Goal: Task Accomplishment & Management: Manage account settings

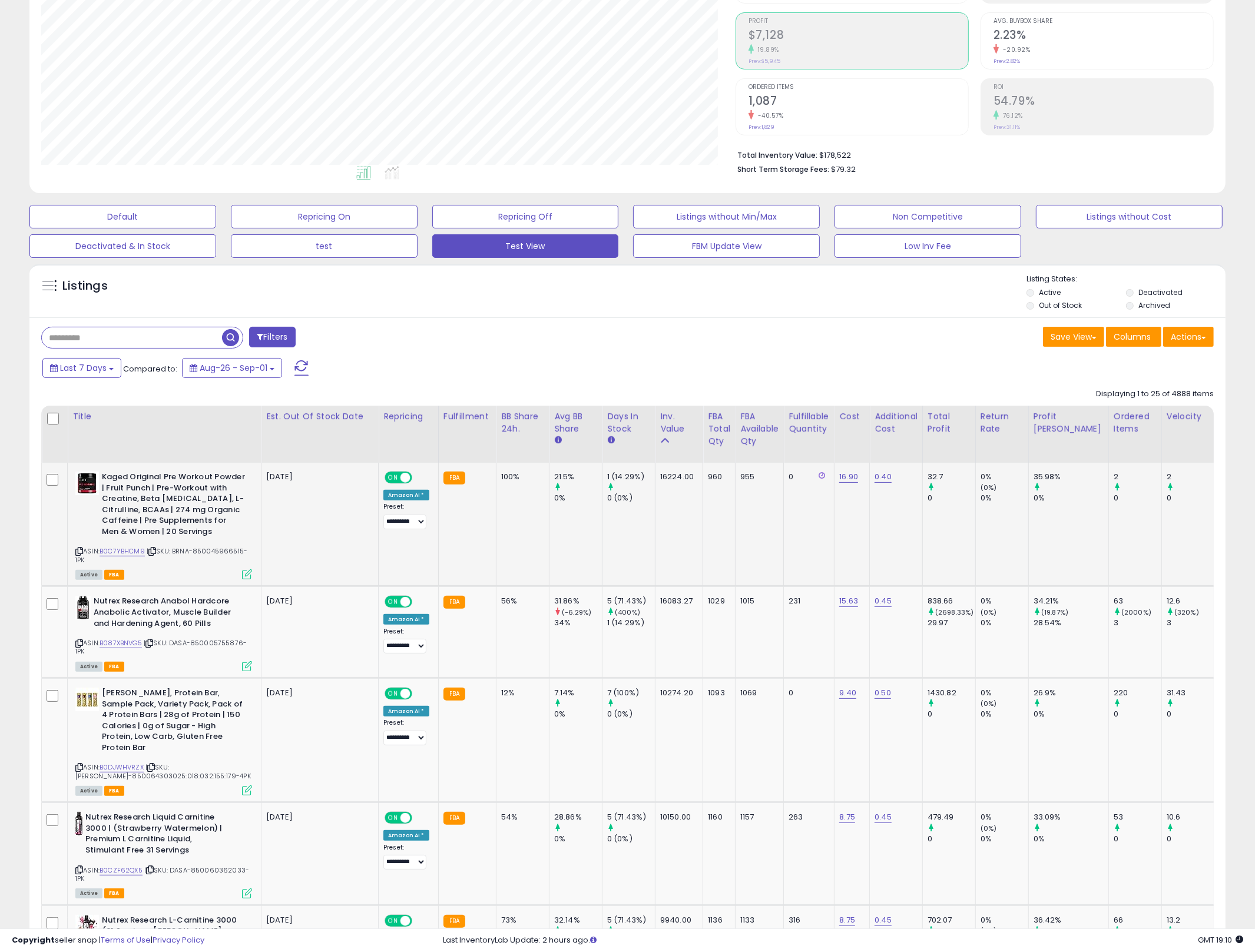
scroll to position [168, 0]
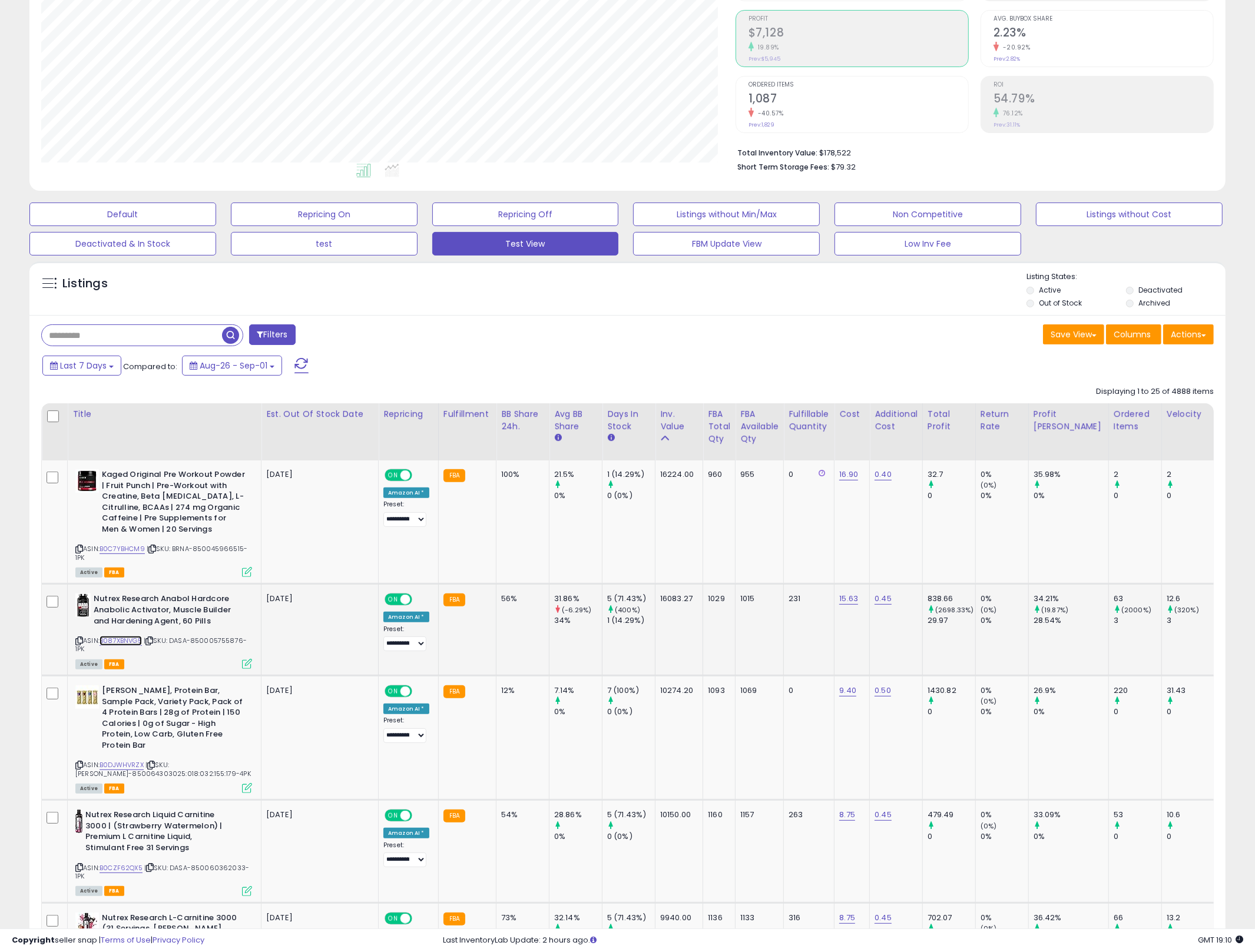
click at [106, 637] on link "B087XBNVG5" at bounding box center [120, 641] width 42 height 10
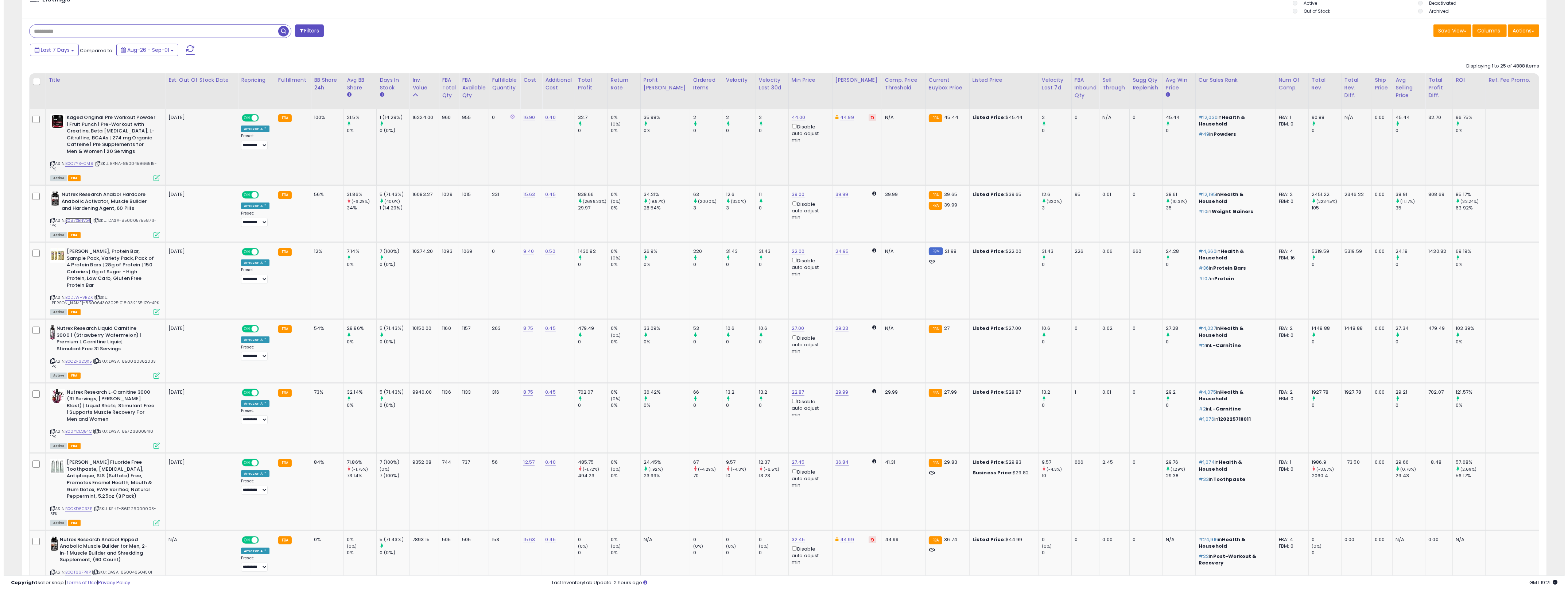
scroll to position [293, 0]
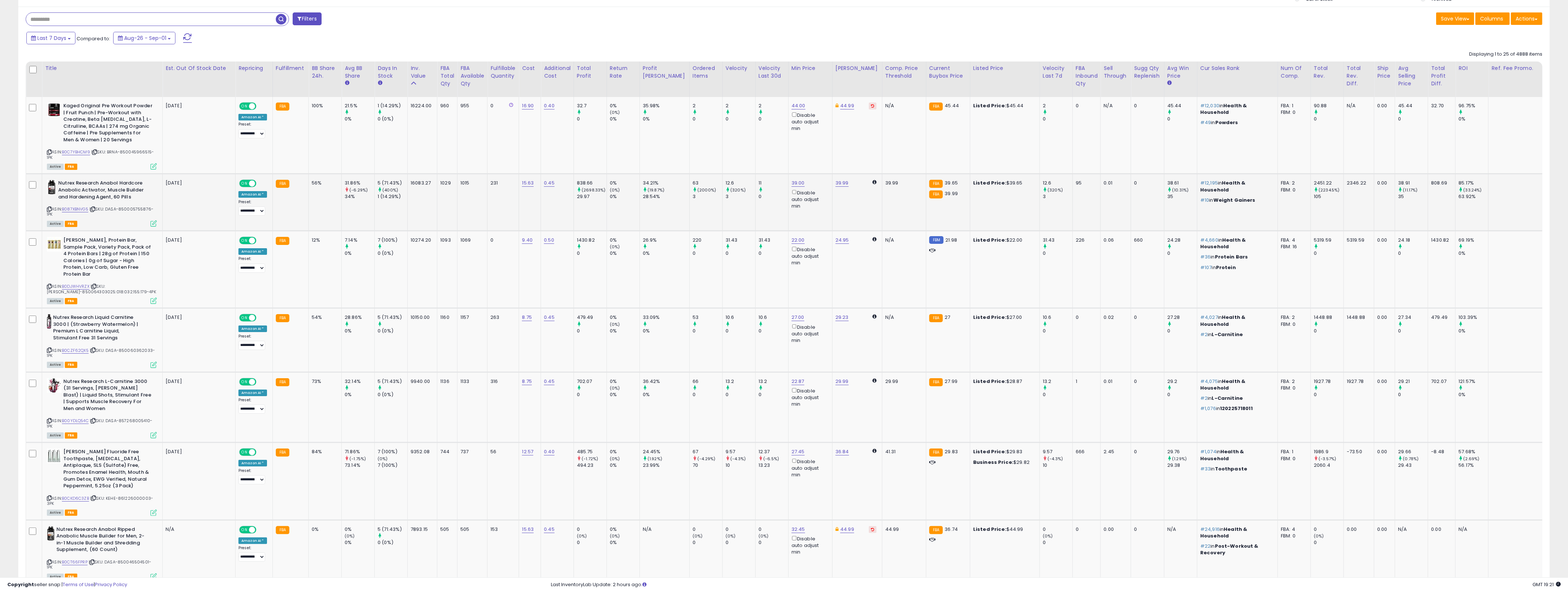
click at [199, 180] on p "[DATE]" at bounding box center [197, 183] width 64 height 7
click at [151, 224] on icon at bounding box center [153, 224] width 6 height 6
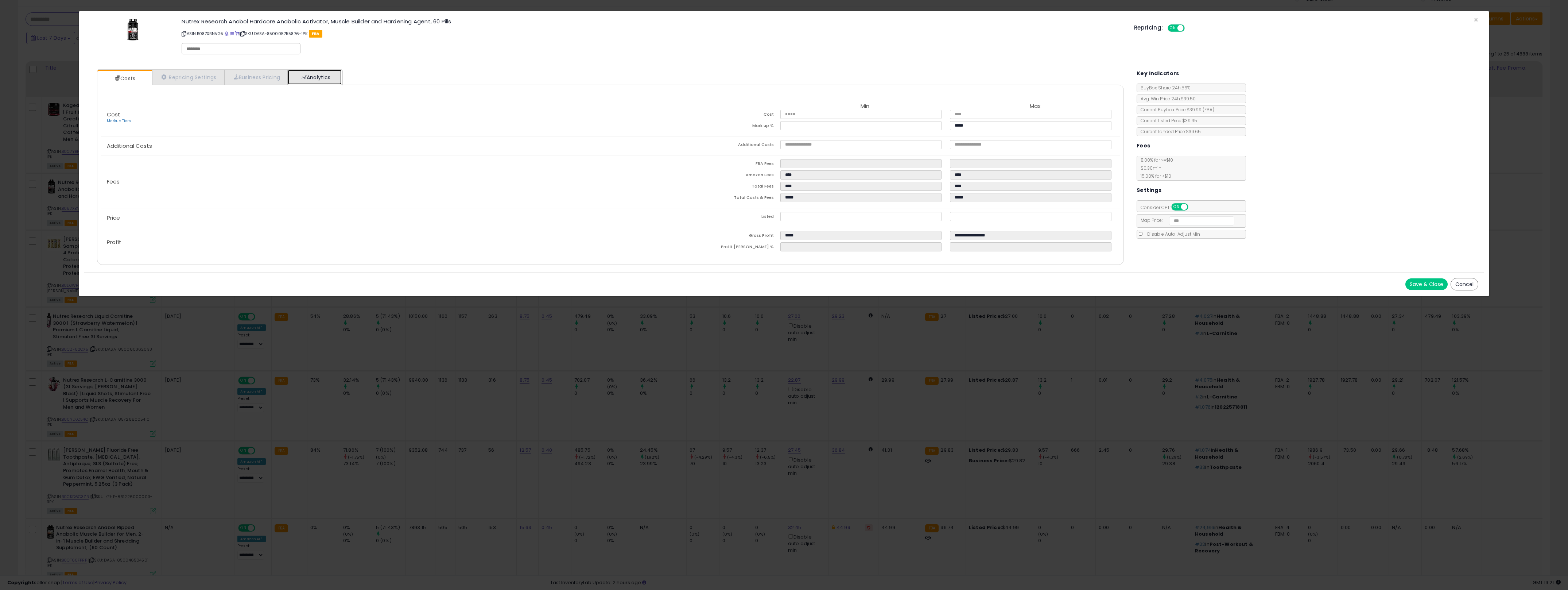
click at [318, 82] on link "Analytics" at bounding box center [315, 77] width 54 height 15
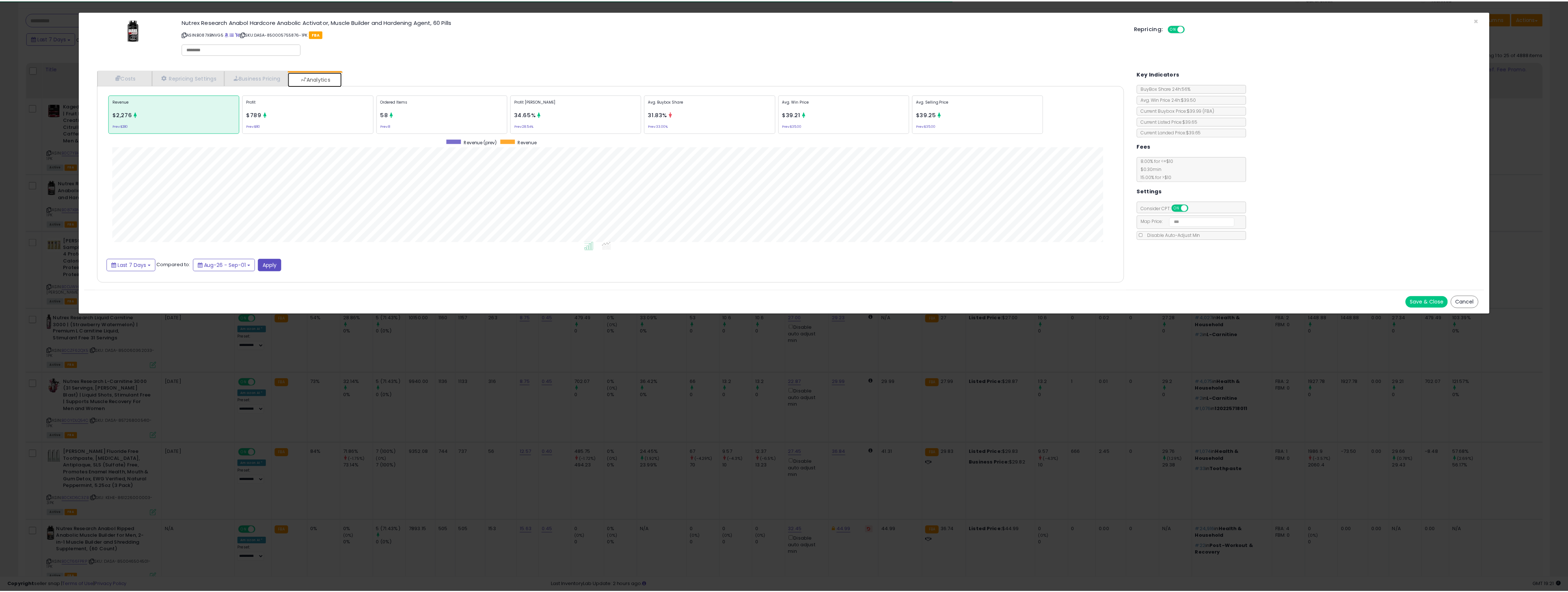
scroll to position [225, 1045]
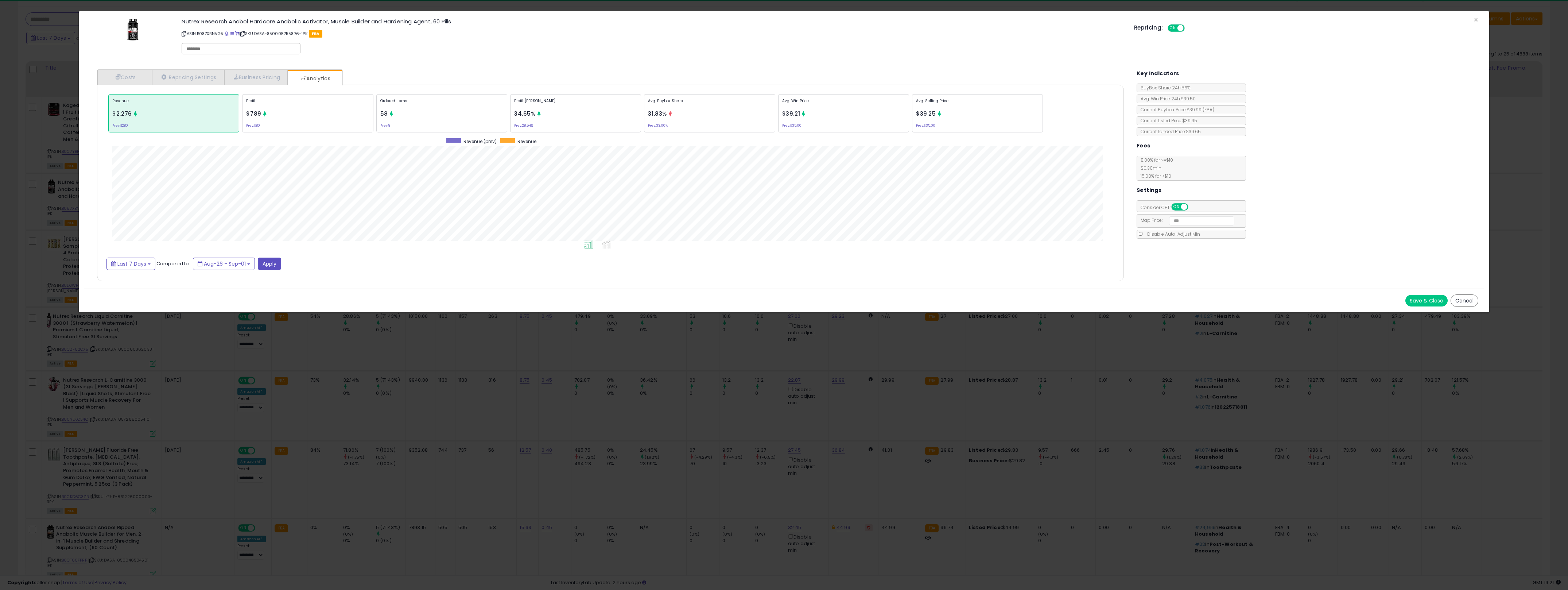
click at [777, 444] on div "× Close Nutrex Research Anabol Hardcore Anabolic Activator, Muscle Builder and …" at bounding box center [784, 295] width 1568 height 590
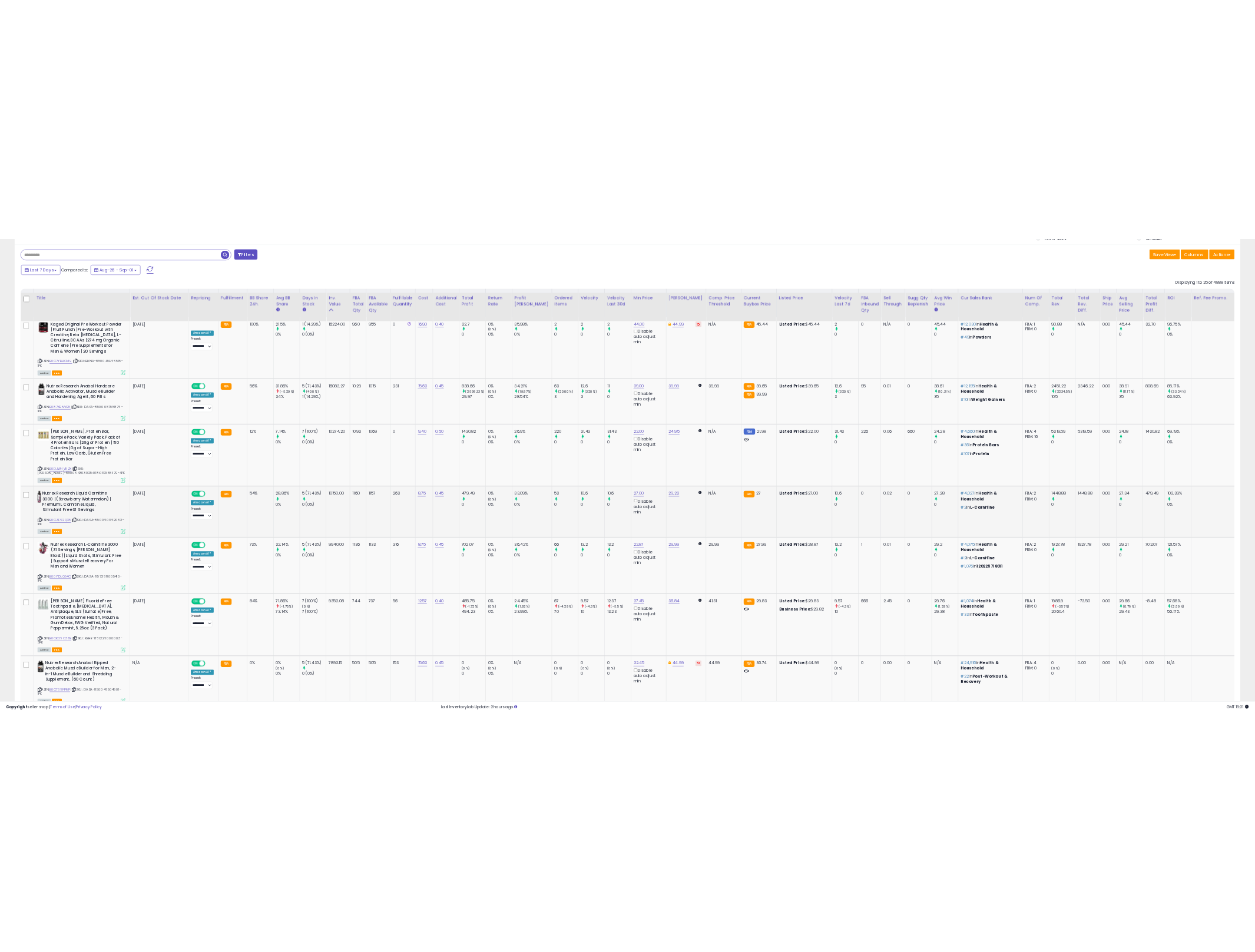
scroll to position [469, 0]
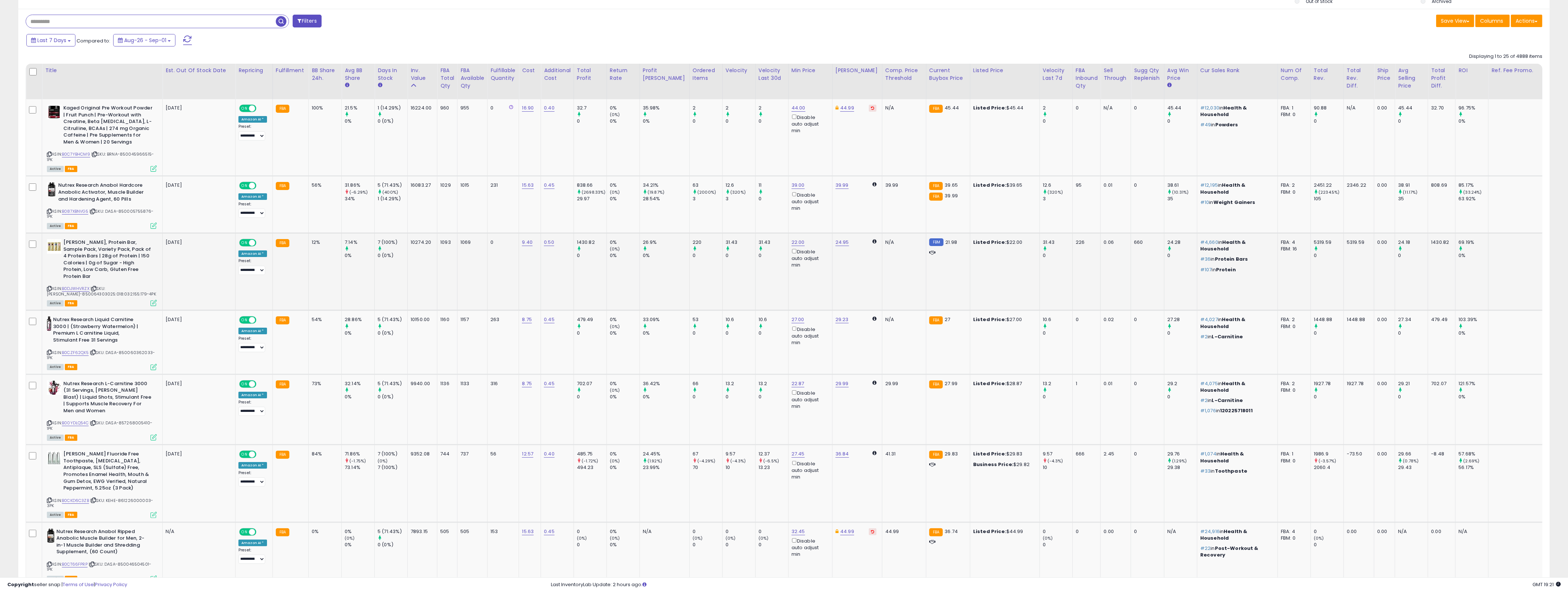
click at [472, 251] on td "1069" at bounding box center [472, 271] width 30 height 77
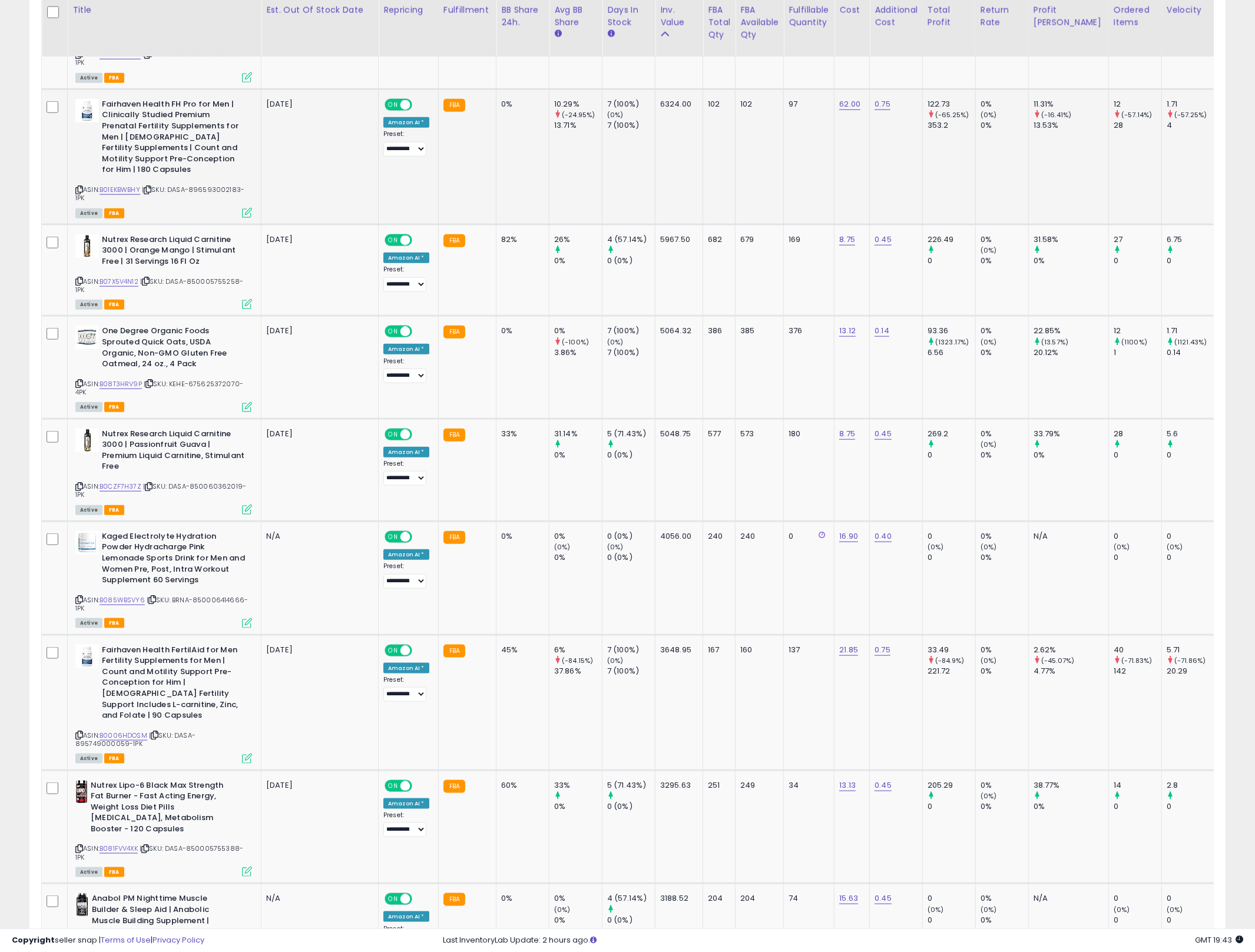
scroll to position [1458, 0]
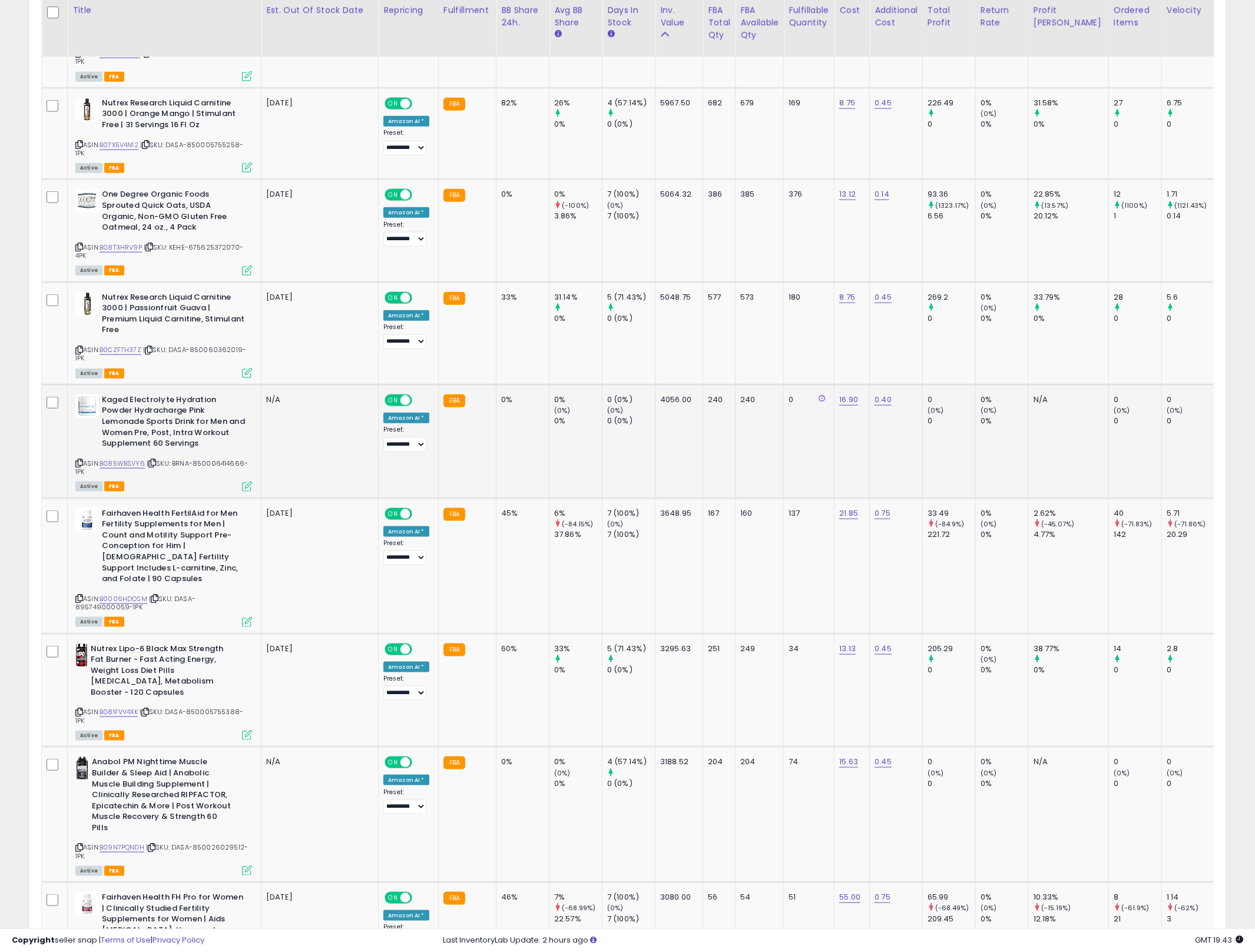
click at [564, 402] on td "0% (0%) 0%" at bounding box center [576, 441] width 53 height 114
drag, startPoint x: 548, startPoint y: 397, endPoint x: 492, endPoint y: 369, distance: 62.6
click at [501, 394] on div "0%" at bounding box center [521, 399] width 39 height 11
drag, startPoint x: 500, startPoint y: 369, endPoint x: 568, endPoint y: 390, distance: 71.2
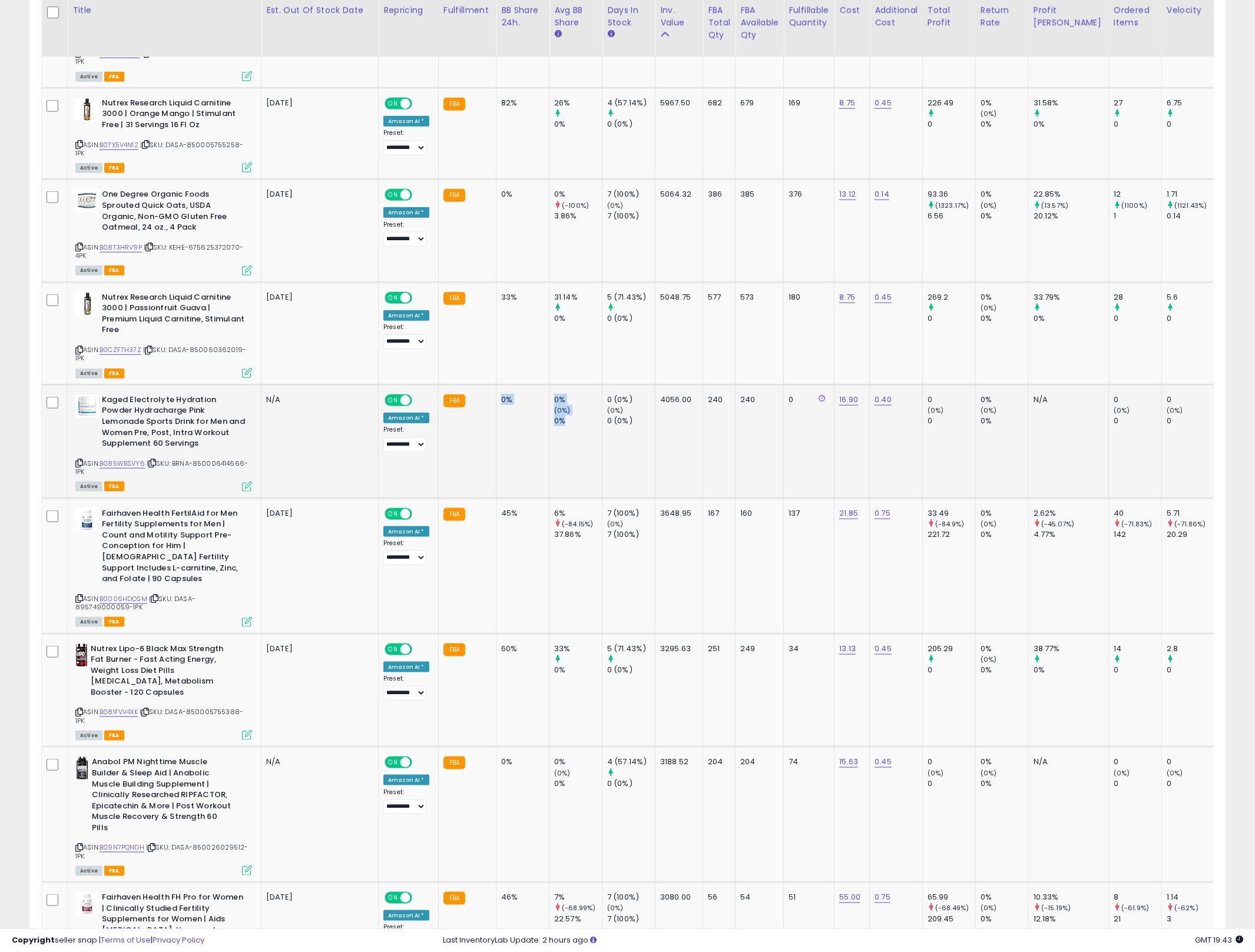
click at [568, 416] on div "0%" at bounding box center [578, 420] width 48 height 11
drag, startPoint x: 568, startPoint y: 390, endPoint x: 495, endPoint y: 364, distance: 77.5
click at [496, 384] on td "0%" at bounding box center [523, 441] width 53 height 114
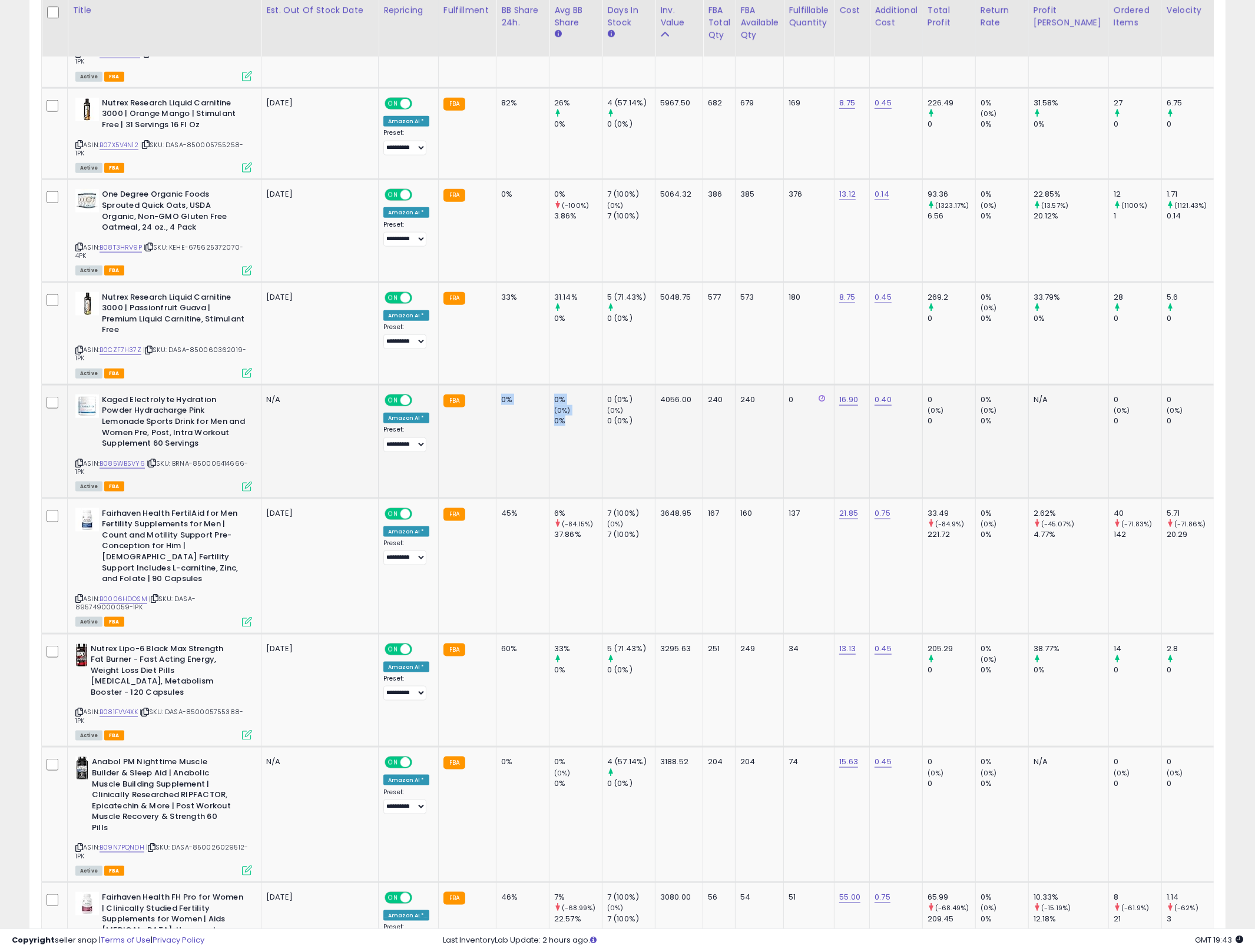
drag, startPoint x: 495, startPoint y: 364, endPoint x: 559, endPoint y: 384, distance: 67.1
click at [559, 416] on div "0%" at bounding box center [578, 420] width 48 height 11
drag, startPoint x: 559, startPoint y: 384, endPoint x: 493, endPoint y: 368, distance: 67.9
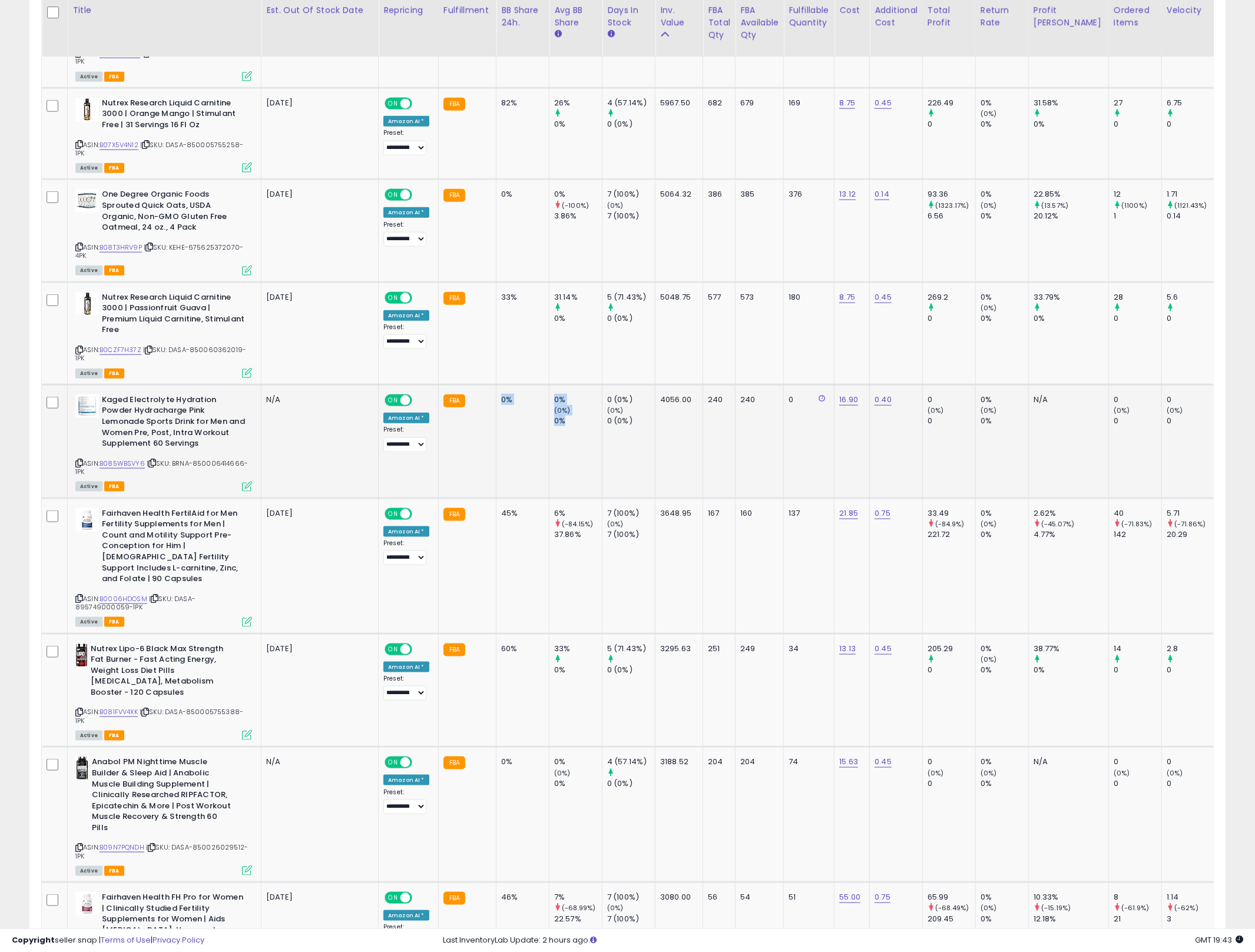
click at [496, 384] on td "0%" at bounding box center [523, 441] width 53 height 114
drag, startPoint x: 531, startPoint y: 381, endPoint x: 536, endPoint y: 374, distance: 8.6
click at [536, 384] on td "0%" at bounding box center [523, 441] width 53 height 114
drag, startPoint x: 503, startPoint y: 364, endPoint x: 539, endPoint y: 375, distance: 37.6
click at [539, 384] on td "0%" at bounding box center [523, 441] width 53 height 114
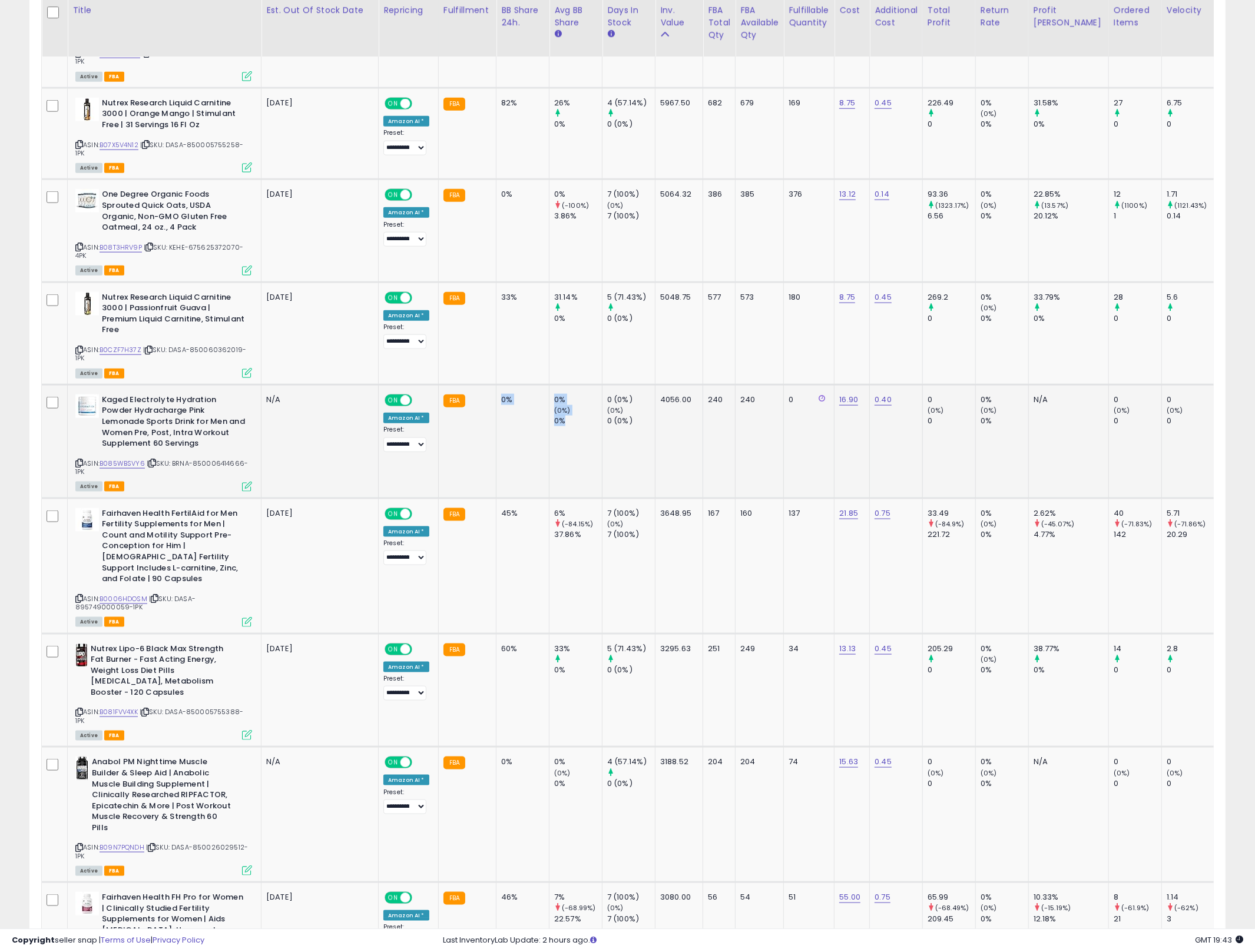
drag, startPoint x: 497, startPoint y: 363, endPoint x: 578, endPoint y: 388, distance: 84.8
click at [578, 416] on div "0%" at bounding box center [578, 420] width 48 height 11
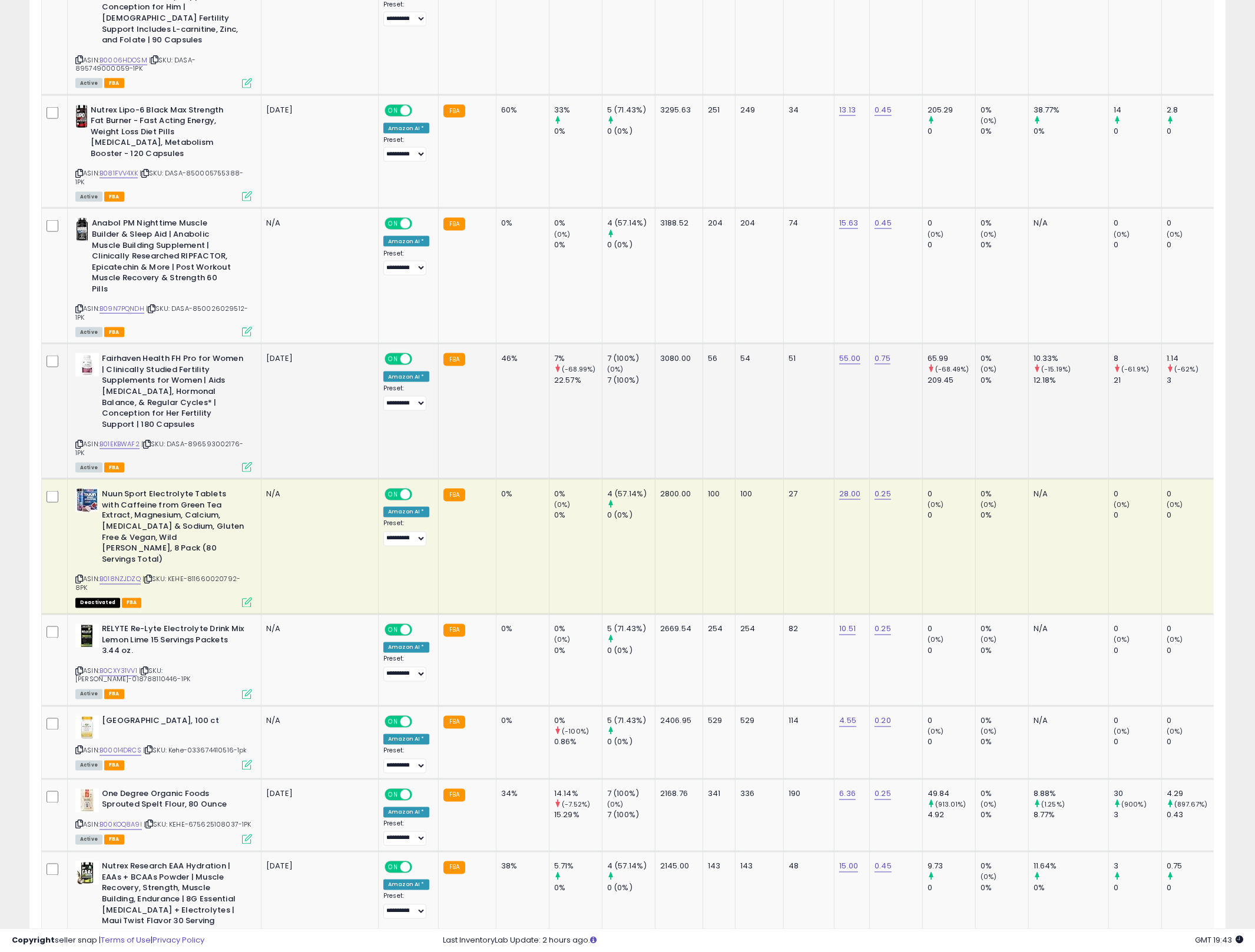
scroll to position [2173, 0]
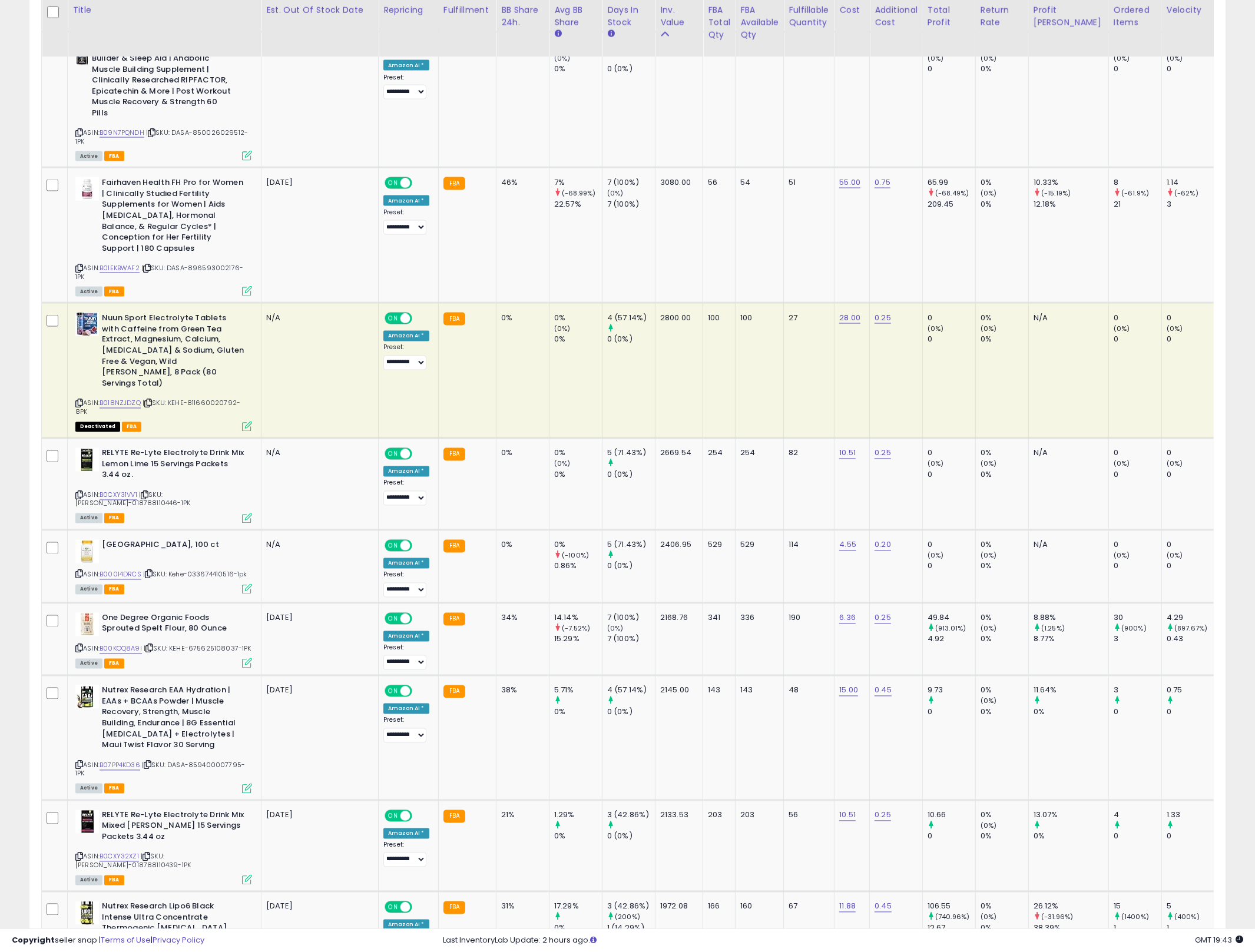
click at [167, 312] on b "Nuun Sport Electrolyte Tablets with Caffeine from Green Tea Extract, Magnesium,…" at bounding box center [174, 352] width 143 height 80
click at [171, 312] on b "Nuun Sport Electrolyte Tablets with Caffeine from Green Tea Extract, Magnesium,…" at bounding box center [174, 352] width 143 height 80
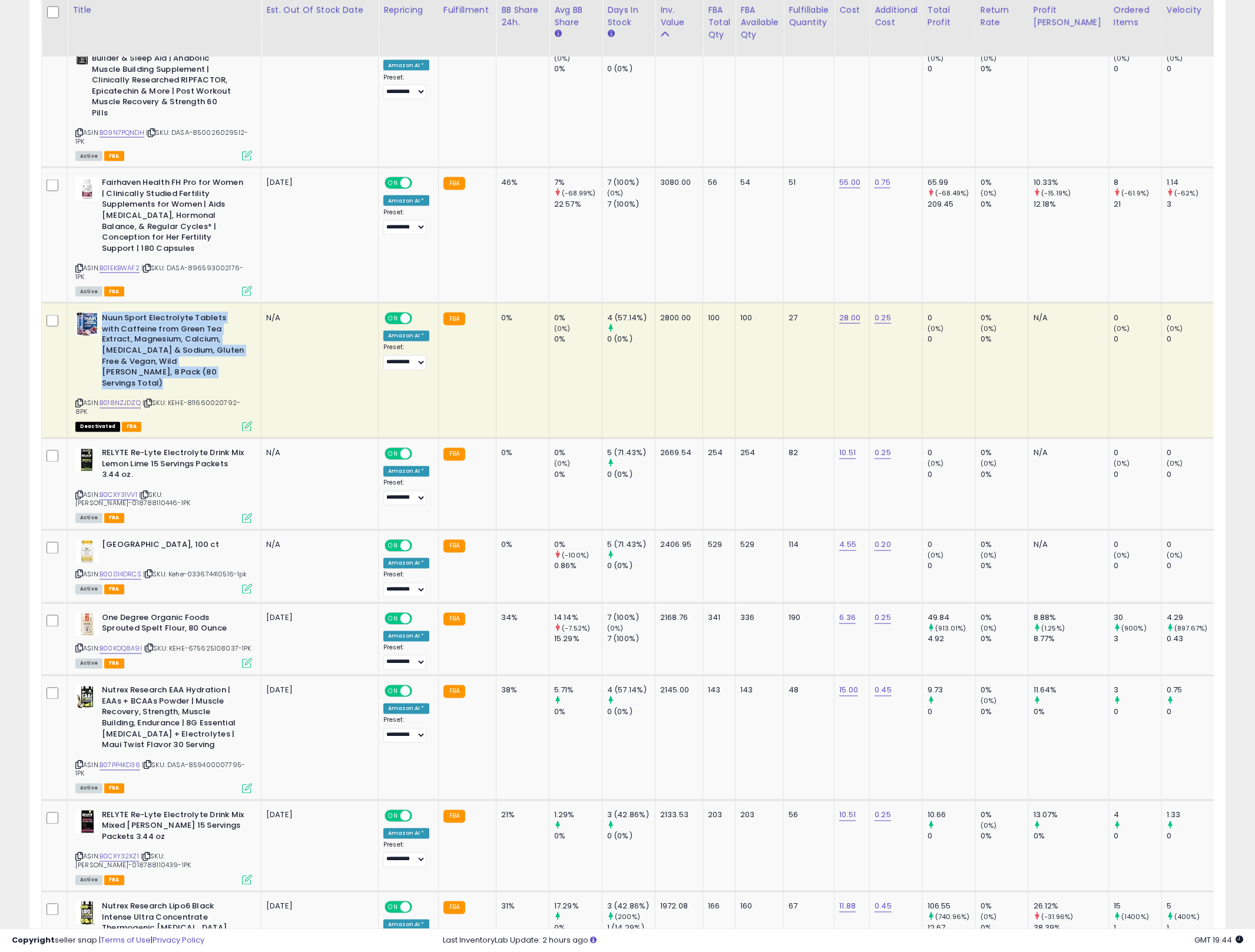
click at [171, 312] on b "Nuun Sport Electrolyte Tablets with Caffeine from Green Tea Extract, Magnesium,…" at bounding box center [174, 352] width 143 height 80
click at [520, 304] on td "0%" at bounding box center [523, 371] width 53 height 136
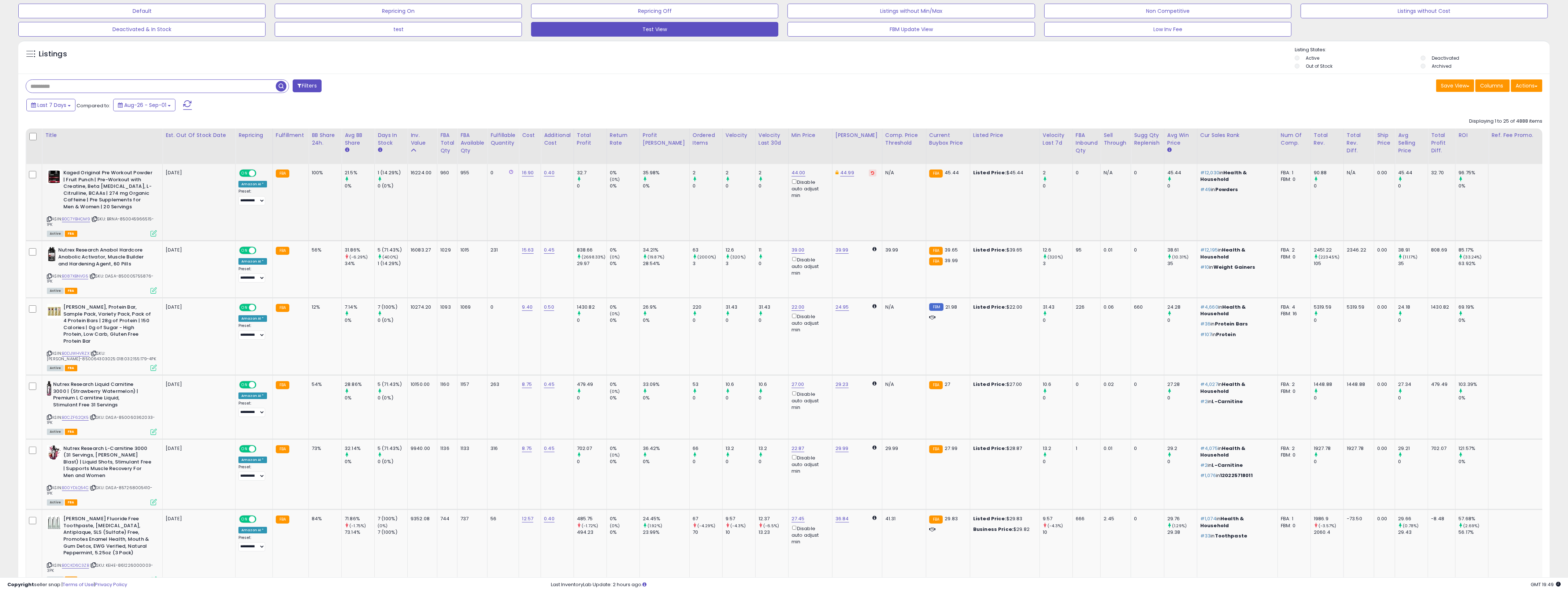
scroll to position [0, 0]
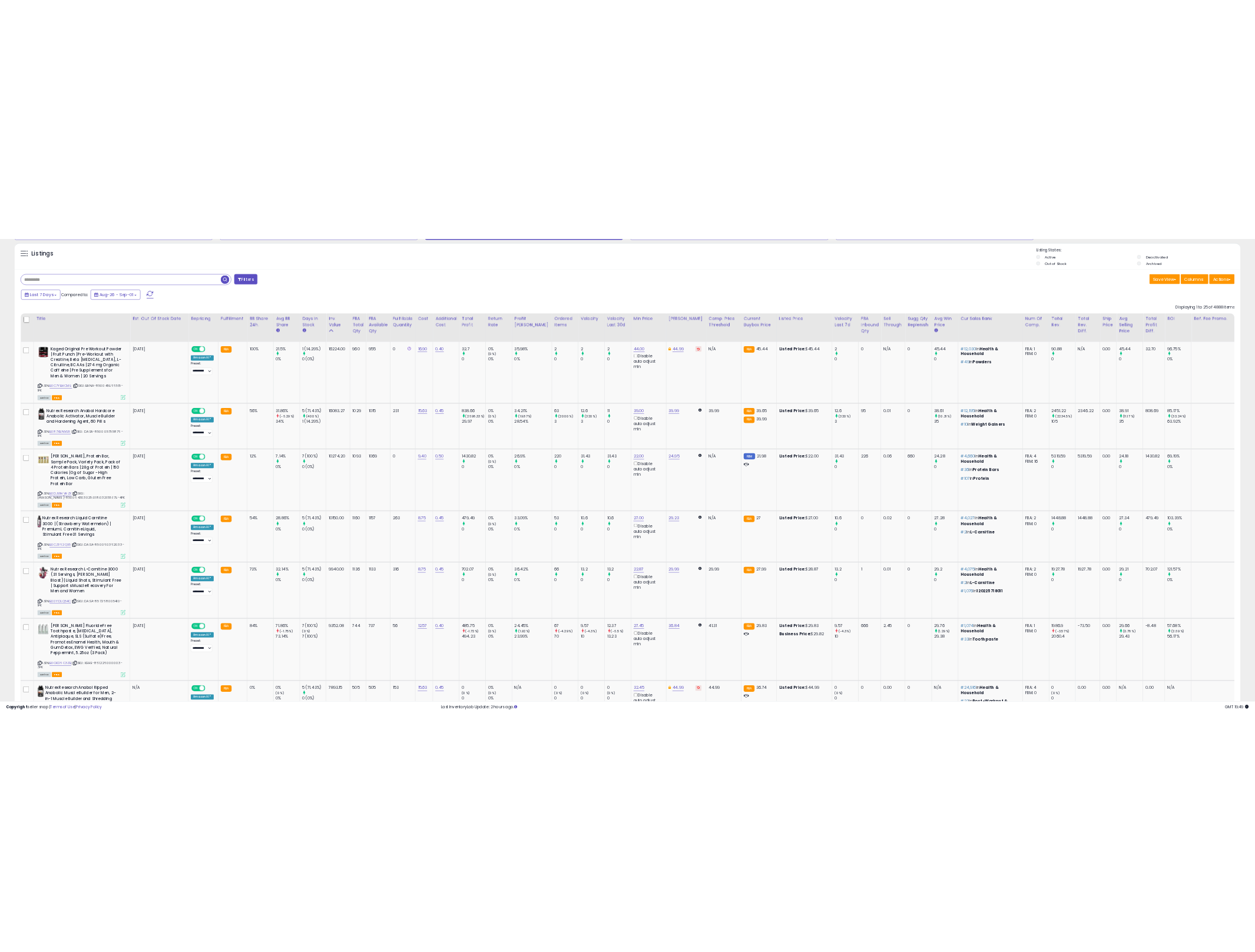
scroll to position [206, 0]
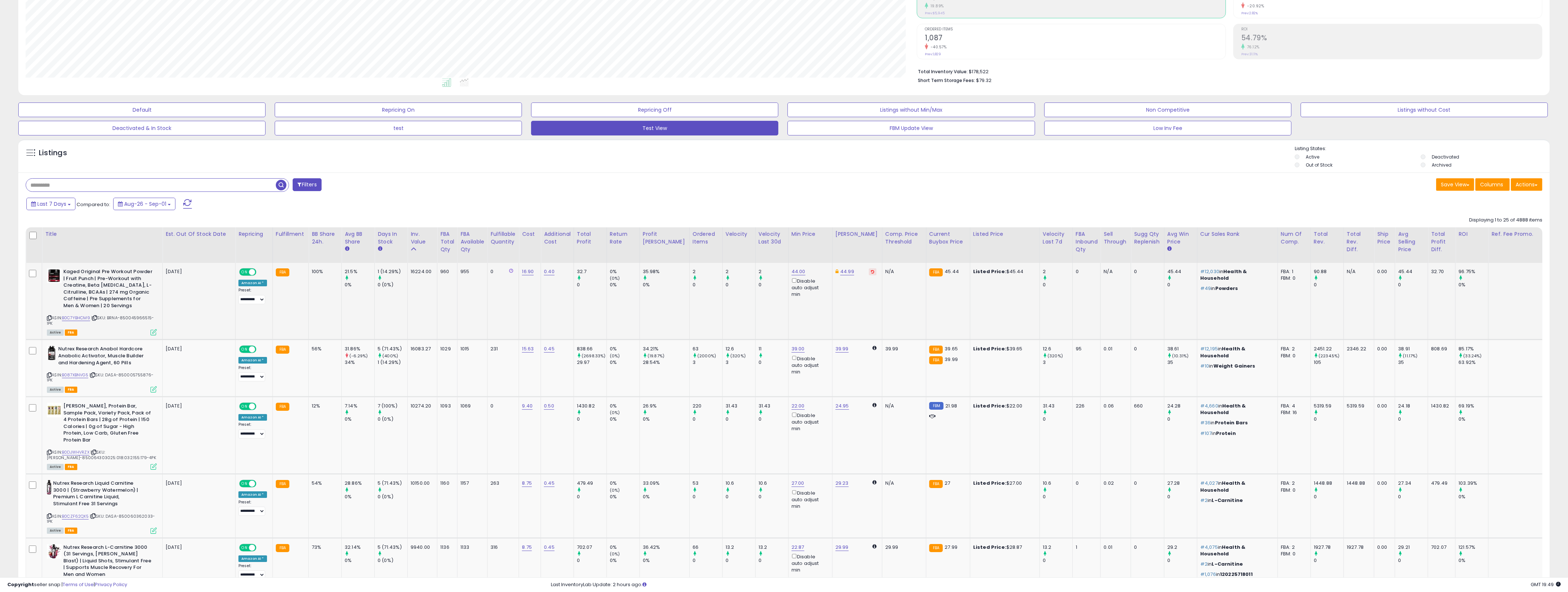
click at [111, 280] on b "Kaged Original Pre Workout Powder | Fruit Punch | Pre-Workout with Creatine, Be…" at bounding box center [108, 289] width 89 height 42
click at [111, 282] on b "Kaged Original Pre Workout Powder | Fruit Punch | Pre-Workout with Creatine, Be…" at bounding box center [108, 289] width 89 height 42
drag, startPoint x: 377, startPoint y: 311, endPoint x: 317, endPoint y: 272, distance: 71.6
click at [303, 269] on tr "Kaged Original Pre Workout Powder | Fruit Punch | Pre-Workout with Creatine, Be…" at bounding box center [825, 301] width 1598 height 77
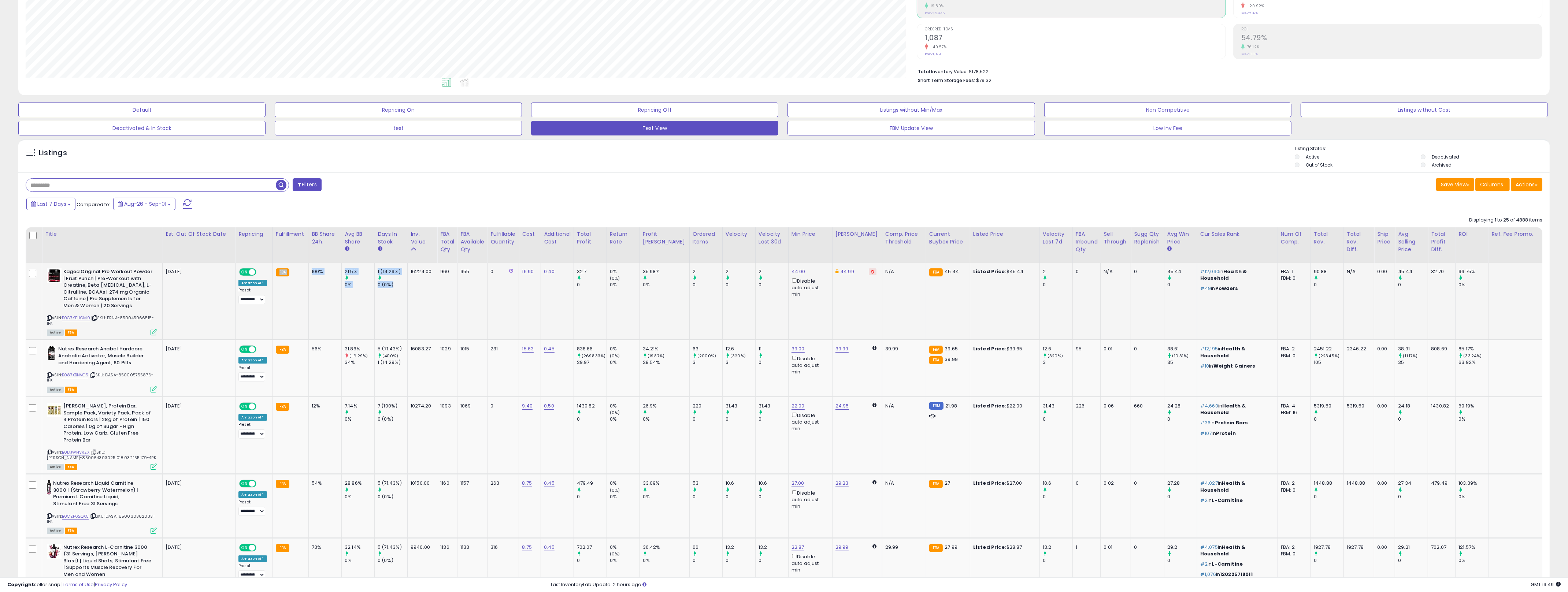
click at [317, 272] on div "100%" at bounding box center [324, 271] width 24 height 7
click at [564, 318] on td "0.40" at bounding box center [558, 301] width 33 height 77
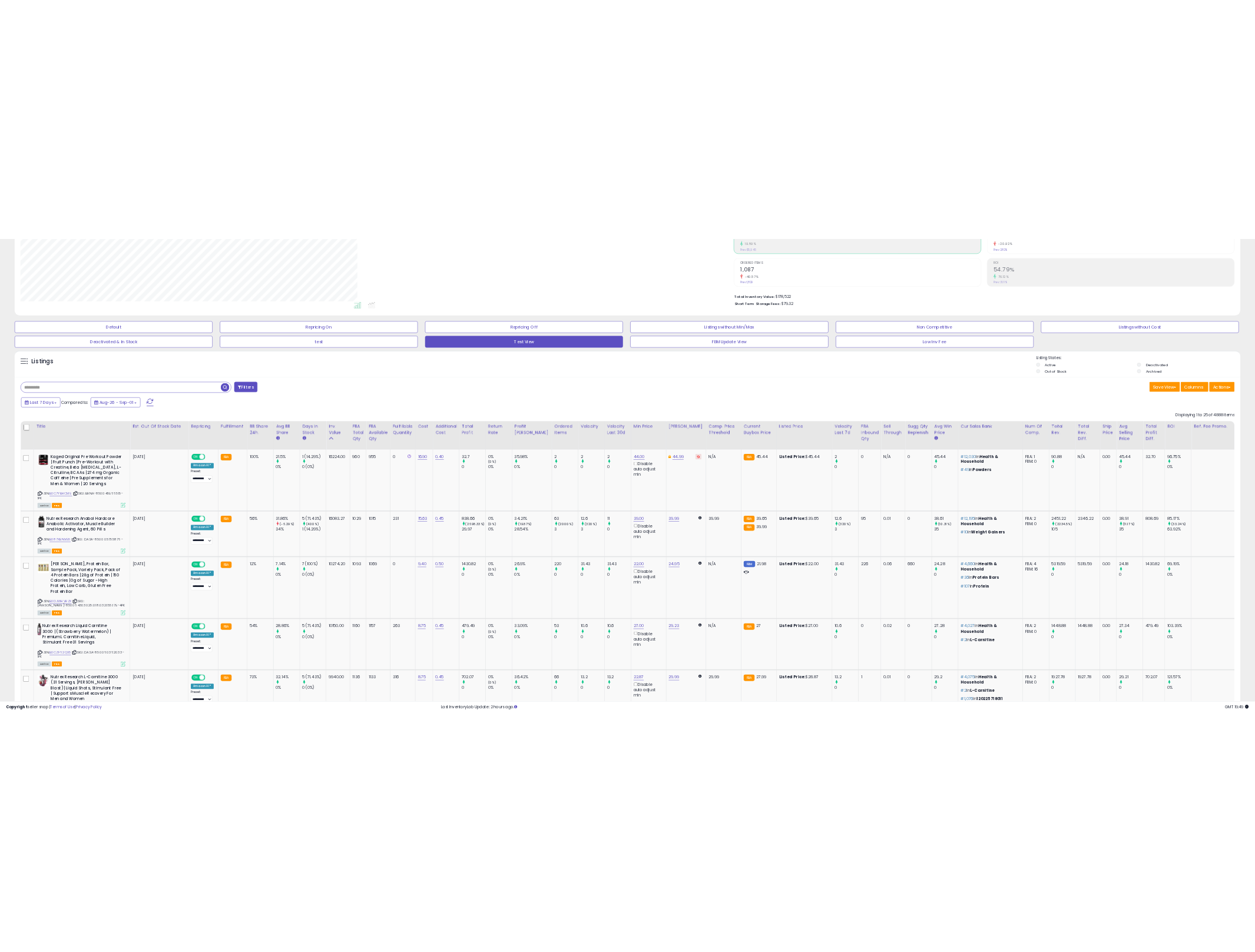
scroll to position [588318, 588054]
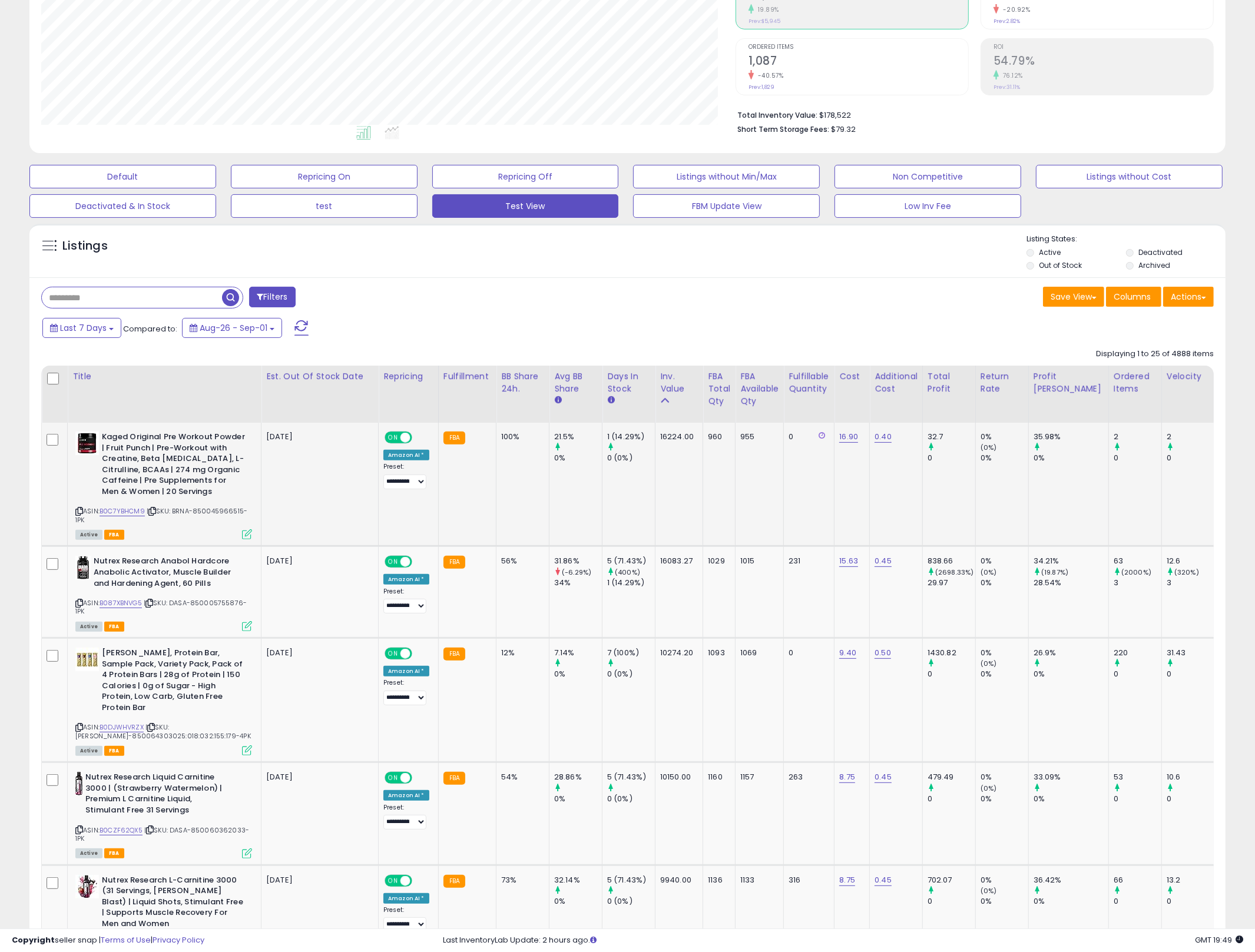
click at [76, 510] on icon at bounding box center [80, 511] width 8 height 7
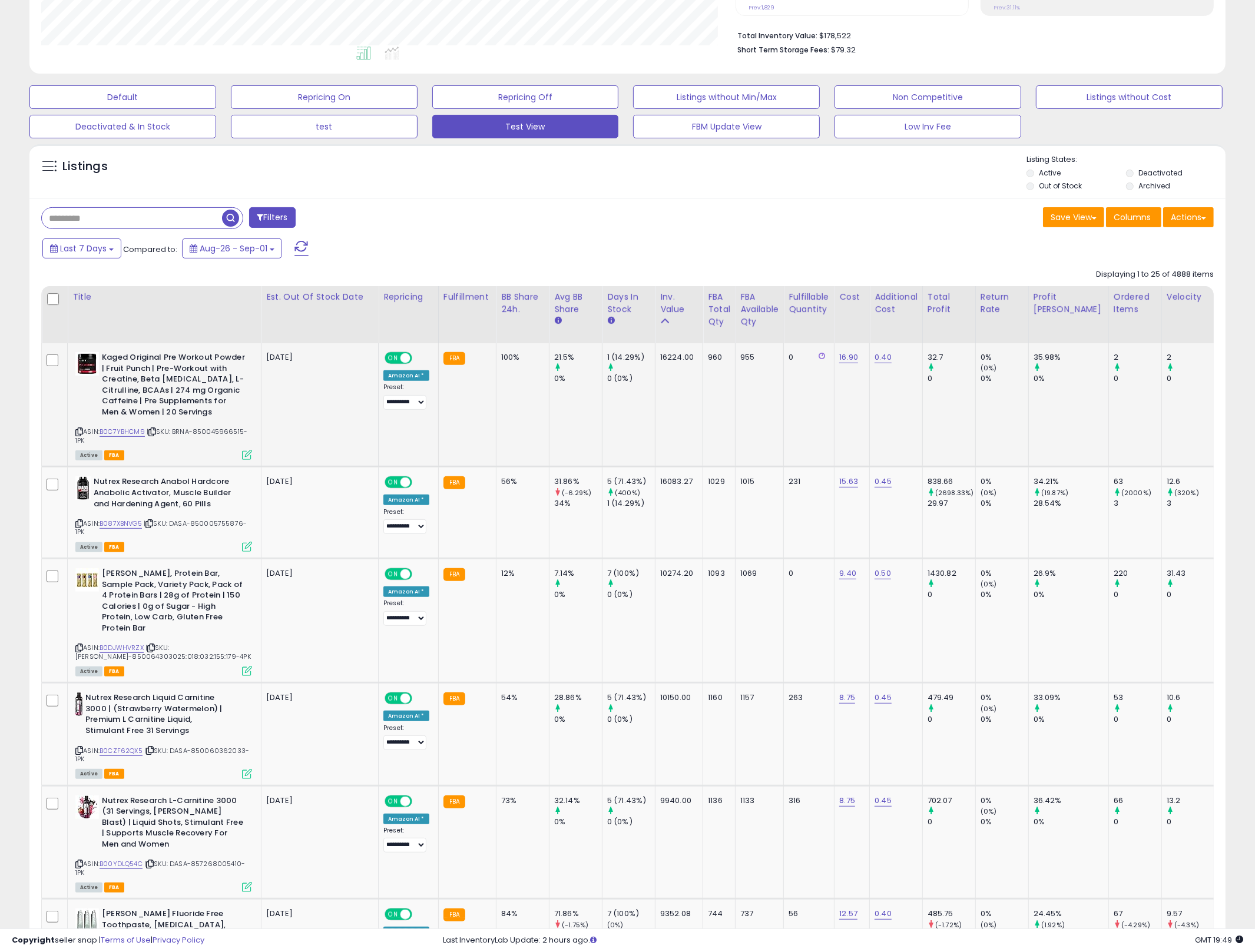
scroll to position [484, 0]
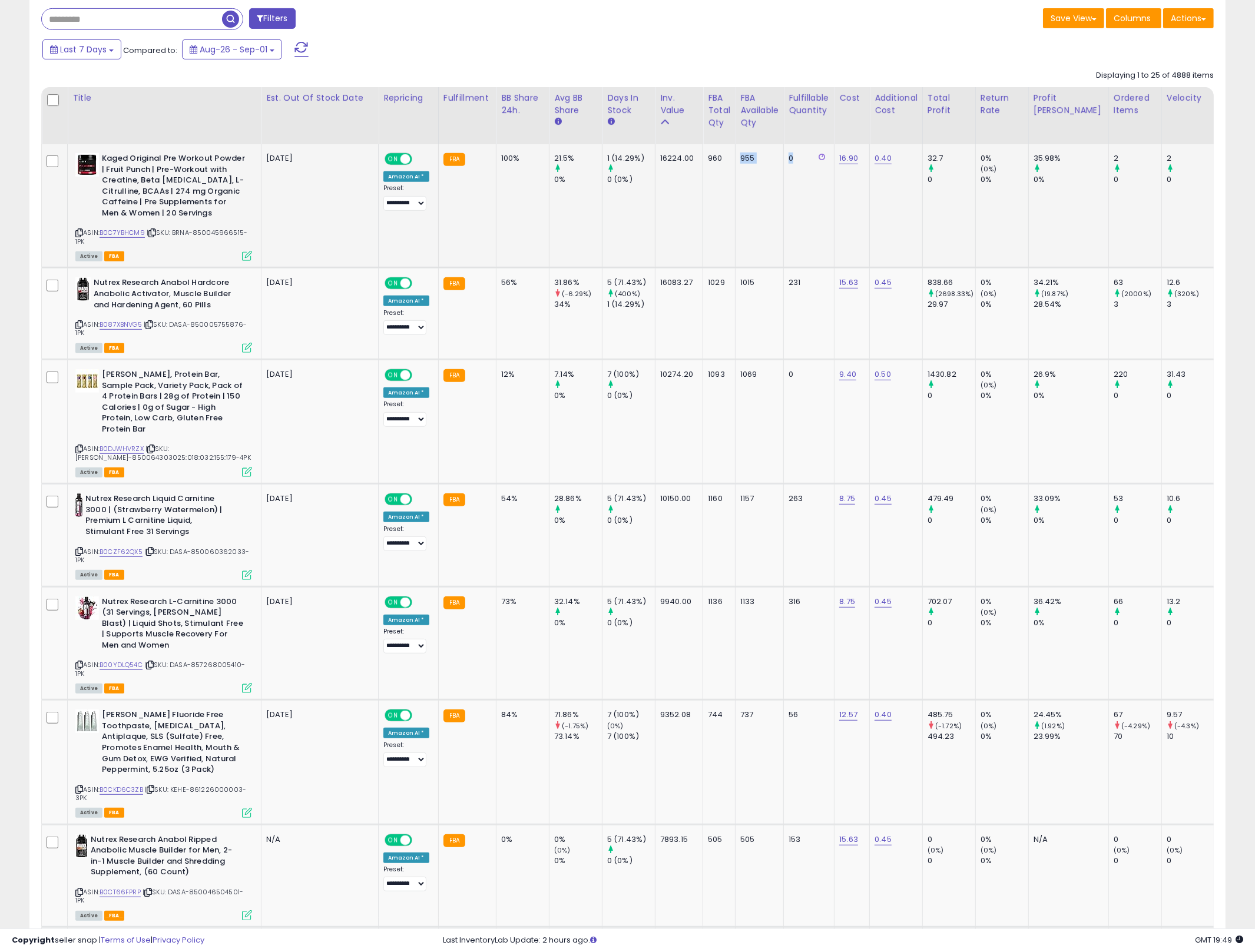
drag, startPoint x: 781, startPoint y: 224, endPoint x: 701, endPoint y: 212, distance: 80.9
click at [813, 201] on td "0" at bounding box center [809, 206] width 51 height 124
drag, startPoint x: 847, startPoint y: 245, endPoint x: 633, endPoint y: 210, distance: 216.8
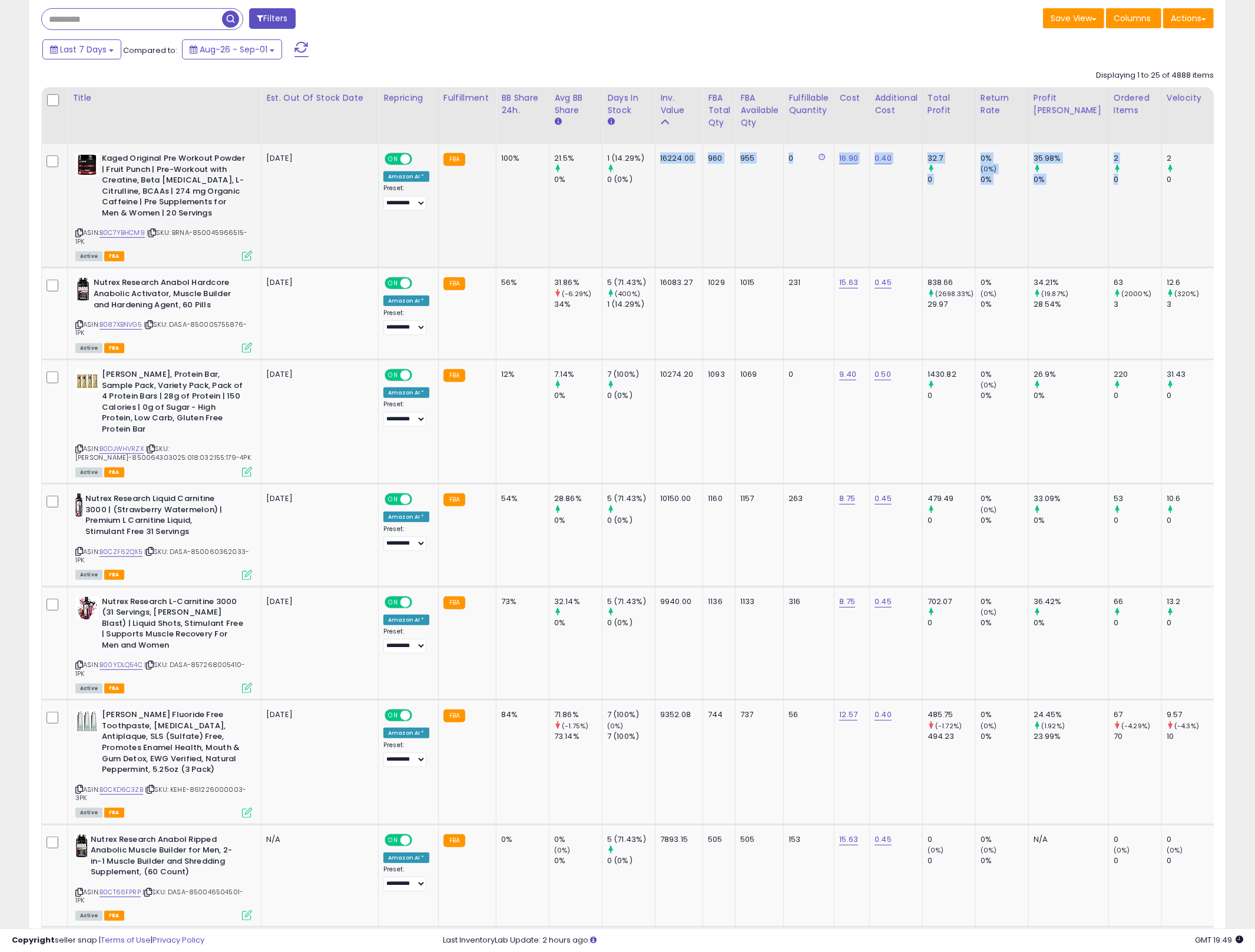
click at [632, 209] on td "1 (14.29%) 0 (0%)" at bounding box center [629, 206] width 53 height 124
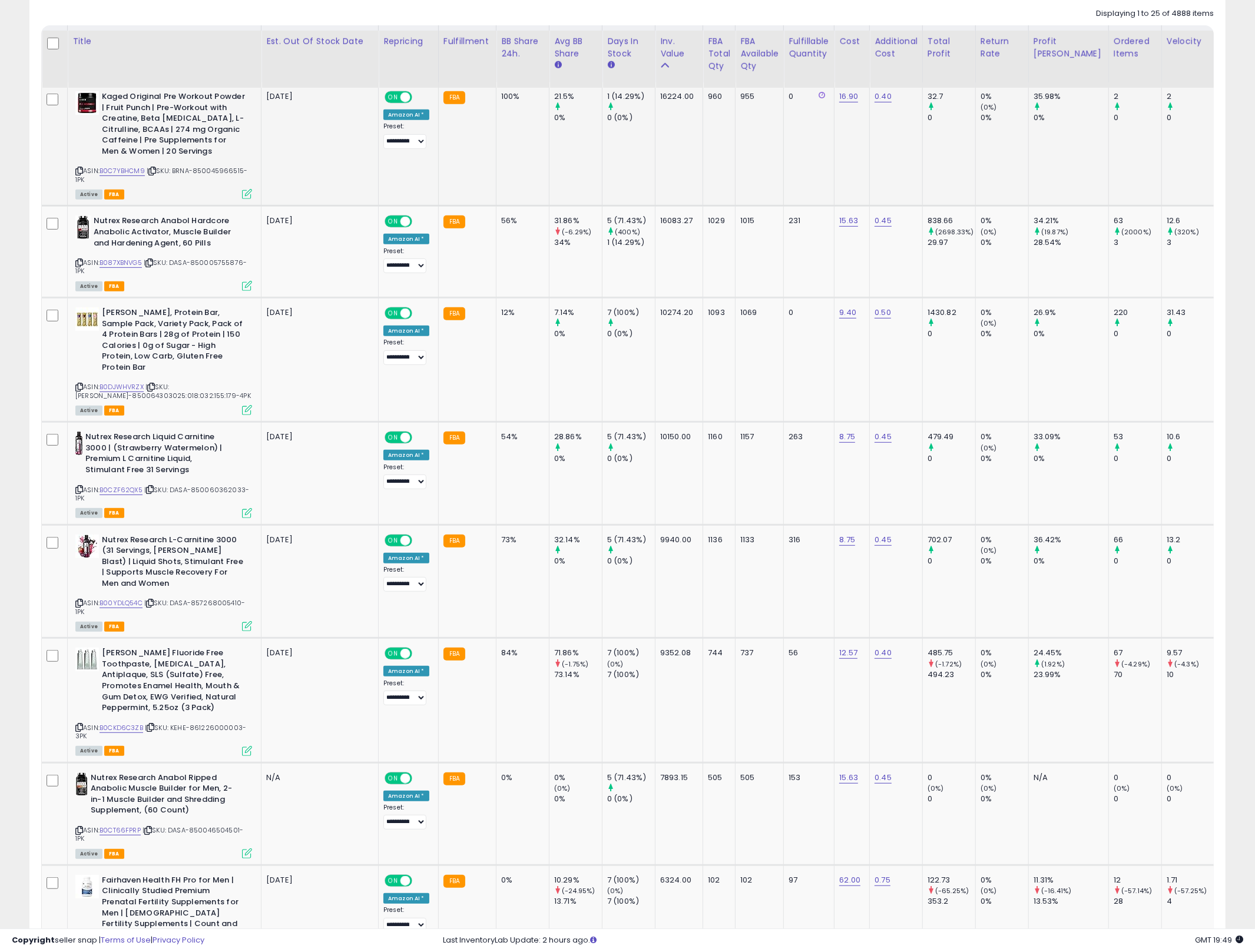
scroll to position [475, 0]
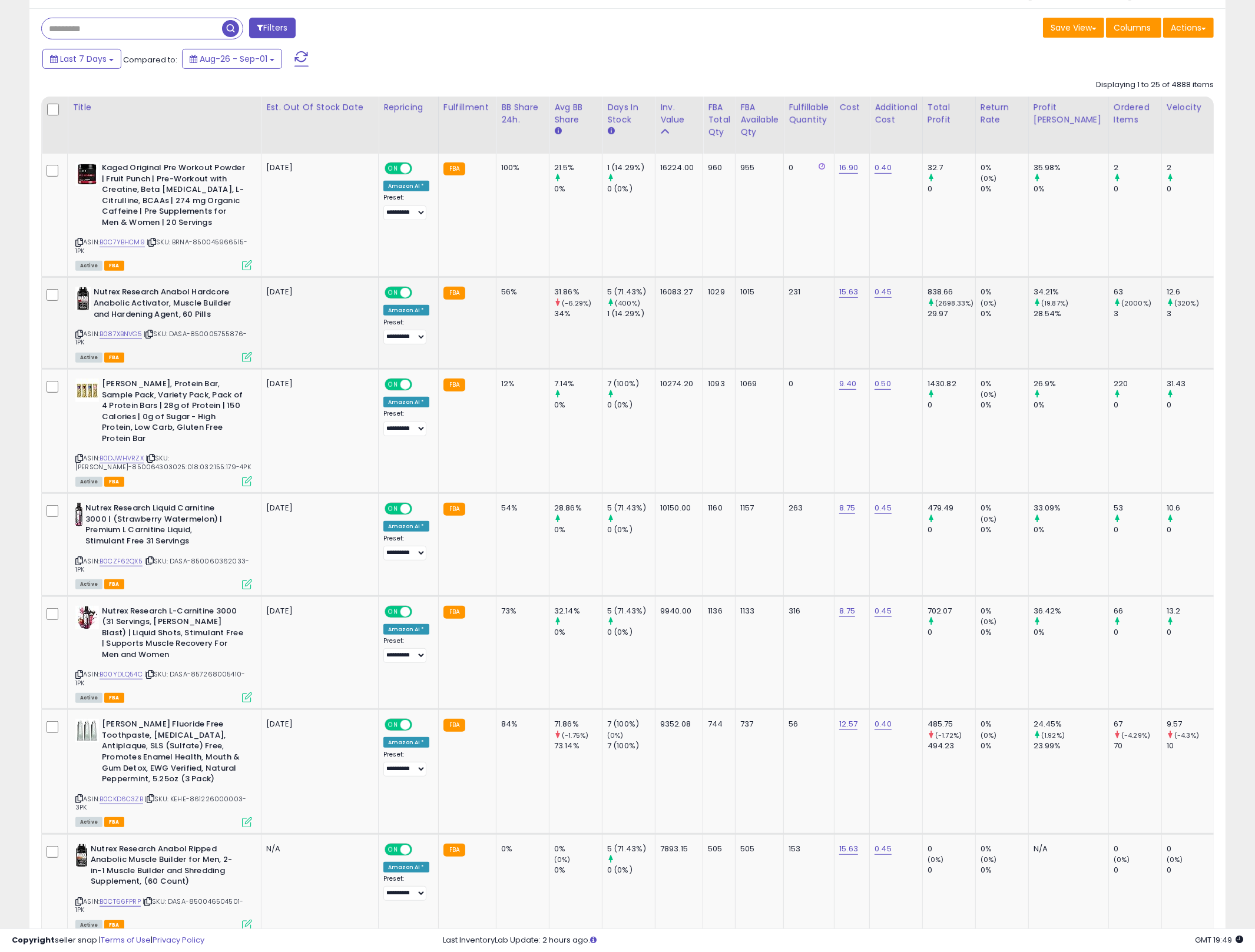
click at [608, 317] on div "1 (14.29%)" at bounding box center [631, 313] width 48 height 11
drag, startPoint x: 608, startPoint y: 317, endPoint x: 521, endPoint y: 305, distance: 87.8
click at [521, 305] on td "56%" at bounding box center [523, 322] width 53 height 91
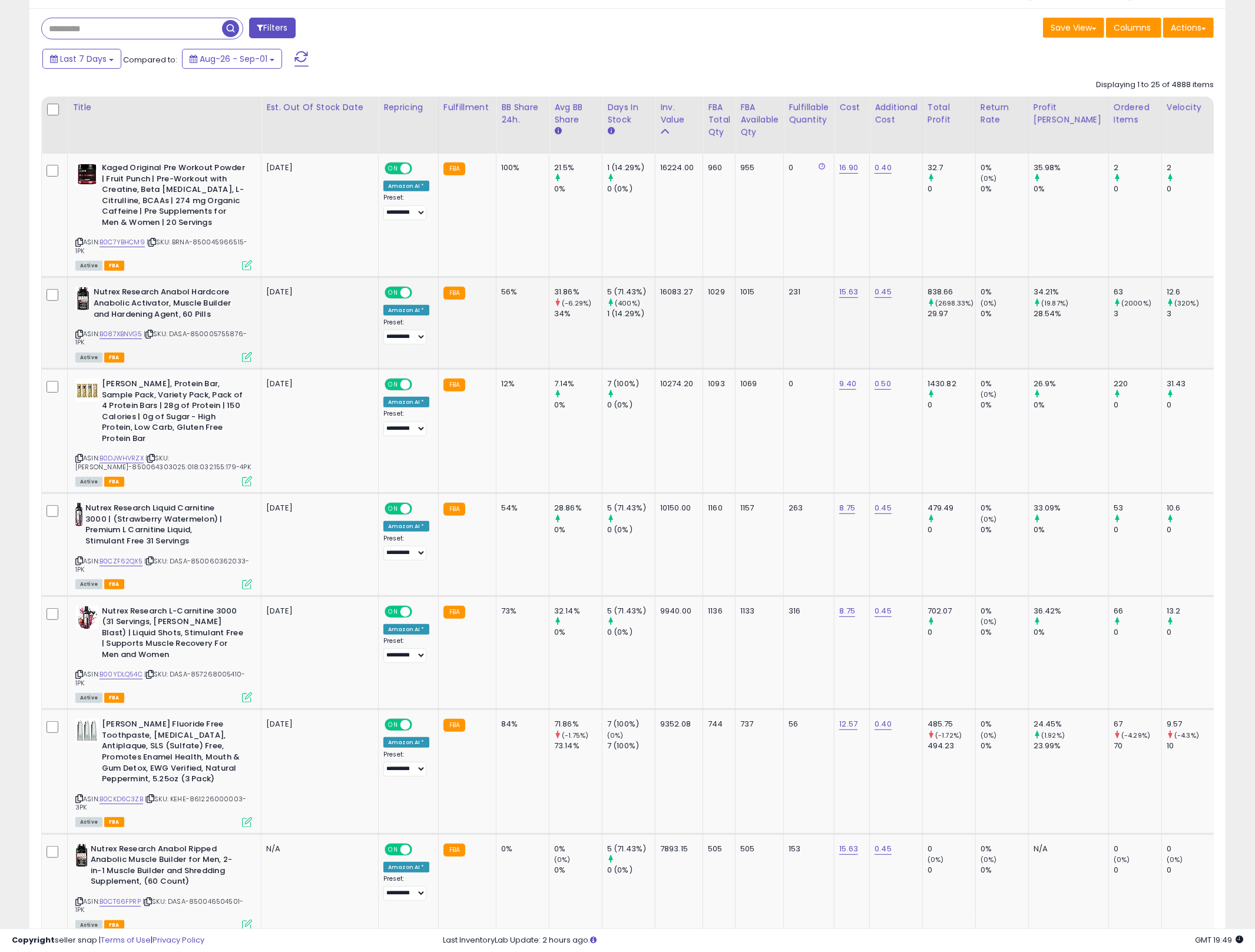
click at [521, 305] on td "56%" at bounding box center [523, 322] width 53 height 91
drag, startPoint x: 521, startPoint y: 305, endPoint x: 719, endPoint y: 304, distance: 198.0
click at [719, 304] on td "1029" at bounding box center [718, 322] width 32 height 91
click at [1110, 332] on td "63 (2000%) 3" at bounding box center [1134, 322] width 53 height 91
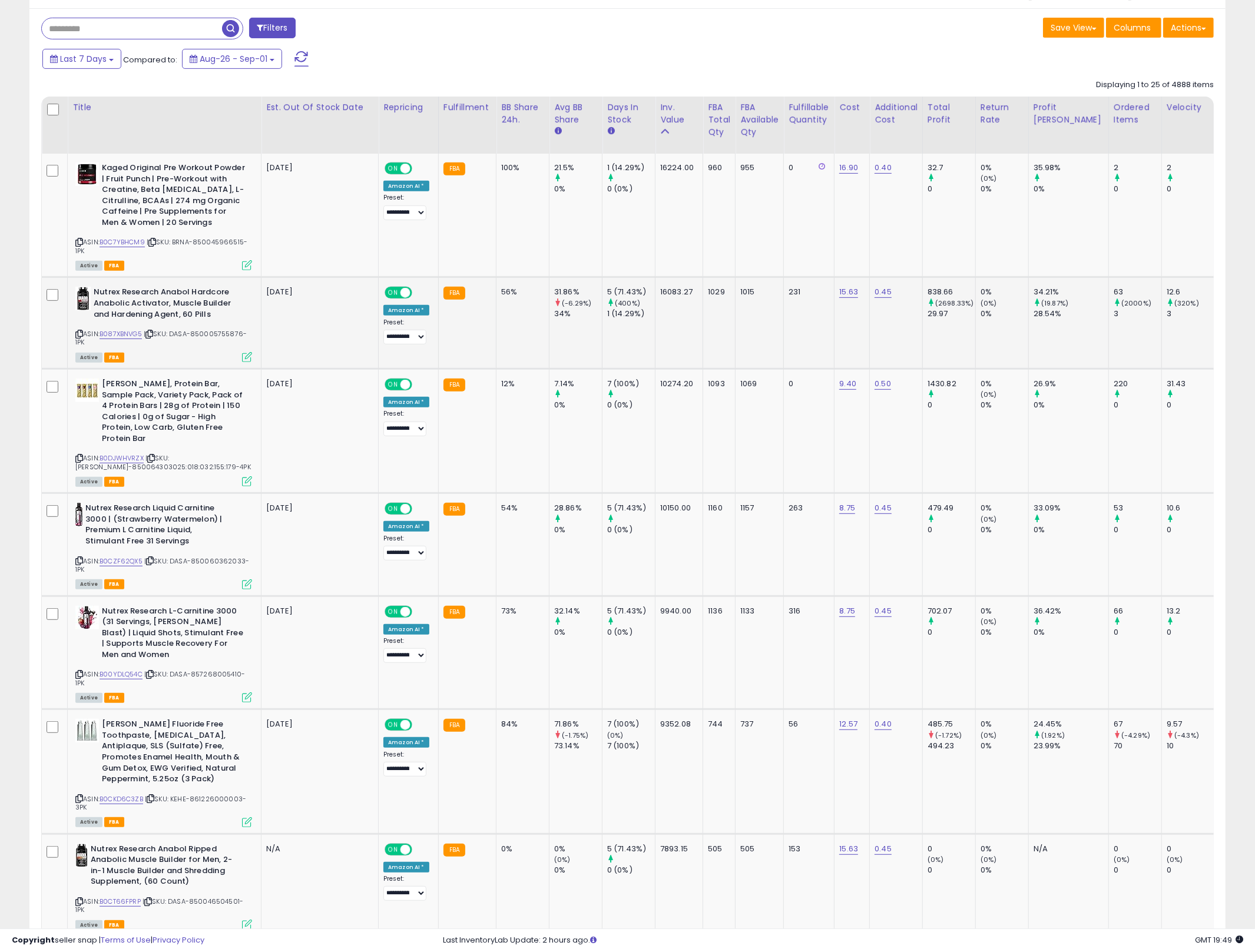
click at [81, 331] on icon at bounding box center [80, 334] width 8 height 7
drag, startPoint x: 679, startPoint y: 332, endPoint x: 507, endPoint y: 313, distance: 173.0
click at [496, 308] on td "56%" at bounding box center [523, 322] width 53 height 91
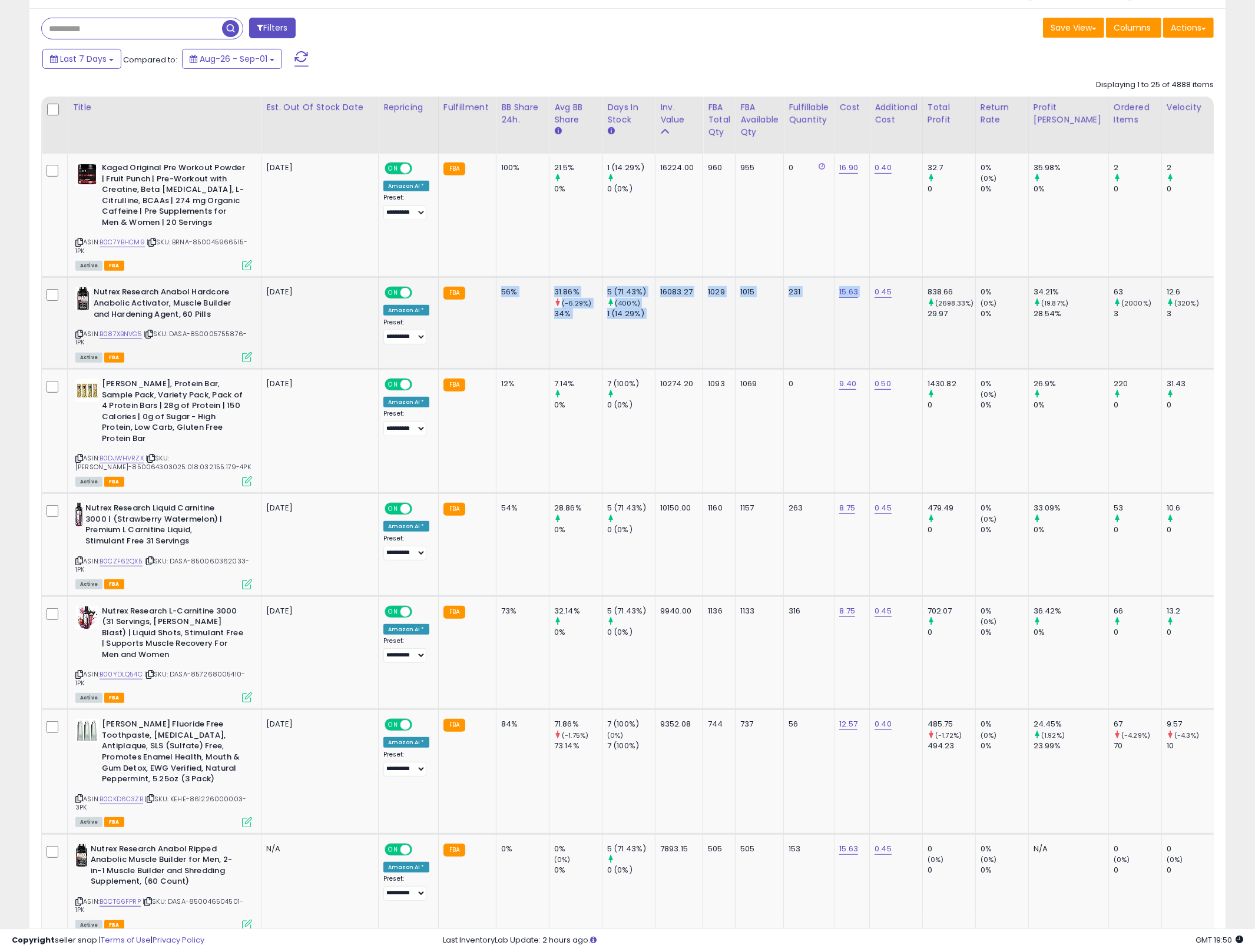
drag, startPoint x: 493, startPoint y: 308, endPoint x: 861, endPoint y: 316, distance: 368.1
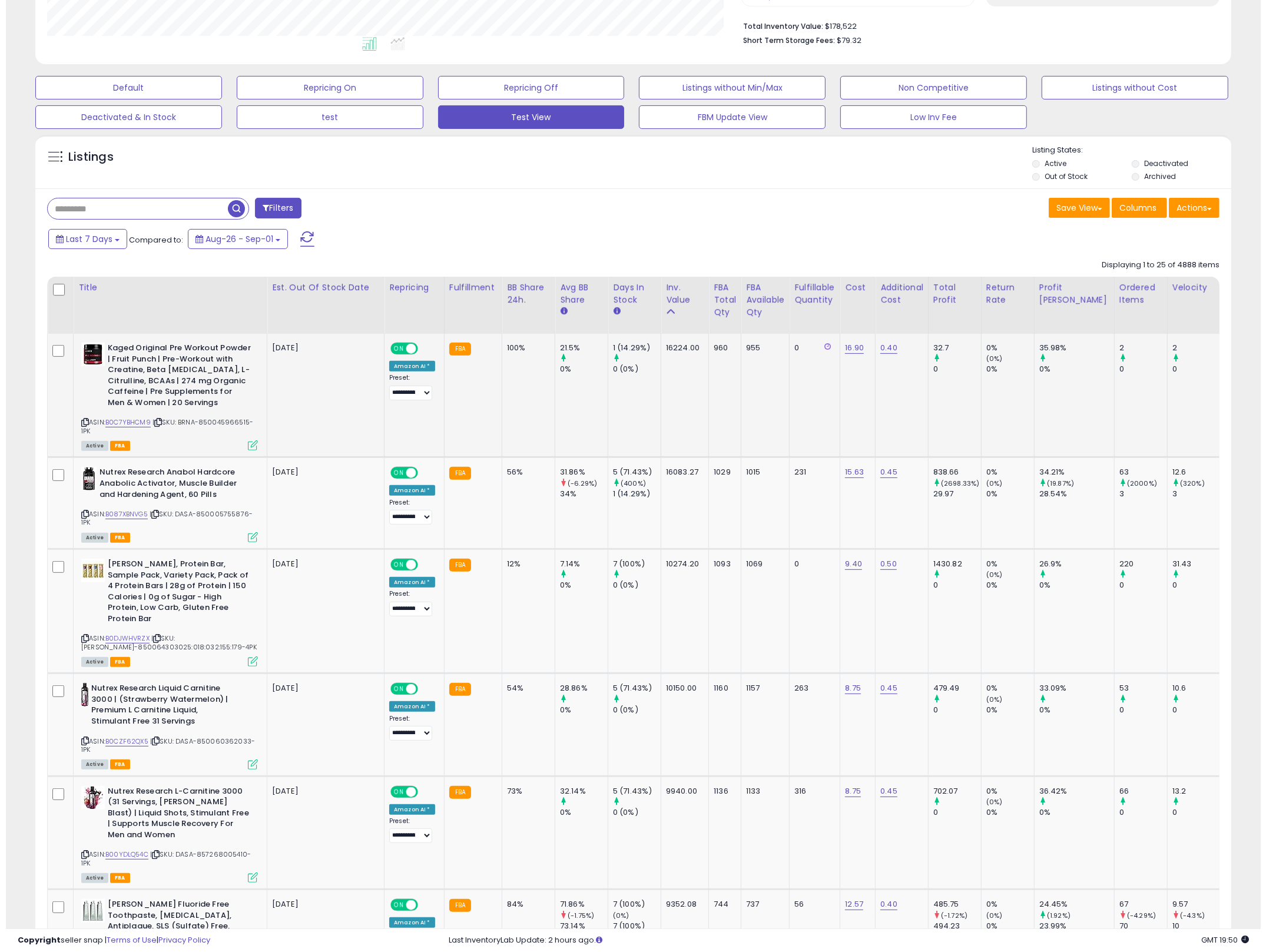
scroll to position [292, 0]
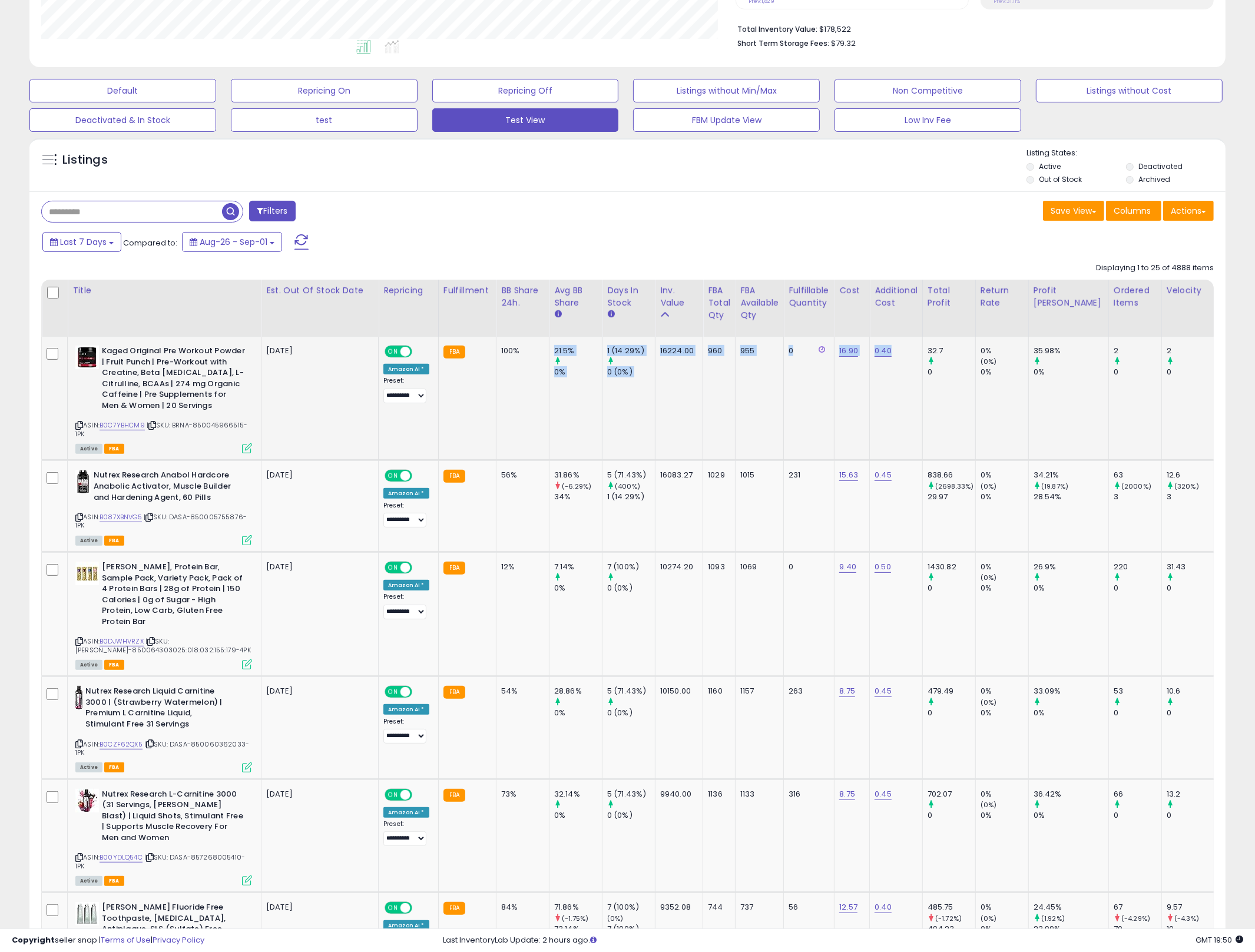
drag, startPoint x: 738, startPoint y: 441, endPoint x: 492, endPoint y: 432, distance: 246.2
click at [247, 444] on icon at bounding box center [247, 448] width 10 height 10
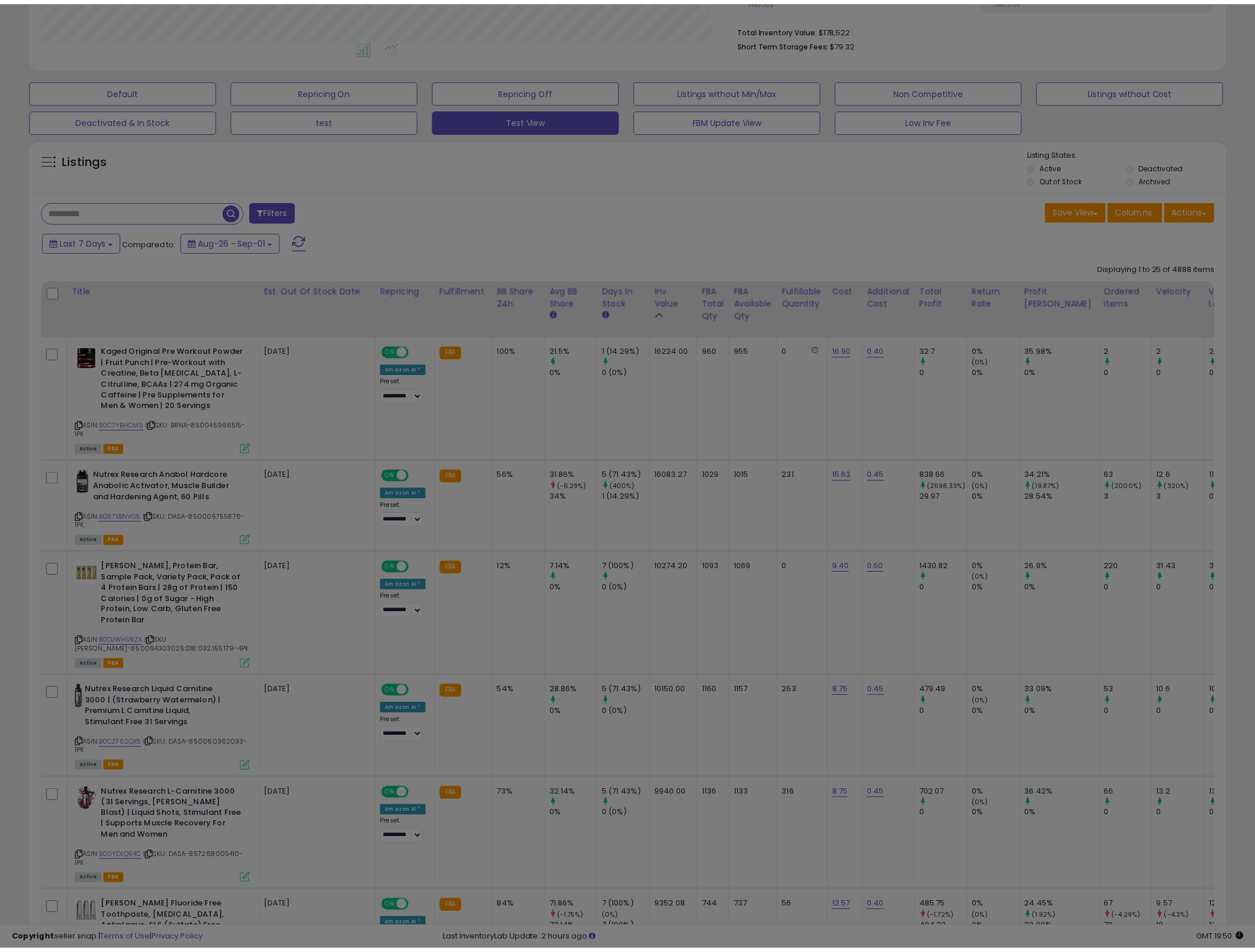
scroll to position [242, 701]
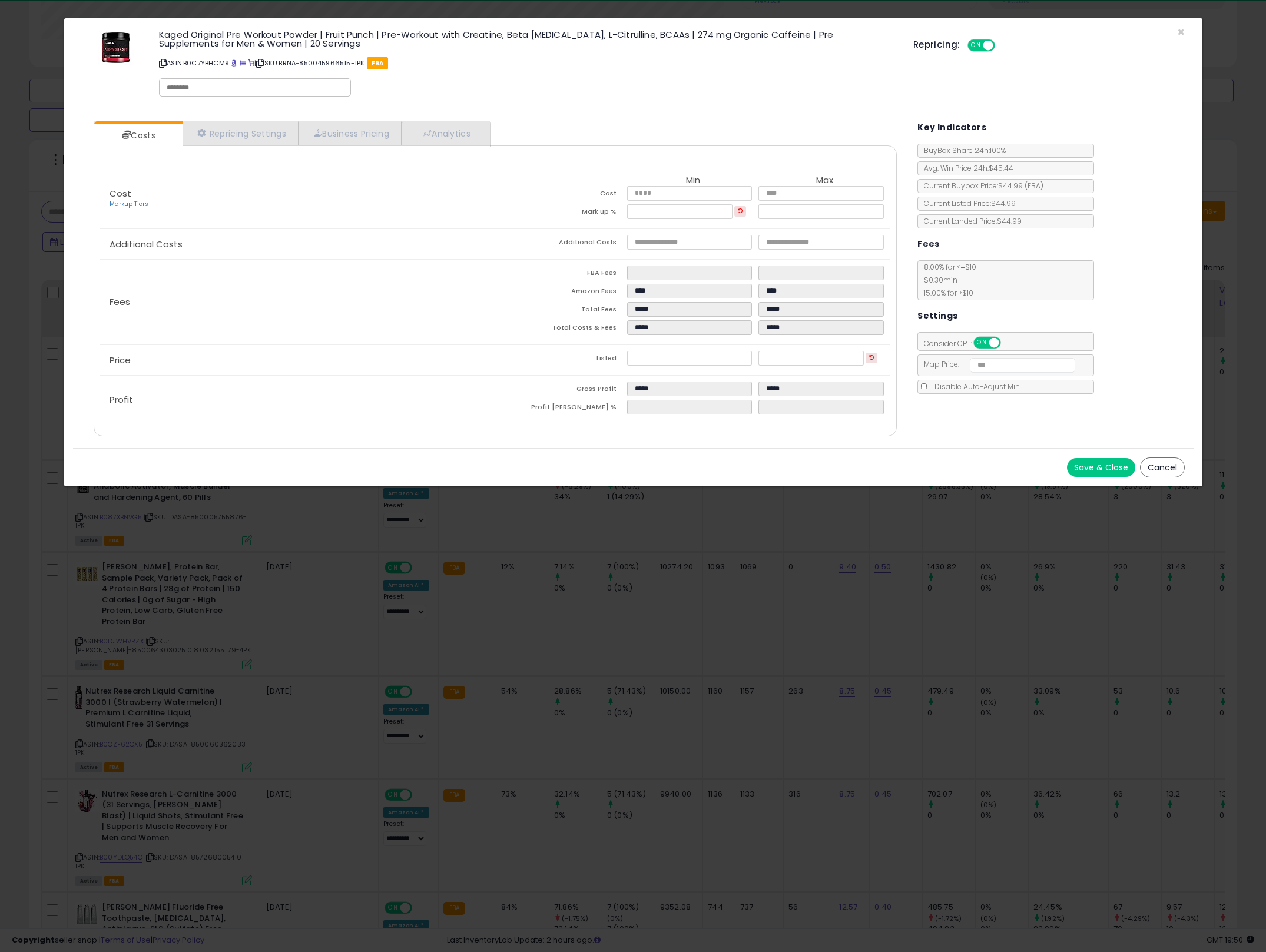
click at [707, 584] on div "× Close Kaged Original Pre Workout Powder | Fruit Punch | Pre-Workout with Crea…" at bounding box center [633, 476] width 1266 height 952
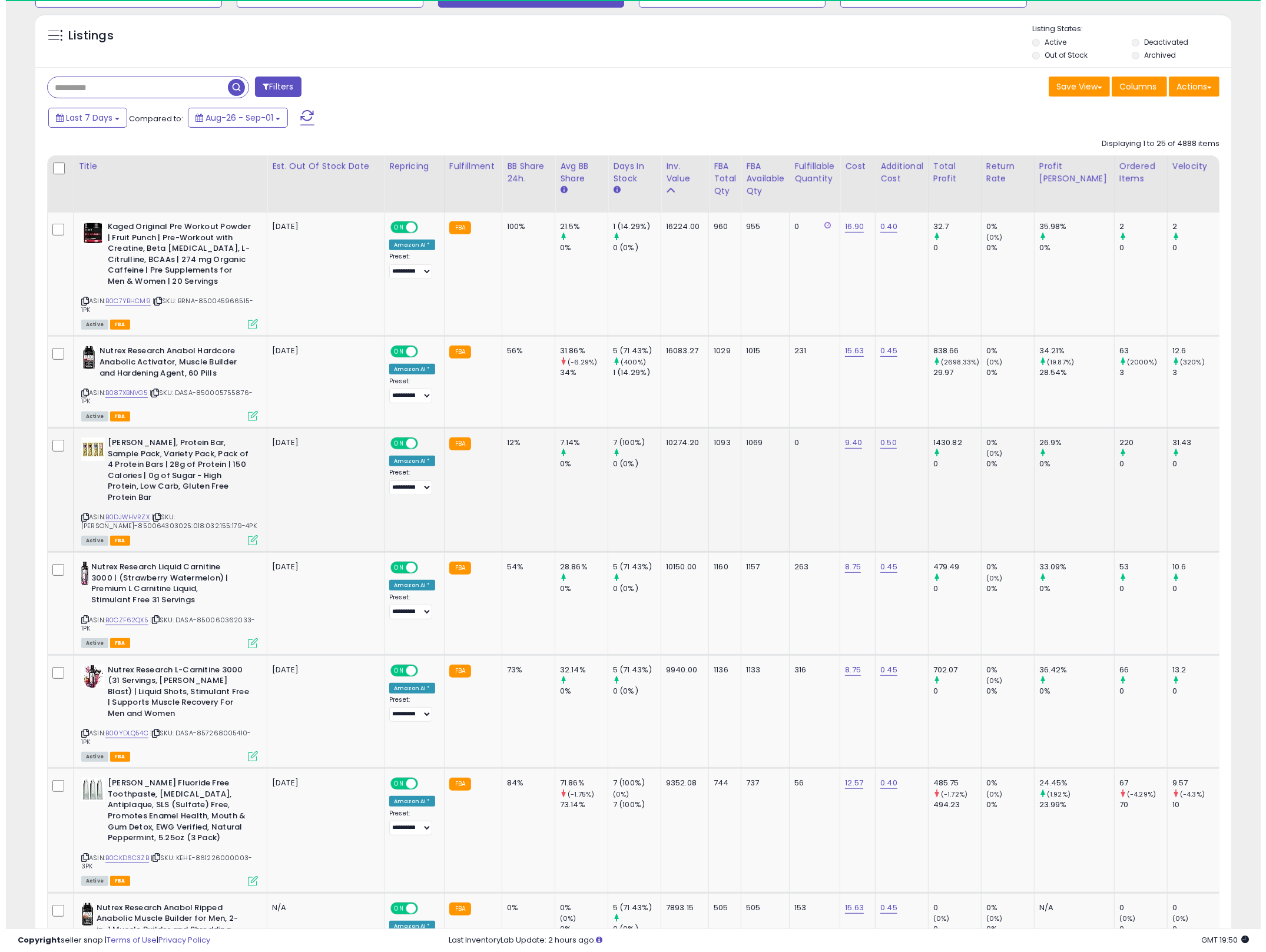
scroll to position [422, 0]
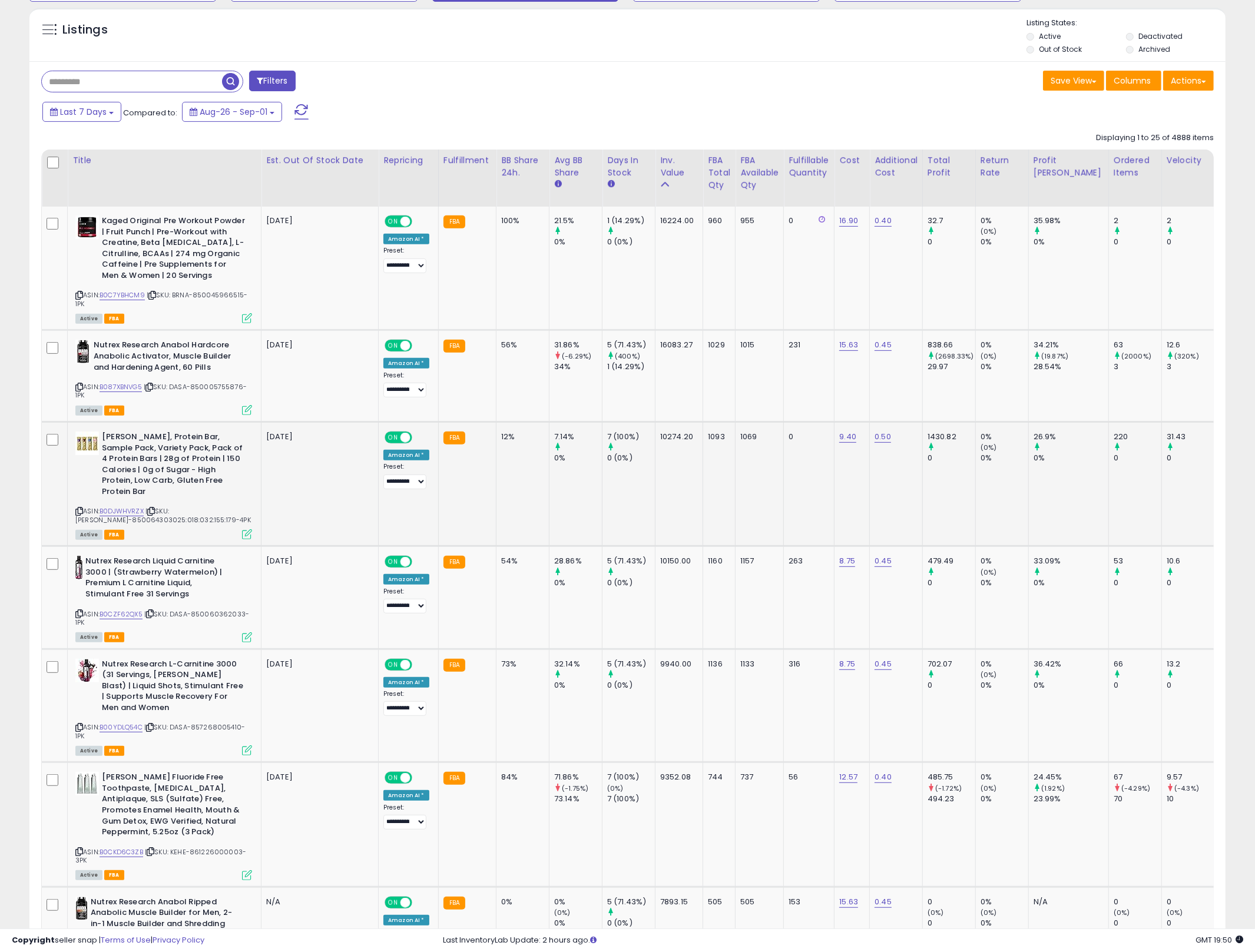
click at [246, 530] on icon at bounding box center [247, 534] width 10 height 10
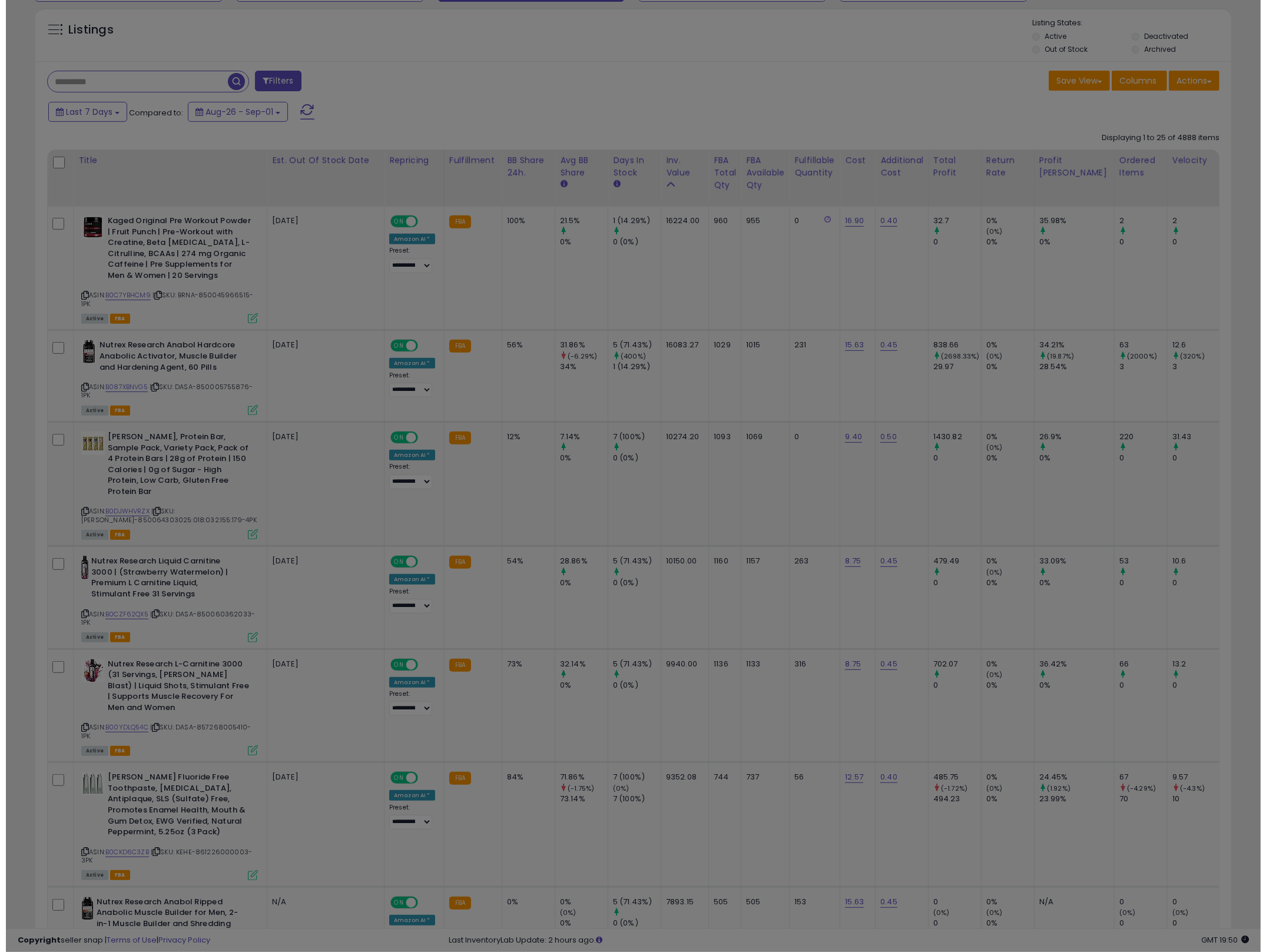
scroll to position [242, 701]
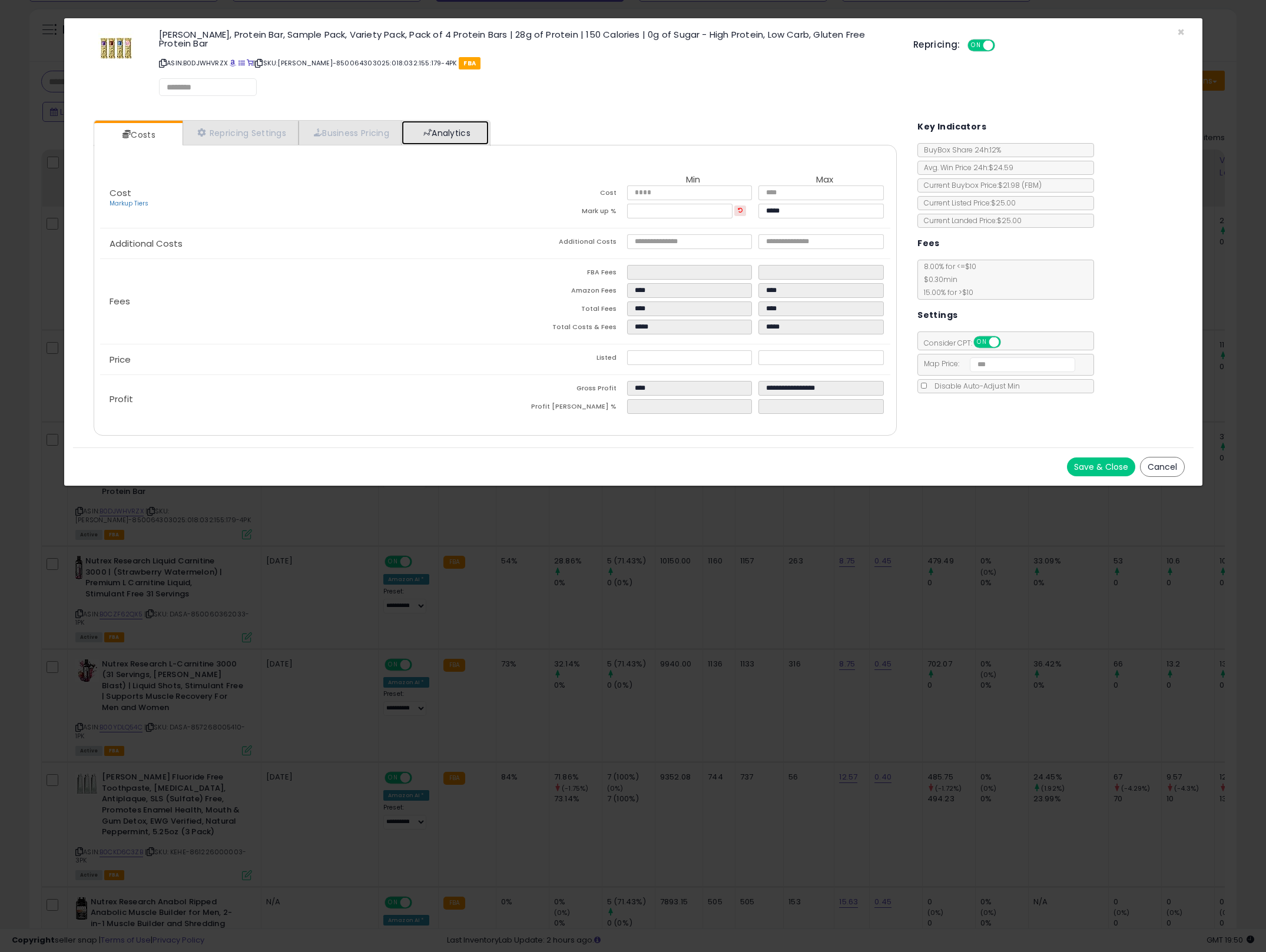
click at [449, 129] on link "Analytics" at bounding box center [445, 133] width 87 height 25
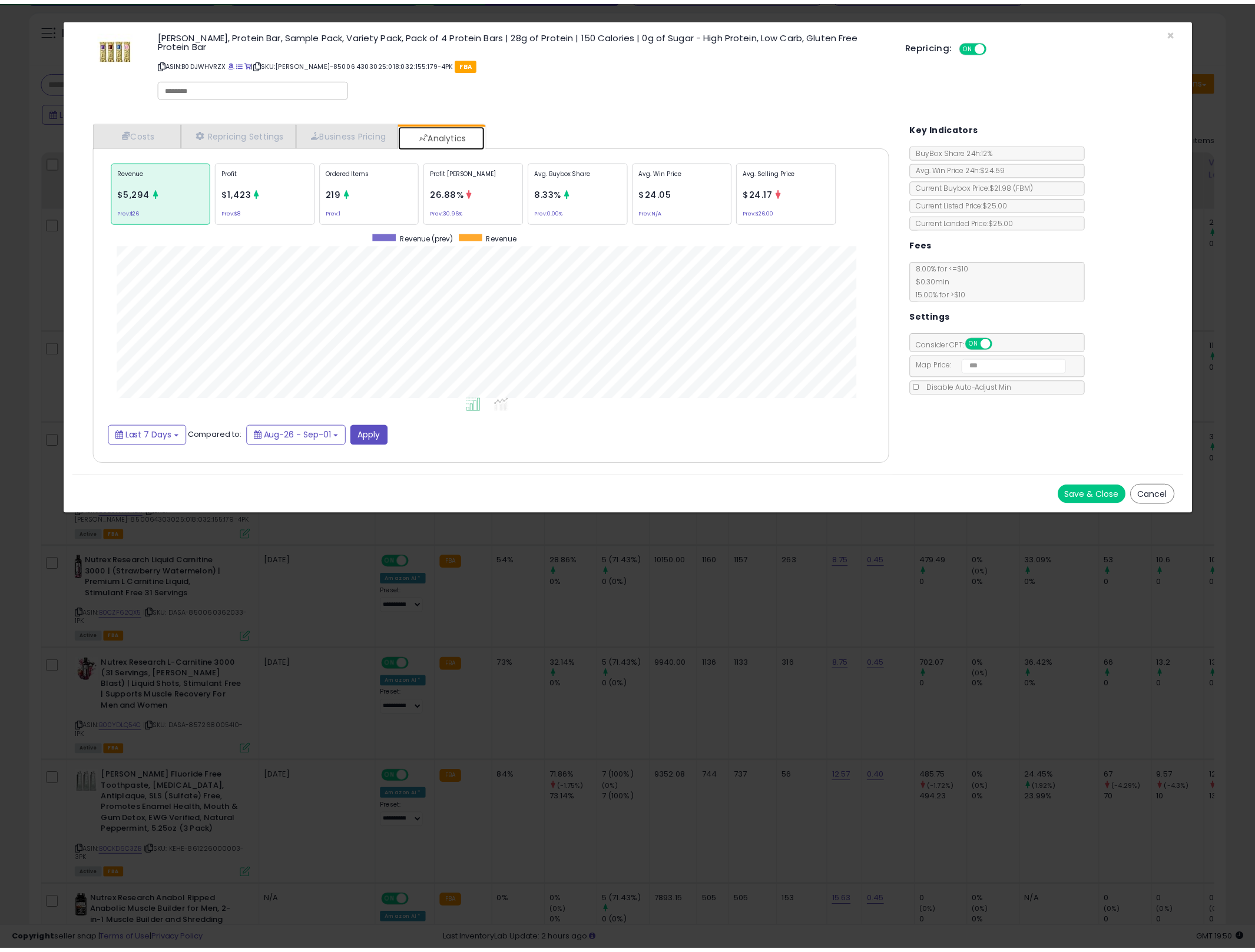
scroll to position [363, 826]
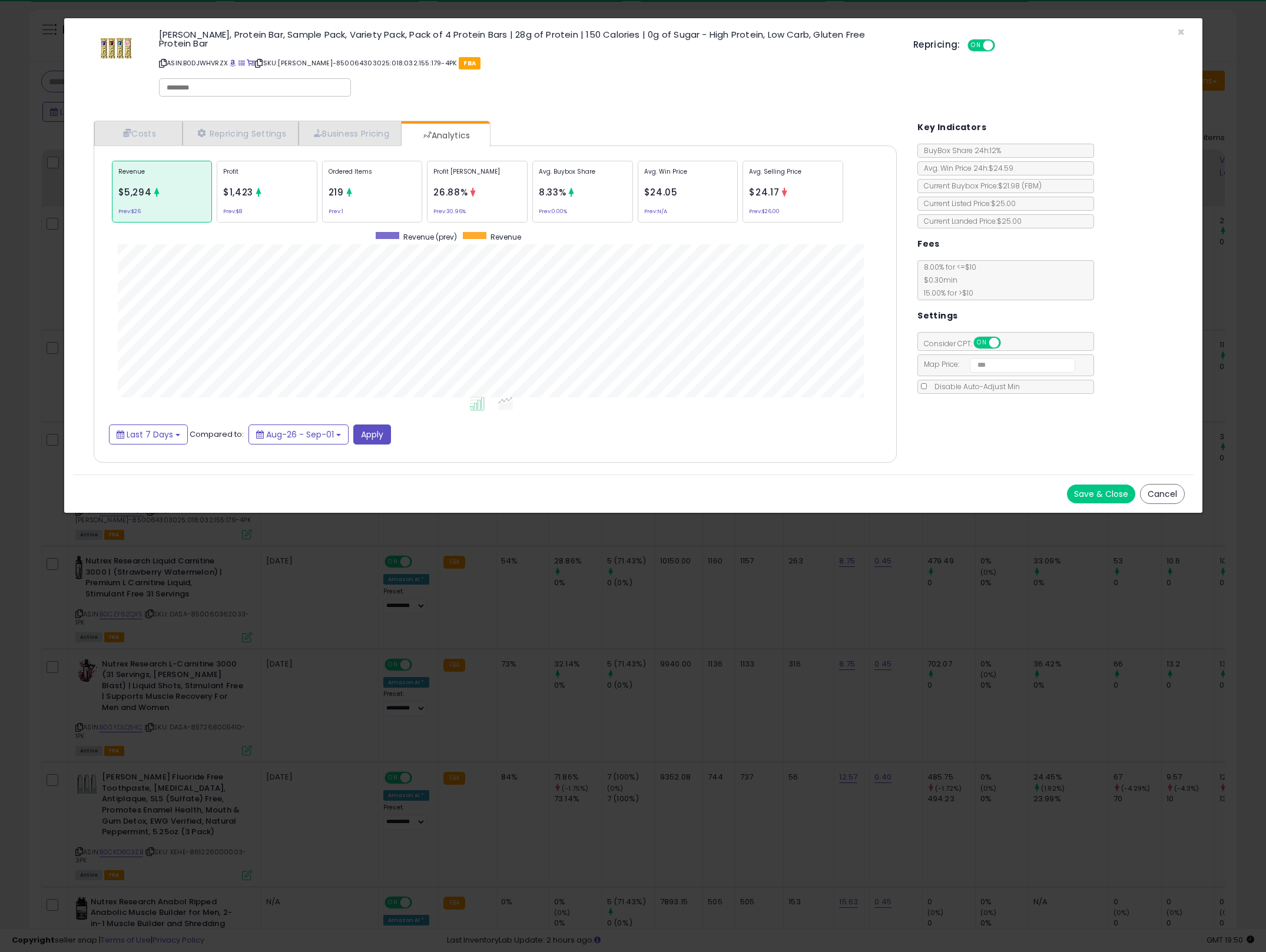
click at [734, 714] on div "× Close [PERSON_NAME], Protein Bar, Sample Pack, Variety Pack, Pack of 4 Protei…" at bounding box center [633, 476] width 1266 height 952
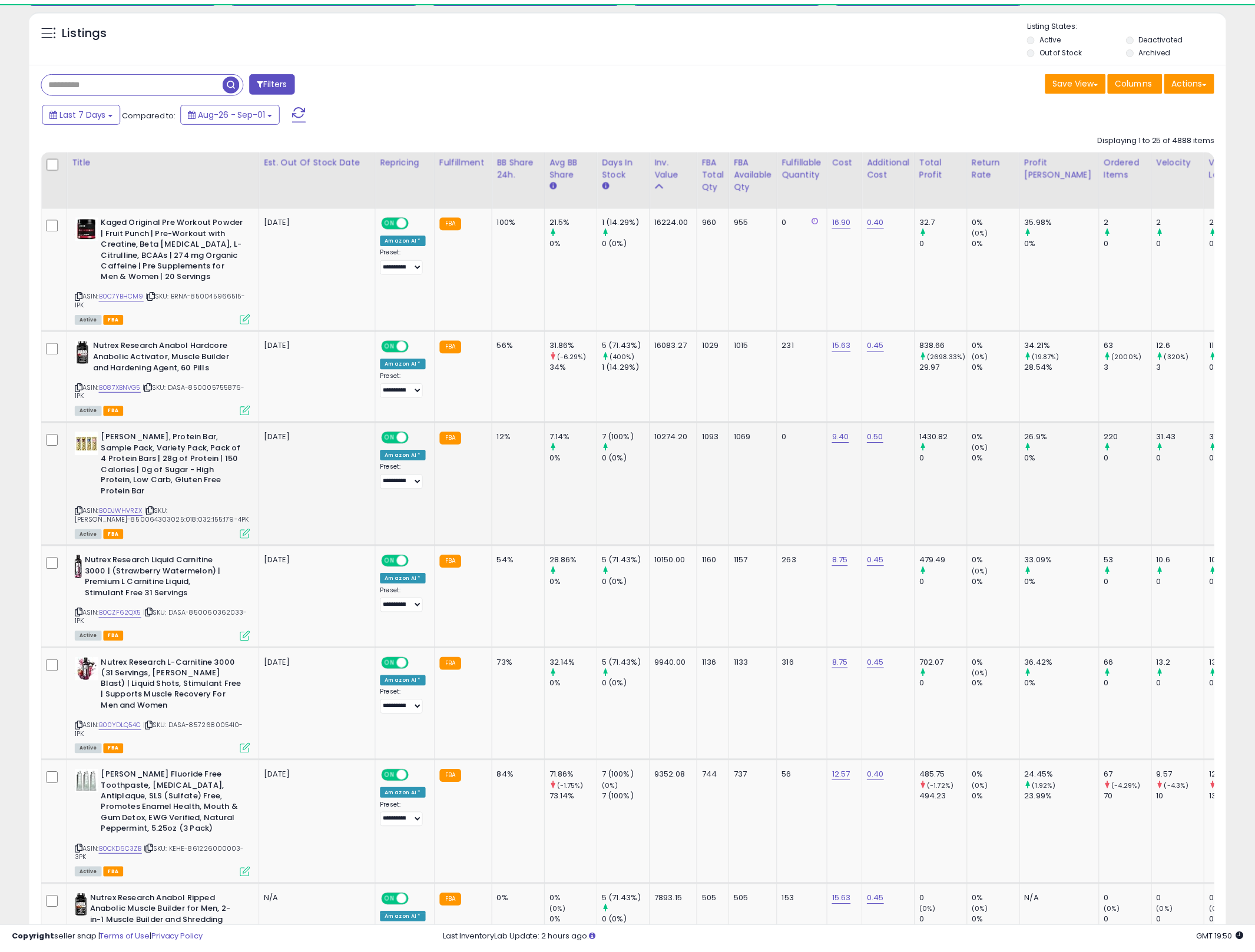
scroll to position [588318, 588054]
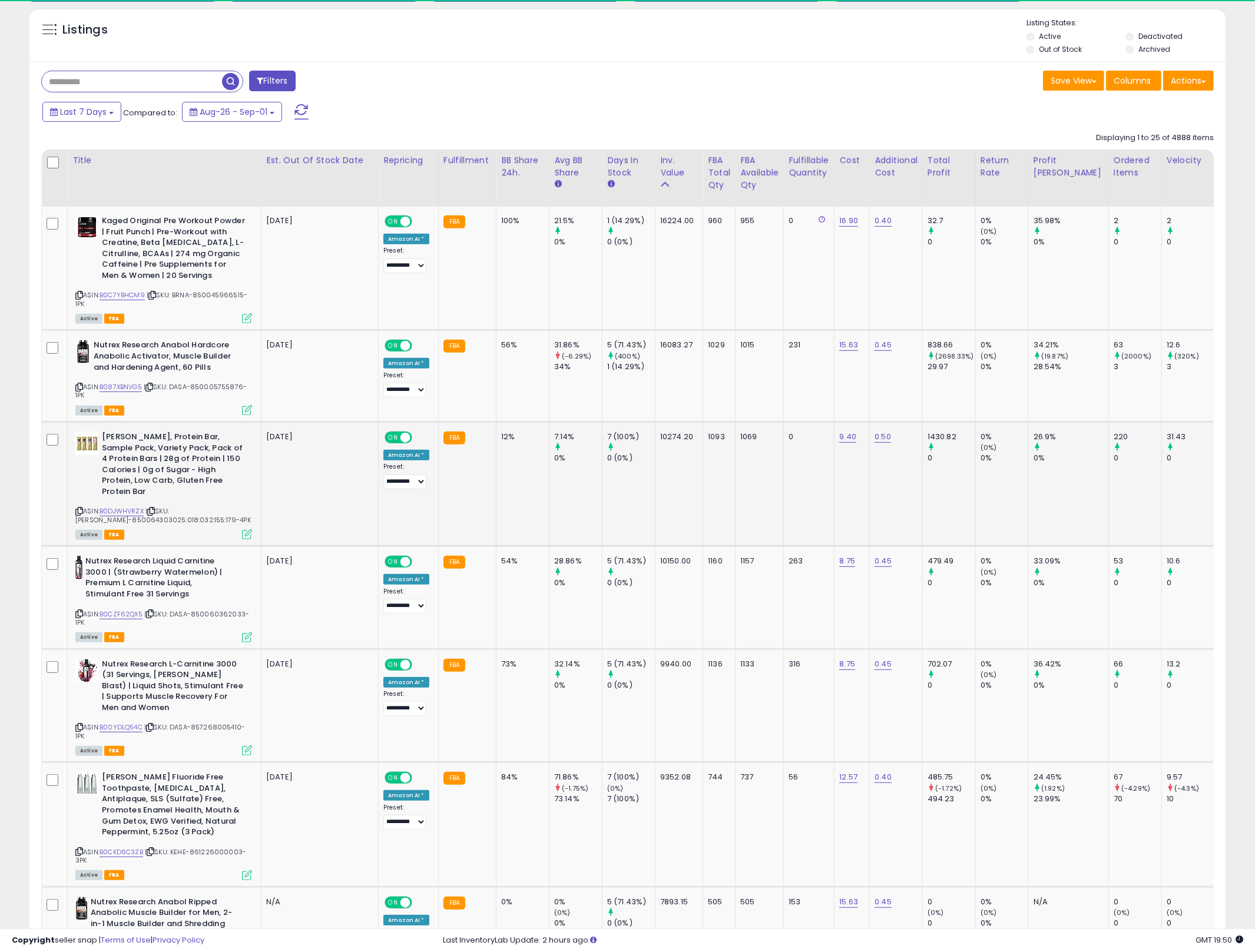
drag, startPoint x: 1138, startPoint y: 504, endPoint x: 522, endPoint y: 451, distance: 618.3
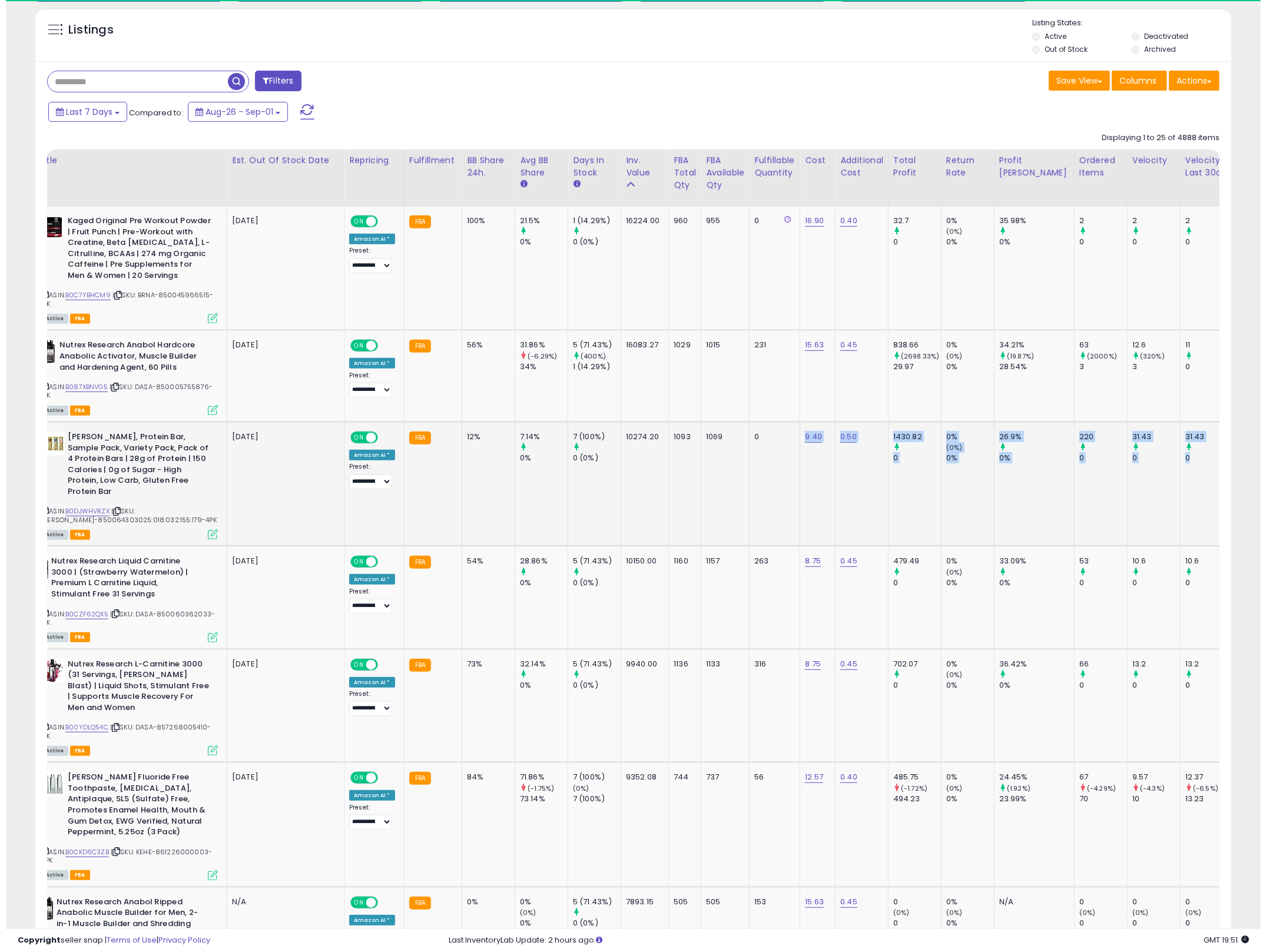
scroll to position [0, 70]
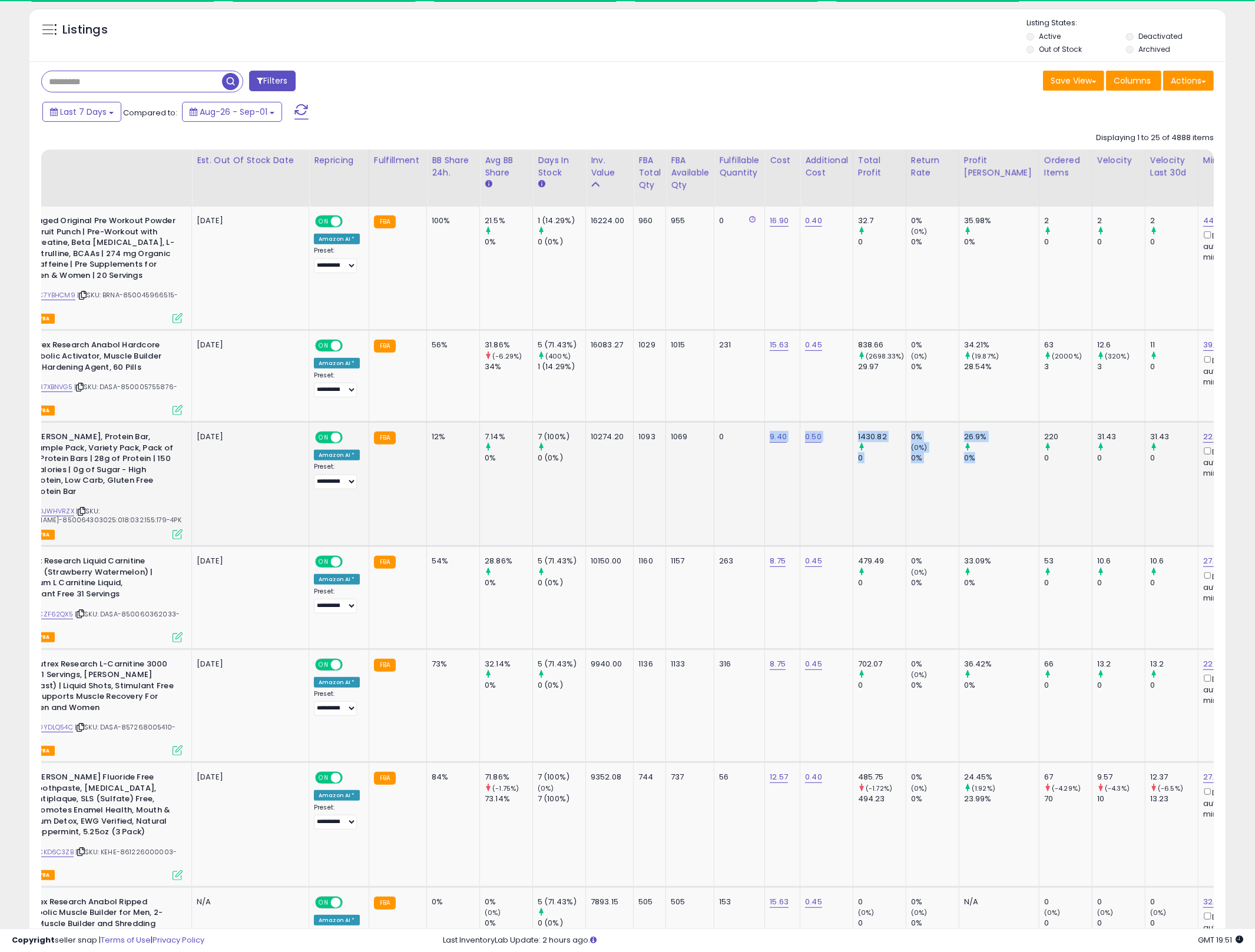
drag, startPoint x: 932, startPoint y: 479, endPoint x: 999, endPoint y: 480, distance: 67.0
click at [999, 480] on tr "[PERSON_NAME], Protein Bar, Sample Pack, Variety Pack, Pack of 4 Protein Bars |…" at bounding box center [1257, 483] width 2569 height 124
click at [999, 480] on td "26.9% 0%" at bounding box center [998, 483] width 80 height 124
click at [178, 530] on icon at bounding box center [178, 534] width 10 height 10
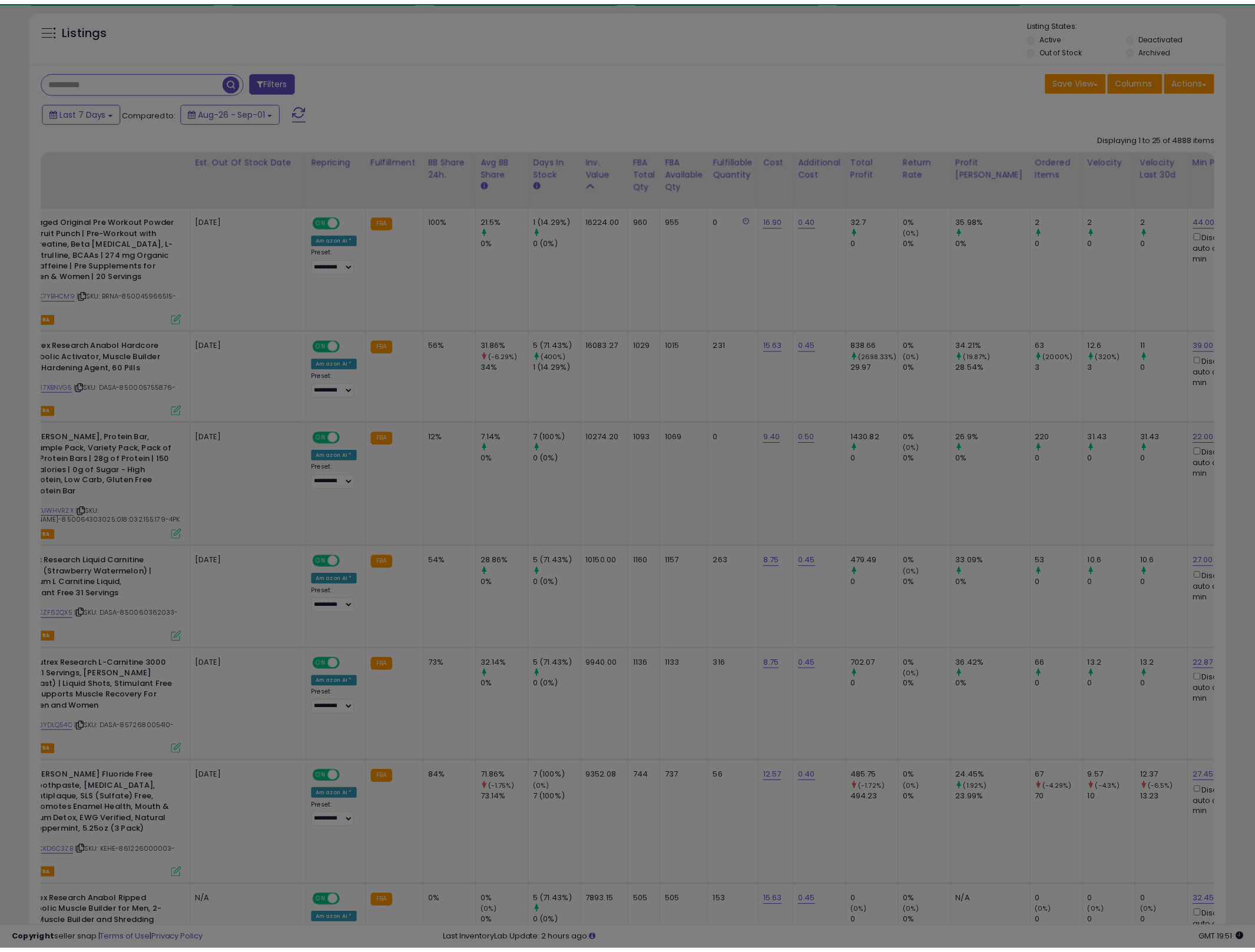
scroll to position [242, 701]
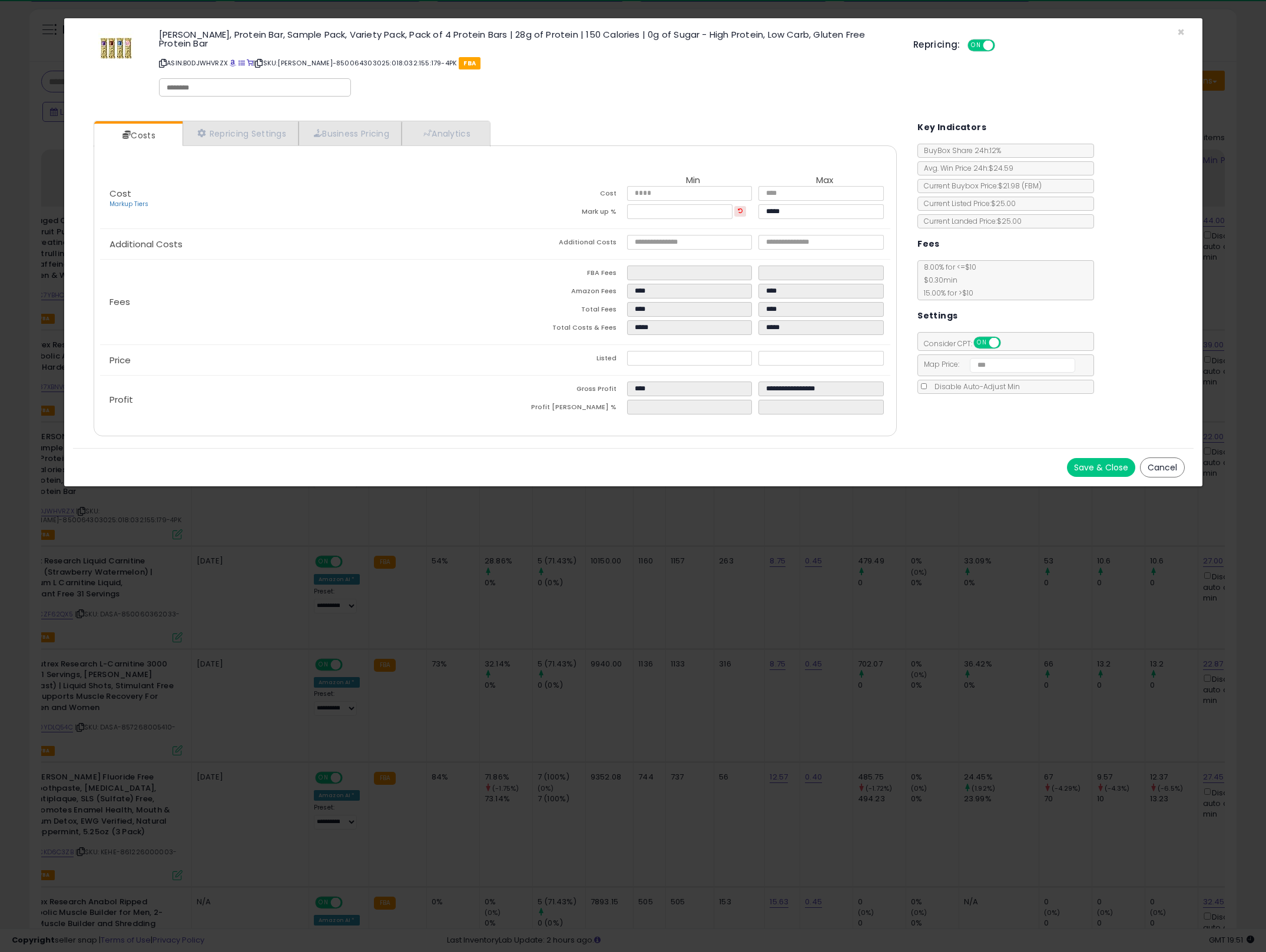
click at [756, 542] on div "× Close [PERSON_NAME], Protein Bar, Sample Pack, Variety Pack, Pack of 4 Protei…" at bounding box center [633, 476] width 1266 height 952
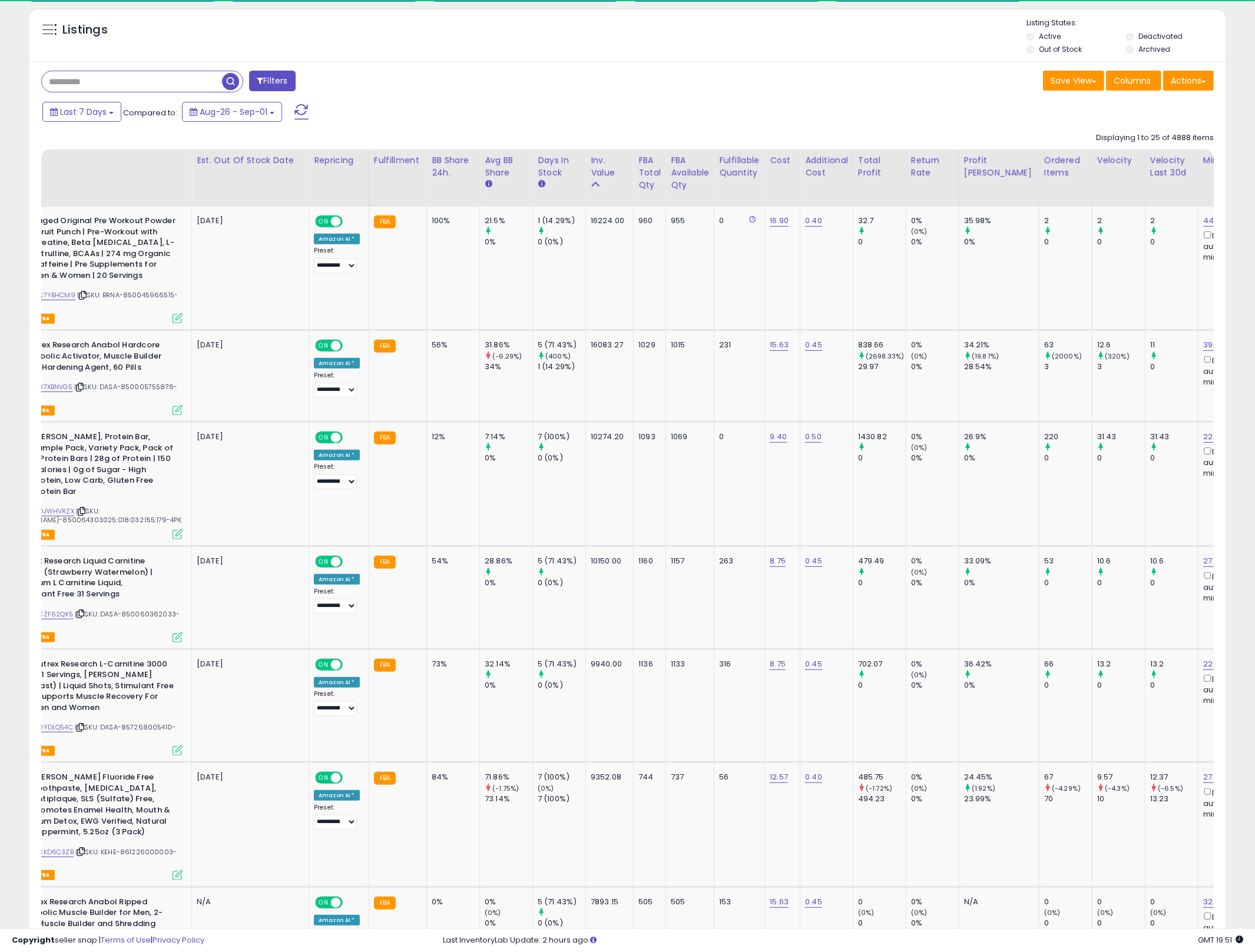
scroll to position [588318, 588054]
click at [623, 451] on td "10274.20" at bounding box center [609, 483] width 48 height 124
click at [654, 448] on td "1093" at bounding box center [650, 483] width 32 height 124
drag, startPoint x: 654, startPoint y: 448, endPoint x: 688, endPoint y: 450, distance: 34.1
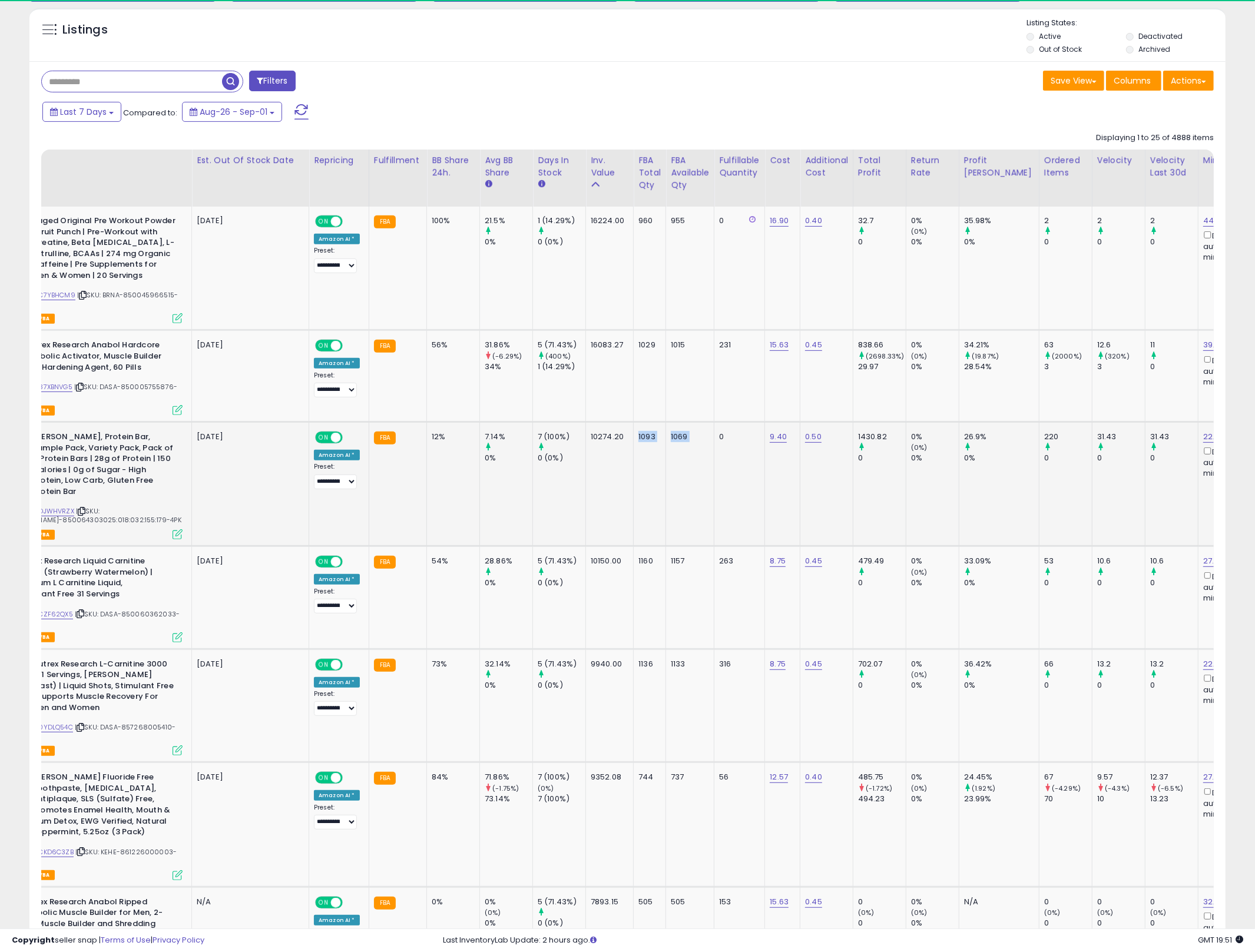
click at [688, 450] on tr "[PERSON_NAME], Protein Bar, Sample Pack, Variety Pack, Pack of 4 Protein Bars |…" at bounding box center [1257, 483] width 2569 height 124
click at [688, 450] on td "1069" at bounding box center [690, 483] width 48 height 124
click at [653, 477] on td "1093" at bounding box center [650, 483] width 32 height 124
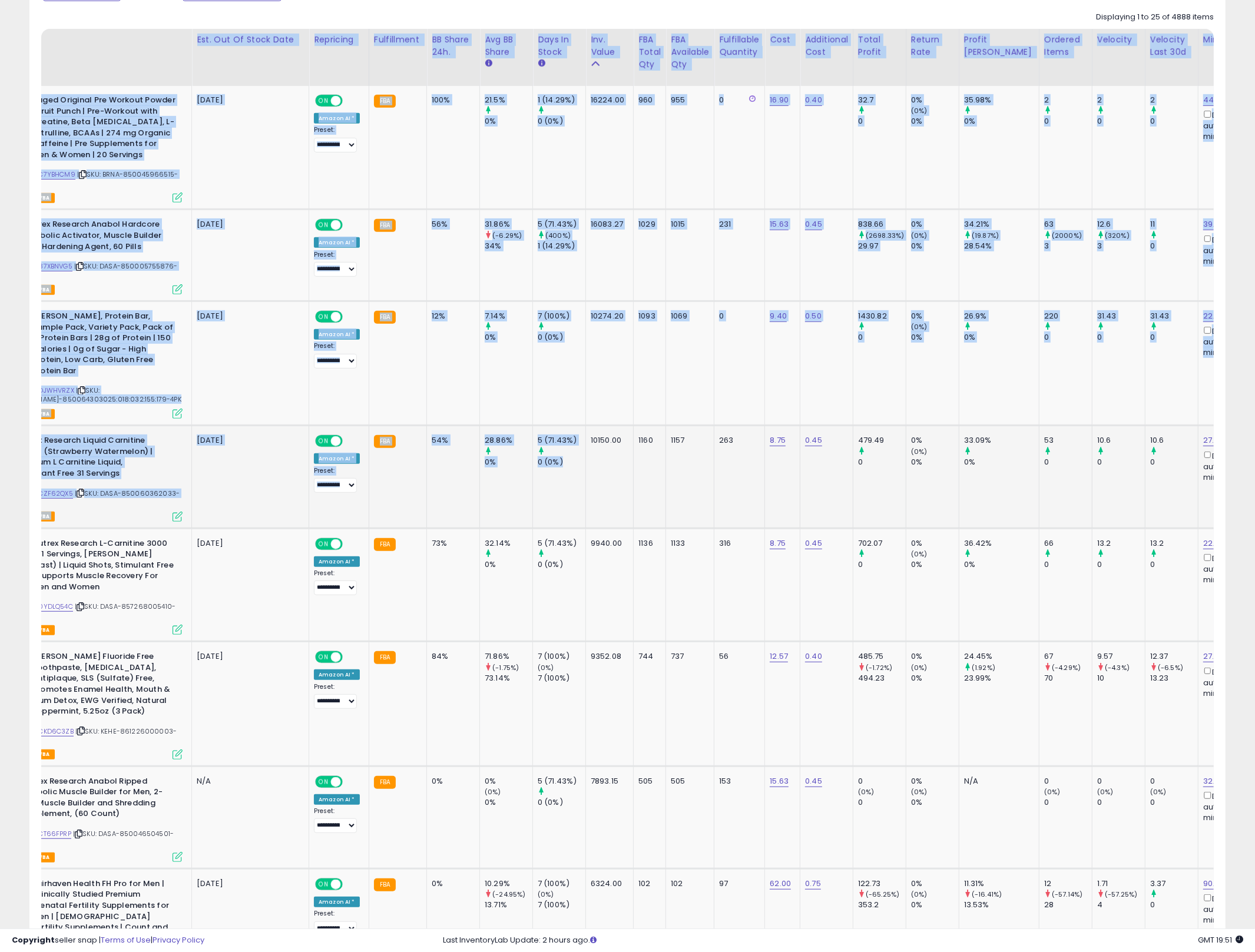
scroll to position [0, 0]
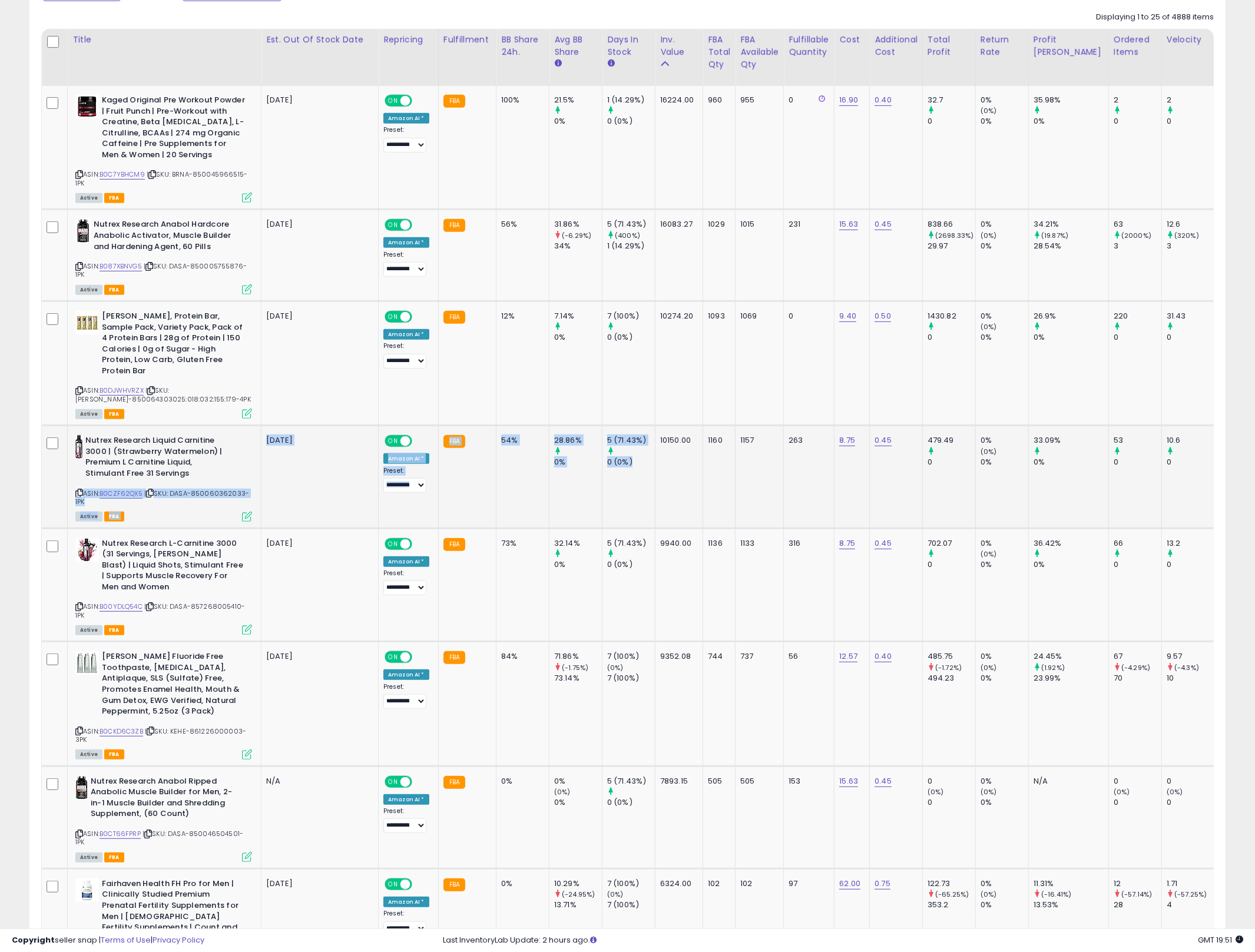
drag, startPoint x: 542, startPoint y: 478, endPoint x: 157, endPoint y: 459, distance: 385.5
click at [146, 451] on b "Nutrex Research Liquid Carnitine 3000 | (Strawberry Watermelon) | Premium L Car…" at bounding box center [157, 458] width 143 height 46
drag, startPoint x: 531, startPoint y: 459, endPoint x: 776, endPoint y: 472, distance: 245.3
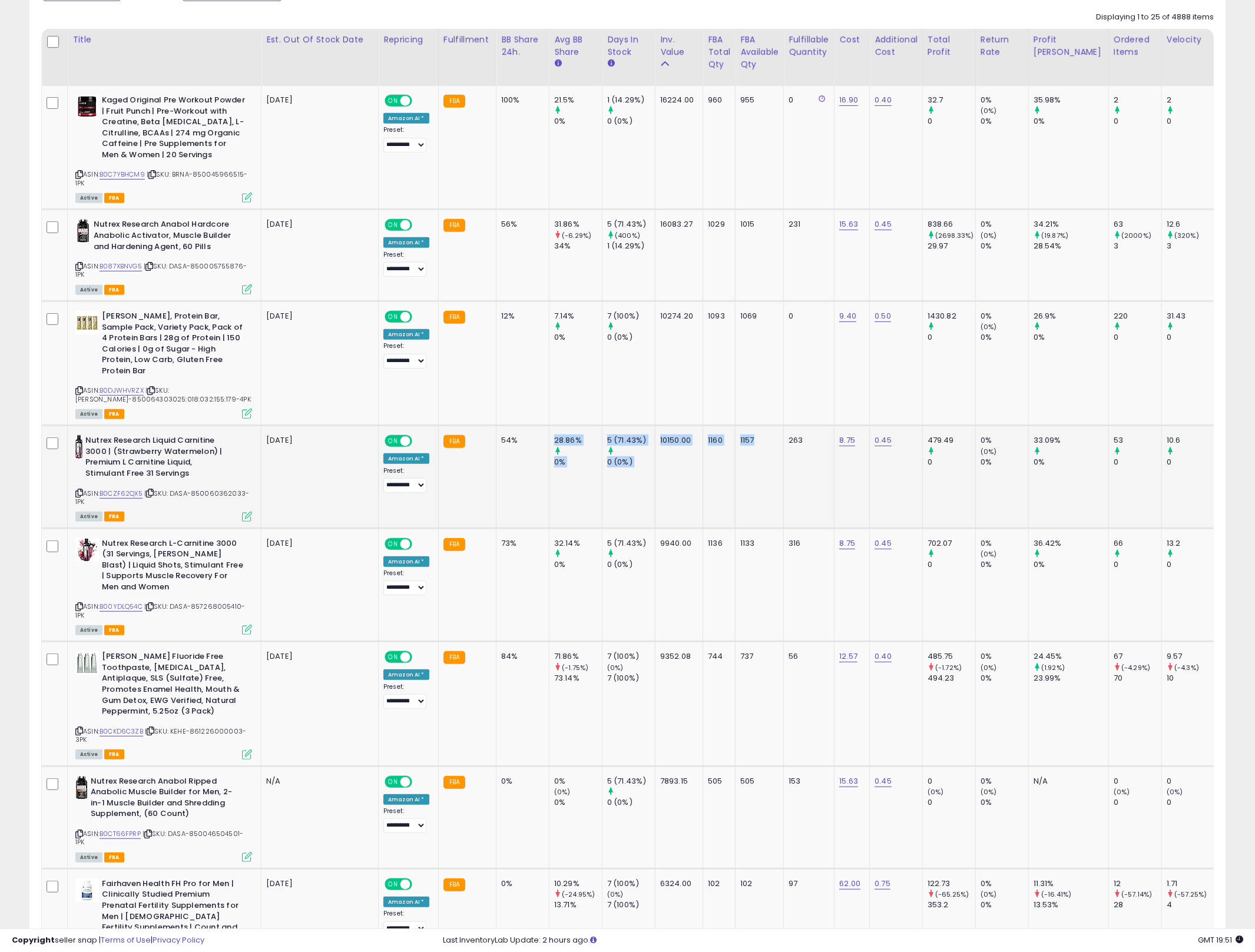
drag, startPoint x: 780, startPoint y: 474, endPoint x: 817, endPoint y: 478, distance: 37.2
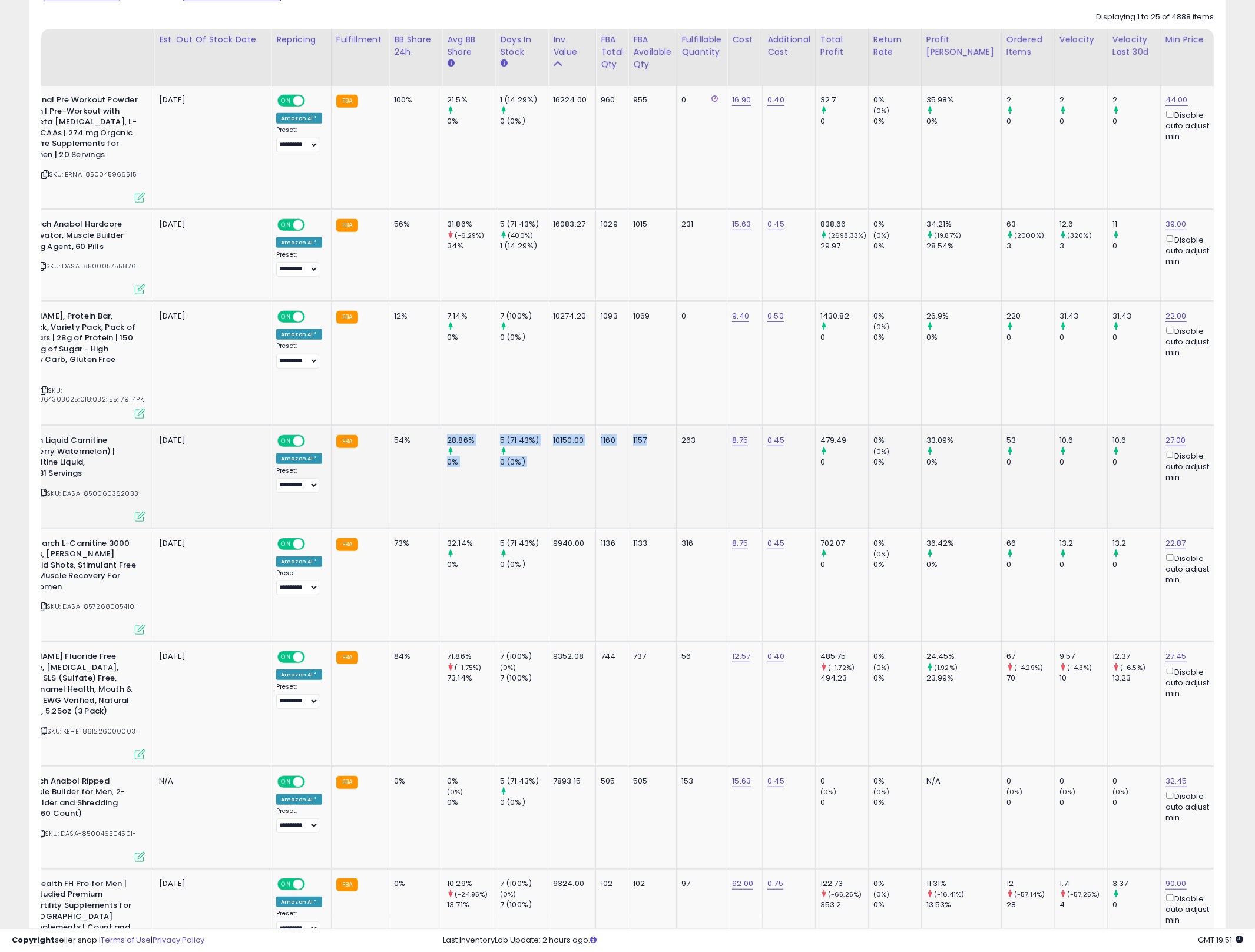
scroll to position [0, 186]
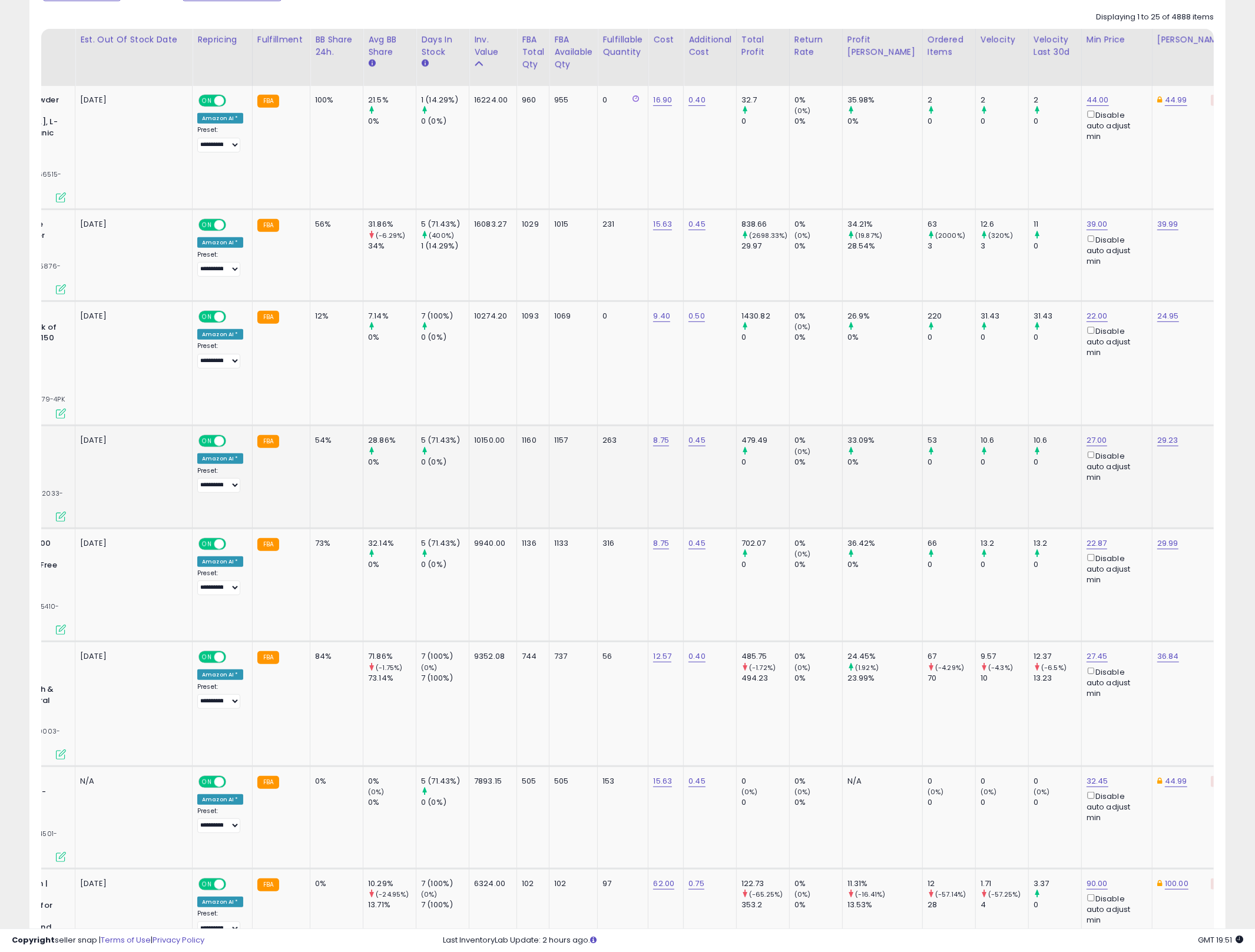
drag, startPoint x: 1110, startPoint y: 463, endPoint x: 913, endPoint y: 467, distance: 197.0
click at [922, 467] on td "53 0" at bounding box center [948, 476] width 53 height 102
click at [765, 471] on td "479.49 0" at bounding box center [763, 476] width 53 height 102
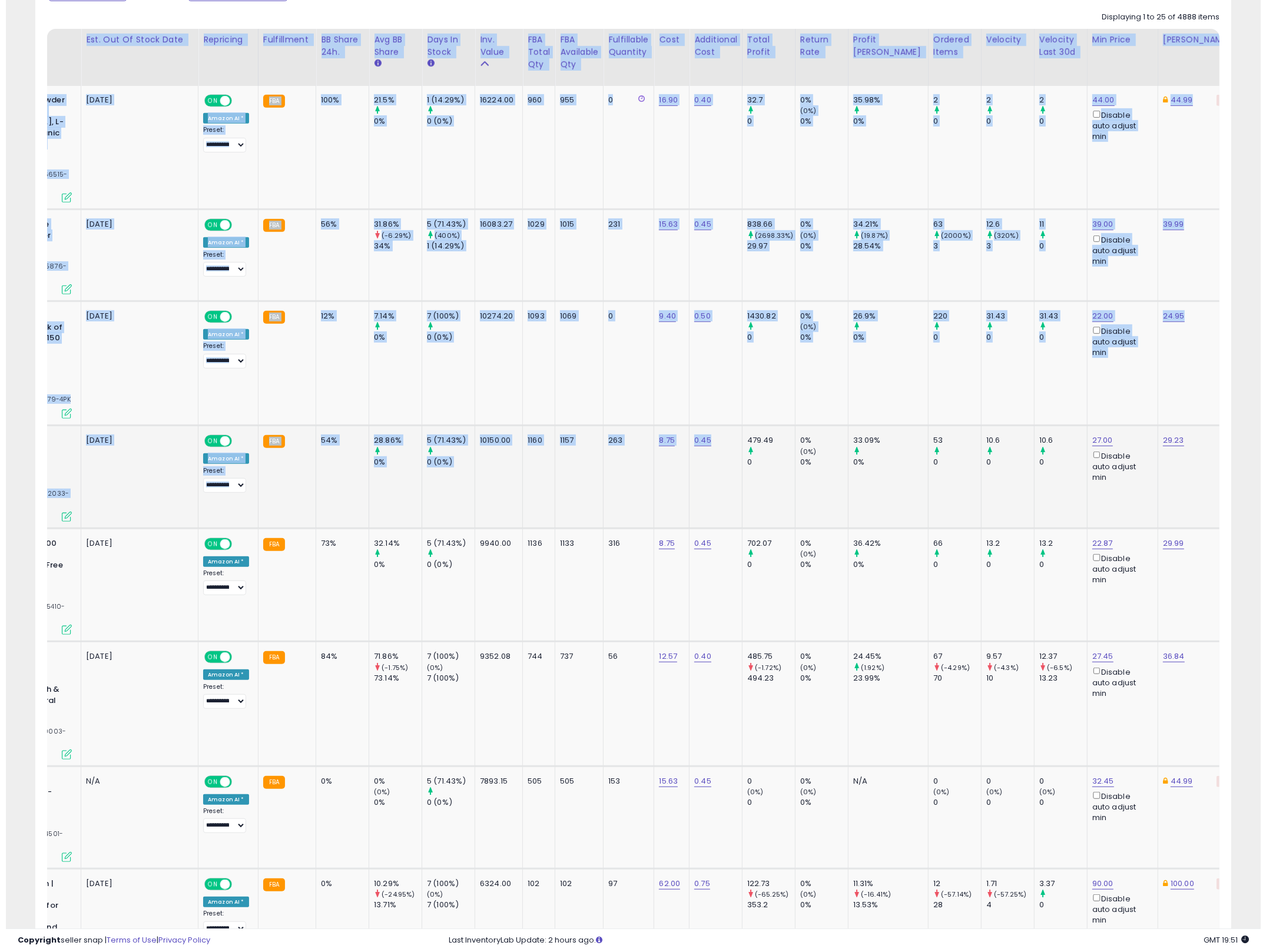
scroll to position [0, 0]
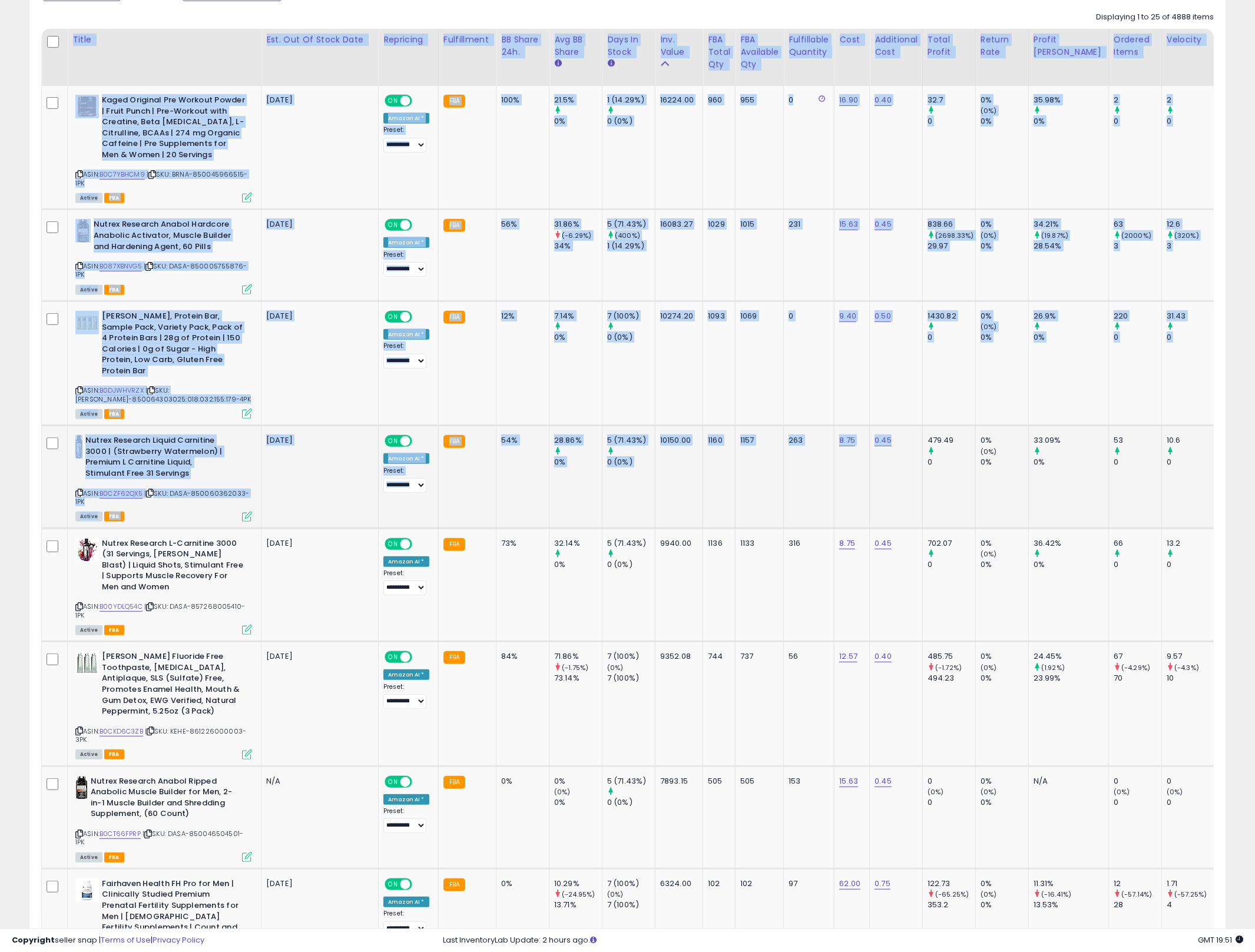
drag, startPoint x: 517, startPoint y: 478, endPoint x: 231, endPoint y: 482, distance: 286.0
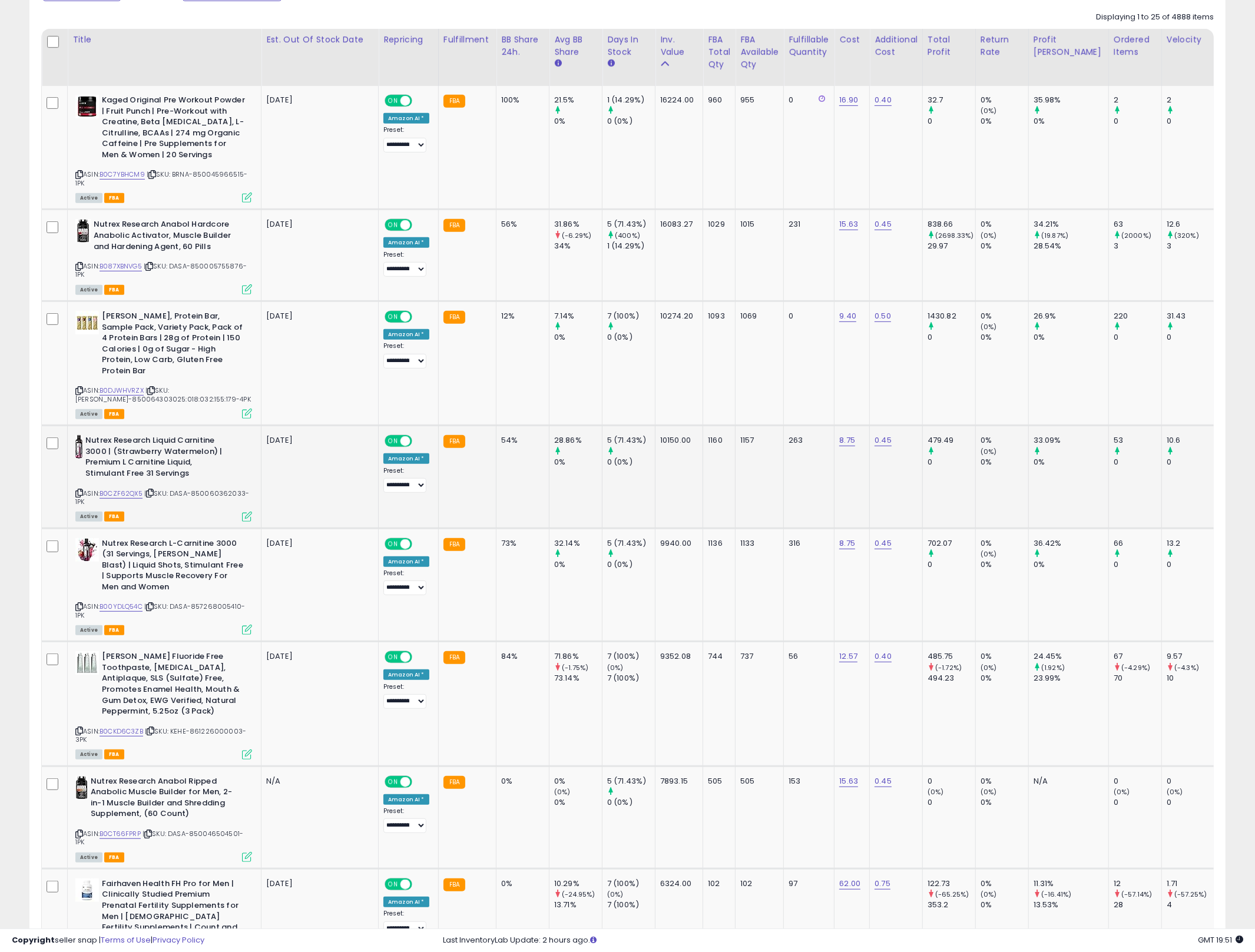
click at [245, 512] on icon at bounding box center [247, 517] width 10 height 10
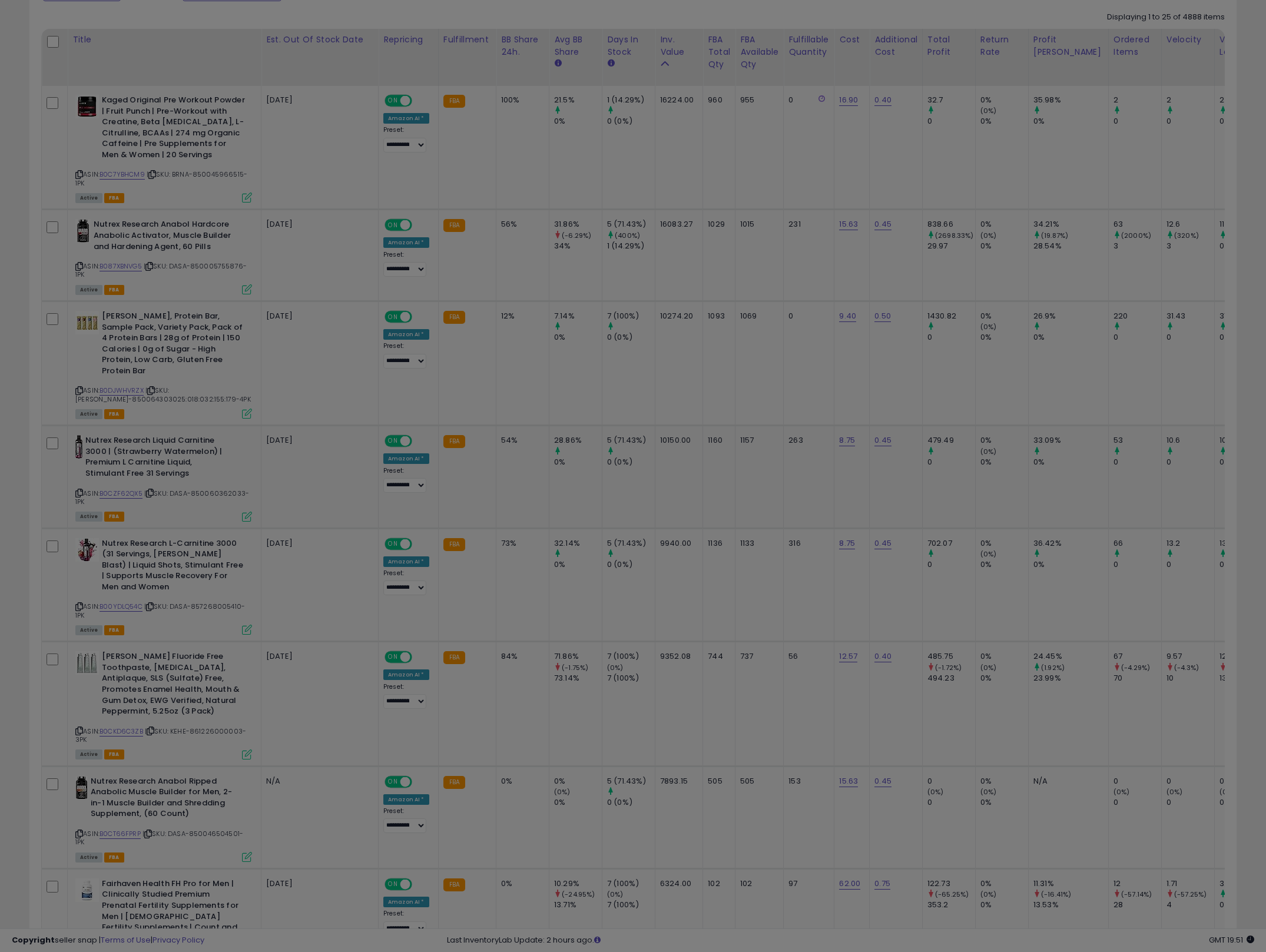
scroll to position [242, 701]
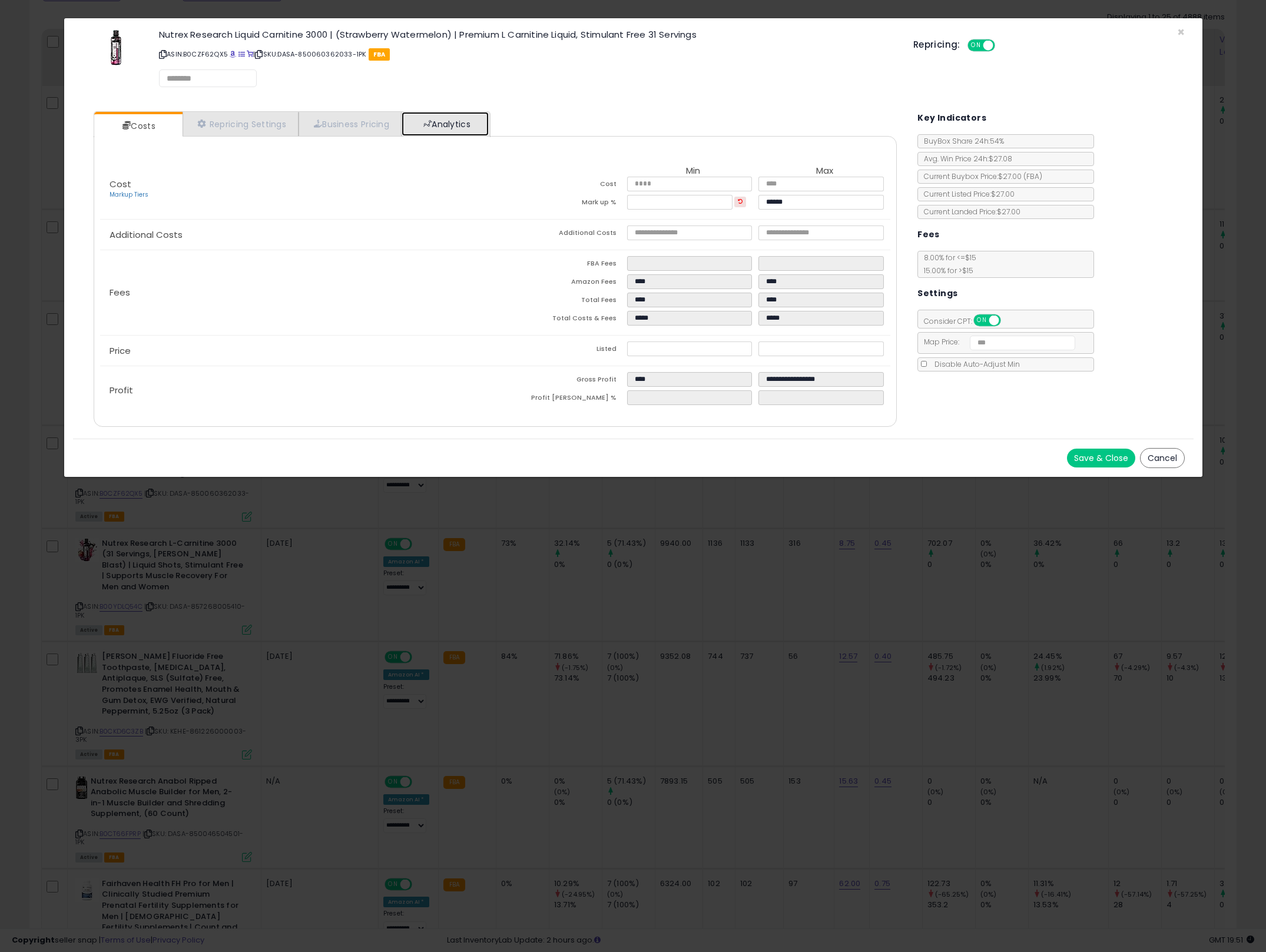
click at [448, 127] on link "Analytics" at bounding box center [445, 124] width 87 height 25
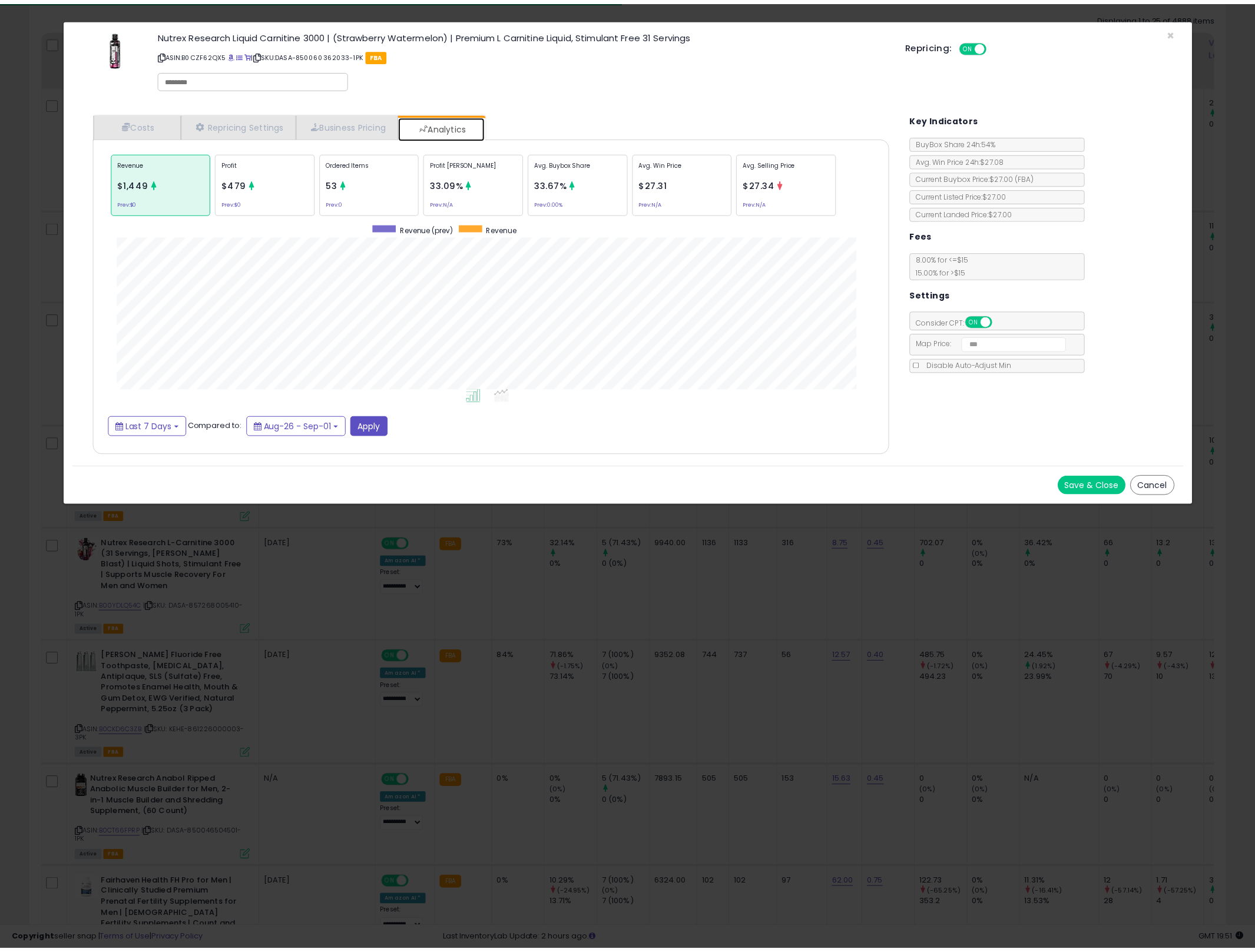
scroll to position [363, 826]
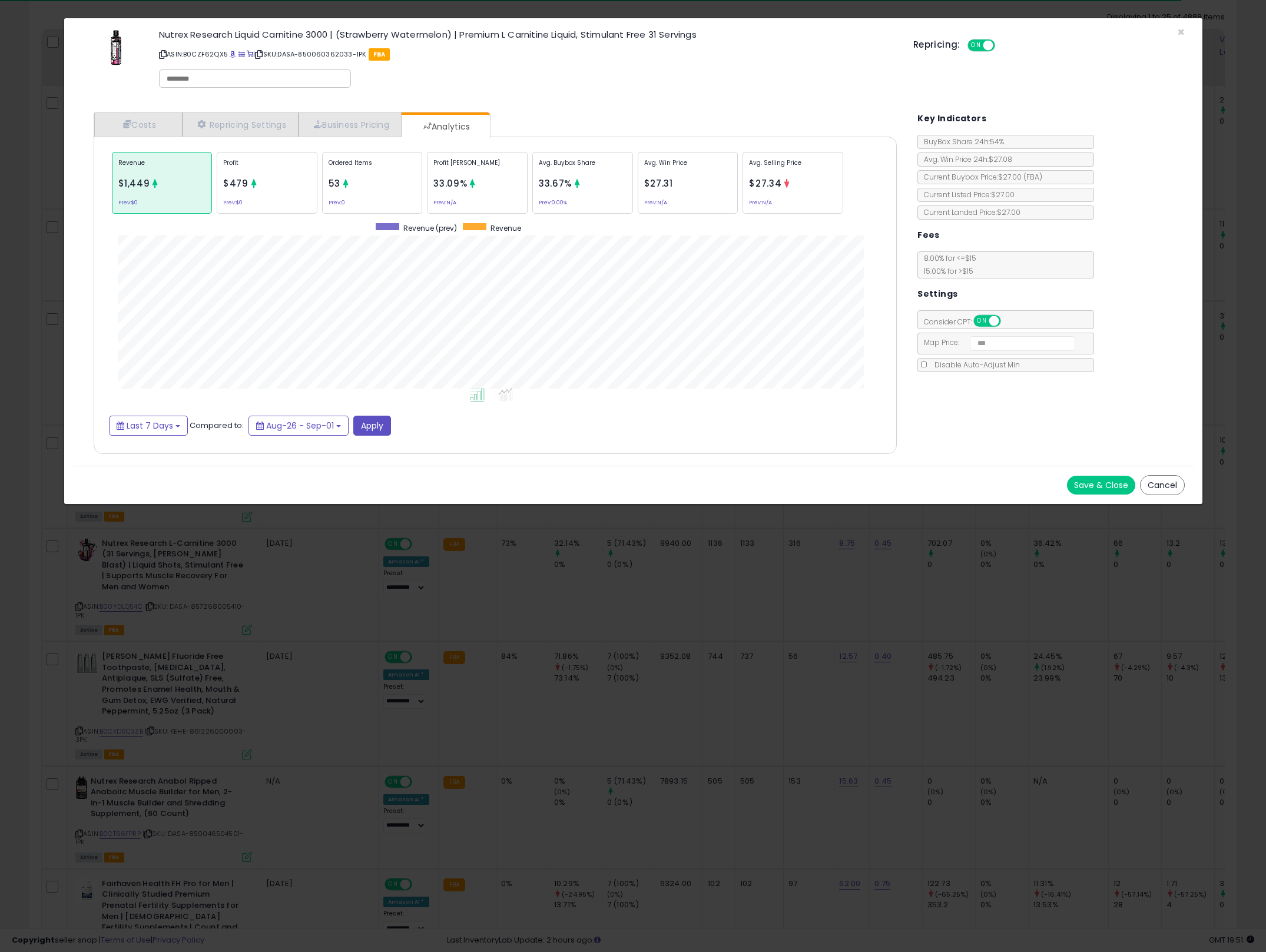
click at [873, 631] on div "× Close Nutrex Research Liquid Carnitine 3000 | (Strawberry Watermelon) | Premi…" at bounding box center [633, 476] width 1266 height 952
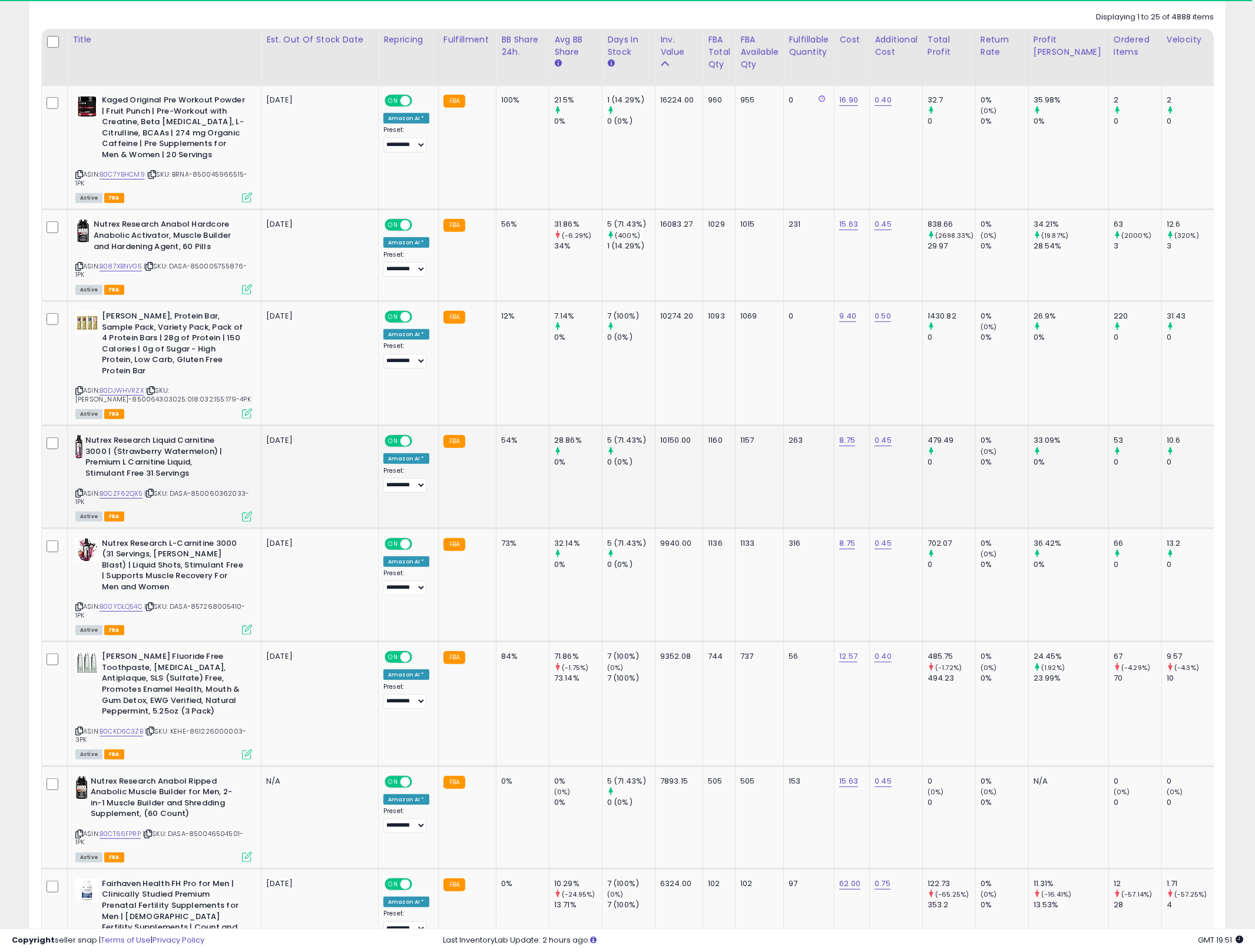
scroll to position [0, 166]
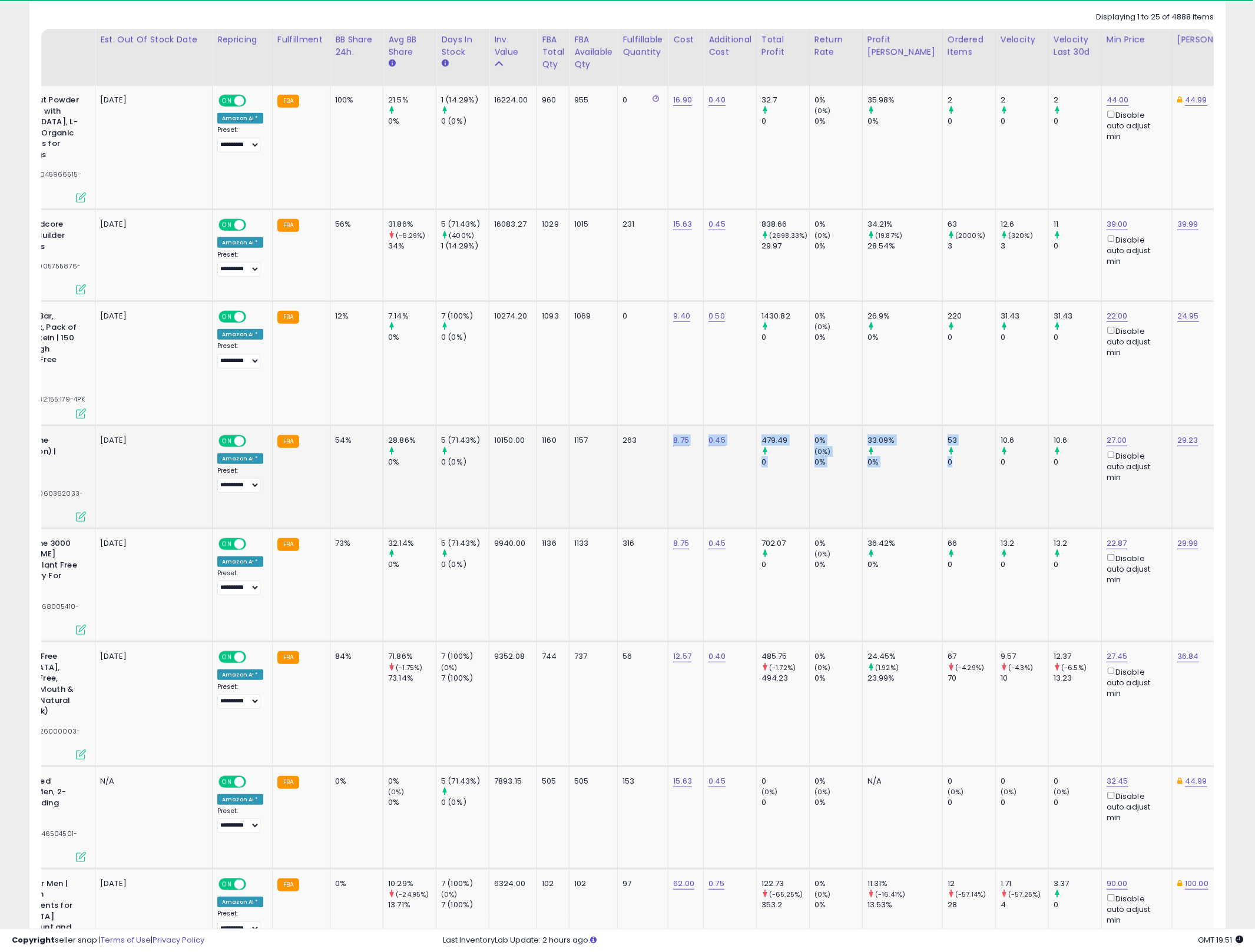
drag, startPoint x: 812, startPoint y: 483, endPoint x: 959, endPoint y: 465, distance: 148.1
click at [959, 465] on tr "Nutrex Research Liquid Carnitine 3000 | (Strawberry Watermelon) | Premium L Car…" at bounding box center [1161, 476] width 2569 height 102
click at [959, 465] on td "53 0" at bounding box center [969, 476] width 53 height 102
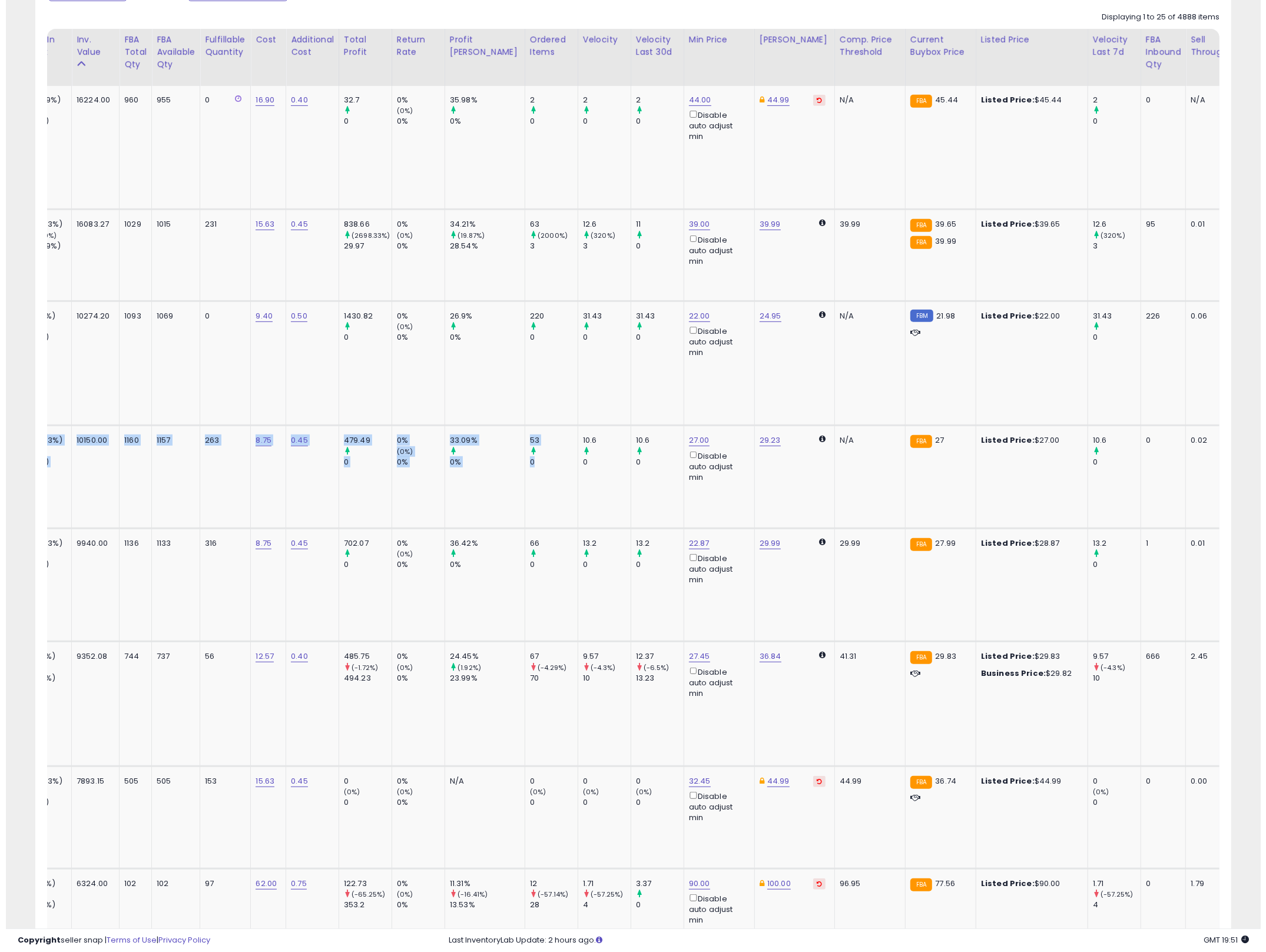
scroll to position [0, 0]
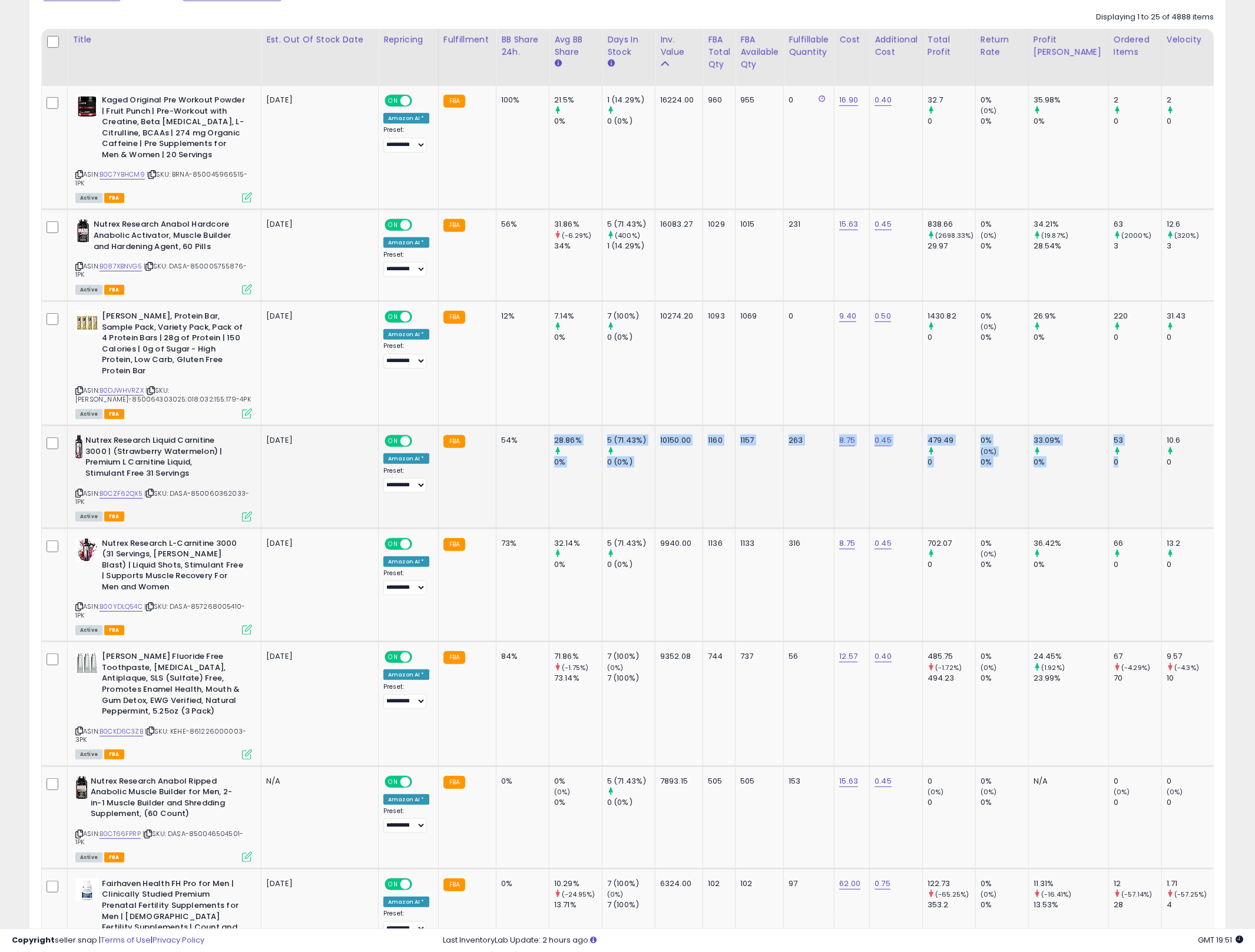
drag, startPoint x: 948, startPoint y: 476, endPoint x: 538, endPoint y: 457, distance: 410.4
click at [246, 512] on icon at bounding box center [247, 517] width 10 height 10
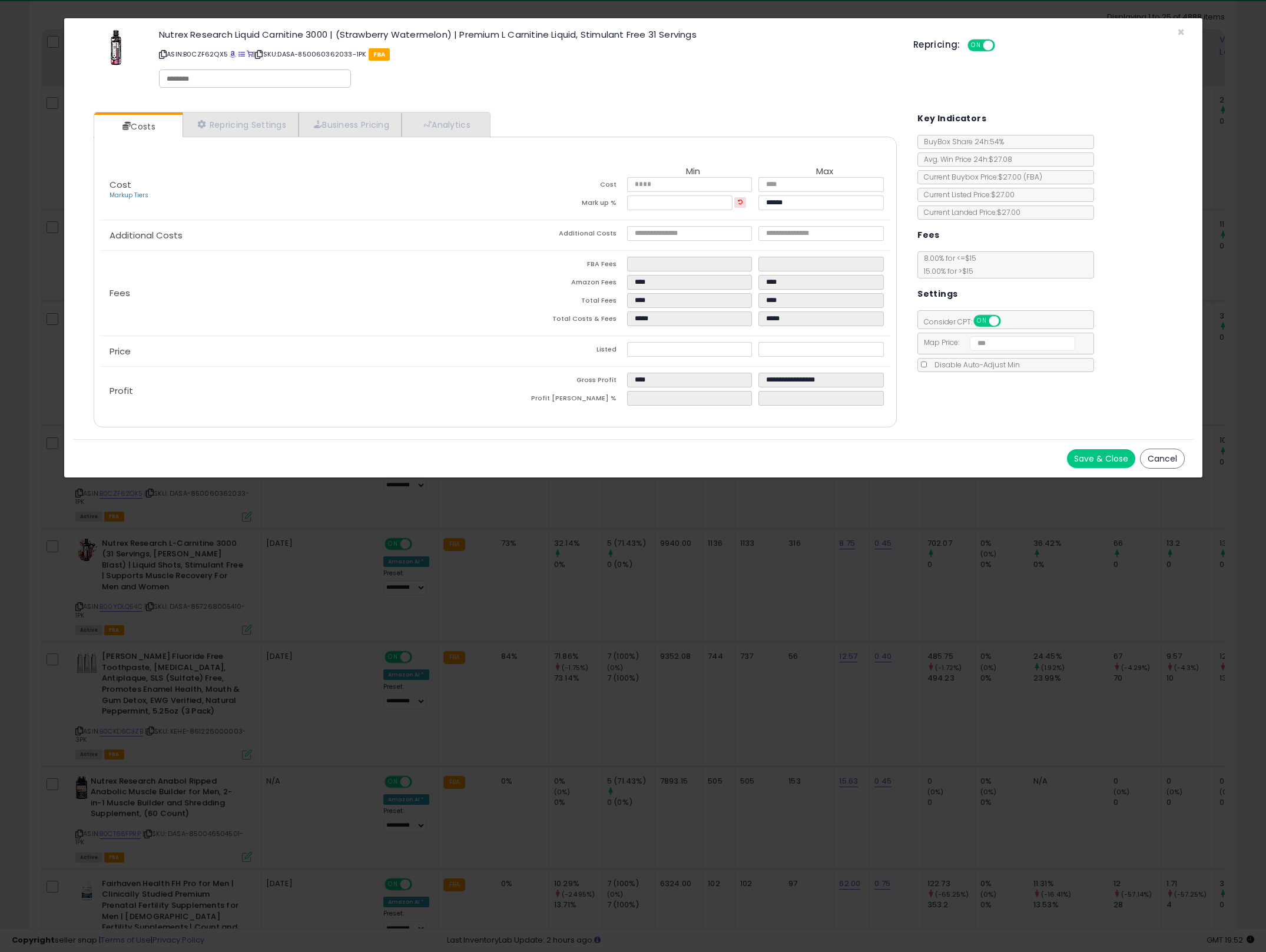
click at [646, 575] on div "× Close Nutrex Research Liquid Carnitine 3000 | (Strawberry Watermelon) | Premi…" at bounding box center [633, 476] width 1266 height 952
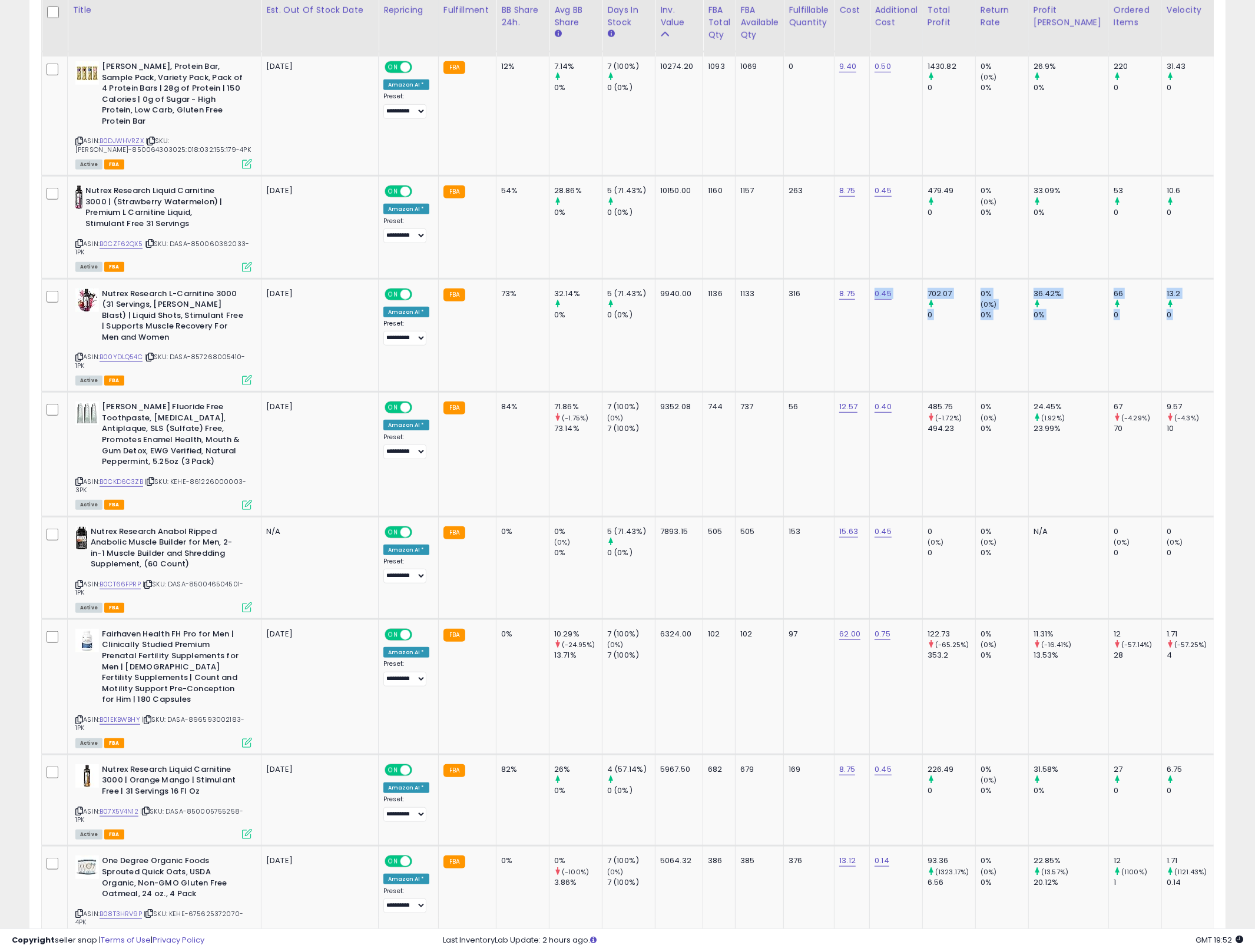
scroll to position [0, 196]
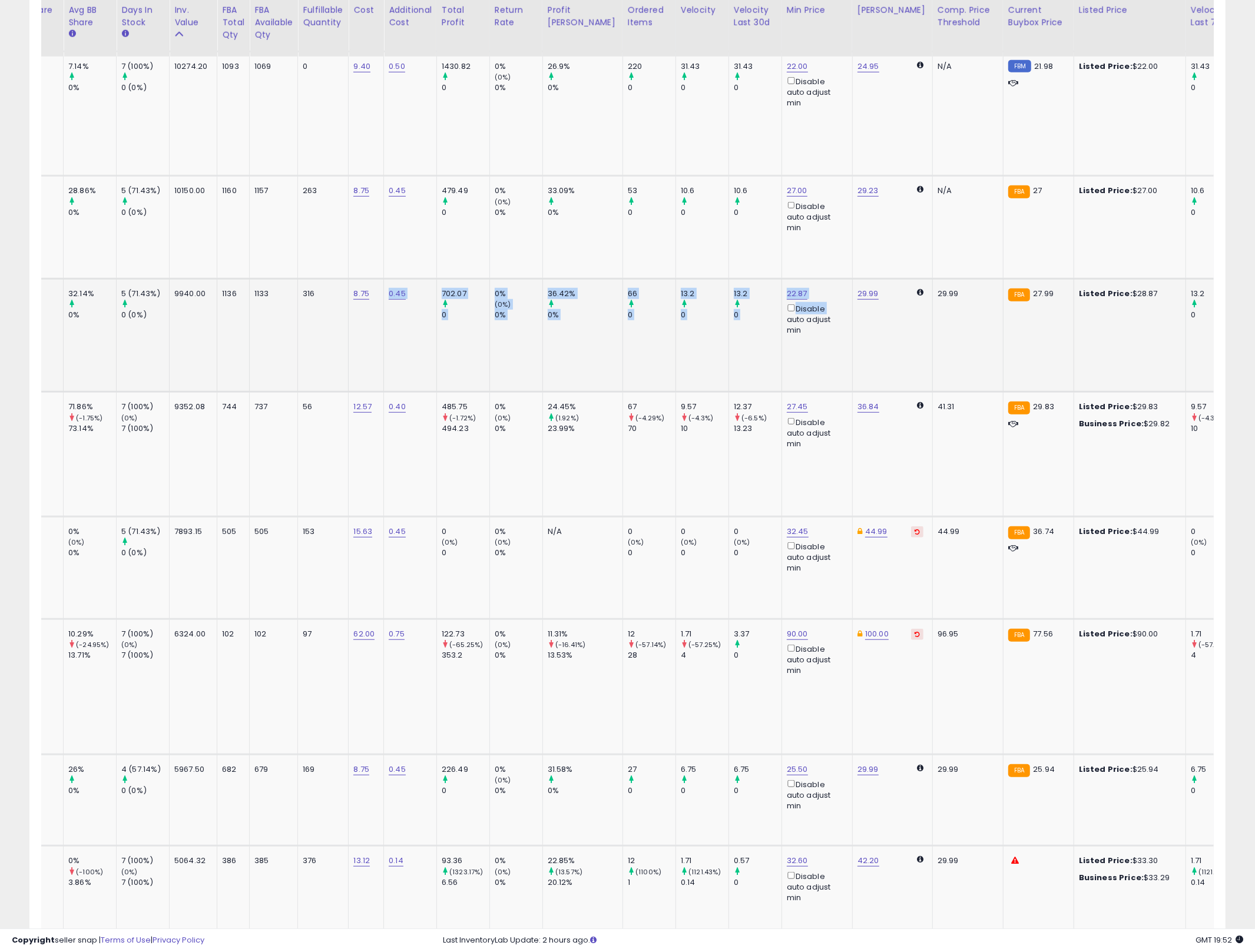
drag, startPoint x: 869, startPoint y: 301, endPoint x: 780, endPoint y: 355, distance: 104.1
click at [762, 338] on tr "Nutrex Research L-Carnitine 3000 (31 Servings, [PERSON_NAME] Blast) | Liquid Sh…" at bounding box center [840, 335] width 2569 height 114
click at [815, 364] on td "22.87 Disable auto adjust min" at bounding box center [817, 335] width 71 height 114
click at [786, 288] on link "22.87" at bounding box center [796, 294] width 21 height 12
click at [719, 240] on input "*****" at bounding box center [739, 240] width 105 height 20
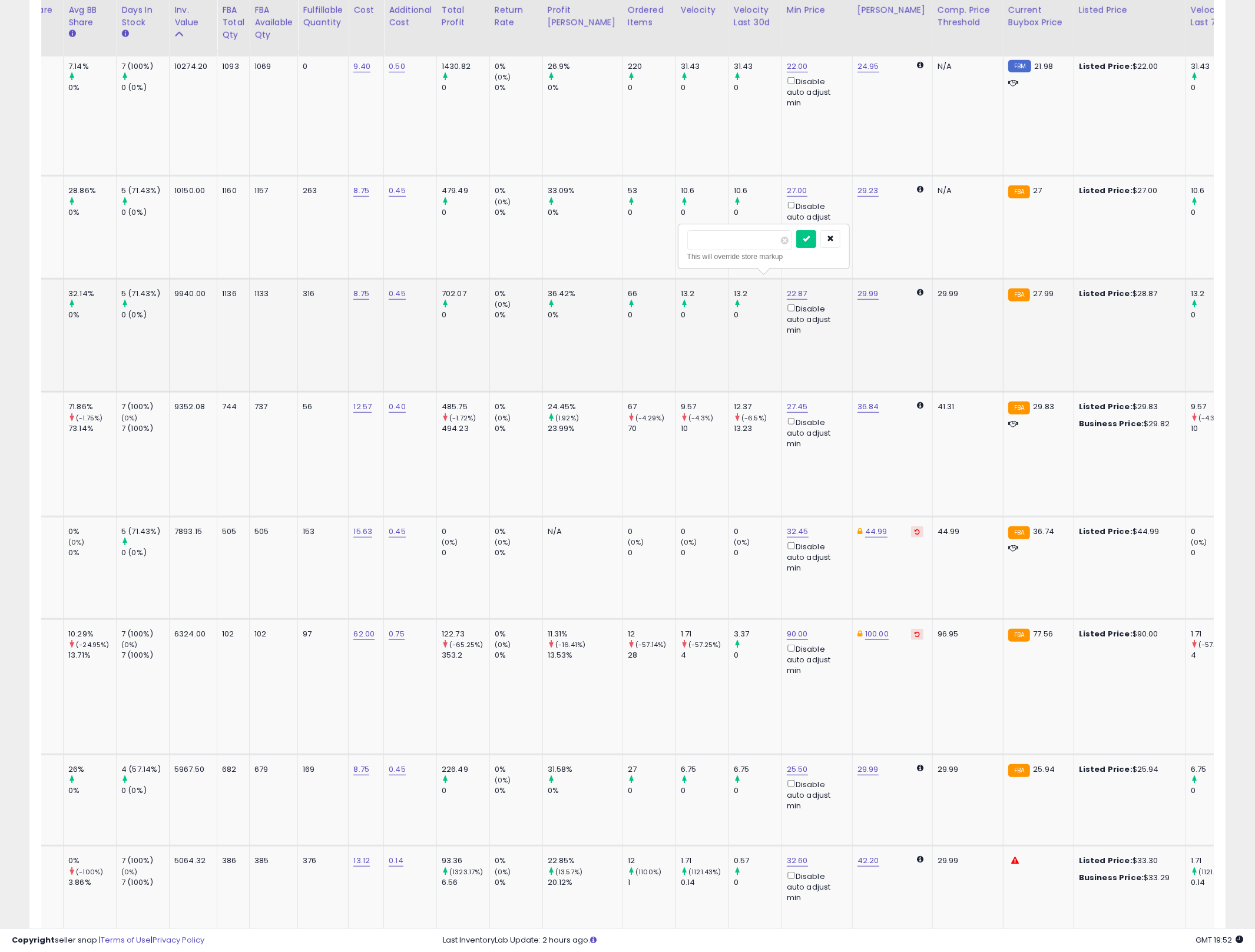
click at [719, 240] on input "*****" at bounding box center [739, 240] width 105 height 20
type input "**"
click button "submit" at bounding box center [806, 239] width 20 height 18
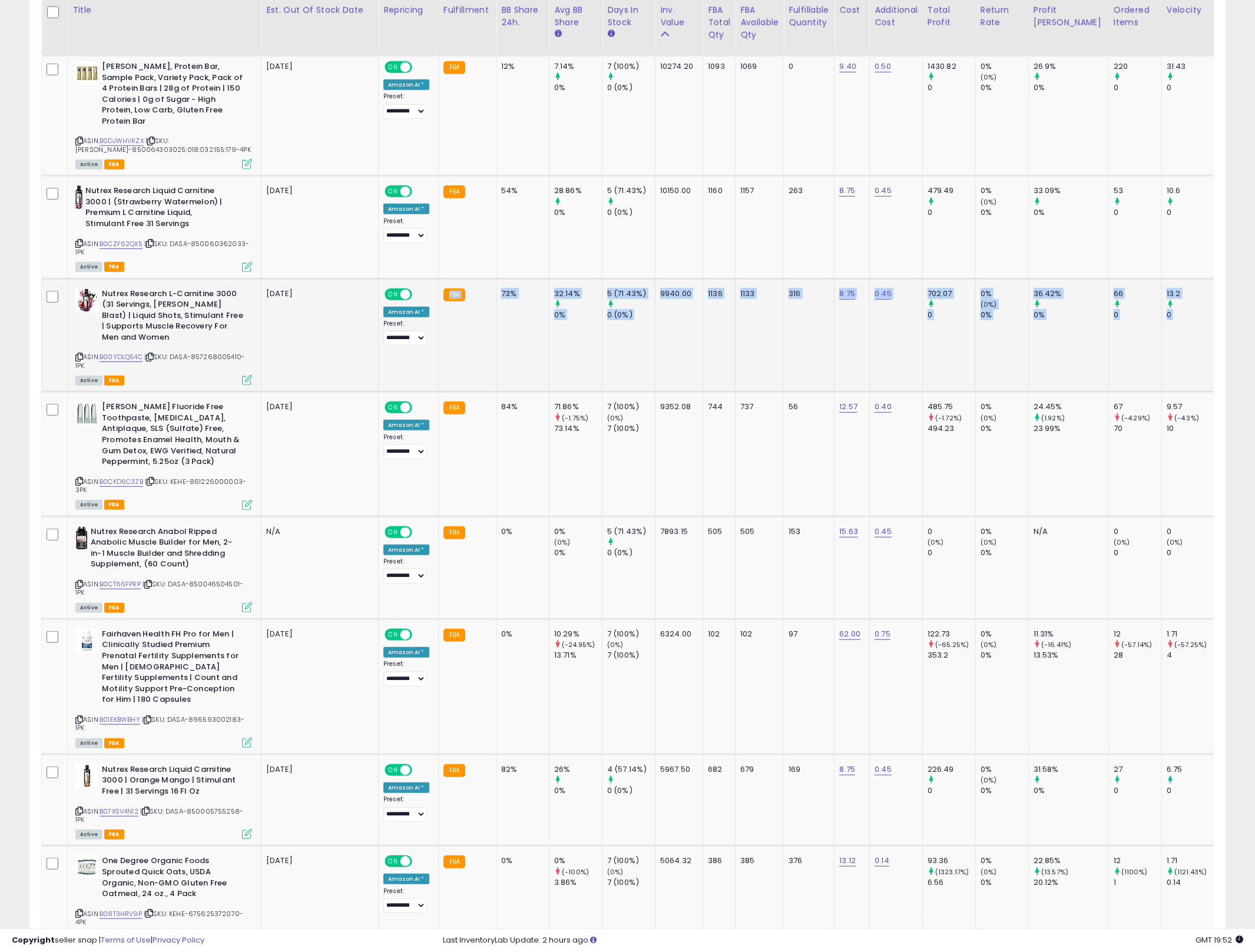
drag, startPoint x: 929, startPoint y: 338, endPoint x: 325, endPoint y: 345, distance: 604.0
click at [240, 375] on div "Active FBA" at bounding box center [164, 379] width 177 height 8
click at [251, 375] on icon at bounding box center [247, 380] width 10 height 10
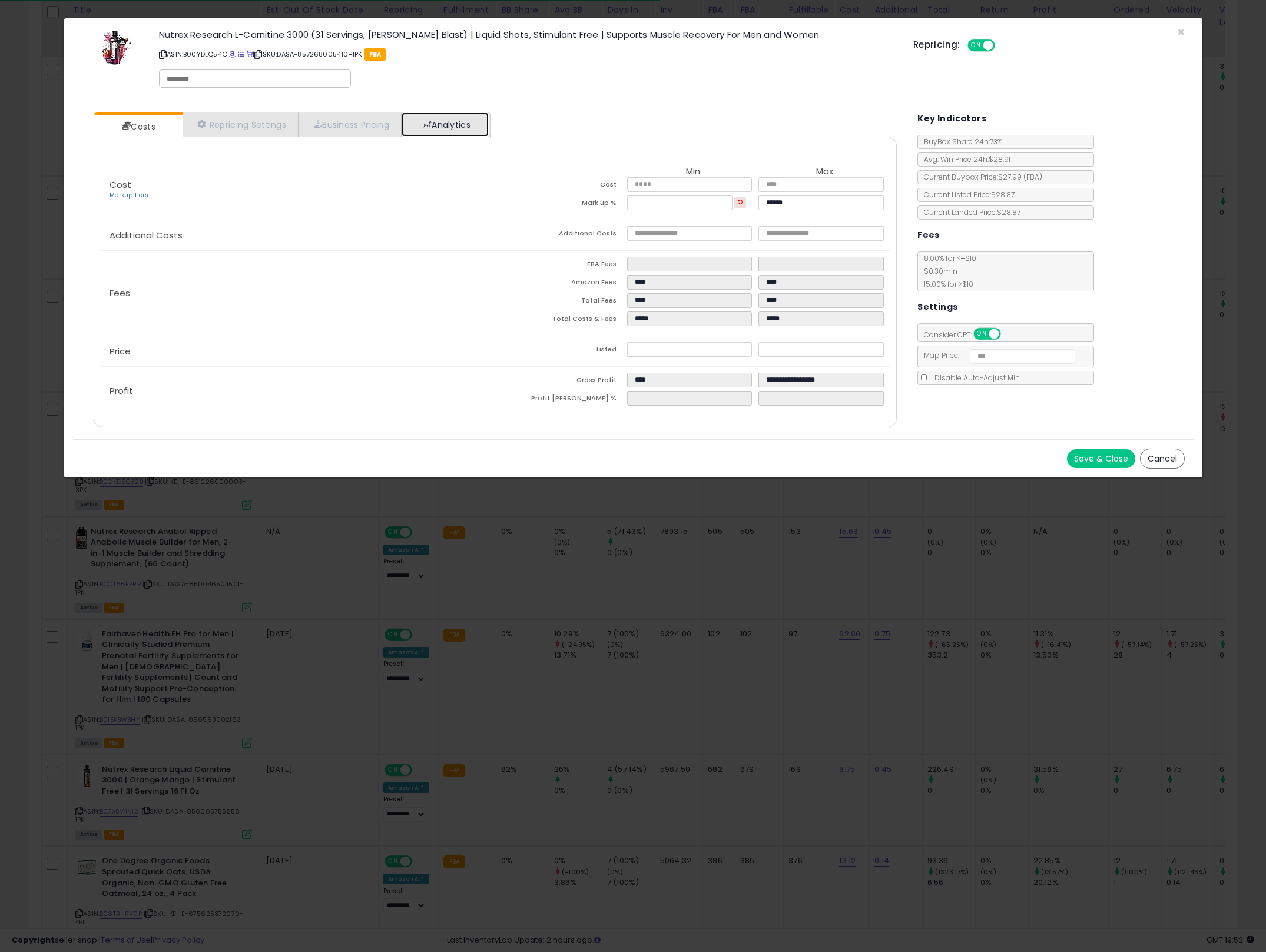
click at [470, 128] on link "Analytics" at bounding box center [445, 124] width 87 height 25
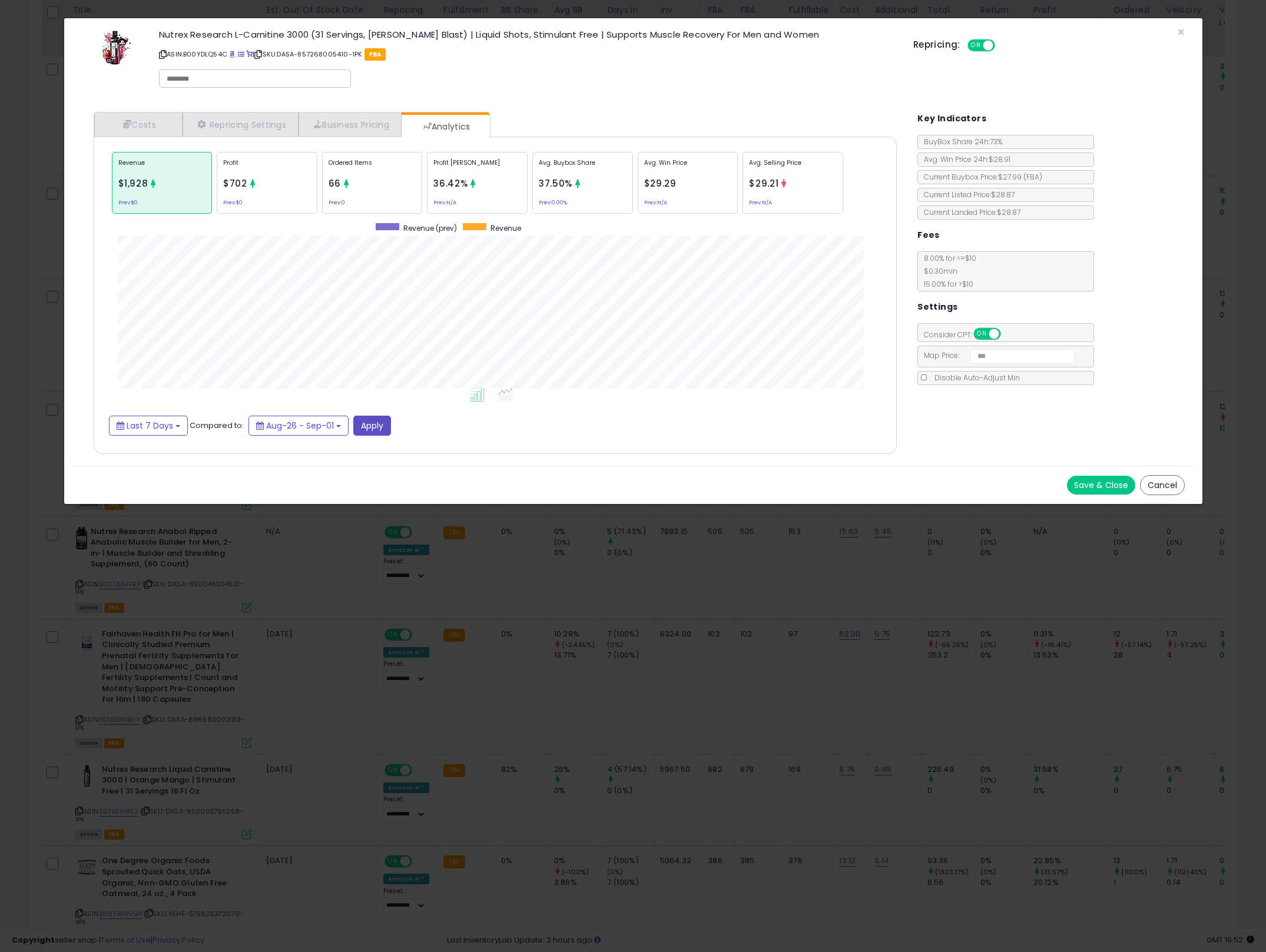
click at [830, 600] on div "× Close Nutrex Research L-Carnitine 3000 (31 Servings, [PERSON_NAME] Blast) | L…" at bounding box center [633, 476] width 1266 height 952
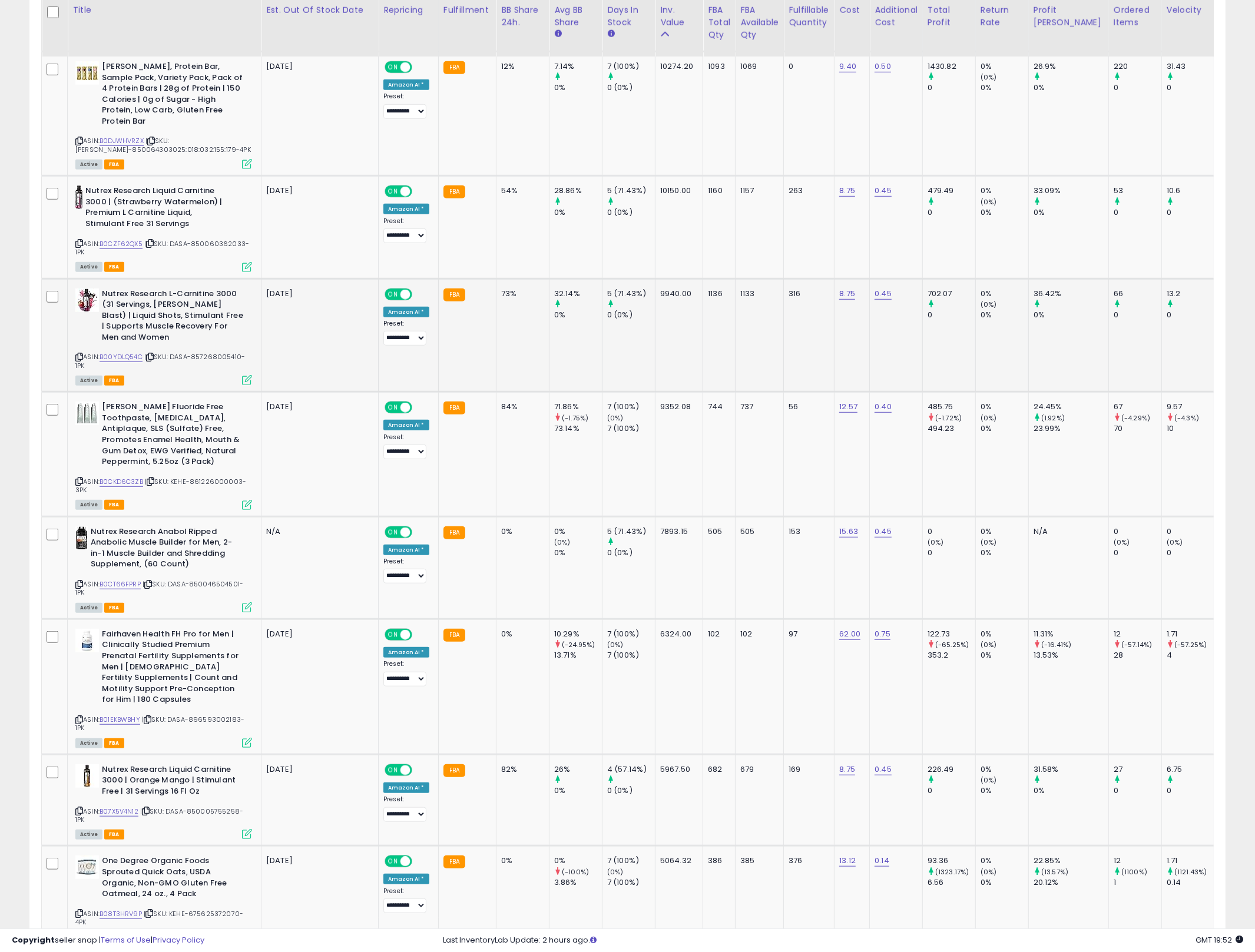
click at [246, 375] on icon at bounding box center [247, 380] width 10 height 10
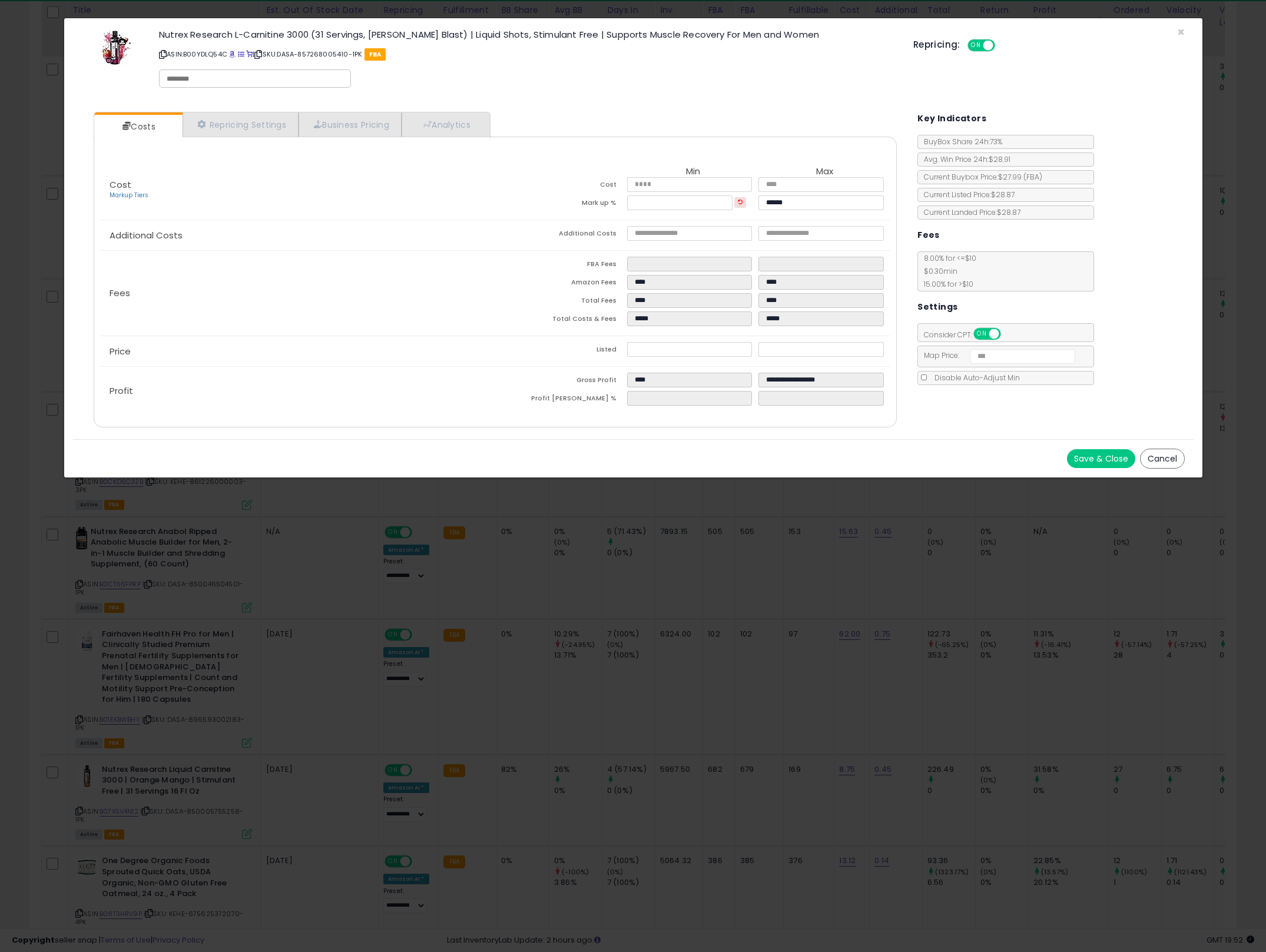
click at [614, 546] on div "× Close Nutrex Research L-Carnitine 3000 (31 Servings, [PERSON_NAME] Blast) | L…" at bounding box center [633, 476] width 1266 height 952
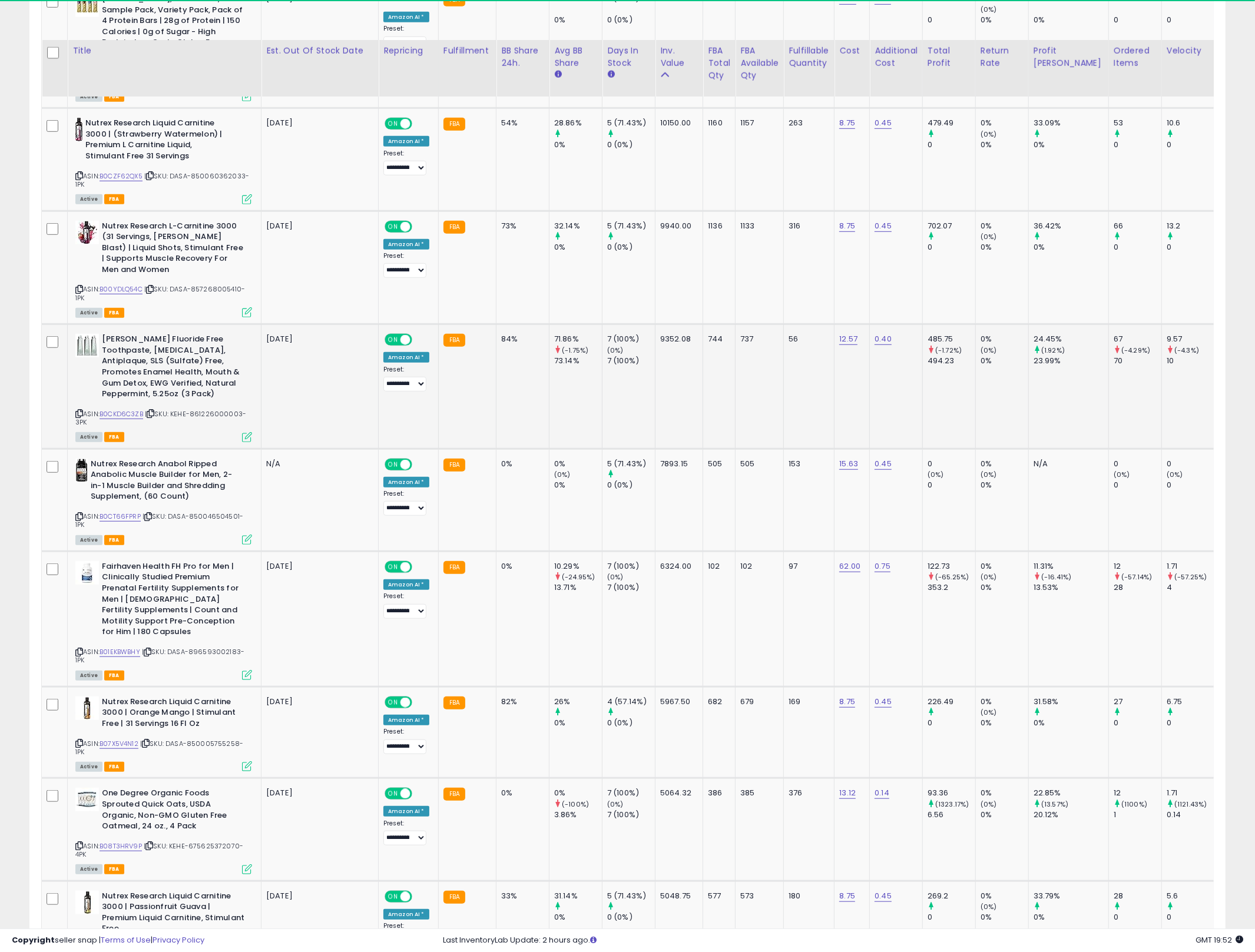
scroll to position [1067, 0]
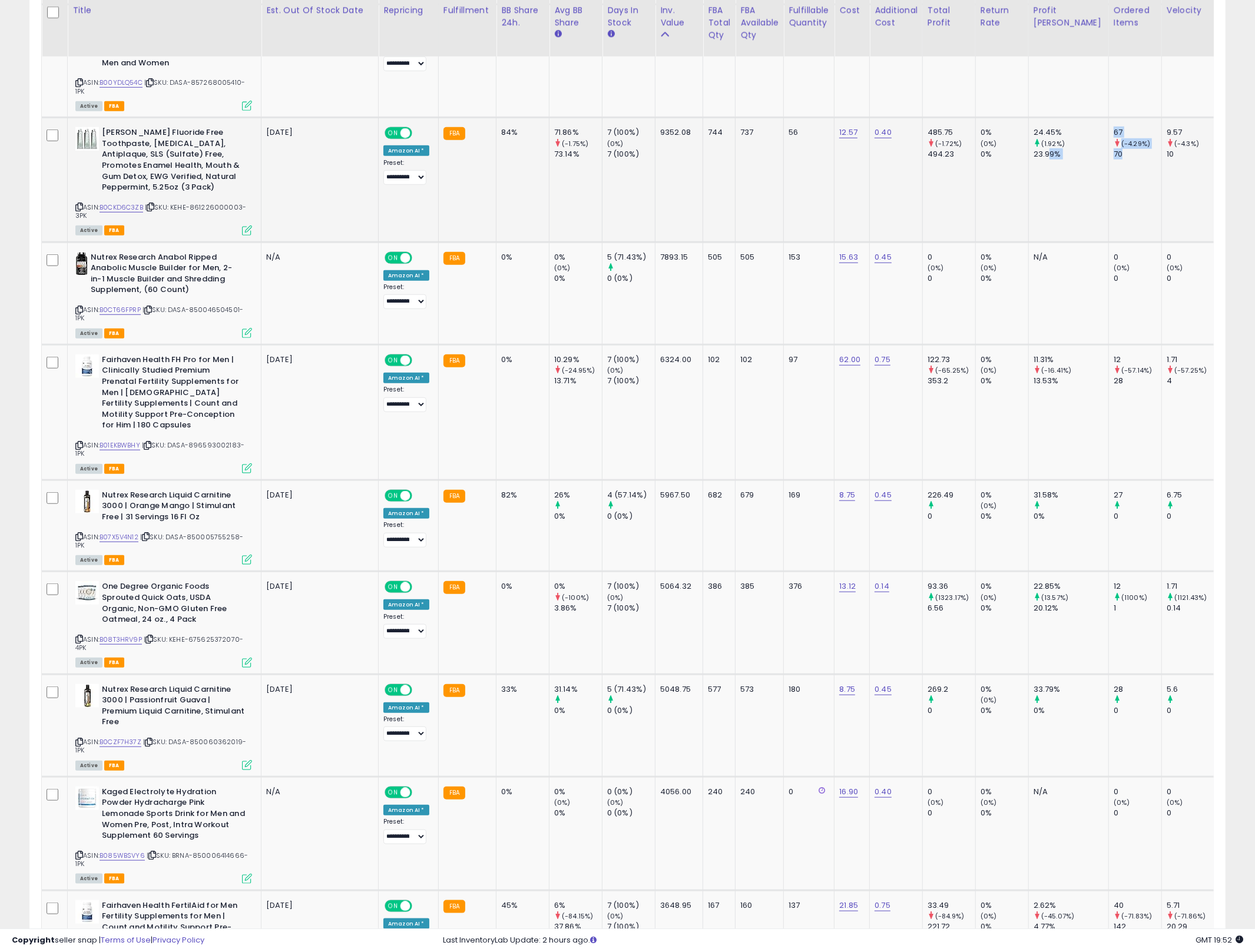
drag, startPoint x: 1048, startPoint y: 141, endPoint x: 1097, endPoint y: 149, distance: 49.6
click at [1161, 146] on td "9.57 (-4.3%) 10" at bounding box center [1187, 180] width 53 height 124
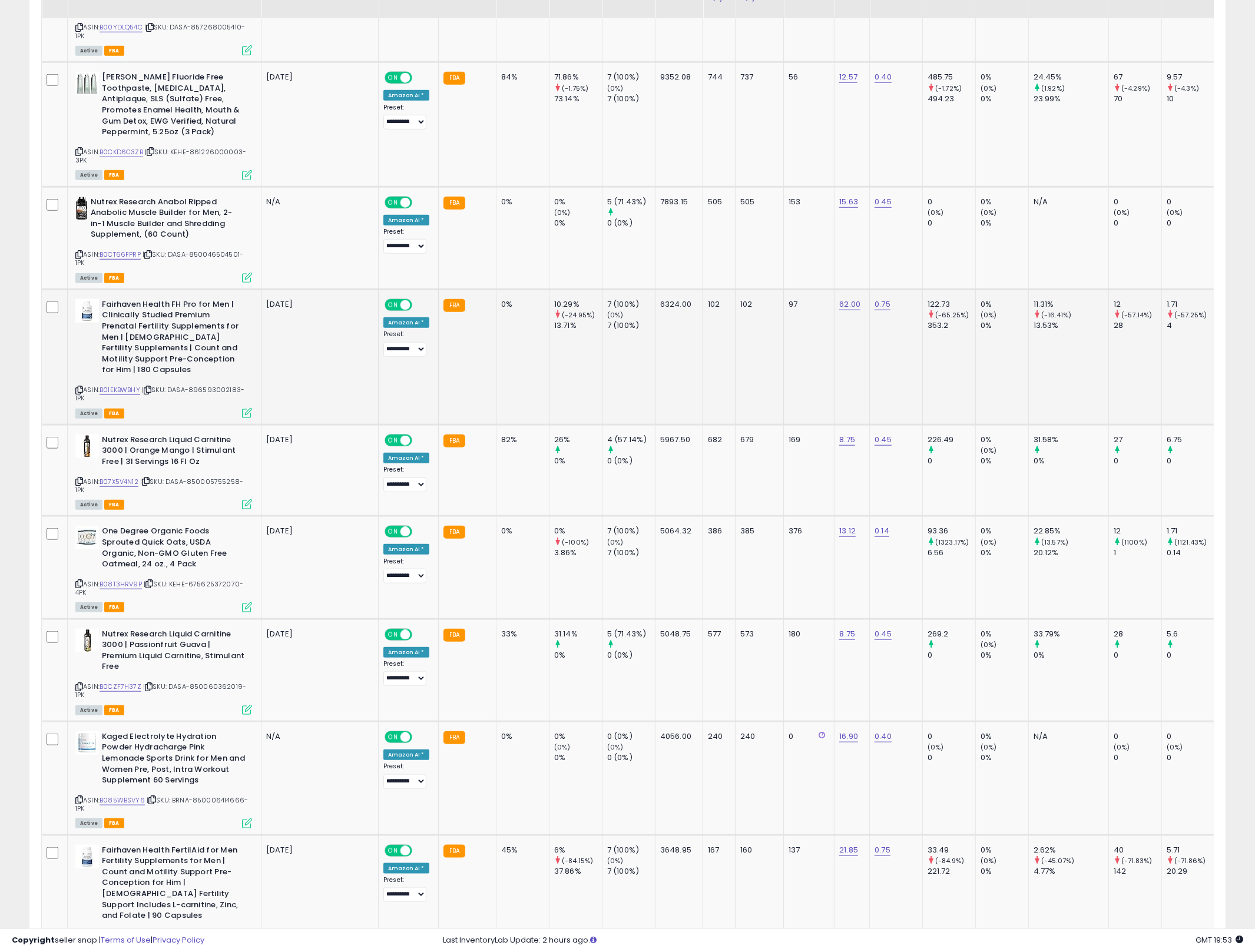
scroll to position [1192, 0]
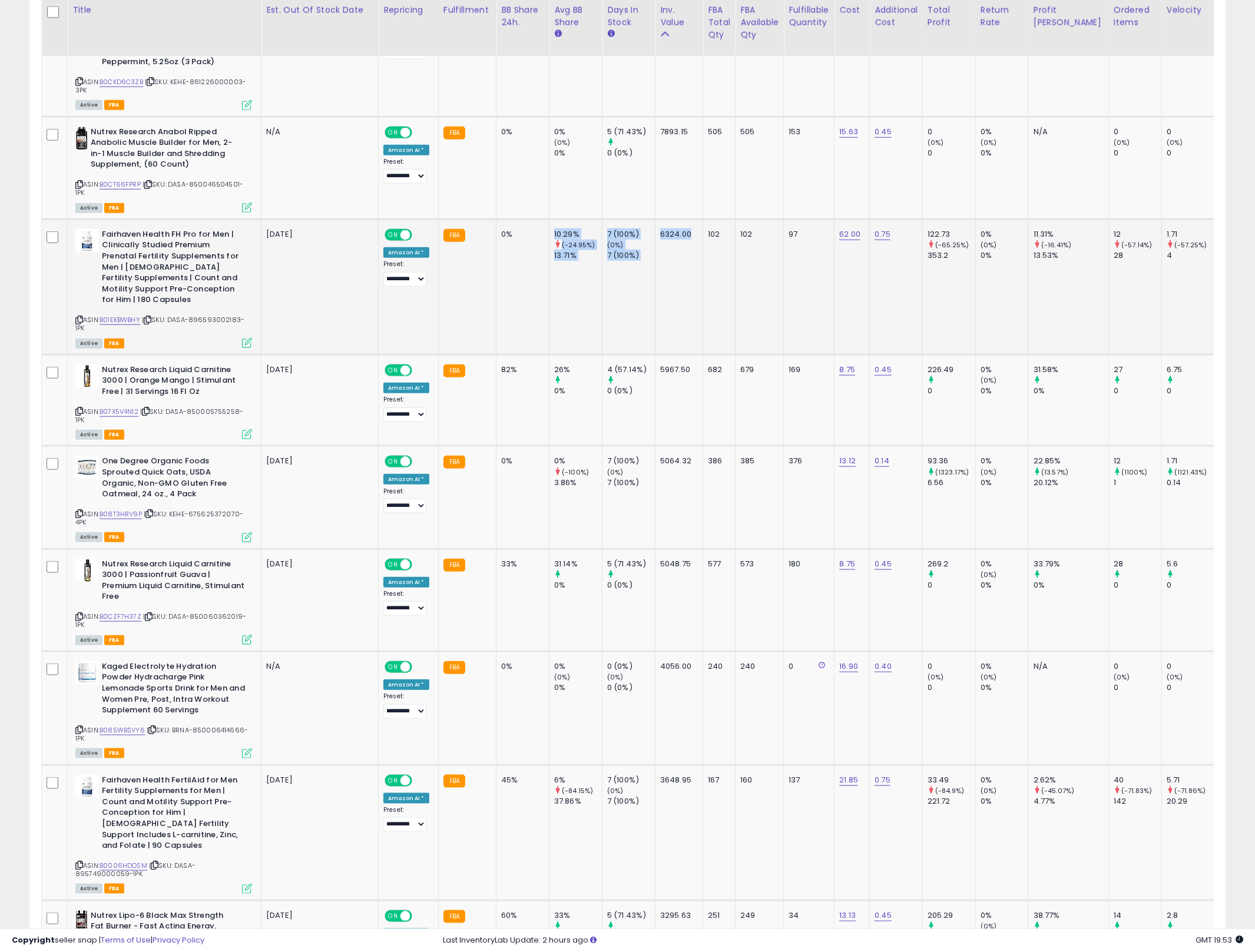
drag, startPoint x: 544, startPoint y: 260, endPoint x: 689, endPoint y: 272, distance: 145.5
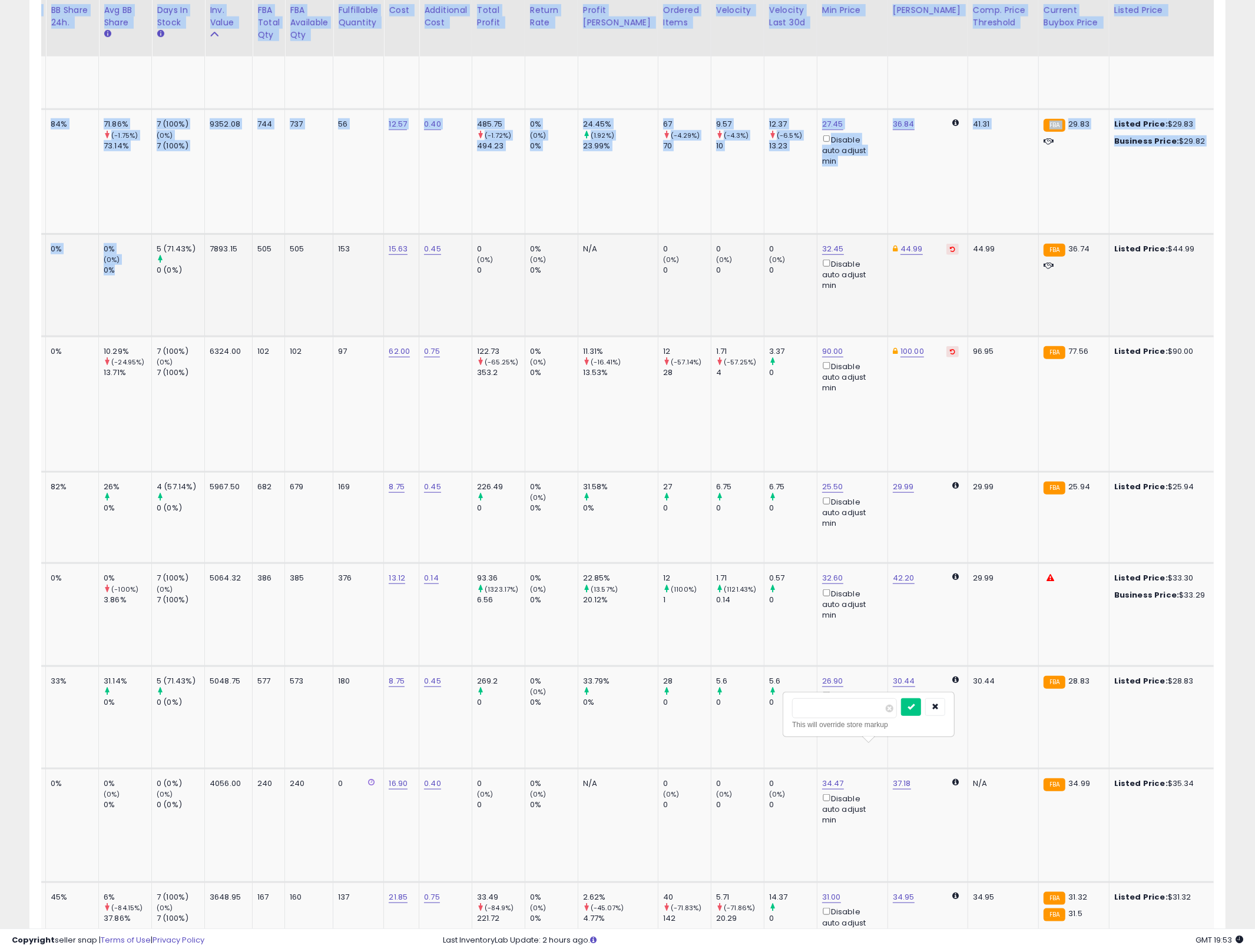
scroll to position [0, 0]
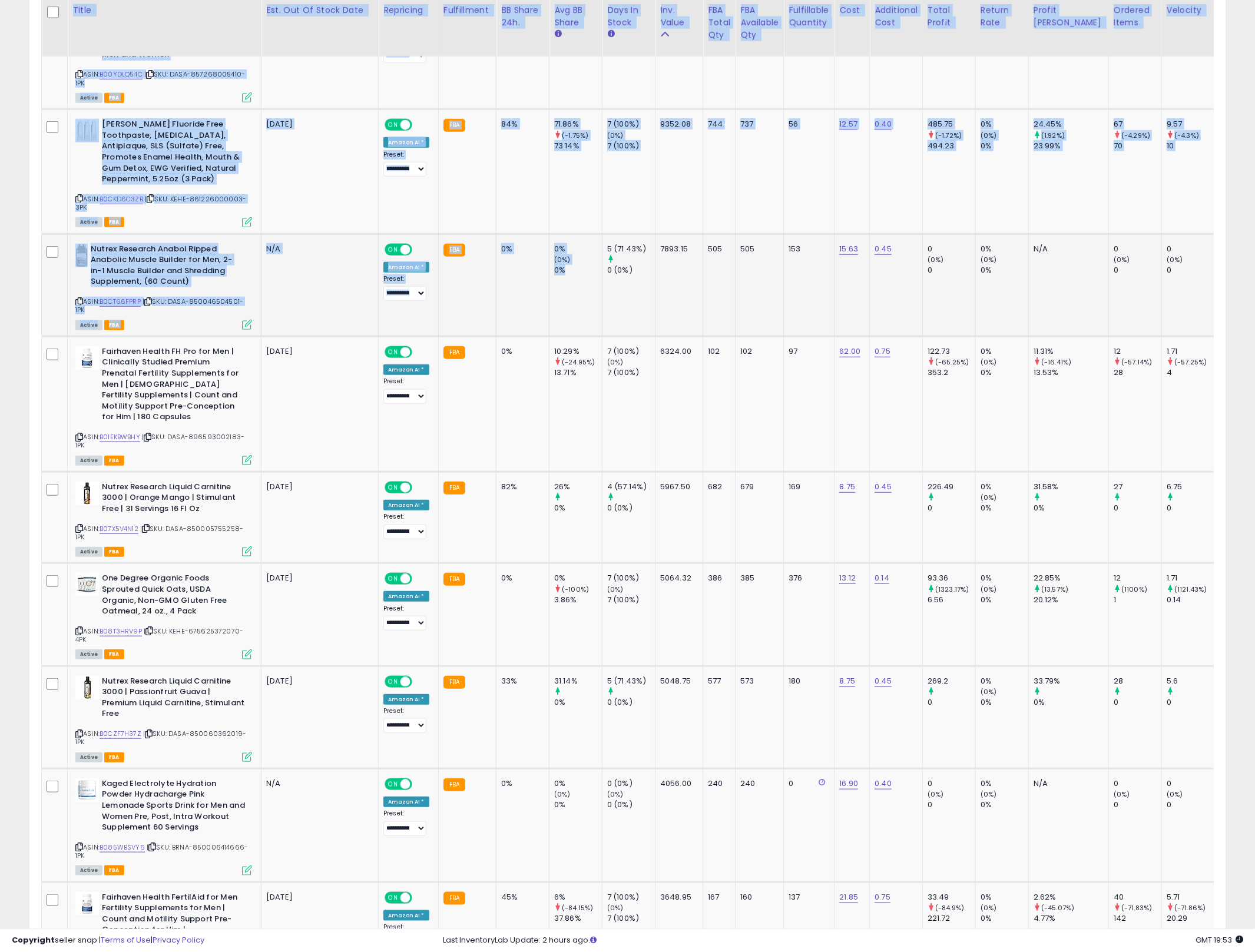
drag, startPoint x: 585, startPoint y: 307, endPoint x: 165, endPoint y: 274, distance: 421.3
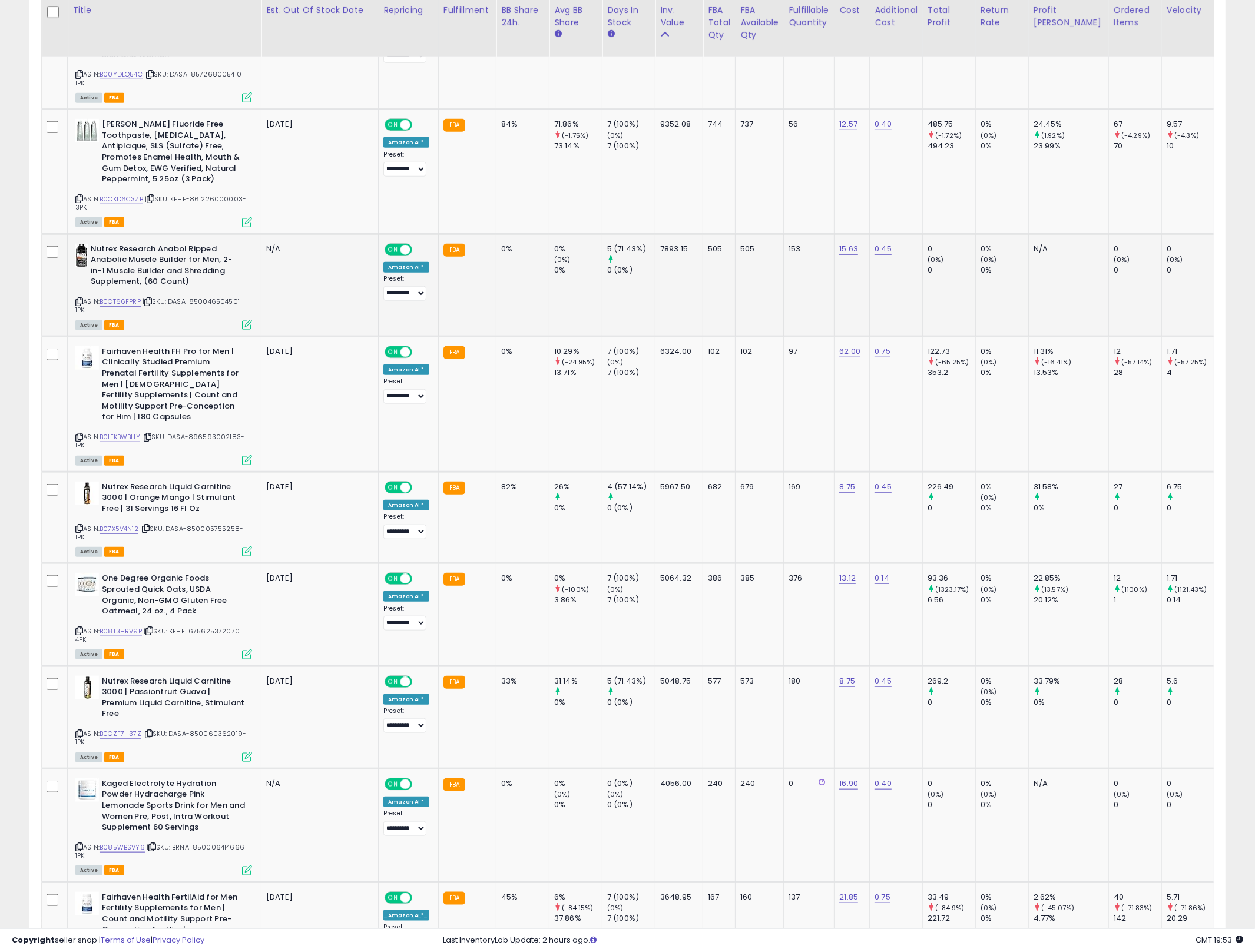
click at [143, 254] on b "Nutrex Research Anabol Ripped Anabolic Muscle Builder for Men, 2-in-1 Muscle Bu…" at bounding box center [162, 266] width 143 height 46
click at [113, 297] on link "B0CT66FPRP" at bounding box center [120, 302] width 41 height 10
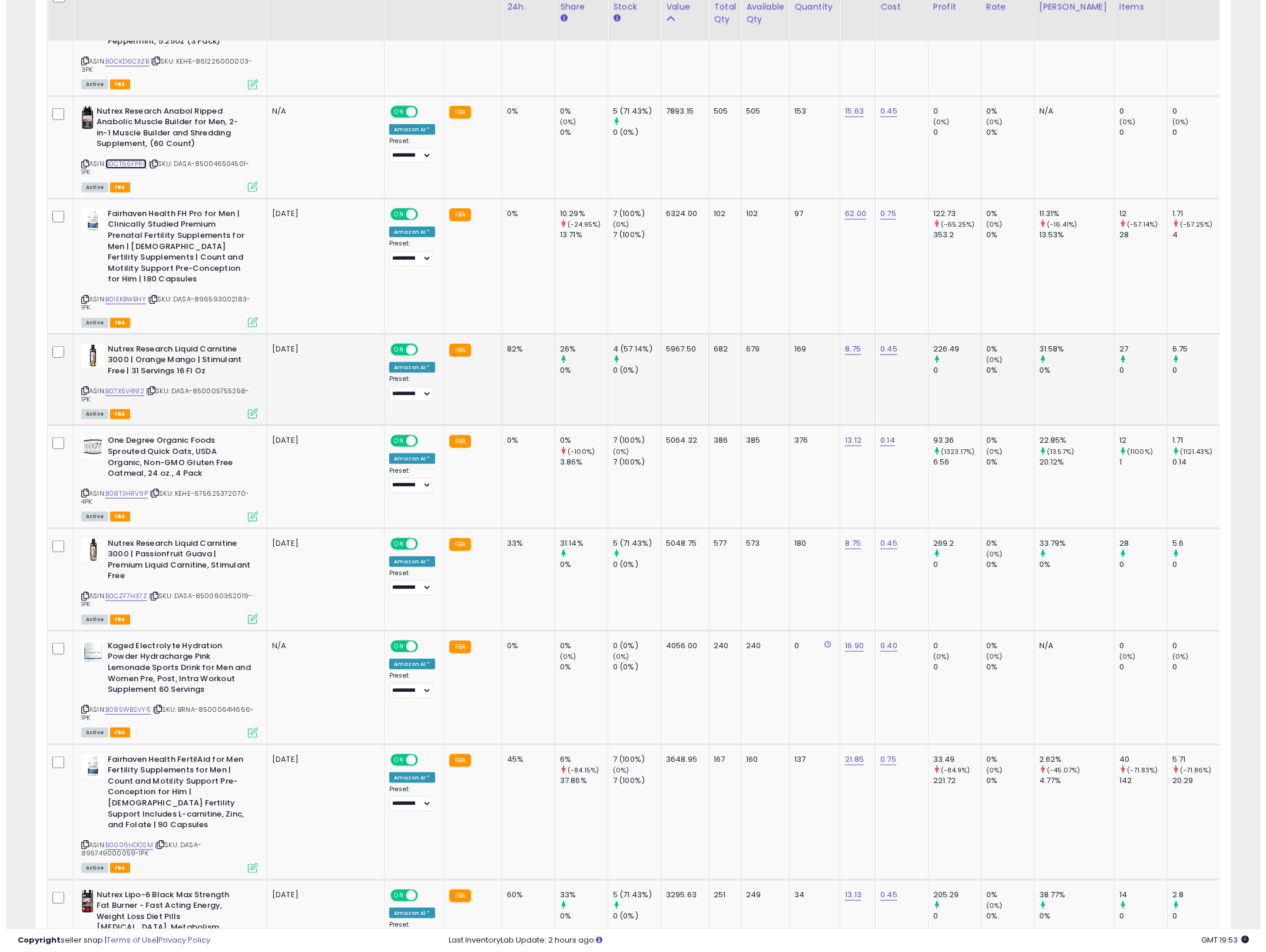
scroll to position [1216, 0]
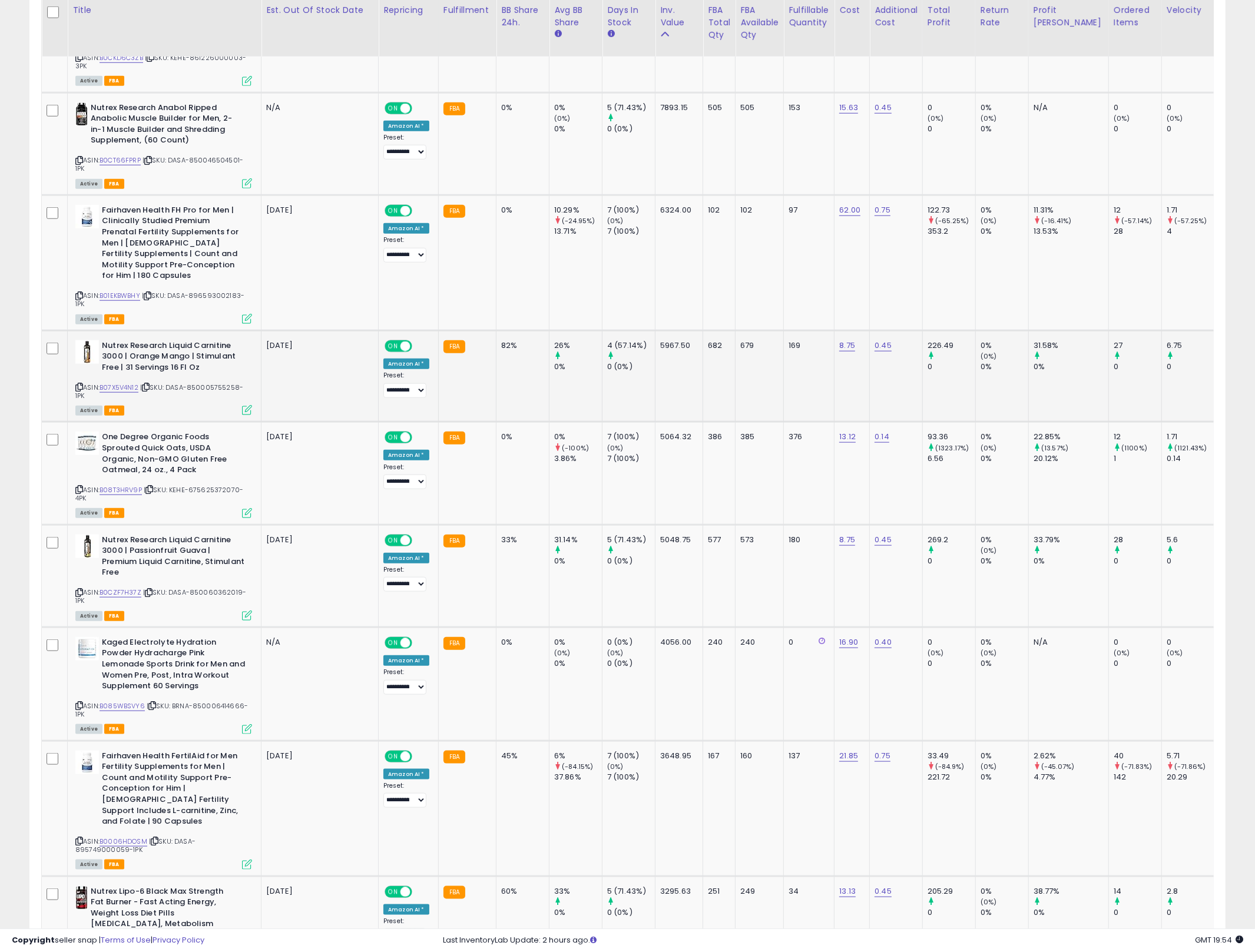
click at [245, 405] on icon at bounding box center [247, 410] width 10 height 10
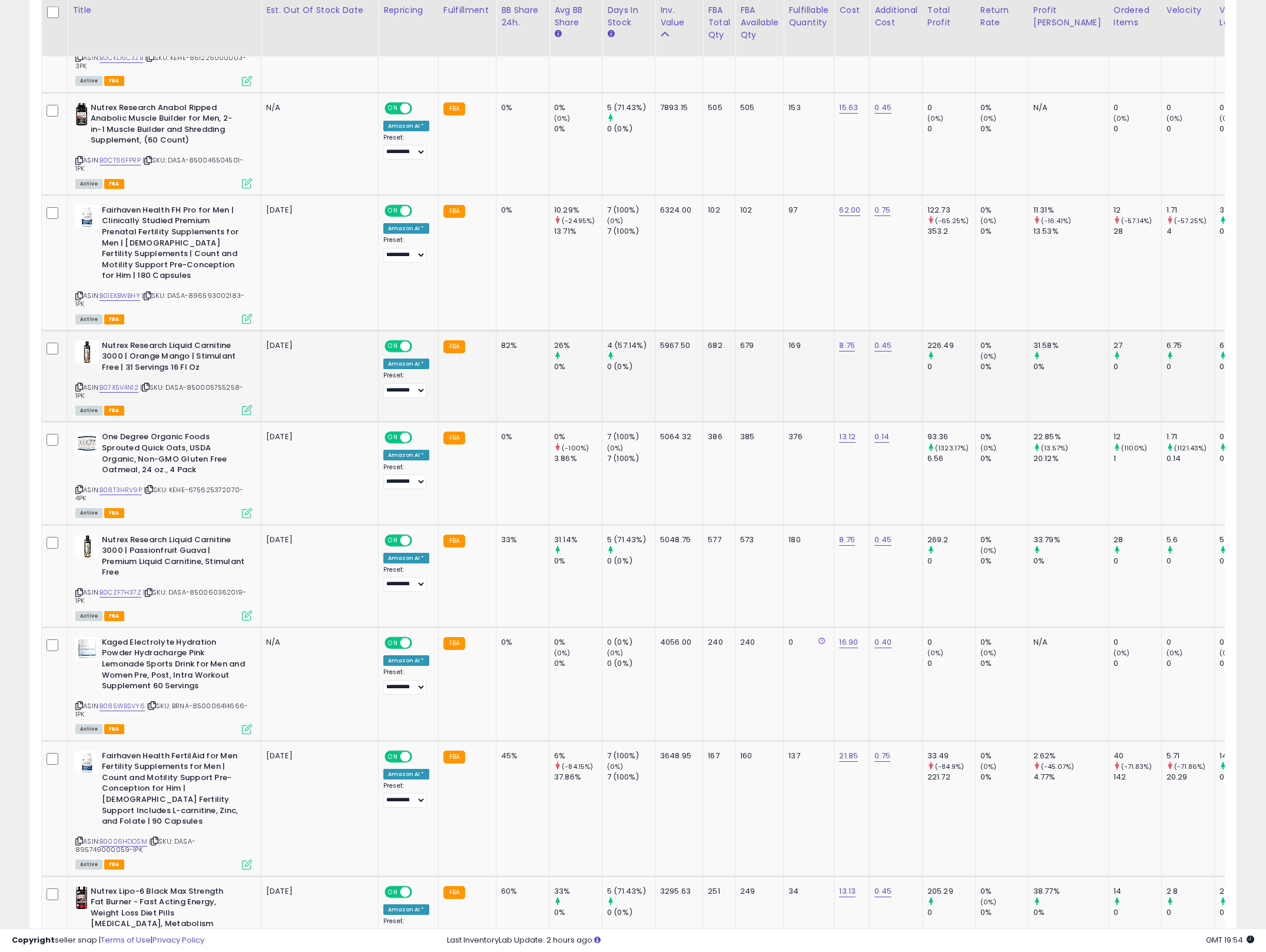
scroll to position [242, 701]
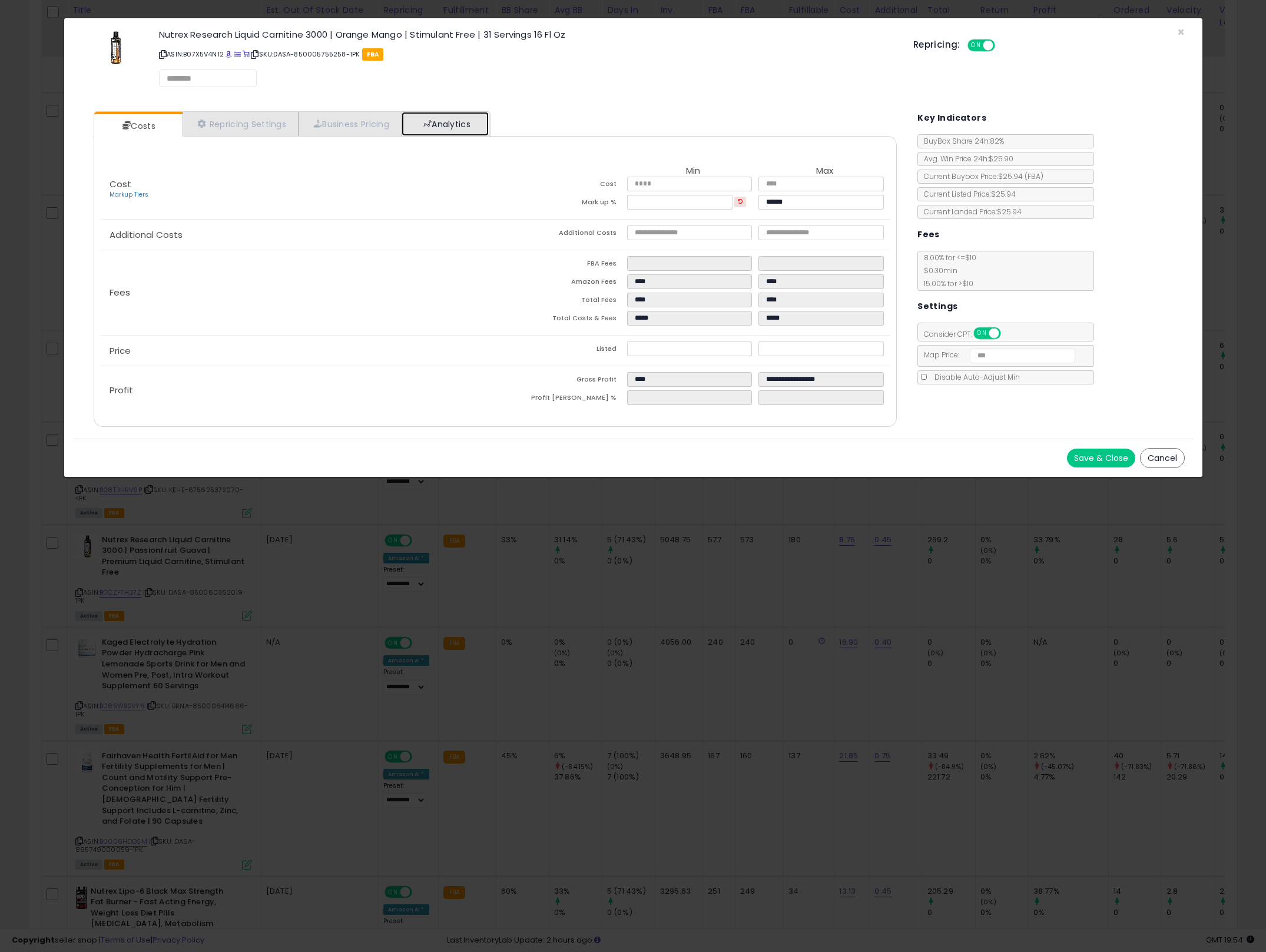
click at [454, 133] on link "Analytics" at bounding box center [445, 124] width 87 height 25
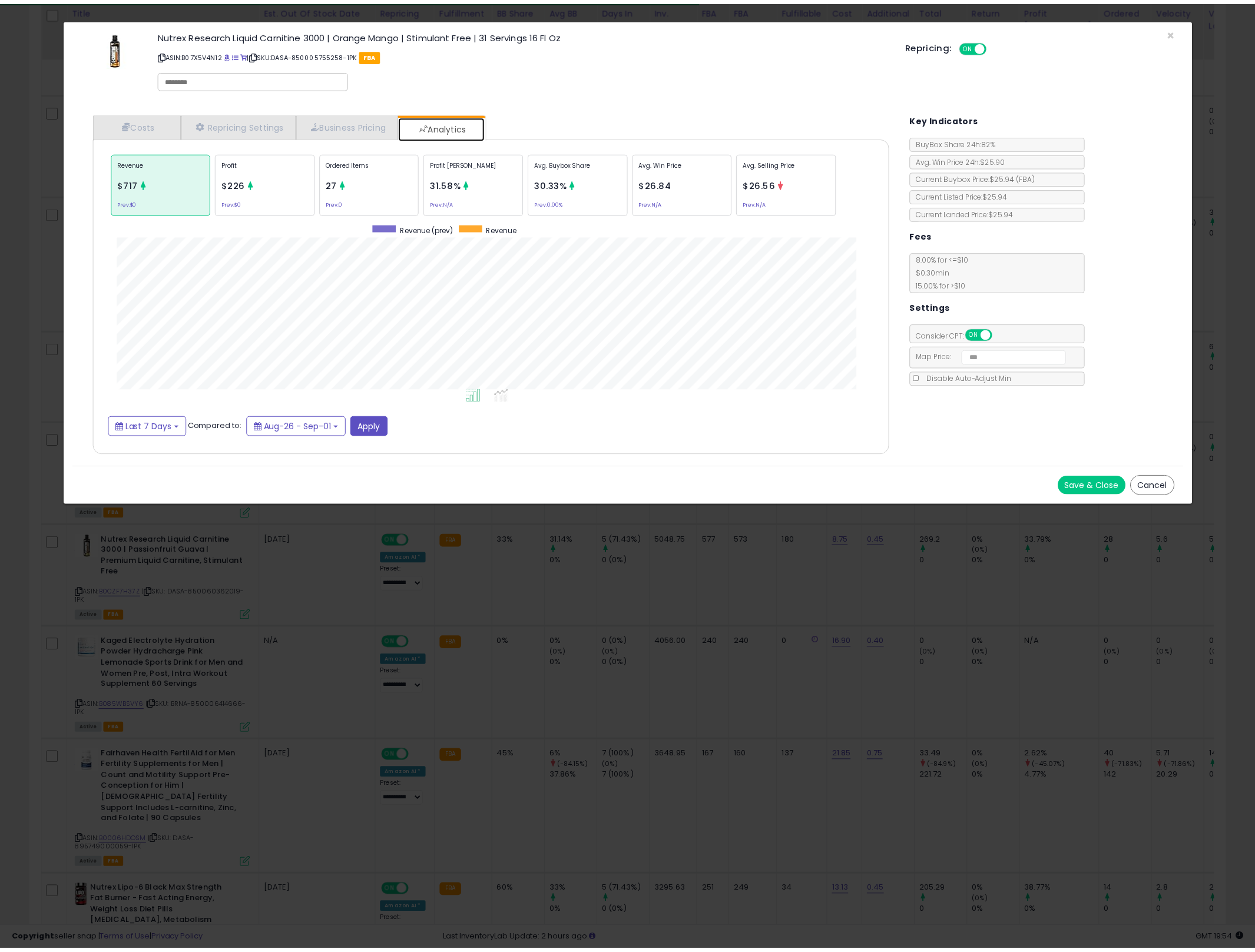
scroll to position [363, 826]
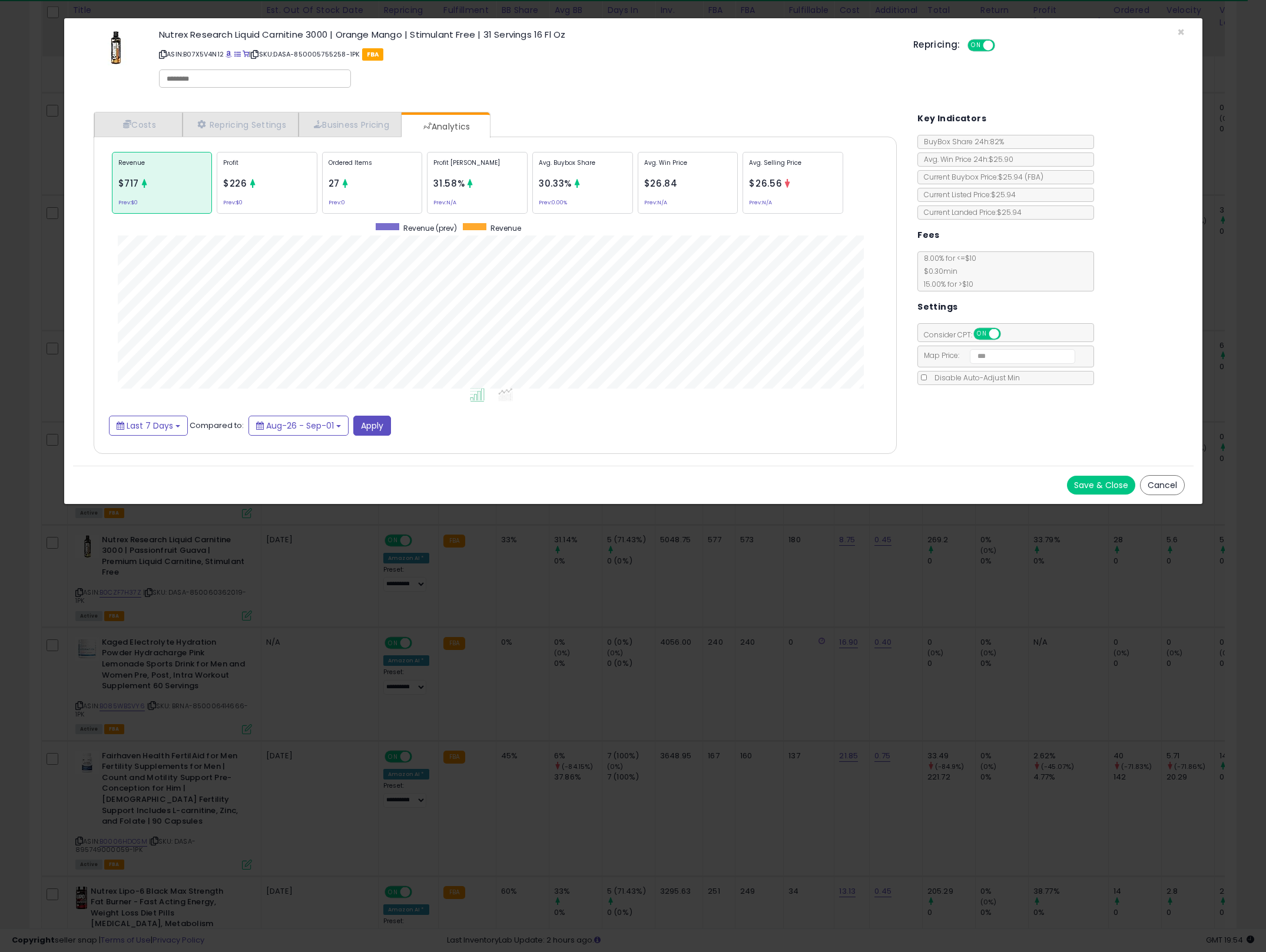
click at [751, 616] on div "× Close Nutrex Research Liquid Carnitine 3000 | Orange Mango | Stimulant Free |…" at bounding box center [633, 476] width 1266 height 952
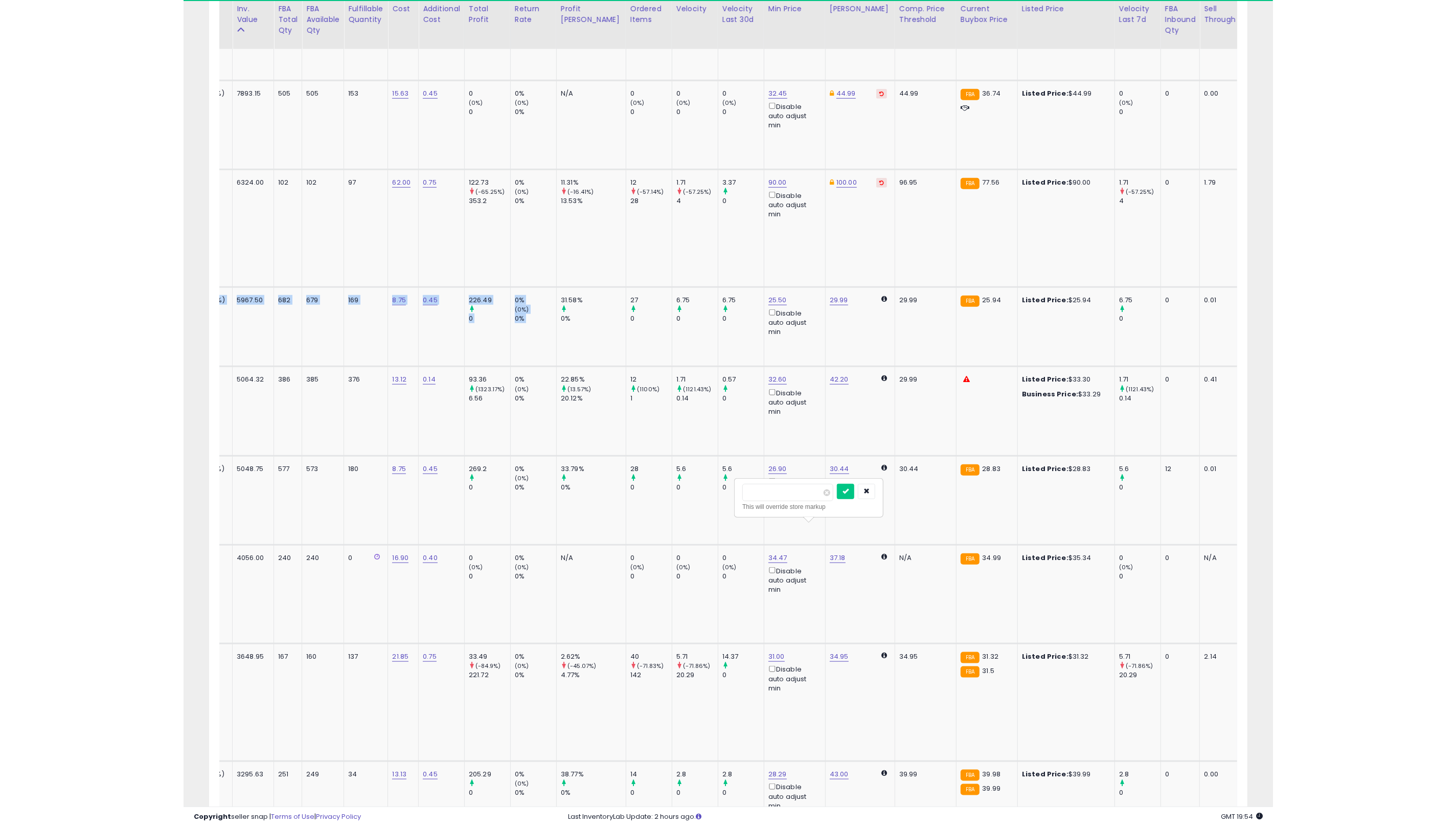
scroll to position [0, 0]
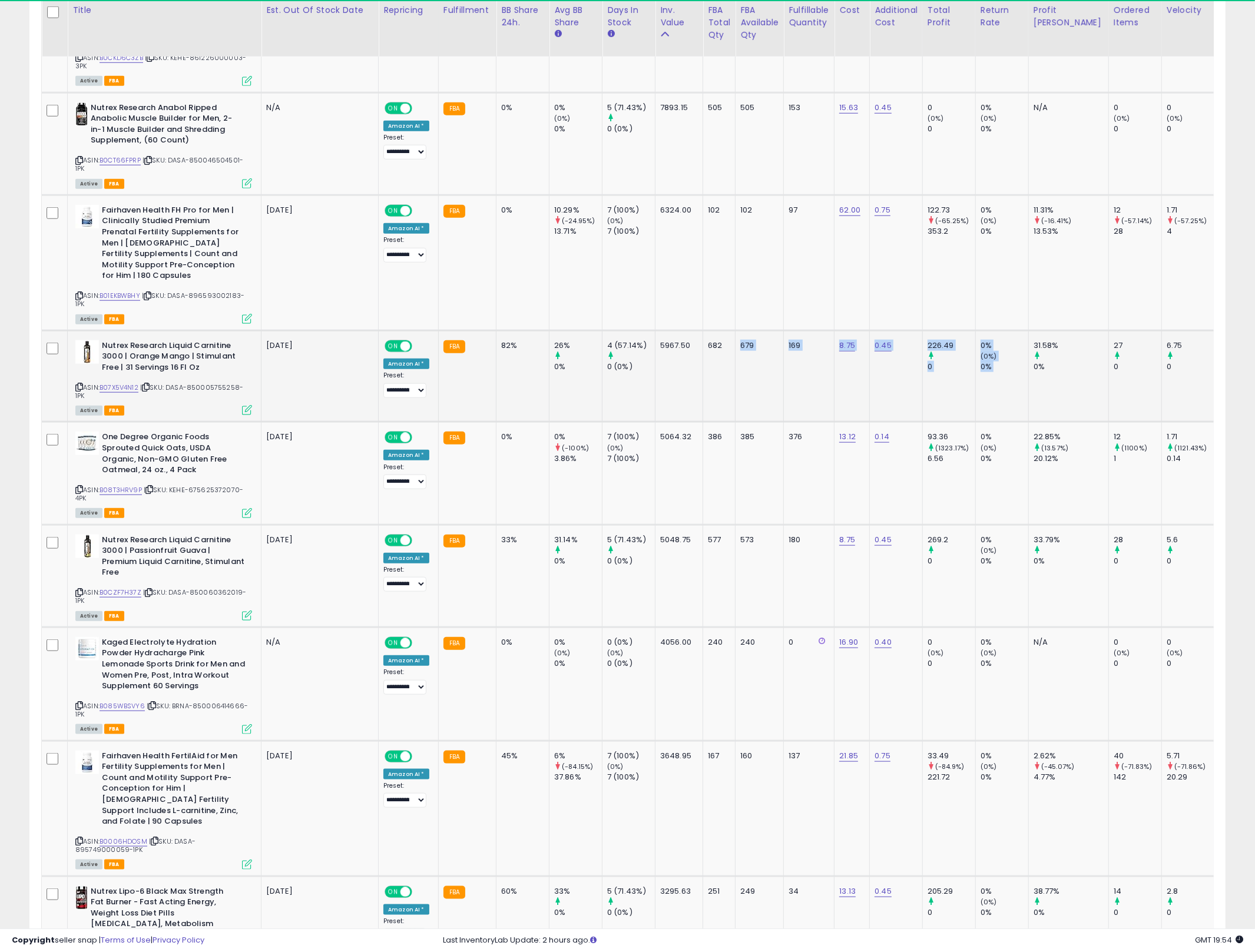
drag, startPoint x: 1035, startPoint y: 323, endPoint x: 704, endPoint y: 352, distance: 332.3
click at [703, 352] on td "682" at bounding box center [718, 375] width 32 height 91
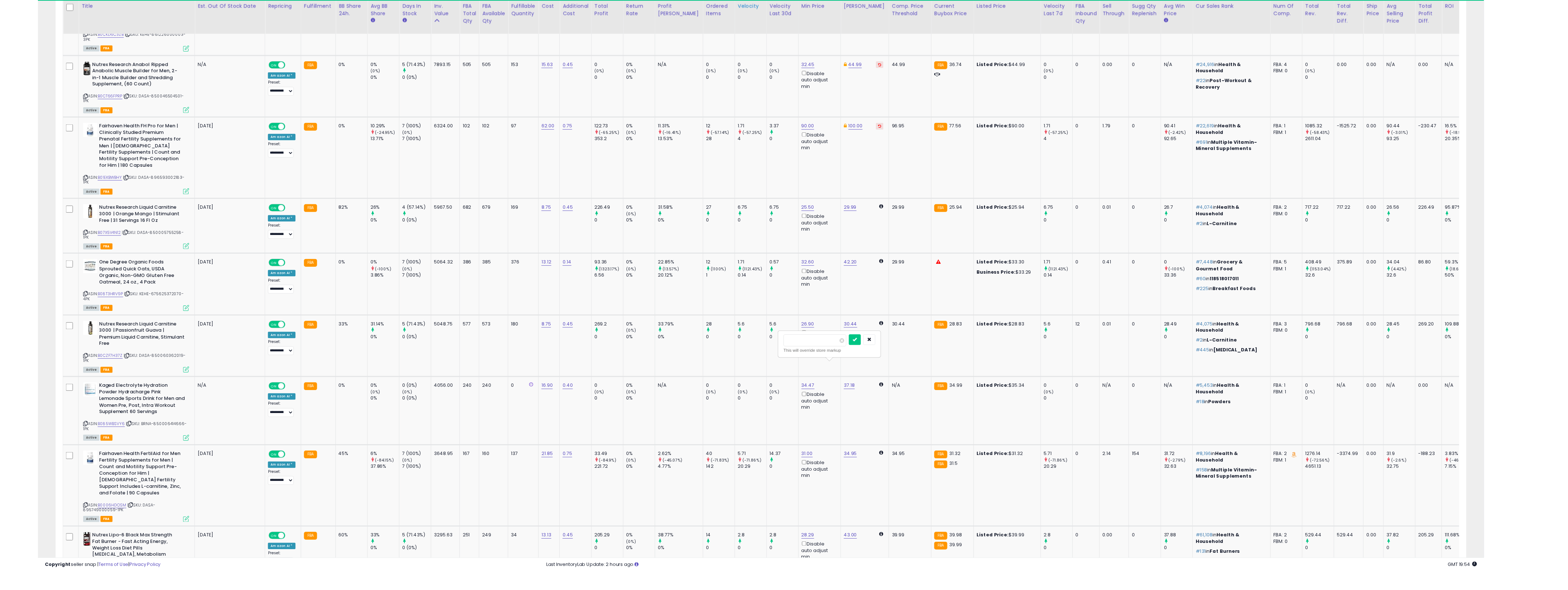
scroll to position [150, 887]
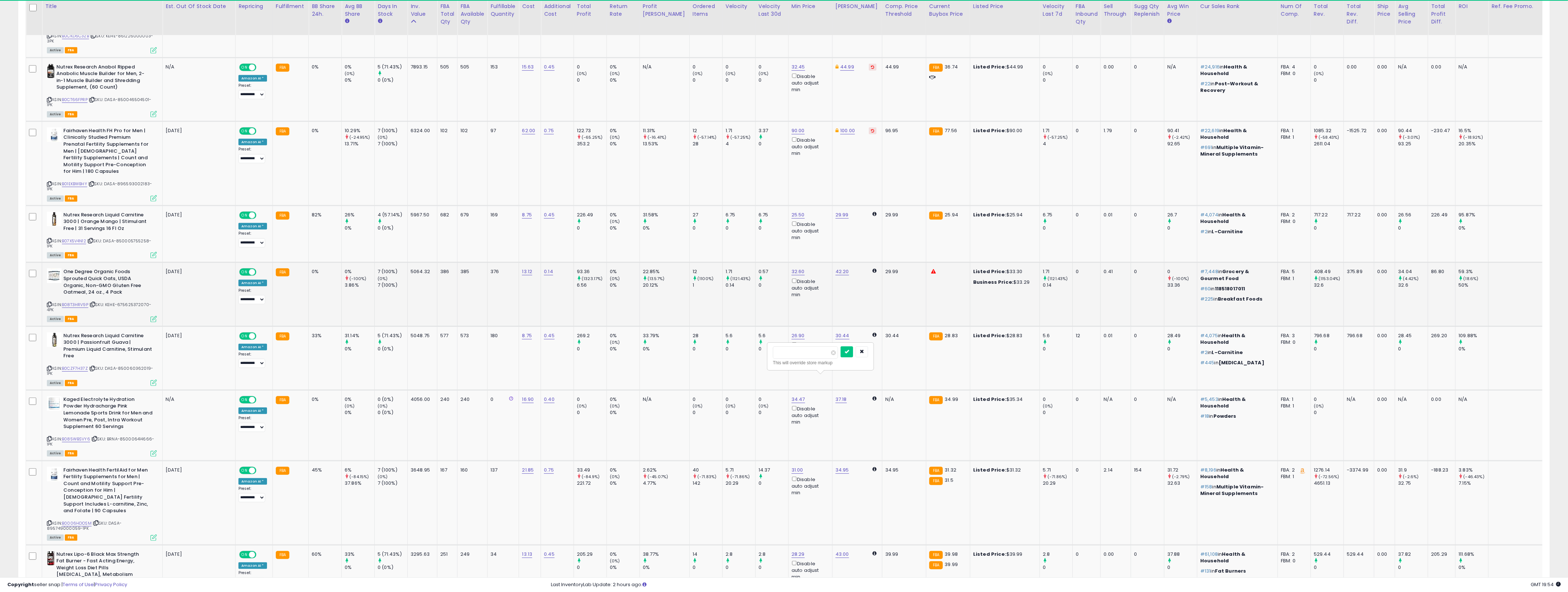
click at [570, 263] on td "0.14" at bounding box center [558, 294] width 33 height 64
click at [153, 252] on icon at bounding box center [153, 255] width 6 height 6
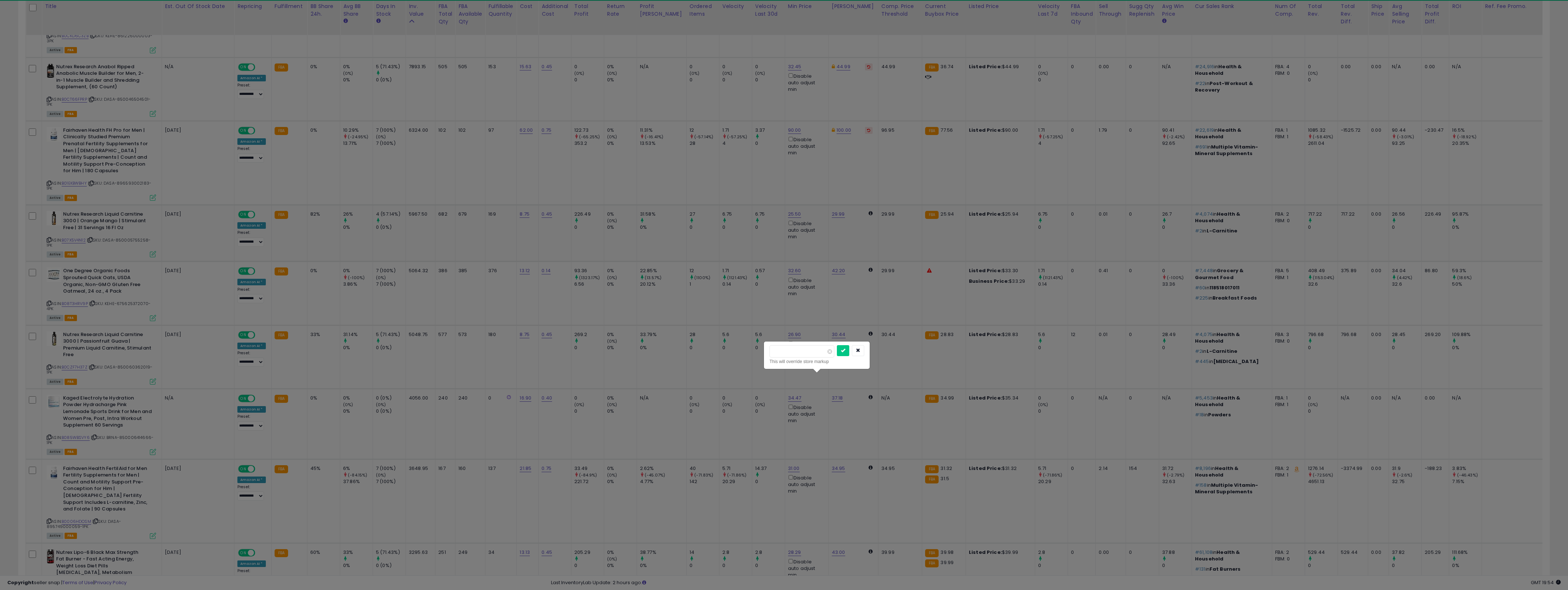
scroll to position [150, 892]
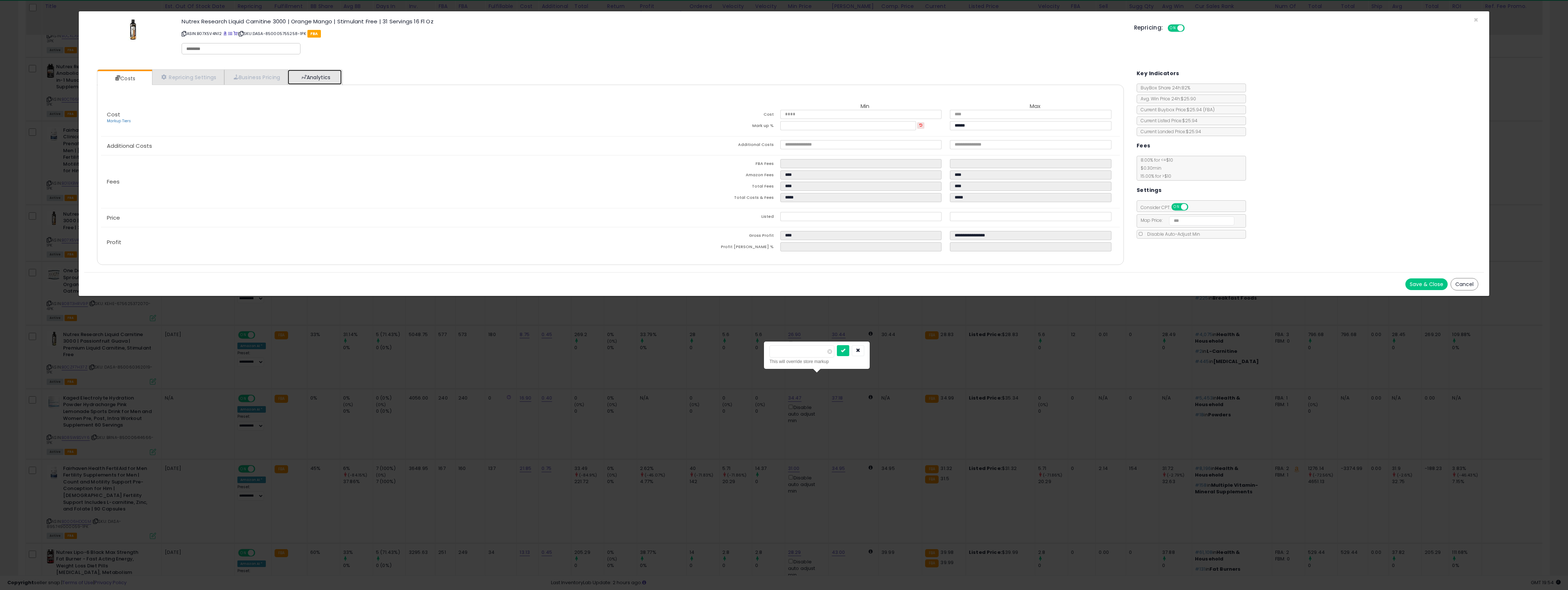
click at [308, 81] on link "Analytics" at bounding box center [315, 77] width 54 height 15
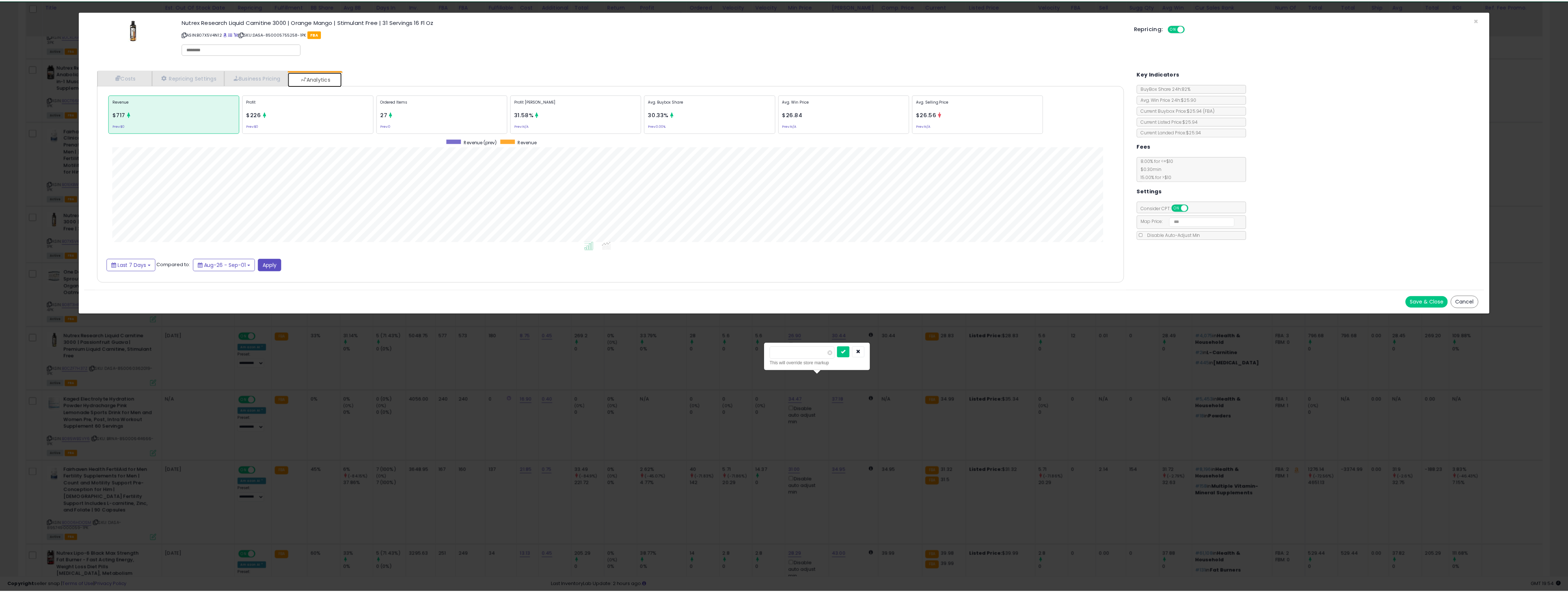
scroll to position [225, 1045]
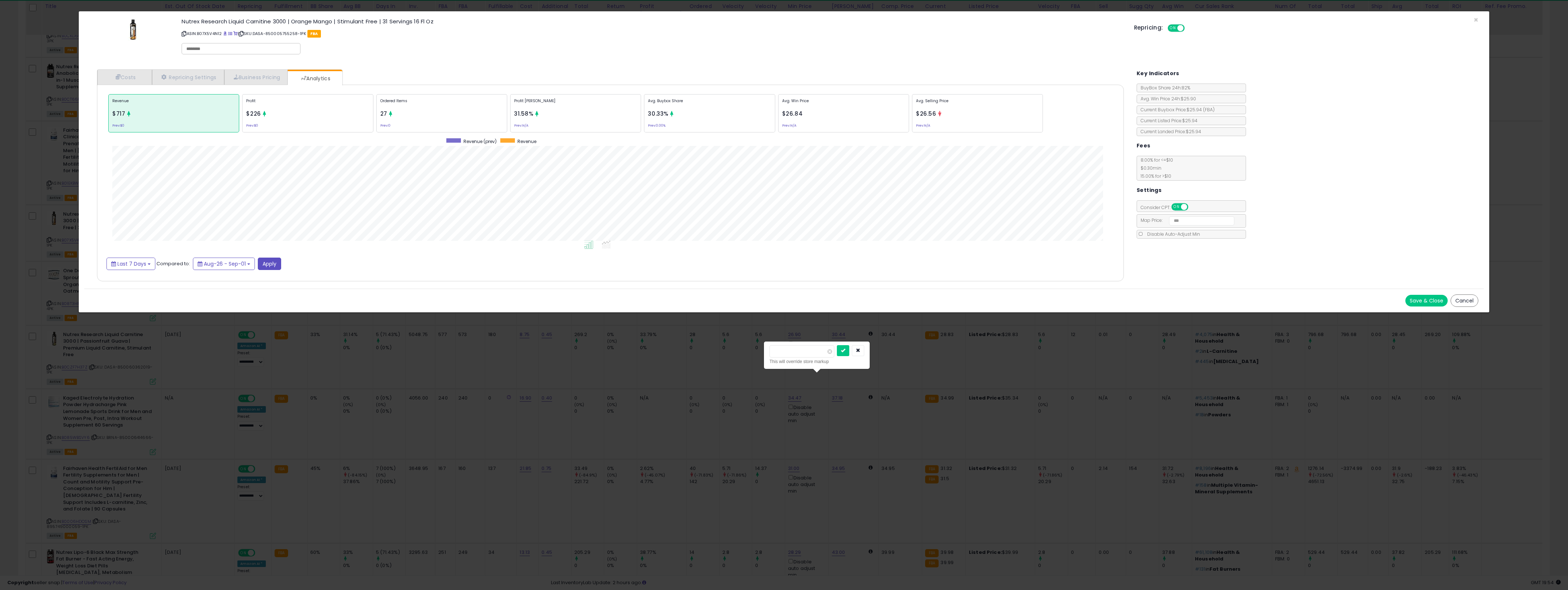
click at [777, 387] on div "× Close Nutrex Research Liquid Carnitine 3000 | Orange Mango | Stimulant Free |…" at bounding box center [784, 295] width 1568 height 590
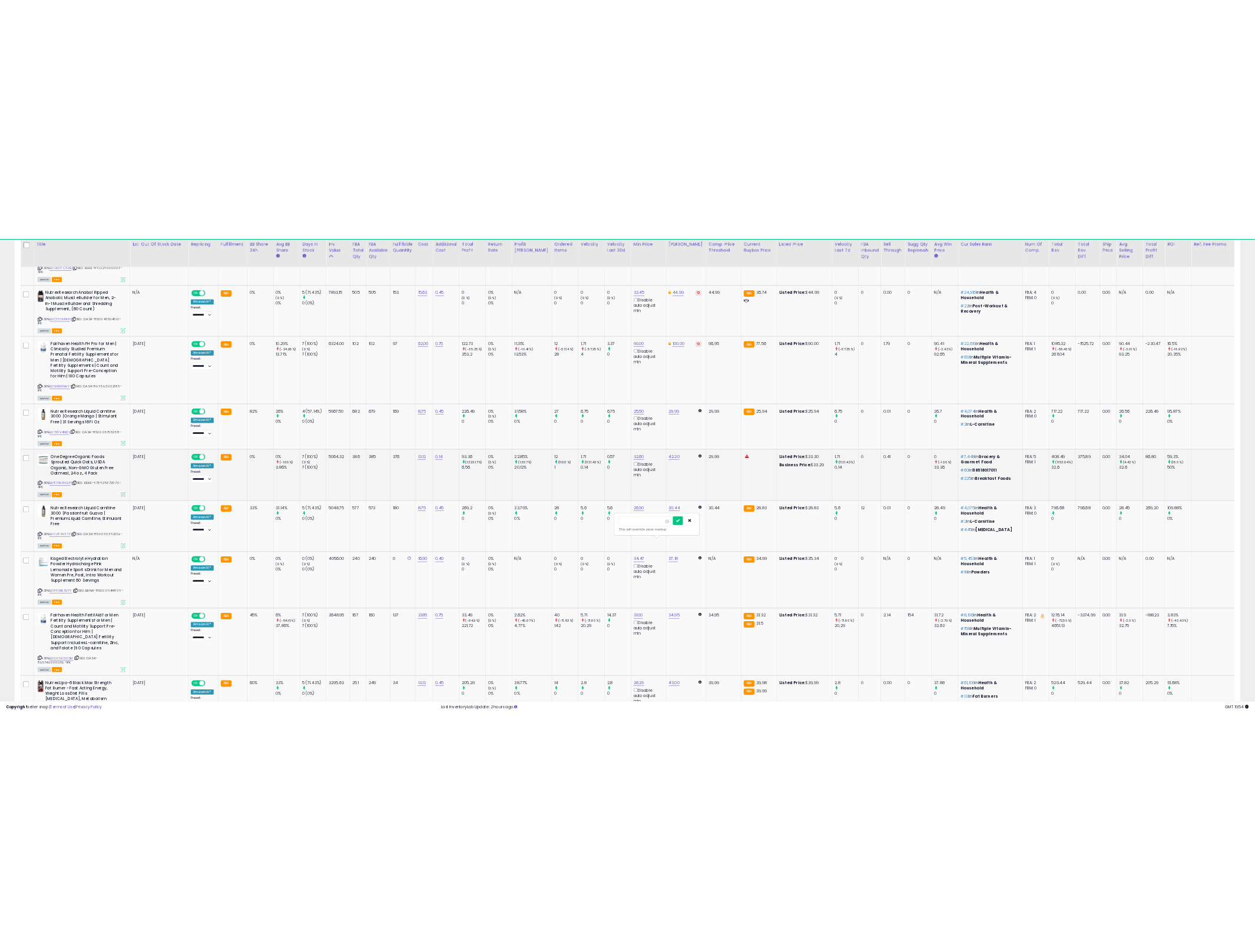
scroll to position [588318, 587316]
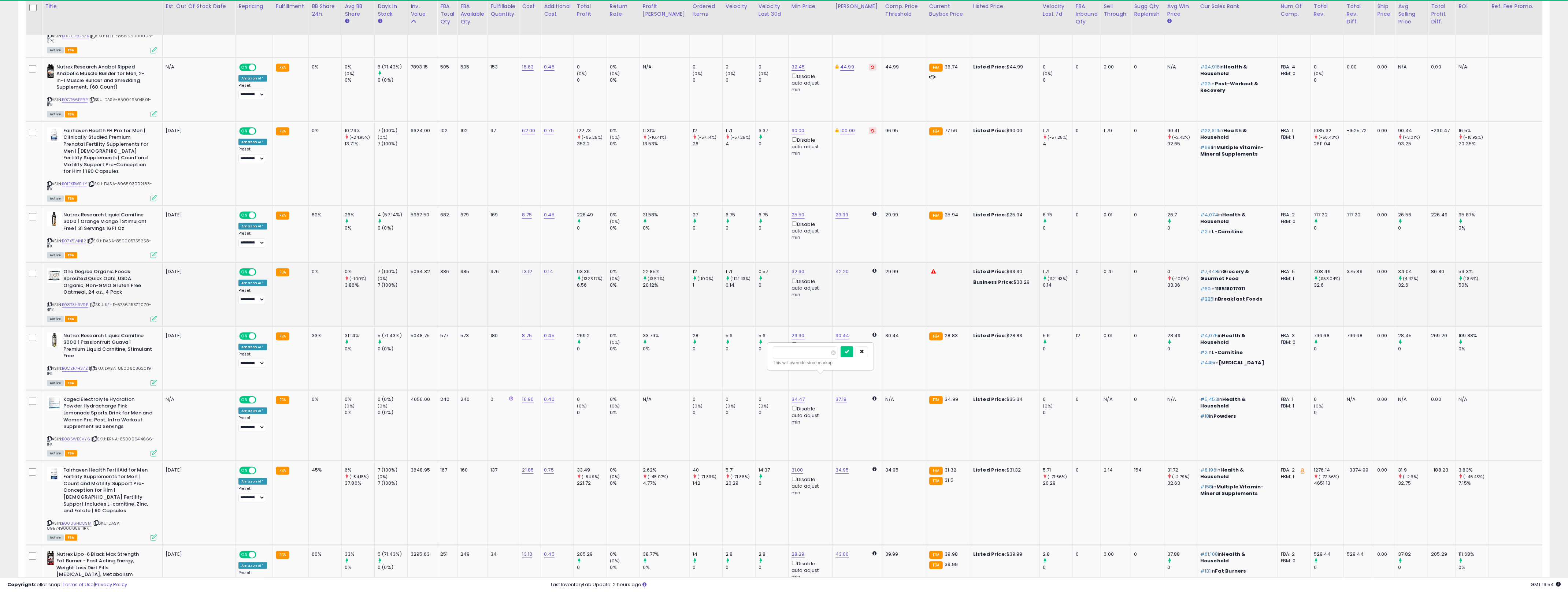
click at [416, 276] on td "5064.32" at bounding box center [422, 294] width 30 height 64
click at [365, 276] on div "(-100%)" at bounding box center [359, 279] width 30 height 7
drag, startPoint x: 365, startPoint y: 266, endPoint x: 465, endPoint y: 282, distance: 101.3
click at [465, 282] on tr "One Degree Organic Foods Sprouted Quick Oats, USDA Organic, Non-GMO Gluten Free…" at bounding box center [825, 294] width 1598 height 64
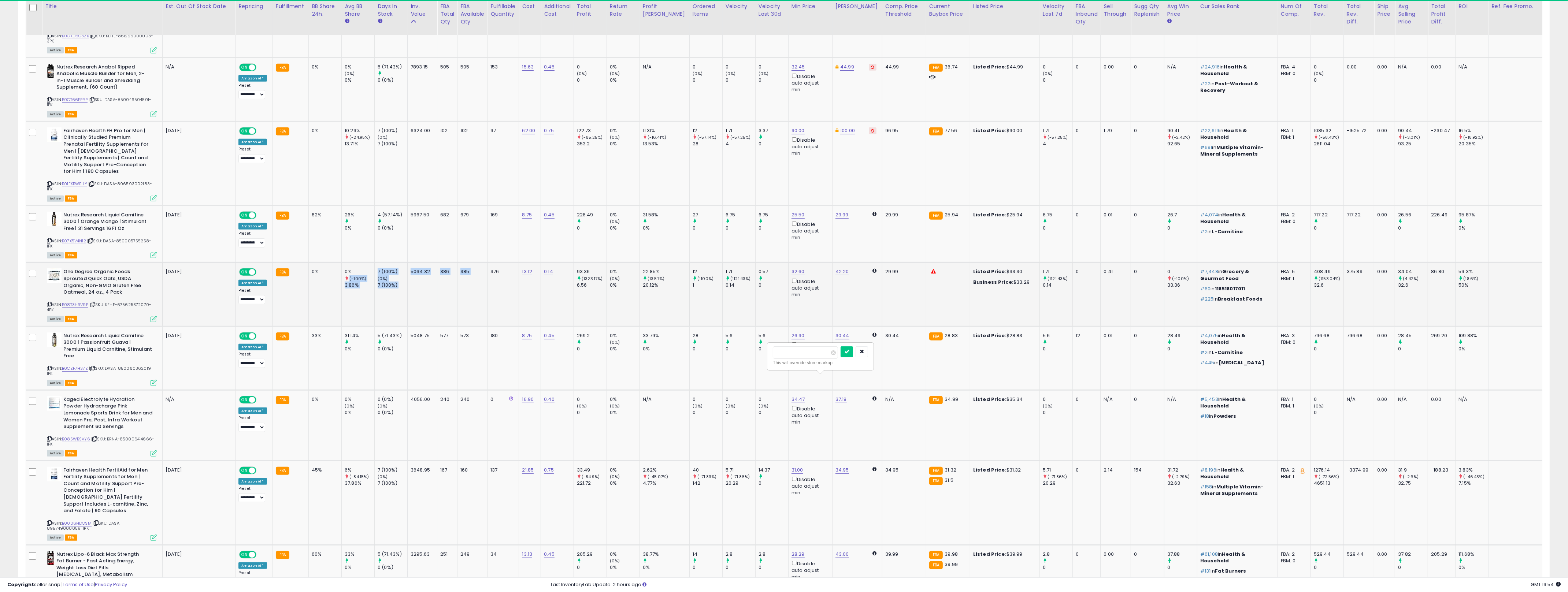
click at [465, 282] on td "385" at bounding box center [472, 294] width 30 height 64
click at [722, 287] on td "1.71 (1121.43%) 0.14" at bounding box center [738, 294] width 33 height 64
click at [47, 239] on icon at bounding box center [50, 241] width 5 height 4
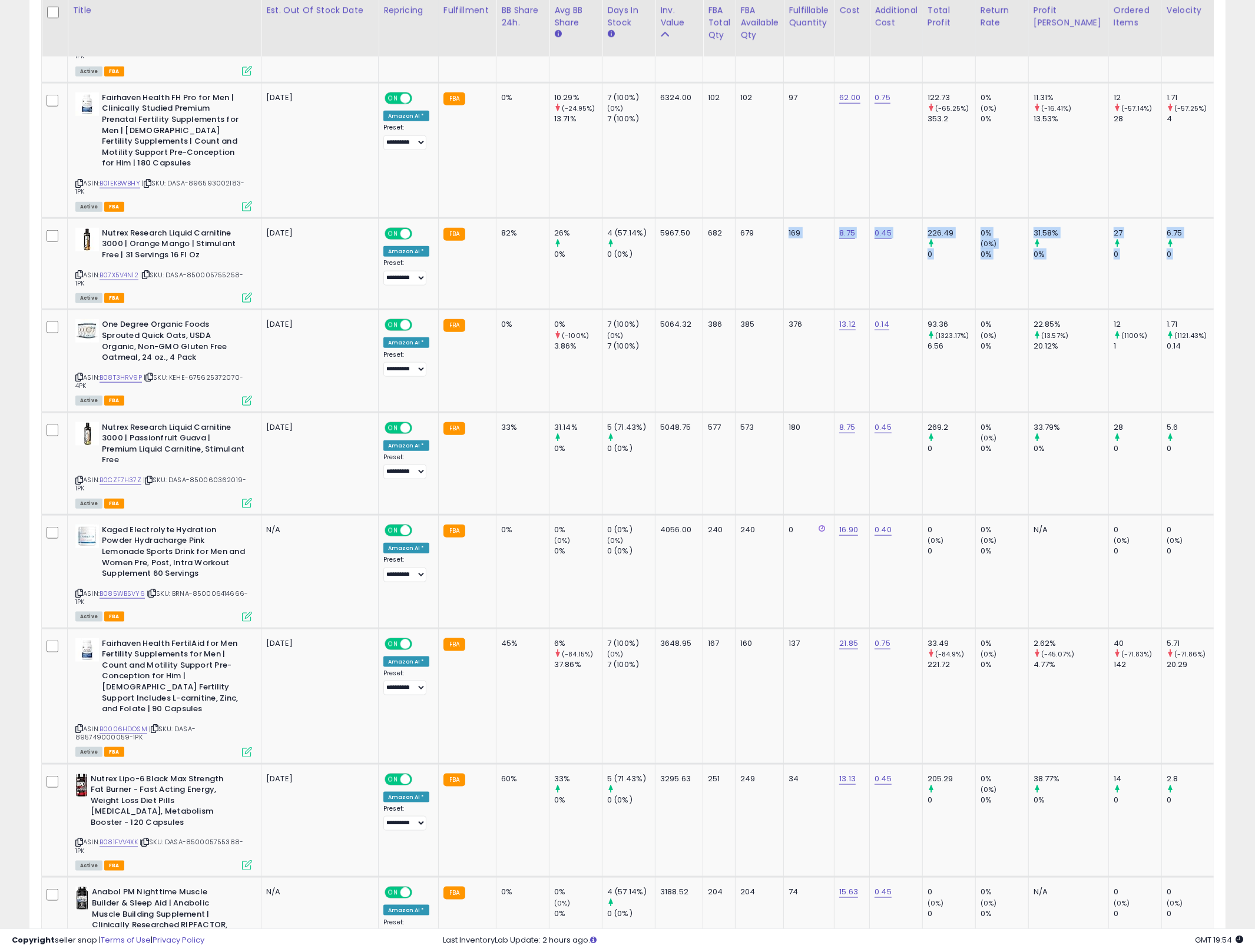
scroll to position [0, 284]
drag, startPoint x: 750, startPoint y: 225, endPoint x: 414, endPoint y: 224, distance: 336.0
click at [246, 293] on icon at bounding box center [247, 298] width 10 height 10
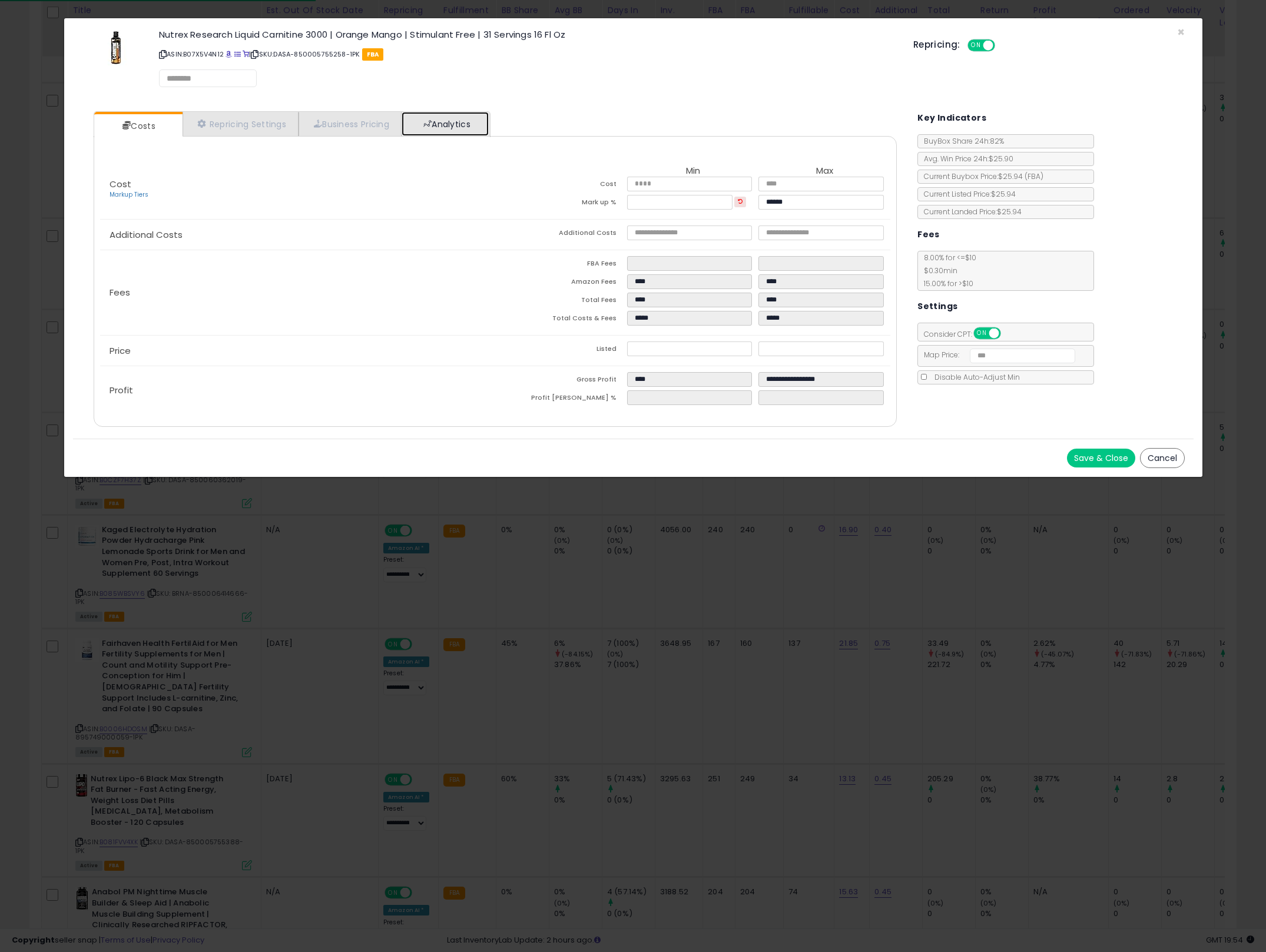
click at [456, 121] on link "Analytics" at bounding box center [445, 124] width 87 height 25
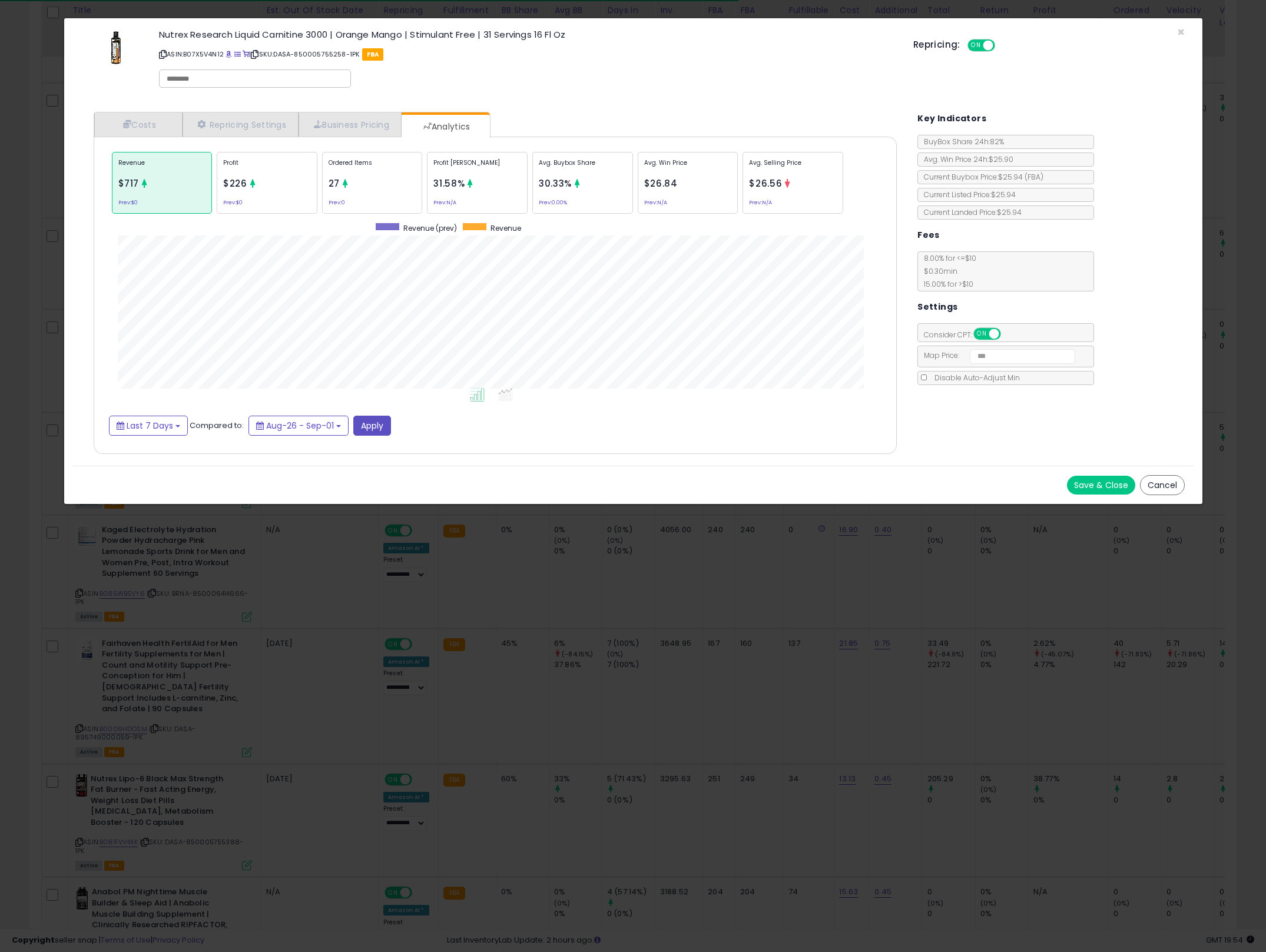
click at [783, 592] on div "× Close Nutrex Research Liquid Carnitine 3000 | Orange Mango | Stimulant Free |…" at bounding box center [633, 476] width 1266 height 952
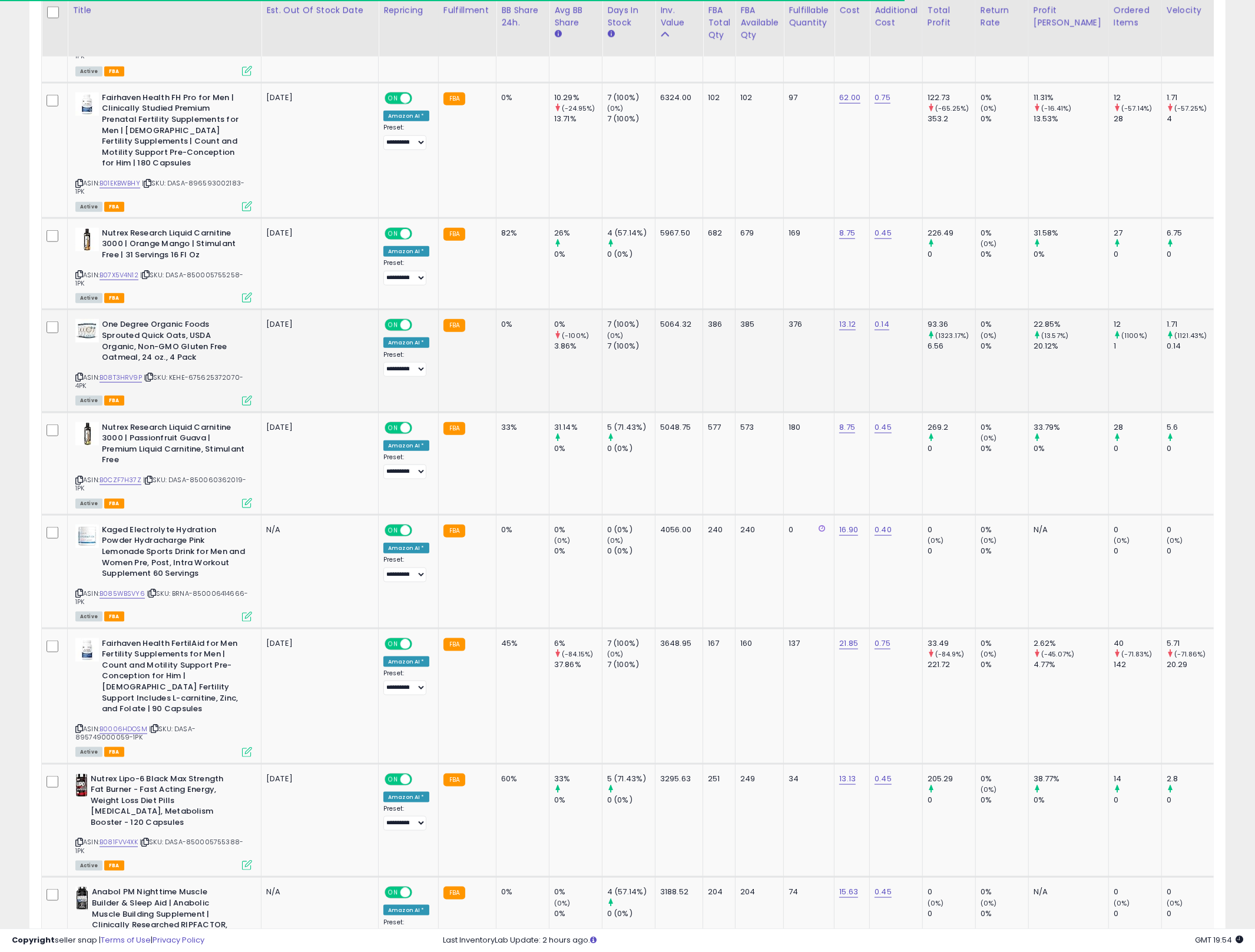
click at [602, 358] on td "7 (100%) (0%) 7 (100%)" at bounding box center [629, 361] width 53 height 102
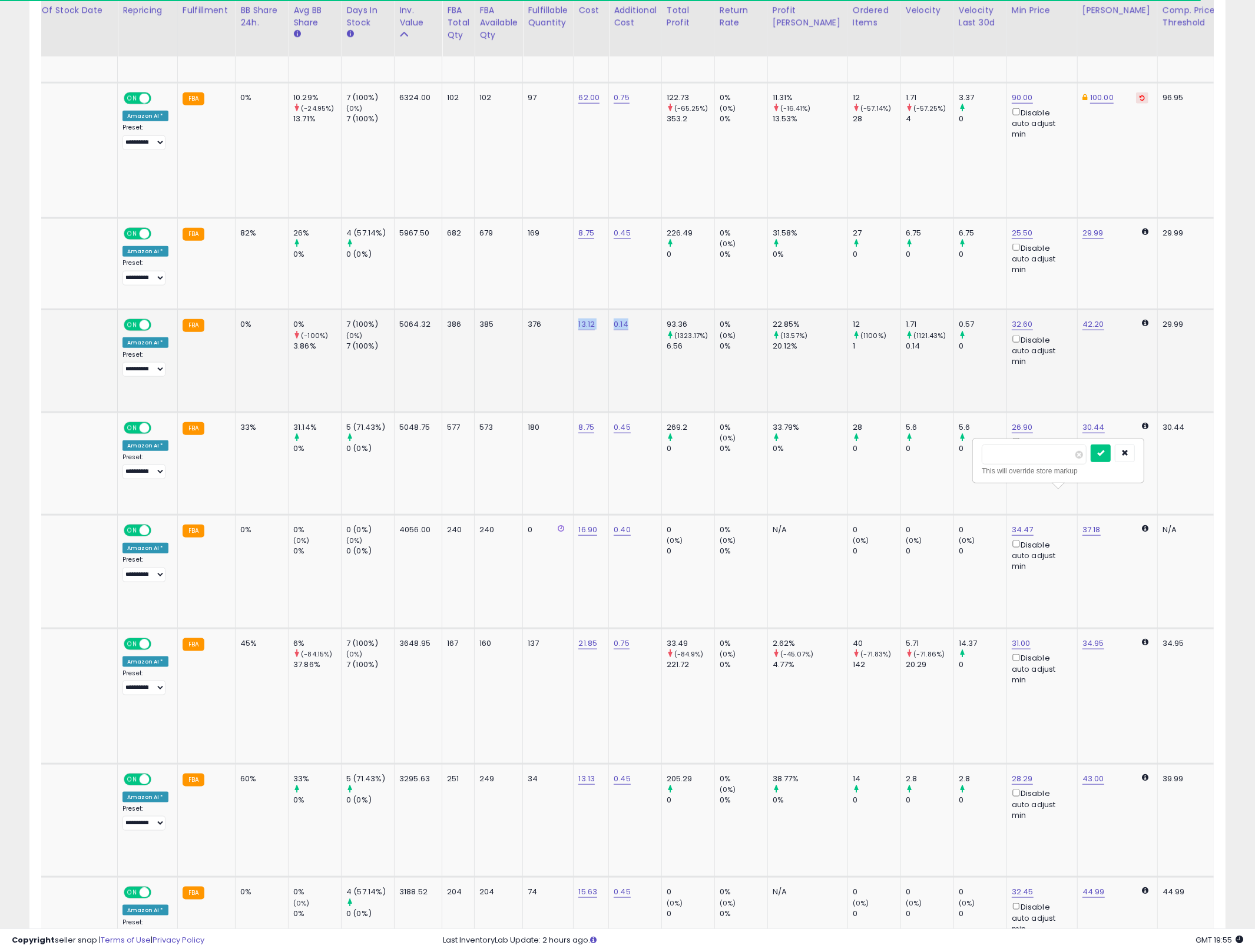
drag, startPoint x: 808, startPoint y: 341, endPoint x: 660, endPoint y: 347, distance: 148.1
click at [660, 347] on tr "One Degree Organic Foods Sprouted Quick Oats, USDA Organic, Non-GMO Gluten Free…" at bounding box center [1065, 361] width 2569 height 102
click at [661, 347] on td "93.36 (1323.17%) 6.56" at bounding box center [688, 361] width 53 height 102
click at [717, 379] on td "0% (0%) 0%" at bounding box center [741, 361] width 53 height 102
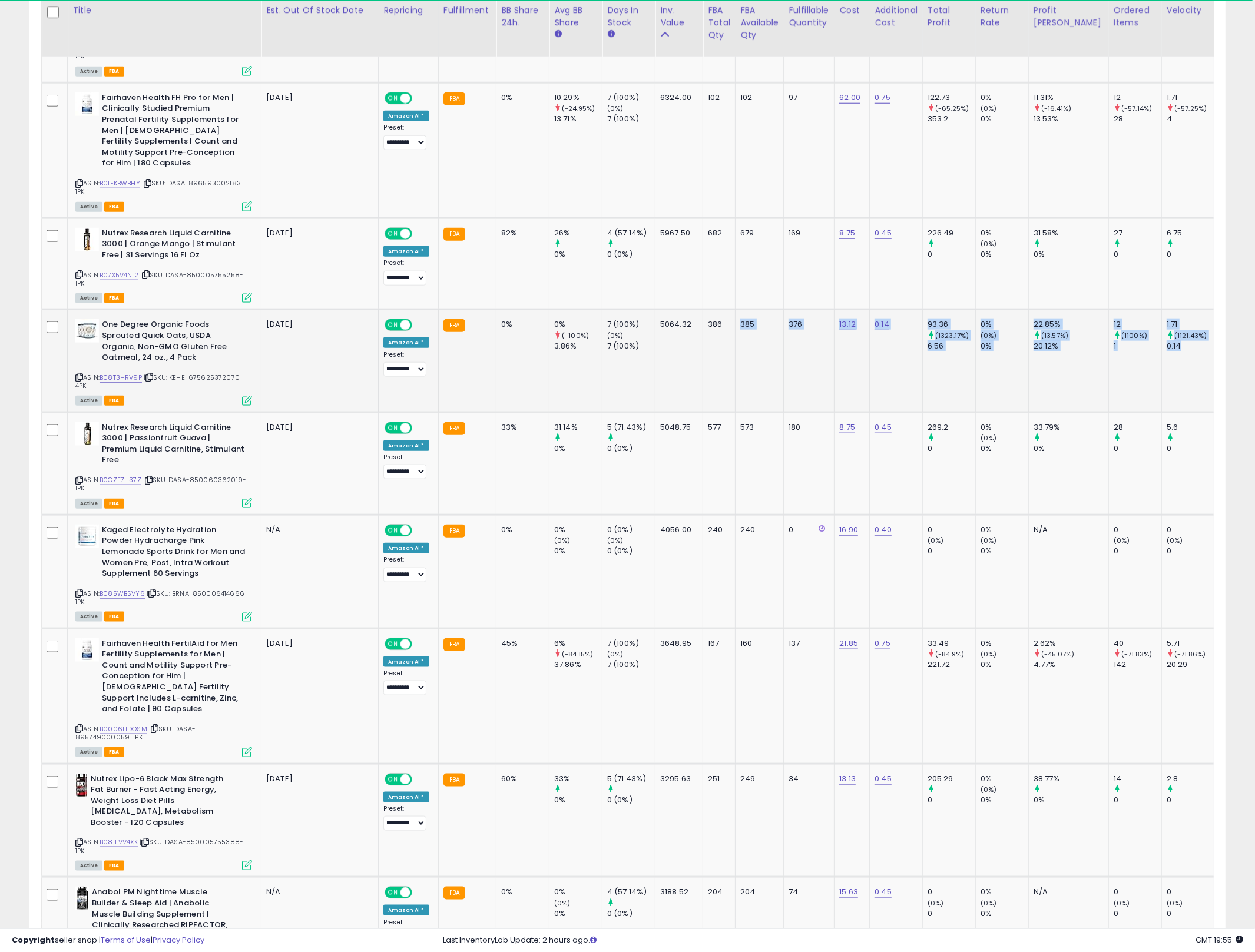
drag, startPoint x: 893, startPoint y: 333, endPoint x: 685, endPoint y: 352, distance: 208.9
click at [682, 352] on td "5064.32" at bounding box center [679, 361] width 48 height 102
click at [246, 396] on icon at bounding box center [247, 401] width 10 height 10
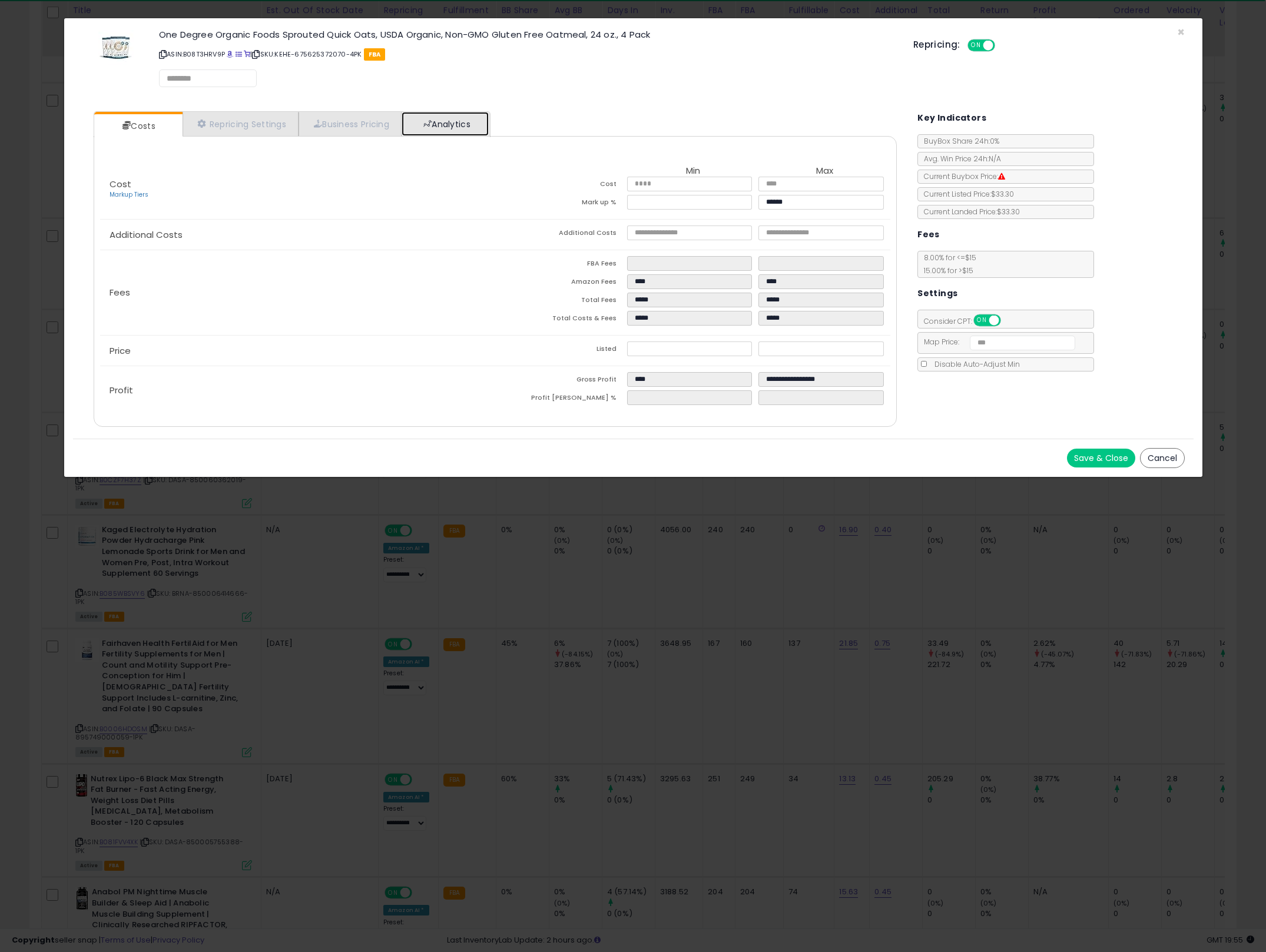
click at [466, 121] on link "Analytics" at bounding box center [445, 124] width 87 height 25
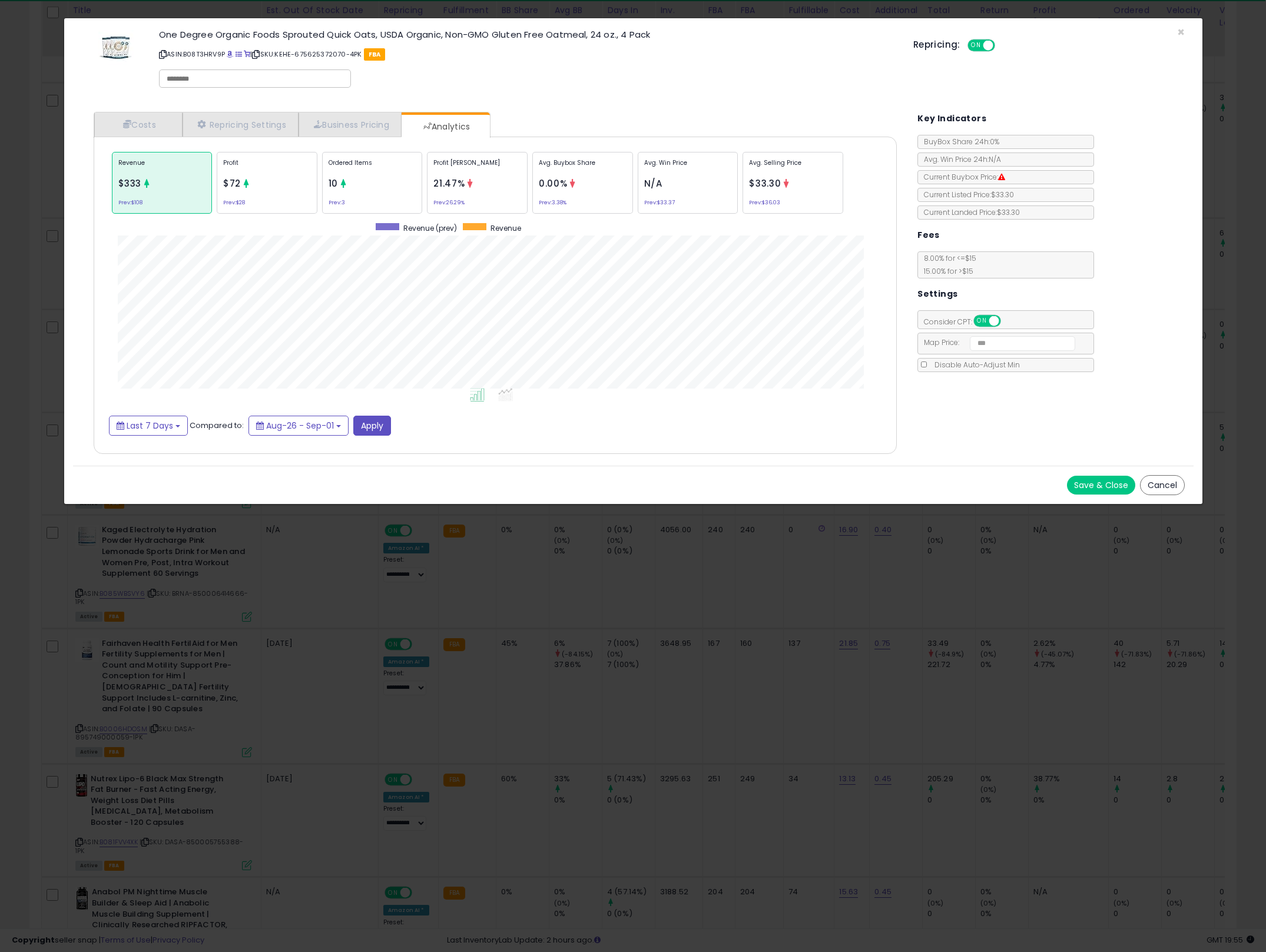
click at [769, 511] on div "× Close One Degree Organic Foods Sprouted Quick Oats, USDA Organic, Non-GMO Glu…" at bounding box center [633, 476] width 1266 height 952
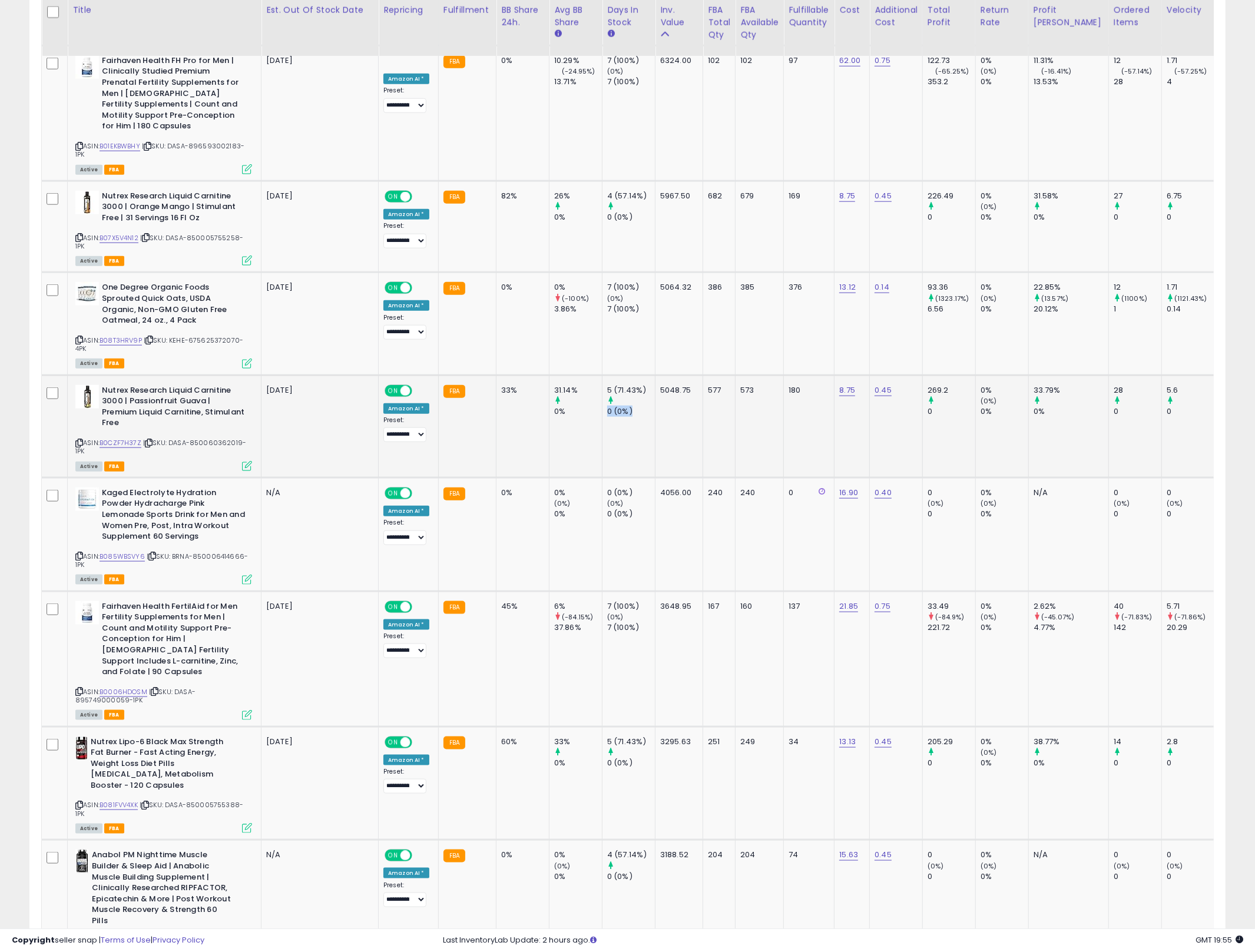
drag, startPoint x: 677, startPoint y: 388, endPoint x: 666, endPoint y: 385, distance: 11.4
click at [644, 385] on div "5 (71.43%) 0 (0%)" at bounding box center [627, 401] width 39 height 32
click at [672, 417] on td "5048.75" at bounding box center [679, 426] width 48 height 102
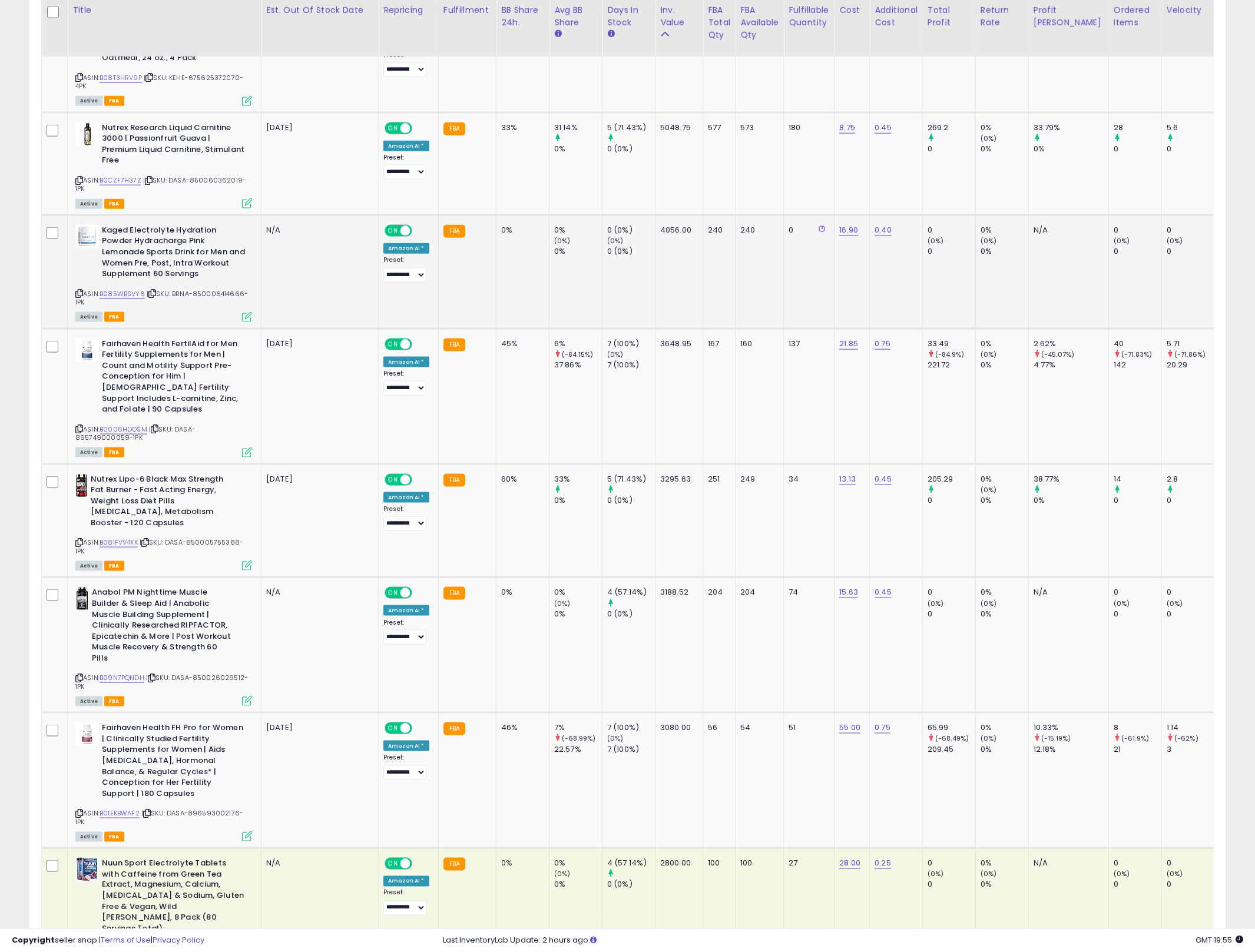
drag, startPoint x: 558, startPoint y: 252, endPoint x: 587, endPoint y: 250, distance: 29.1
click at [587, 250] on td "0% (0%) 0%" at bounding box center [576, 272] width 53 height 114
click at [594, 250] on td "0% (0%) 0%" at bounding box center [576, 272] width 53 height 114
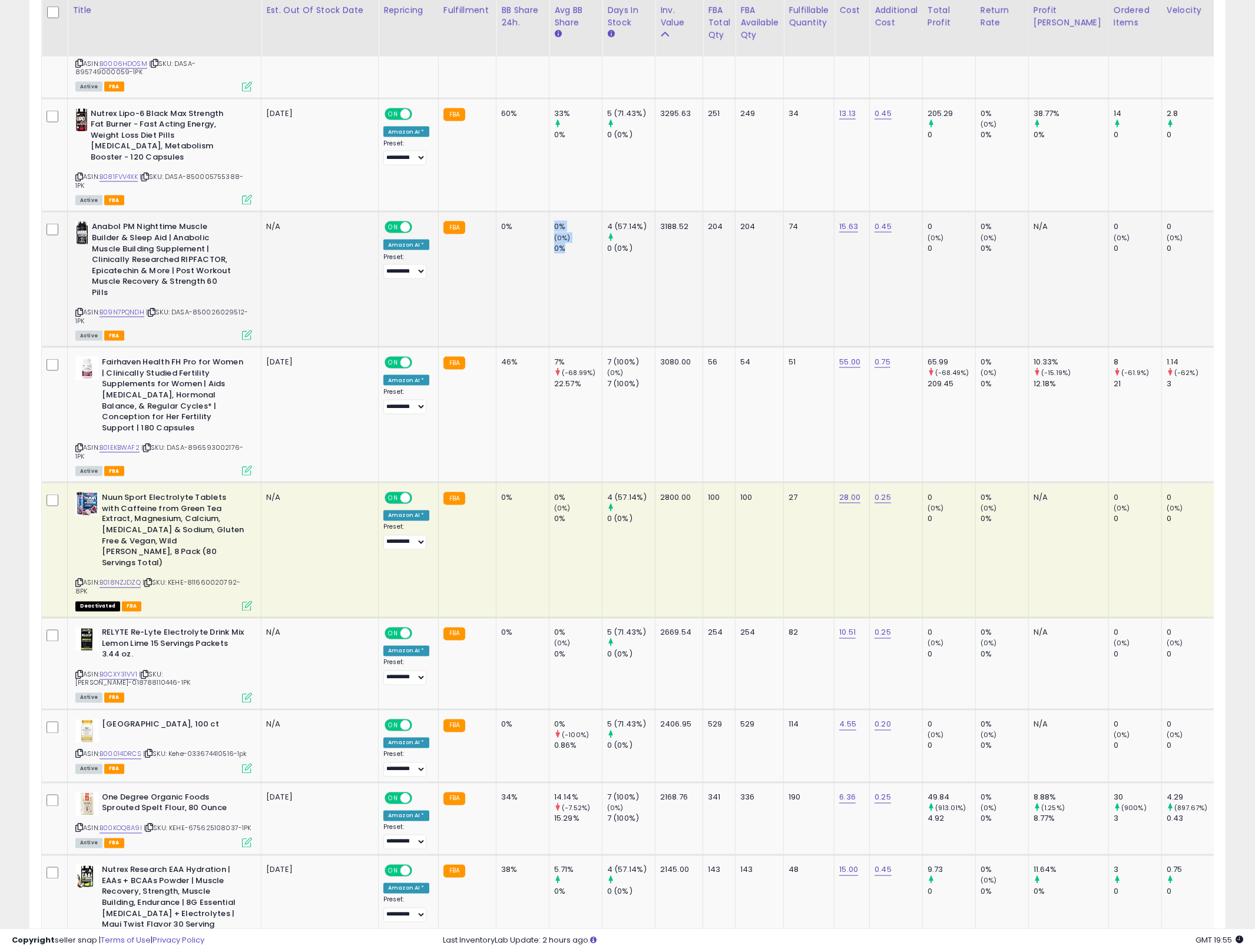
drag, startPoint x: 532, startPoint y: 224, endPoint x: 593, endPoint y: 231, distance: 61.4
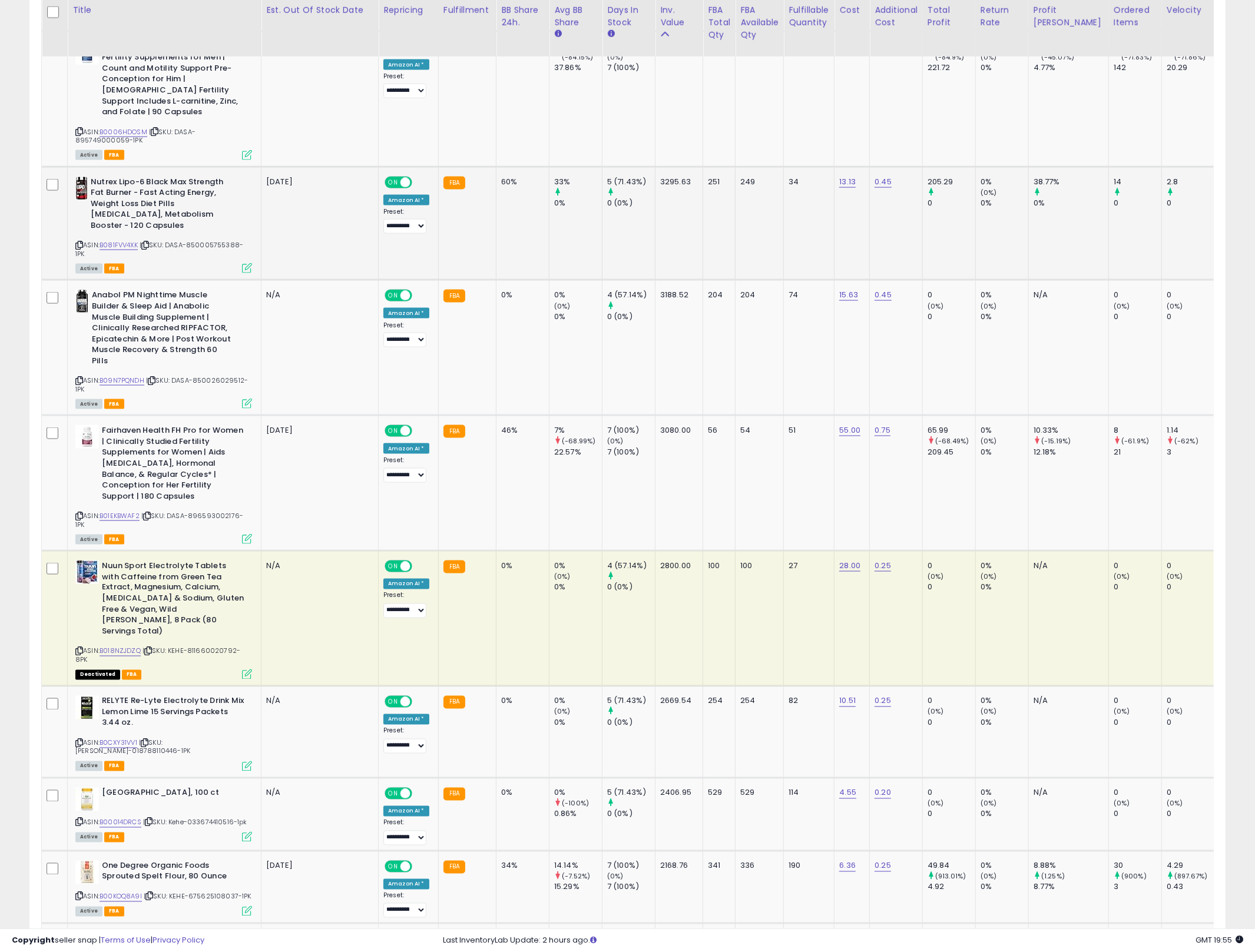
click at [246, 263] on icon at bounding box center [247, 268] width 10 height 10
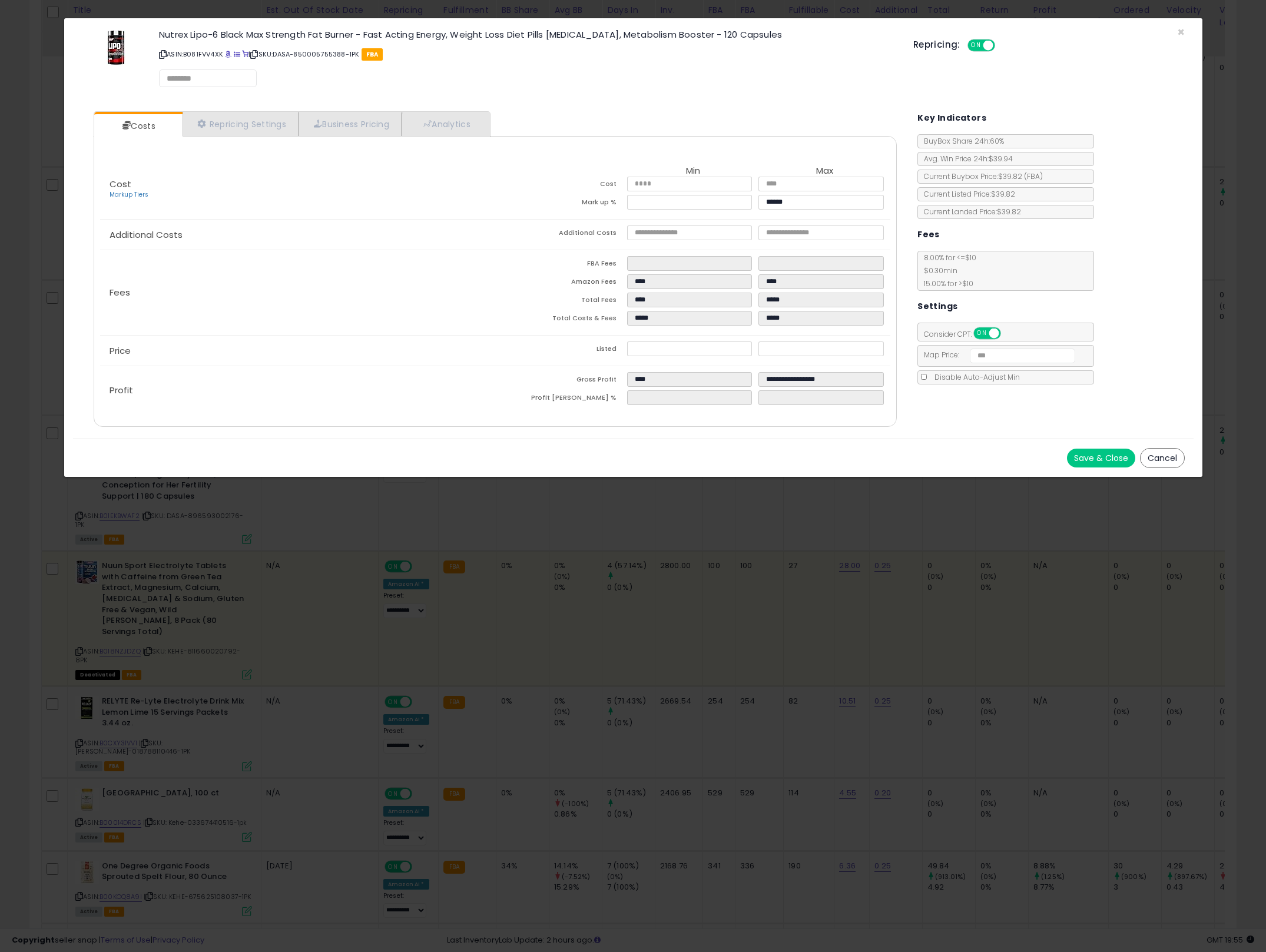
click at [463, 130] on link "Analytics" at bounding box center [445, 124] width 87 height 25
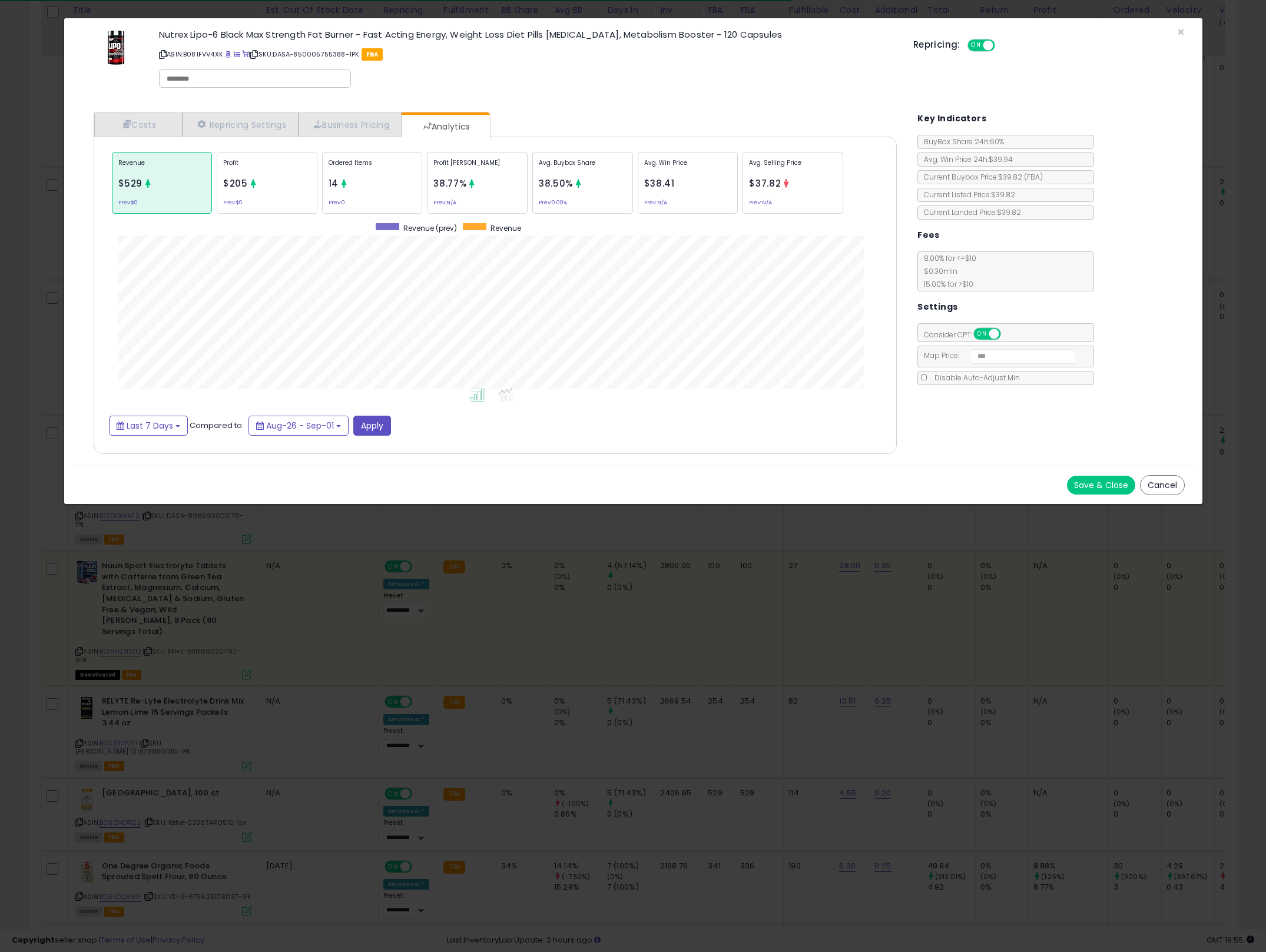
click at [758, 635] on div "× Close Nutrex Lipo-6 Black Max Strength Fat Burner - Fast Acting Energy, Weigh…" at bounding box center [633, 476] width 1266 height 952
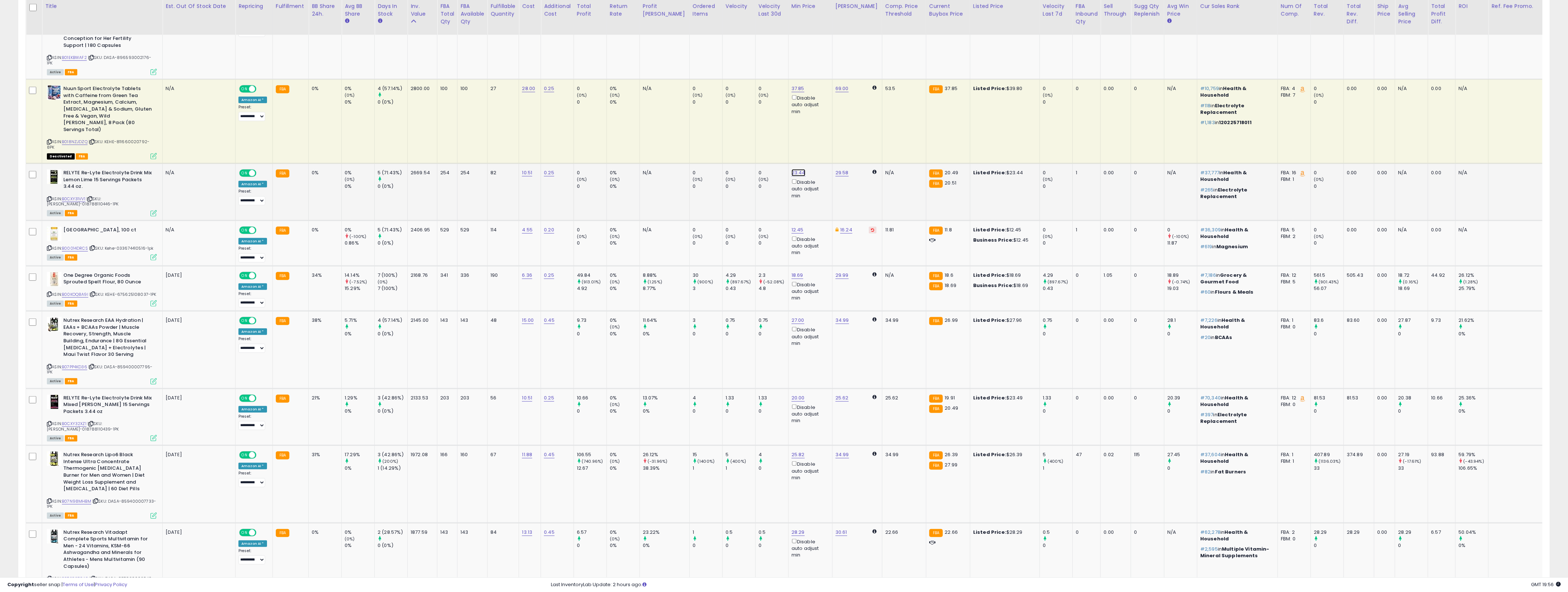
click at [780, 169] on link "23.44" at bounding box center [798, 173] width 14 height 7
click at [70, 196] on link "B0CXY31VV1" at bounding box center [73, 199] width 23 height 6
click at [760, 93] on input "*****" at bounding box center [762, 87] width 65 height 12
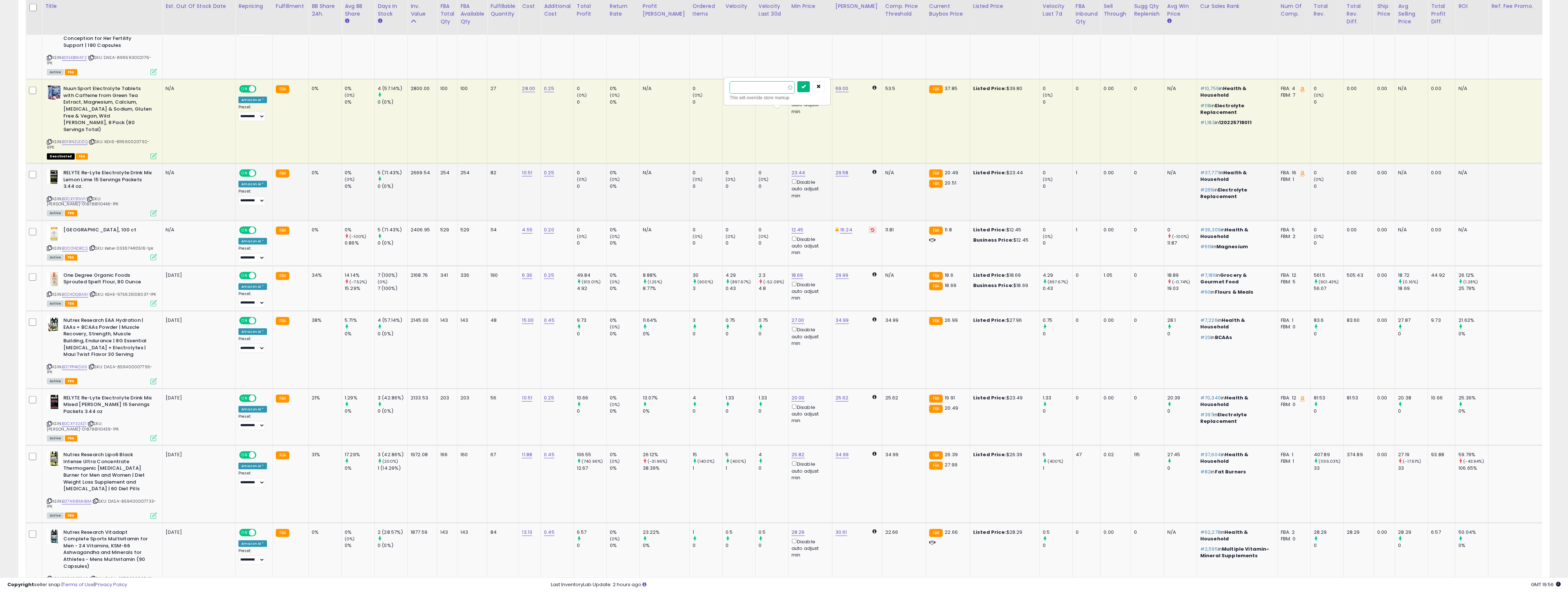
type input "**"
click at [780, 86] on icon "submit" at bounding box center [803, 86] width 4 height 4
click at [755, 164] on td "0 (0%) 0" at bounding box center [771, 192] width 33 height 57
click at [154, 210] on icon at bounding box center [153, 213] width 6 height 6
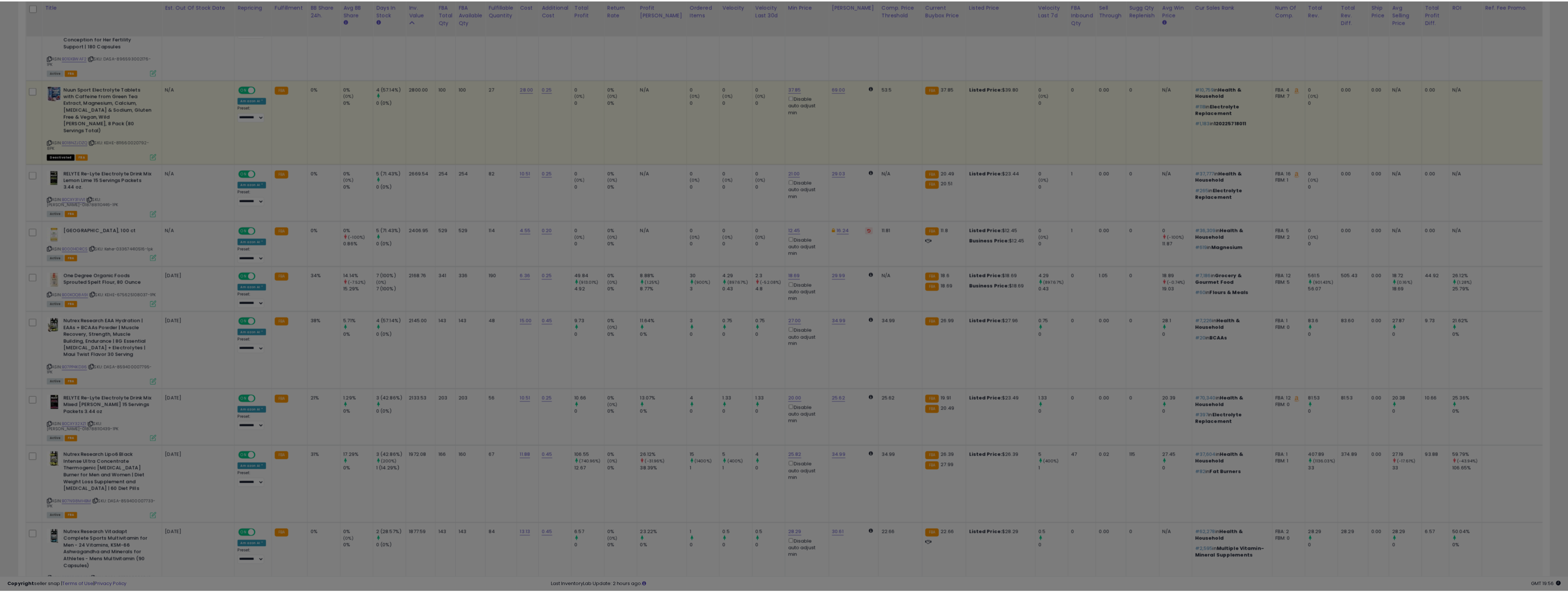
scroll to position [150, 896]
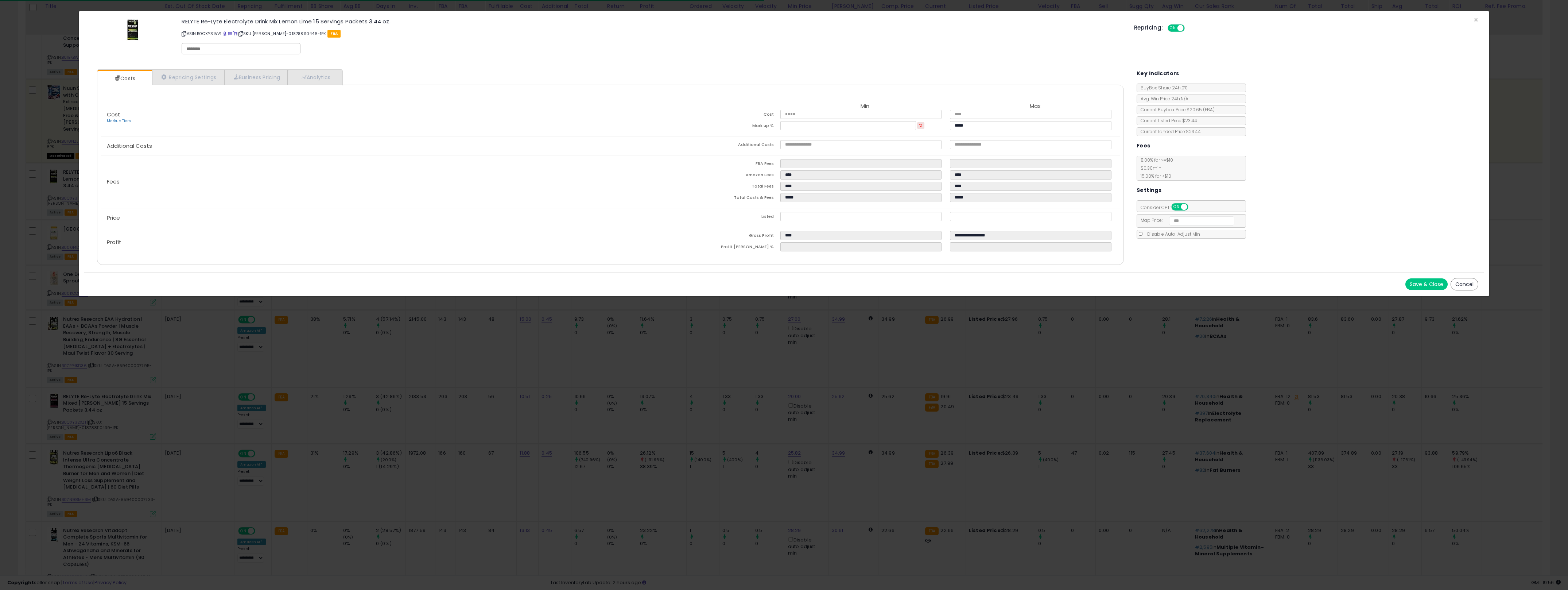
click at [653, 398] on div "× Close RELYTE Re-Lyte Electrolyte Drink Mix Lemon Lime 15 Servings Packets 3.4…" at bounding box center [784, 295] width 1568 height 590
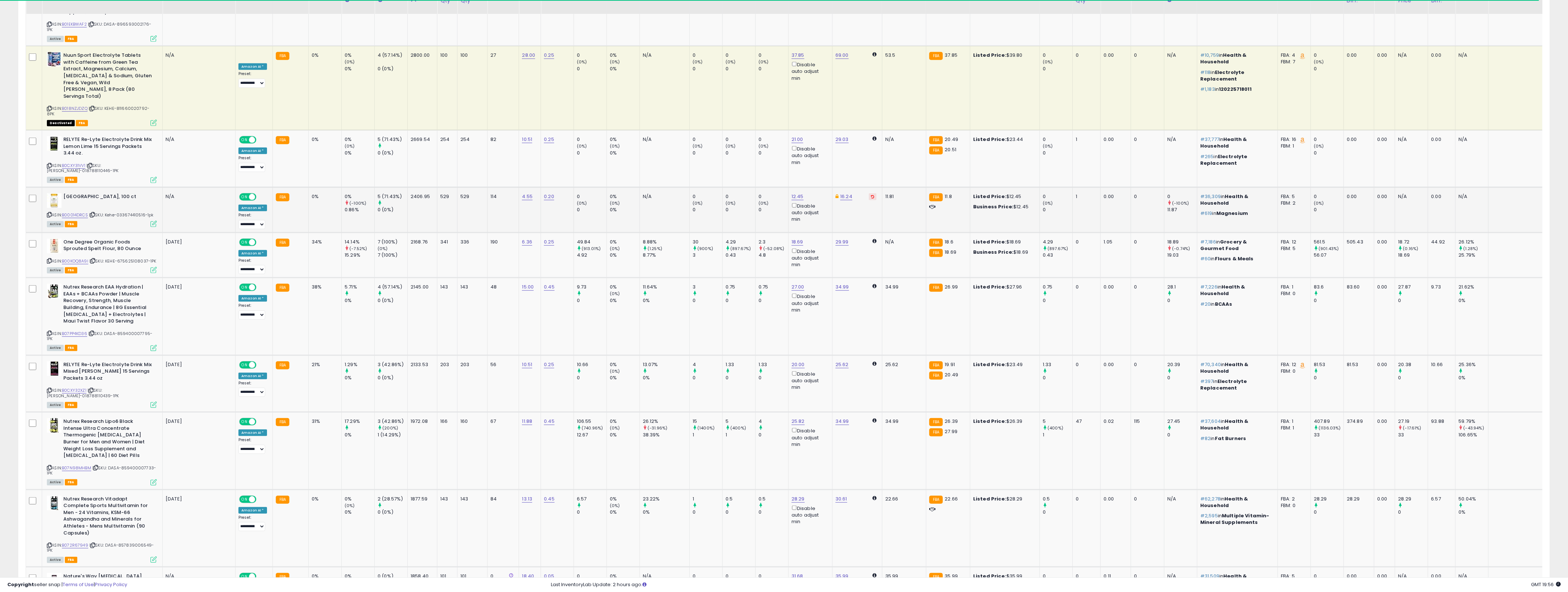
scroll to position [1494, 0]
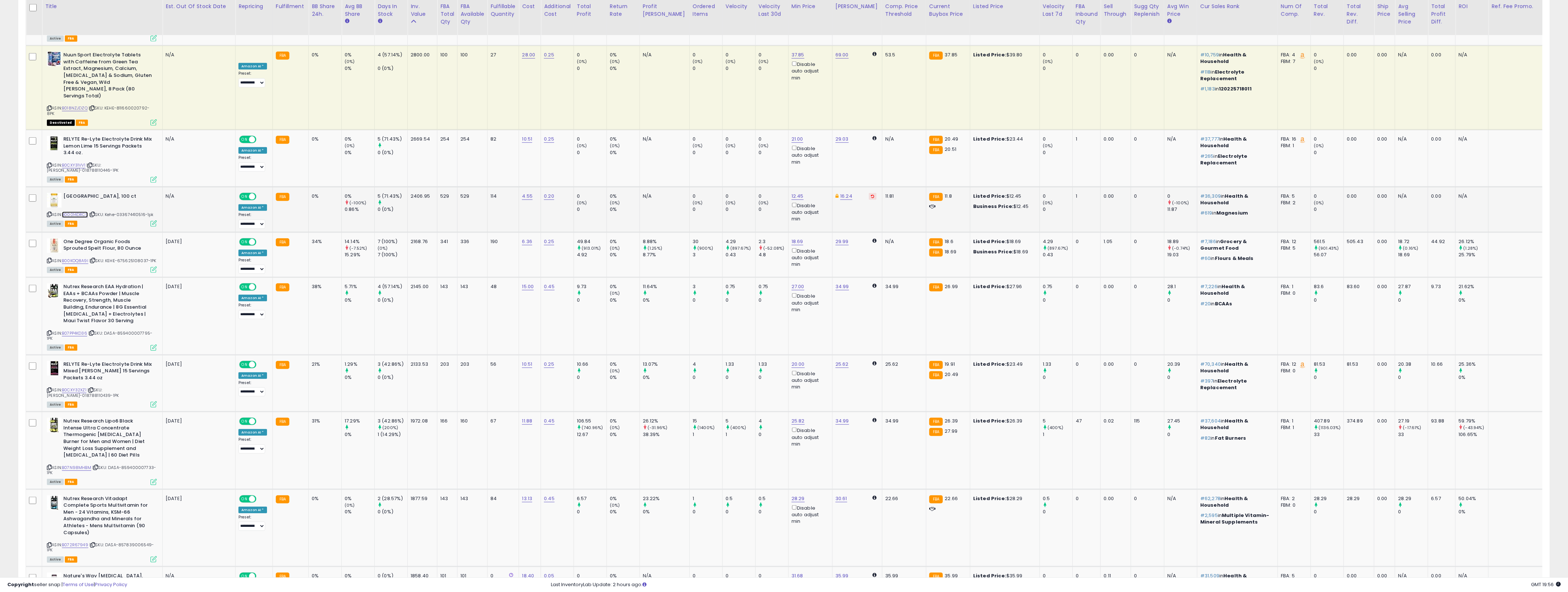
click at [79, 211] on link "B00014DRCS" at bounding box center [75, 214] width 26 height 6
click at [780, 192] on link "12.45" at bounding box center [798, 196] width 12 height 7
click at [749, 109] on input "*****" at bounding box center [762, 105] width 65 height 12
click at [749, 109] on input "*****" at bounding box center [762, 105] width 65 height 12
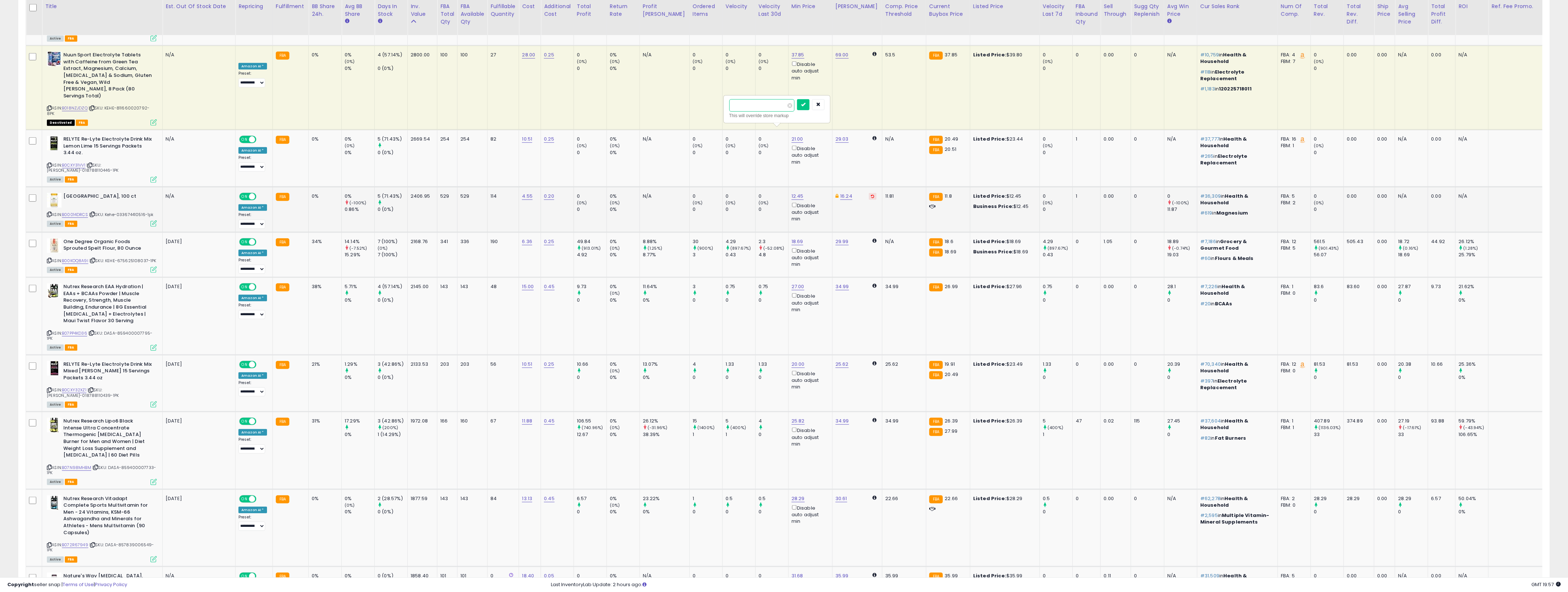
type input "****"
click button "submit" at bounding box center [803, 104] width 12 height 11
click at [780, 194] on icon at bounding box center [806, 196] width 5 height 5
click at [780, 192] on link "11.70" at bounding box center [797, 196] width 10 height 7
type input "*****"
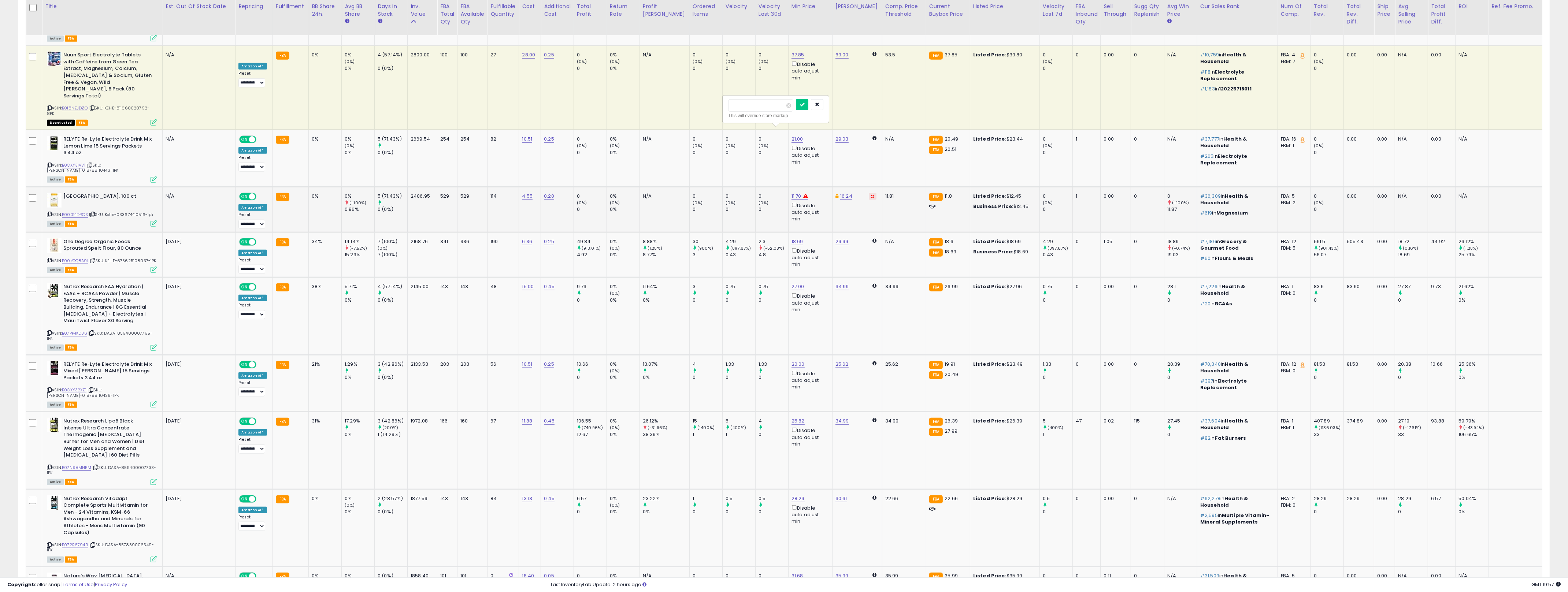
click button "submit" at bounding box center [802, 104] width 12 height 11
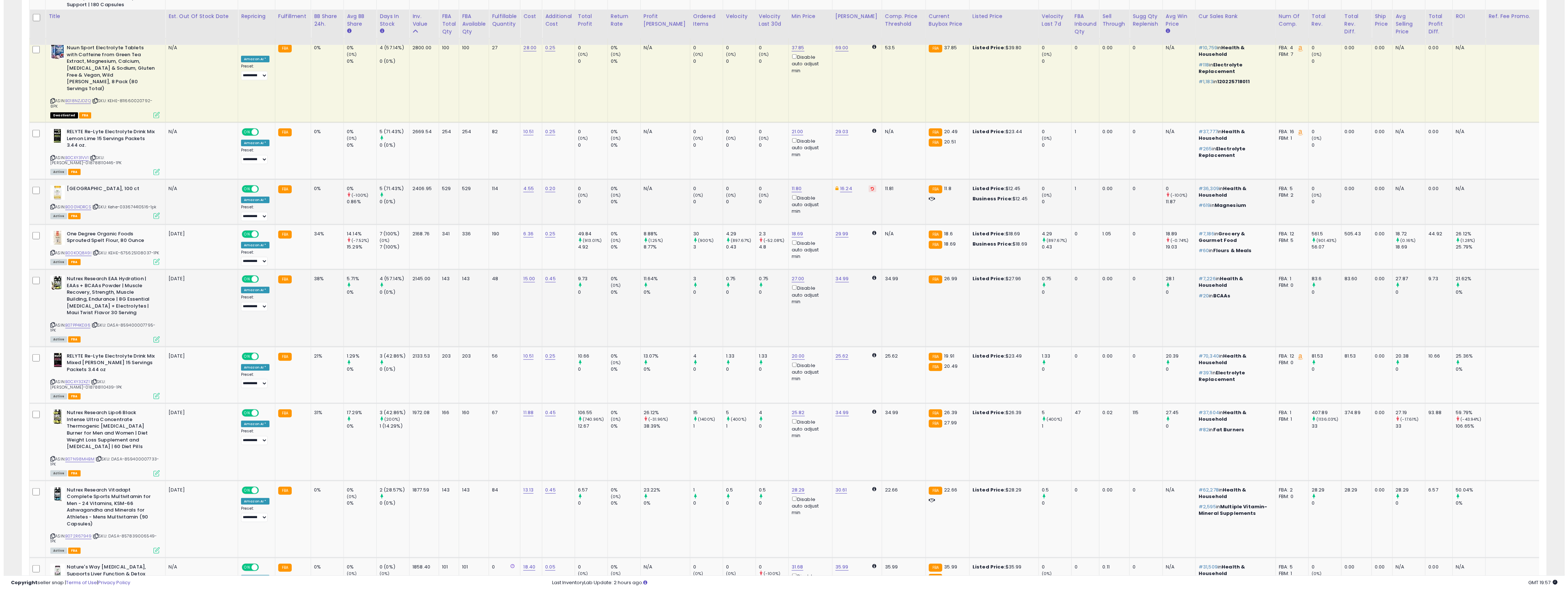
scroll to position [1548, 0]
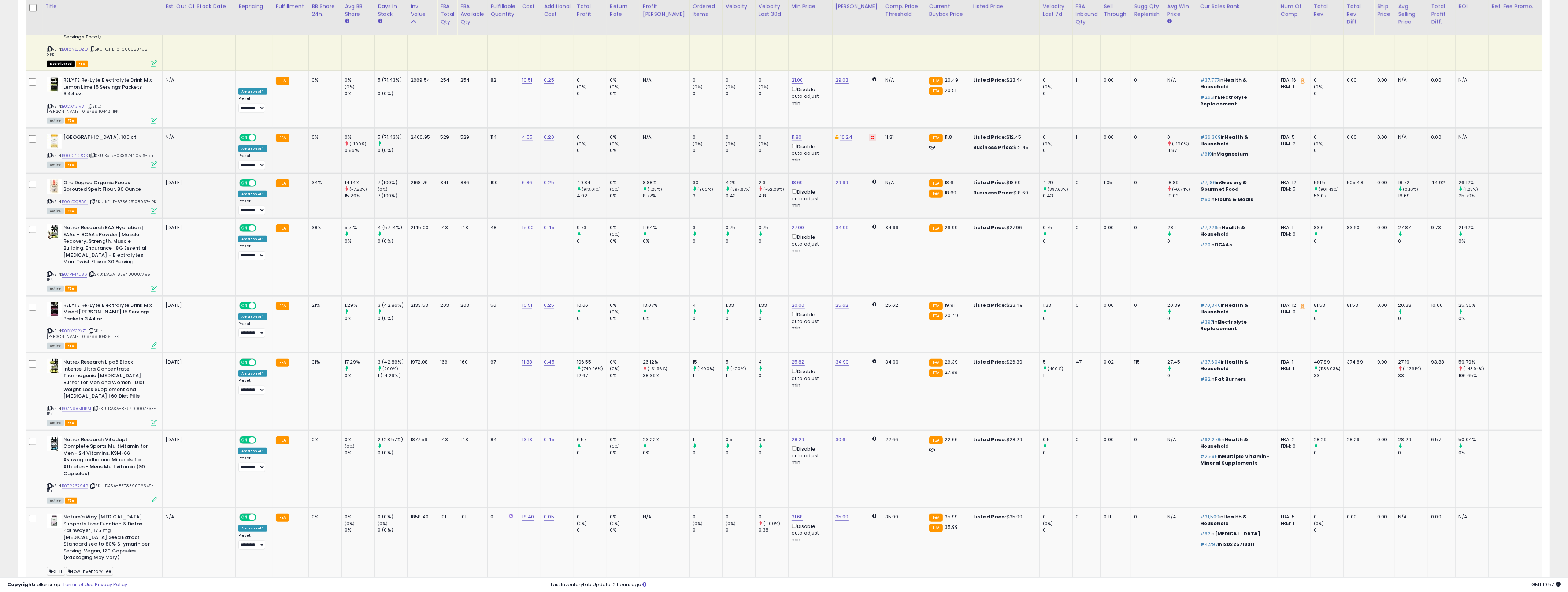
click at [383, 180] on div "7 (100%)" at bounding box center [392, 183] width 30 height 7
click at [647, 173] on td "8.88% (1.25%) 8.77%" at bounding box center [664, 196] width 50 height 45
click at [360, 186] on small "(-7.52%)" at bounding box center [358, 189] width 18 height 6
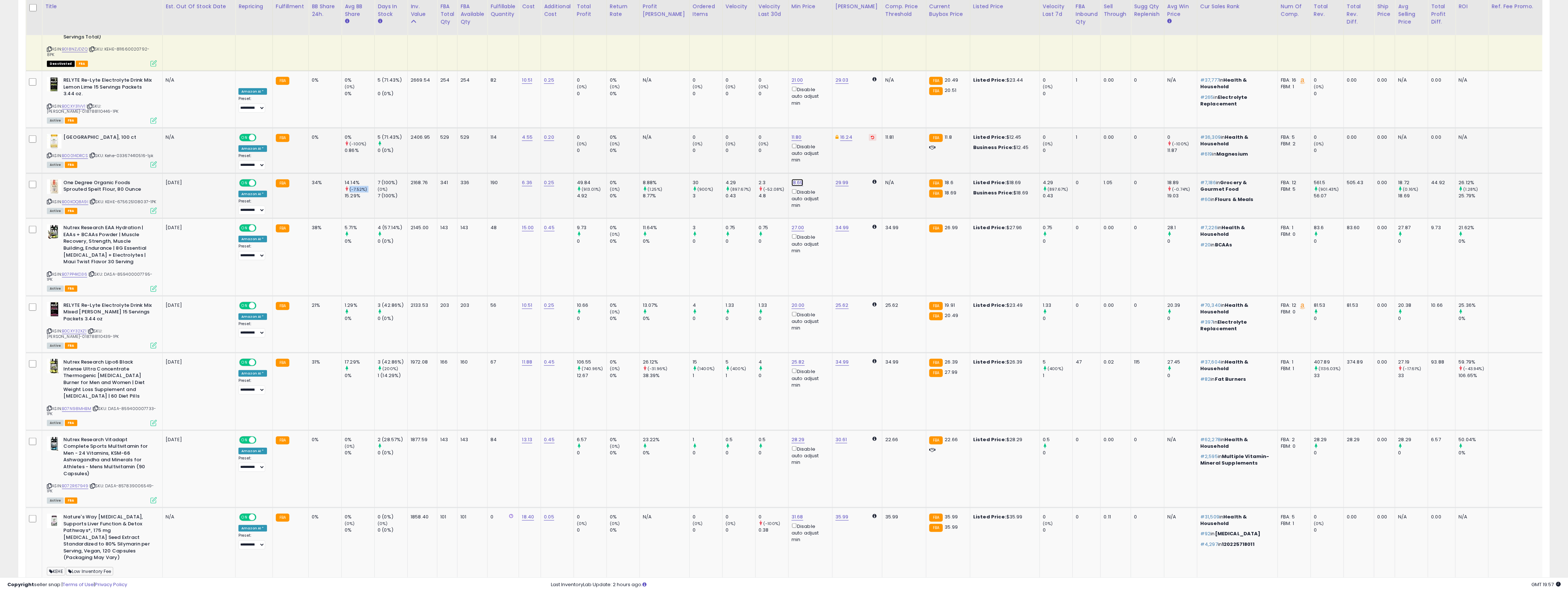
click at [780, 179] on link "18.69" at bounding box center [797, 183] width 12 height 7
type input "****"
click at [780, 91] on button "submit" at bounding box center [803, 91] width 12 height 11
click at [584, 173] on td "49.84 (913.01%) 4.92" at bounding box center [590, 196] width 33 height 45
drag, startPoint x: 693, startPoint y: 129, endPoint x: 618, endPoint y: 134, distance: 75.2
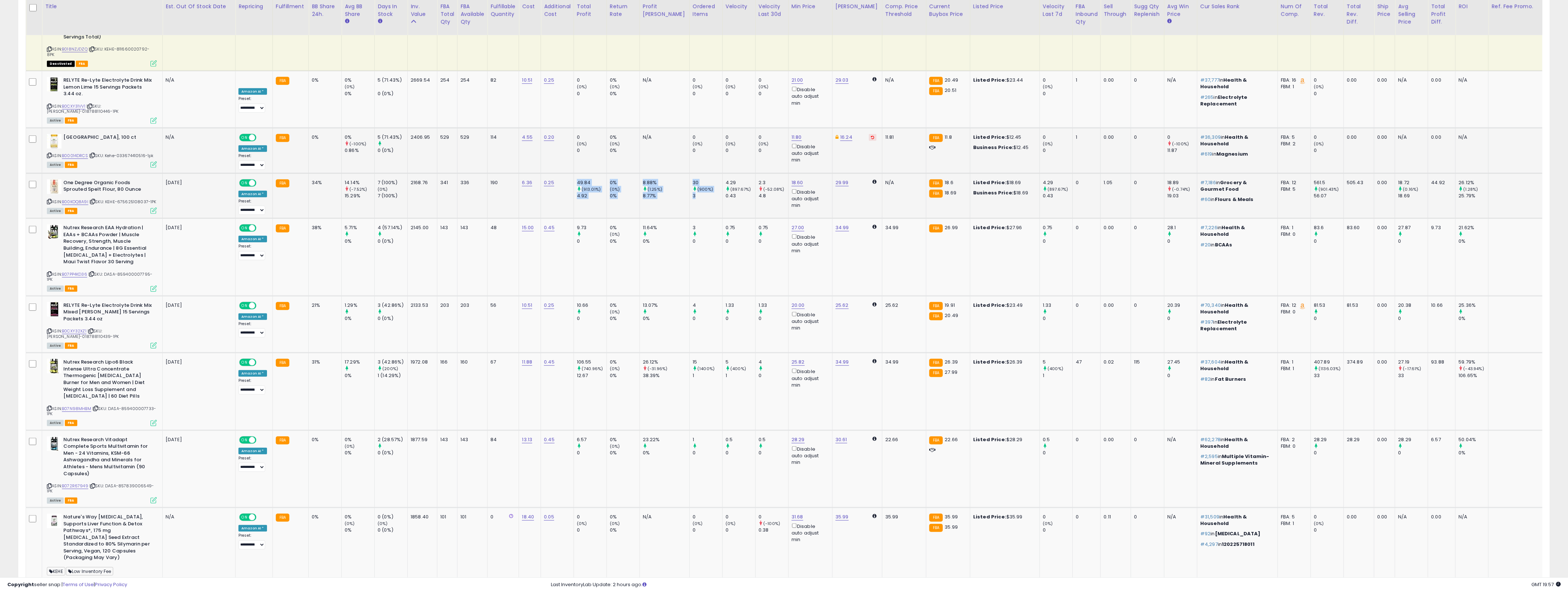
click at [561, 173] on tr "One Degree Organic Foods Sprouted Spelt Flour, 80 Ounce ASIN: B00KOQ8A9I | SKU:…" at bounding box center [825, 196] width 1598 height 45
click at [695, 173] on td "30 (900%) 3" at bounding box center [705, 196] width 33 height 45
drag, startPoint x: 371, startPoint y: 176, endPoint x: 617, endPoint y: 211, distance: 248.5
click at [617, 219] on tr "Nutrex Research EAA Hydration | EAAs + BCAAs Powder | Muscle Recovery, Strength…" at bounding box center [825, 257] width 1598 height 77
click at [622, 219] on td "0% (0%) 0%" at bounding box center [623, 257] width 33 height 77
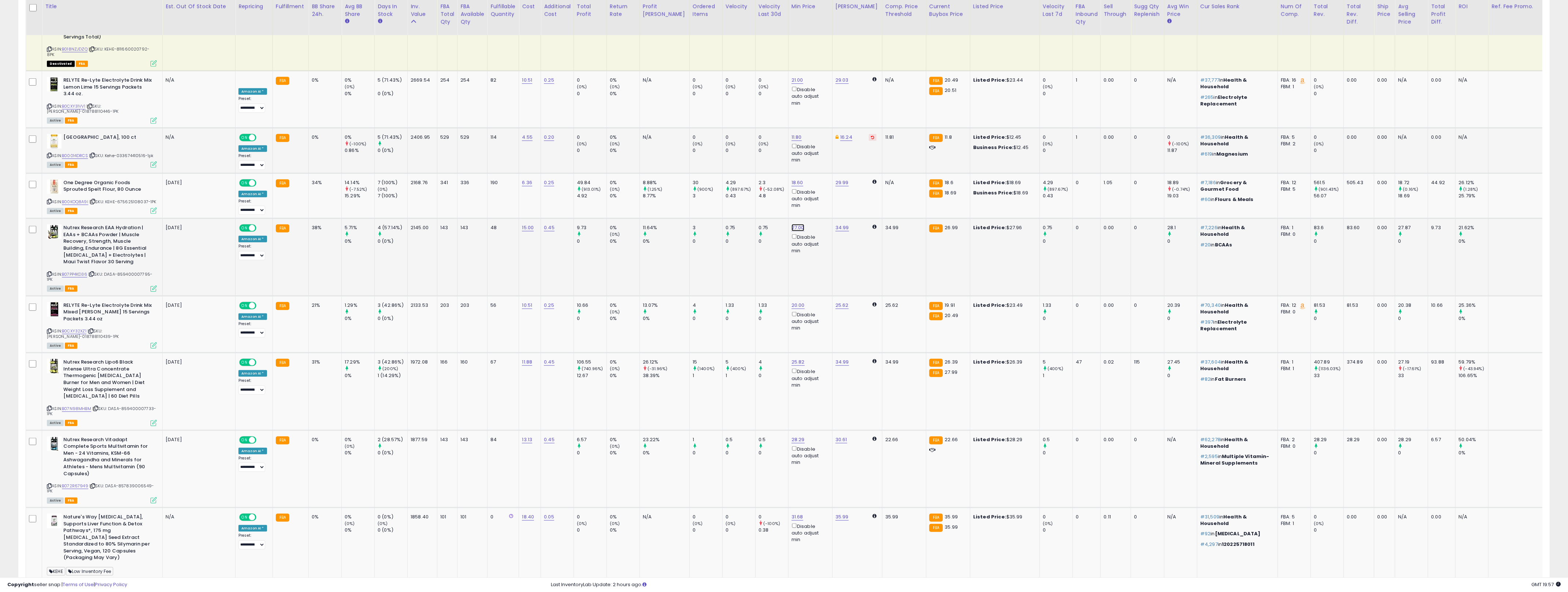
click at [780, 224] on link "27.00" at bounding box center [798, 228] width 13 height 7
click at [73, 271] on link "B07PP4KD36" at bounding box center [74, 274] width 25 height 6
click at [758, 137] on input "*****" at bounding box center [762, 137] width 65 height 12
click at [758, 136] on input "*****" at bounding box center [762, 137] width 65 height 12
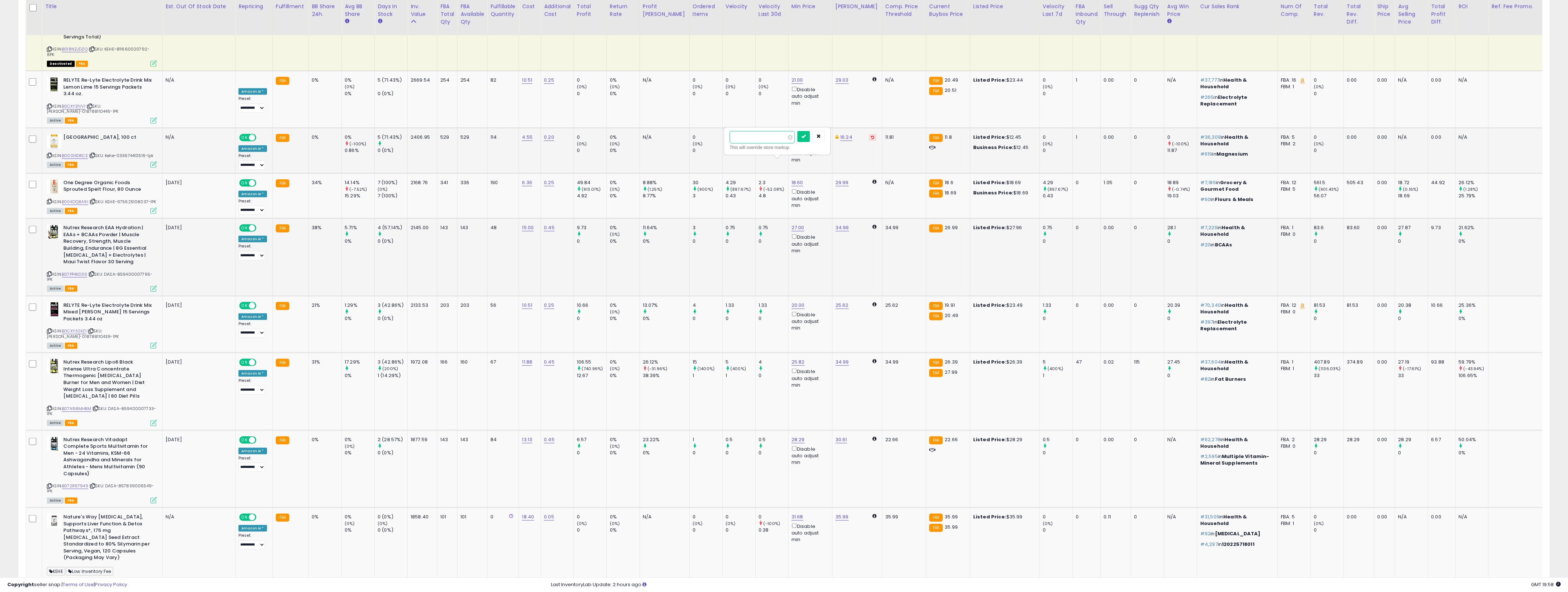
click at [763, 134] on input "*****" at bounding box center [762, 137] width 65 height 12
type input "*****"
click button "submit" at bounding box center [803, 136] width 12 height 11
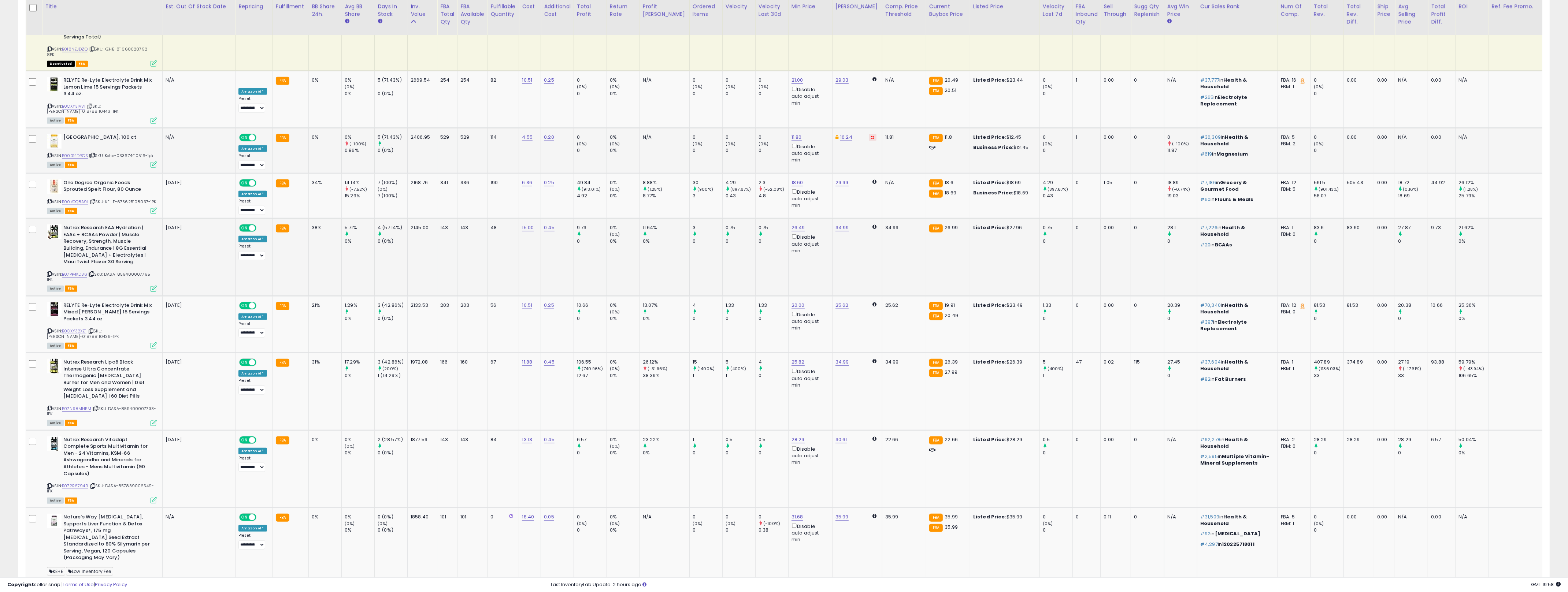
click at [566, 219] on td "0.45" at bounding box center [558, 257] width 33 height 77
click at [156, 285] on icon at bounding box center [153, 288] width 6 height 6
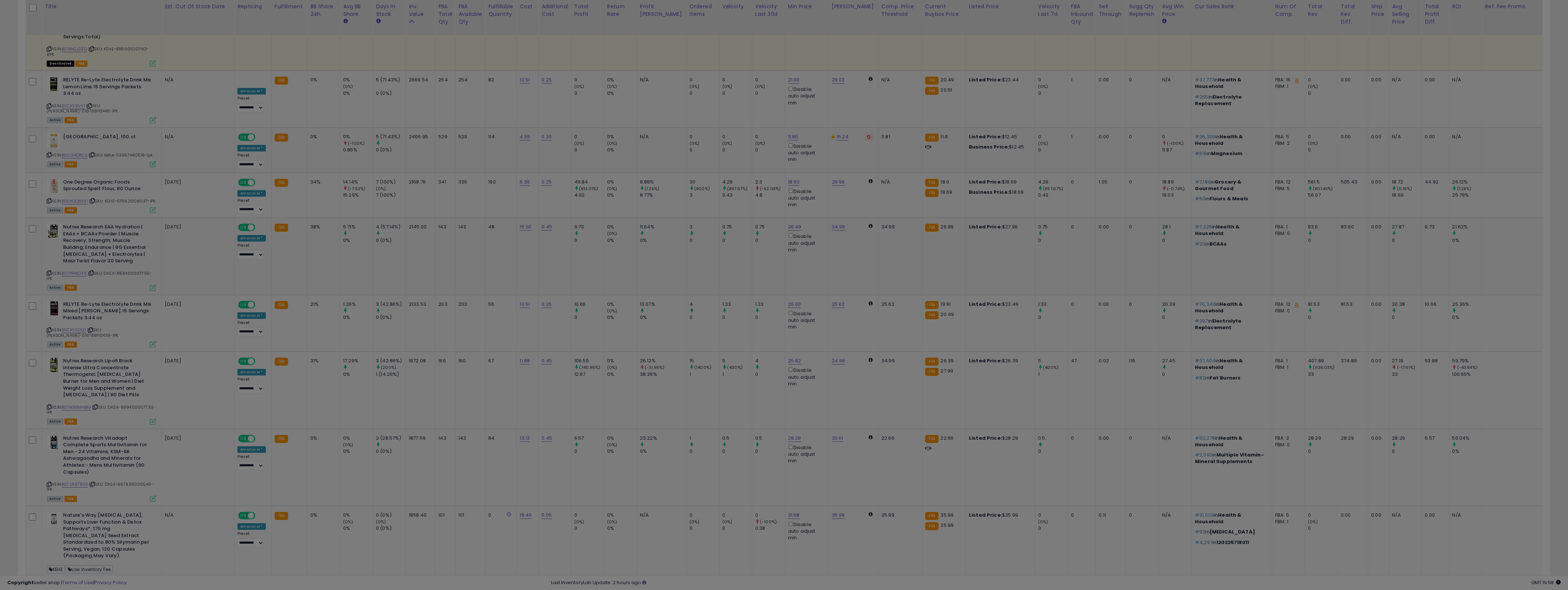
scroll to position [150, 892]
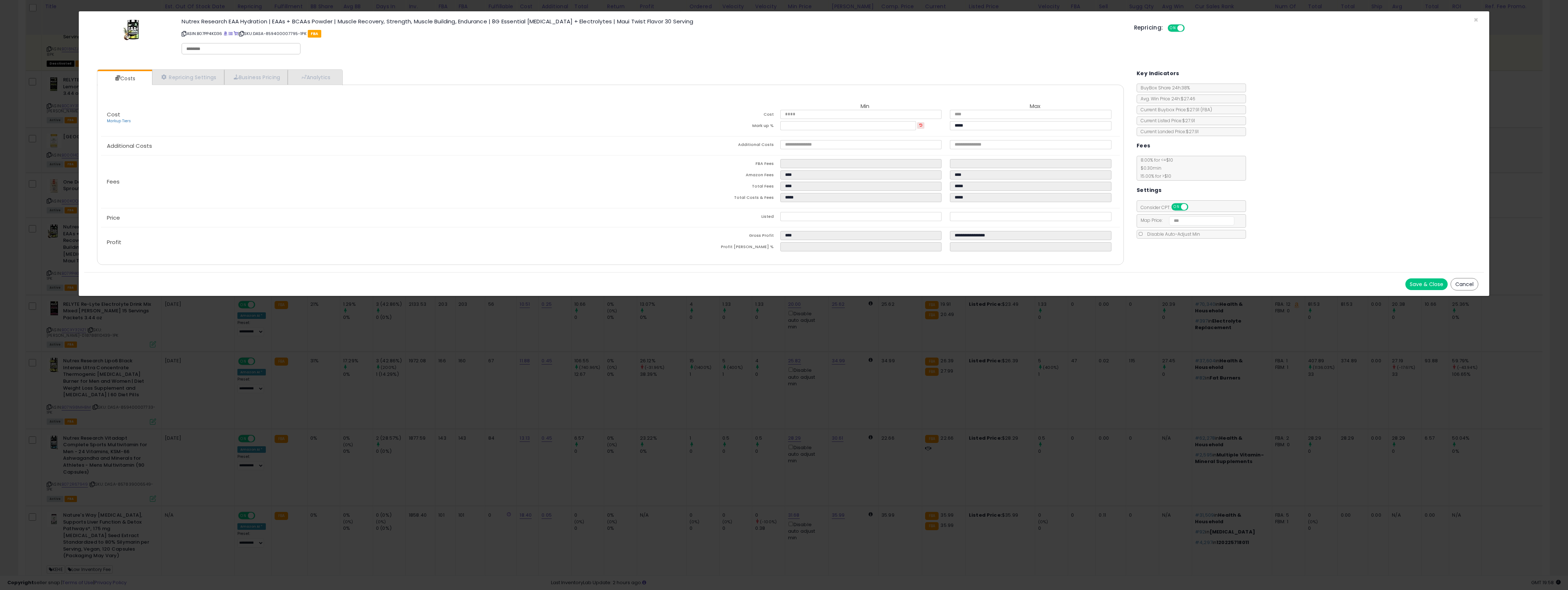
click at [328, 88] on div "Cost Markup Tiers Min Max Cost ***** ***** Mark up % ***** ***** Additional Cos…" at bounding box center [610, 175] width 1027 height 180
click at [330, 81] on link "Analytics" at bounding box center [315, 77] width 54 height 15
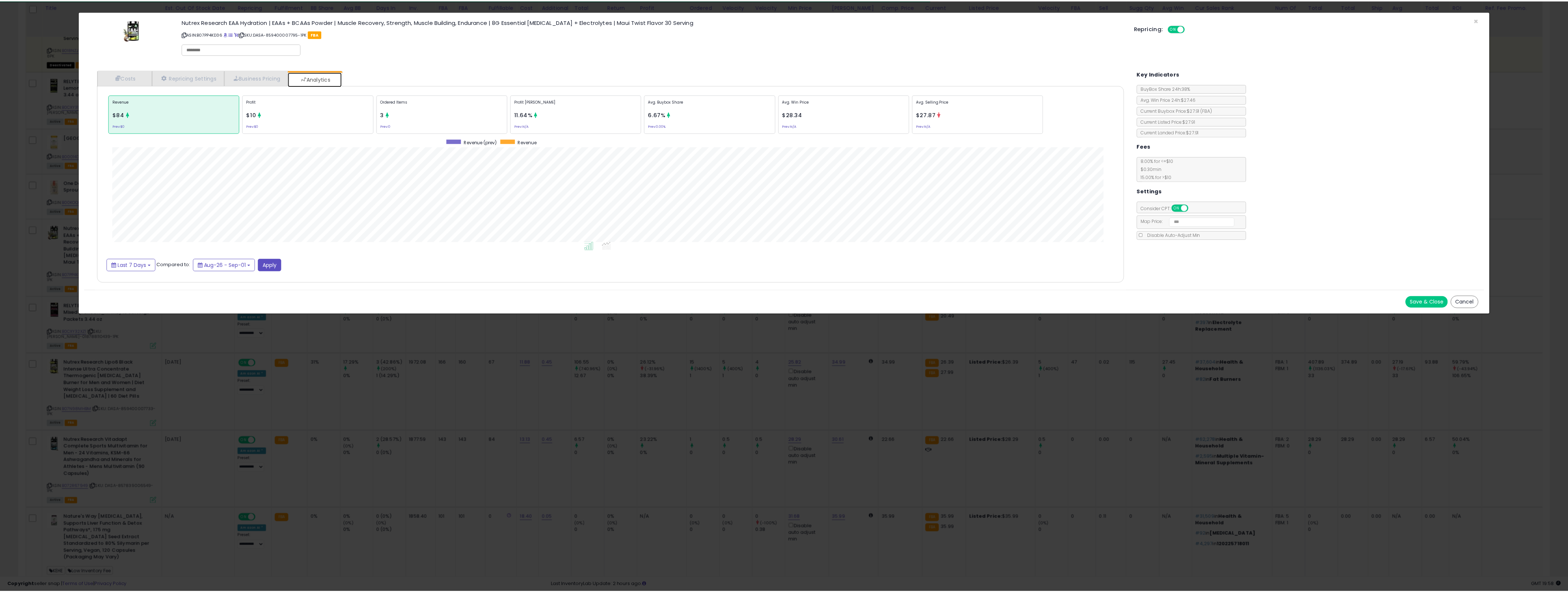
scroll to position [225, 1045]
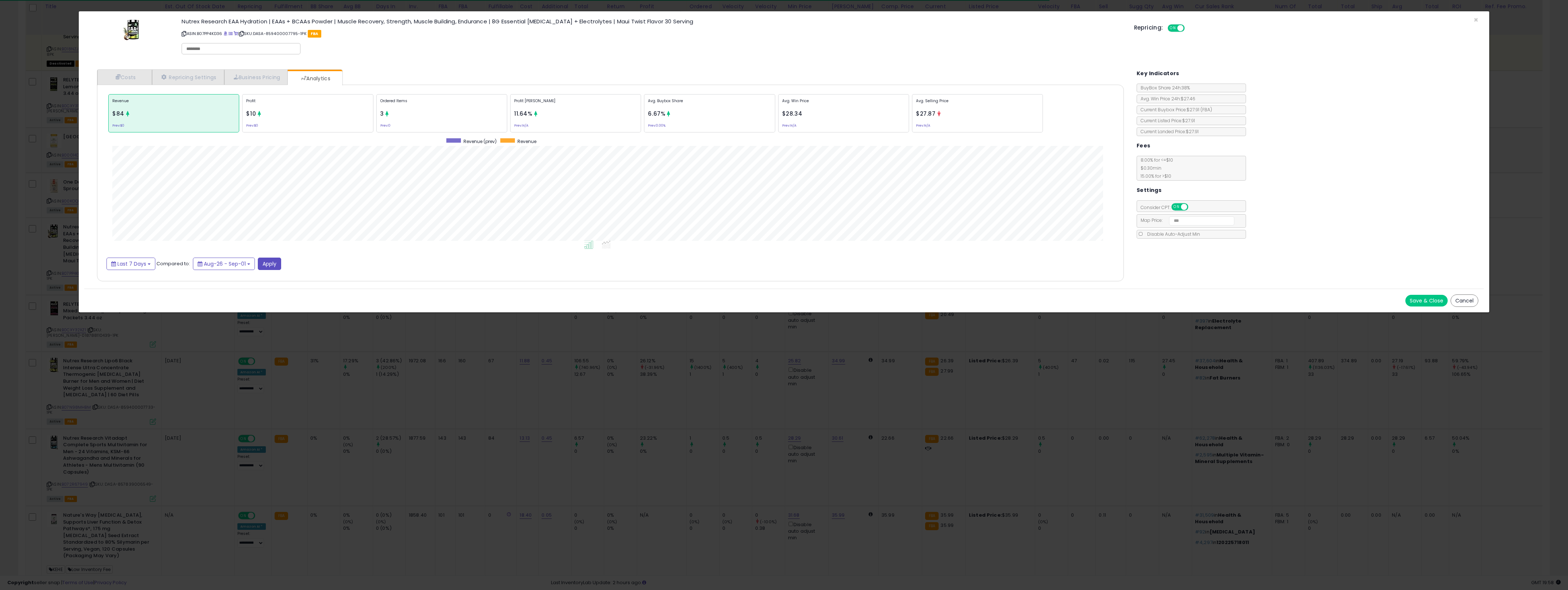
click at [669, 483] on div "× Close Nutrex Research EAA Hydration | EAAs + BCAAs Powder | Muscle Recovery, …" at bounding box center [784, 295] width 1568 height 590
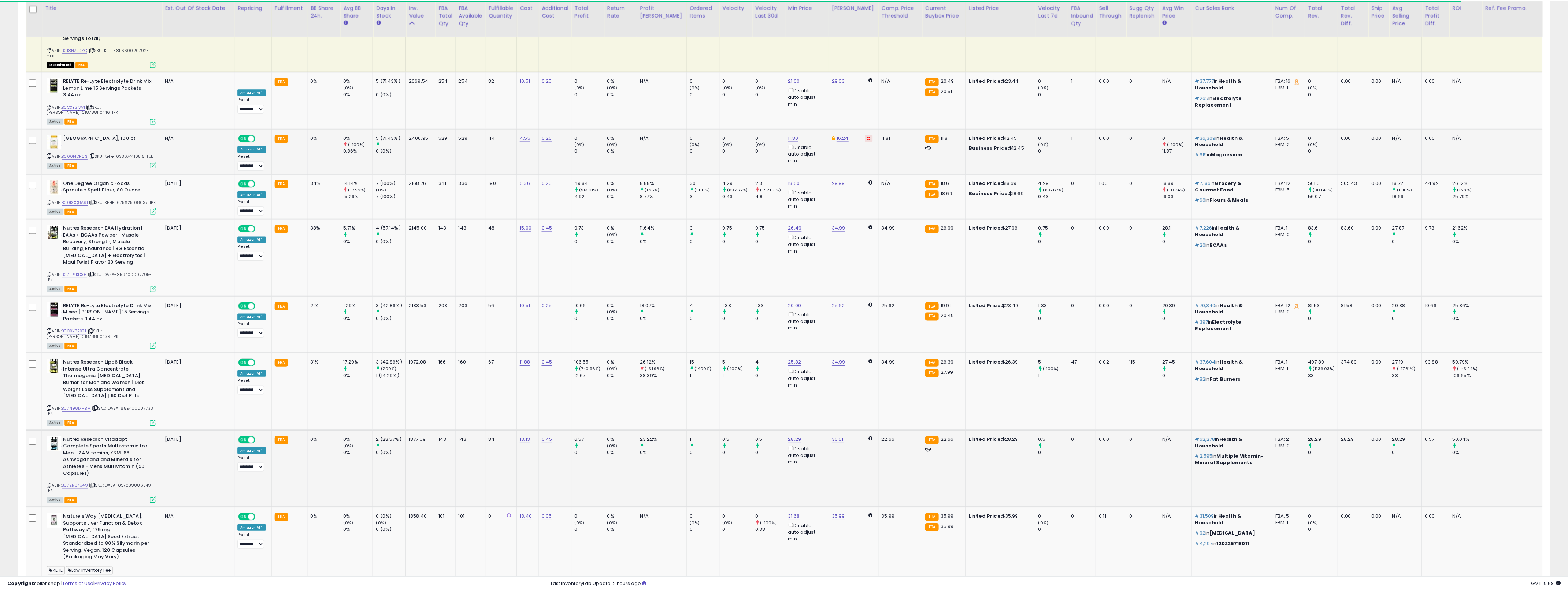
scroll to position [365845, 365324]
drag, startPoint x: 361, startPoint y: 412, endPoint x: 309, endPoint y: 376, distance: 63.2
click at [301, 430] on tr "Nutrex Research Vitadapt Complete Sports Multivitamin for Men - 24 Vitamins, KS…" at bounding box center [825, 469] width 1598 height 77
click at [309, 430] on td "0%" at bounding box center [325, 469] width 33 height 77
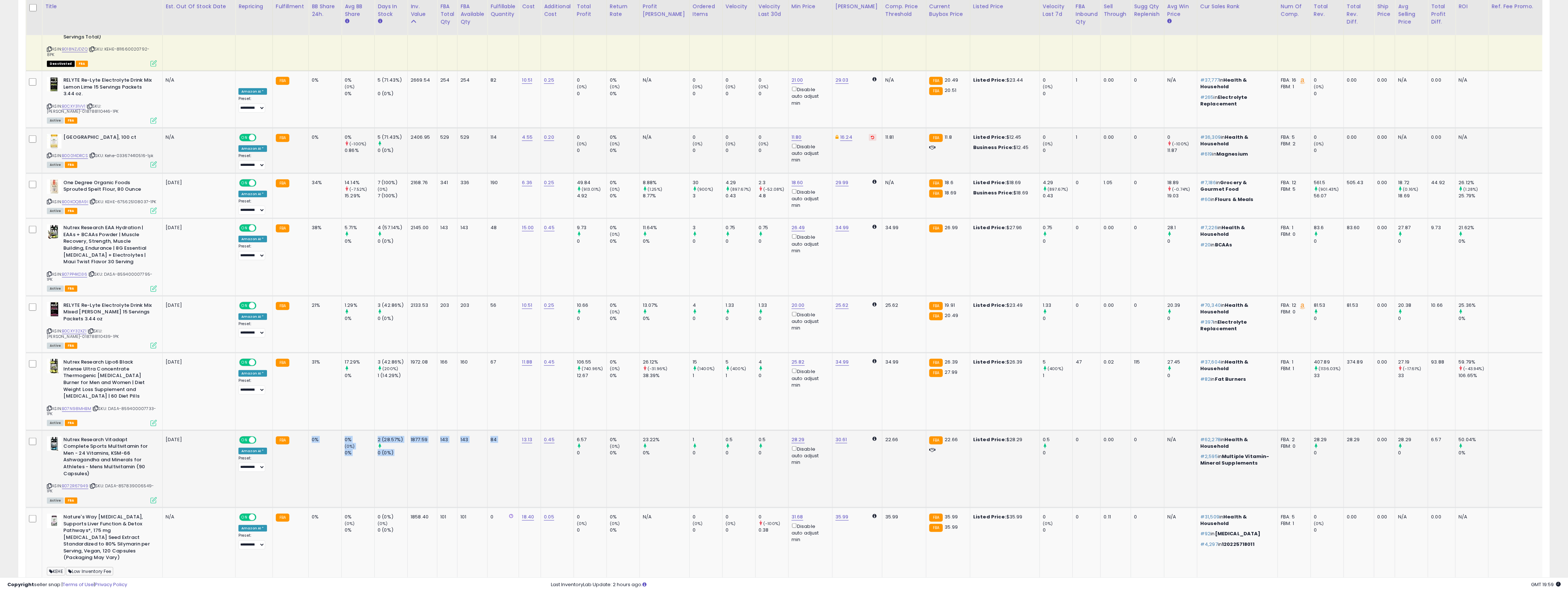
drag, startPoint x: 309, startPoint y: 375, endPoint x: 504, endPoint y: 403, distance: 197.0
click at [504, 430] on tr "Nutrex Research Vitadapt Complete Sports Multivitamin for Men - 24 Vitamins, KS…" at bounding box center [825, 469] width 1598 height 77
click at [504, 430] on td "84" at bounding box center [503, 469] width 32 height 77
drag, startPoint x: 504, startPoint y: 403, endPoint x: 314, endPoint y: 373, distance: 192.4
click at [314, 430] on tr "Nutrex Research Vitadapt Complete Sports Multivitamin for Men - 24 Vitamins, KS…" at bounding box center [825, 469] width 1598 height 77
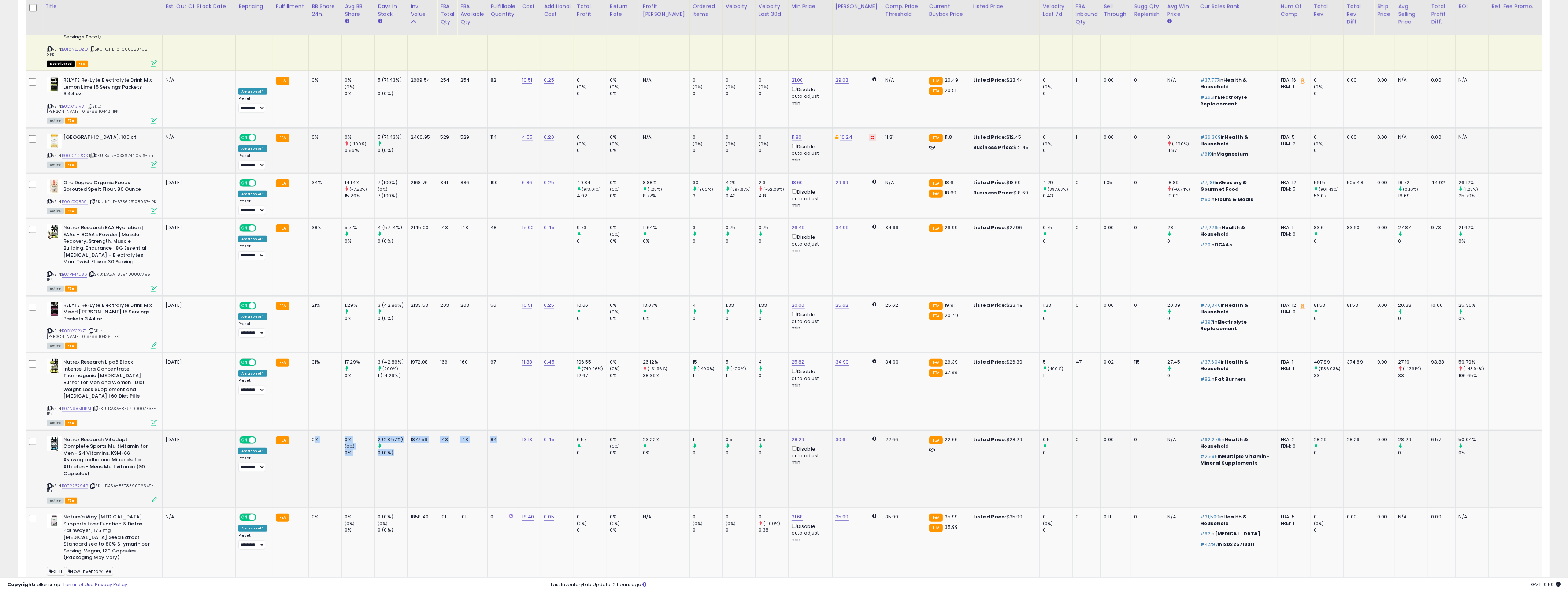
click at [311, 430] on td "0%" at bounding box center [325, 469] width 33 height 77
drag, startPoint x: 311, startPoint y: 373, endPoint x: 500, endPoint y: 400, distance: 190.9
click at [500, 430] on tr "Nutrex Research Vitadapt Complete Sports Multivitamin for Men - 24 Vitamins, KS…" at bounding box center [825, 469] width 1598 height 77
click at [500, 430] on td "84" at bounding box center [503, 469] width 32 height 77
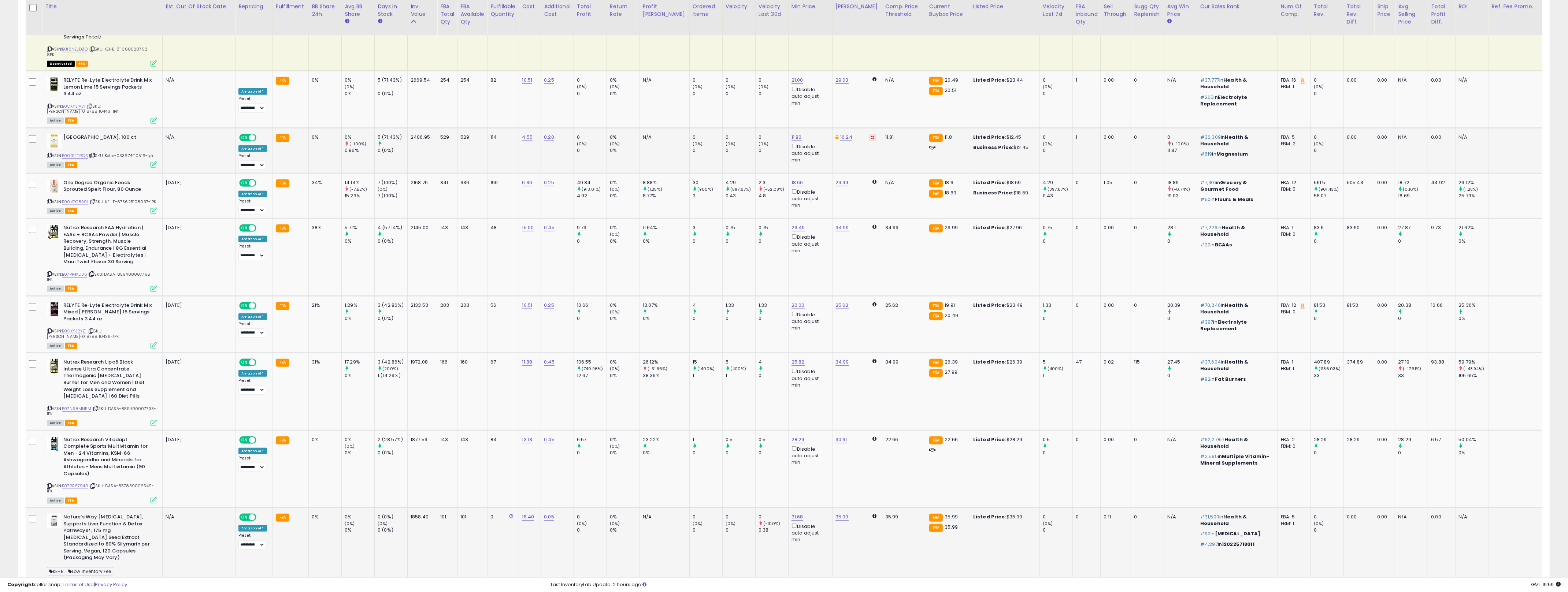
click at [595, 507] on td "0 (0%) 0" at bounding box center [590, 552] width 33 height 91
click at [80, 483] on link "B072R67949" at bounding box center [75, 486] width 26 height 6
click at [780, 436] on link "28.29" at bounding box center [798, 439] width 13 height 7
click at [774, 343] on input "*****" at bounding box center [762, 343] width 65 height 12
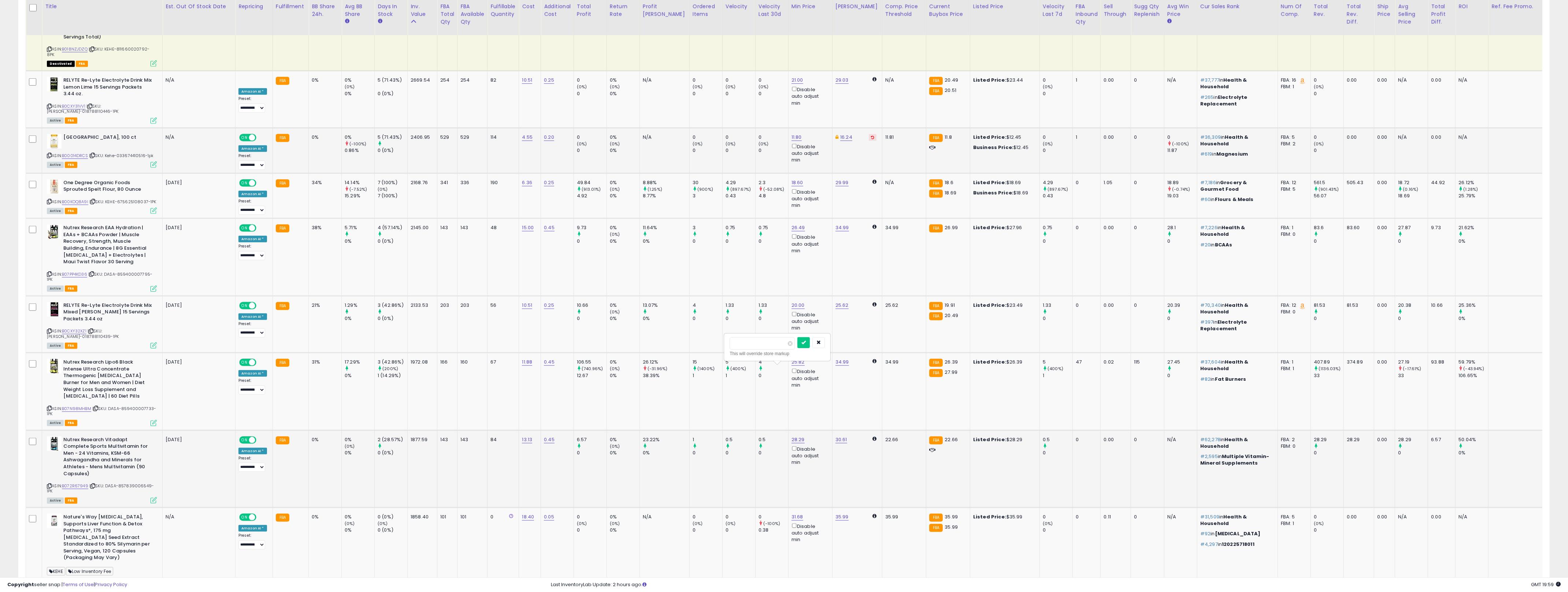
click at [774, 343] on input "*****" at bounding box center [762, 343] width 65 height 12
type input "**"
click at [780, 346] on button "submit" at bounding box center [803, 343] width 12 height 11
click at [547, 513] on link "0.05" at bounding box center [549, 517] width 10 height 7
click at [536, 425] on input "****" at bounding box center [529, 428] width 65 height 12
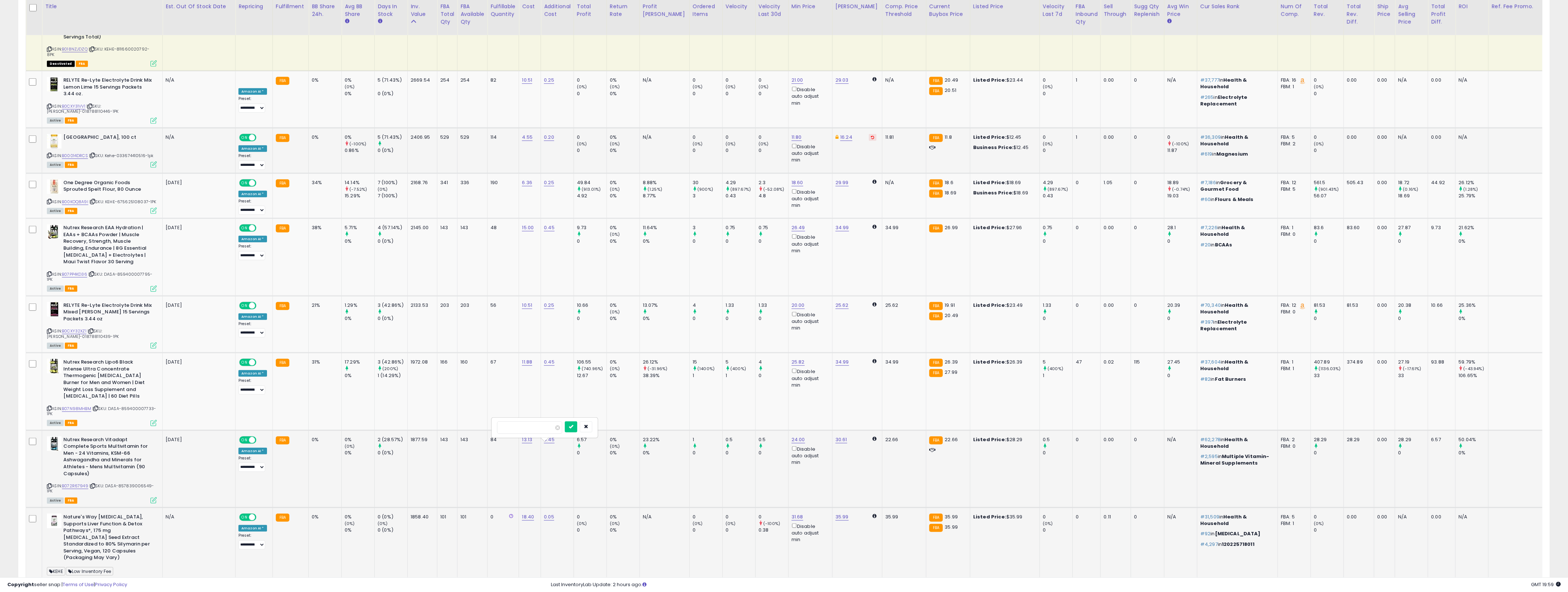
click at [536, 425] on input "****" at bounding box center [529, 428] width 65 height 12
type input "***"
click button "submit" at bounding box center [571, 427] width 12 height 11
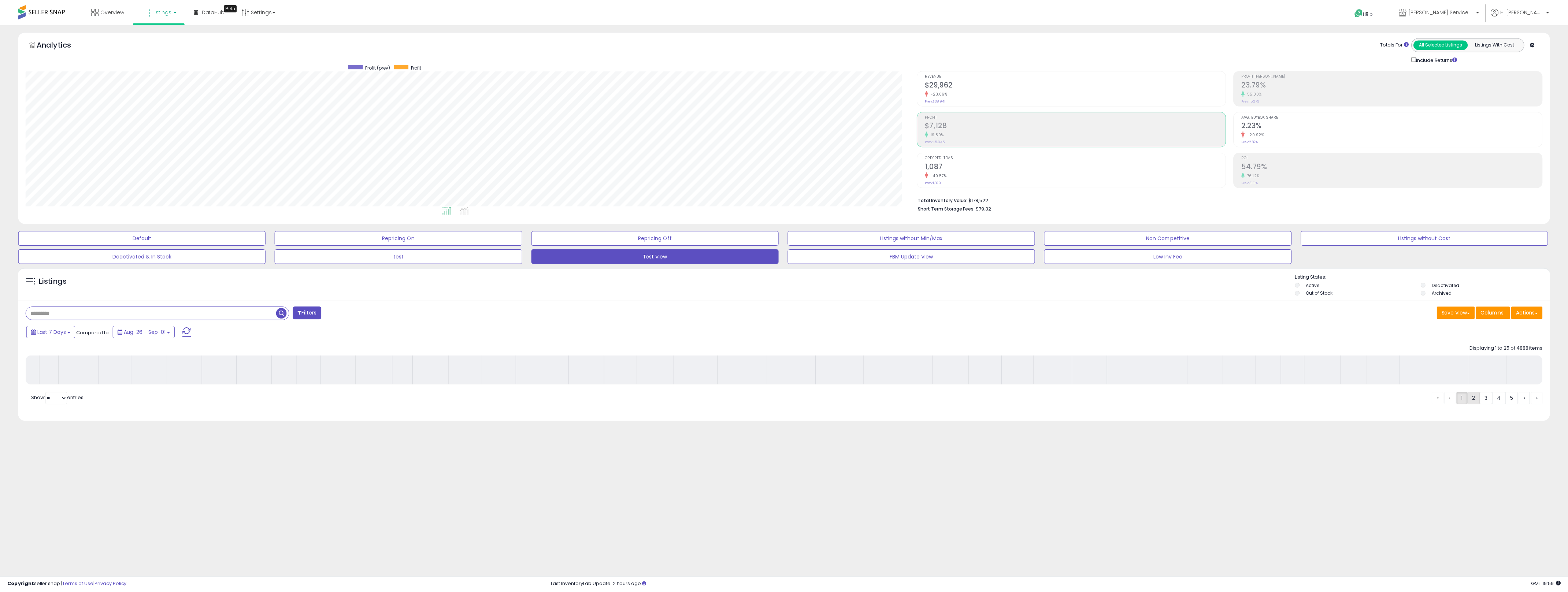
scroll to position [150, 896]
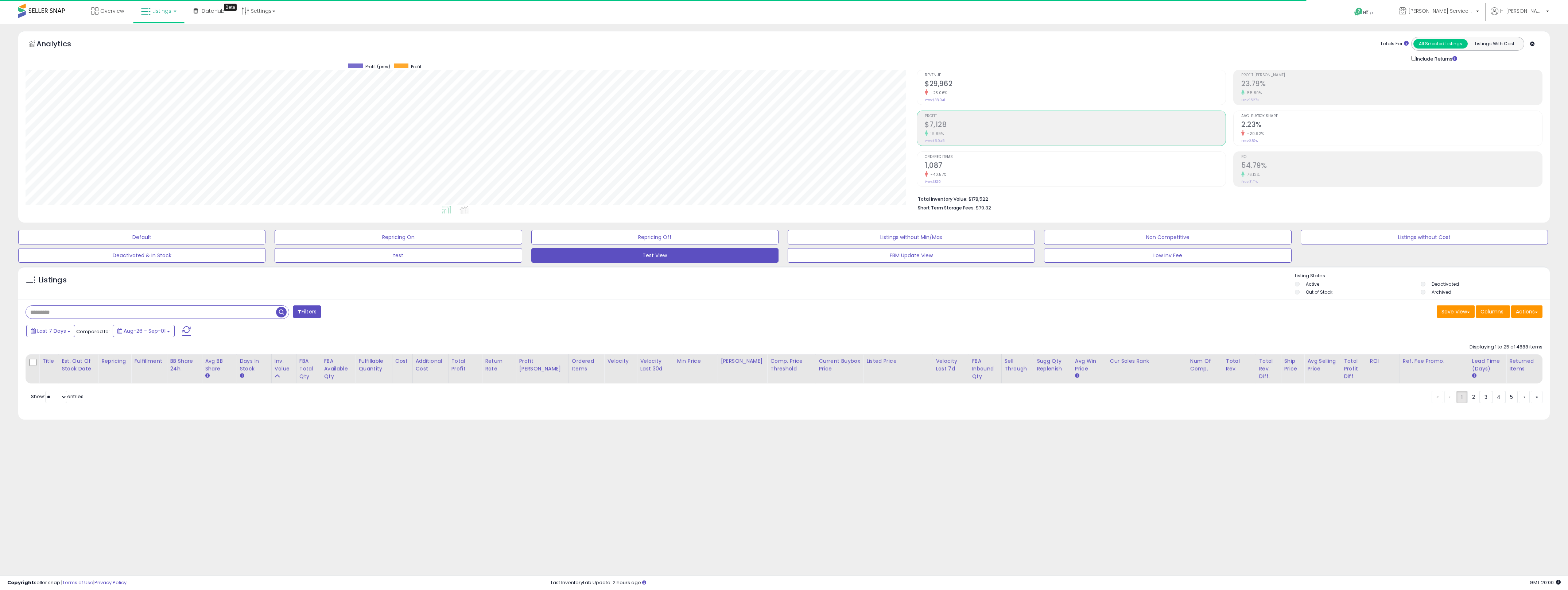
click at [726, 296] on div "Listings" at bounding box center [784, 285] width 1531 height 25
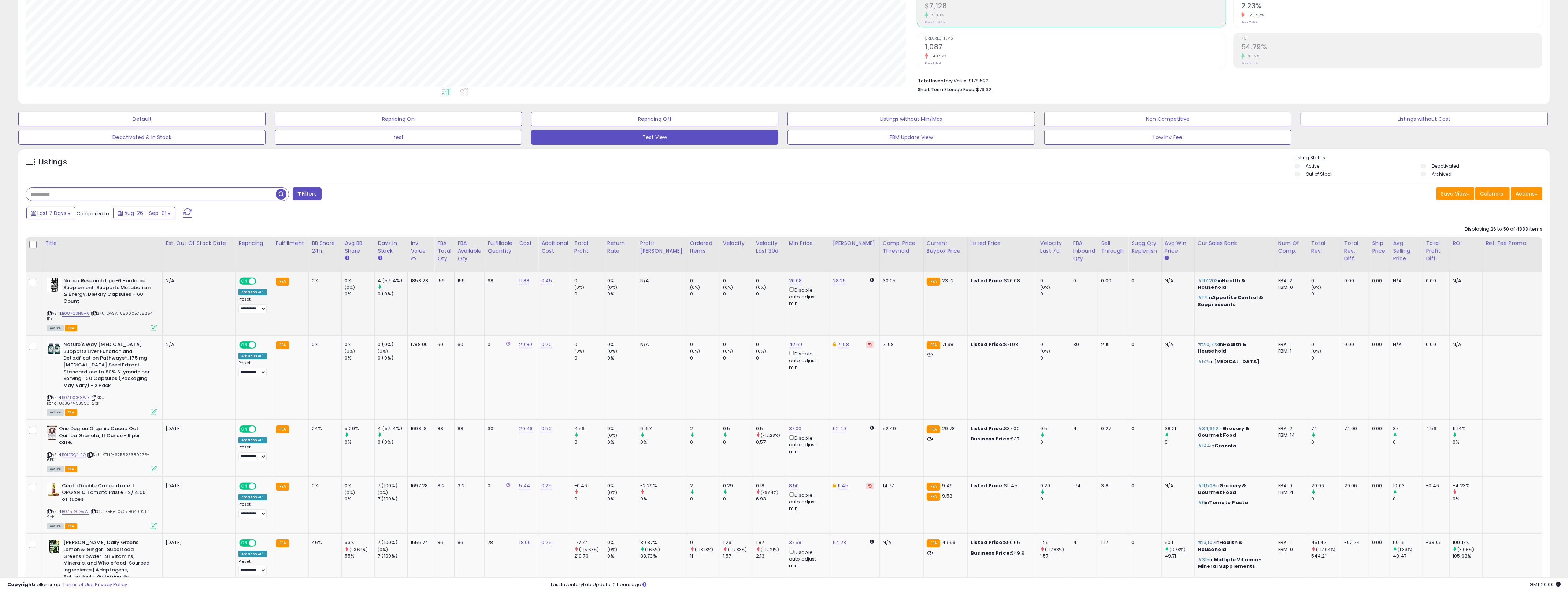
scroll to position [0, 0]
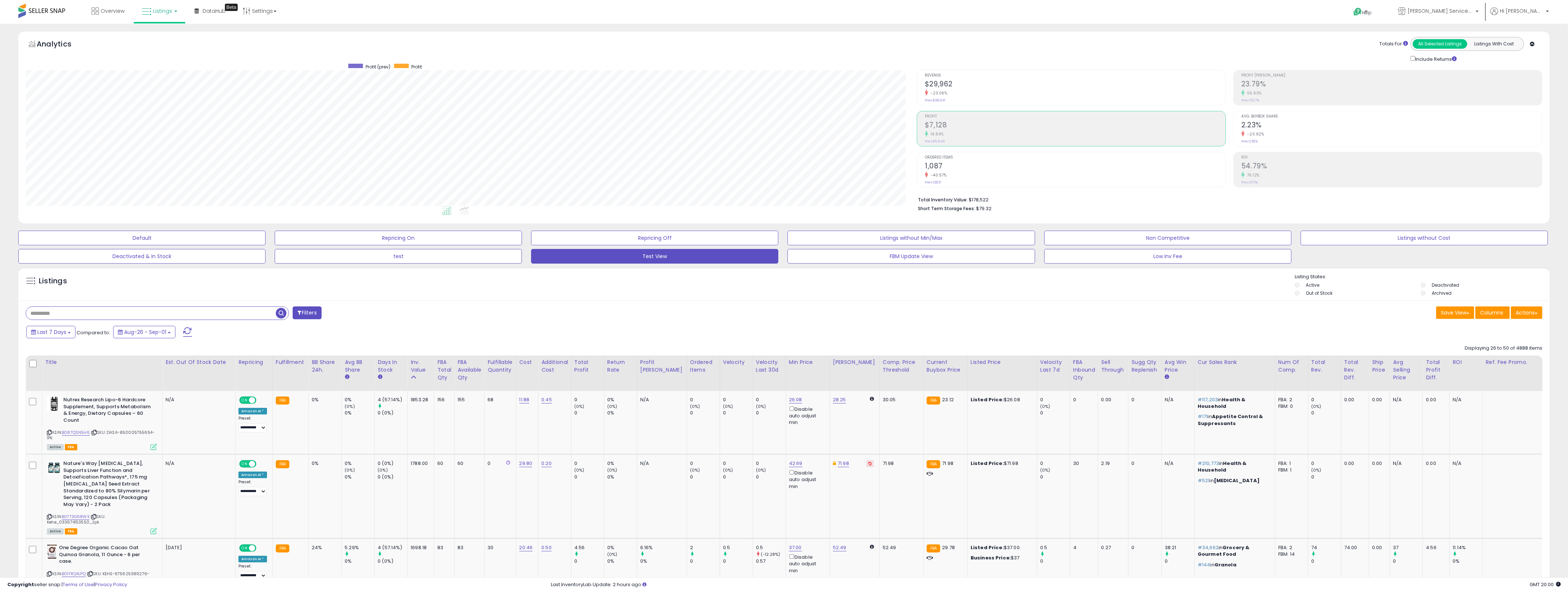
click at [780, 294] on div "Listings" at bounding box center [784, 286] width 1531 height 25
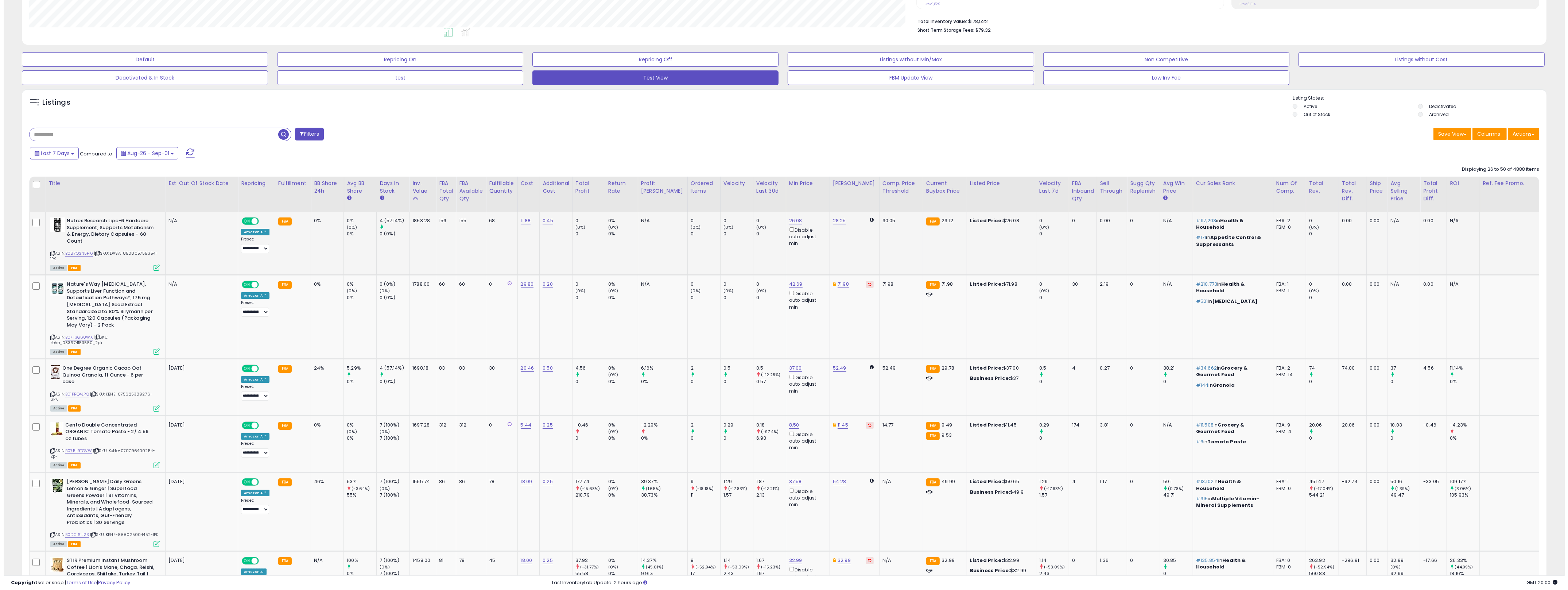
scroll to position [187, 0]
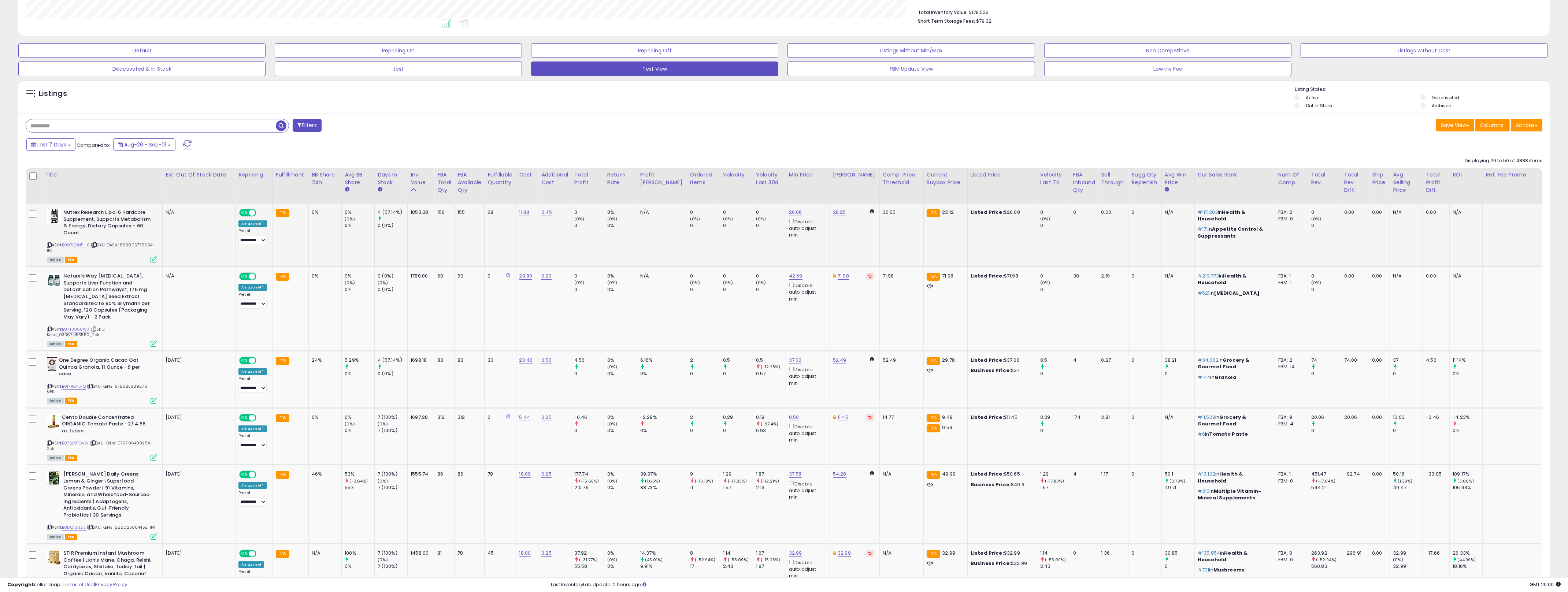
click at [753, 246] on td "0 (0%) 0" at bounding box center [769, 235] width 33 height 64
click at [70, 243] on link "B087QSN5H6" at bounding box center [76, 245] width 28 height 6
click at [780, 212] on link "26.08" at bounding box center [795, 212] width 13 height 7
click at [744, 183] on input "*****" at bounding box center [761, 186] width 65 height 12
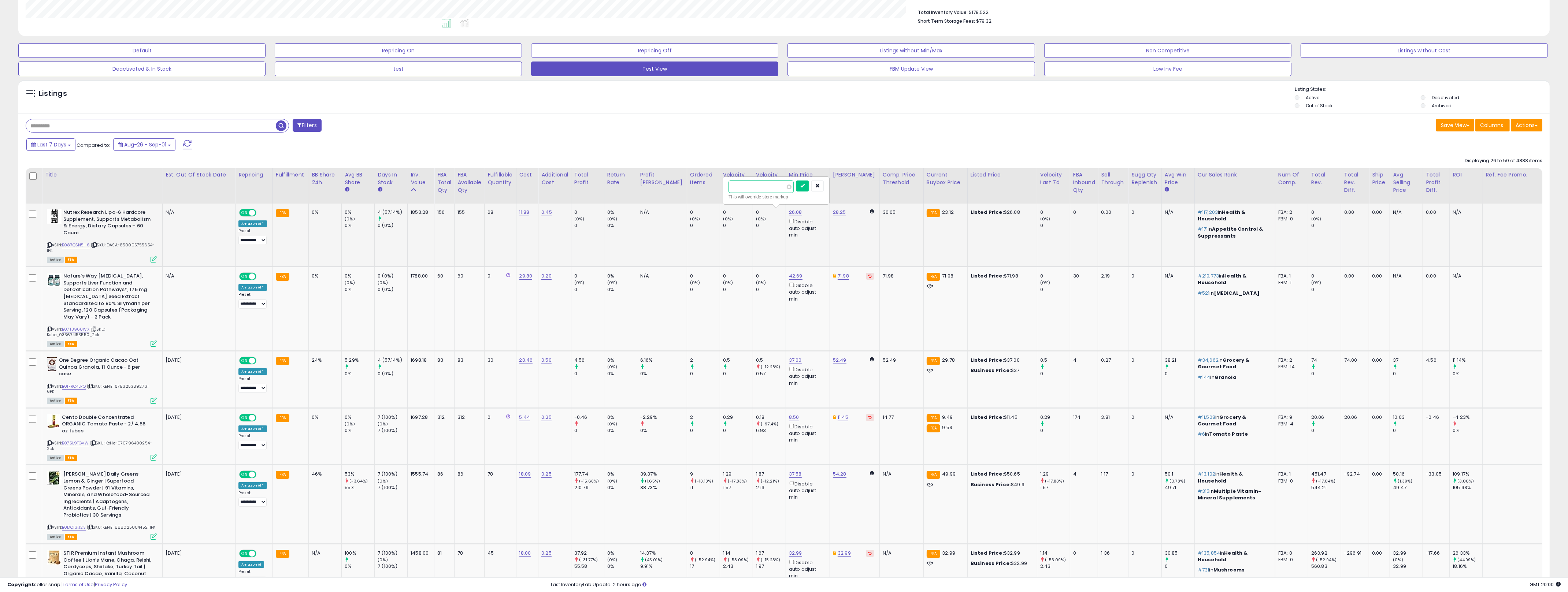
click at [744, 183] on input "*****" at bounding box center [761, 186] width 65 height 12
type input "**"
click at [780, 183] on button "submit" at bounding box center [802, 186] width 12 height 11
click at [155, 261] on icon at bounding box center [153, 259] width 6 height 6
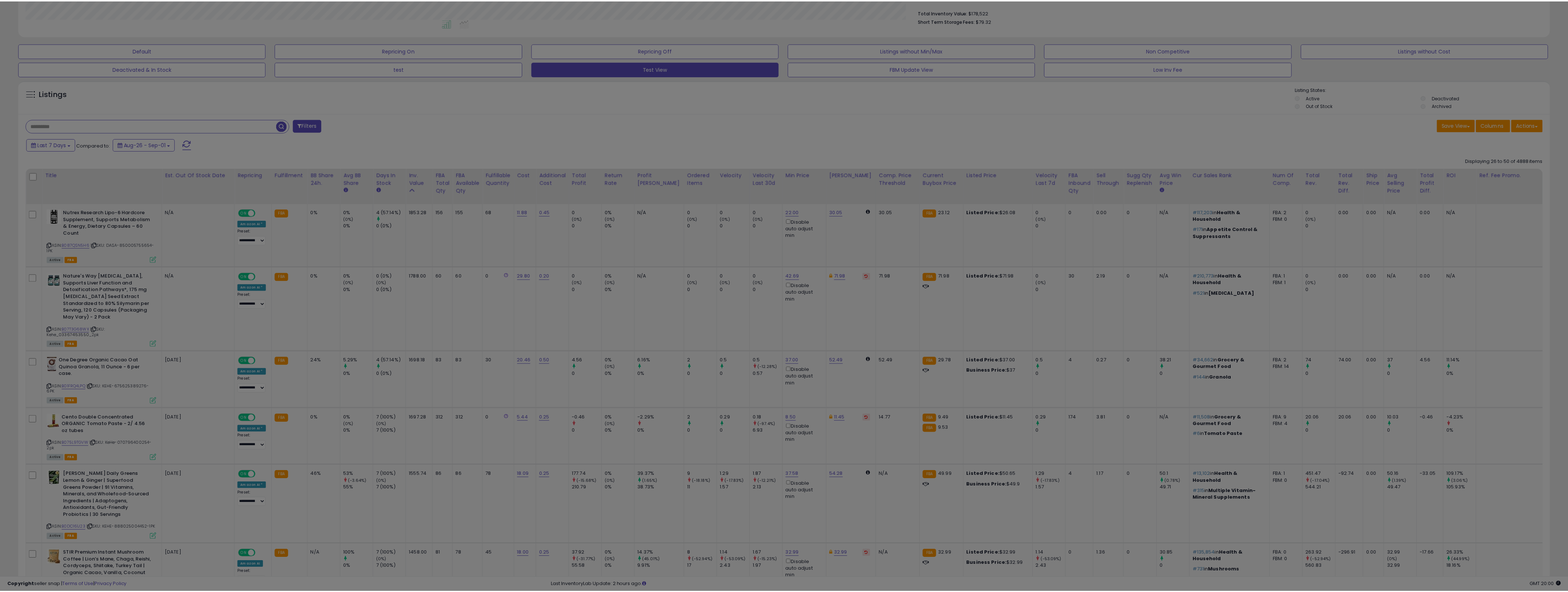
scroll to position [150, 896]
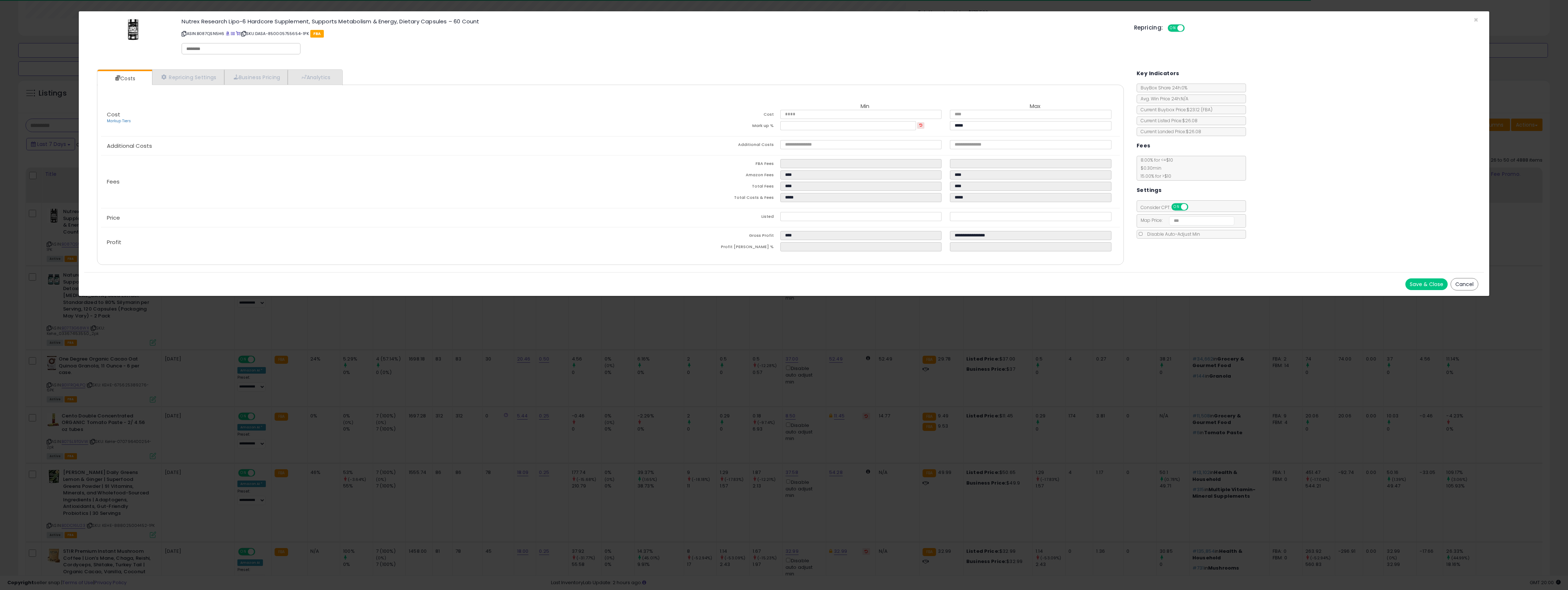
click at [621, 344] on div "× Close Nutrex Research Lipo-6 Hardcore Supplement, Supports Metabolism & Energ…" at bounding box center [784, 295] width 1568 height 590
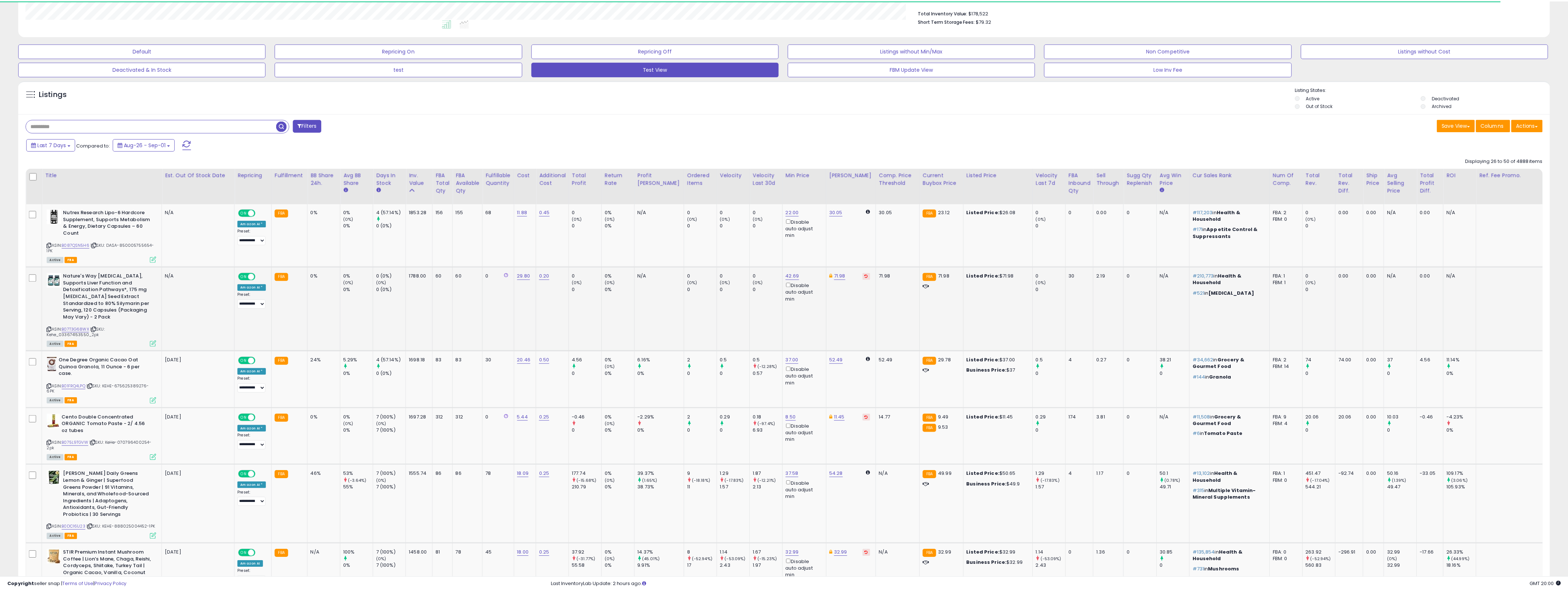
scroll to position [365845, 365324]
click at [106, 230] on b "Nutrex Research Lipo-6 Hardcore Supplement, Supports Metabolism & Energy, Dieta…" at bounding box center [108, 223] width 89 height 29
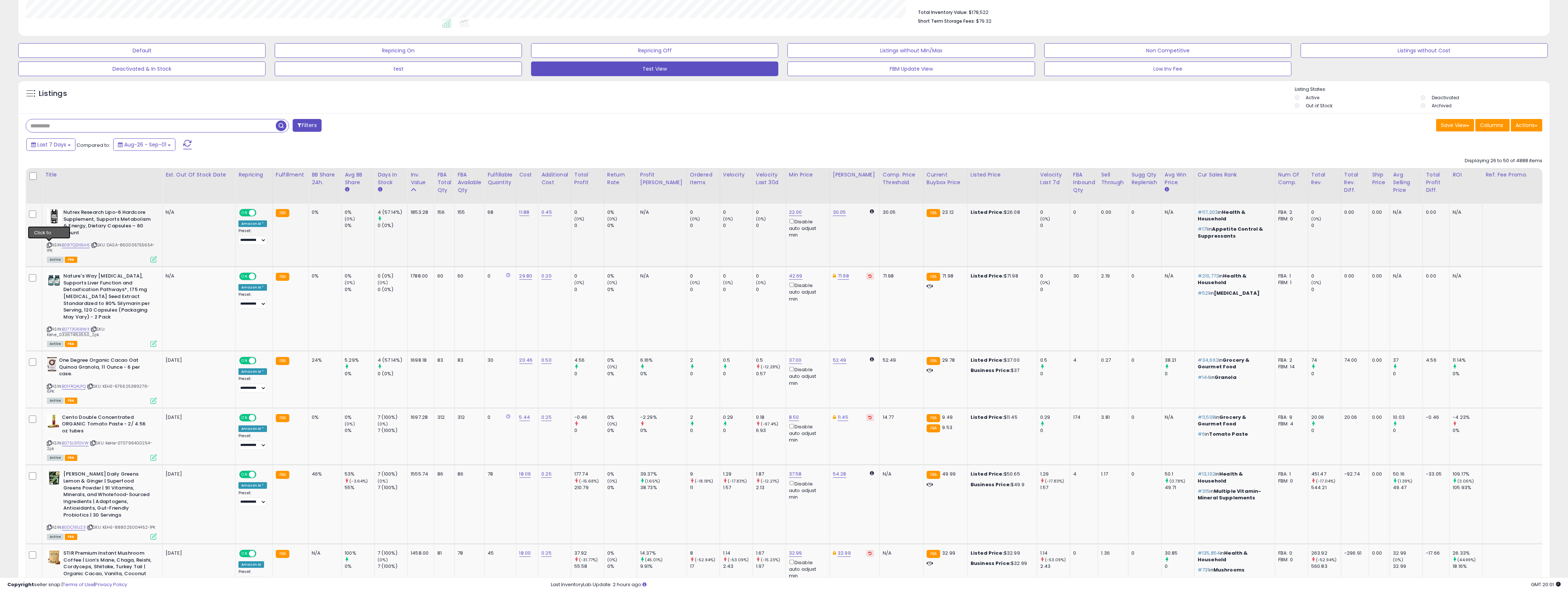
click at [49, 244] on icon at bounding box center [50, 245] width 5 height 4
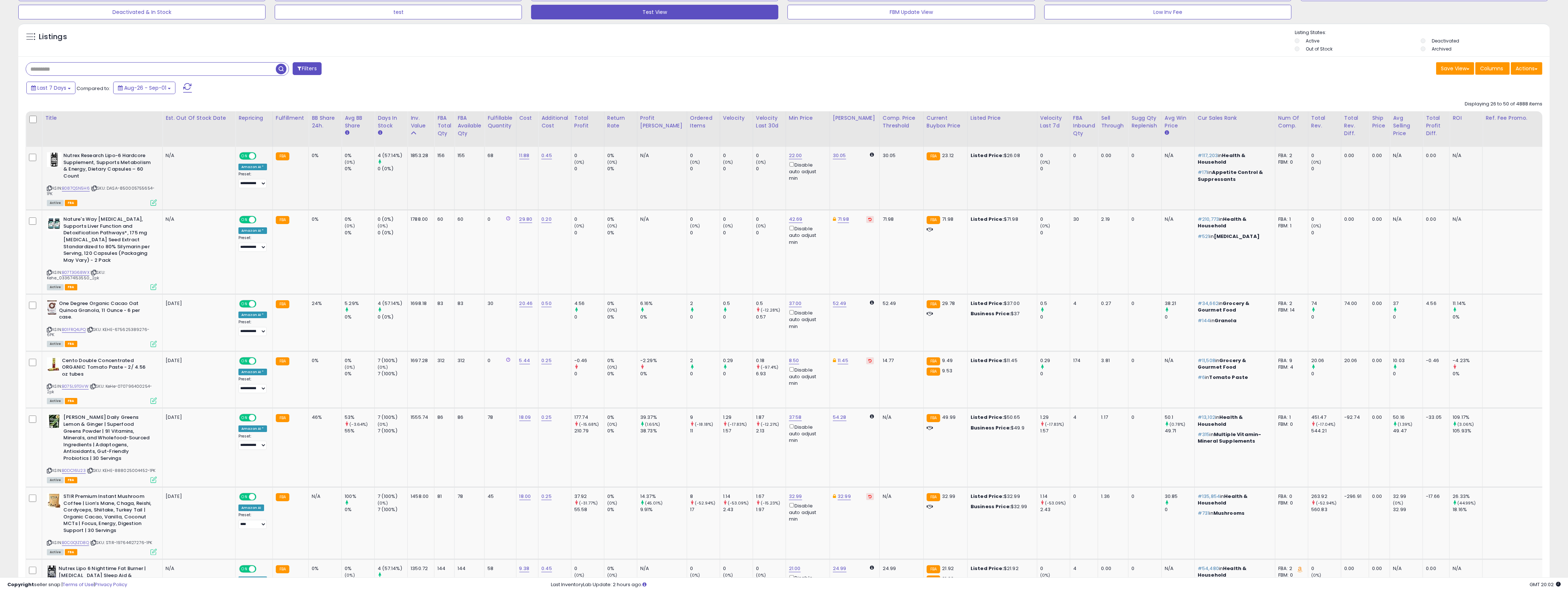
scroll to position [336, 0]
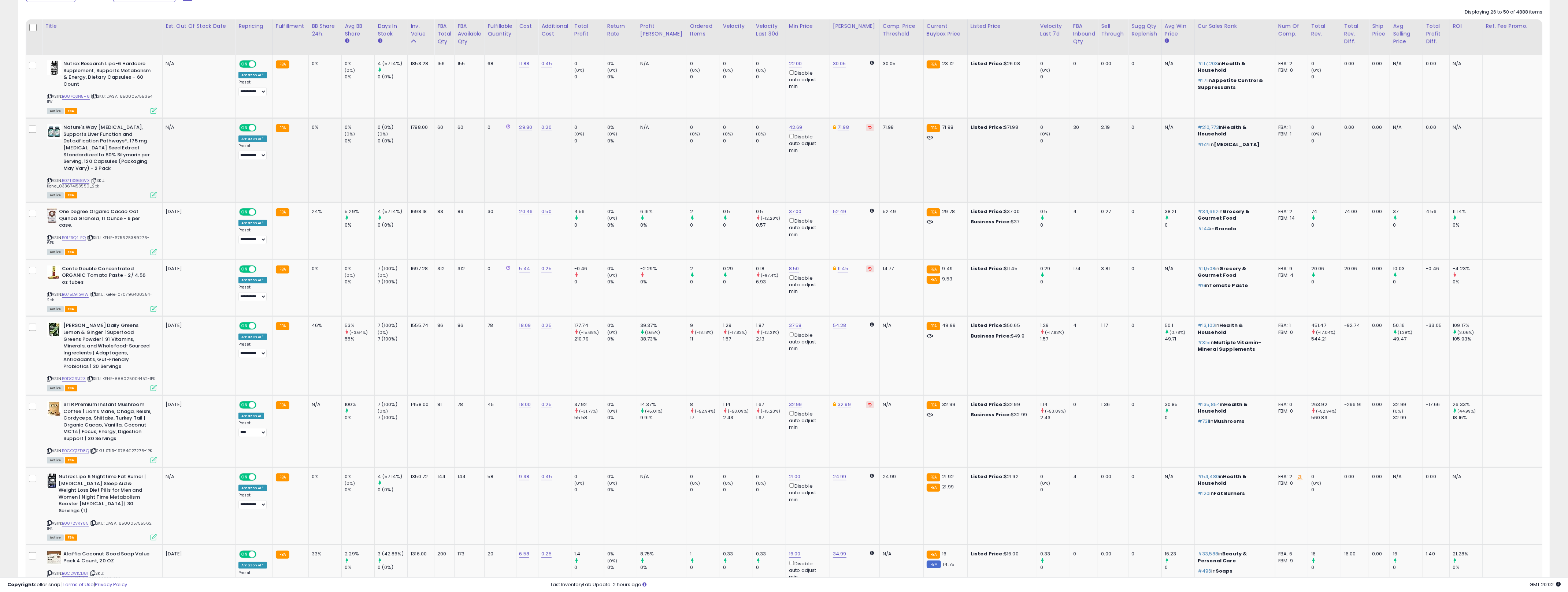
click at [642, 142] on td "N/A" at bounding box center [661, 160] width 50 height 84
drag, startPoint x: 749, startPoint y: 153, endPoint x: 309, endPoint y: 125, distance: 440.9
click at [308, 125] on tr "Nature's Way [MEDICAL_DATA], Supports Liver Function and Detoxification Pathway…" at bounding box center [822, 160] width 1592 height 84
click at [339, 131] on td "0%" at bounding box center [325, 160] width 33 height 84
click at [317, 123] on td "0%" at bounding box center [325, 160] width 33 height 84
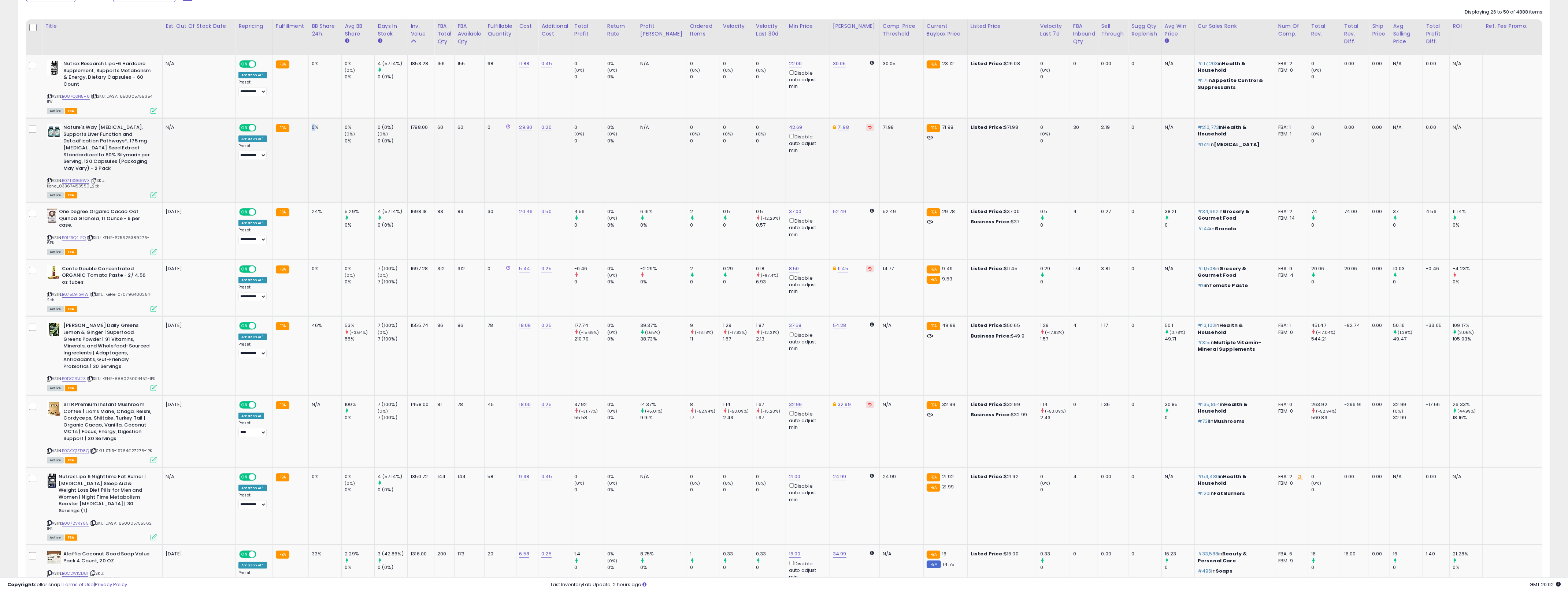
click at [317, 123] on td "0%" at bounding box center [325, 160] width 33 height 84
drag, startPoint x: 317, startPoint y: 123, endPoint x: 754, endPoint y: 160, distance: 438.6
click at [754, 160] on tr "Nature's Way [MEDICAL_DATA], Supports Liver Function and Detoxification Pathway…" at bounding box center [822, 160] width 1592 height 84
click at [754, 160] on td "0 (0%) 0" at bounding box center [769, 160] width 33 height 84
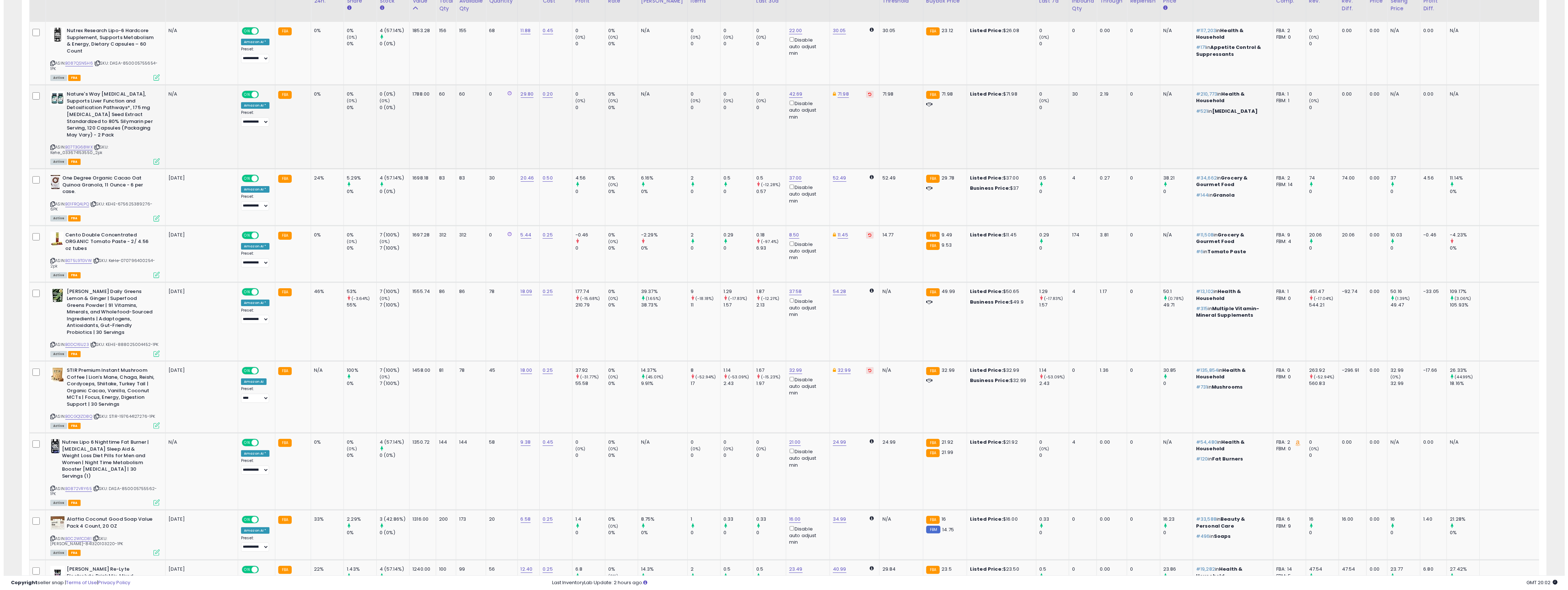
scroll to position [399, 0]
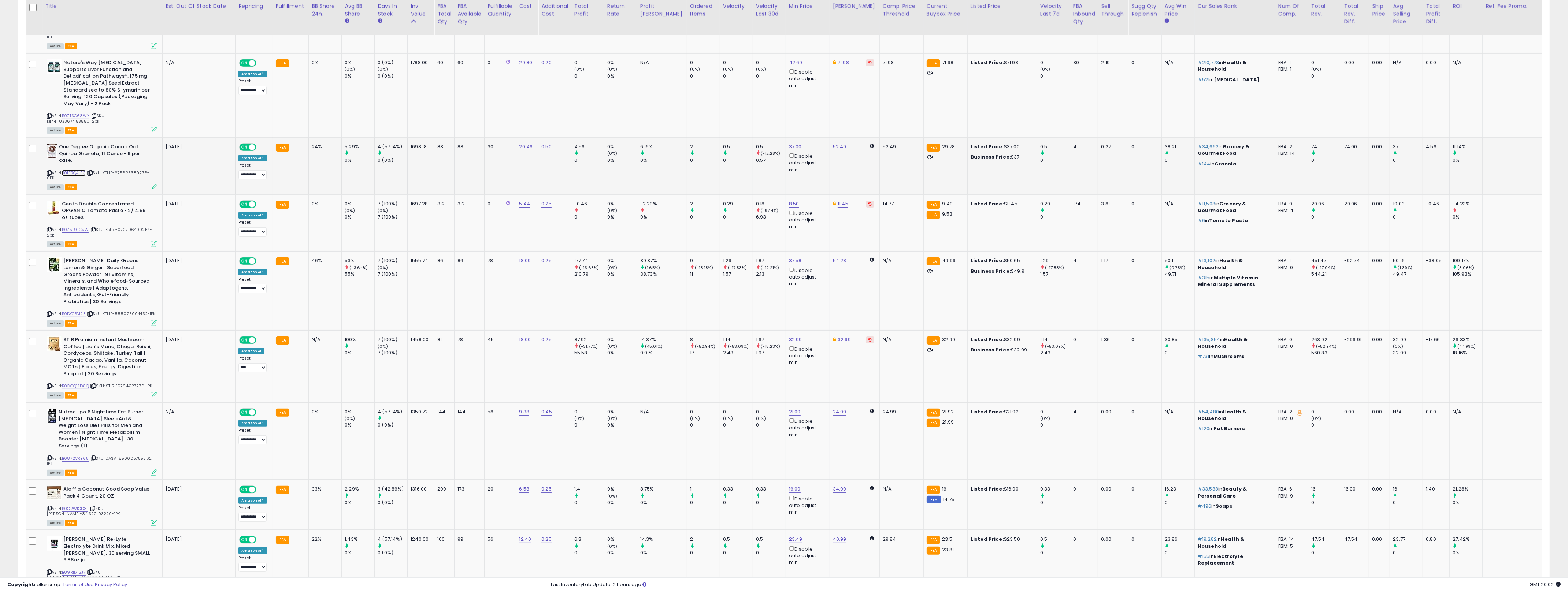
click at [73, 170] on link "B01FRQ4LPQ" at bounding box center [73, 173] width 24 height 6
click at [780, 143] on link "37.00" at bounding box center [795, 147] width 13 height 7
click at [757, 114] on input "*****" at bounding box center [761, 114] width 65 height 12
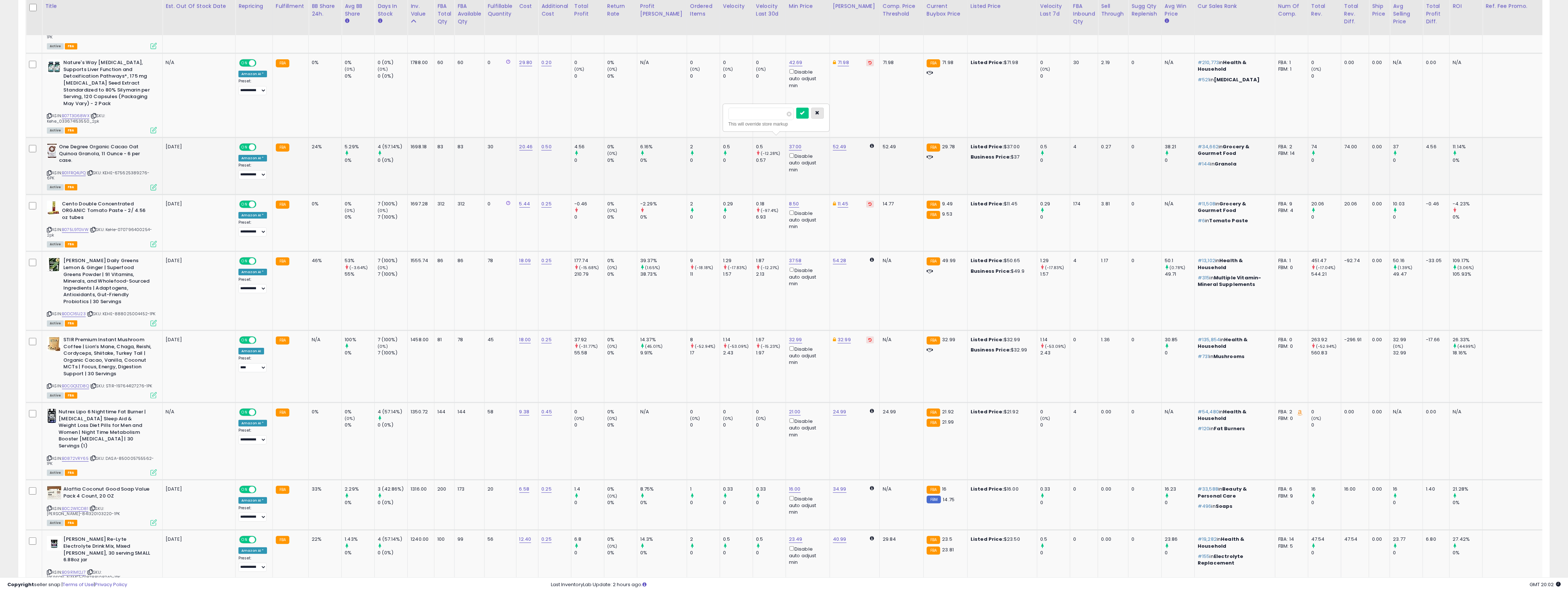
click at [780, 111] on icon "button" at bounding box center [817, 112] width 4 height 4
drag, startPoint x: 474, startPoint y: 184, endPoint x: 308, endPoint y: 138, distance: 172.3
click at [308, 138] on tr "One Degree Organic Cacao Oat Quinoa Granola, 11 Ounce - 6 per case. ASIN: B01FR…" at bounding box center [822, 166] width 1592 height 57
click at [309, 138] on td "24%" at bounding box center [325, 166] width 33 height 57
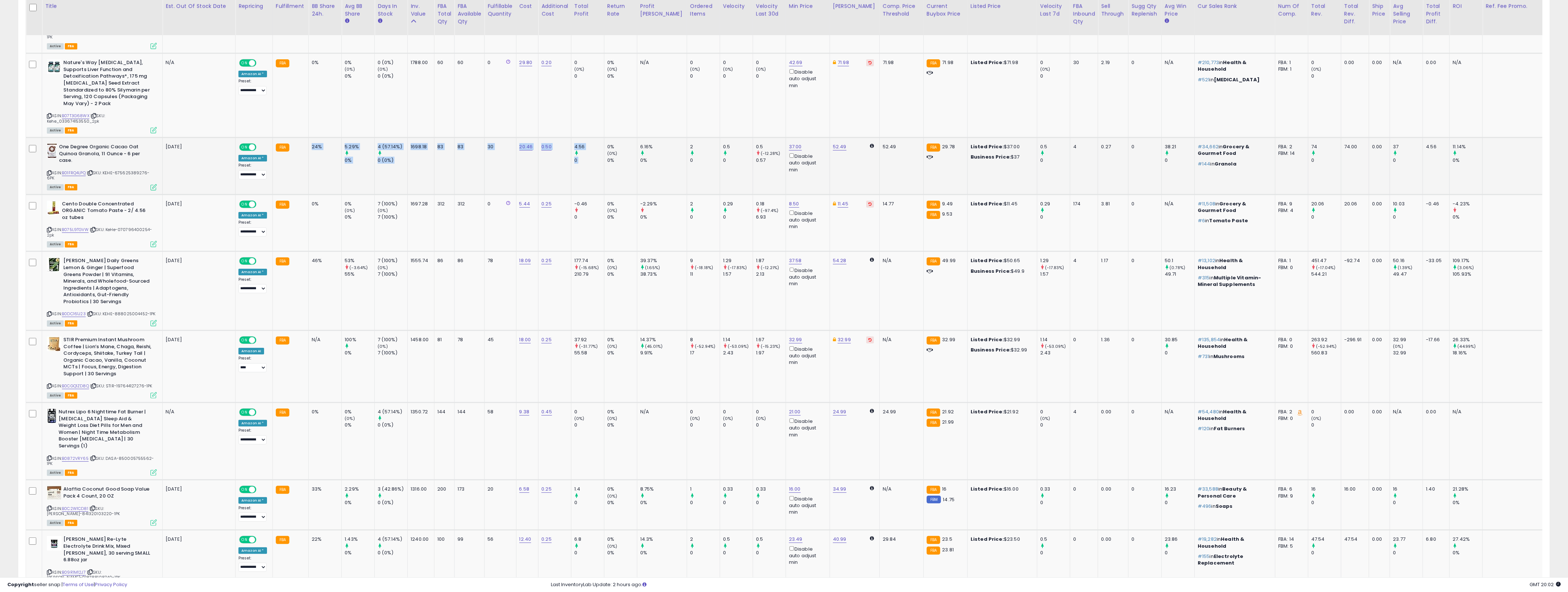
drag, startPoint x: 308, startPoint y: 138, endPoint x: 597, endPoint y: 178, distance: 291.8
click at [597, 178] on tr "One Degree Organic Cacao Oat Quinoa Granola, 11 Ounce - 6 per case. ASIN: B01FR…" at bounding box center [822, 166] width 1592 height 57
click at [591, 175] on td "4.56 0" at bounding box center [587, 166] width 33 height 57
click at [720, 221] on td "0.29 0" at bounding box center [736, 222] width 33 height 57
click at [465, 208] on td "312" at bounding box center [469, 222] width 30 height 57
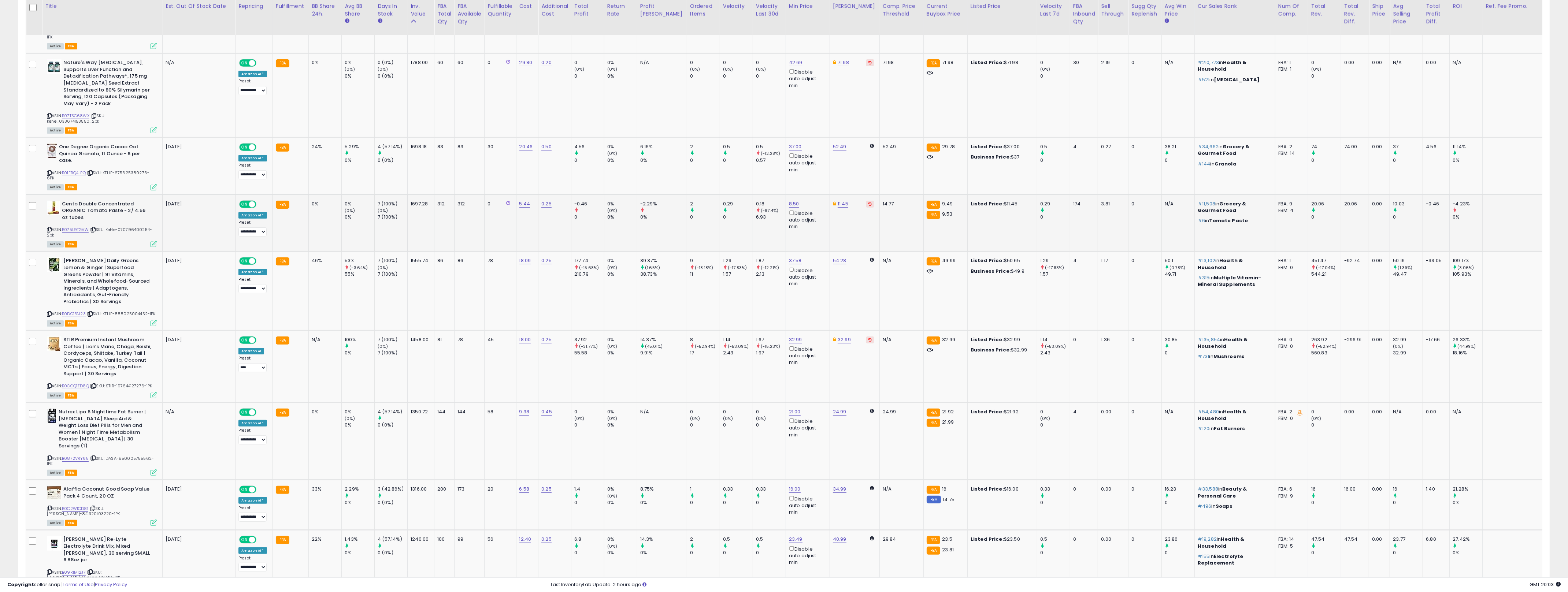
click at [465, 208] on td "312" at bounding box center [469, 222] width 30 height 57
drag, startPoint x: 465, startPoint y: 208, endPoint x: 440, endPoint y: 204, distance: 25.3
click at [440, 204] on tr "Cento Double Concentrated ORGANIC Tomato Paste - 2/ 4.56 oz tubes ASIN: B075L9T…" at bounding box center [822, 222] width 1592 height 57
click at [440, 204] on td "312" at bounding box center [444, 222] width 20 height 57
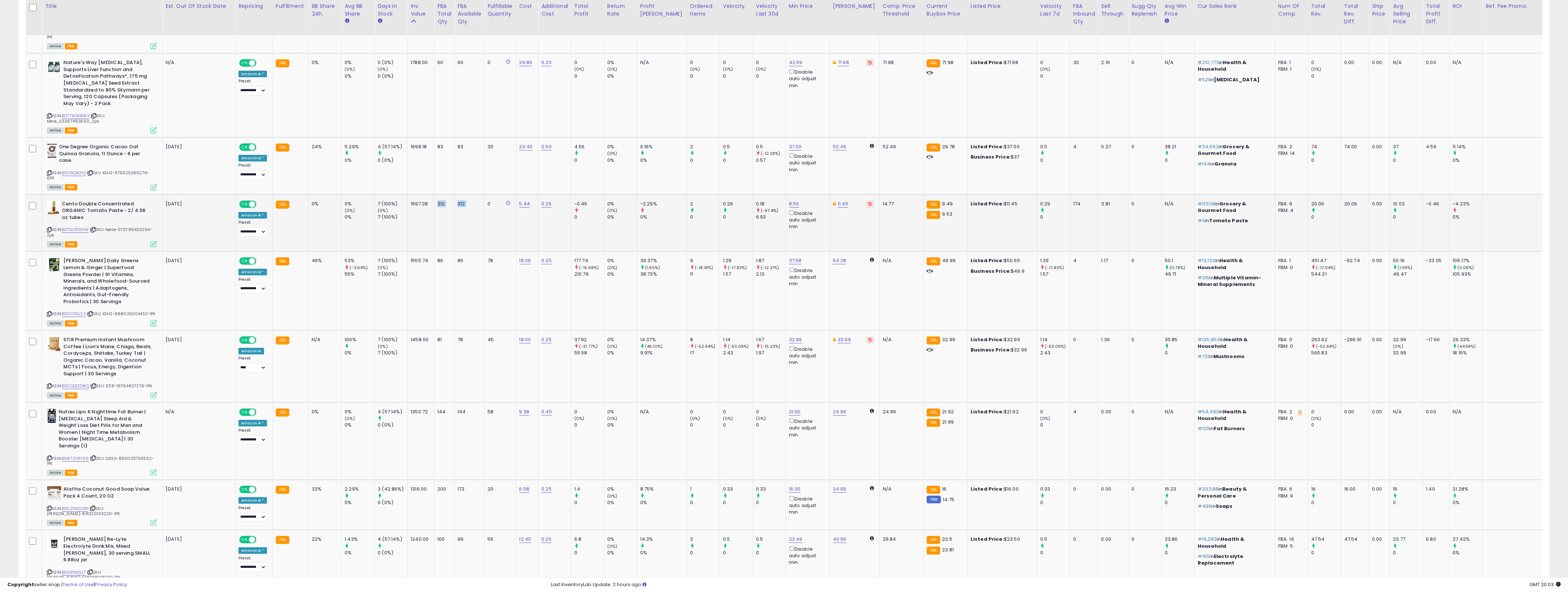
drag, startPoint x: 440, startPoint y: 204, endPoint x: 466, endPoint y: 200, distance: 26.3
click at [466, 200] on tr "Cento Double Concentrated ORGANIC Tomato Paste - 2/ 4.56 oz tubes ASIN: B075L9T…" at bounding box center [822, 222] width 1592 height 57
click at [84, 203] on b "Cento Double Concentrated ORGANIC Tomato Paste - 2/ 4.56 oz tubes" at bounding box center [106, 211] width 89 height 23
drag, startPoint x: 84, startPoint y: 203, endPoint x: 109, endPoint y: 194, distance: 26.6
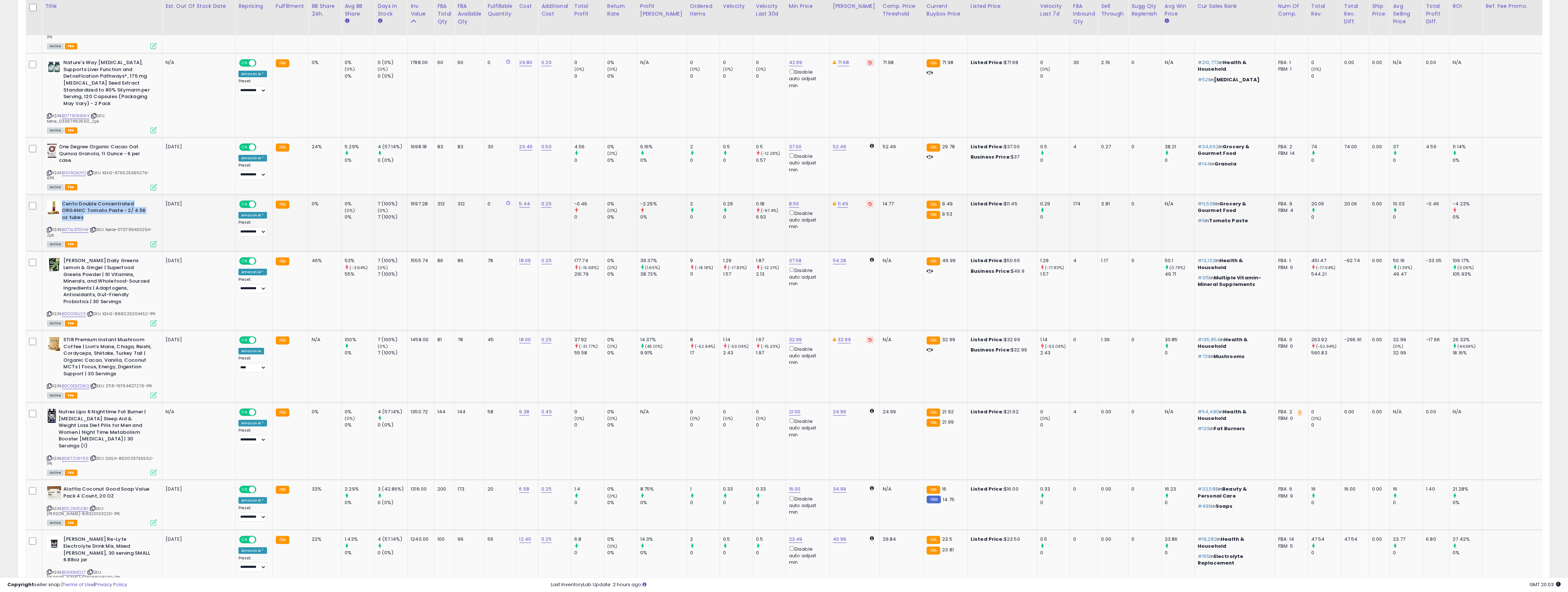
click at [109, 200] on b "Cento Double Concentrated ORGANIC Tomato Paste - 2/ 4.56 oz tubes" at bounding box center [106, 211] width 89 height 23
drag, startPoint x: 109, startPoint y: 194, endPoint x: 120, endPoint y: 204, distance: 14.9
click at [120, 204] on b "Cento Double Concentrated ORGANIC Tomato Paste - 2/ 4.56 oz tubes" at bounding box center [106, 211] width 89 height 23
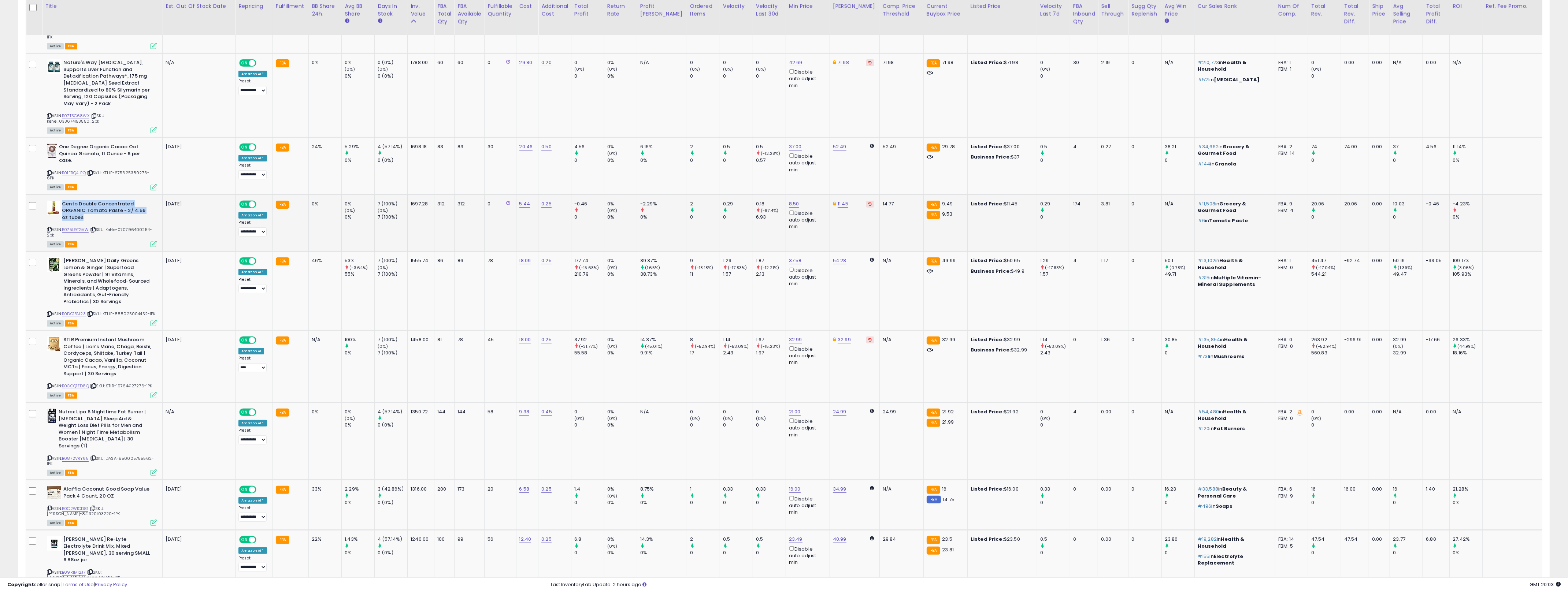
click at [121, 204] on b "Cento Double Concentrated ORGANIC Tomato Paste - 2/ 4.56 oz tubes" at bounding box center [106, 211] width 89 height 23
drag, startPoint x: 121, startPoint y: 204, endPoint x: 114, endPoint y: 196, distance: 10.6
click at [114, 200] on b "Cento Double Concentrated ORGANIC Tomato Paste - 2/ 4.56 oz tubes" at bounding box center [106, 211] width 89 height 23
click at [113, 200] on b "Cento Double Concentrated ORGANIC Tomato Paste - 2/ 4.56 oz tubes" at bounding box center [106, 211] width 89 height 23
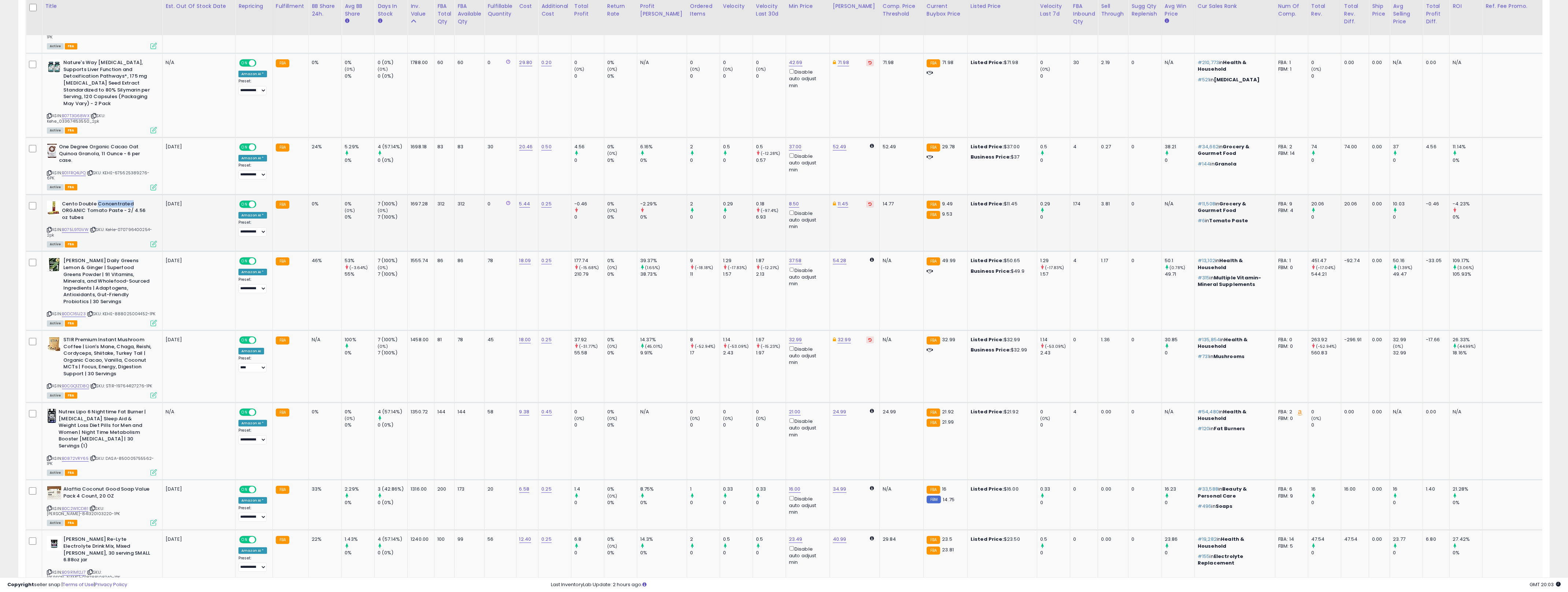
click at [113, 200] on b "Cento Double Concentrated ORGANIC Tomato Paste - 2/ 4.56 oz tubes" at bounding box center [106, 211] width 89 height 23
drag, startPoint x: 114, startPoint y: 196, endPoint x: 133, endPoint y: 206, distance: 21.5
click at [133, 206] on b "Cento Double Concentrated ORGANIC Tomato Paste - 2/ 4.56 oz tubes" at bounding box center [106, 211] width 89 height 23
click at [468, 212] on td "312" at bounding box center [469, 222] width 30 height 57
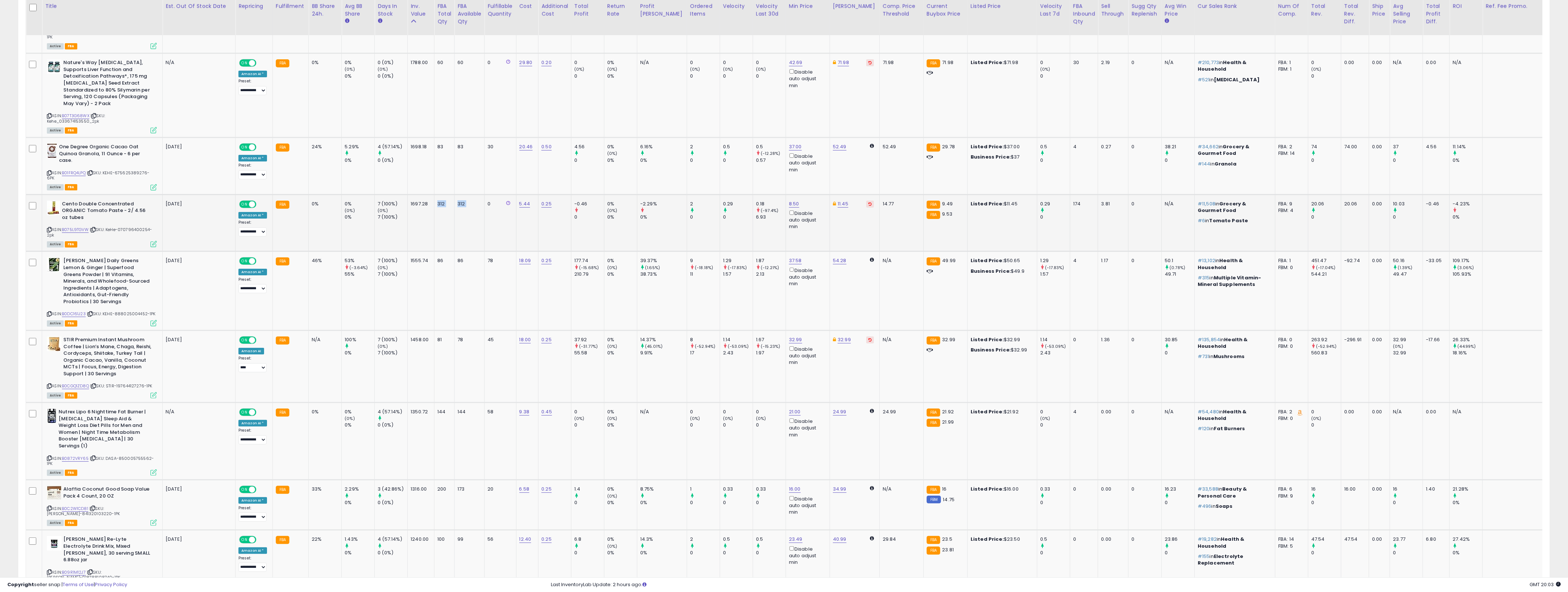
drag, startPoint x: 468, startPoint y: 212, endPoint x: 441, endPoint y: 210, distance: 27.1
click at [441, 210] on tr "Cento Double Concentrated ORGANIC Tomato Paste - 2/ 4.56 oz tubes ASIN: B075L9T…" at bounding box center [822, 222] width 1592 height 57
click at [441, 210] on td "312" at bounding box center [444, 222] width 20 height 57
drag, startPoint x: 441, startPoint y: 210, endPoint x: 476, endPoint y: 208, distance: 35.1
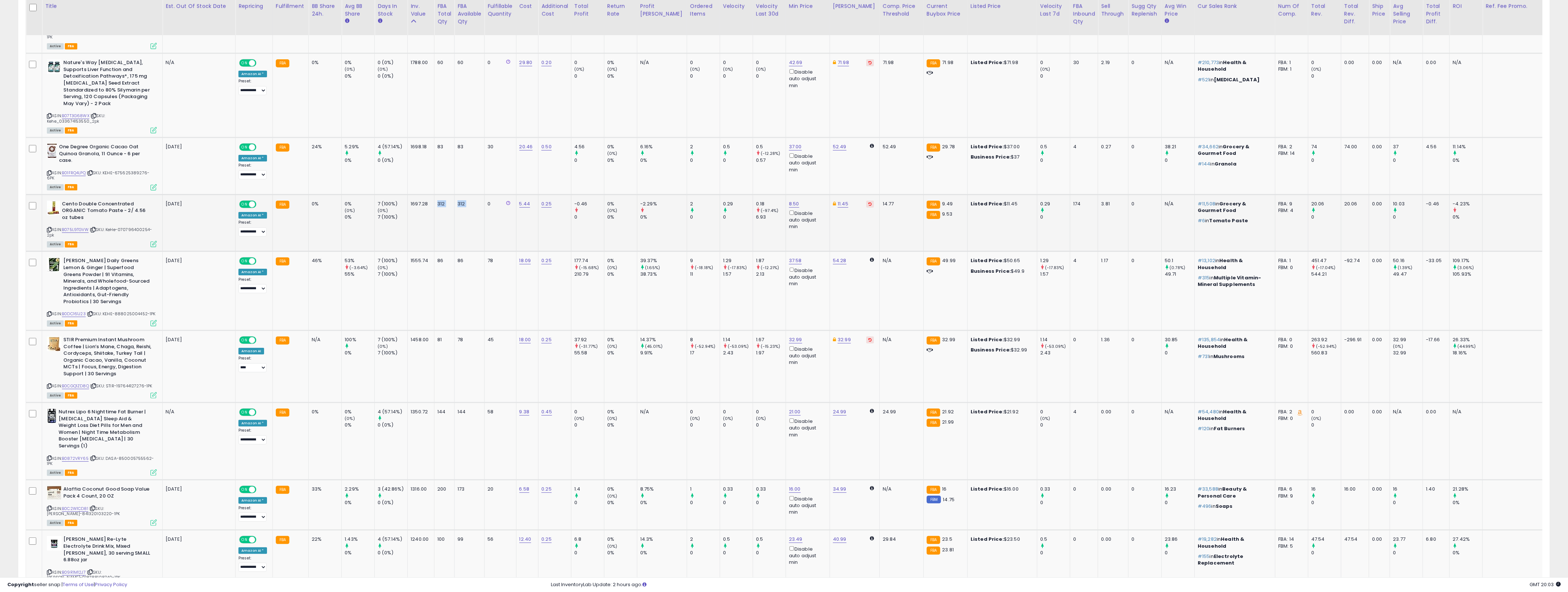
click at [476, 208] on tr "Cento Double Concentrated ORGANIC Tomato Paste - 2/ 4.56 oz tubes ASIN: B075L9T…" at bounding box center [822, 222] width 1592 height 57
click at [476, 208] on td "312" at bounding box center [469, 222] width 30 height 57
drag, startPoint x: 476, startPoint y: 208, endPoint x: 445, endPoint y: 211, distance: 31.1
click at [445, 211] on tr "Cento Double Concentrated ORGANIC Tomato Paste - 2/ 4.56 oz tubes ASIN: B075L9T…" at bounding box center [822, 222] width 1592 height 57
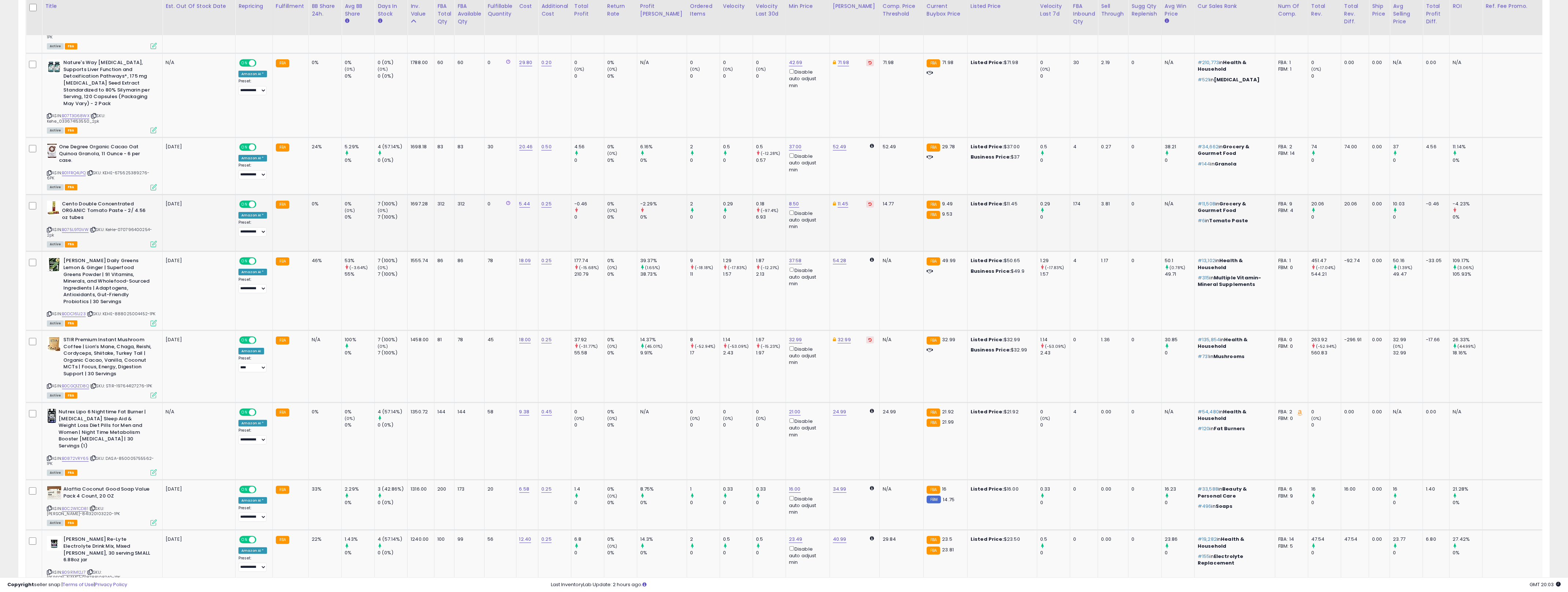
click at [446, 211] on td "312" at bounding box center [444, 222] width 20 height 57
drag, startPoint x: 738, startPoint y: 219, endPoint x: 295, endPoint y: 211, distance: 443.1
click at [295, 211] on tr "Cento Double Concentrated ORGANIC Tomato Paste - 2/ 4.56 oz tubes ASIN: B075L9T…" at bounding box center [822, 222] width 1592 height 57
click at [311, 201] on td "0%" at bounding box center [325, 222] width 33 height 57
click at [468, 203] on td "312" at bounding box center [469, 222] width 30 height 57
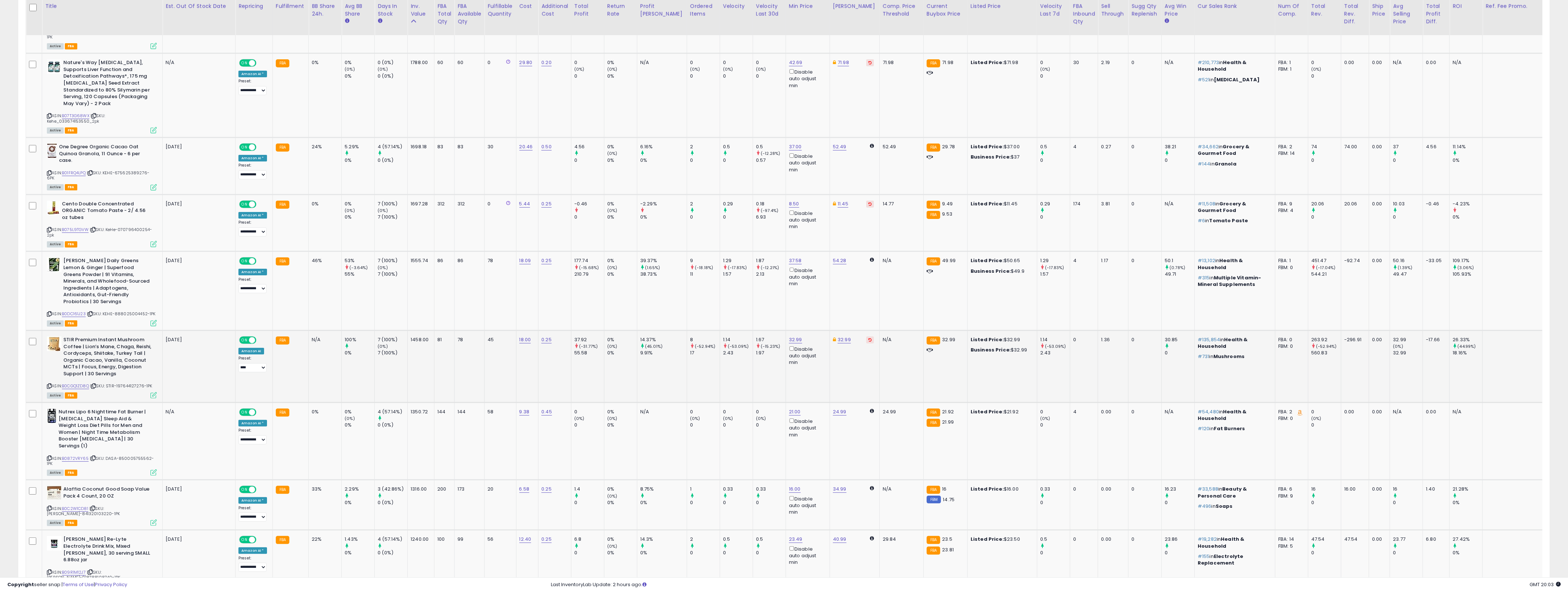
click at [155, 384] on td "STIR Premium Instant Mushroom Coffee | Lion’s Mane, Chaga, Reishi, Cordyceps, S…" at bounding box center [102, 367] width 120 height 72
click at [155, 392] on icon at bounding box center [153, 395] width 6 height 6
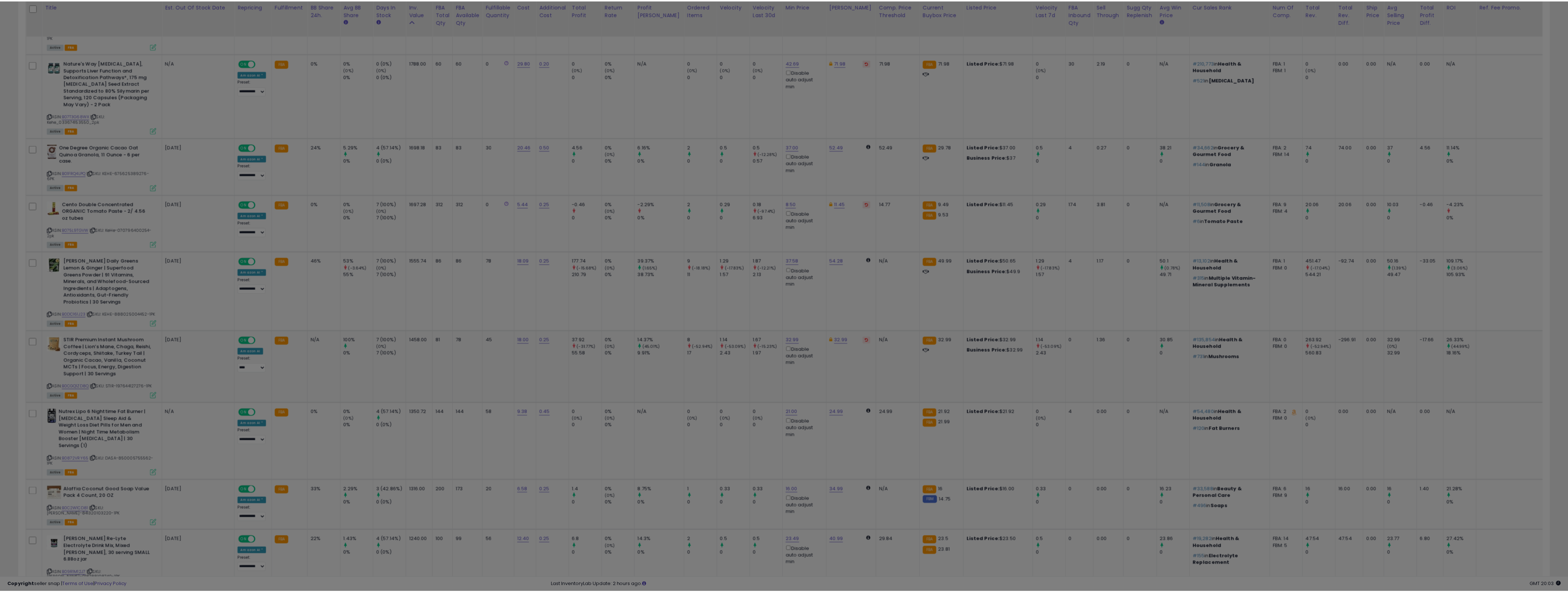
scroll to position [150, 896]
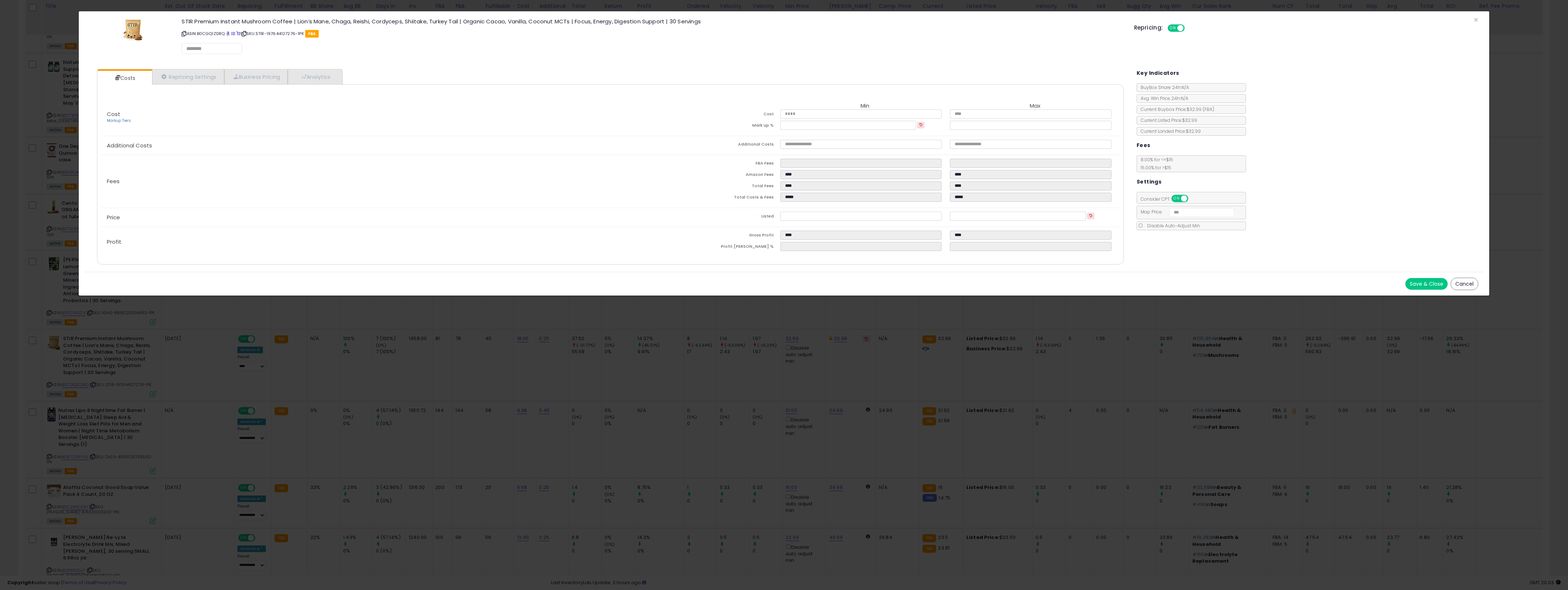
click at [550, 379] on div "× Close STIR Premium Instant Mushroom Coffee | Lion’s Mane, Chaga, Reishi, Cord…" at bounding box center [784, 295] width 1568 height 590
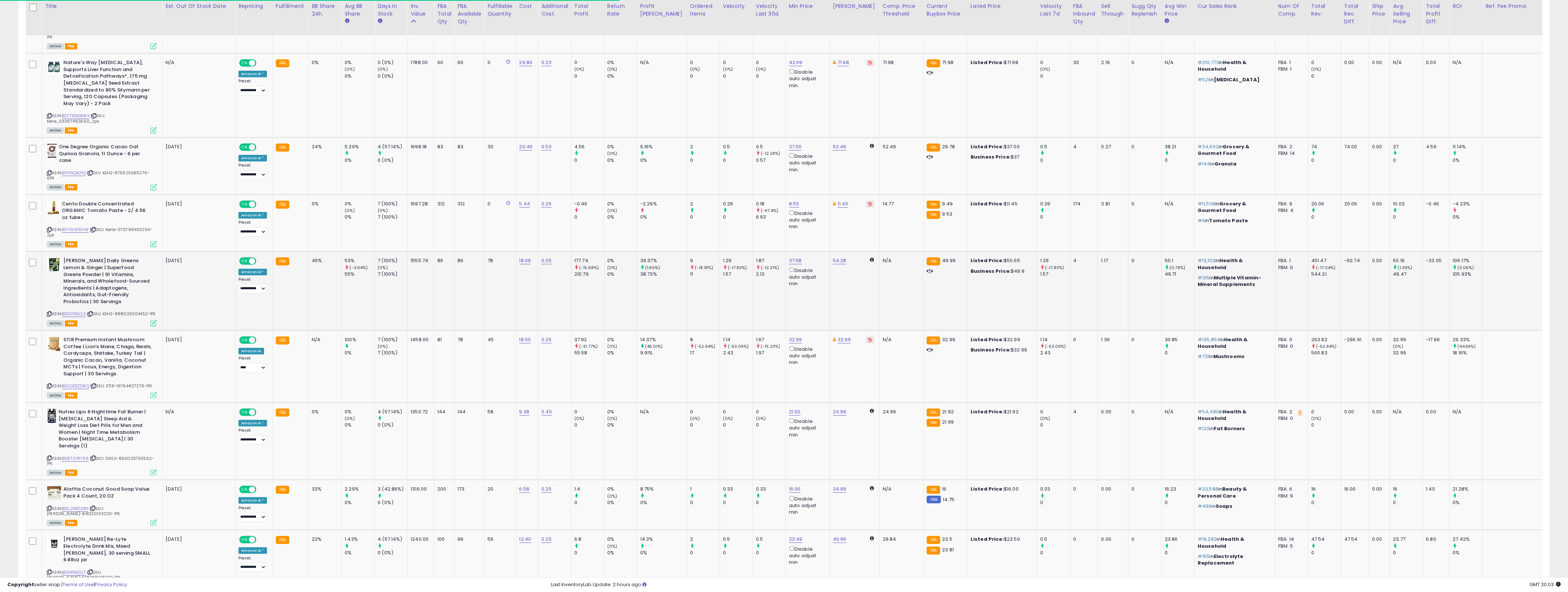
scroll to position [365845, 365324]
click at [447, 294] on td "86" at bounding box center [444, 291] width 20 height 79
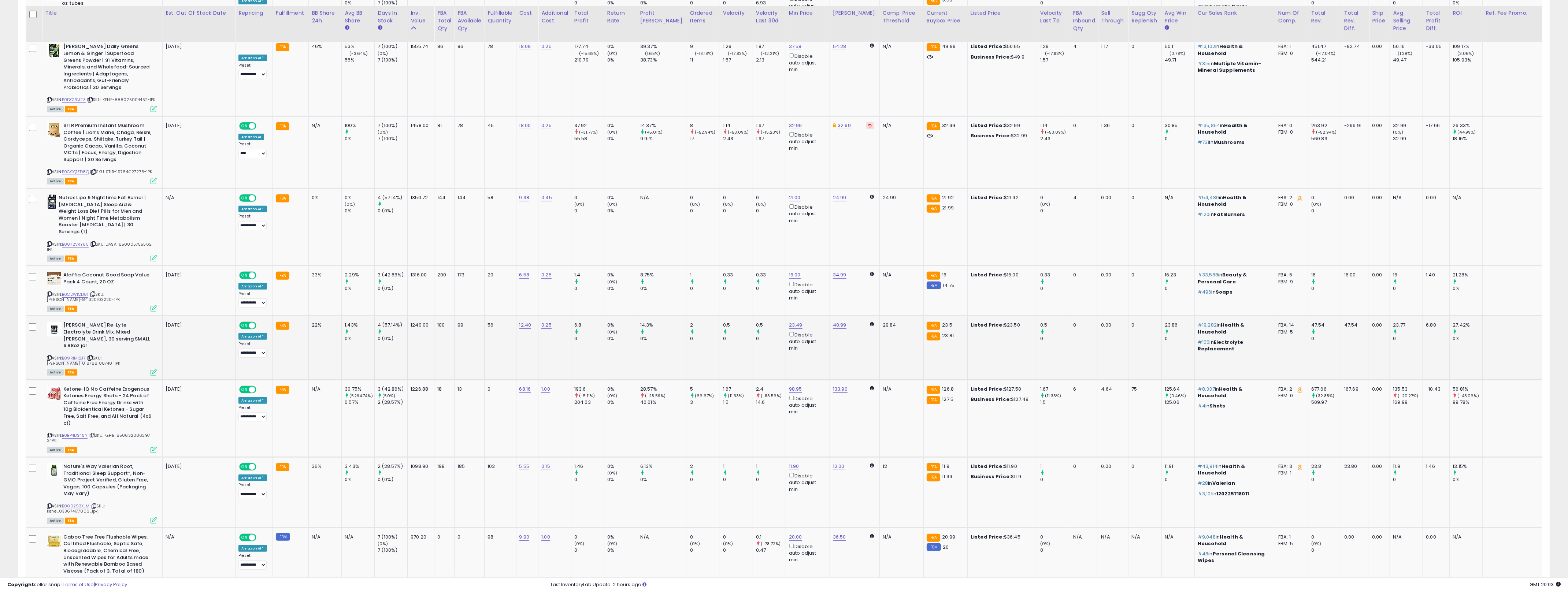
scroll to position [621, 0]
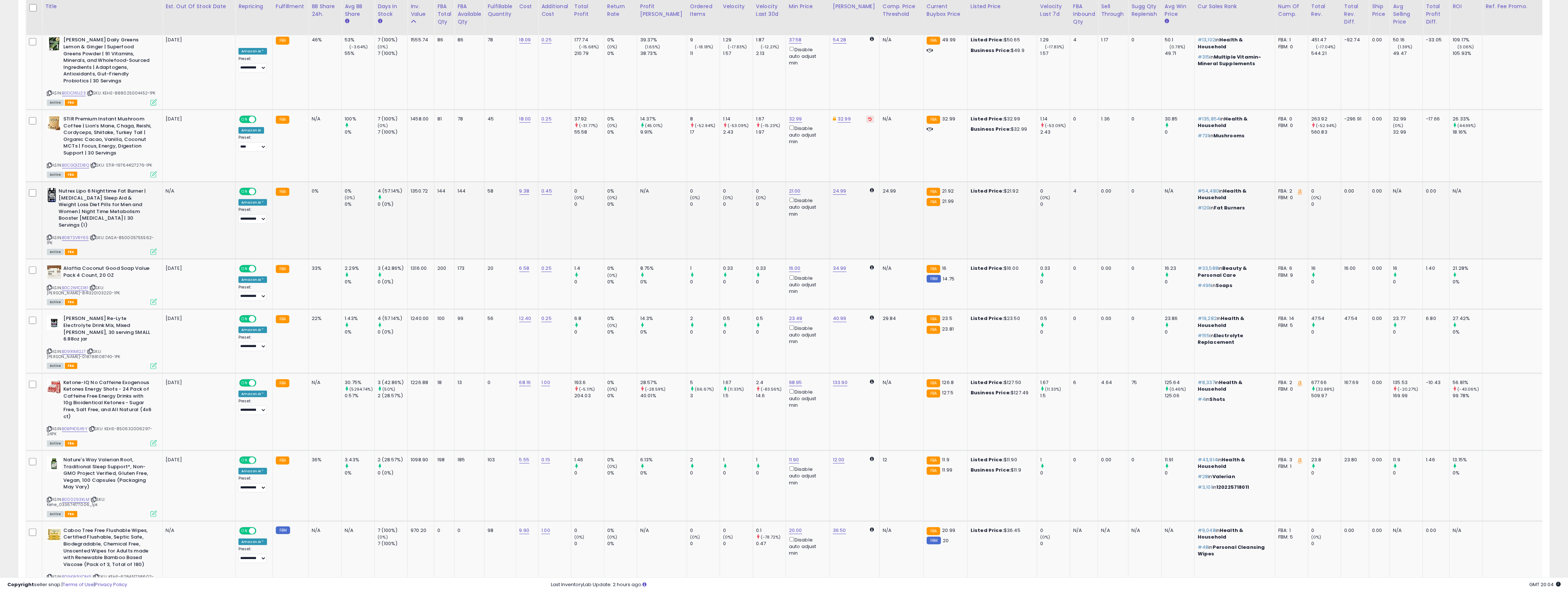
click at [591, 222] on td "0 (0%) 0" at bounding box center [587, 221] width 33 height 77
click at [73, 235] on link "B0872VRY65" at bounding box center [75, 238] width 27 height 6
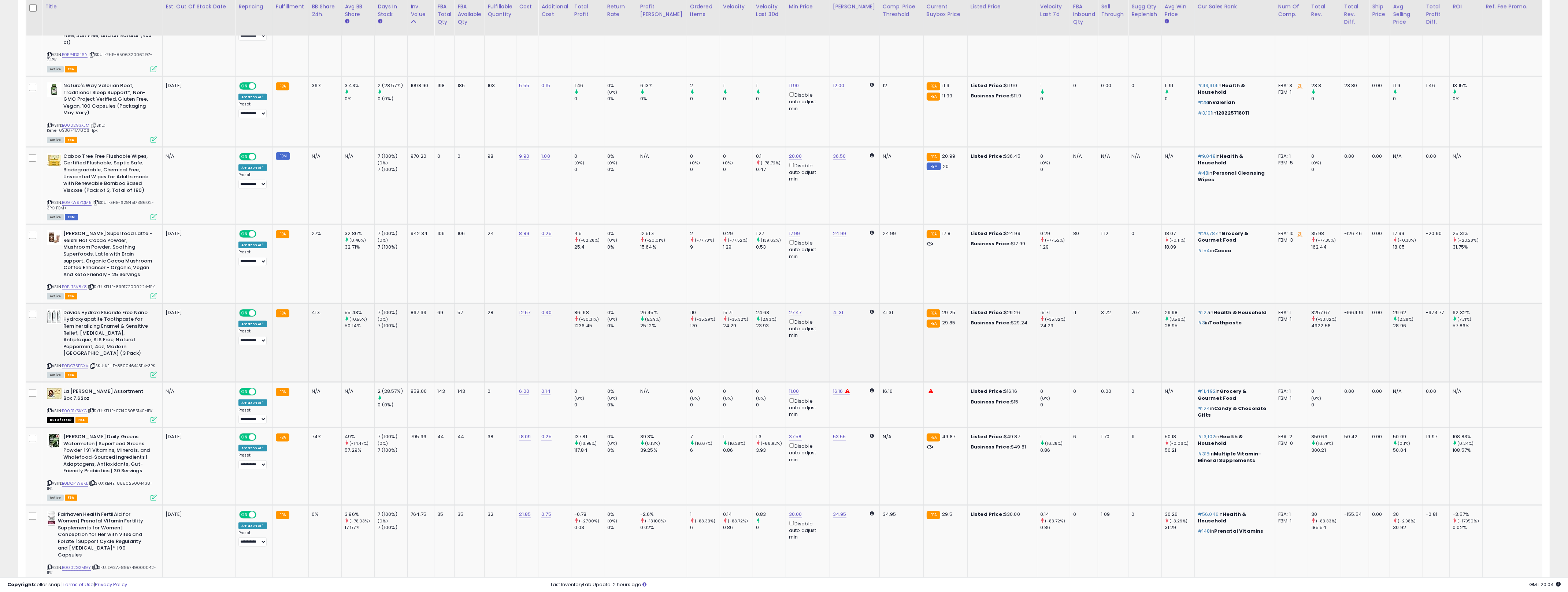
scroll to position [996, 0]
click at [780, 230] on link "17.99" at bounding box center [794, 233] width 12 height 7
type input "****"
click button "submit" at bounding box center [801, 167] width 12 height 11
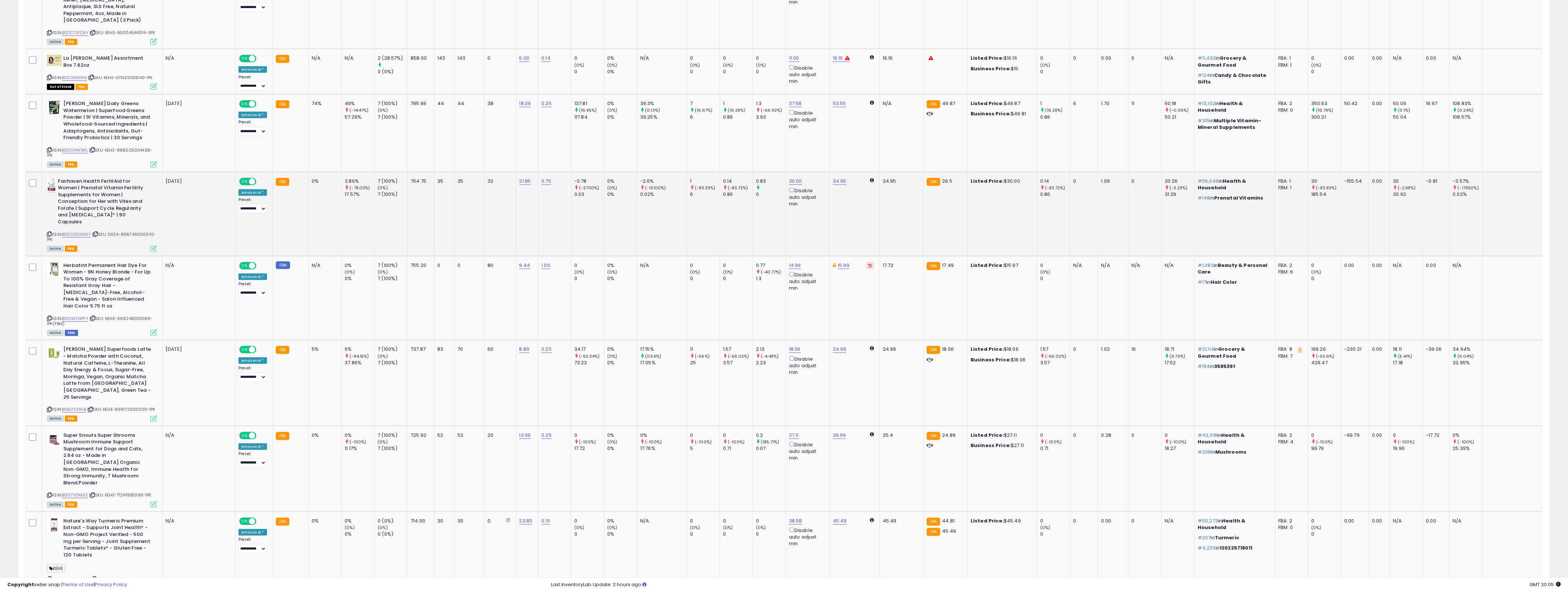
scroll to position [1329, 0]
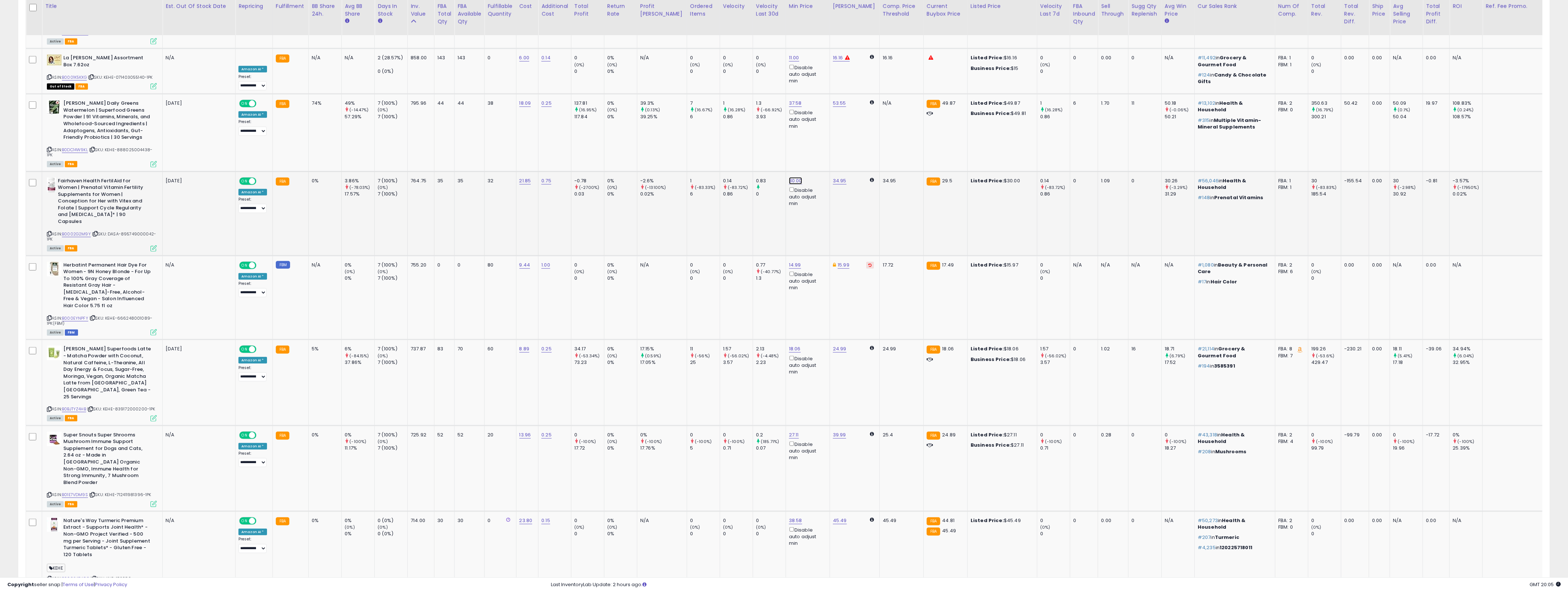
click at [780, 177] on link "30.00" at bounding box center [795, 181] width 13 height 7
click at [756, 115] on input "*****" at bounding box center [761, 114] width 65 height 12
type input "**"
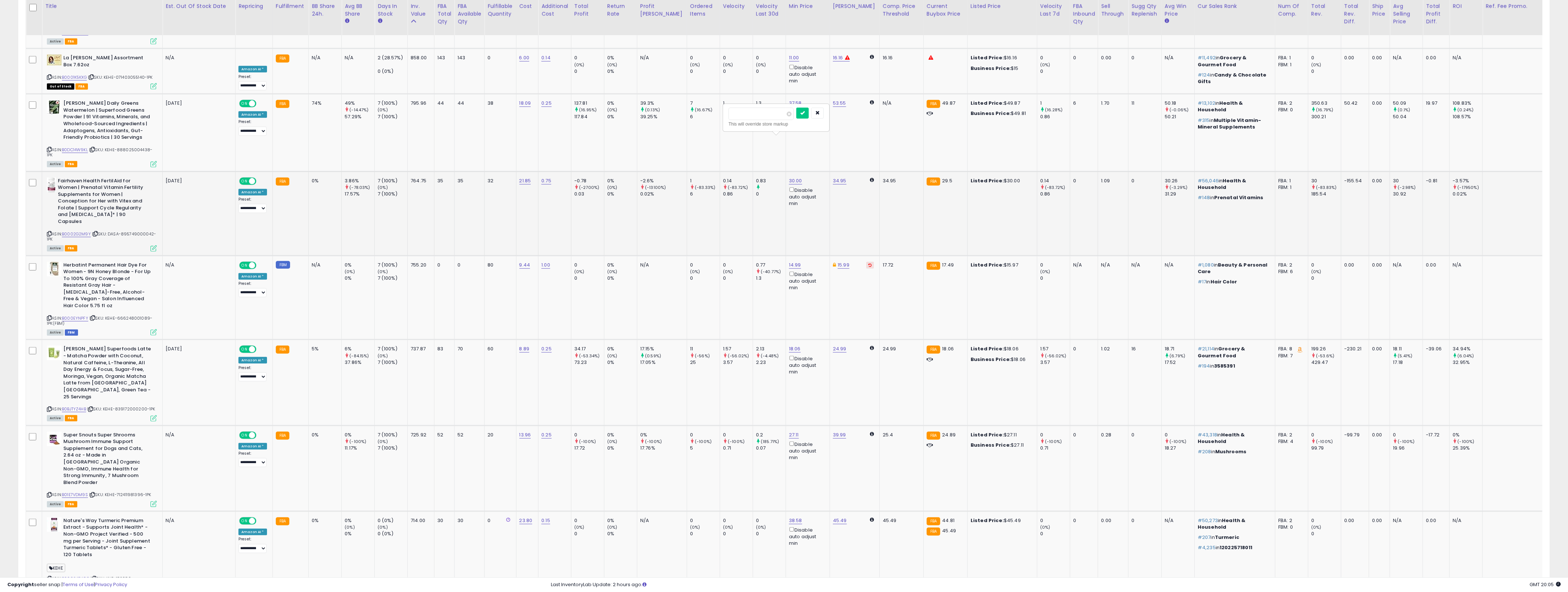
click button "submit" at bounding box center [802, 113] width 12 height 11
click at [727, 179] on td "0.14 (-83.72%) 0.86" at bounding box center [736, 213] width 33 height 84
drag, startPoint x: 745, startPoint y: 174, endPoint x: 279, endPoint y: 143, distance: 467.0
click at [285, 171] on tr "Fairhaven Health FertilAid for Women | Prenatal Vitamin Fertility Supplements f…" at bounding box center [822, 213] width 1592 height 84
click at [87, 231] on link "B0002G2M9Y" at bounding box center [76, 234] width 29 height 6
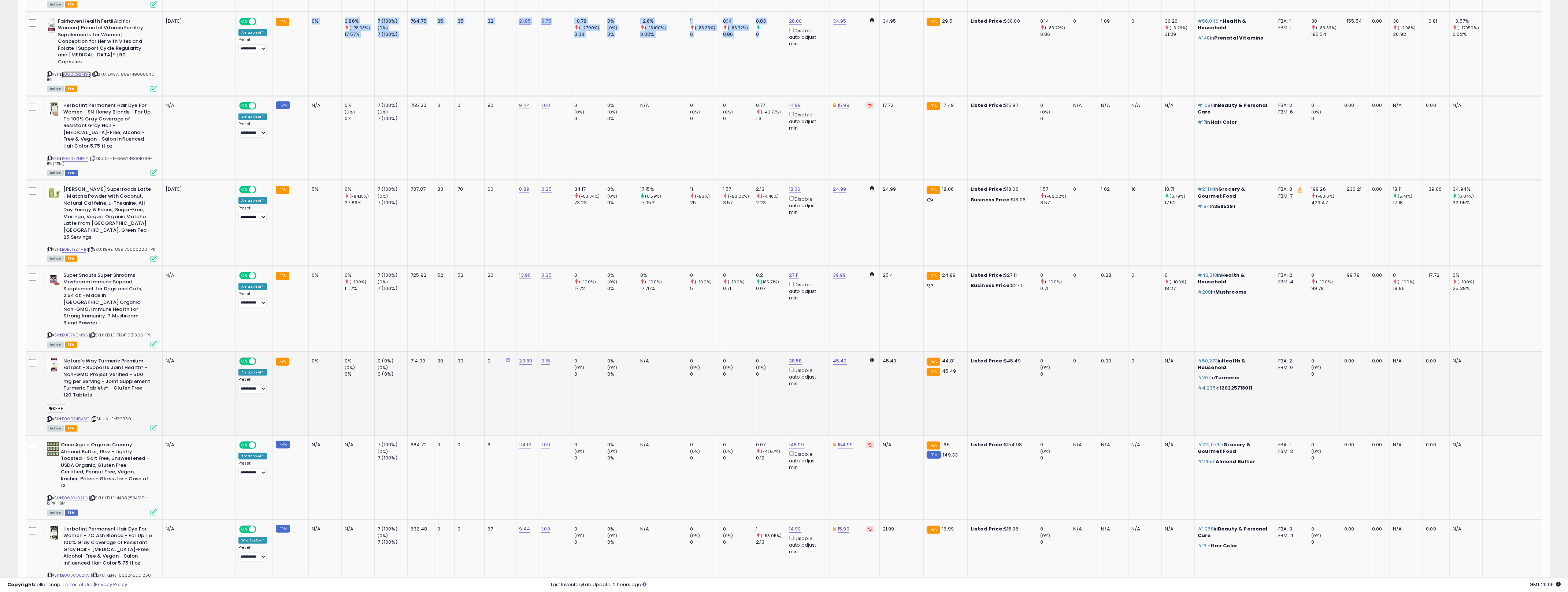
scroll to position [1499, 0]
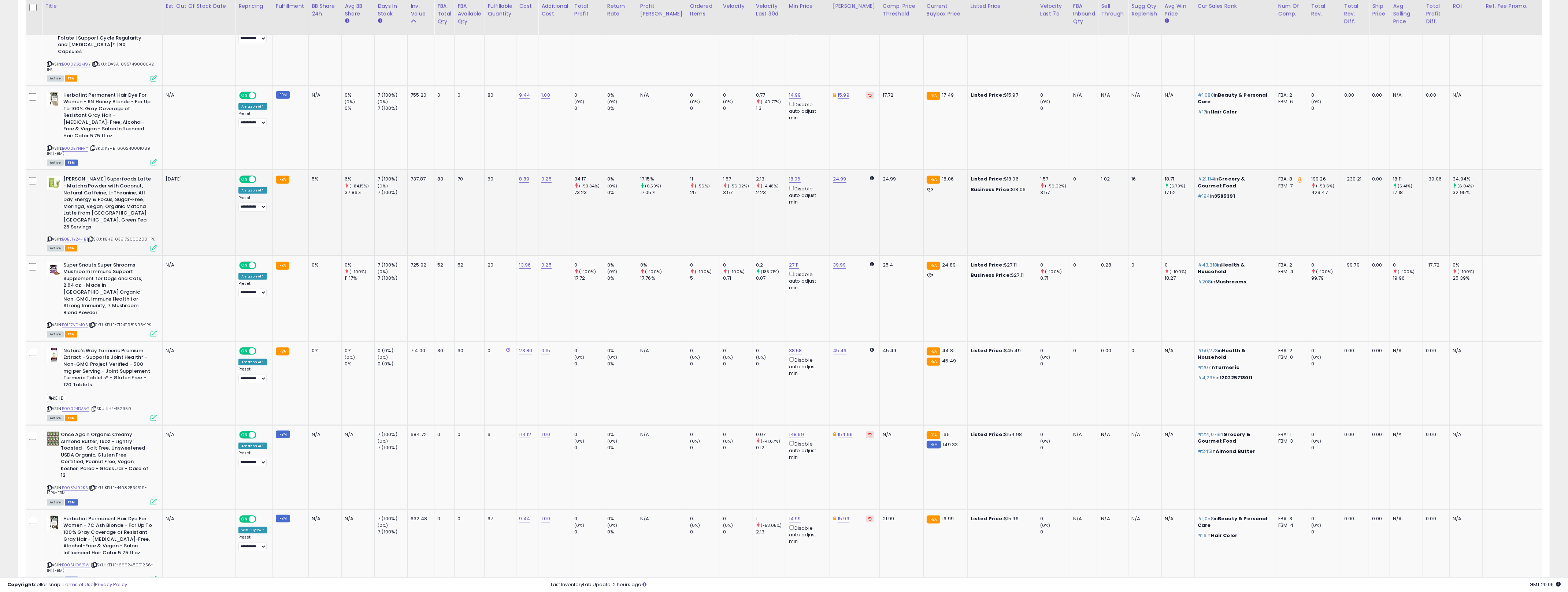
click at [364, 180] on td "6% (-84.15%) 37.86%" at bounding box center [358, 213] width 33 height 86
click at [328, 170] on td "5%" at bounding box center [325, 213] width 33 height 86
drag, startPoint x: 328, startPoint y: 150, endPoint x: 706, endPoint y: 173, distance: 378.7
click at [629, 170] on tr "[PERSON_NAME] Superfoods Latte - Matcha Powder with Coconut, Natural Caffeine, …" at bounding box center [822, 213] width 1592 height 86
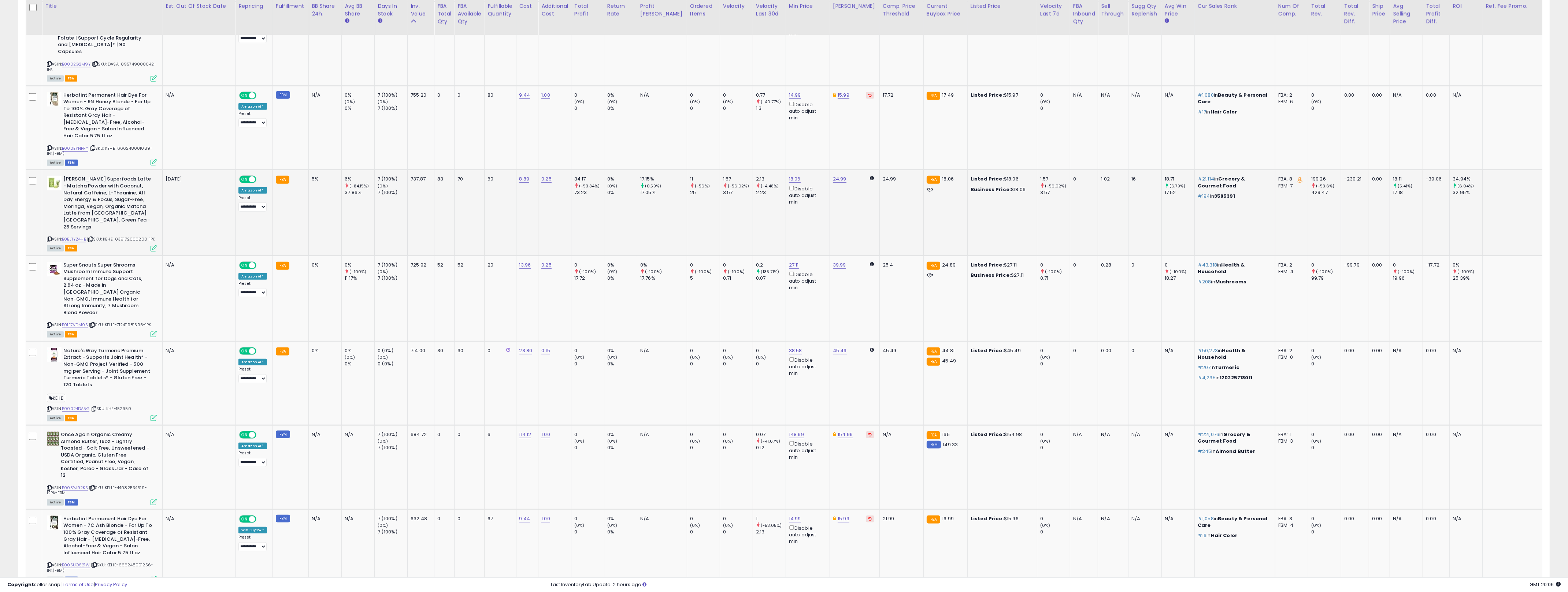
click at [722, 175] on td "1.57 (-56.02%) 3.57" at bounding box center [736, 213] width 33 height 86
click at [780, 175] on link "18.06" at bounding box center [794, 179] width 12 height 7
click at [757, 100] on input "*****" at bounding box center [760, 98] width 65 height 12
click at [757, 100] on input "*****" at bounding box center [760, 98] width 65 height 12
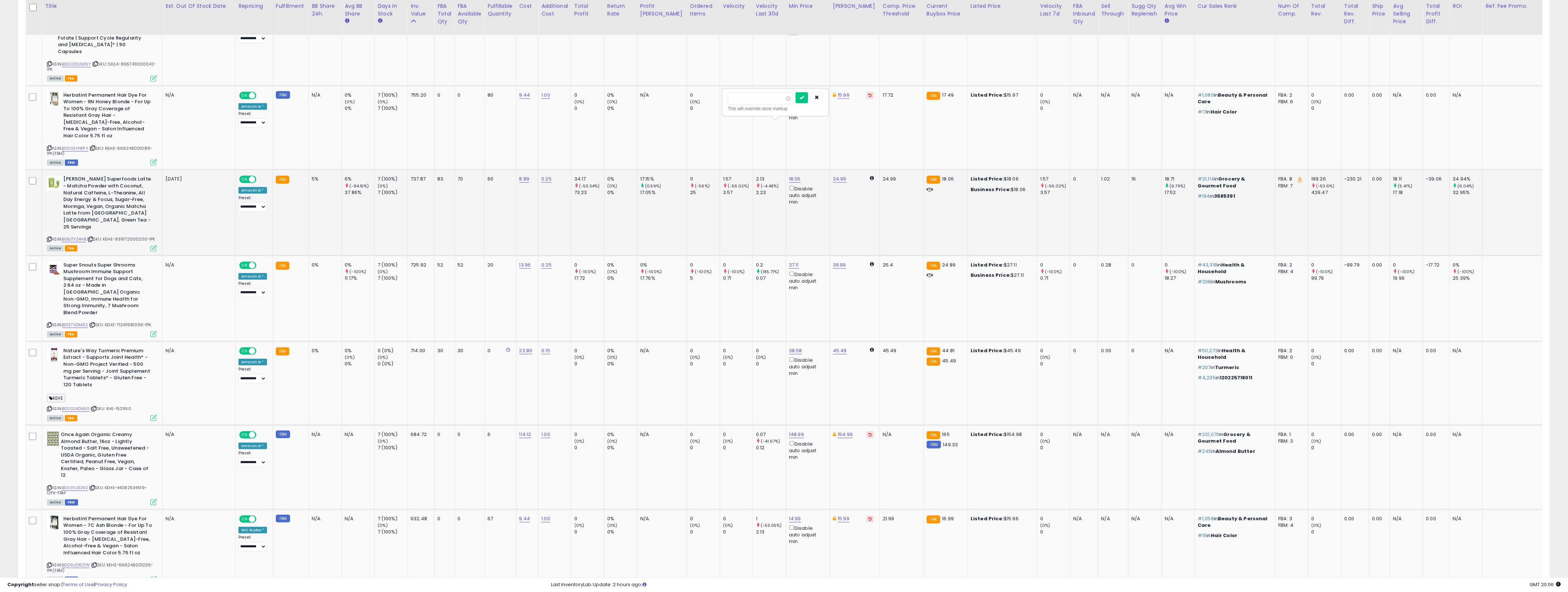
type input "********"
click at [780, 92] on button "submit" at bounding box center [801, 98] width 12 height 11
click at [780, 261] on link "27.11" at bounding box center [793, 265] width 10 height 7
click at [755, 178] on input "*****" at bounding box center [759, 177] width 65 height 12
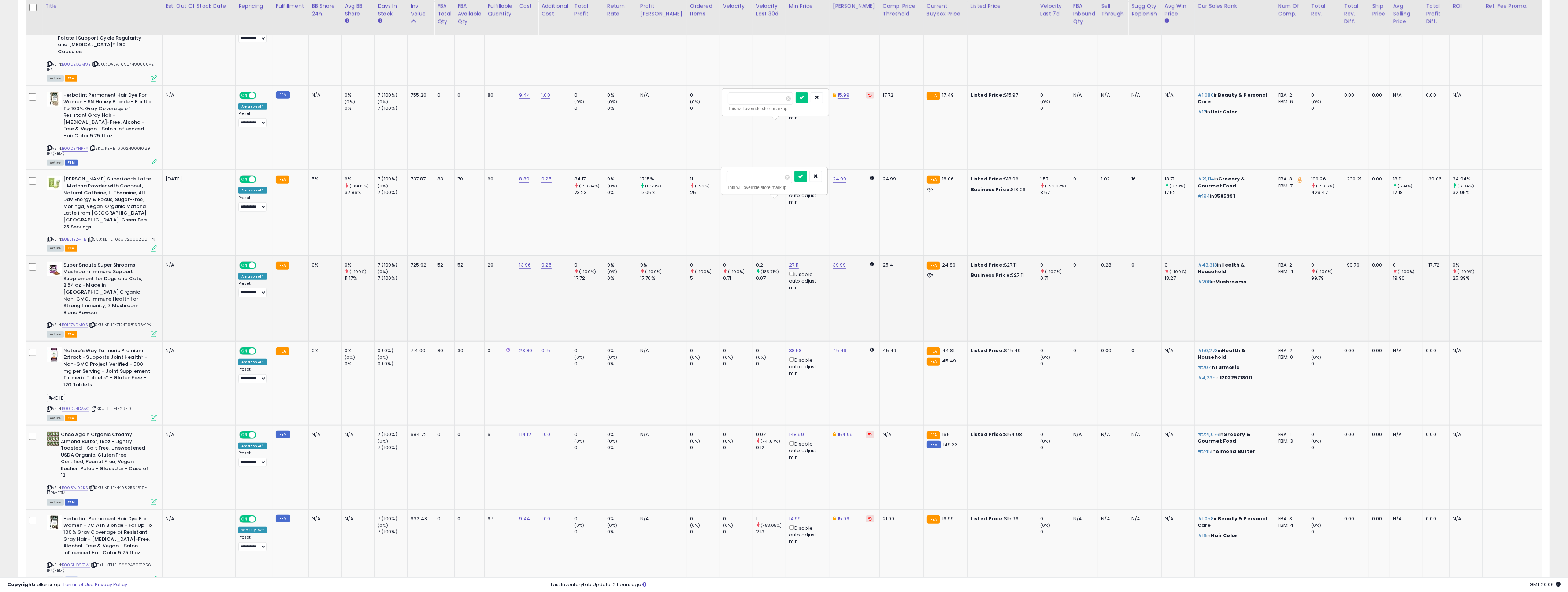
click at [755, 178] on input "*****" at bounding box center [759, 177] width 65 height 12
type input "**"
click button "submit" at bounding box center [800, 177] width 12 height 11
click at [780, 255] on td "24.00 Disable auto adjust min" at bounding box center [808, 298] width 44 height 86
click at [780, 100] on button "button" at bounding box center [817, 98] width 12 height 11
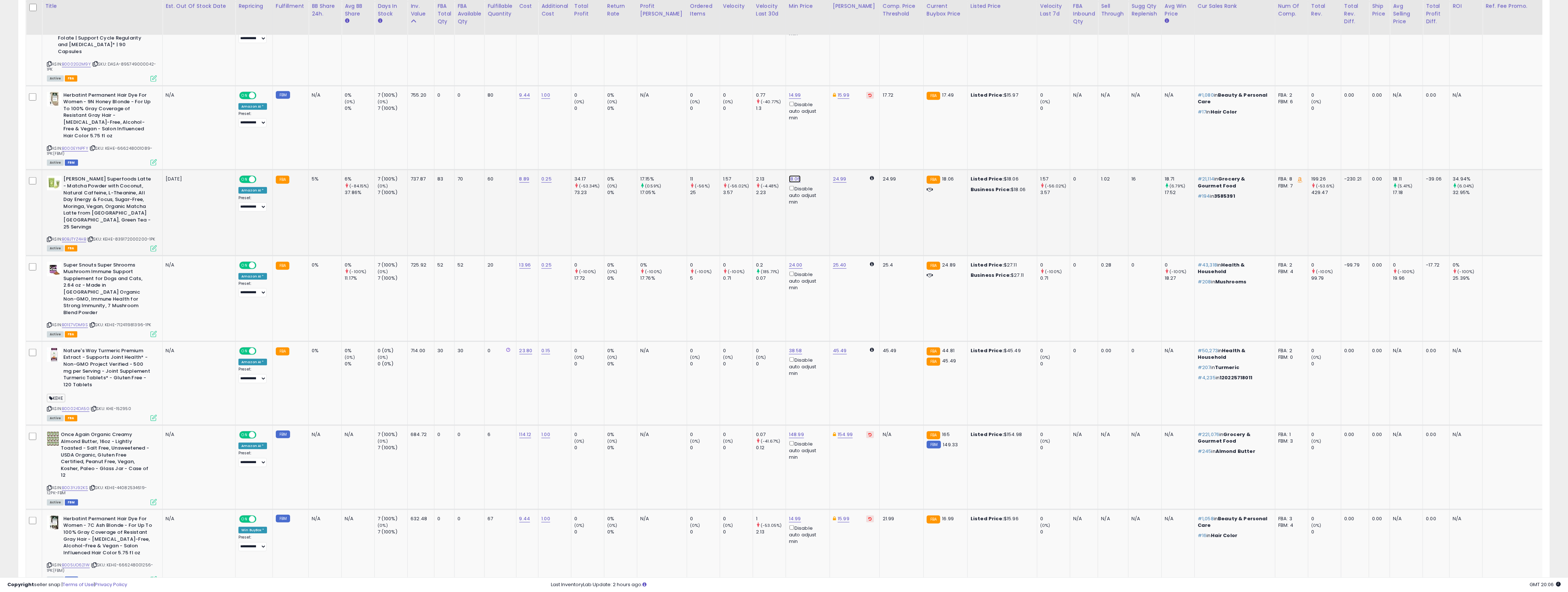
click at [780, 175] on link "18.06" at bounding box center [794, 179] width 12 height 7
click at [761, 97] on input "*****" at bounding box center [760, 98] width 65 height 12
type input "*****"
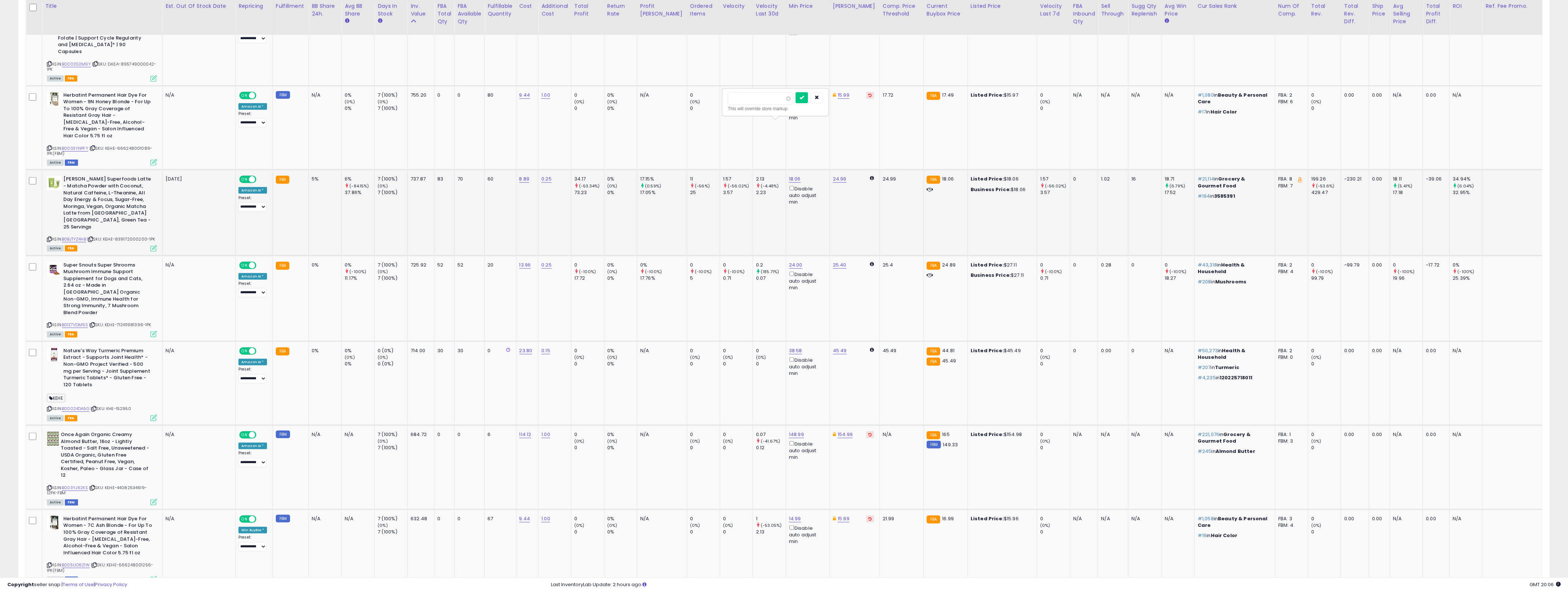
click button "submit" at bounding box center [801, 98] width 12 height 11
drag, startPoint x: 744, startPoint y: 228, endPoint x: 312, endPoint y: 204, distance: 432.7
click at [312, 255] on tr "Super Snouts Super Shrooms Mushroom Immune Support Supplement for Dogs and Cats…" at bounding box center [822, 298] width 1592 height 86
click at [312, 261] on div "0%" at bounding box center [324, 265] width 24 height 7
drag, startPoint x: 312, startPoint y: 204, endPoint x: 748, endPoint y: 248, distance: 438.2
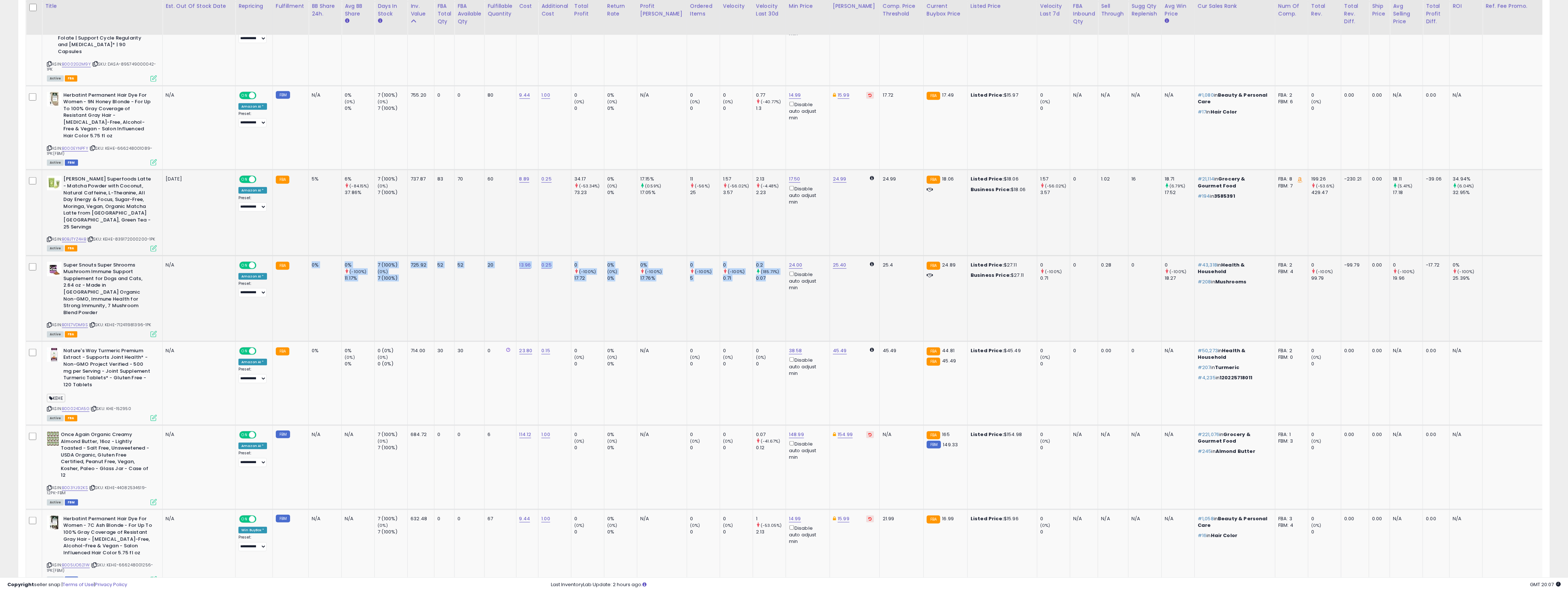
click at [748, 255] on tr "Super Snouts Super Shrooms Mushroom Immune Support Supplement for Dogs and Cats…" at bounding box center [822, 298] width 1592 height 86
click at [753, 255] on td "0.2 (185.71%) 0.07" at bounding box center [769, 298] width 33 height 86
drag, startPoint x: 748, startPoint y: 248, endPoint x: 311, endPoint y: 208, distance: 438.8
click at [311, 255] on tr "Super Snouts Super Shrooms Mushroom Immune Support Supplement for Dogs and Cats…" at bounding box center [822, 298] width 1592 height 86
click at [311, 255] on td "0%" at bounding box center [325, 298] width 33 height 86
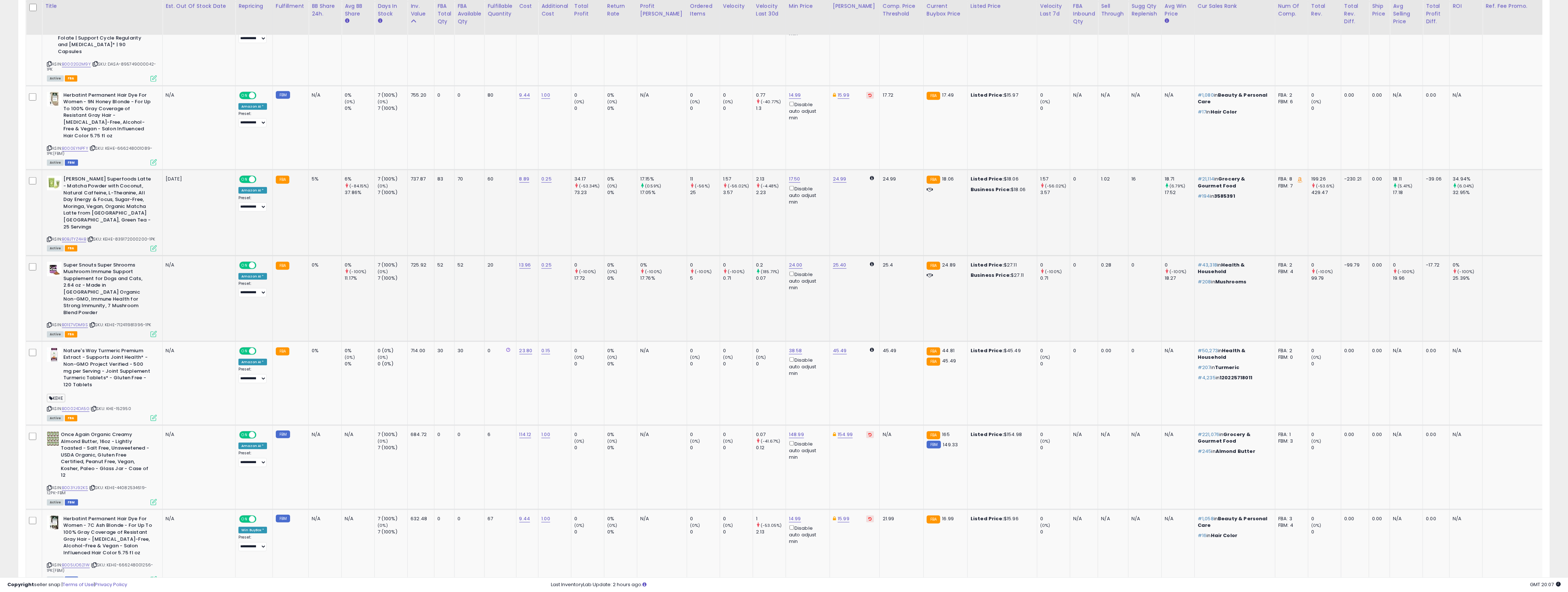
click at [311, 255] on td "0%" at bounding box center [325, 298] width 33 height 86
drag, startPoint x: 311, startPoint y: 208, endPoint x: 744, endPoint y: 237, distance: 434.0
click at [744, 255] on tr "Super Snouts Super Shrooms Mushroom Immune Support Supplement for Dogs and Cats…" at bounding box center [822, 298] width 1592 height 86
click at [753, 255] on td "0.2 (185.71%) 0.07" at bounding box center [769, 298] width 33 height 86
drag, startPoint x: 744, startPoint y: 237, endPoint x: 312, endPoint y: 197, distance: 433.8
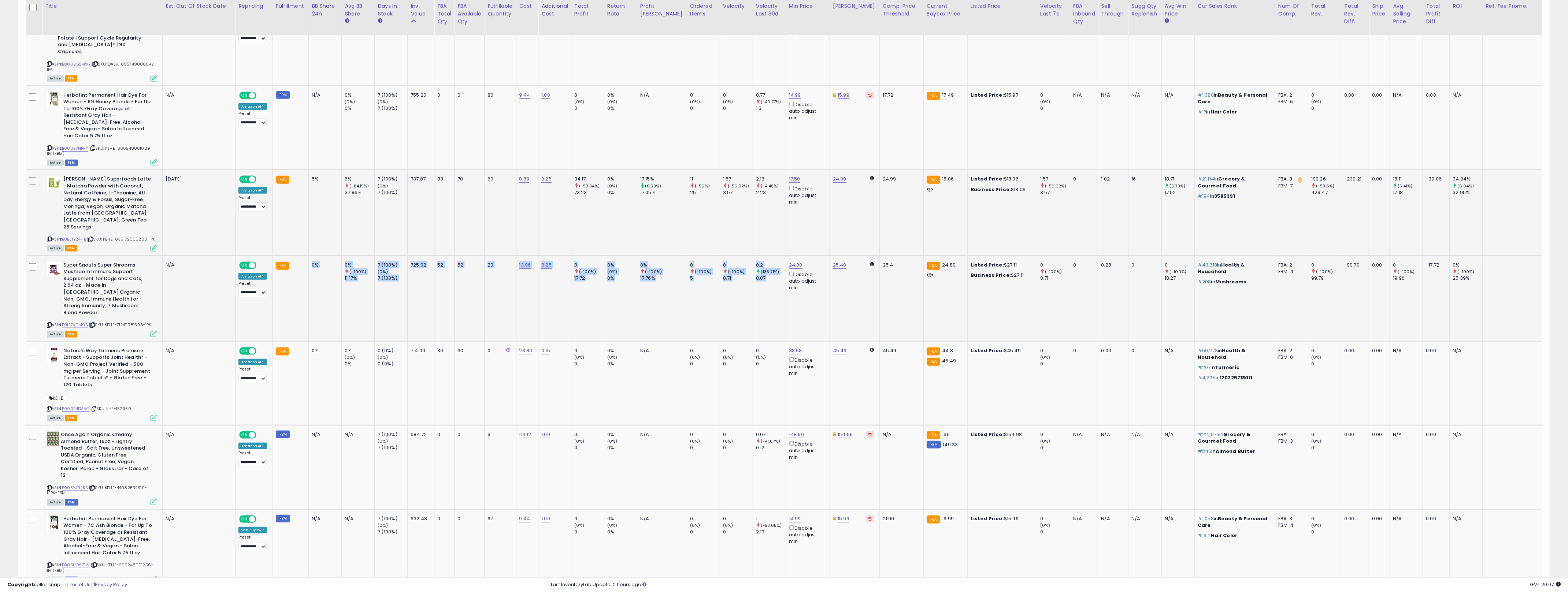
click at [312, 255] on tr "Super Snouts Super Shrooms Mushroom Immune Support Supplement for Dogs and Cats…" at bounding box center [822, 298] width 1592 height 86
click at [312, 255] on td "0%" at bounding box center [325, 298] width 33 height 86
drag, startPoint x: 312, startPoint y: 197, endPoint x: 745, endPoint y: 245, distance: 435.7
click at [745, 255] on tr "Super Snouts Super Shrooms Mushroom Immune Support Supplement for Dogs and Cats…" at bounding box center [822, 298] width 1592 height 86
click at [753, 255] on td "0.2 (185.71%) 0.07" at bounding box center [769, 298] width 33 height 86
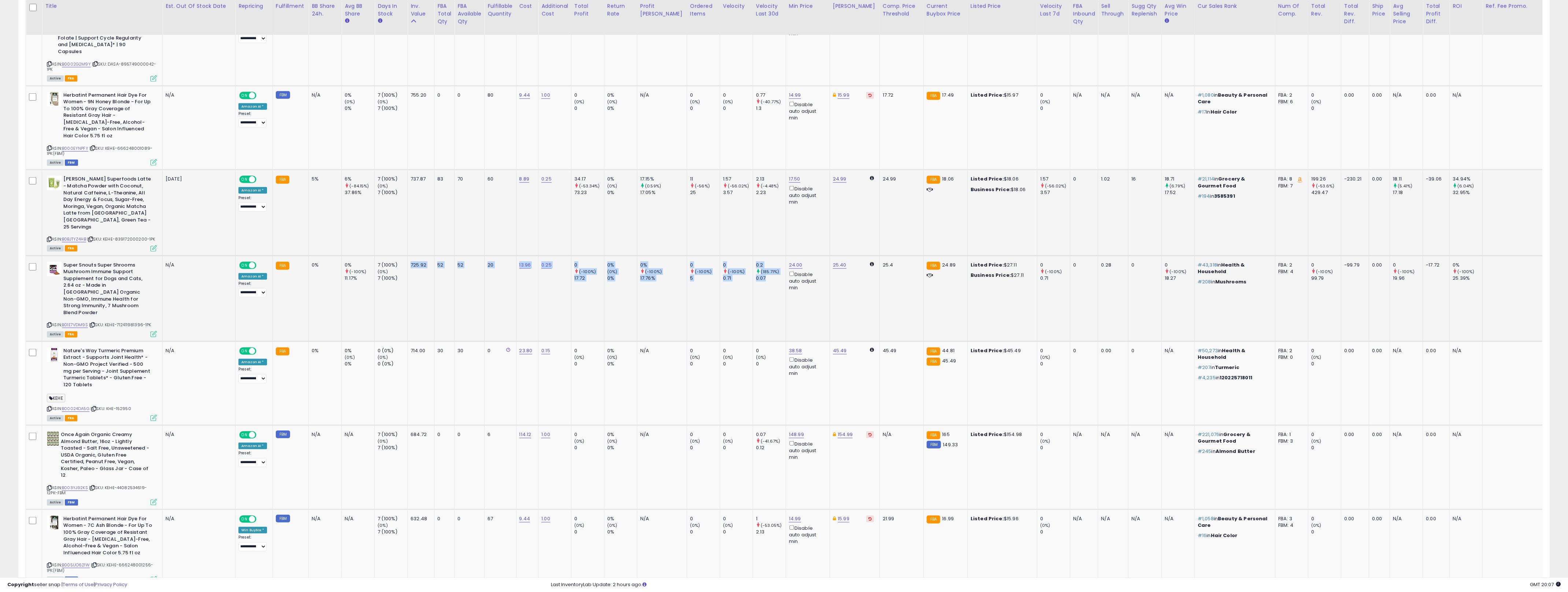
drag, startPoint x: 745, startPoint y: 245, endPoint x: 385, endPoint y: 229, distance: 360.4
click at [385, 255] on tr "Super Snouts Super Shrooms Mushroom Immune Support Supplement for Dogs and Cats…" at bounding box center [822, 298] width 1592 height 86
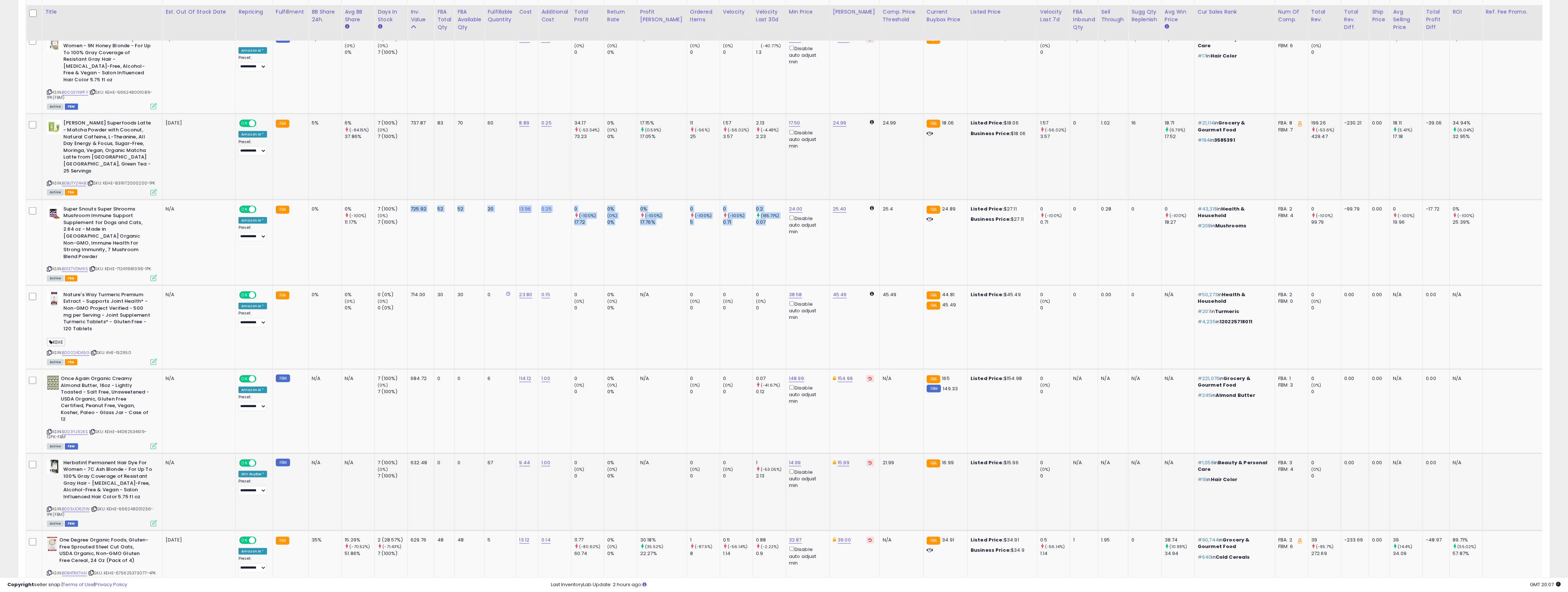
scroll to position [1561, 0]
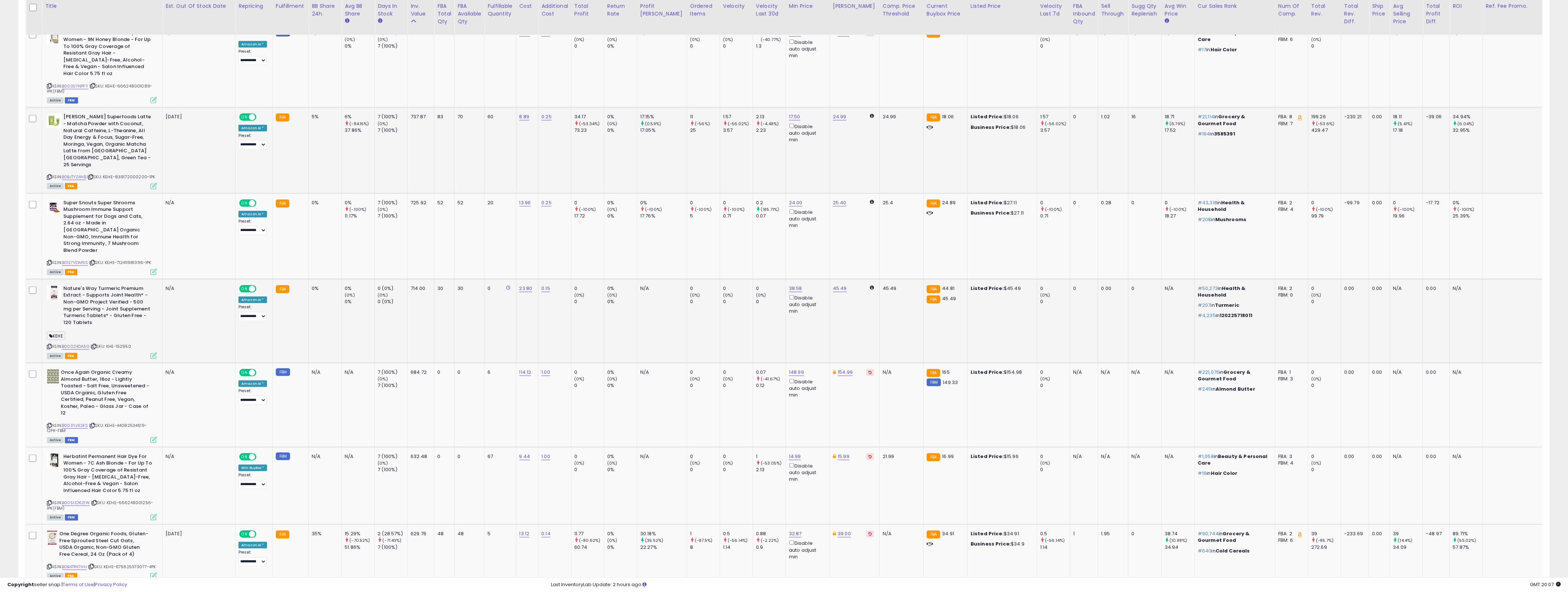
click at [780, 279] on td "45.49" at bounding box center [901, 320] width 44 height 84
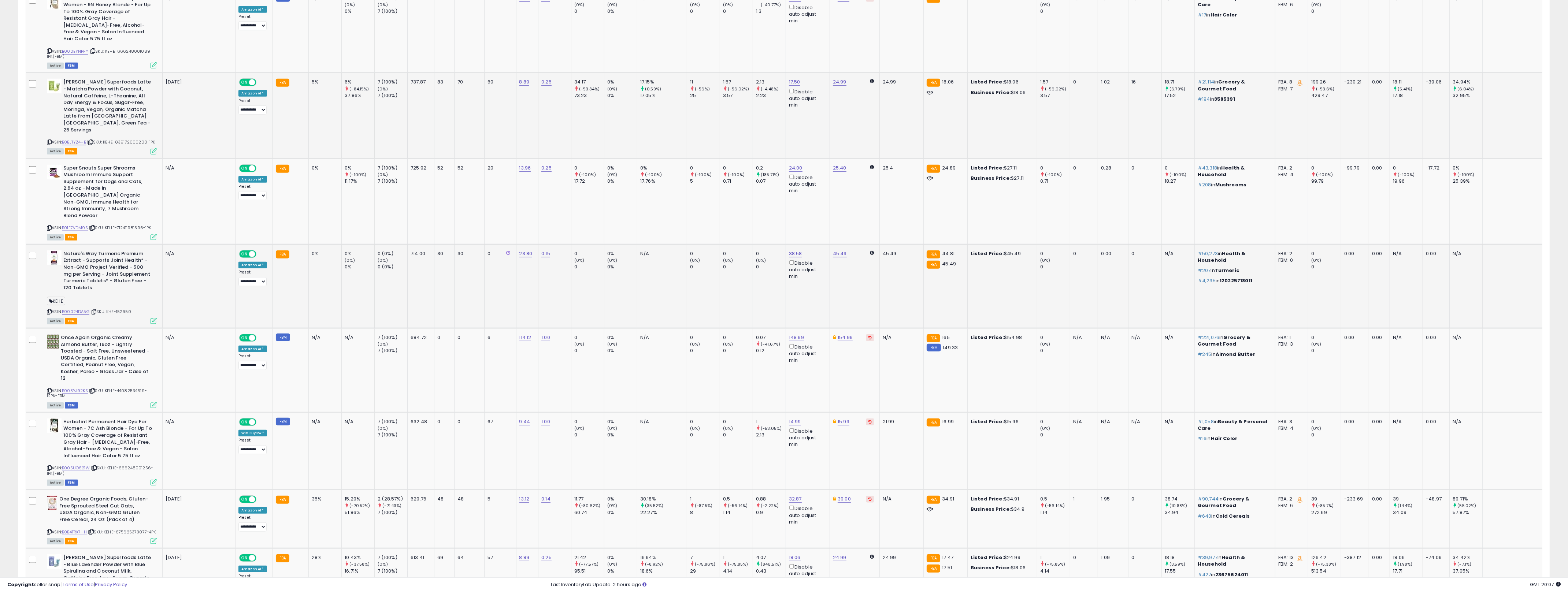
scroll to position [1631, 0]
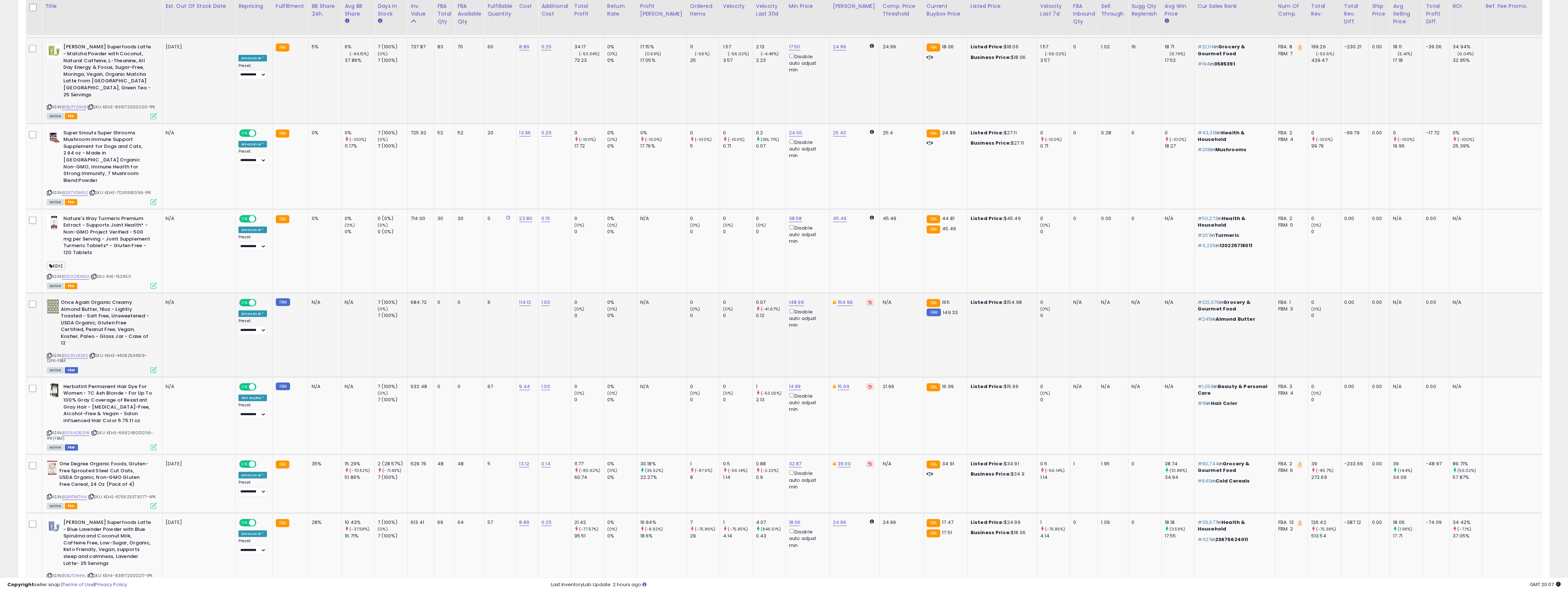
click at [780, 293] on td "148.99 Disable auto adjust min" at bounding box center [808, 335] width 44 height 84
click at [780, 460] on link "32.87" at bounding box center [795, 464] width 13 height 7
click at [780, 363] on icon "button" at bounding box center [817, 360] width 4 height 4
click at [780, 519] on link "18.06" at bounding box center [794, 522] width 12 height 7
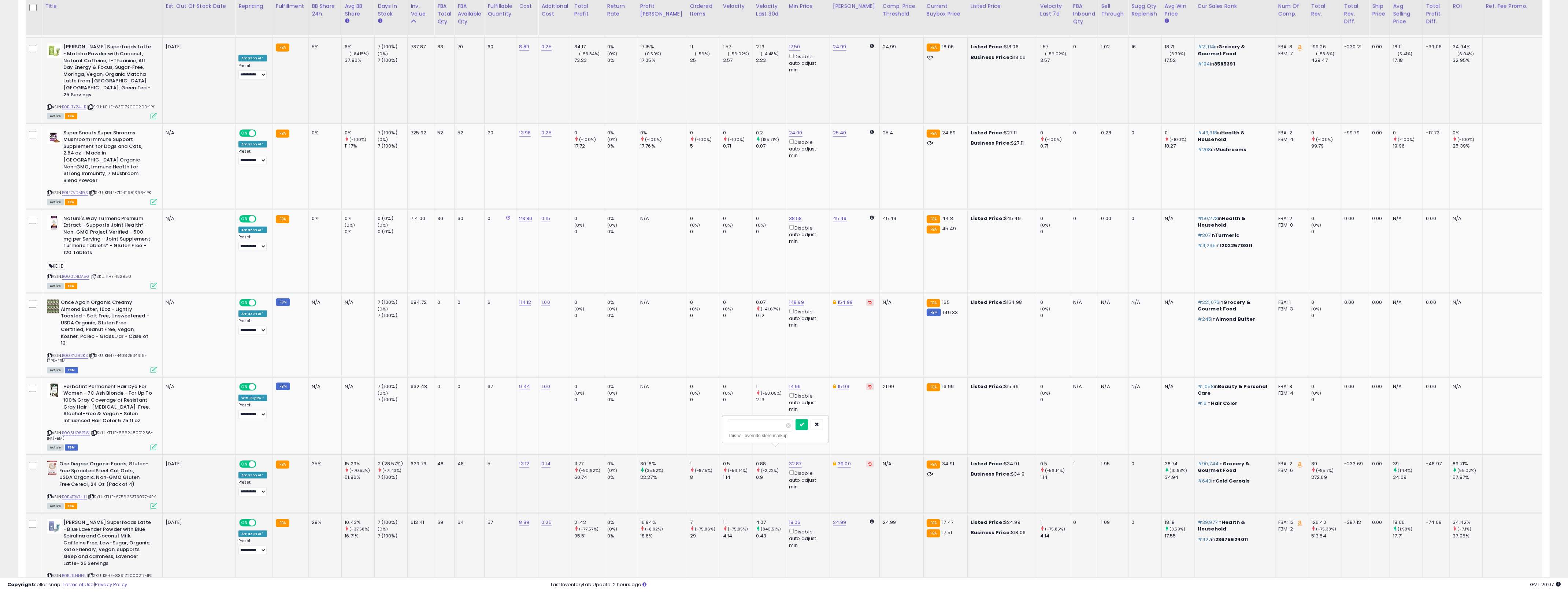
click at [772, 427] on input "*****" at bounding box center [760, 425] width 65 height 12
type input "****"
click button "submit" at bounding box center [801, 425] width 12 height 11
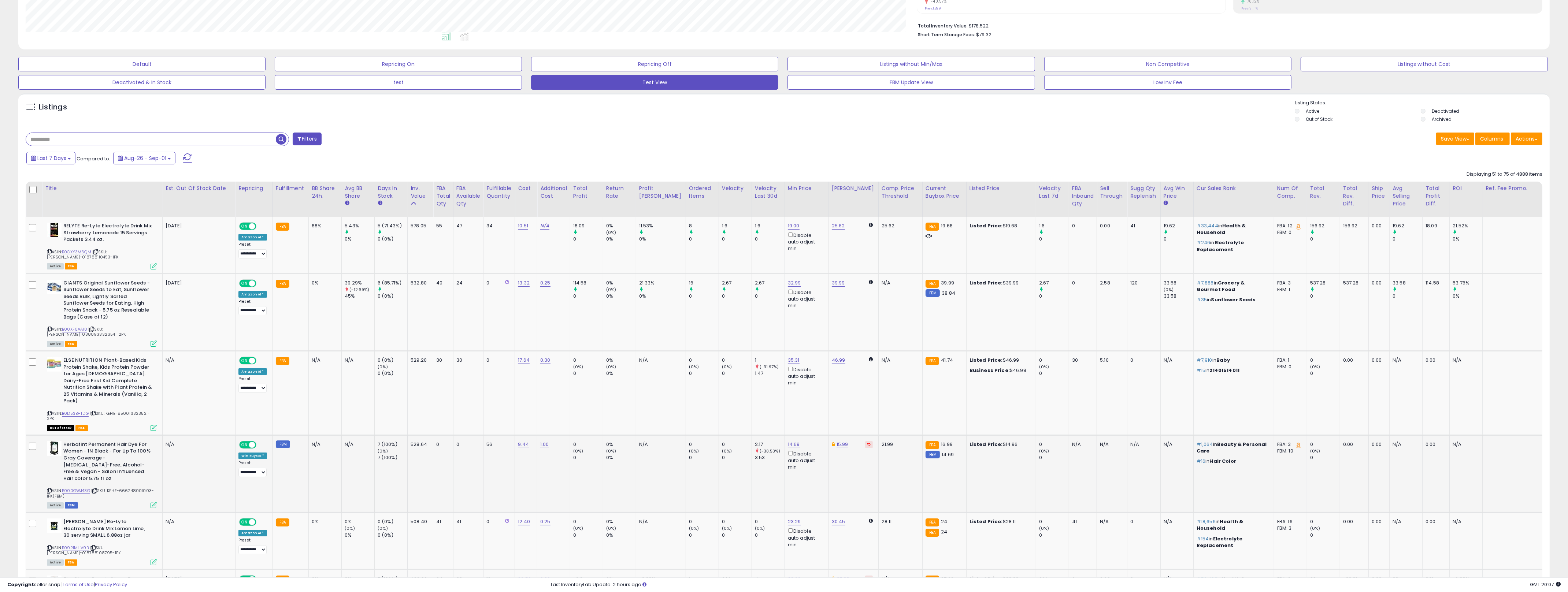
scroll to position [176, 0]
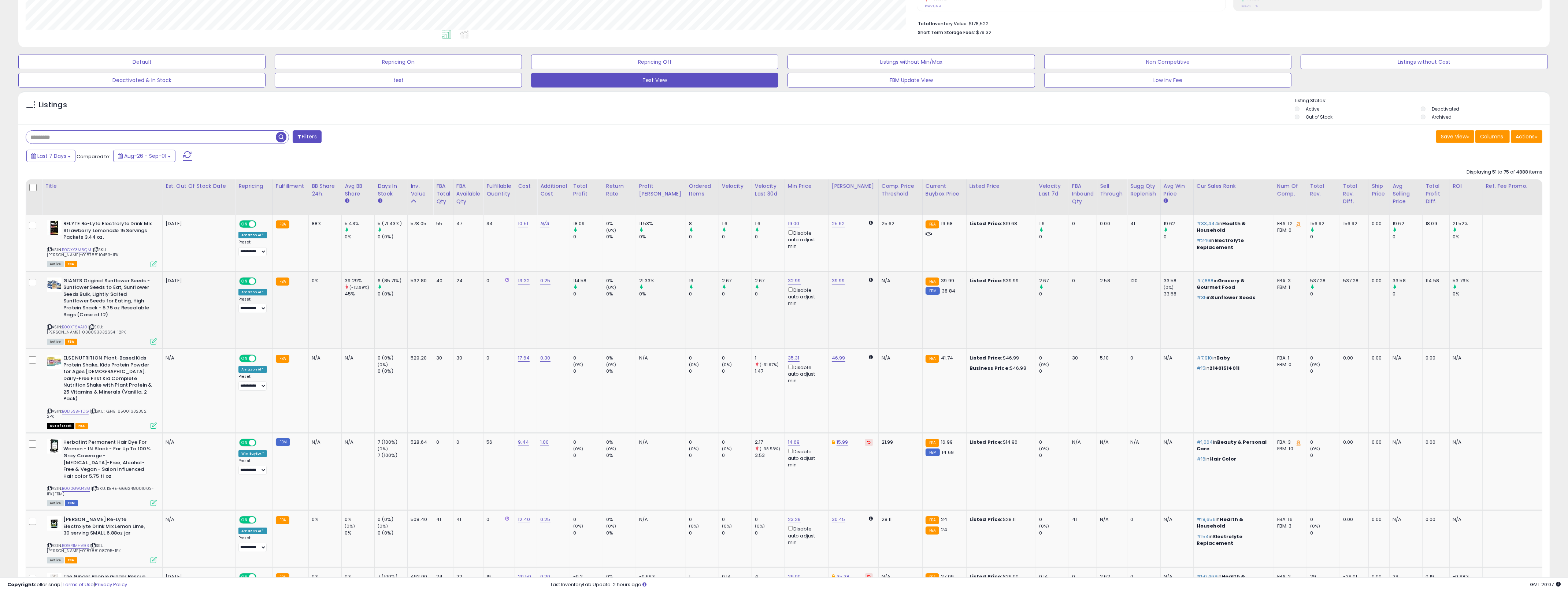
click at [372, 324] on td "39.29% (-12.69%) 45%" at bounding box center [358, 310] width 33 height 77
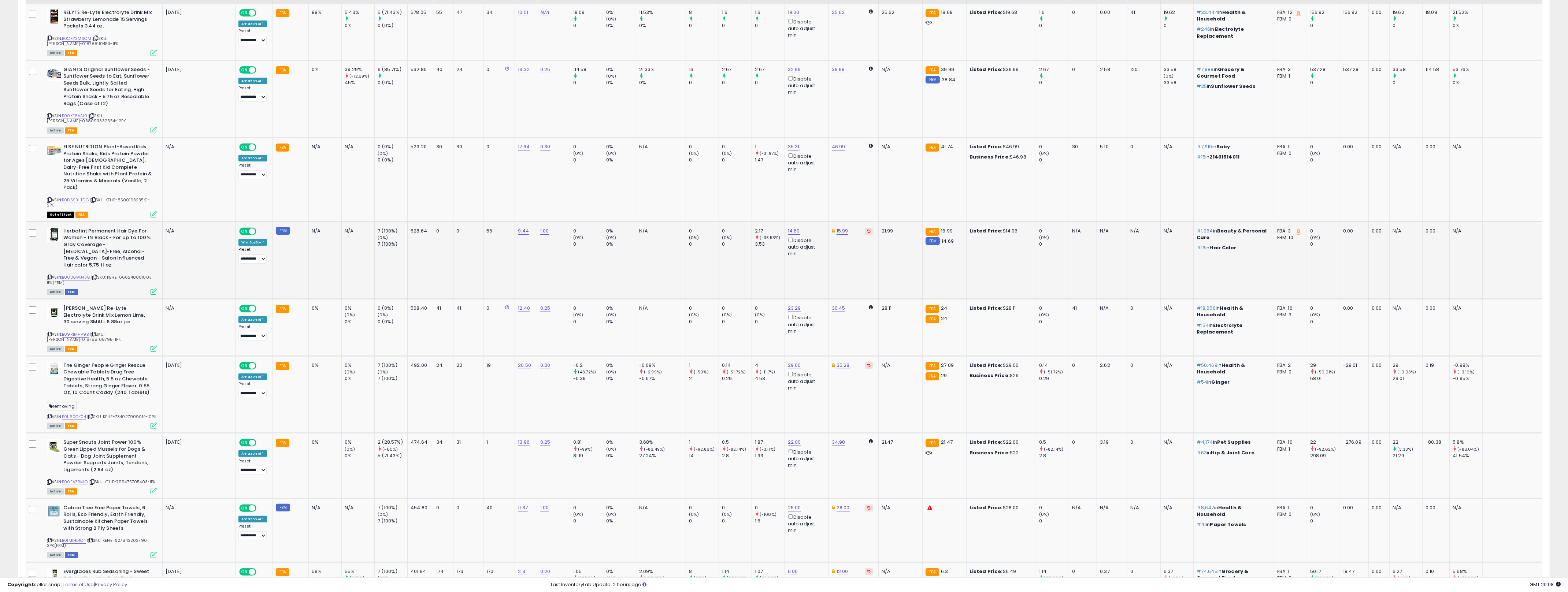
scroll to position [391, 0]
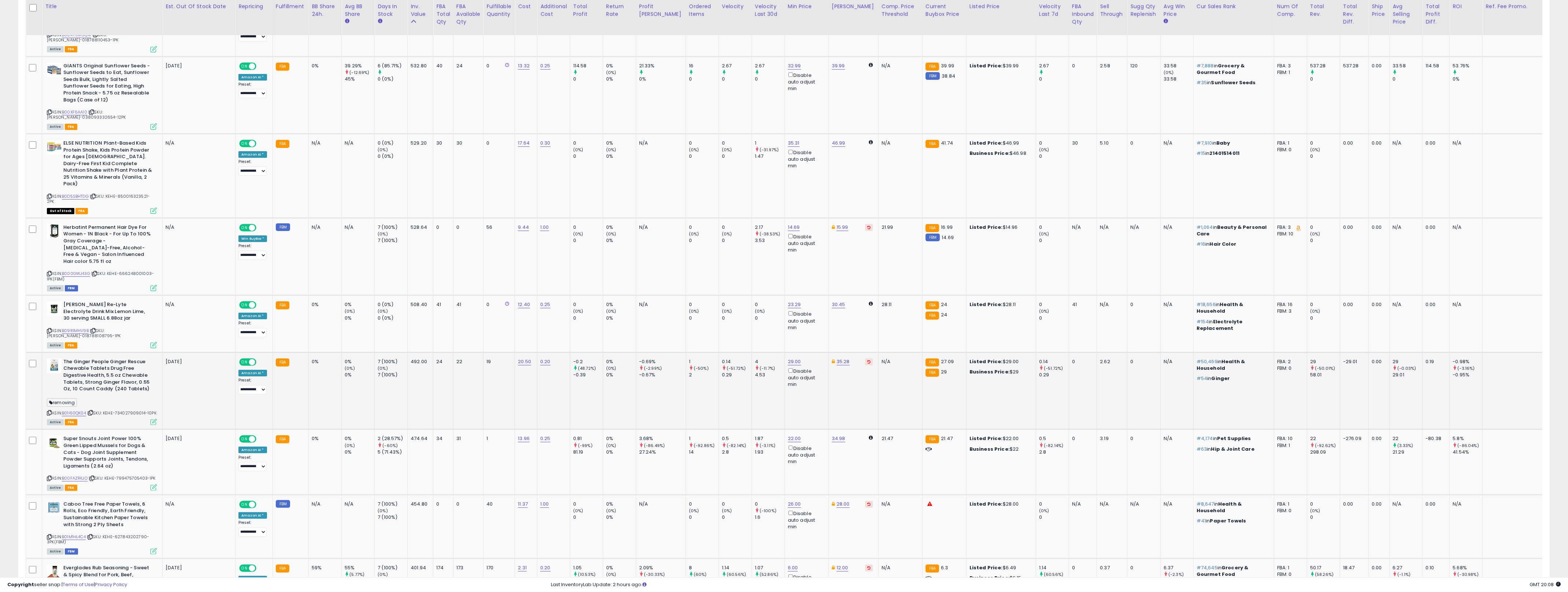
click at [140, 360] on b "The Ginger People Ginger Rescue Chewable Tablets Drug Free Digestive Health, 5.…" at bounding box center [108, 376] width 89 height 36
drag, startPoint x: 140, startPoint y: 360, endPoint x: 150, endPoint y: 364, distance: 10.8
click at [150, 364] on b "The Ginger People Ginger Rescue Chewable Tablets Drug Free Digestive Health, 5.…" at bounding box center [108, 376] width 89 height 36
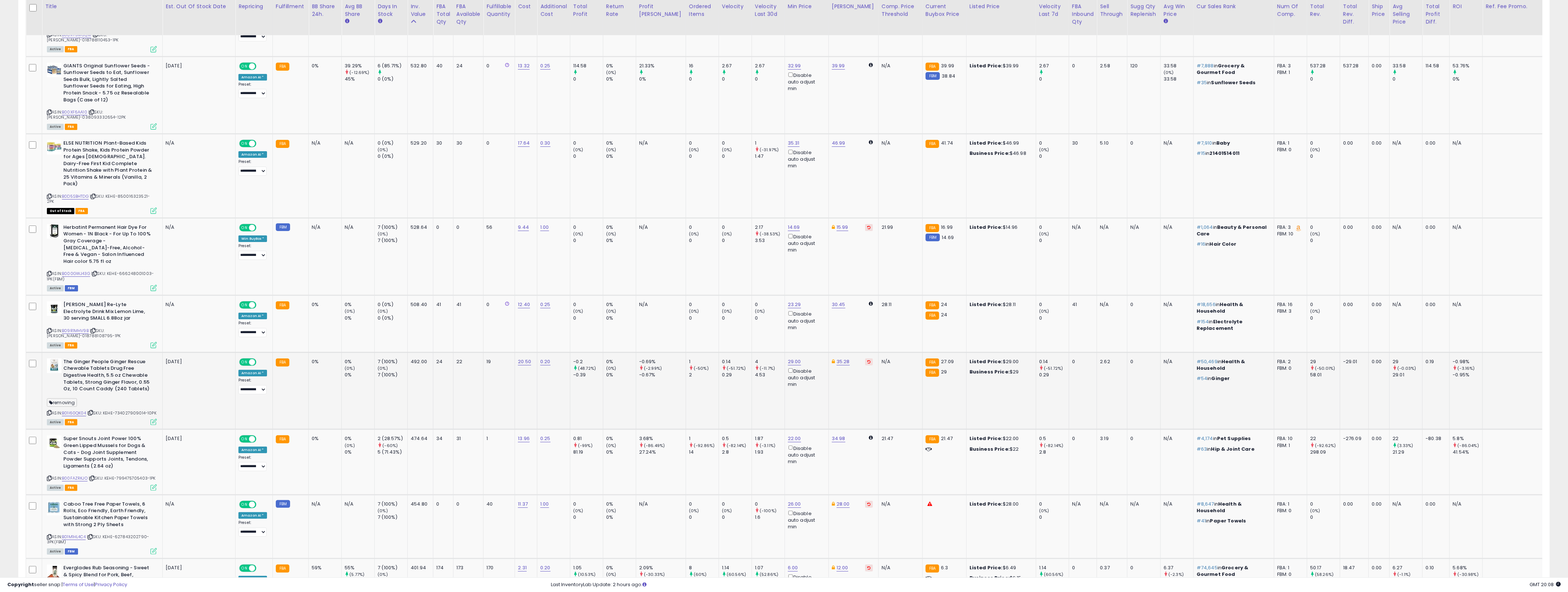
click at [150, 364] on b "The Ginger People Ginger Rescue Chewable Tablets Drug Free Digestive Health, 5.…" at bounding box center [108, 376] width 89 height 36
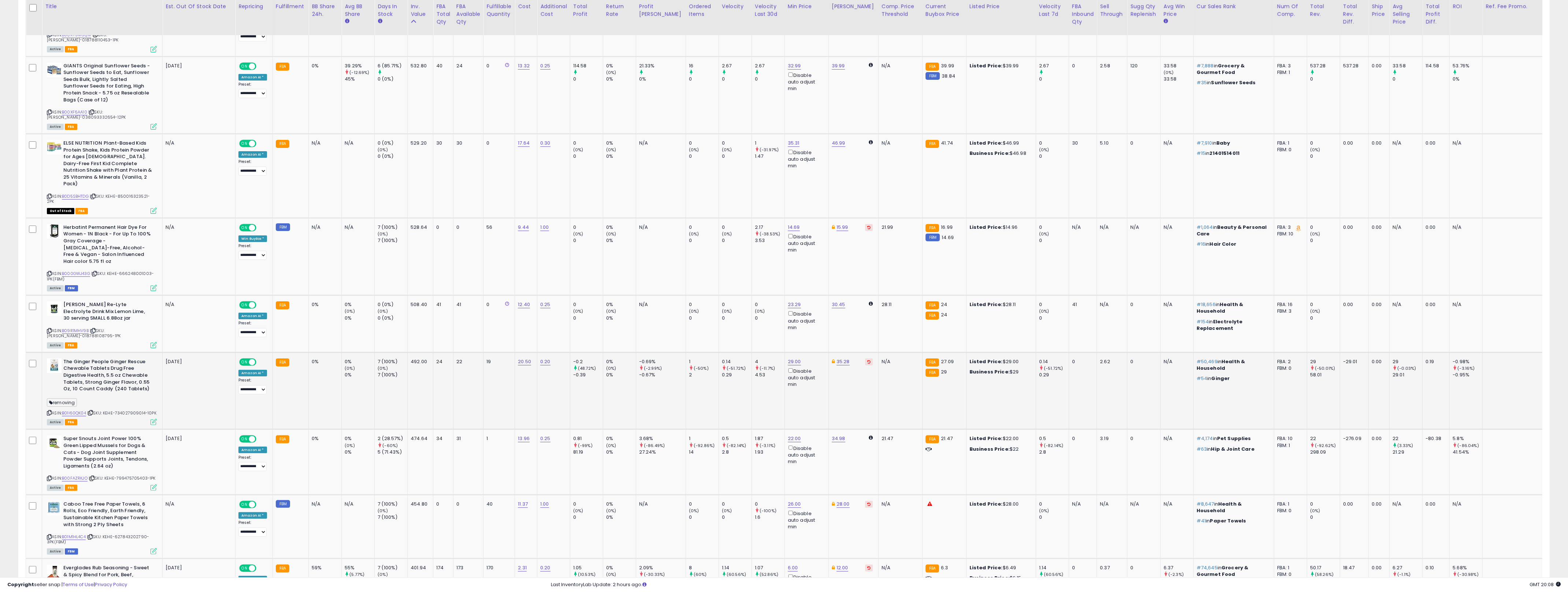
click at [156, 365] on div "The Ginger People Ginger Rescue Chewable Tablets Drug Free Digestive Health, 5.…" at bounding box center [102, 376] width 110 height 36
drag, startPoint x: 156, startPoint y: 365, endPoint x: 90, endPoint y: 382, distance: 68.2
click at [90, 382] on div "The Ginger People Ginger Rescue Chewable Tablets Drug Free Digestive Health, 5.…" at bounding box center [101, 391] width 112 height 66
click at [123, 365] on b "The Ginger People Ginger Rescue Chewable Tablets Drug Free Digestive Health, 5.…" at bounding box center [108, 376] width 89 height 36
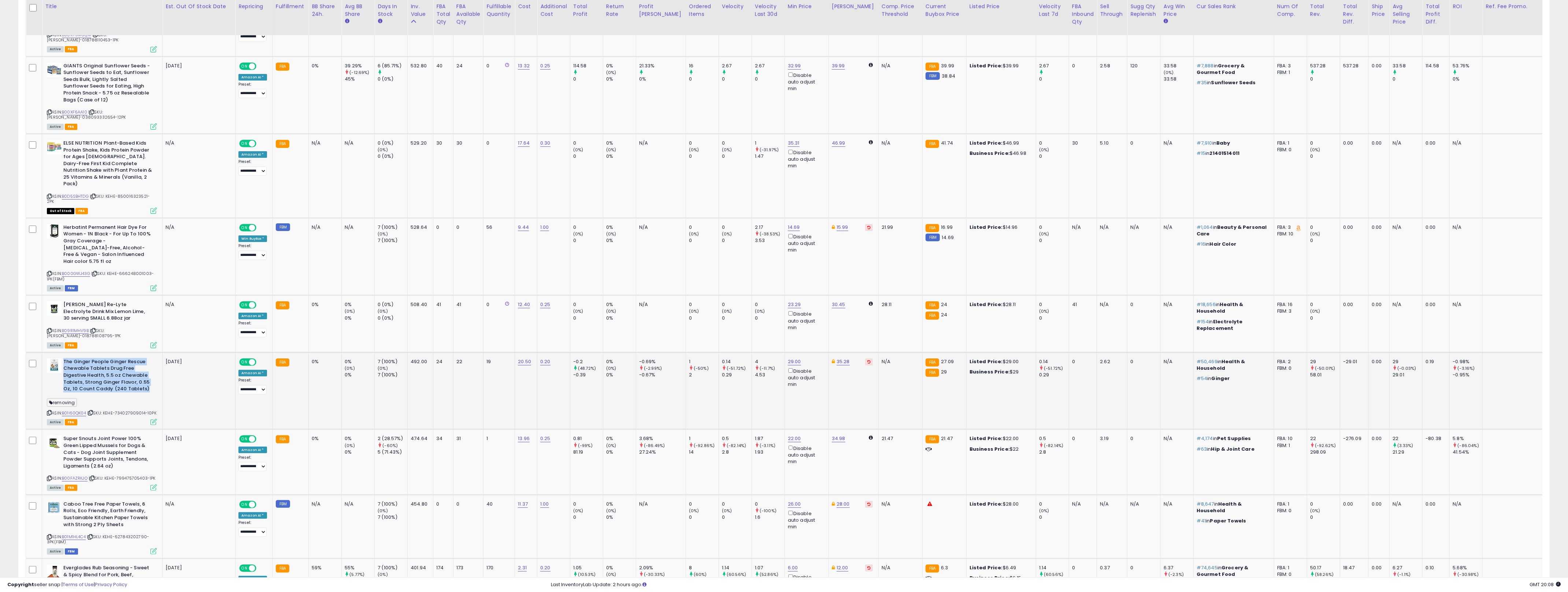
drag, startPoint x: 123, startPoint y: 365, endPoint x: 104, endPoint y: 338, distance: 33.0
click at [104, 358] on b "The Ginger People Ginger Rescue Chewable Tablets Drug Free Digestive Health, 5.…" at bounding box center [108, 376] width 89 height 36
drag, startPoint x: 104, startPoint y: 338, endPoint x: 142, endPoint y: 377, distance: 54.5
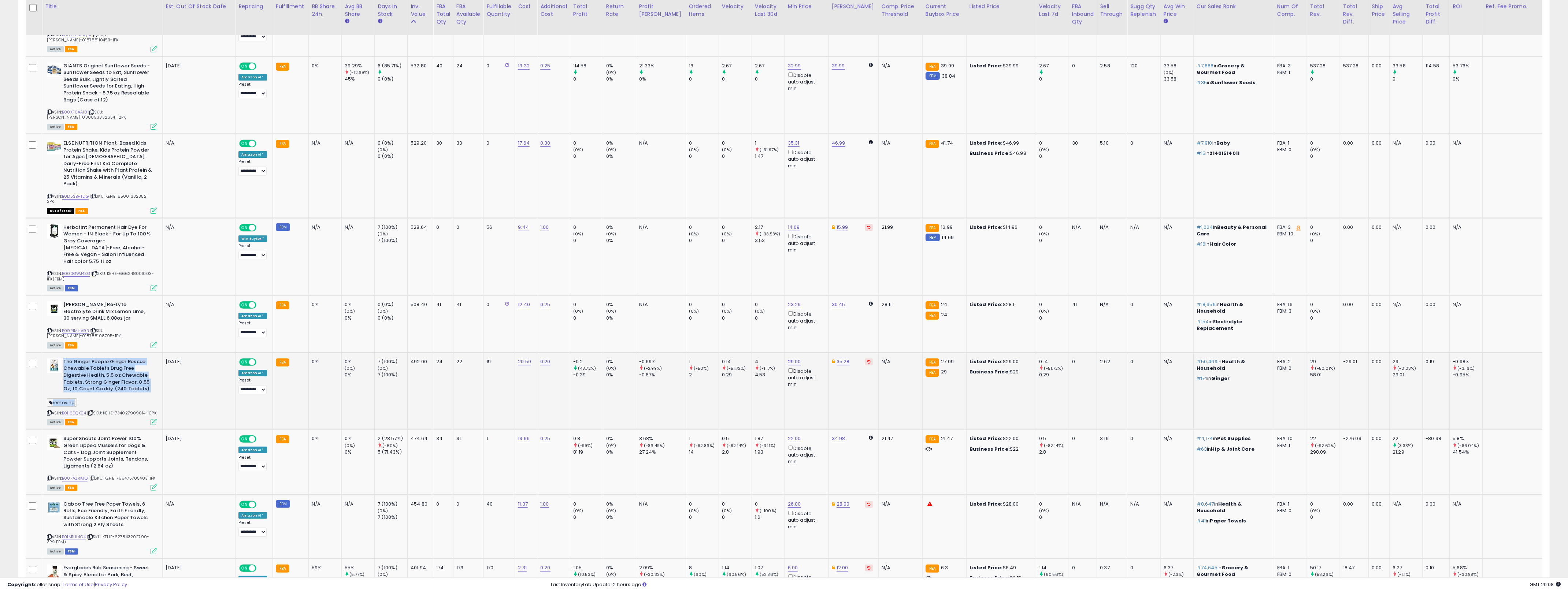
click at [141, 379] on div "The Ginger People Ginger Rescue Chewable Tablets Drug Free Digestive Health, 5.…" at bounding box center [101, 391] width 112 height 66
click at [151, 360] on b "The Ginger People Ginger Rescue Chewable Tablets Drug Free Digestive Health, 5.…" at bounding box center [108, 376] width 89 height 36
drag, startPoint x: 164, startPoint y: 364, endPoint x: 75, endPoint y: 335, distance: 93.6
click at [75, 352] on tr "The Ginger People Ginger Rescue Chewable Tablets Drug Free Digestive Health, 5.…" at bounding box center [822, 390] width 1592 height 77
click at [75, 358] on b "The Ginger People Ginger Rescue Chewable Tablets Drug Free Digestive Health, 5.…" at bounding box center [108, 376] width 89 height 36
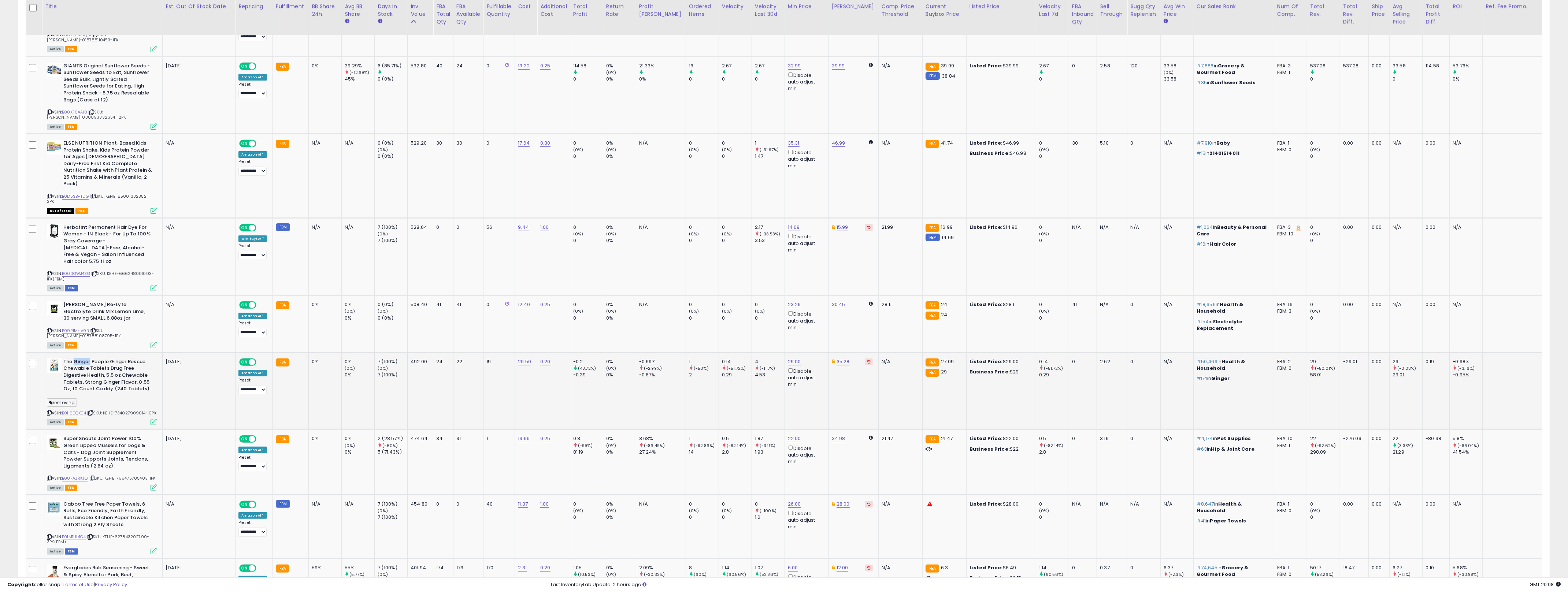
click at [75, 358] on b "The Ginger People Ginger Rescue Chewable Tablets Drug Free Digestive Health, 5.…" at bounding box center [108, 376] width 89 height 36
drag, startPoint x: 75, startPoint y: 335, endPoint x: 128, endPoint y: 356, distance: 57.0
click at [128, 358] on b "The Ginger People Ginger Rescue Chewable Tablets Drug Free Digestive Health, 5.…" at bounding box center [108, 376] width 89 height 36
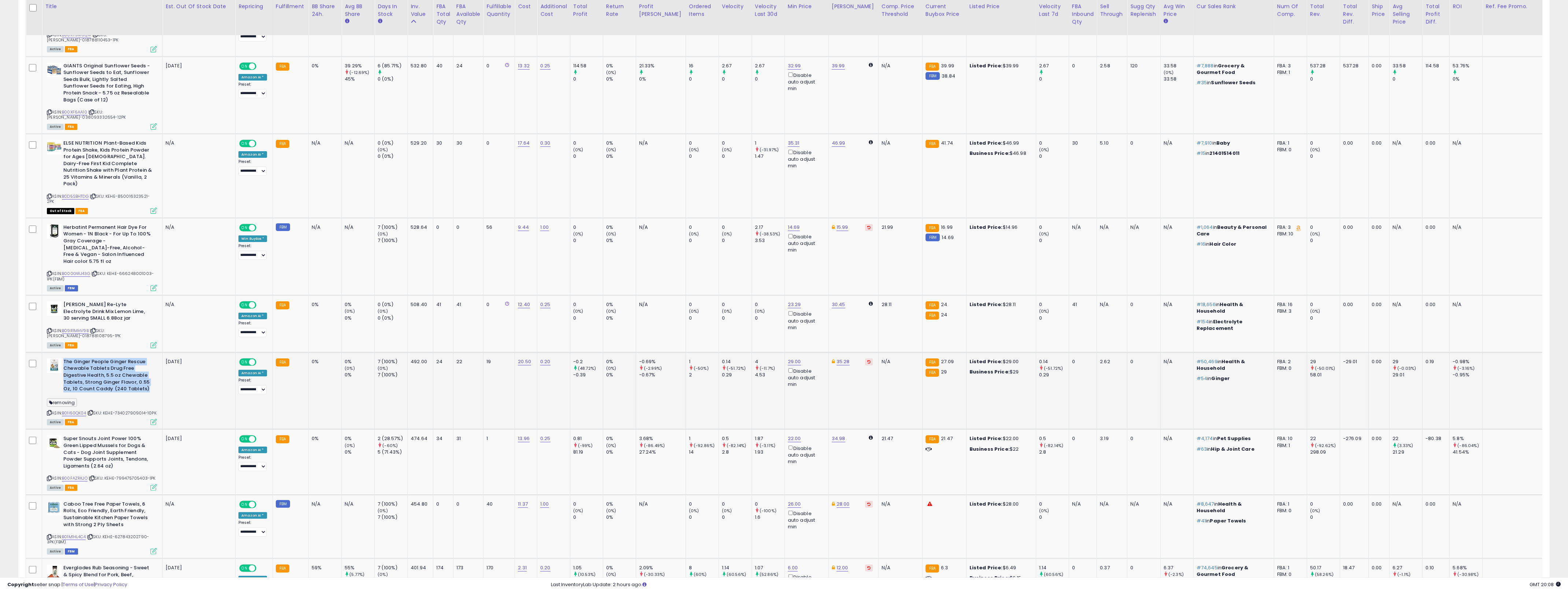
click at [128, 358] on b "The Ginger People Ginger Rescue Chewable Tablets Drug Free Digestive Health, 5.…" at bounding box center [108, 376] width 89 height 36
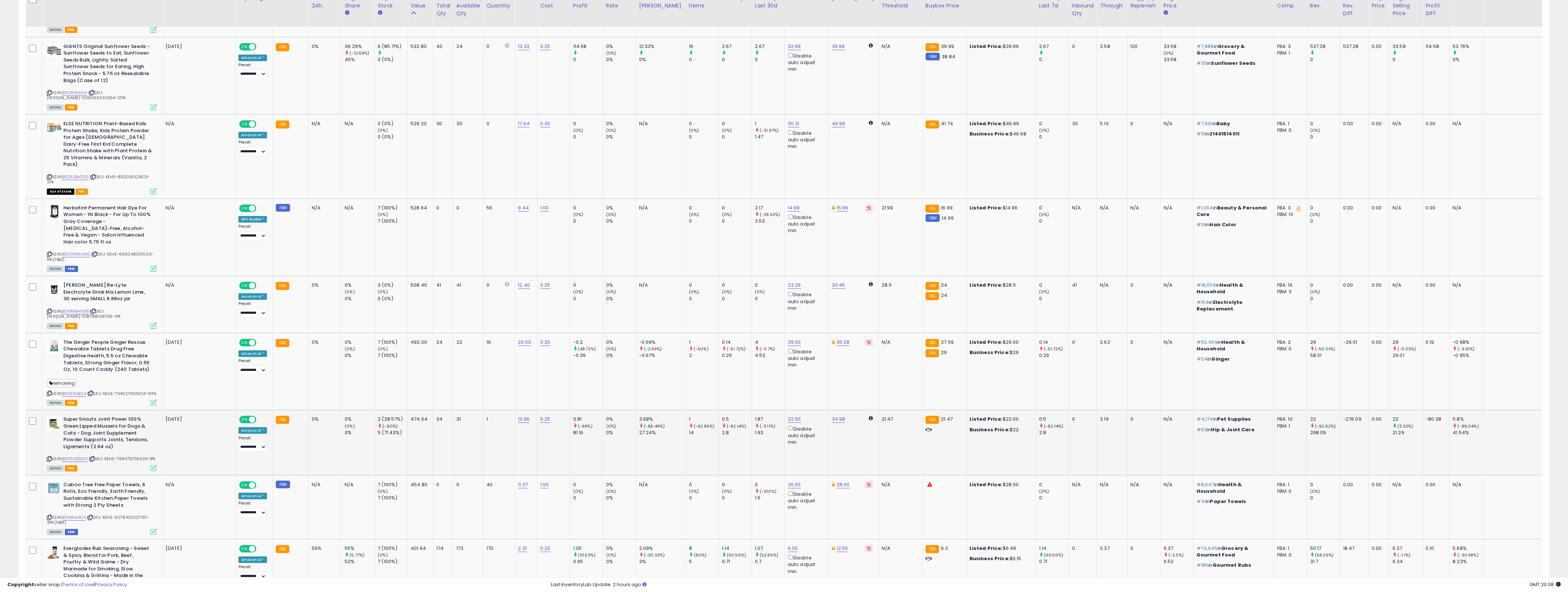
scroll to position [468, 0]
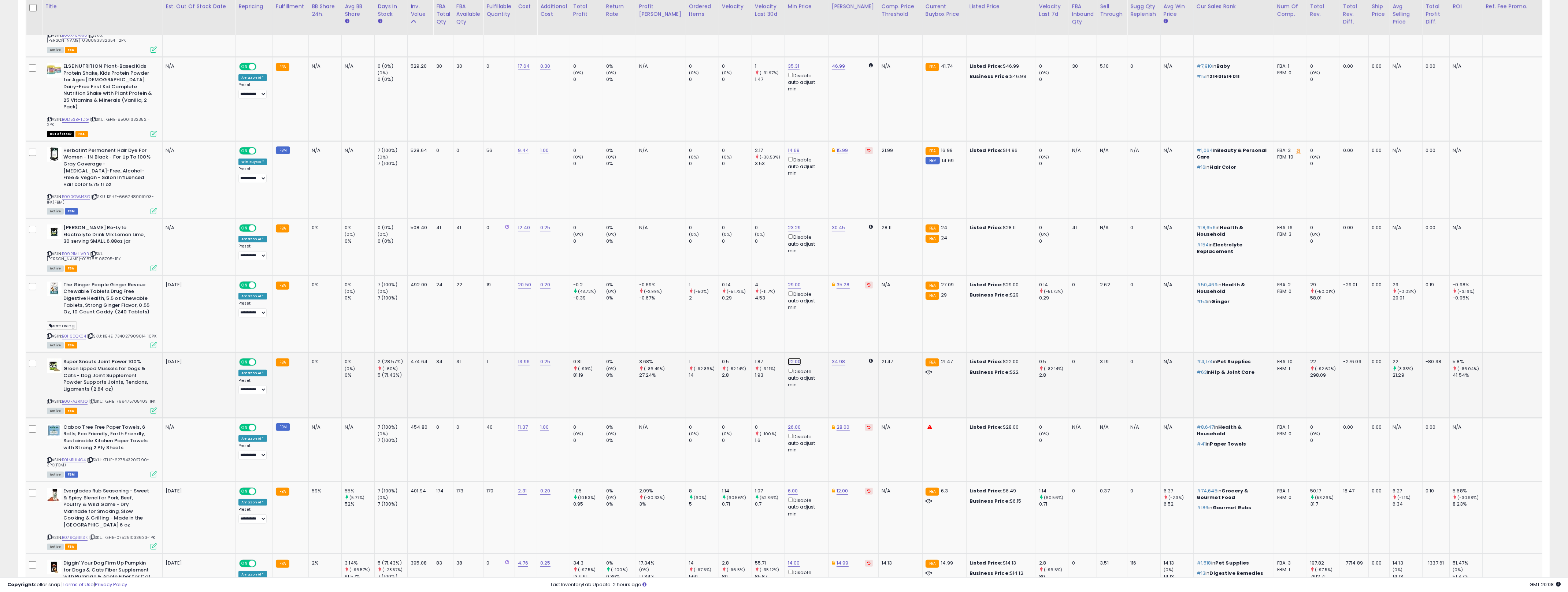
click at [780, 358] on link "22.00" at bounding box center [795, 362] width 13 height 7
click at [757, 315] on input "*****" at bounding box center [759, 310] width 65 height 12
type input "**"
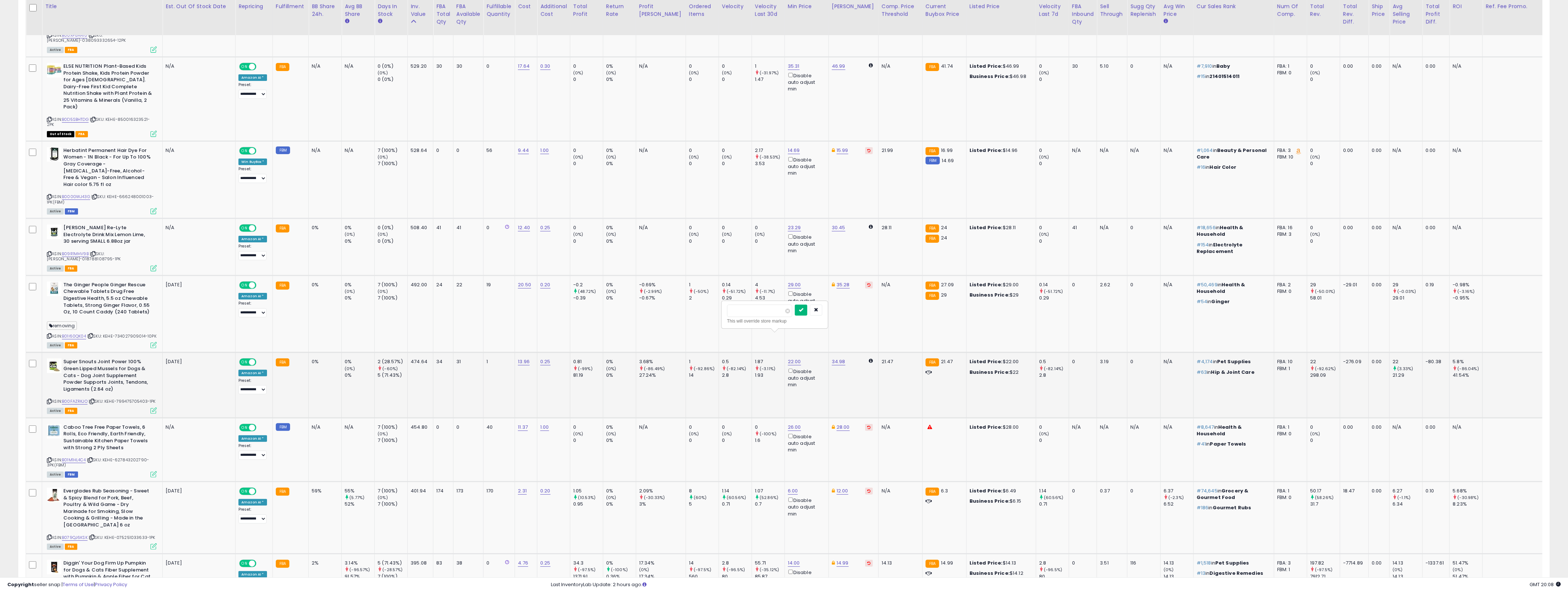
click at [780, 310] on icon "submit" at bounding box center [801, 309] width 4 height 4
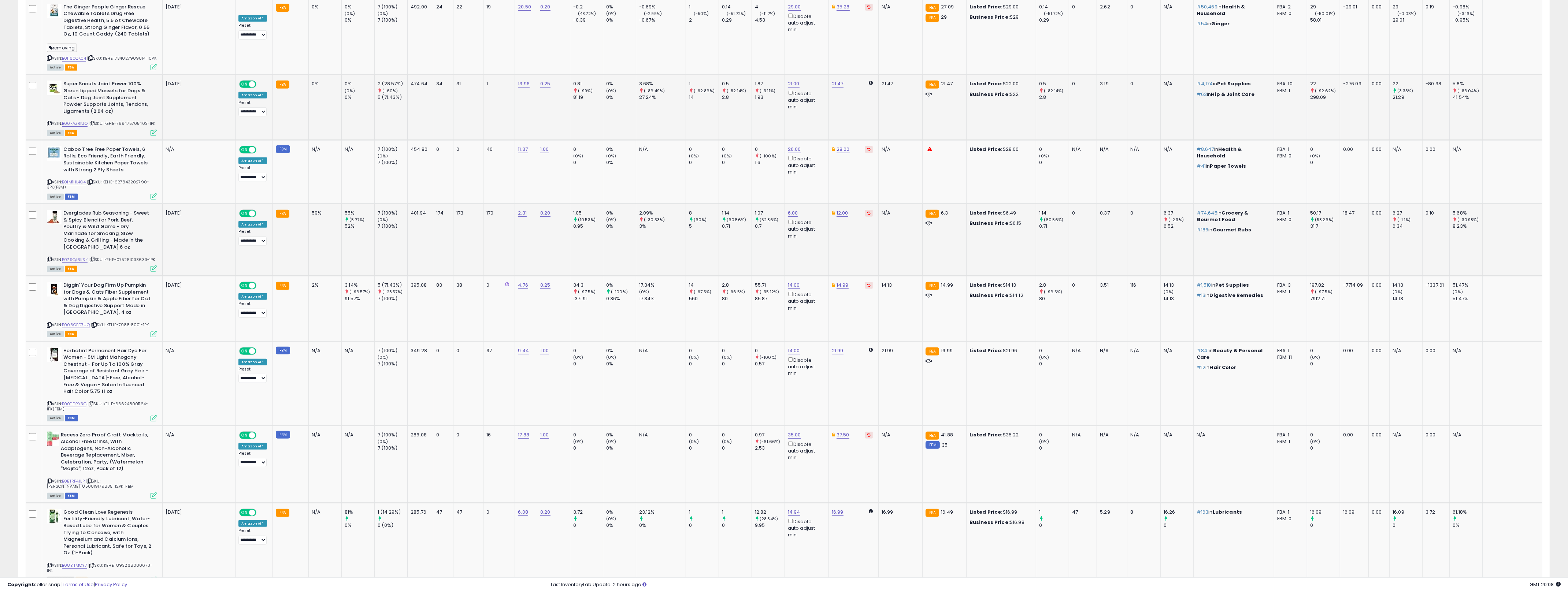
scroll to position [753, 0]
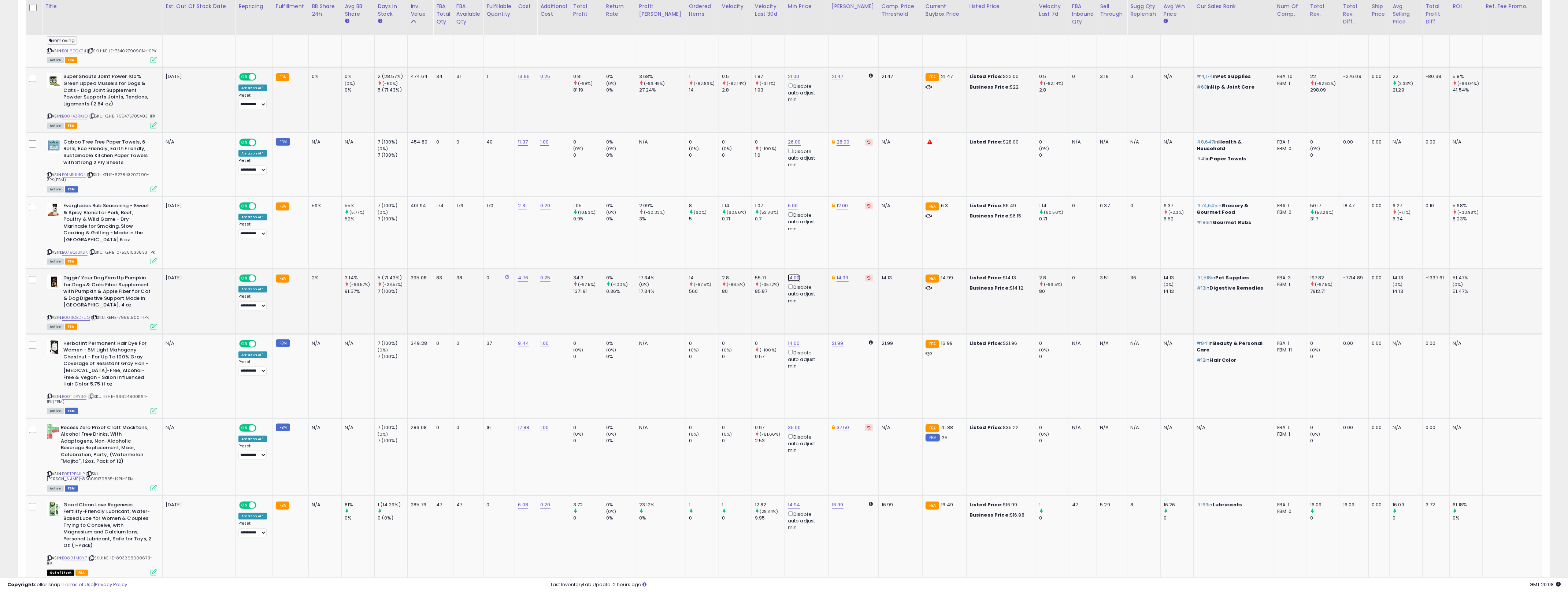
click at [780, 274] on link "14.00" at bounding box center [794, 278] width 12 height 7
click at [780, 216] on icon "button" at bounding box center [815, 218] width 4 height 4
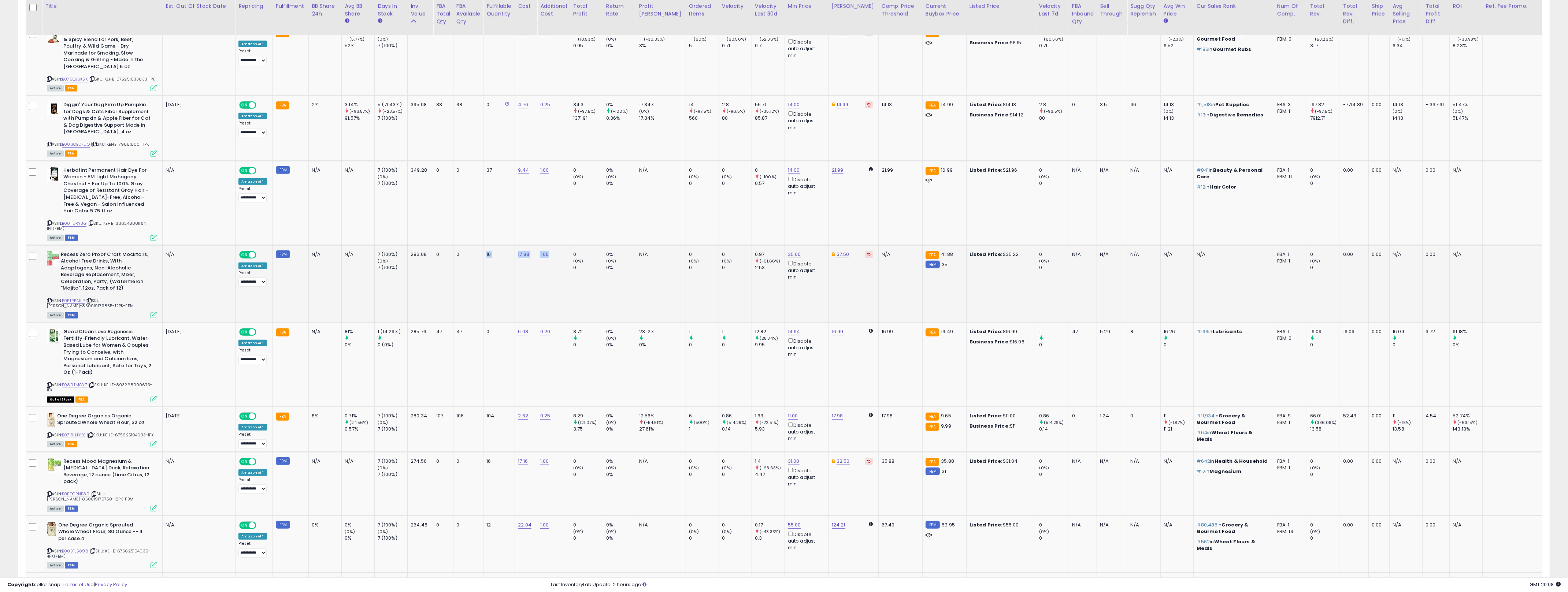
drag, startPoint x: 476, startPoint y: 238, endPoint x: 548, endPoint y: 236, distance: 72.0
click at [548, 245] on tr "Recess Zero Proof Craft Mocktails, Alcohol Free Drinks, With Adaptogens, Non-Al…" at bounding box center [822, 283] width 1592 height 77
drag, startPoint x: 642, startPoint y: 280, endPoint x: 693, endPoint y: 280, distance: 51.0
click at [666, 280] on tr "Recess Zero Proof Craft Mocktails, Alcohol Free Drinks, With Adaptogens, Non-Al…" at bounding box center [822, 283] width 1592 height 77
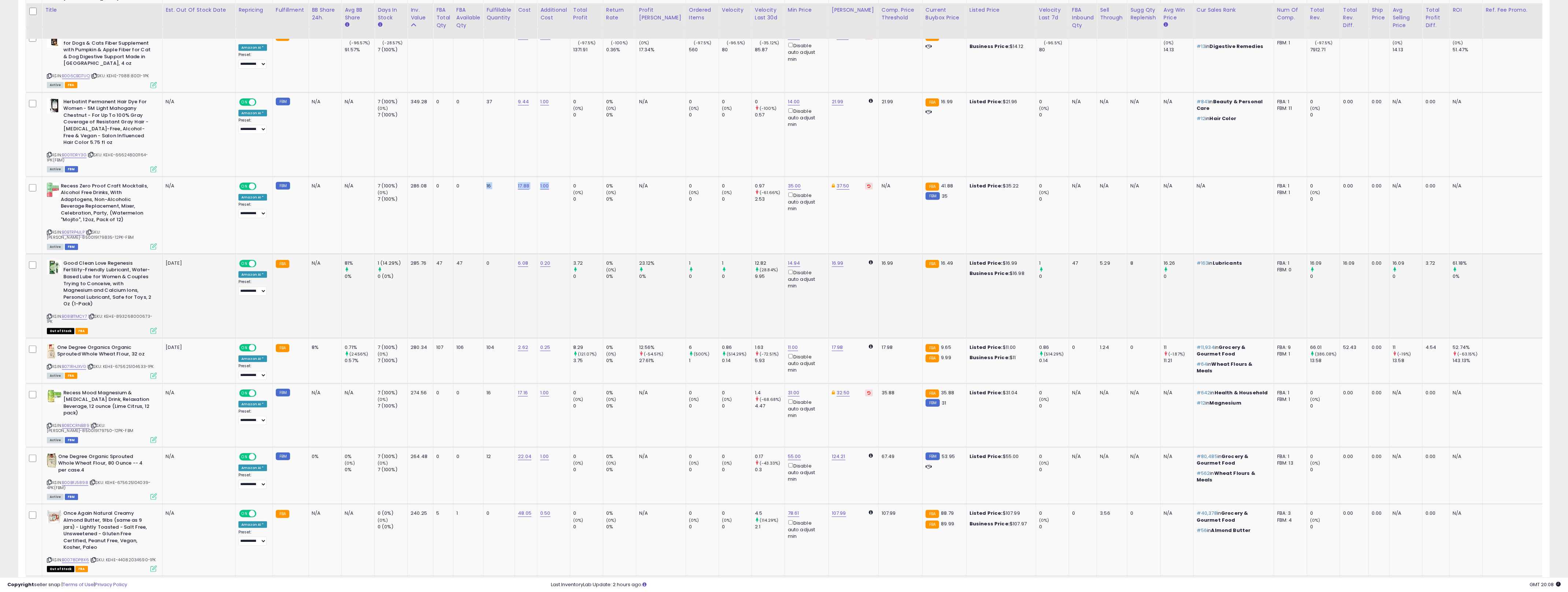
scroll to position [998, 0]
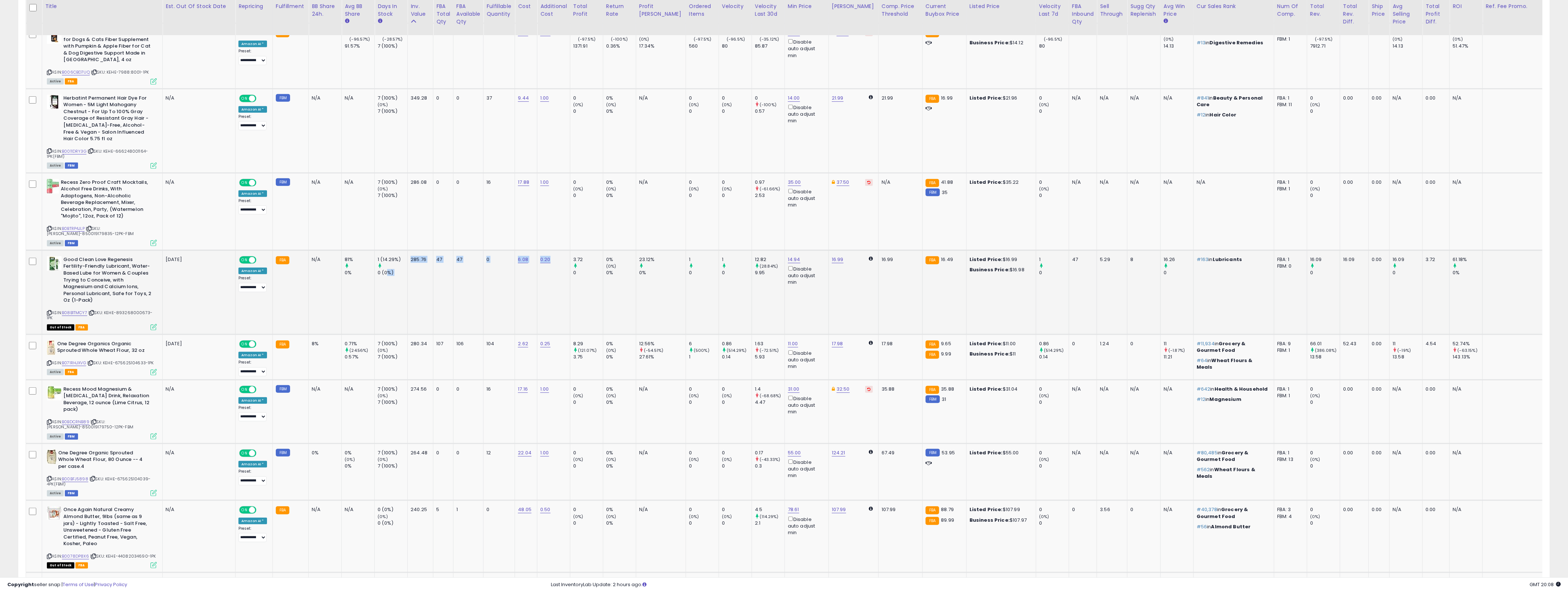
drag, startPoint x: 385, startPoint y: 238, endPoint x: 547, endPoint y: 246, distance: 162.2
click at [547, 250] on tr "Good Clean Love Regenesis Fertility-Friendly Lubricant, Water-Based Lube for Wo…" at bounding box center [822, 292] width 1592 height 84
click at [468, 252] on td "47" at bounding box center [468, 292] width 30 height 84
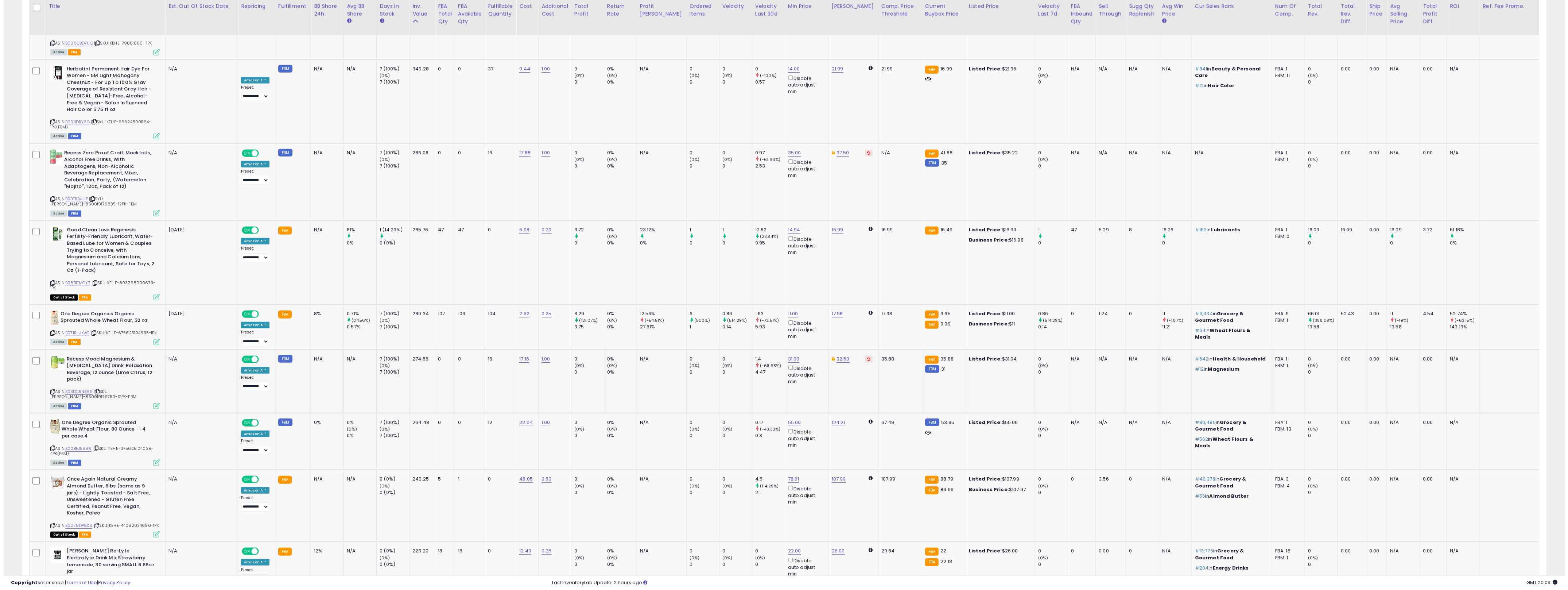
scroll to position [1048, 0]
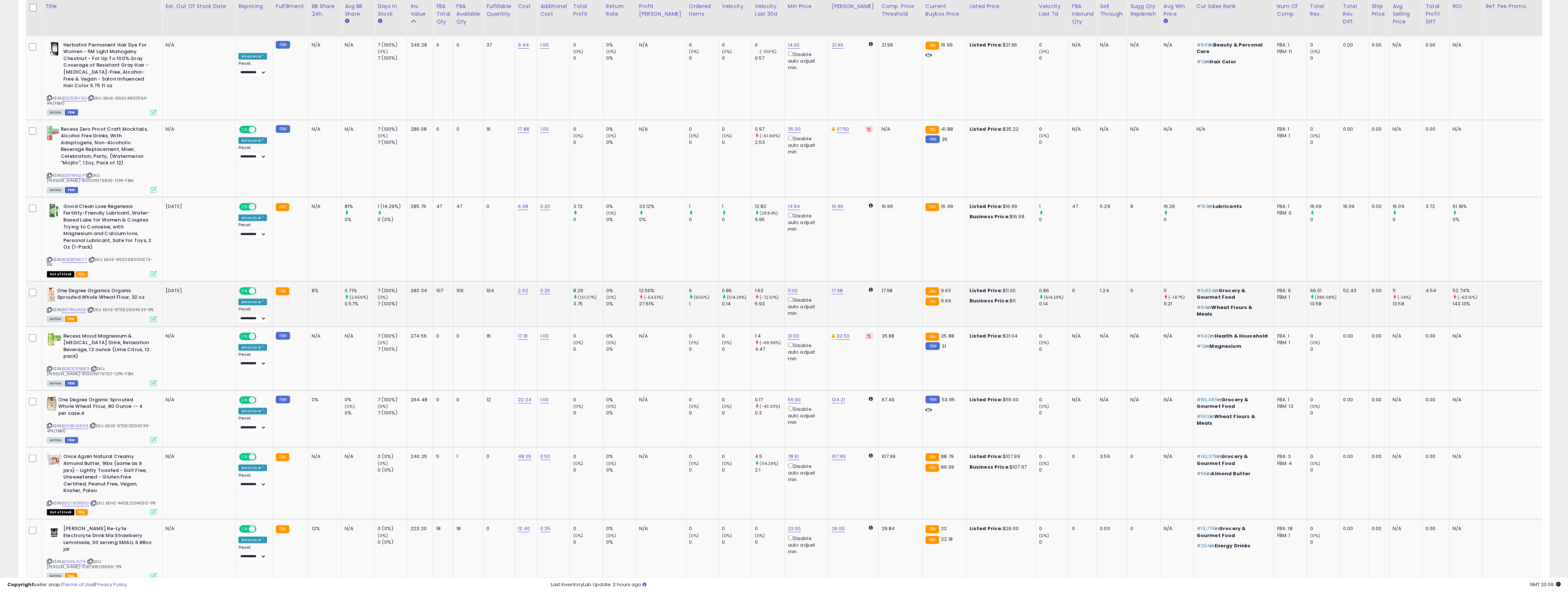
click at [153, 316] on icon at bounding box center [153, 319] width 6 height 6
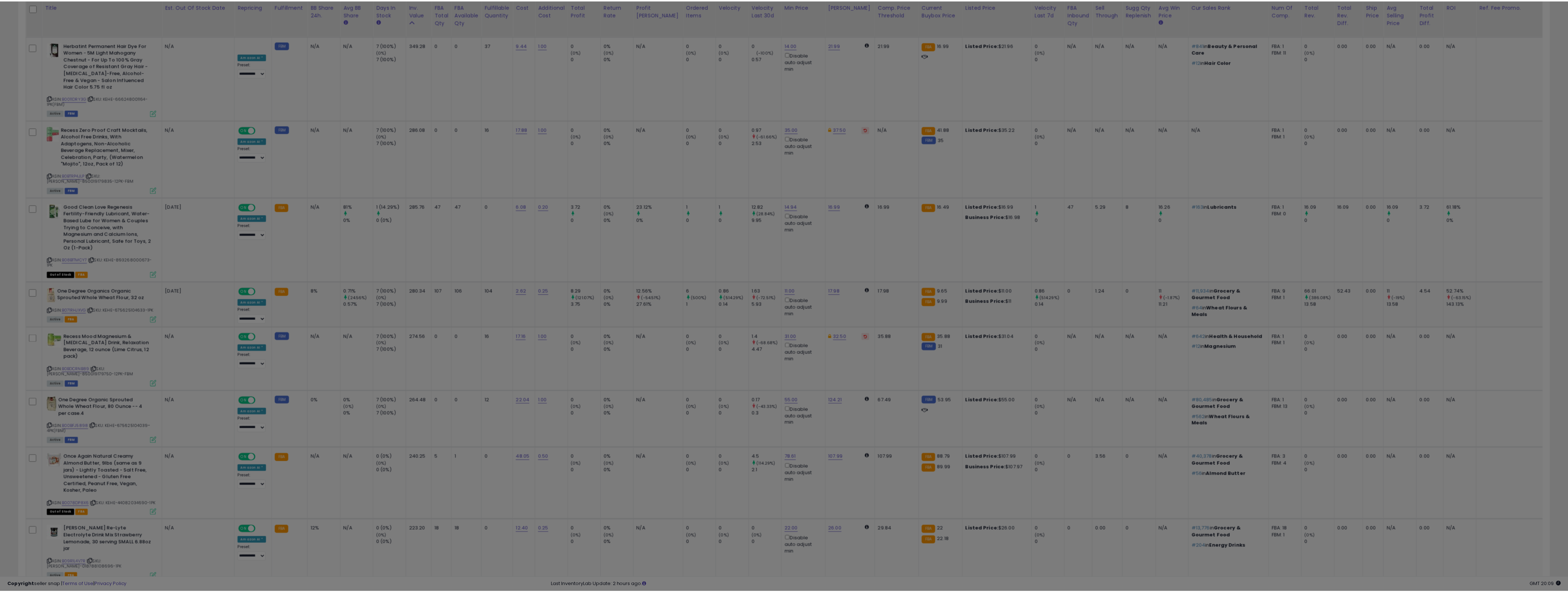
scroll to position [150, 896]
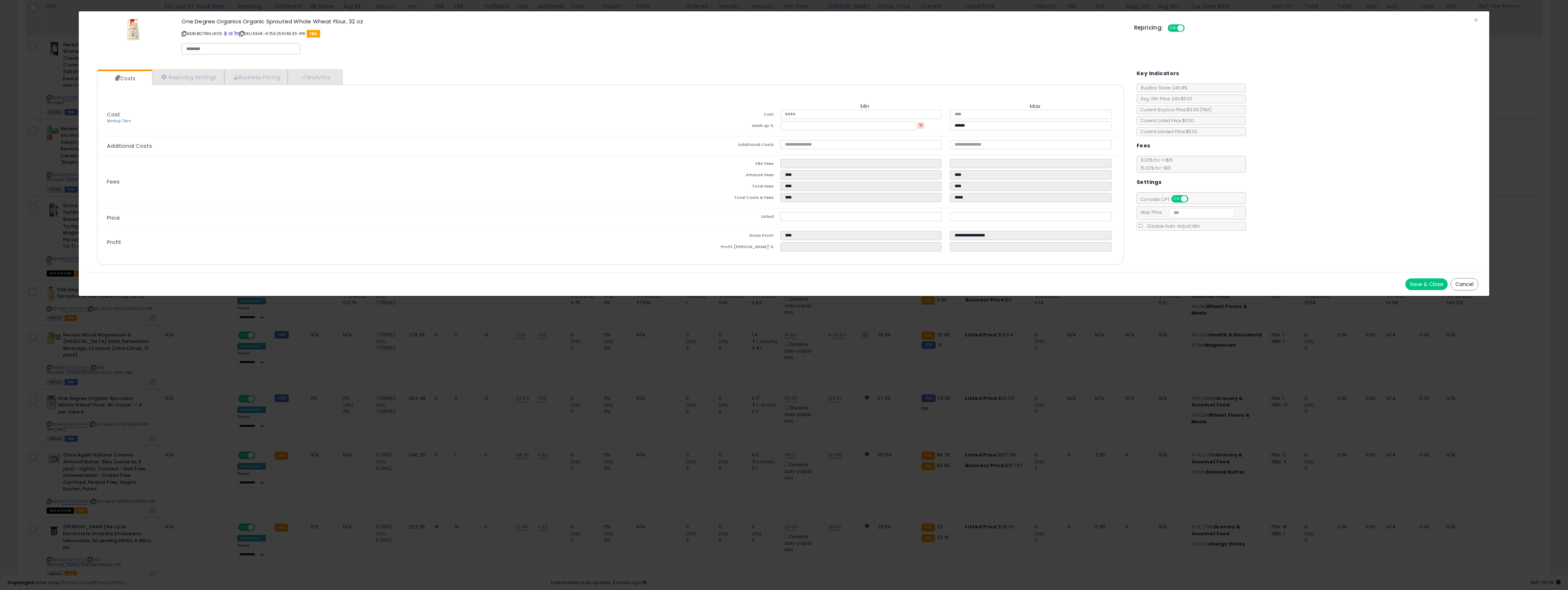
click at [615, 375] on div "× Close One Degree Organics Organic Sprouted Whole Wheat Flour, 32 oz ASIN: B07…" at bounding box center [784, 295] width 1568 height 590
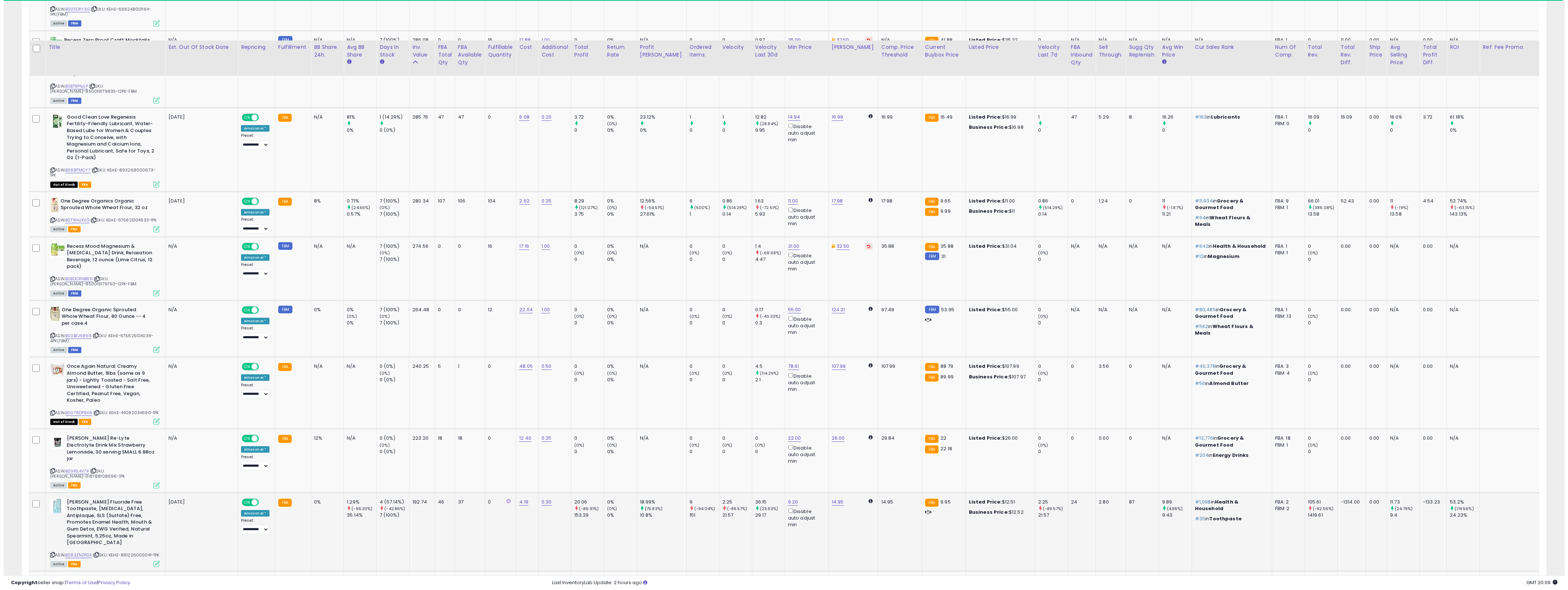
scroll to position [1201, 0]
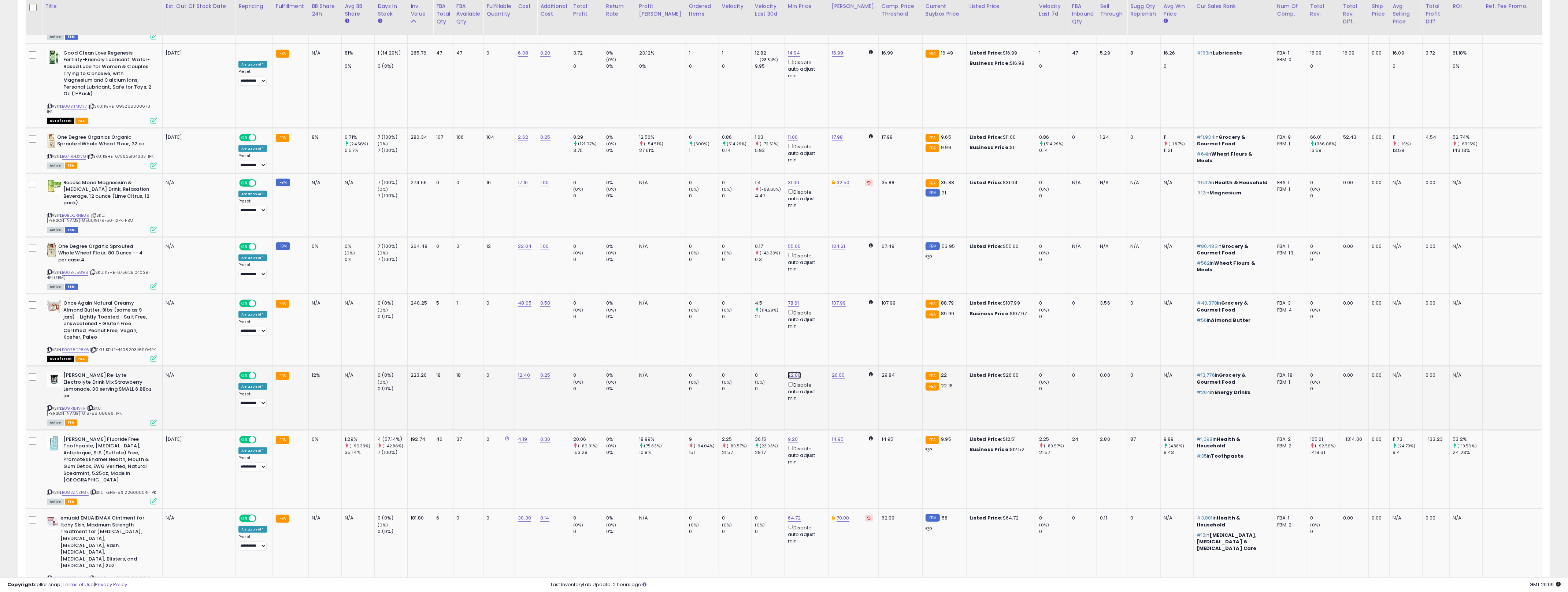
click at [780, 371] on link "22.00" at bounding box center [795, 375] width 13 height 7
click at [743, 310] on input "*****" at bounding box center [759, 310] width 65 height 12
type input "**"
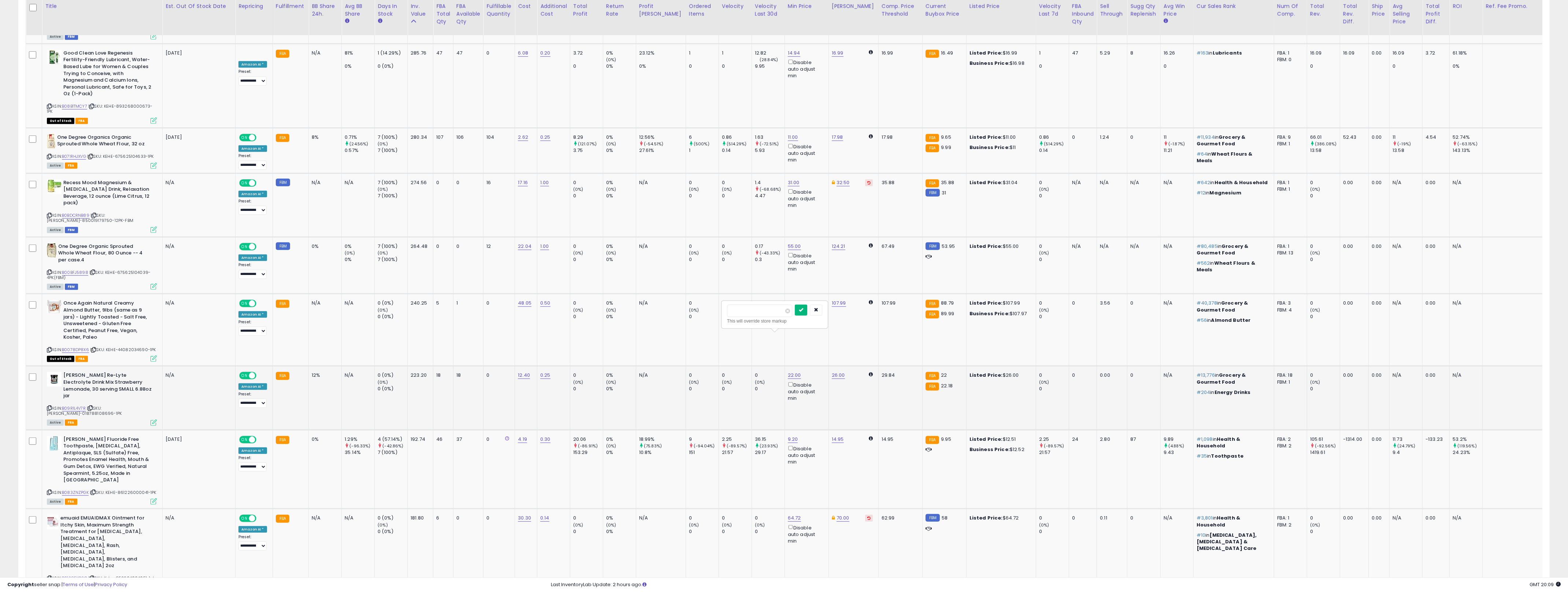
click at [780, 310] on icon "submit" at bounding box center [801, 309] width 4 height 4
click at [154, 420] on icon at bounding box center [153, 423] width 6 height 6
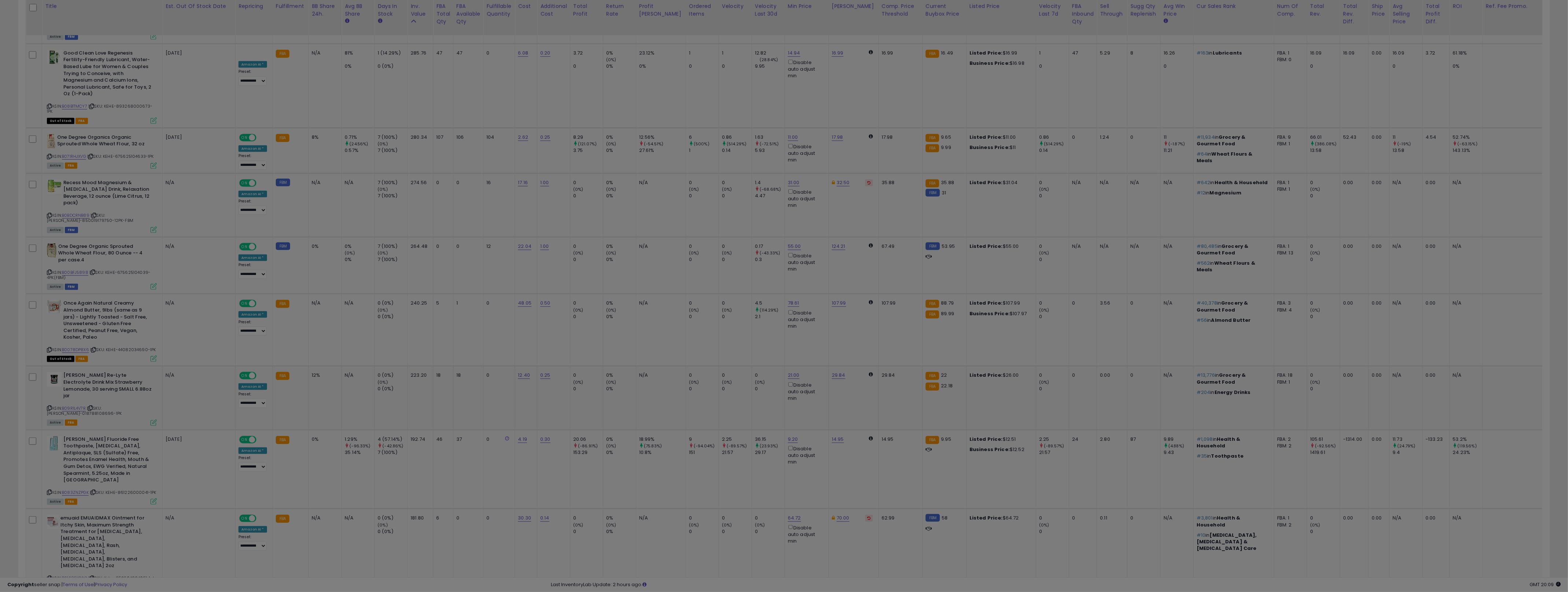
scroll to position [150, 896]
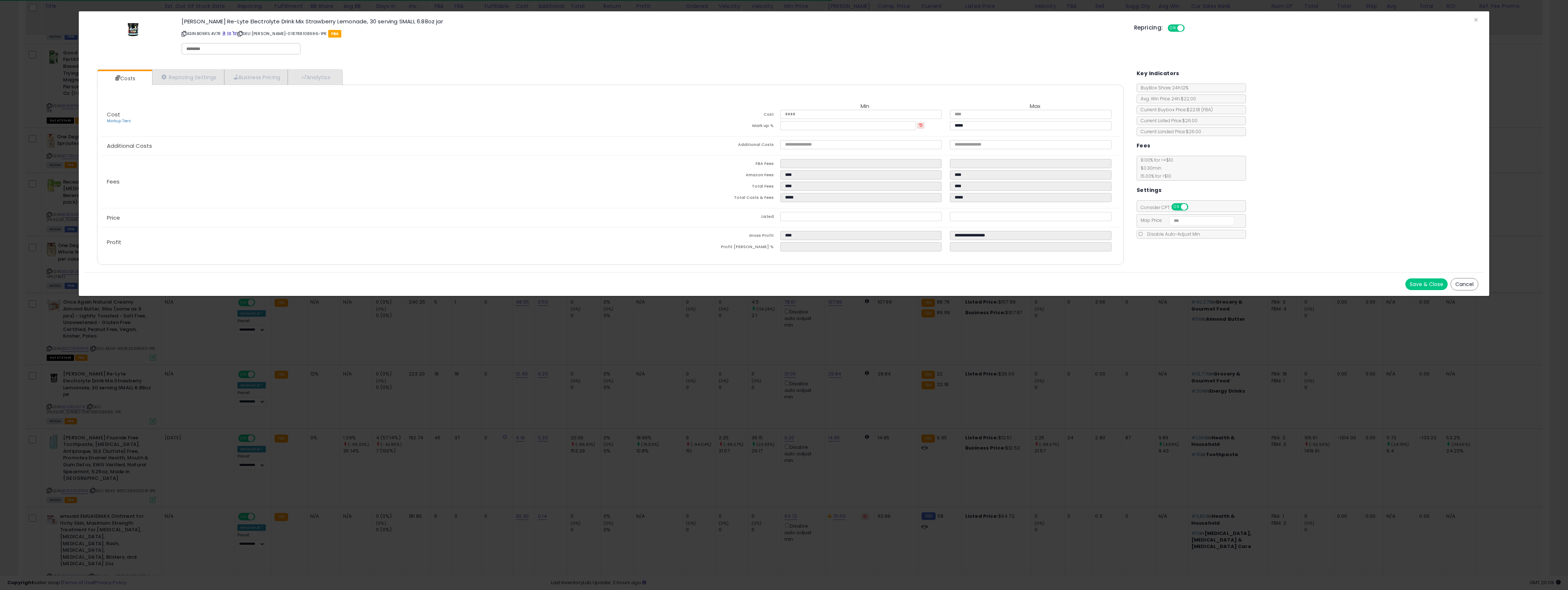
click at [715, 408] on div "× Close [PERSON_NAME] Re-Lyte Electrolyte Drink Mix Strawberry Lemonade, 30 ser…" at bounding box center [784, 295] width 1568 height 590
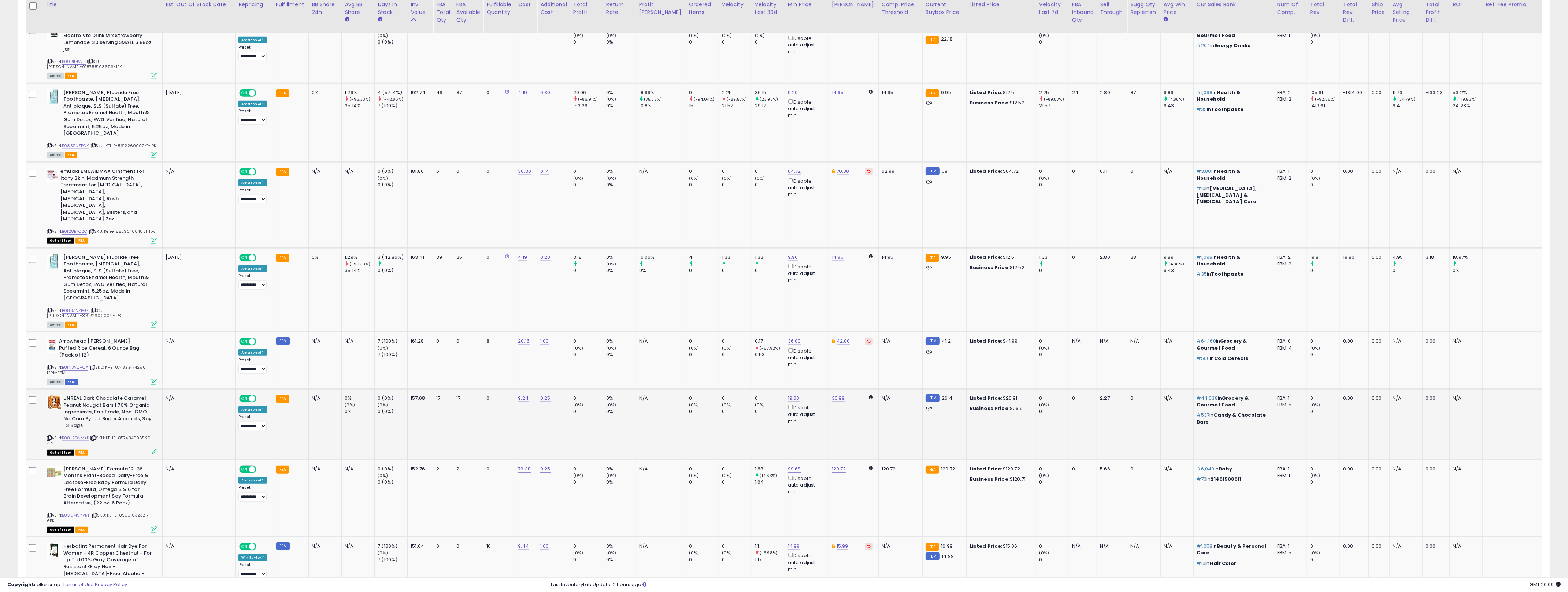
scroll to position [1554, 0]
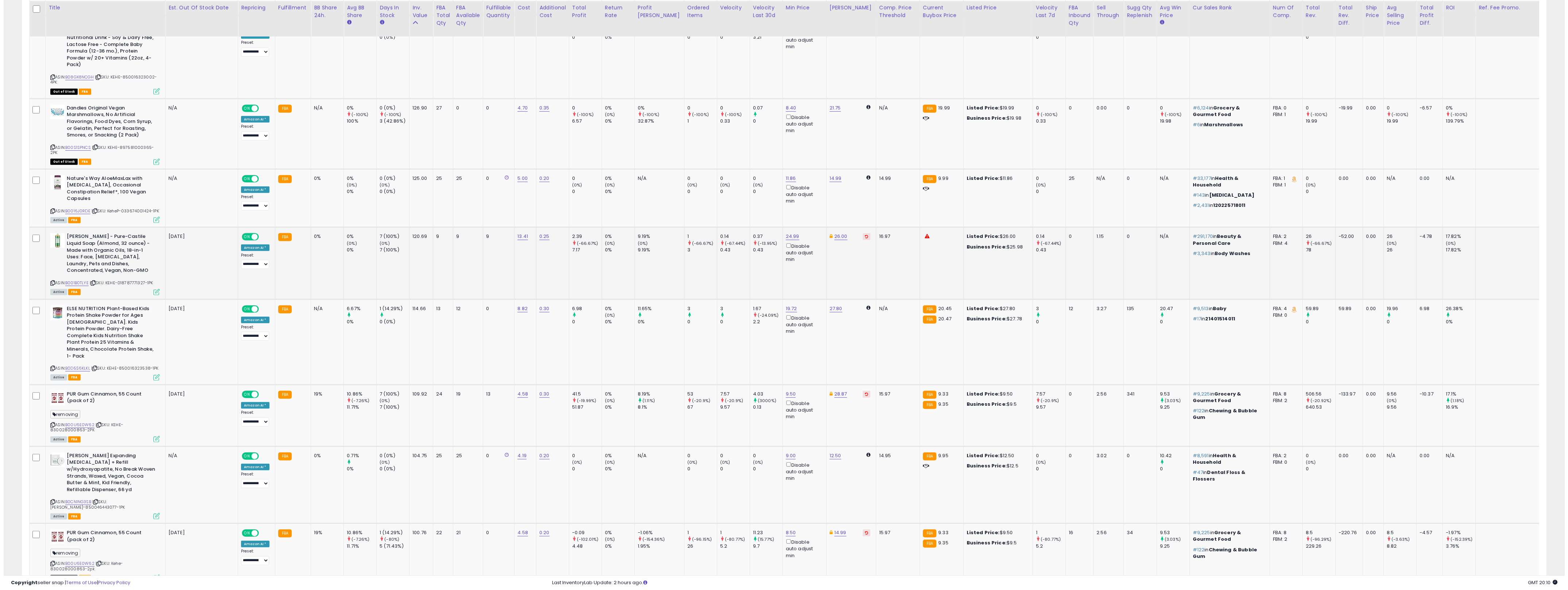
scroll to position [714, 0]
click at [777, 231] on link "24.99" at bounding box center [789, 235] width 13 height 7
click at [752, 191] on input "*****" at bounding box center [755, 196] width 65 height 12
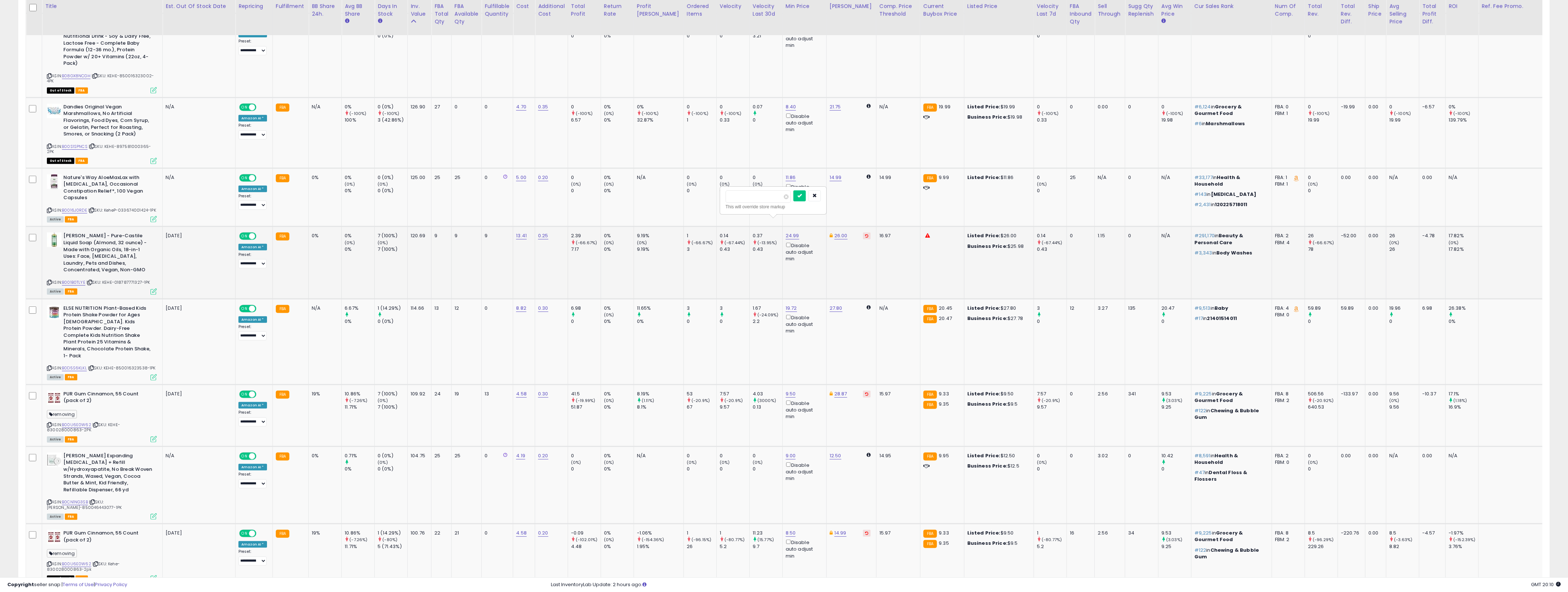
click at [752, 197] on input "*****" at bounding box center [758, 197] width 65 height 12
click at [77, 279] on link "B001B0TLYE" at bounding box center [73, 282] width 23 height 6
click at [760, 199] on input "*****" at bounding box center [758, 197] width 65 height 12
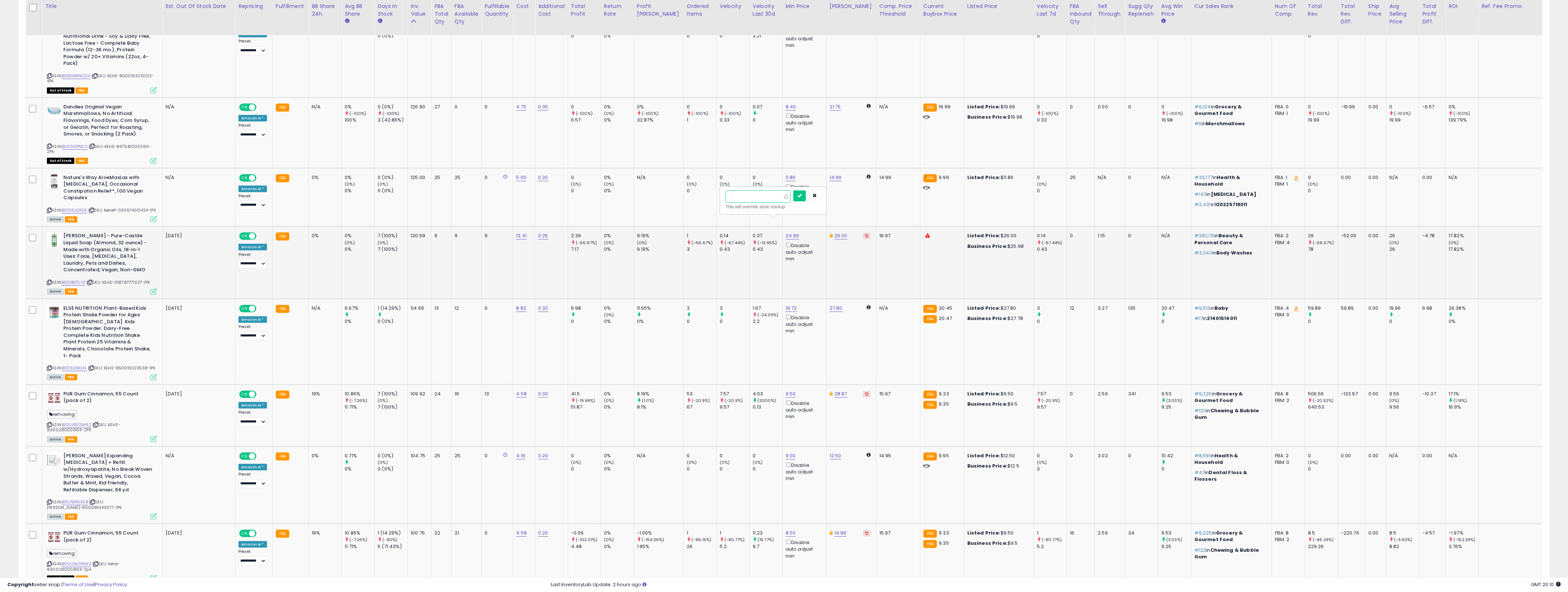
click at [760, 199] on input "*****" at bounding box center [758, 197] width 65 height 12
type input "*****"
click button "submit" at bounding box center [800, 196] width 12 height 11
click at [154, 288] on icon at bounding box center [153, 291] width 6 height 6
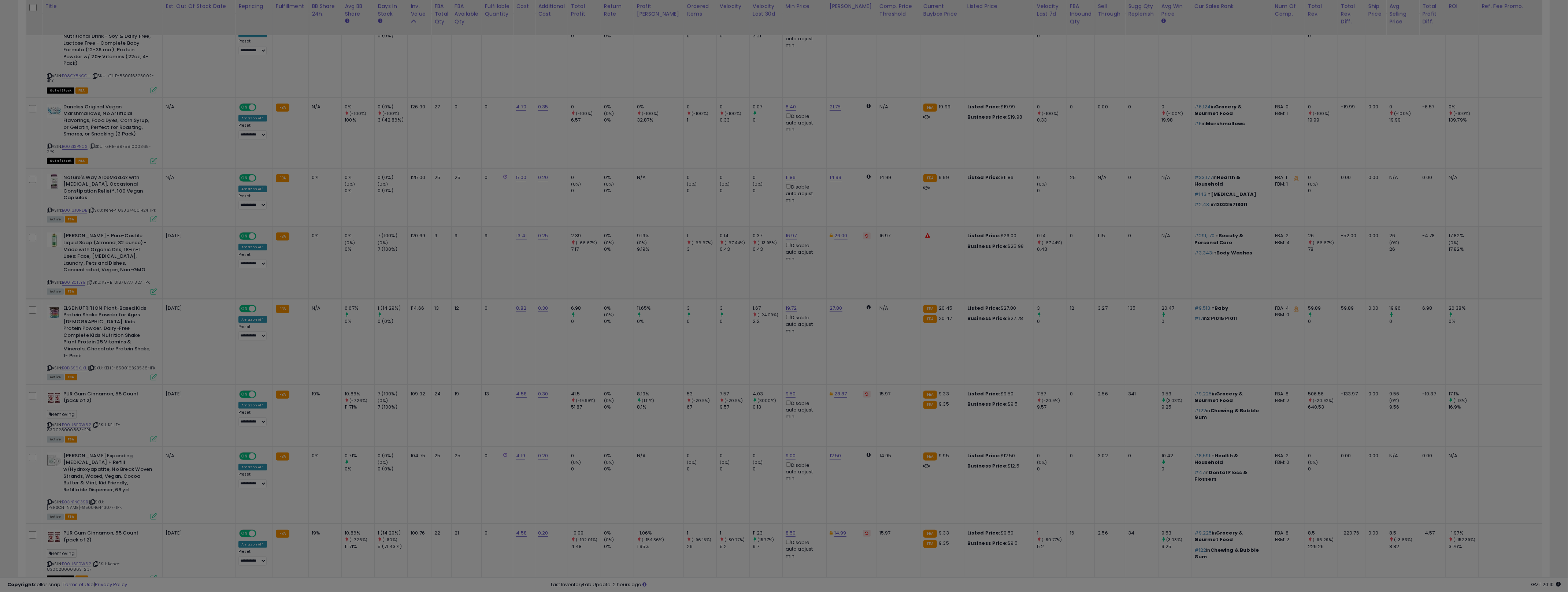
scroll to position [150, 896]
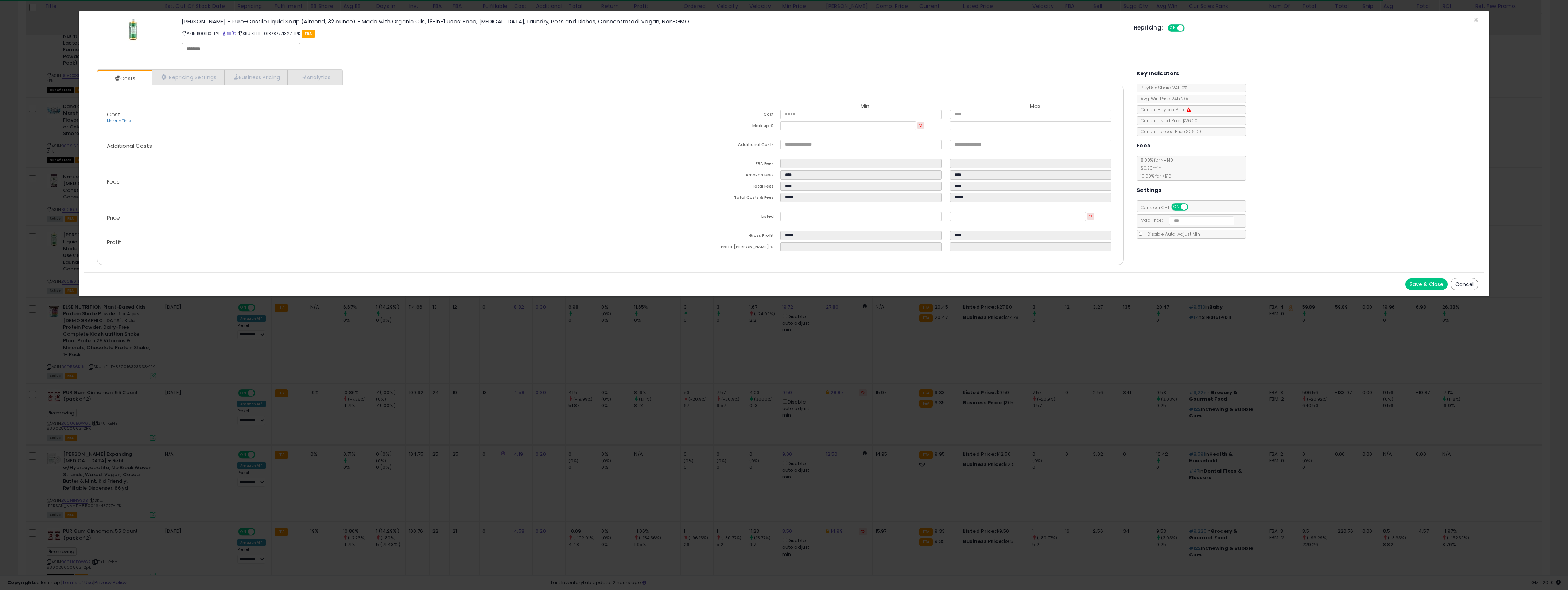
click at [678, 342] on div "× Close [PERSON_NAME] - Pure-Castile Liquid Soap (Almond, 32 ounce) - Made with…" at bounding box center [784, 295] width 1568 height 590
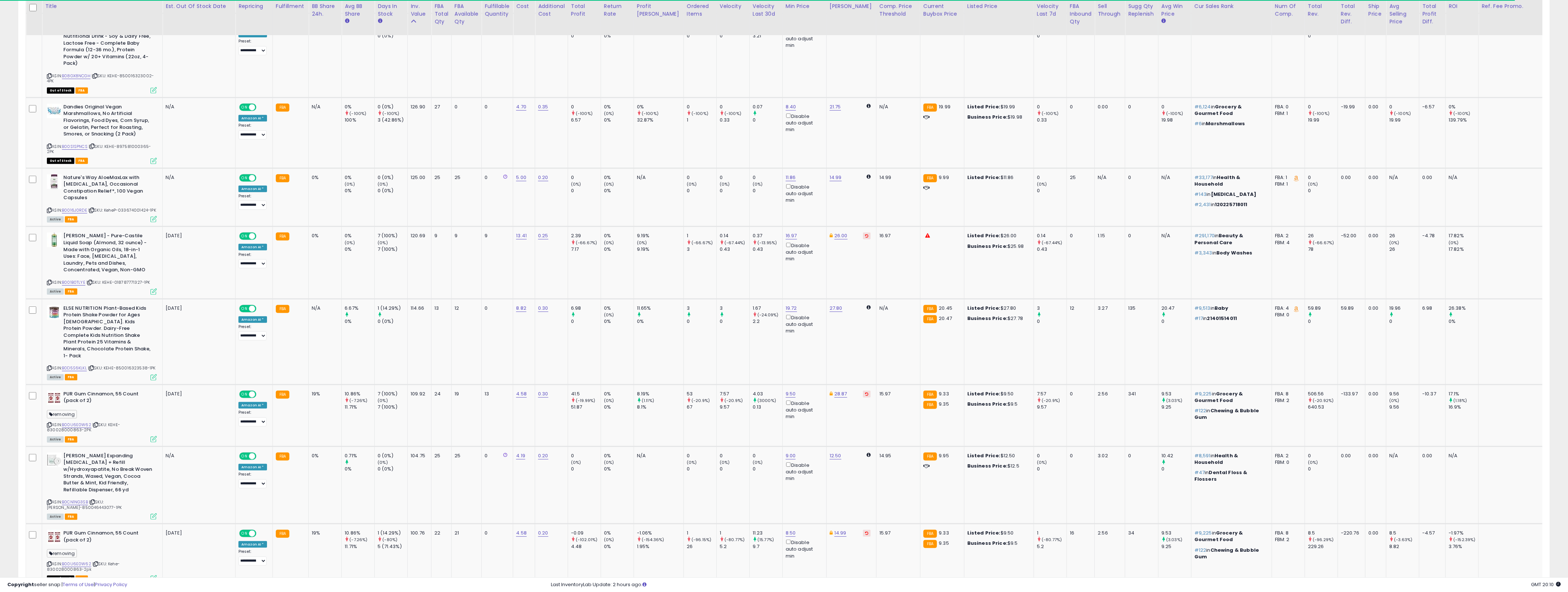
scroll to position [365845, 365324]
click at [780, 232] on link "26.00" at bounding box center [841, 236] width 13 height 7
click at [780, 201] on input "*****" at bounding box center [806, 197] width 65 height 12
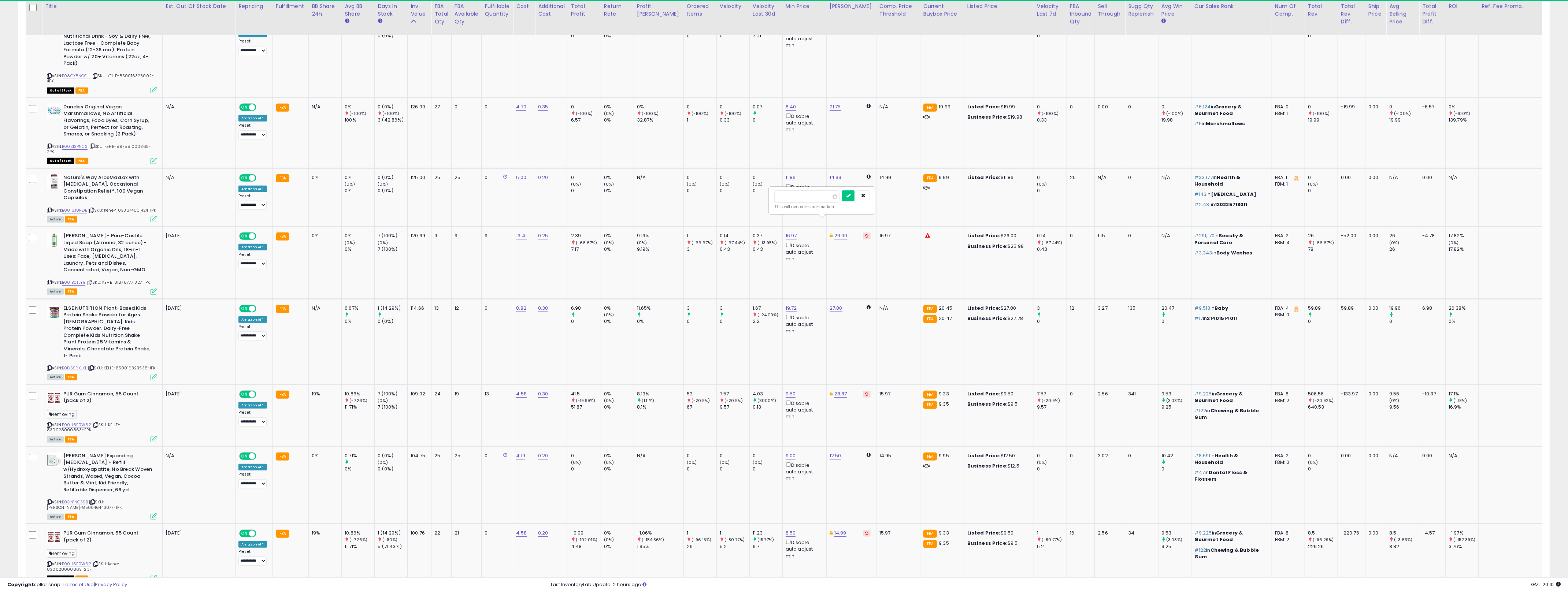
type input "*****"
click button "submit" at bounding box center [848, 196] width 12 height 11
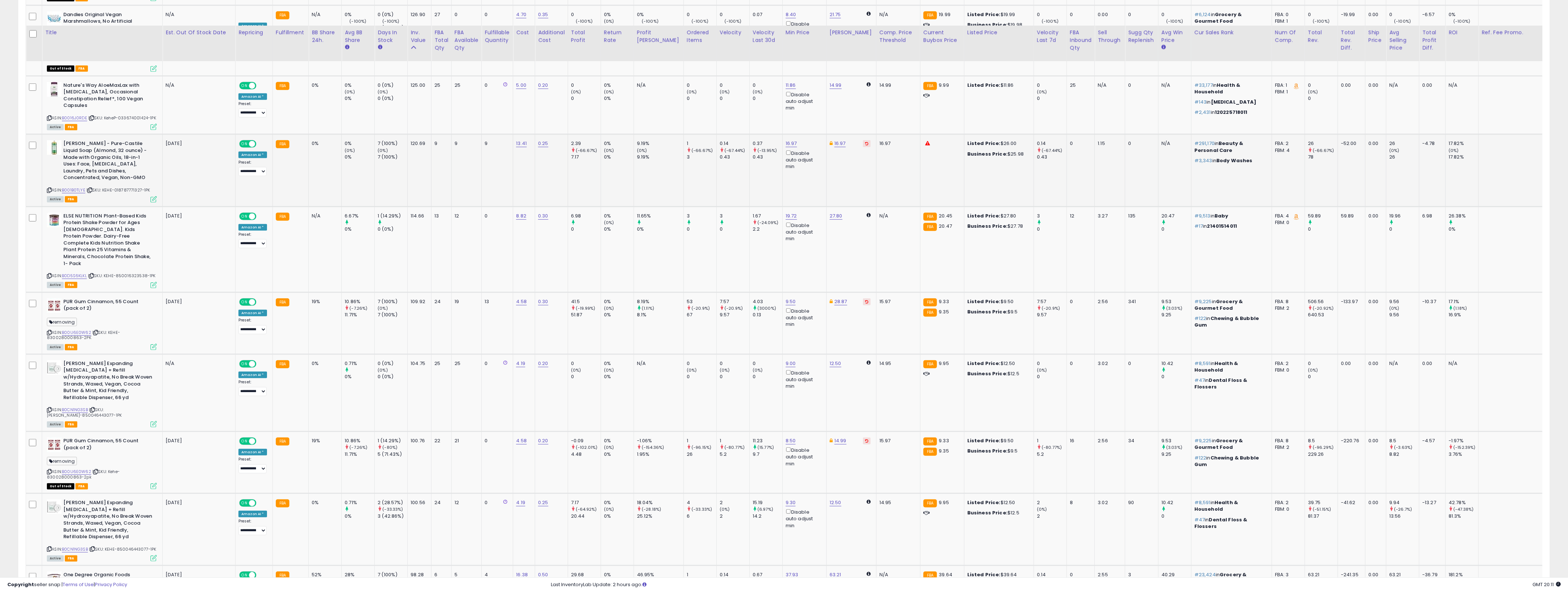
scroll to position [852, 0]
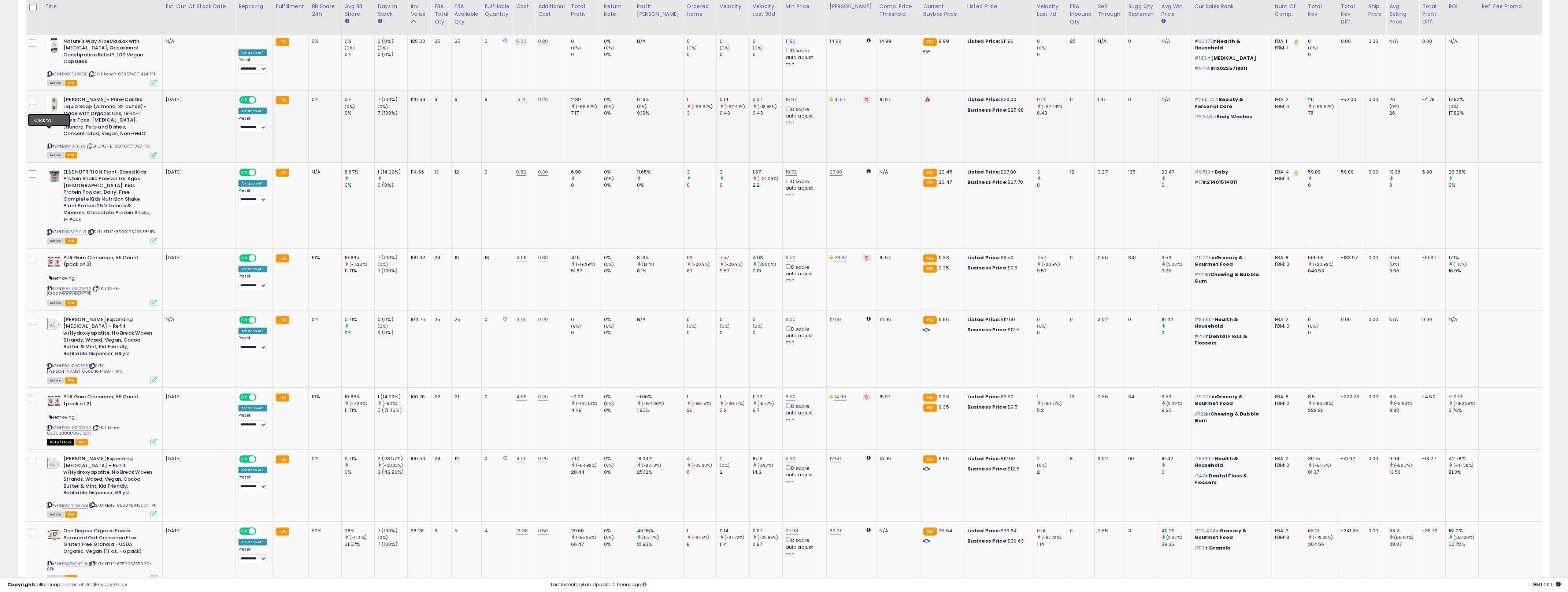
click at [48, 144] on icon at bounding box center [50, 146] width 5 height 4
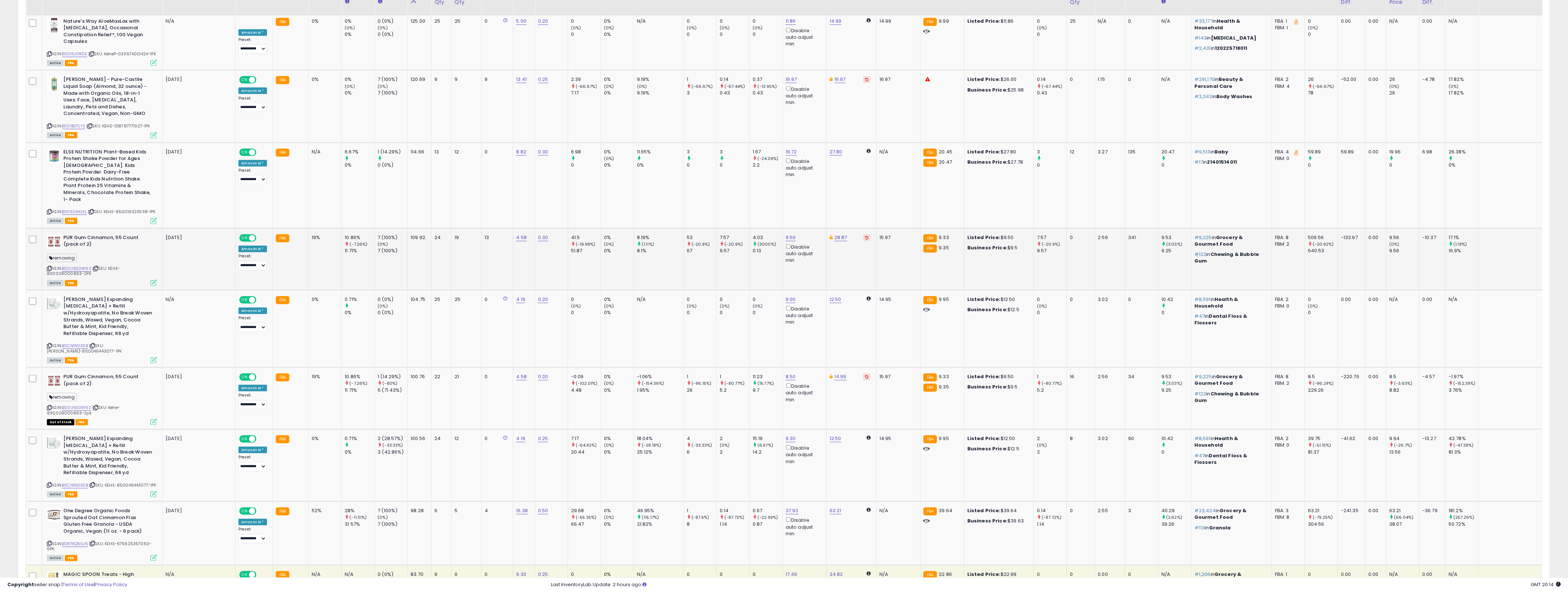
scroll to position [1007, 0]
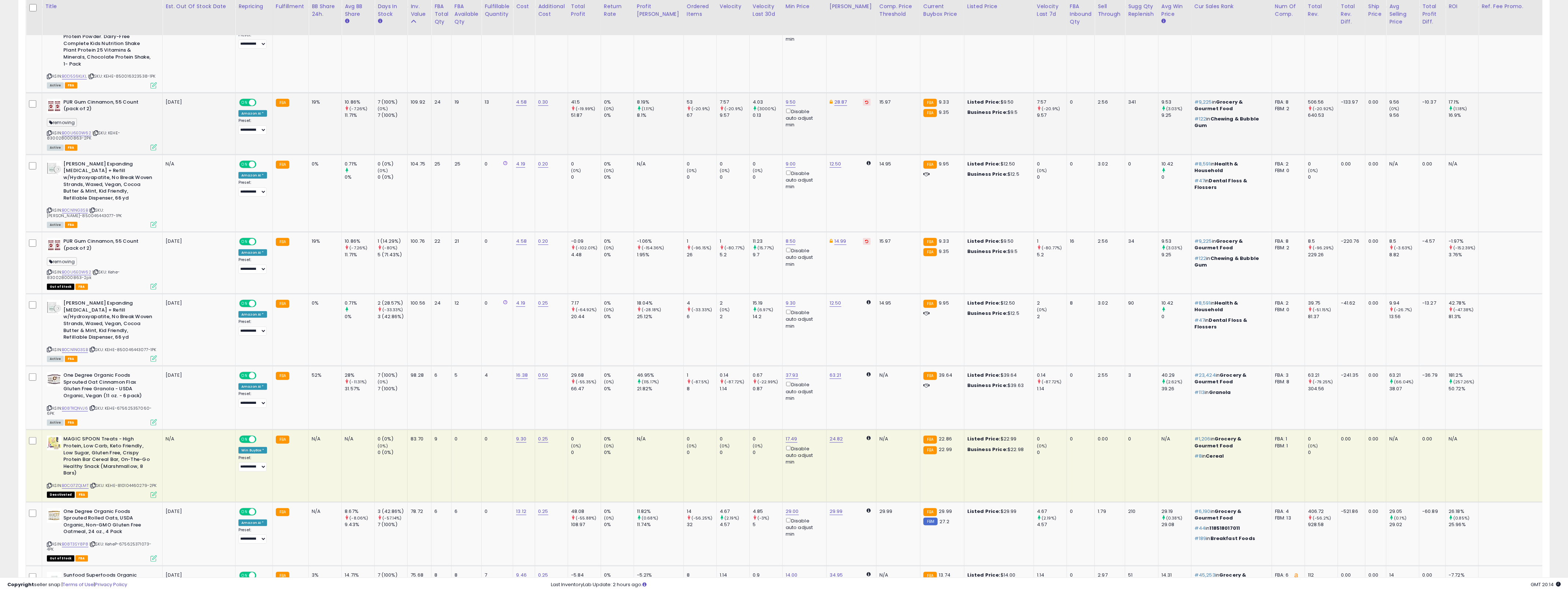
drag, startPoint x: 417, startPoint y: 97, endPoint x: 635, endPoint y: 123, distance: 219.5
click at [418, 97] on td "109.92" at bounding box center [419, 123] width 24 height 62
click at [780, 98] on link "9.50" at bounding box center [790, 102] width 10 height 7
click at [742, 54] on input "****" at bounding box center [756, 56] width 65 height 12
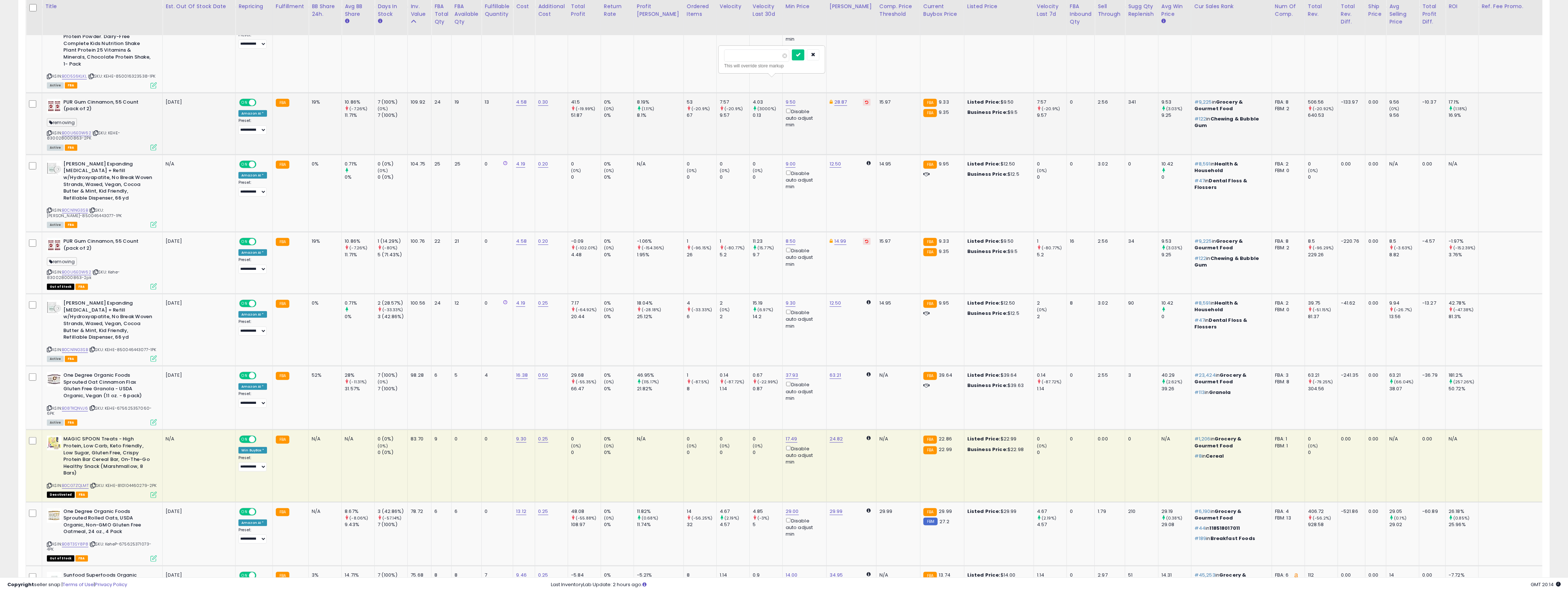
click at [742, 54] on input "****" at bounding box center [756, 56] width 65 height 12
type input "*****"
click button "submit" at bounding box center [798, 55] width 12 height 11
drag, startPoint x: 598, startPoint y: 170, endPoint x: 800, endPoint y: 191, distance: 203.1
click at [598, 170] on td "0 (0%) 0" at bounding box center [584, 193] width 33 height 77
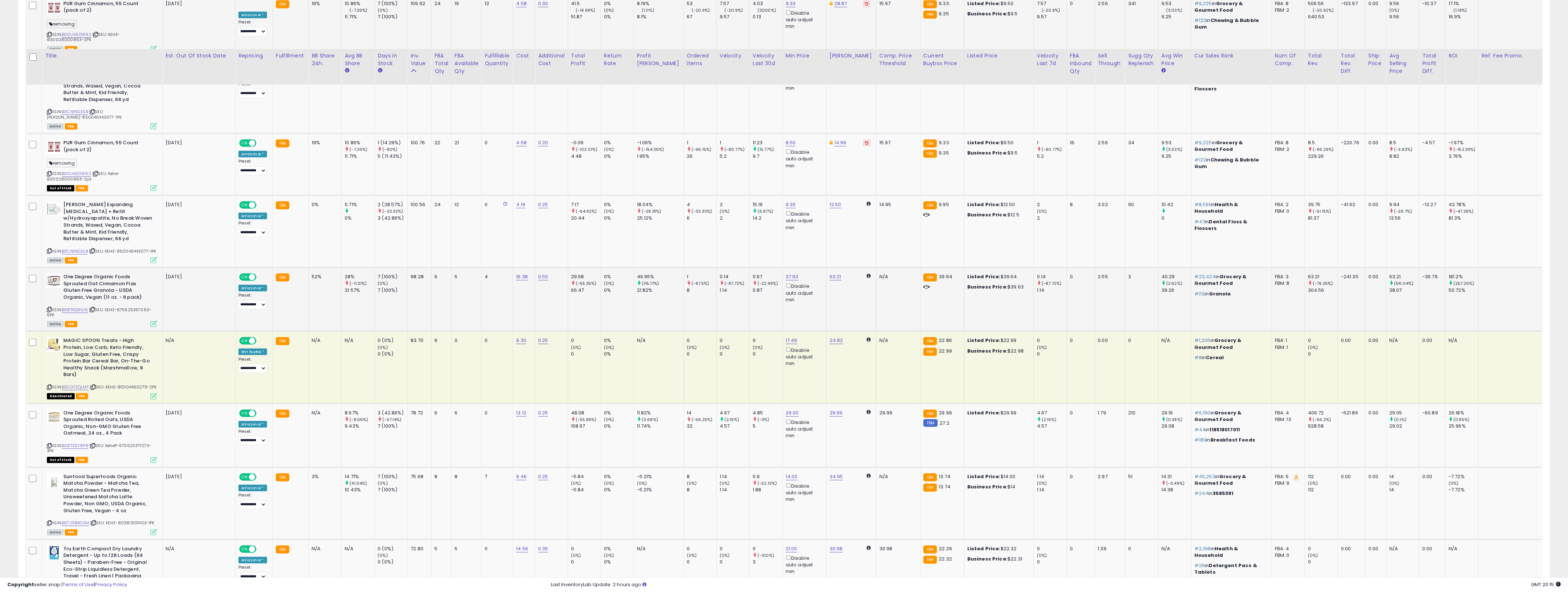
scroll to position [1155, 0]
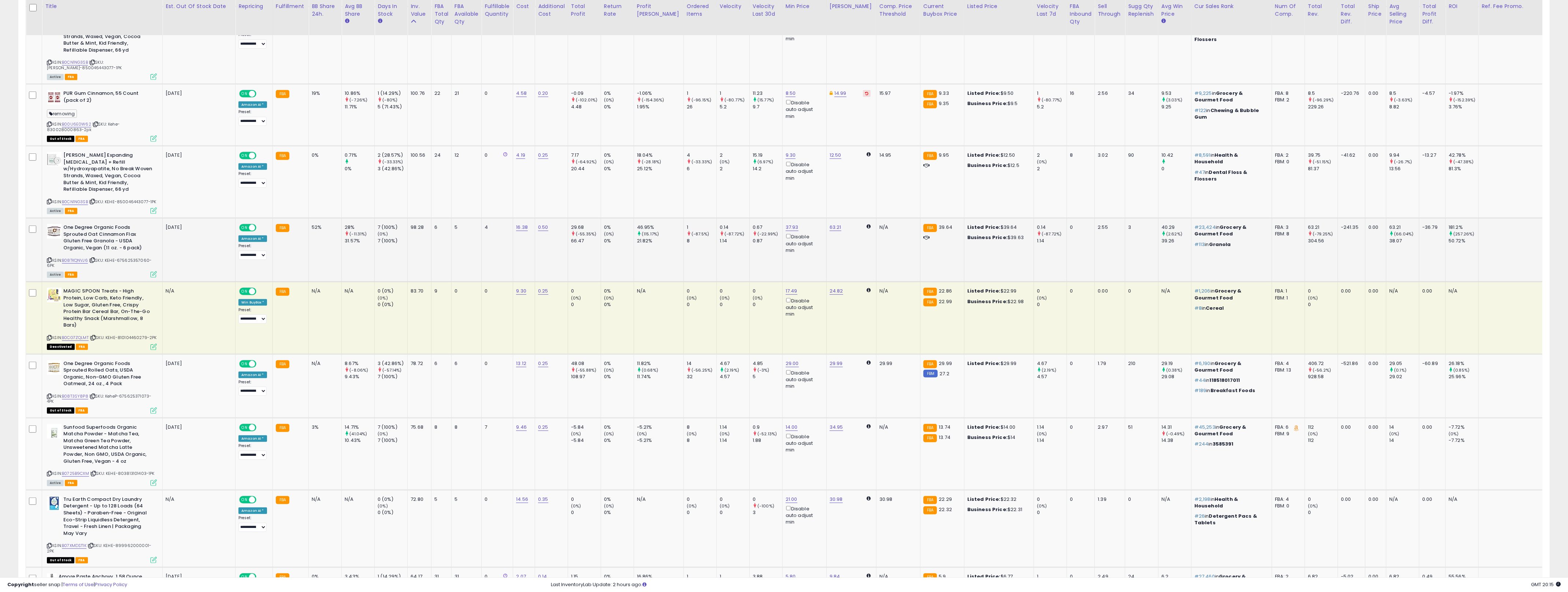
click at [633, 230] on td "0% (0%) 0%" at bounding box center [617, 250] width 33 height 64
click at [780, 224] on div "37.93 Disable auto adjust min" at bounding box center [803, 239] width 35 height 30
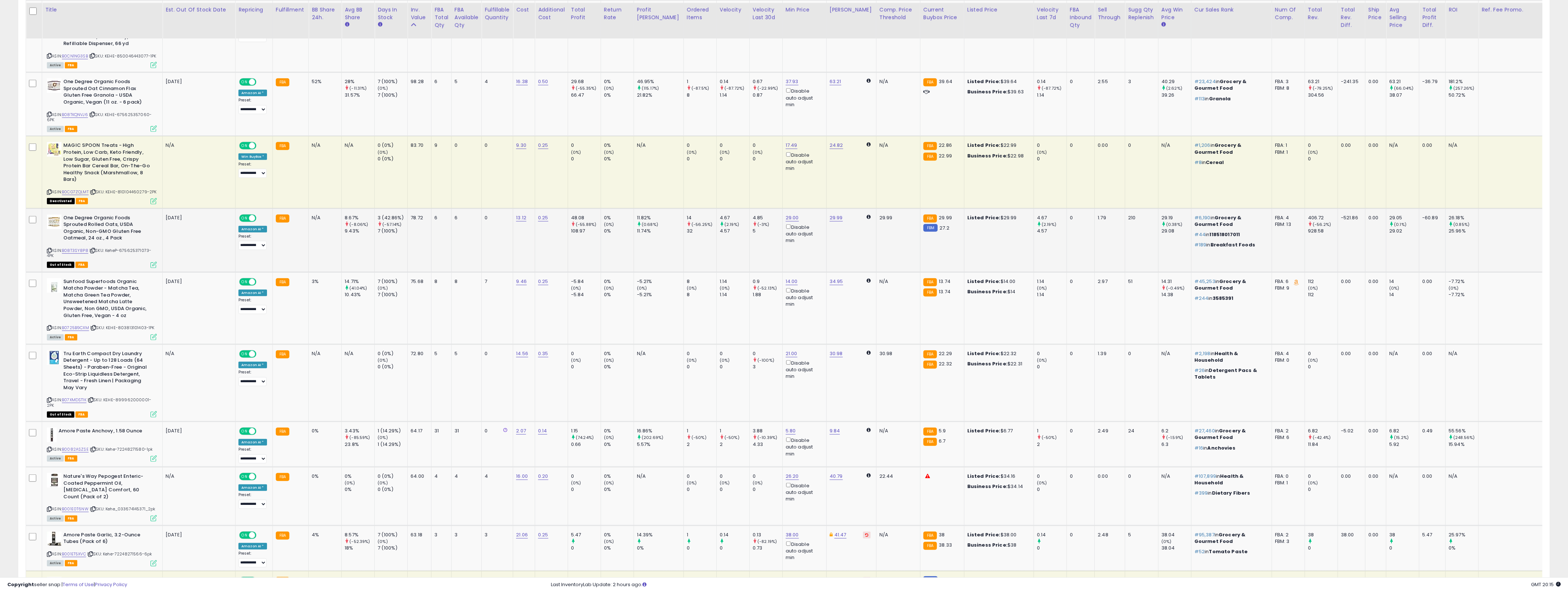
scroll to position [1305, 0]
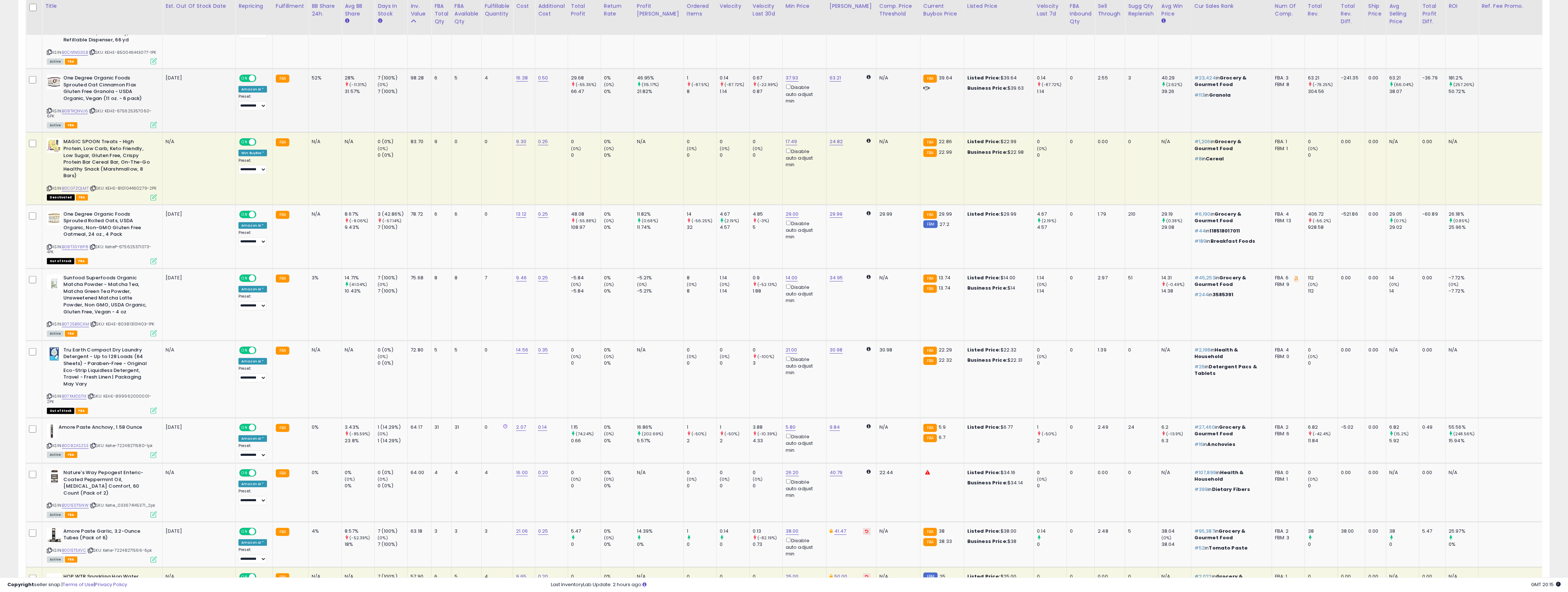
click at [780, 82] on td "63.21" at bounding box center [851, 101] width 50 height 64
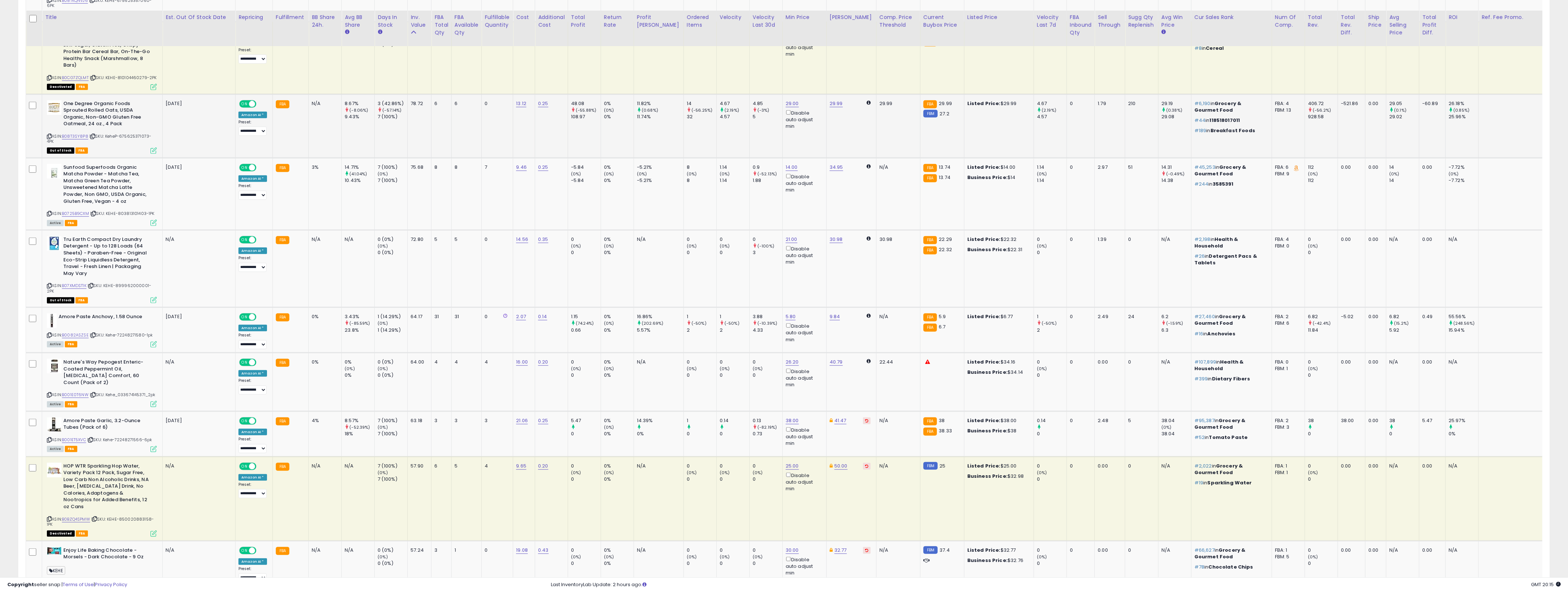
scroll to position [1437, 0]
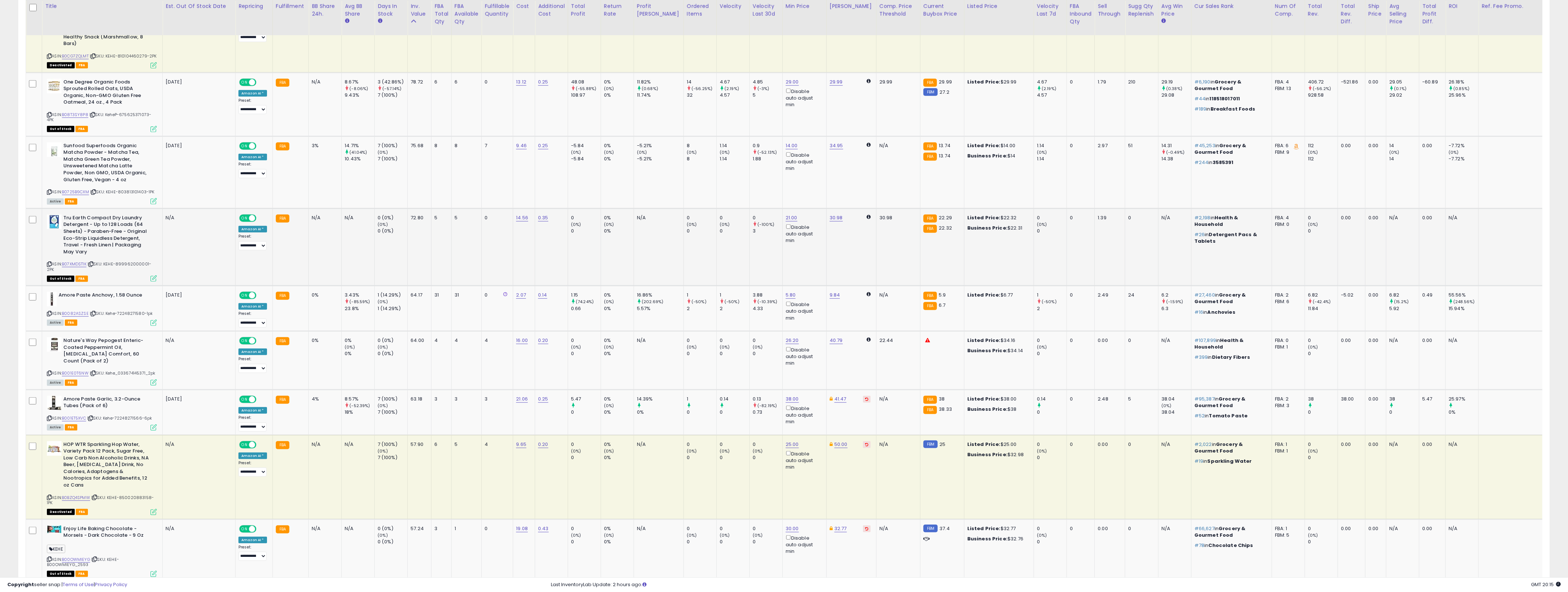
click at [490, 208] on td "0" at bounding box center [498, 247] width 32 height 77
click at [780, 142] on link "14.00" at bounding box center [792, 145] width 12 height 7
click at [772, 88] on input "*****" at bounding box center [757, 88] width 65 height 12
click at [780, 82] on button "submit" at bounding box center [798, 87] width 12 height 11
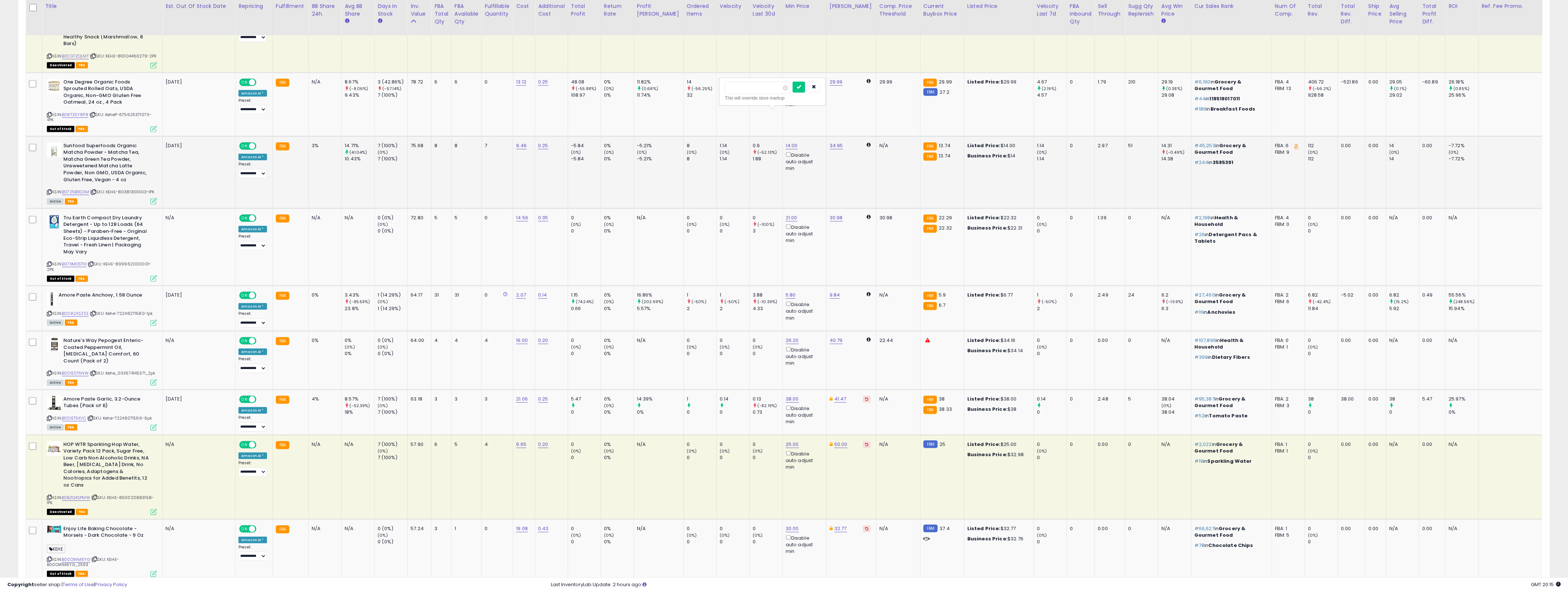
type input "*"
type input "****"
click button "submit" at bounding box center [798, 87] width 12 height 11
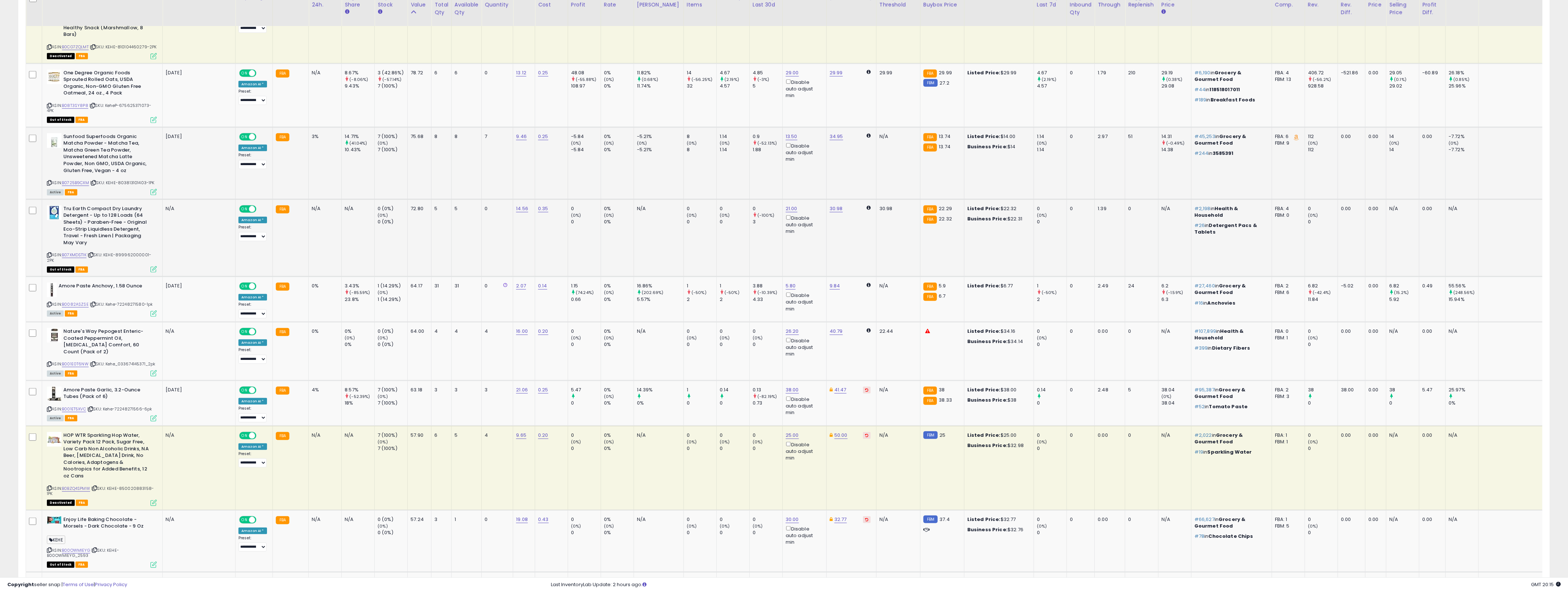
scroll to position [1451, 0]
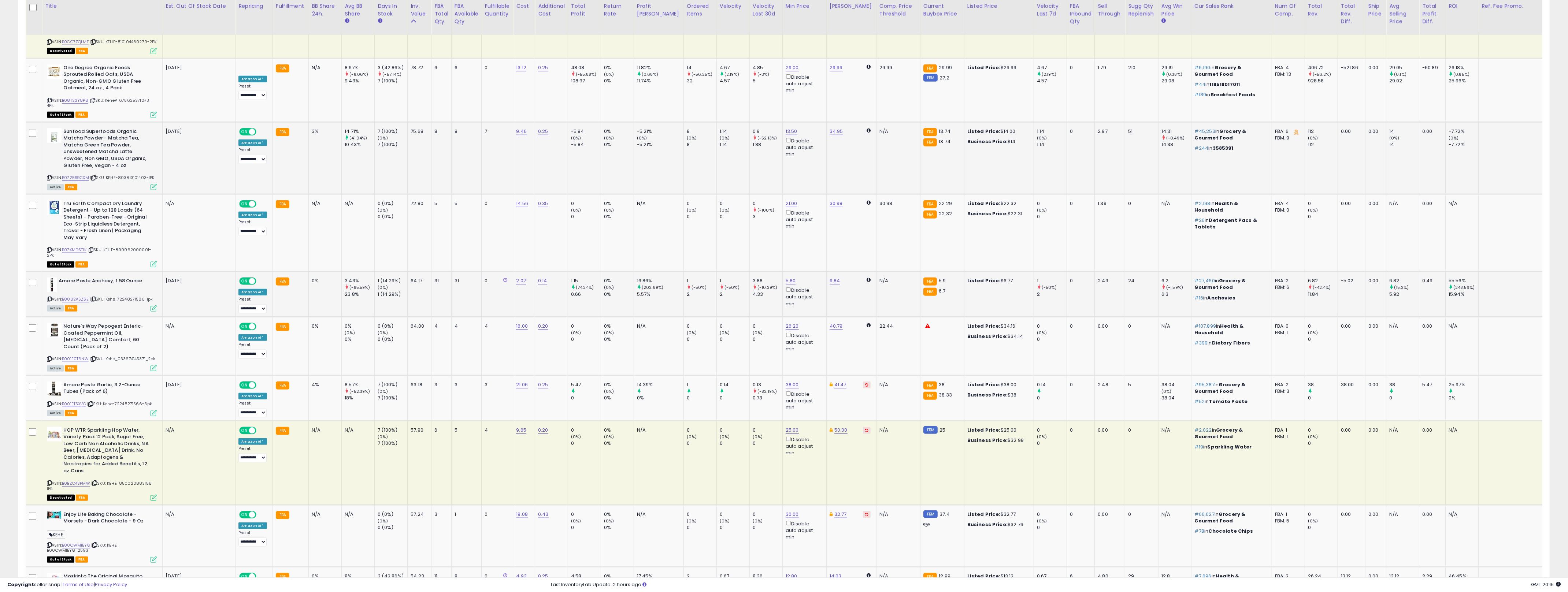
click at [445, 272] on td "31" at bounding box center [441, 294] width 20 height 45
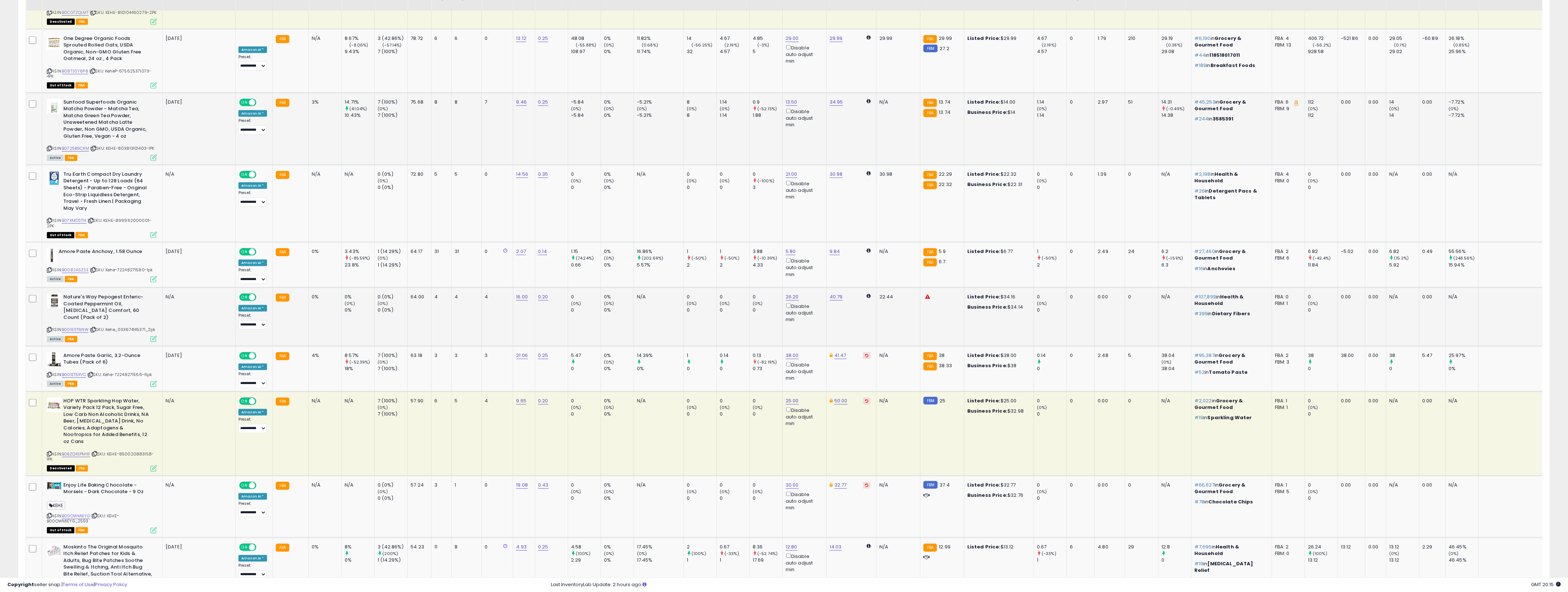
scroll to position [1530, 0]
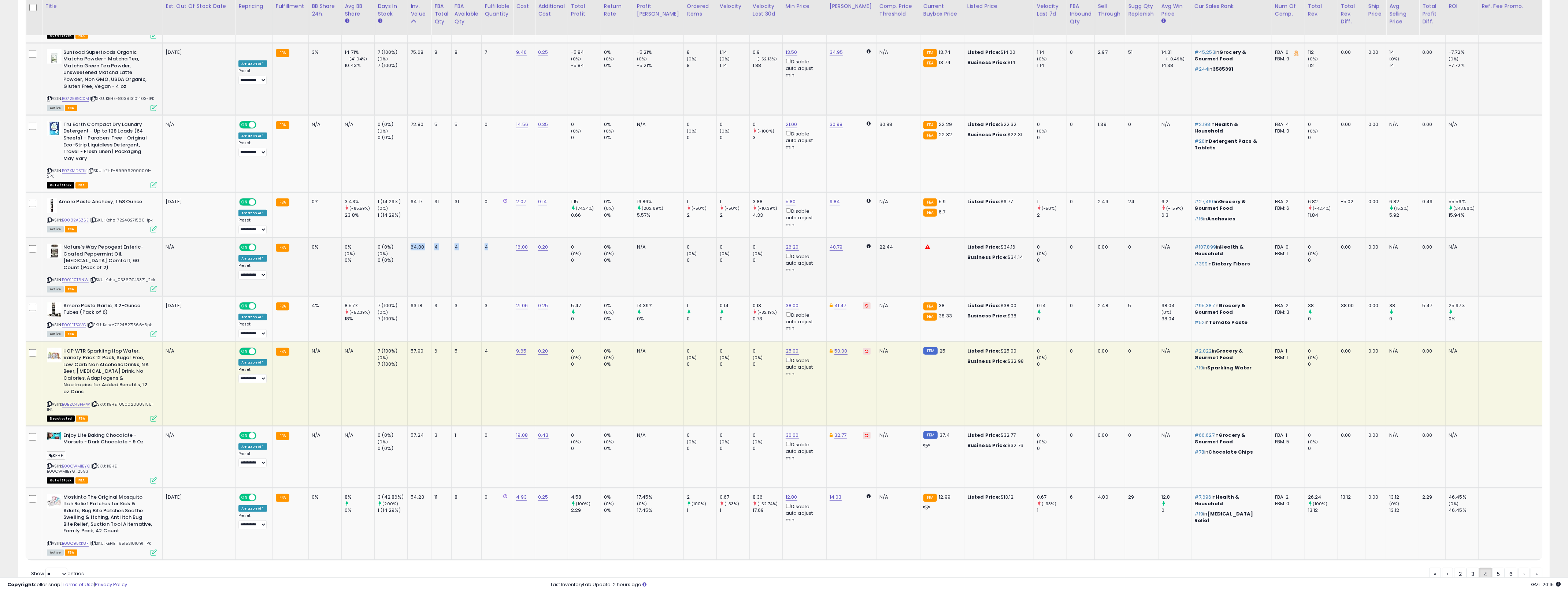
drag, startPoint x: 476, startPoint y: 236, endPoint x: 505, endPoint y: 228, distance: 30.1
click at [415, 238] on tr "Nature's Way Pepogest Enteric-Coated Peppermint Oil, [MEDICAL_DATA] Comfort, 60…" at bounding box center [820, 267] width 1588 height 59
click at [716, 256] on td "0 (0%) 0" at bounding box center [733, 267] width 33 height 59
click at [780, 302] on link "38.00" at bounding box center [792, 305] width 13 height 7
click at [761, 254] on input "*****" at bounding box center [758, 247] width 65 height 12
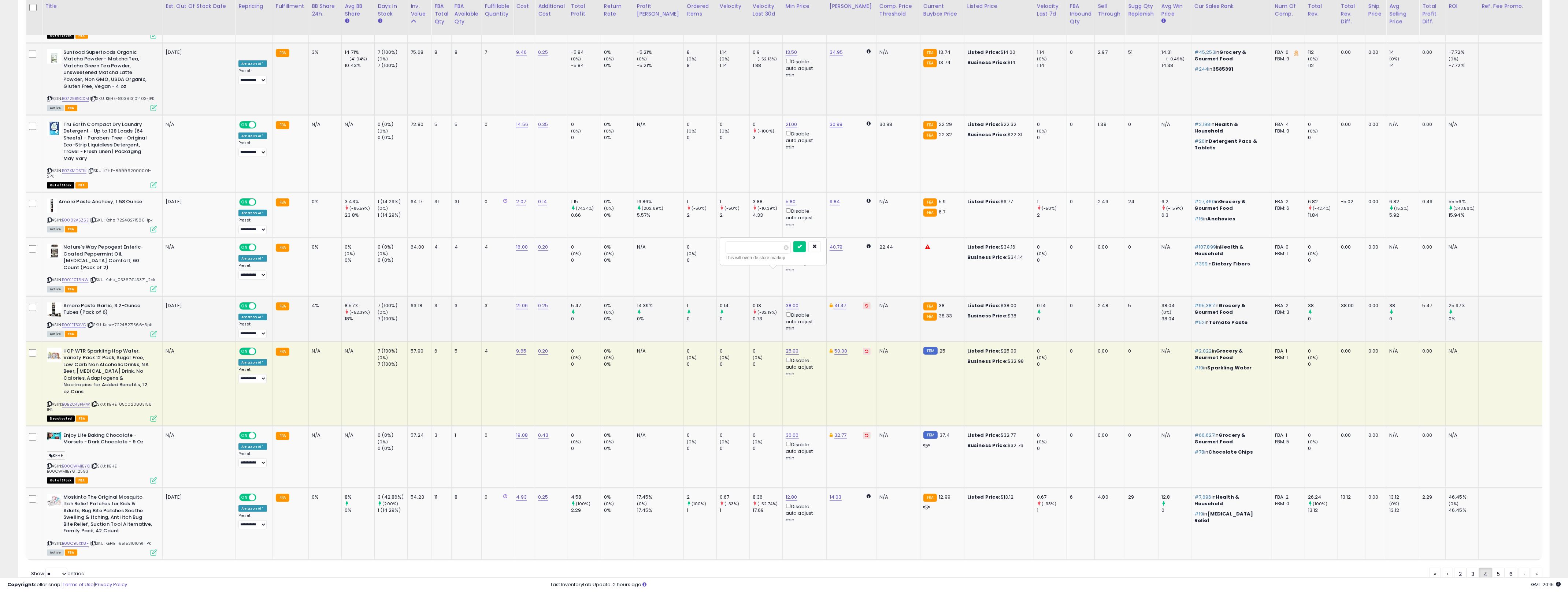
click at [753, 245] on input "*****" at bounding box center [758, 247] width 65 height 12
type input "**"
click button "submit" at bounding box center [800, 247] width 12 height 11
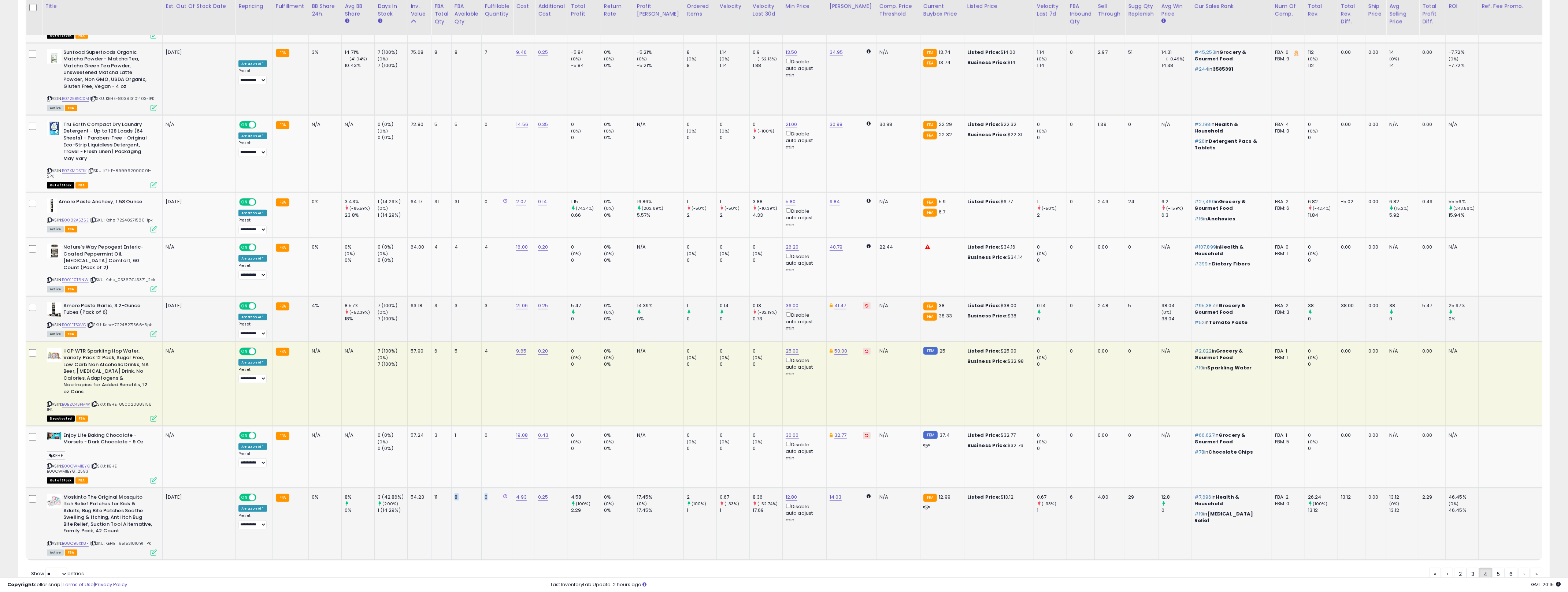
drag, startPoint x: 501, startPoint y: 484, endPoint x: 671, endPoint y: 510, distance: 172.0
click at [443, 488] on tr "Moskinto The Original Mosquito Itch Relief Patches for Kids & Adults, Bug Bite …" at bounding box center [820, 524] width 1588 height 72
click at [734, 515] on tr "Moskinto The Original Mosquito Itch Relief Patches for Kids & Adults, Bug Bite …" at bounding box center [820, 524] width 1588 height 72
click at [780, 568] on link "5" at bounding box center [1498, 574] width 12 height 12
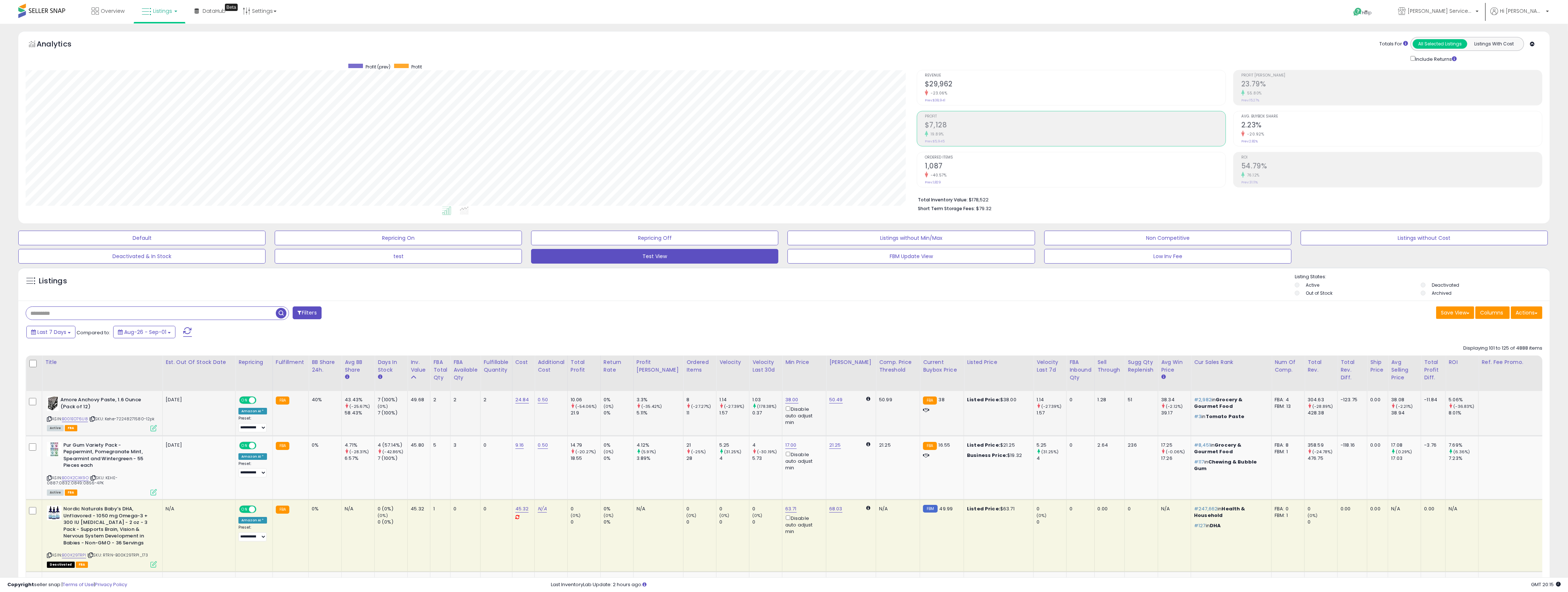
scroll to position [186, 0]
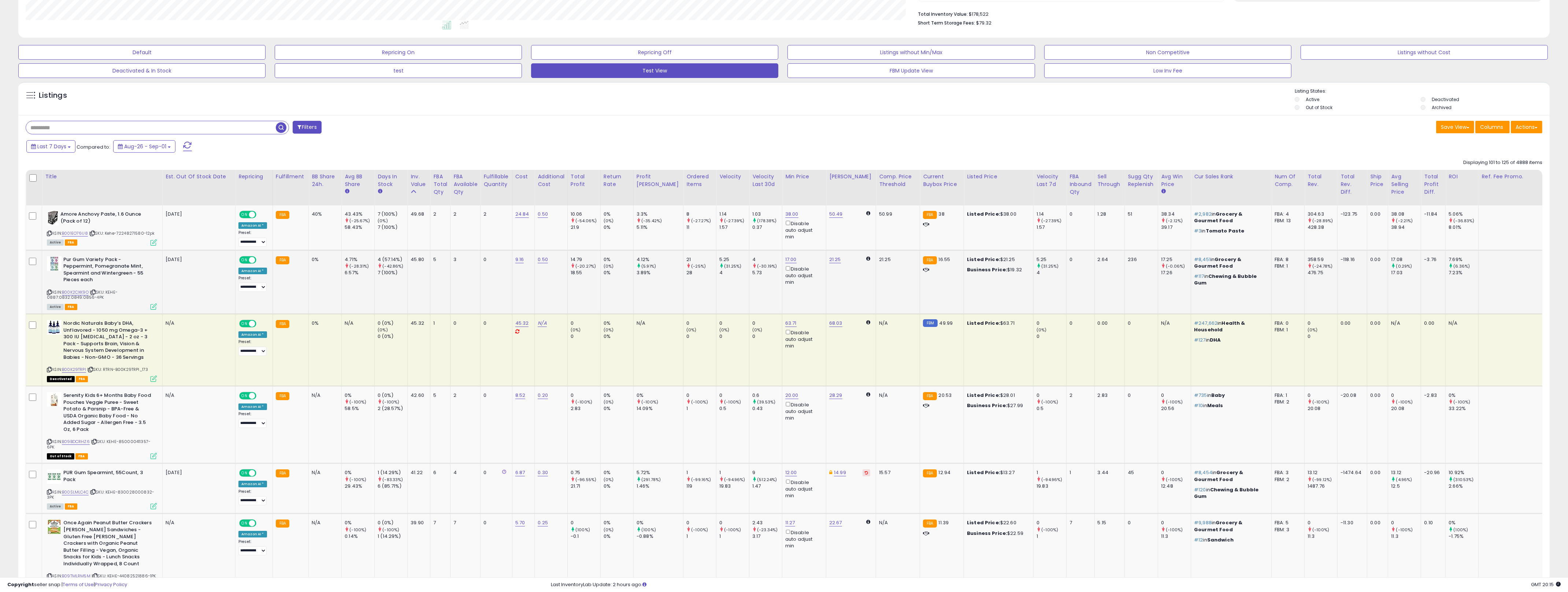
click at [381, 260] on div "4 (57.14%)" at bounding box center [392, 259] width 30 height 7
click at [780, 255] on td "17.00 Disable auto adjust min" at bounding box center [804, 282] width 44 height 64
click at [780, 257] on link "17.00" at bounding box center [790, 260] width 12 height 7
click at [780, 232] on icon "button" at bounding box center [812, 232] width 4 height 4
click at [501, 241] on td "2" at bounding box center [496, 227] width 32 height 45
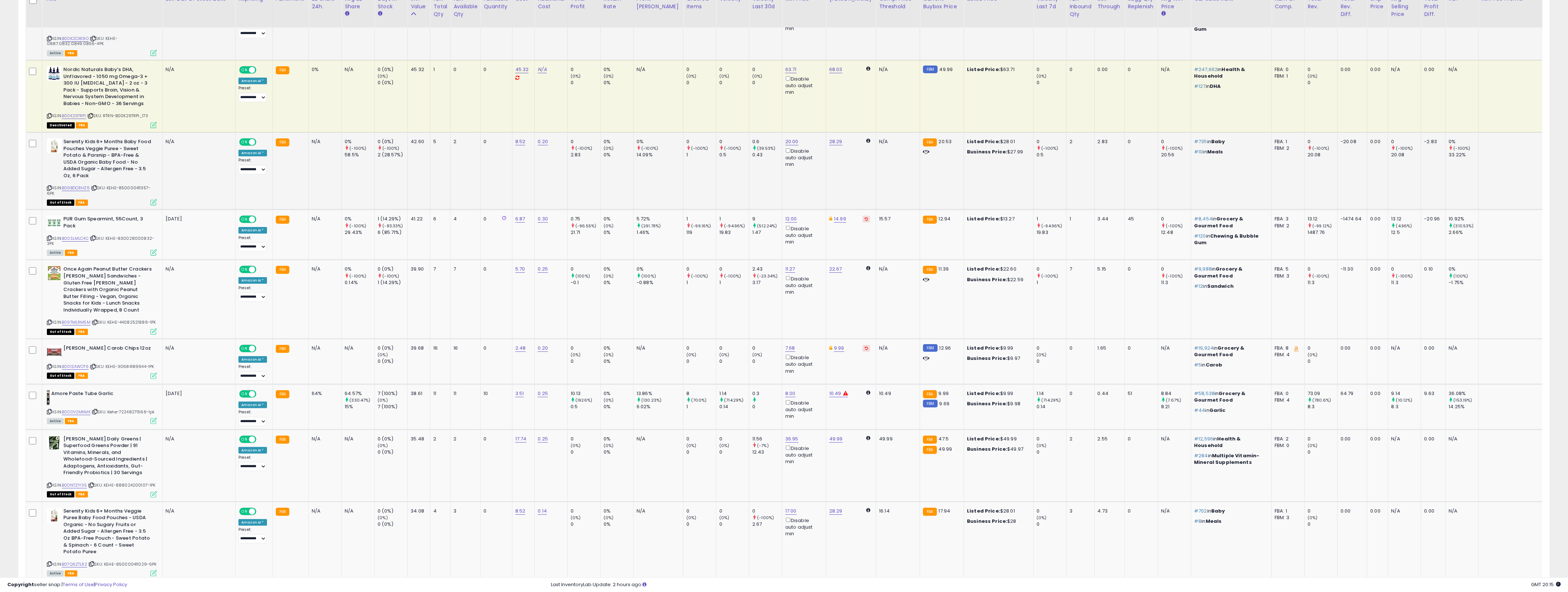
scroll to position [441, 0]
drag, startPoint x: 559, startPoint y: 236, endPoint x: 623, endPoint y: 243, distance: 64.4
click at [561, 236] on td "0.30" at bounding box center [551, 233] width 33 height 50
drag, startPoint x: 721, startPoint y: 320, endPoint x: 699, endPoint y: 315, distance: 22.6
click at [695, 319] on tr "Once Again Peanut Butter Crackers [PERSON_NAME] Sandwiches - Gluten Free [PERSO…" at bounding box center [820, 297] width 1588 height 79
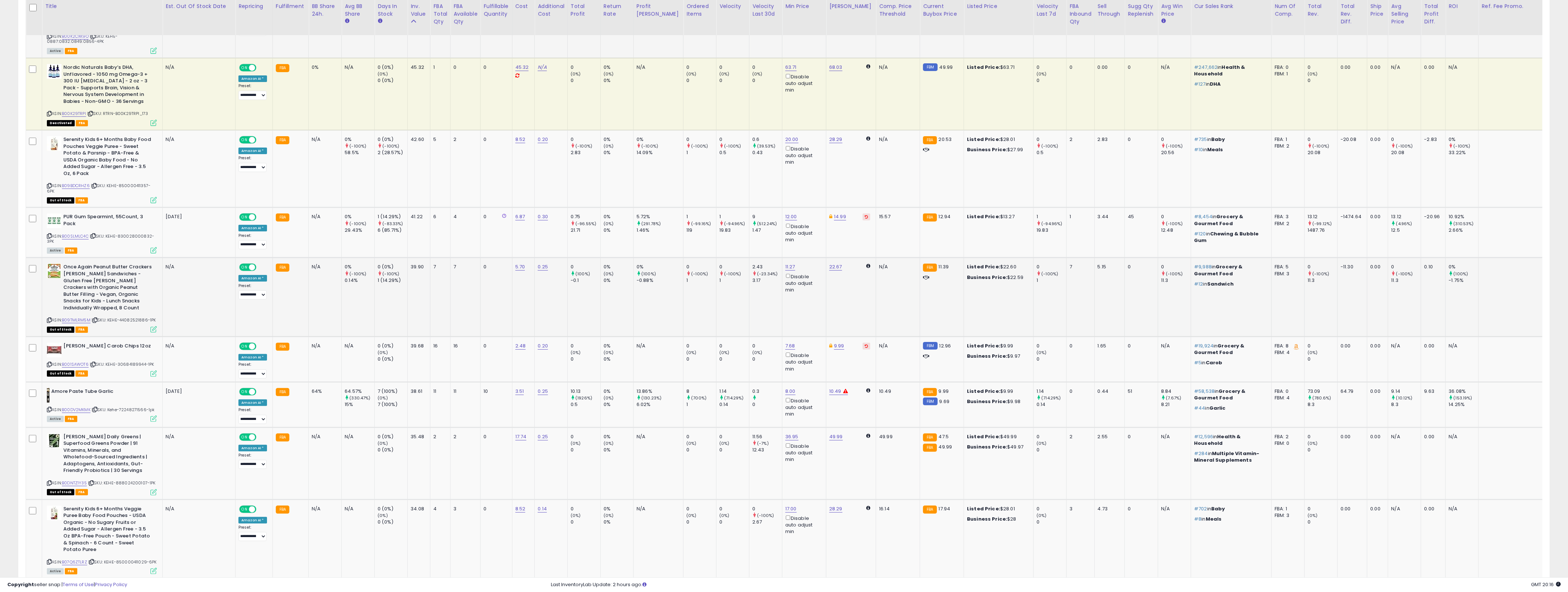
click at [699, 315] on td "0 (-100%) 1" at bounding box center [700, 297] width 33 height 79
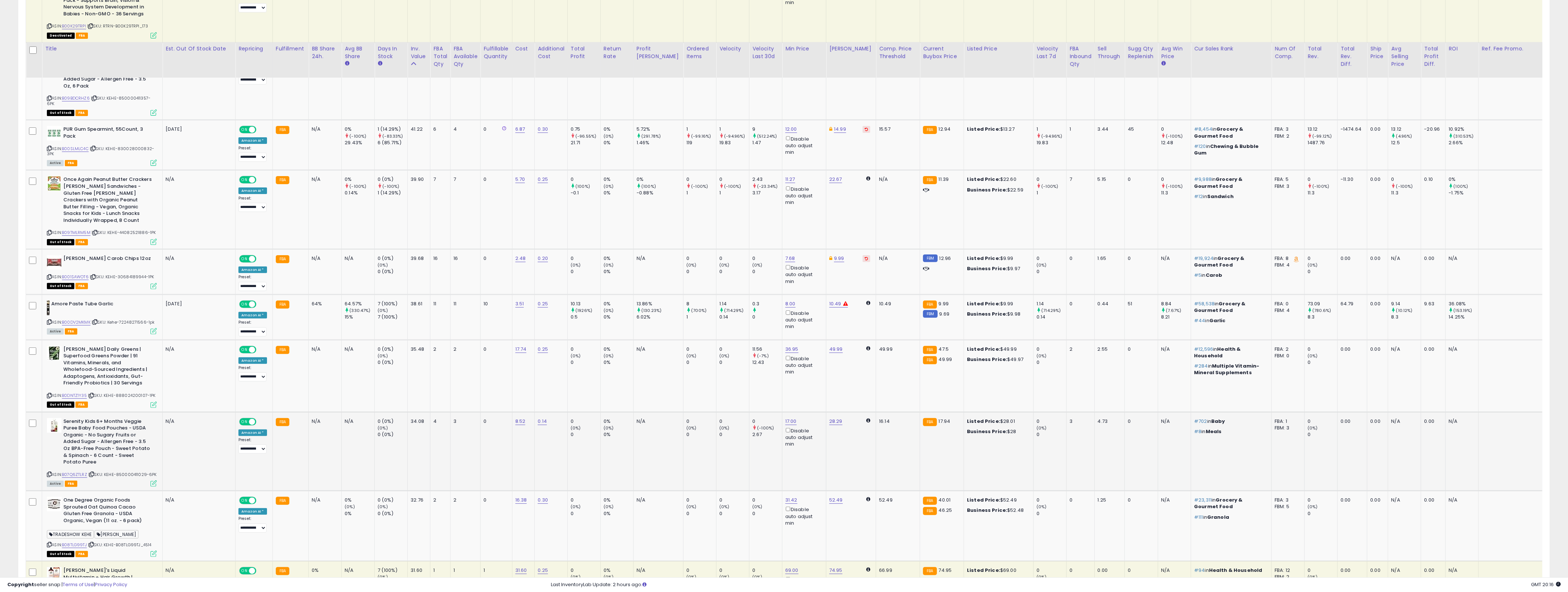
scroll to position [649, 0]
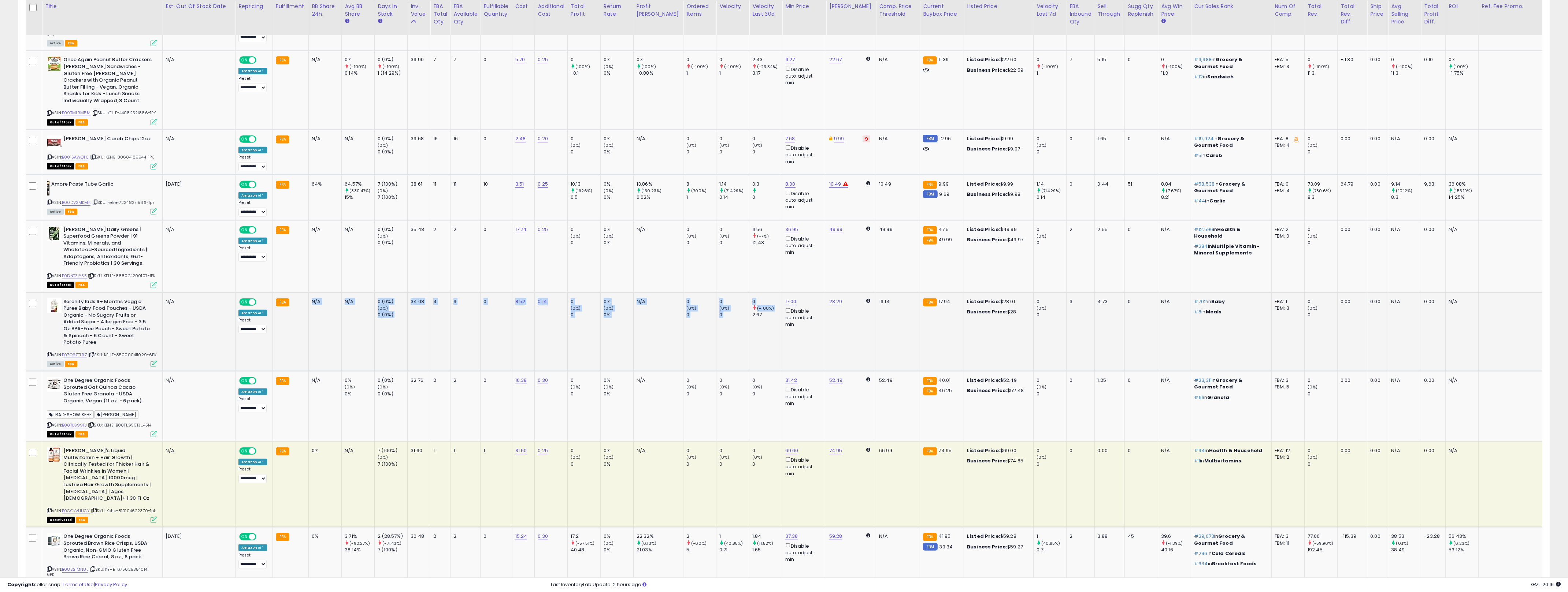
drag, startPoint x: 735, startPoint y: 313, endPoint x: 458, endPoint y: 315, distance: 277.0
click at [331, 296] on tr "Serenity Kids 6+ Months Veggie Puree Baby Food Pouches - USDA Organic - No Suga…" at bounding box center [820, 331] width 1588 height 79
click at [607, 330] on td "0% (0%) 0%" at bounding box center [617, 331] width 33 height 79
click at [391, 329] on tr "Serenity Kids 6+ Months Veggie Puree Baby Food Pouches - USDA Organic - No Suga…" at bounding box center [820, 331] width 1588 height 79
click at [749, 397] on td "0 (0%) 0" at bounding box center [766, 406] width 33 height 70
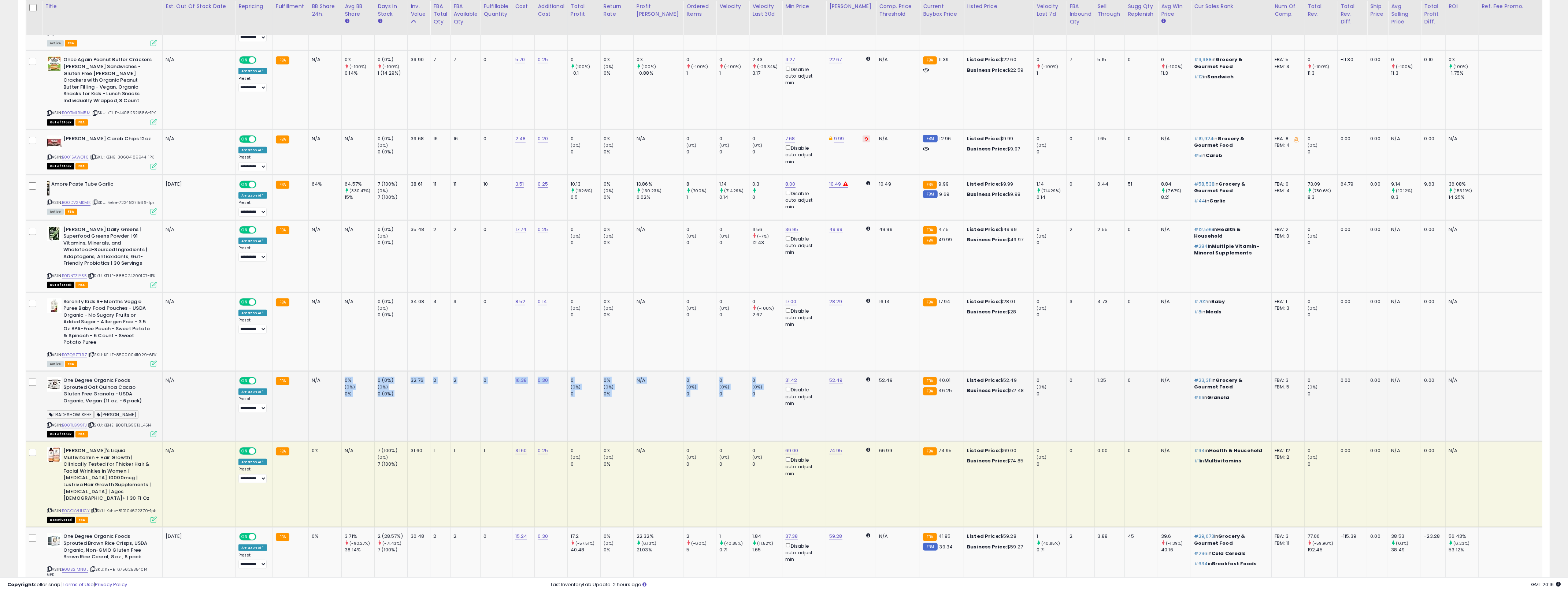
drag, startPoint x: 738, startPoint y: 397, endPoint x: 446, endPoint y: 396, distance: 292.0
click at [312, 385] on tr "One Degree Organic Foods Sprouted Oat Quinoa Cacao Gluten Free Granola - USDA O…" at bounding box center [820, 406] width 1588 height 70
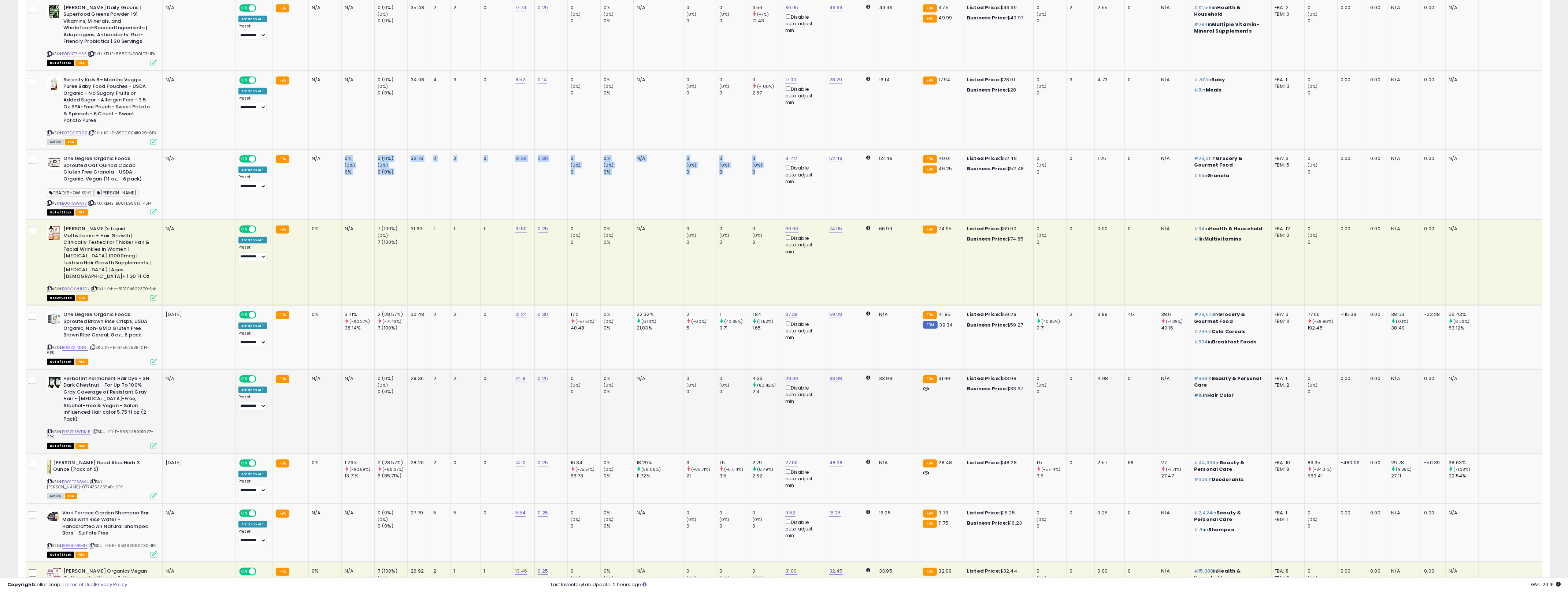
scroll to position [963, 0]
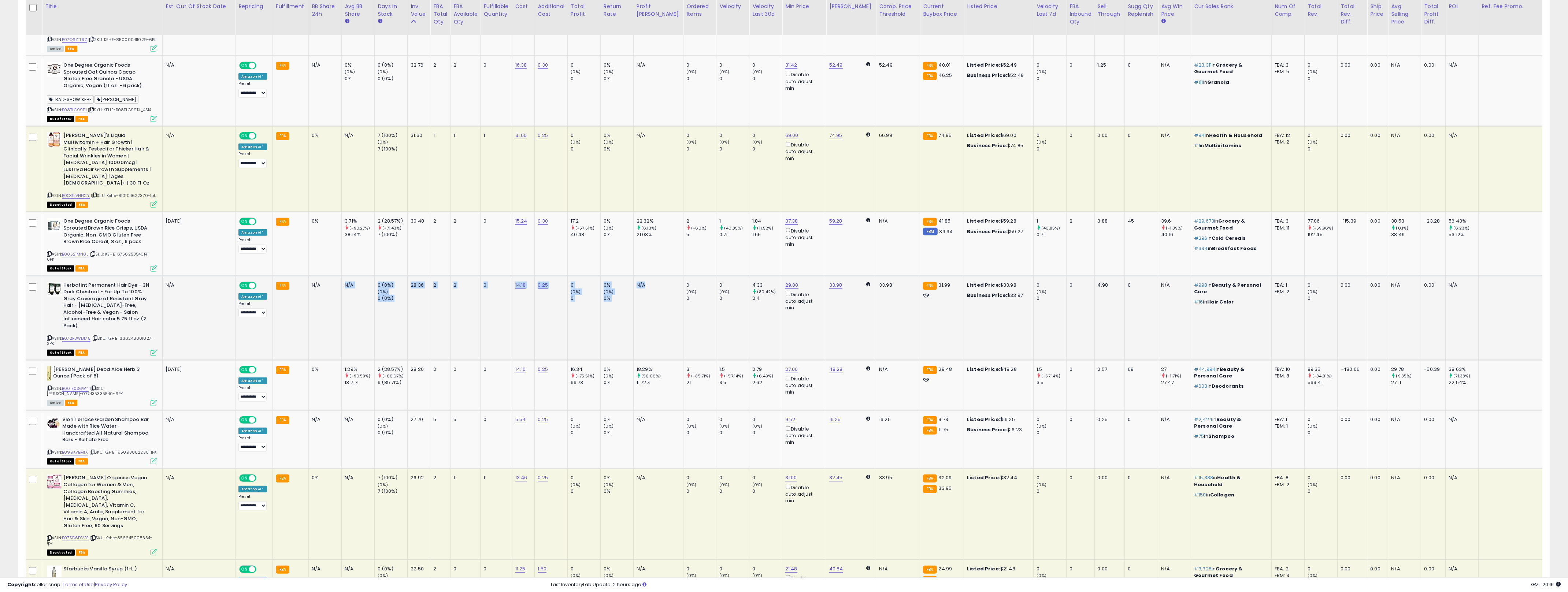
drag, startPoint x: 573, startPoint y: 302, endPoint x: 376, endPoint y: 301, distance: 197.0
click at [341, 300] on tr "Herbatint Permanent Hair Dye - 3N Dark Chestnut - For Up To 100% Gray Coverage …" at bounding box center [820, 318] width 1588 height 84
drag, startPoint x: 690, startPoint y: 242, endPoint x: 551, endPoint y: 277, distance: 143.3
click at [293, 250] on tr "One Degree Organic Foods Sprouted Brown Rice Crisps, USDA Organic, Non-GMO Glut…" at bounding box center [820, 244] width 1588 height 64
drag, startPoint x: 700, startPoint y: 401, endPoint x: 372, endPoint y: 376, distance: 329.0
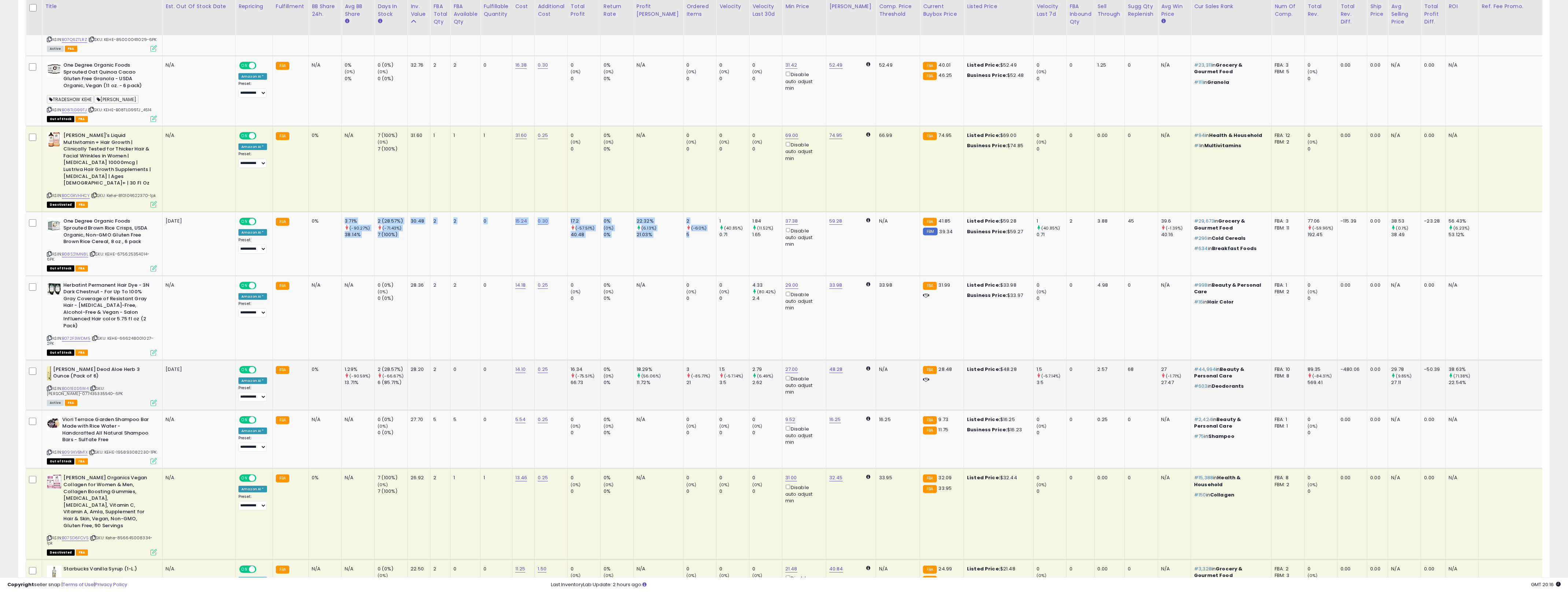
click at [368, 376] on tbody "Amore Anchovy Paste, 1.6 Ounce (Pack of 12) ASIN: B001EO76U8 | SKU: Kehe-722482…" at bounding box center [820, 282] width 1588 height 1711
click at [716, 384] on td "1.5 (-57.14%) 3.5" at bounding box center [733, 385] width 33 height 50
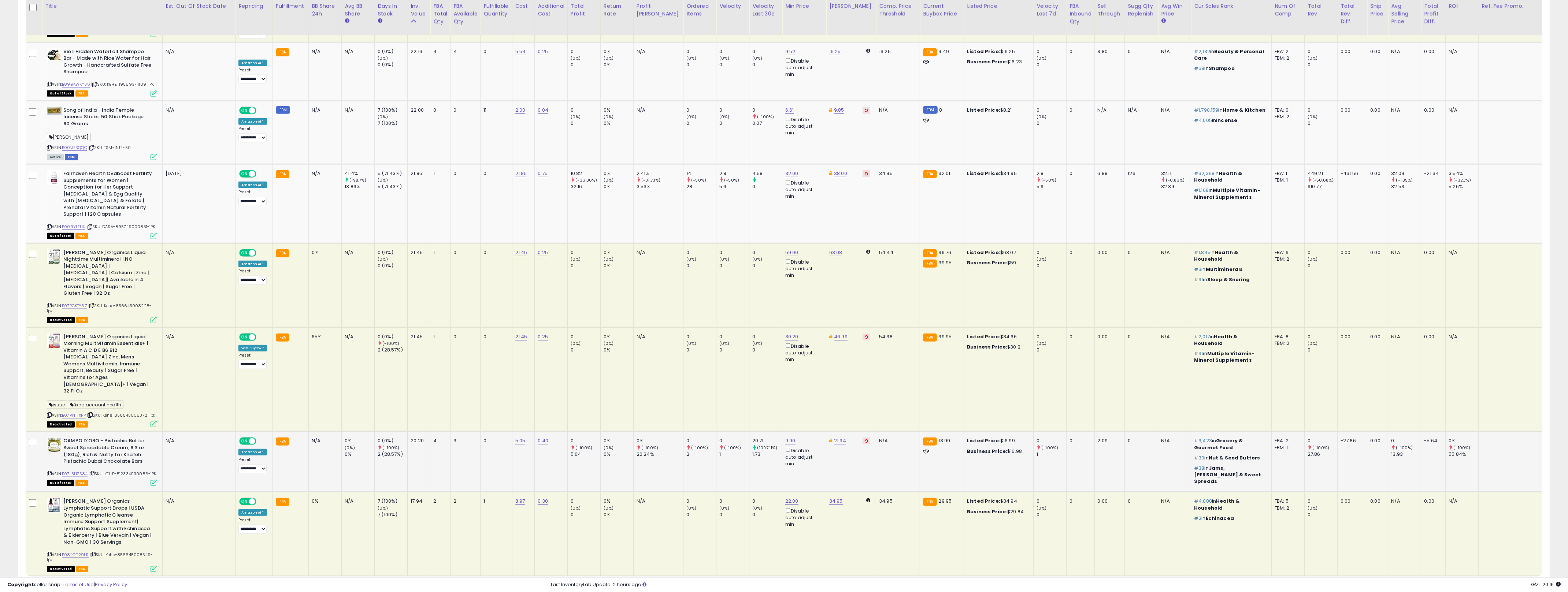
scroll to position [1527, 0]
click at [780, 583] on link "6" at bounding box center [1498, 589] width 13 height 12
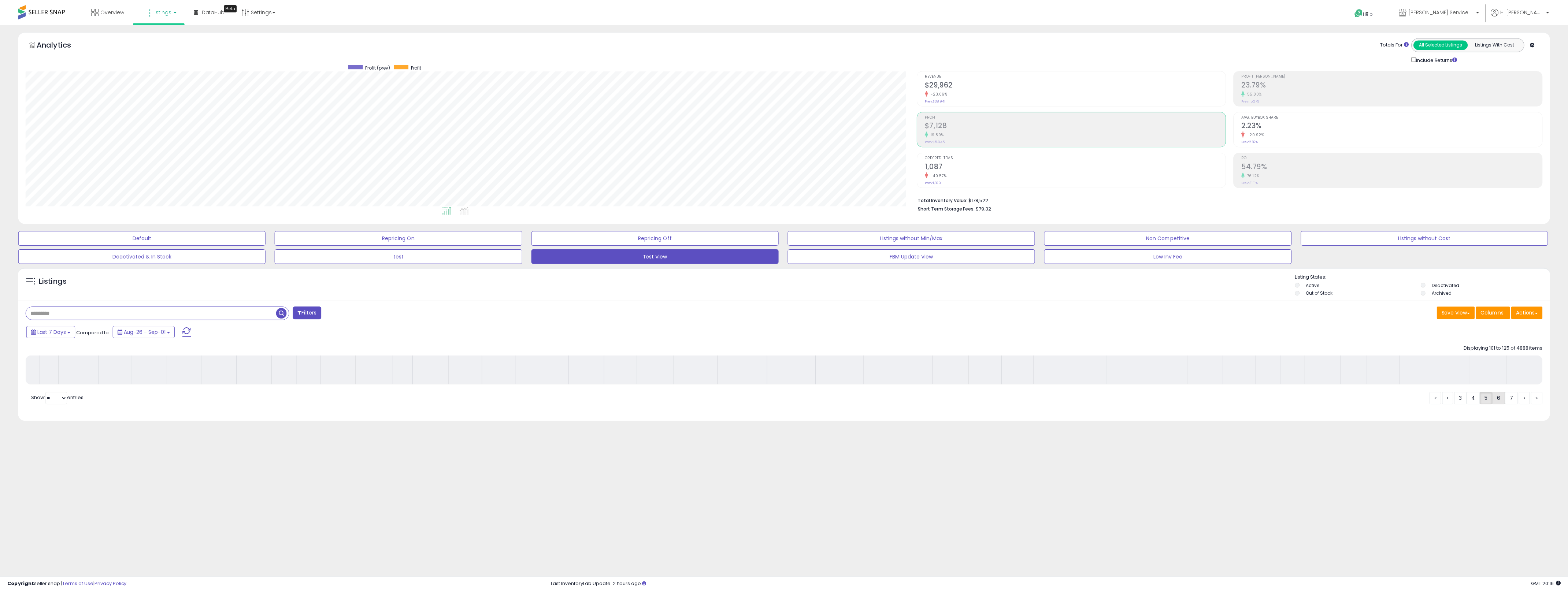
scroll to position [150, 896]
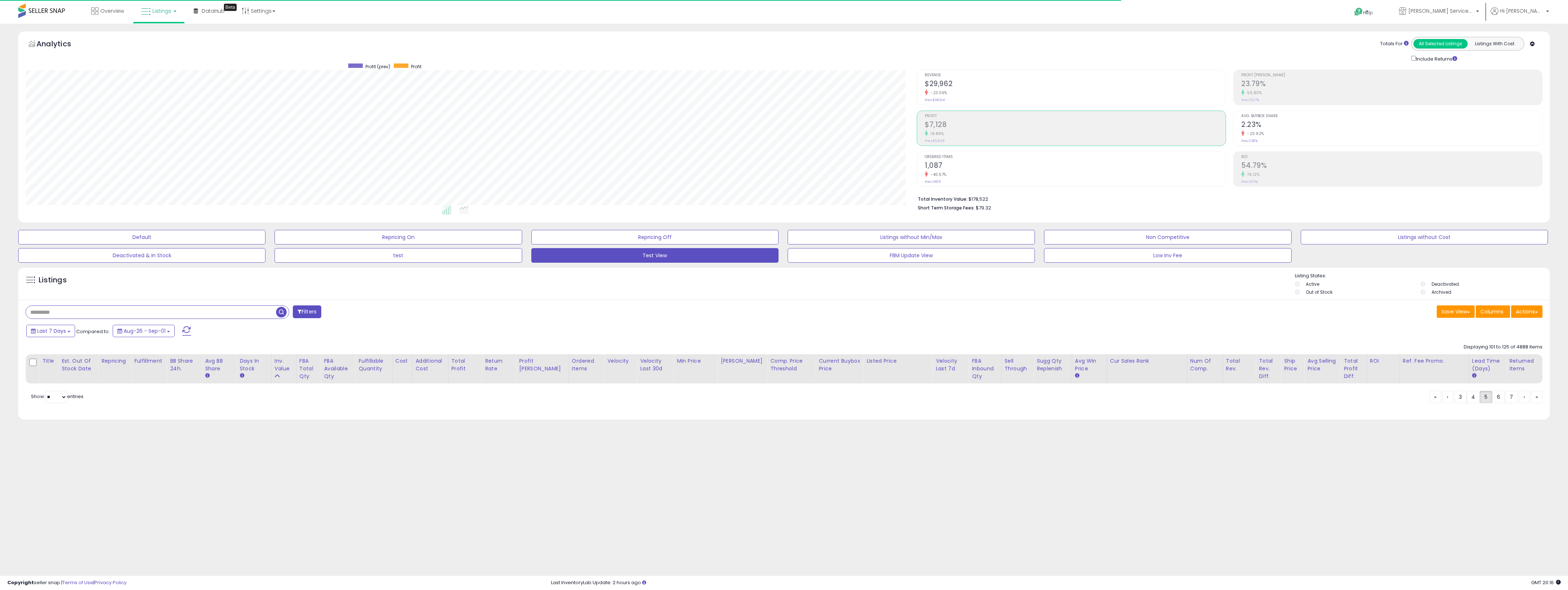
click at [205, 304] on div "Filters Save View Save As New View Update Current View Columns" at bounding box center [784, 359] width 1531 height 120
click at [217, 309] on input "text" at bounding box center [167, 312] width 281 height 13
click at [665, 335] on div "Last 7 Days Compared to: Aug-26 - Sep-01" at bounding box center [593, 331] width 1138 height 16
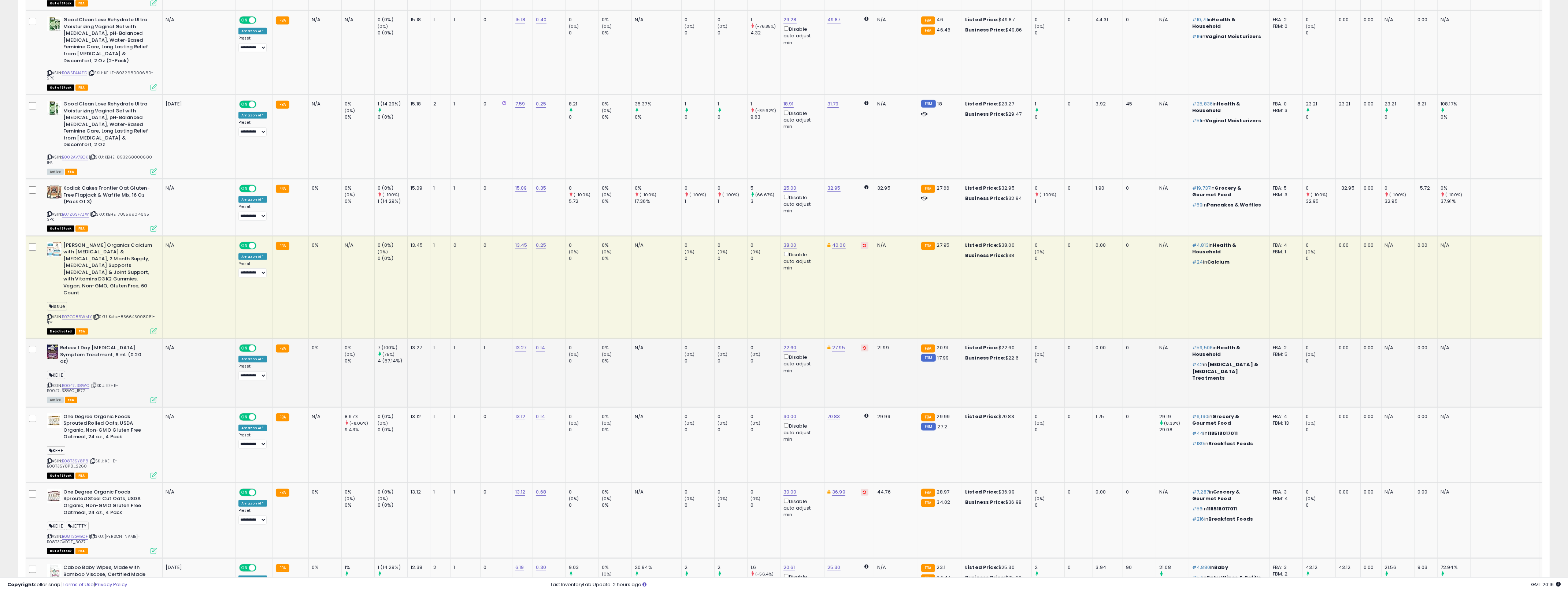
scroll to position [937, 0]
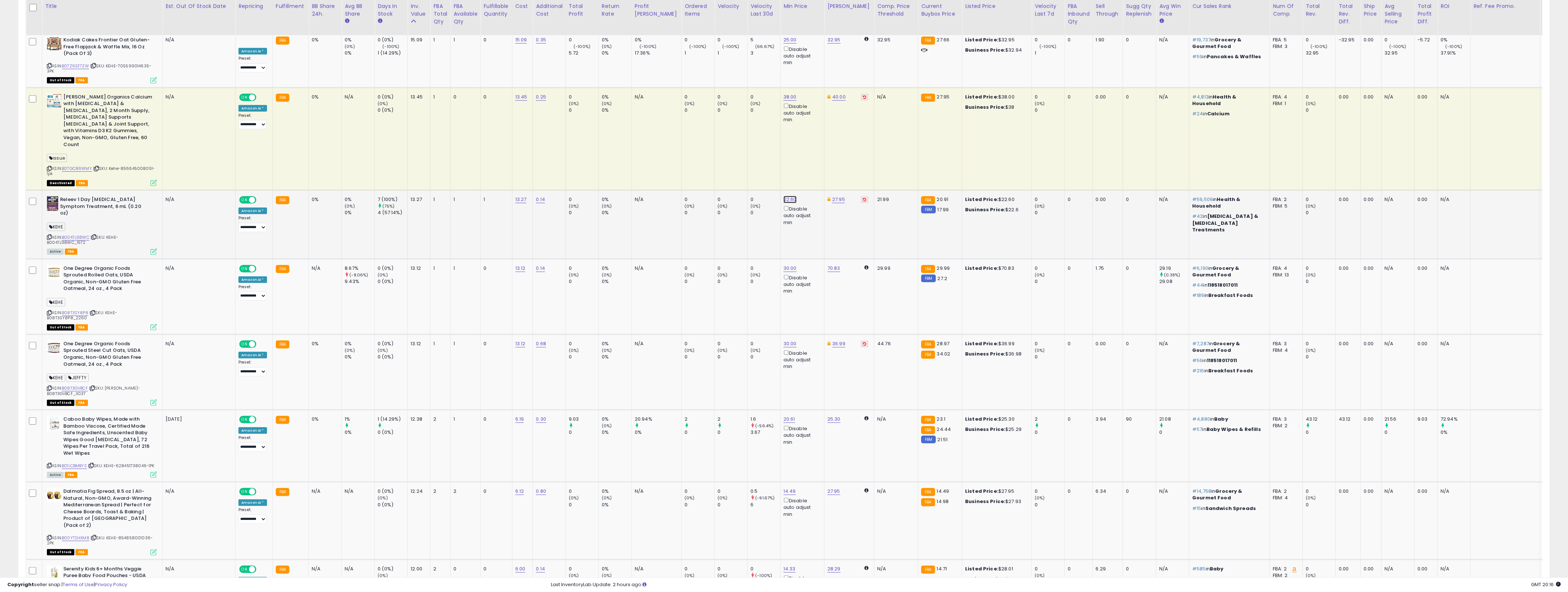
click at [780, 196] on link "22.60" at bounding box center [790, 200] width 13 height 7
click at [762, 156] on input "*****" at bounding box center [756, 152] width 65 height 12
type input "**"
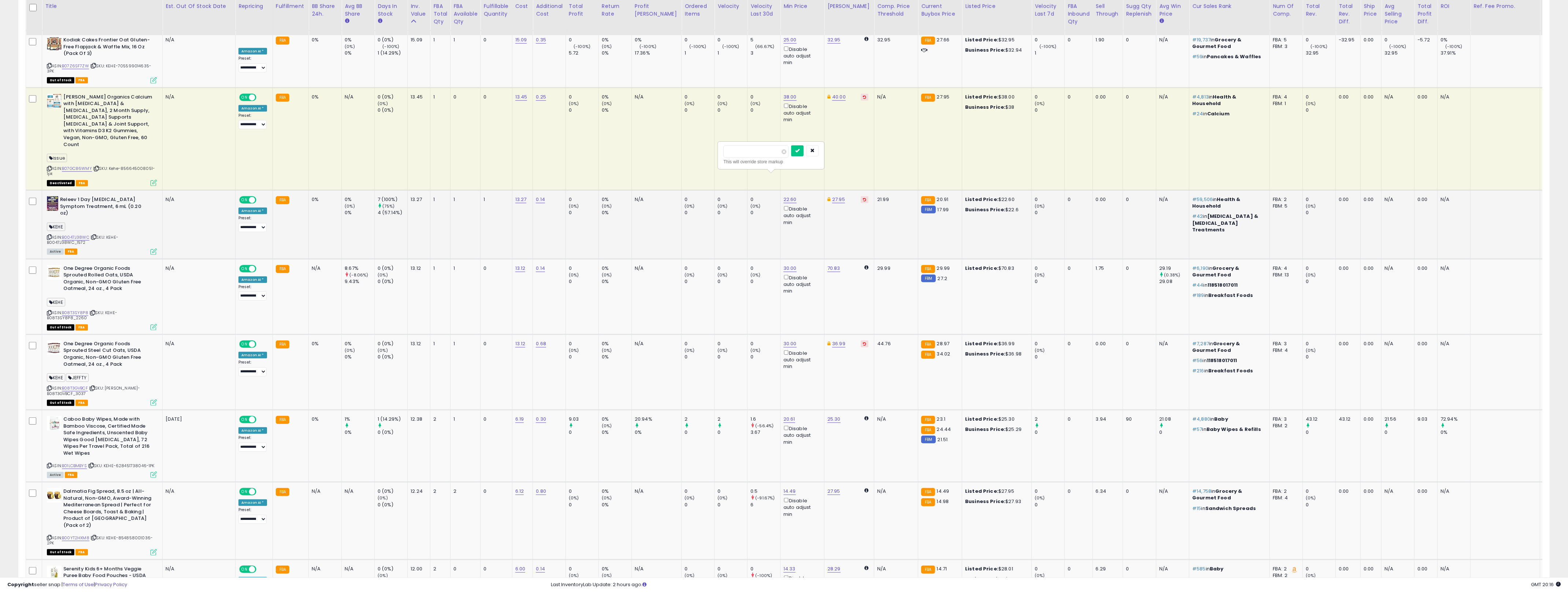
click button "submit" at bounding box center [797, 151] width 12 height 11
click at [661, 217] on td "N/A" at bounding box center [656, 225] width 50 height 69
drag, startPoint x: 430, startPoint y: 189, endPoint x: 198, endPoint y: 175, distance: 232.4
click at [161, 191] on tr "Releev 1 Day [MEDICAL_DATA] Symptom Treatment, 6 mL (0.20 oz) KEHE ASIN: B0047J…" at bounding box center [816, 225] width 1580 height 69
click at [510, 207] on td "1" at bounding box center [496, 225] width 32 height 69
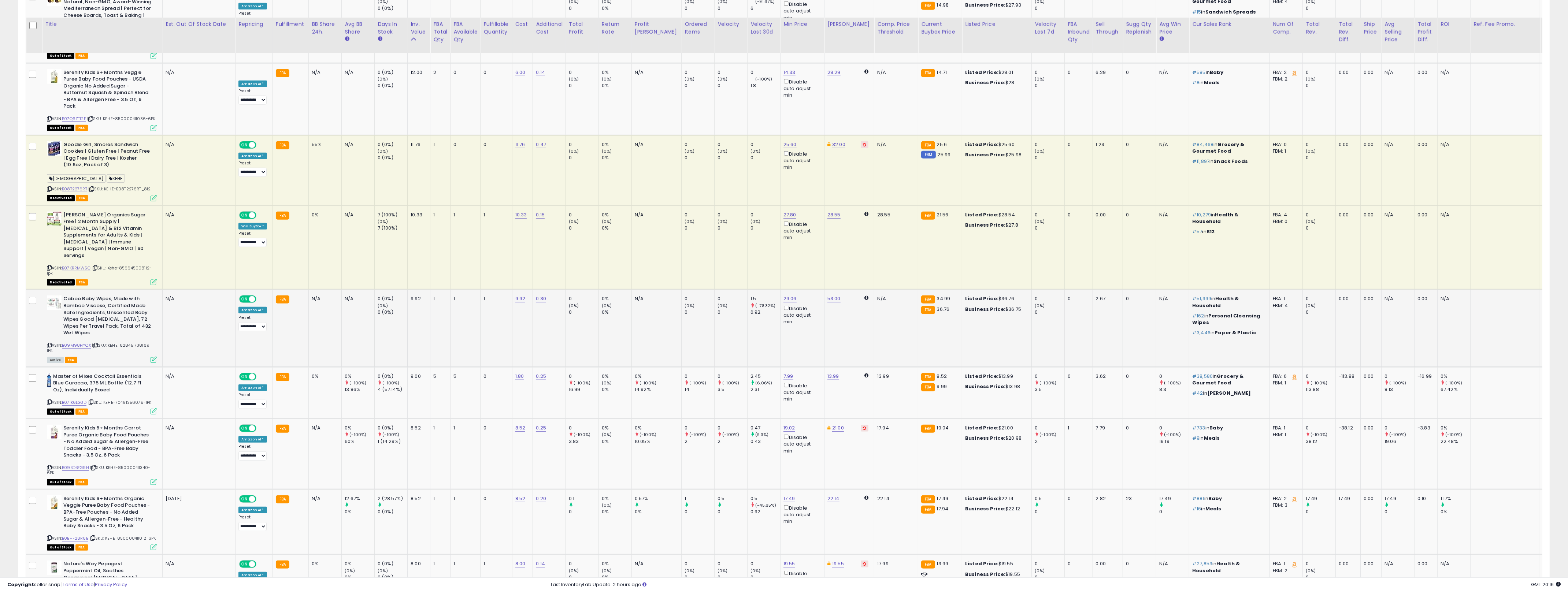
scroll to position [1490, 0]
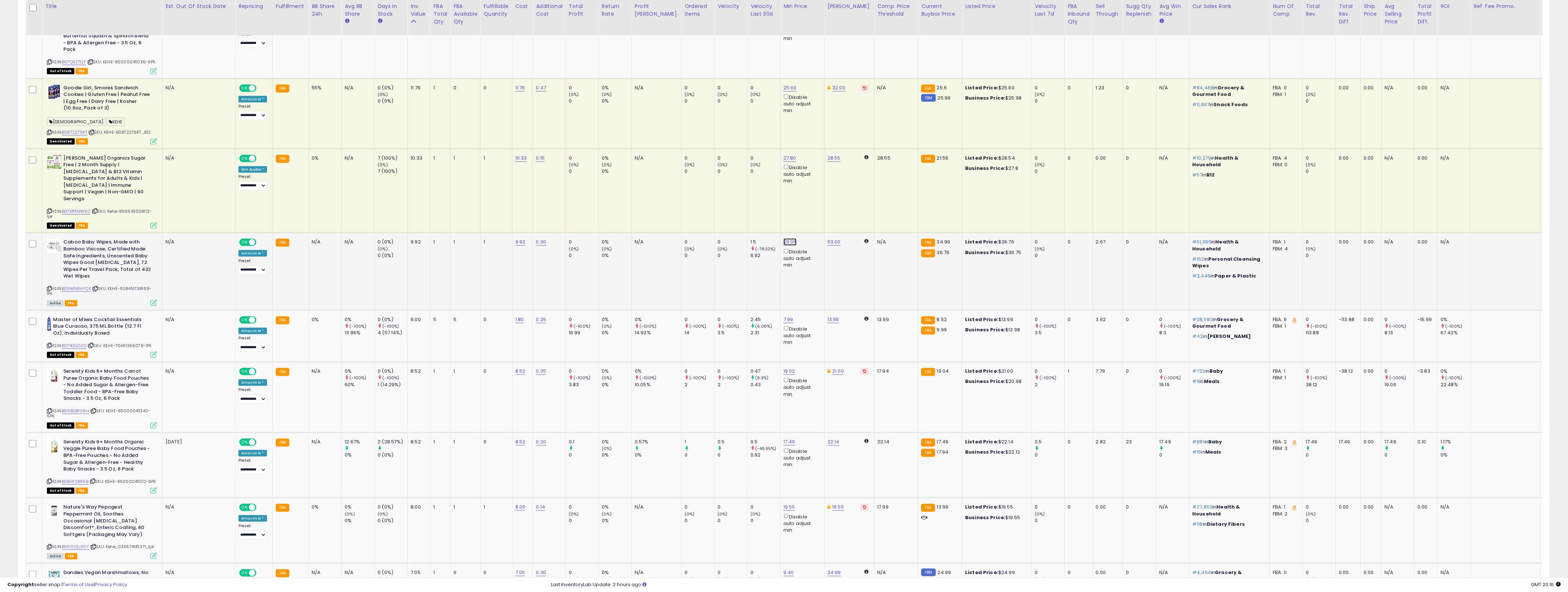
click at [780, 238] on link "29.06" at bounding box center [790, 242] width 13 height 7
click at [780, 169] on button "button" at bounding box center [812, 166] width 12 height 11
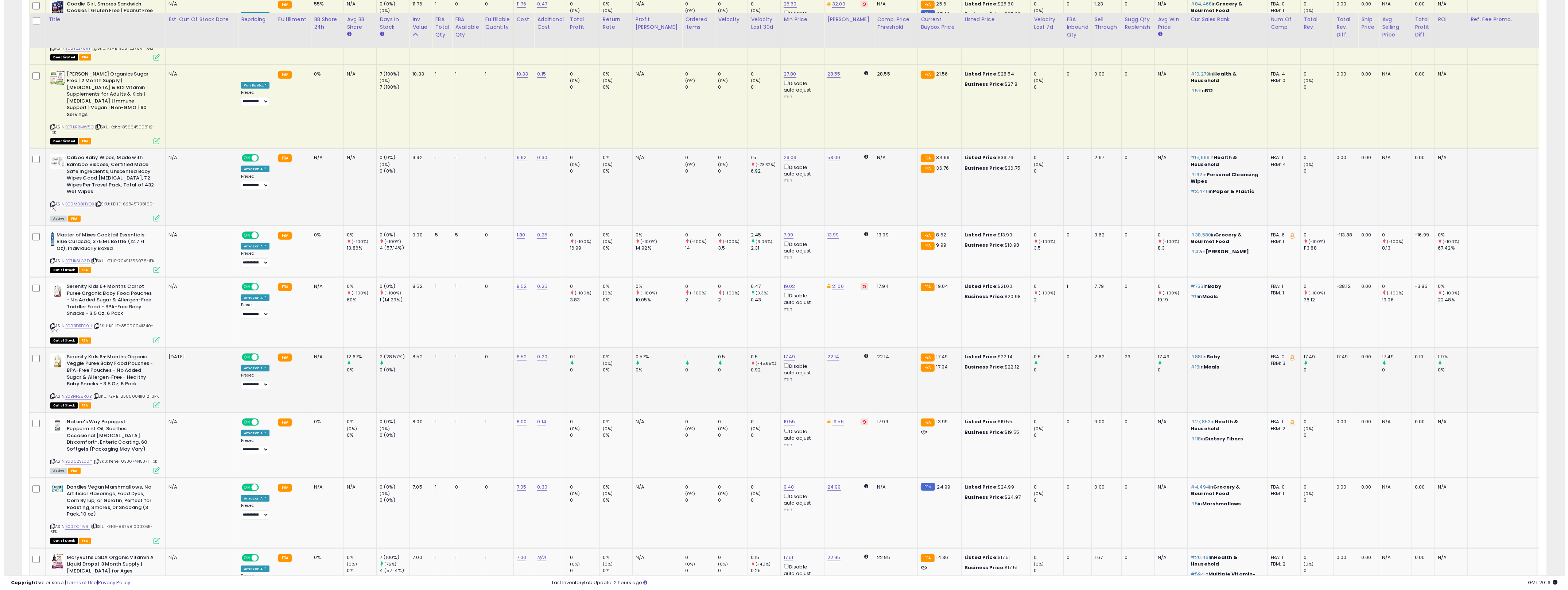
scroll to position [1609, 0]
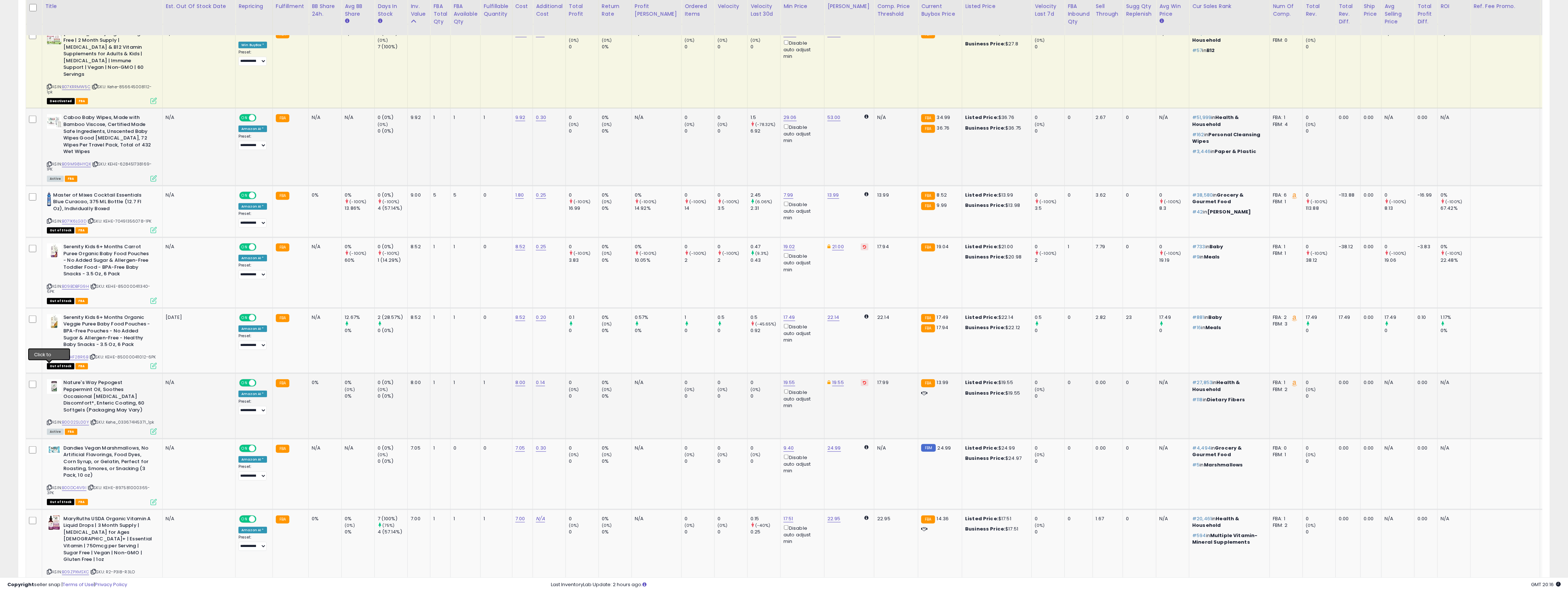
click at [51, 379] on div "ASIN: B0002SL00Y | SKU: Kehe_033674145371_1pk Active FBA" at bounding box center [102, 406] width 110 height 54
click at [153, 428] on icon at bounding box center [153, 431] width 6 height 6
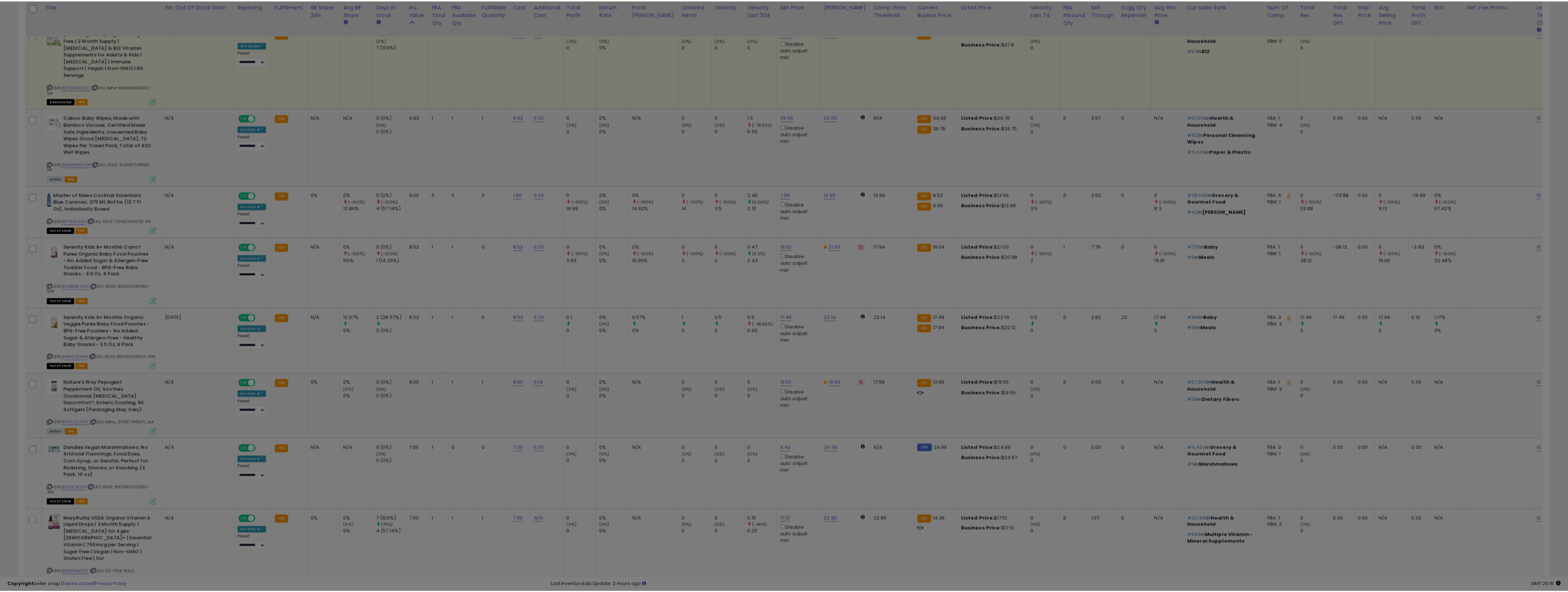
scroll to position [150, 896]
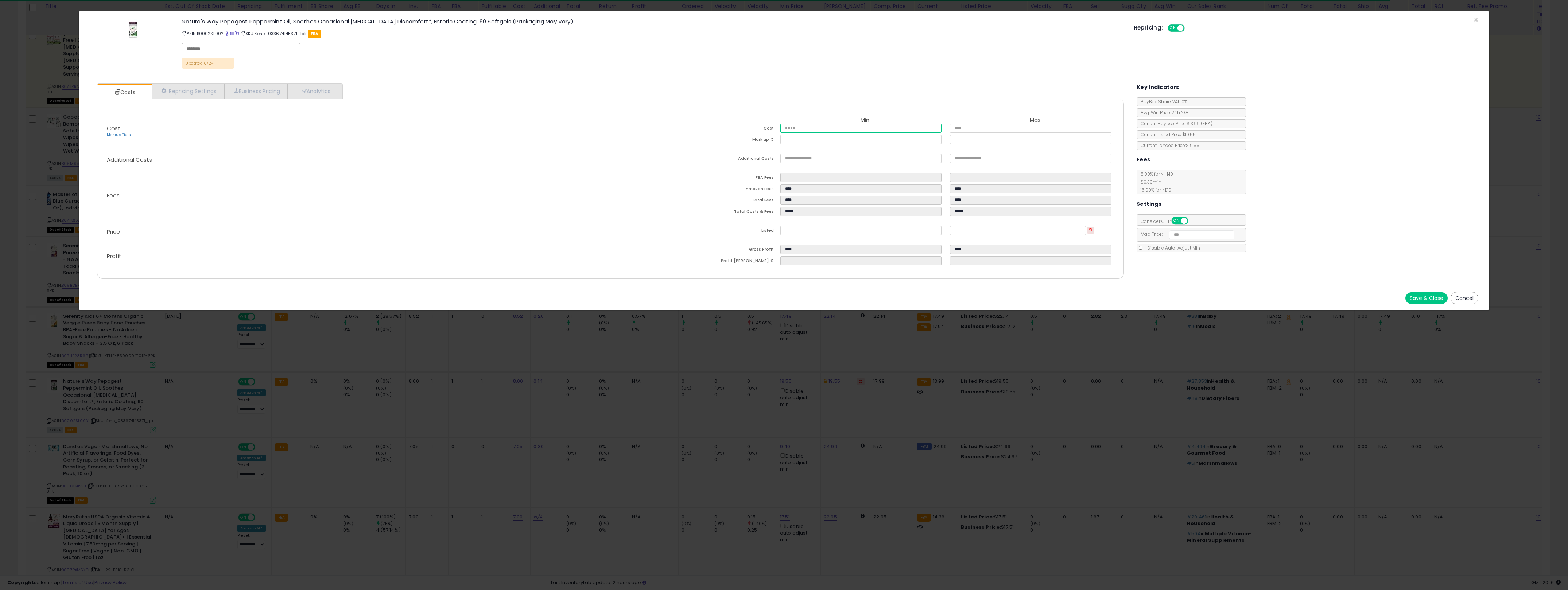
click at [777, 128] on input "****" at bounding box center [861, 128] width 161 height 9
type input "*"
type input "****"
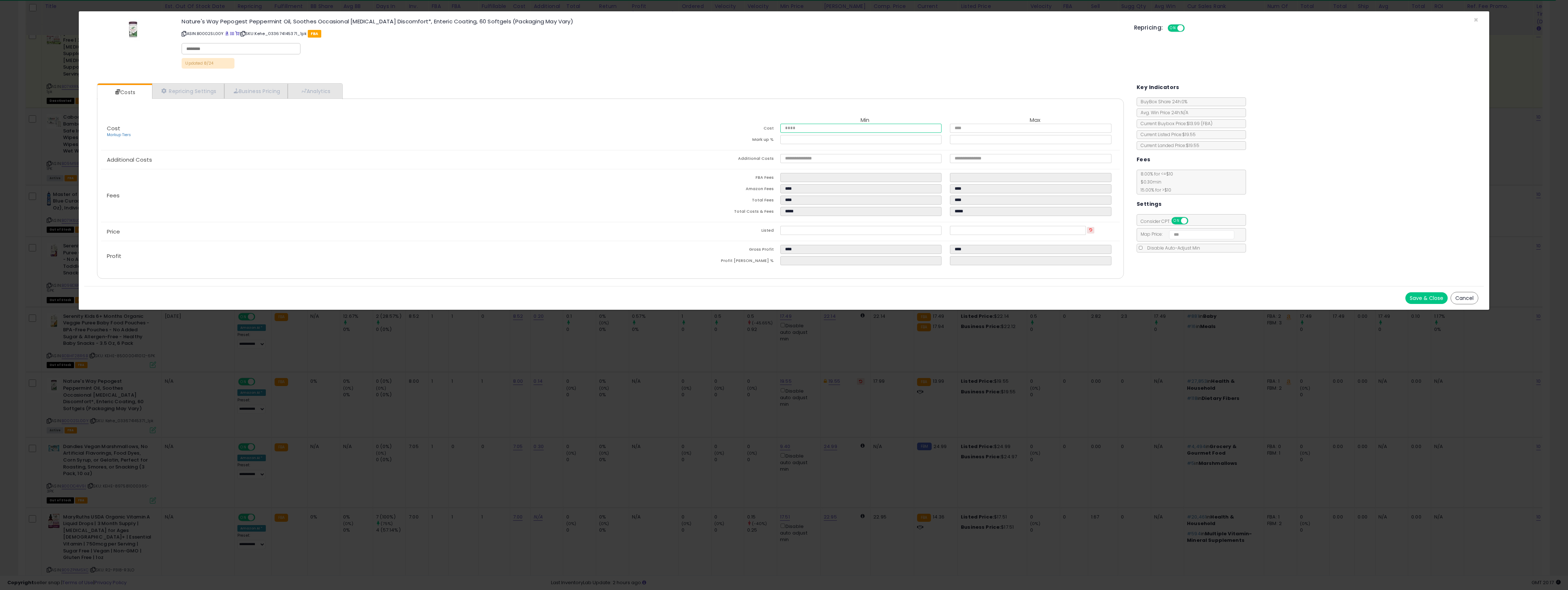
type input "*****"
type input "*"
type input "****"
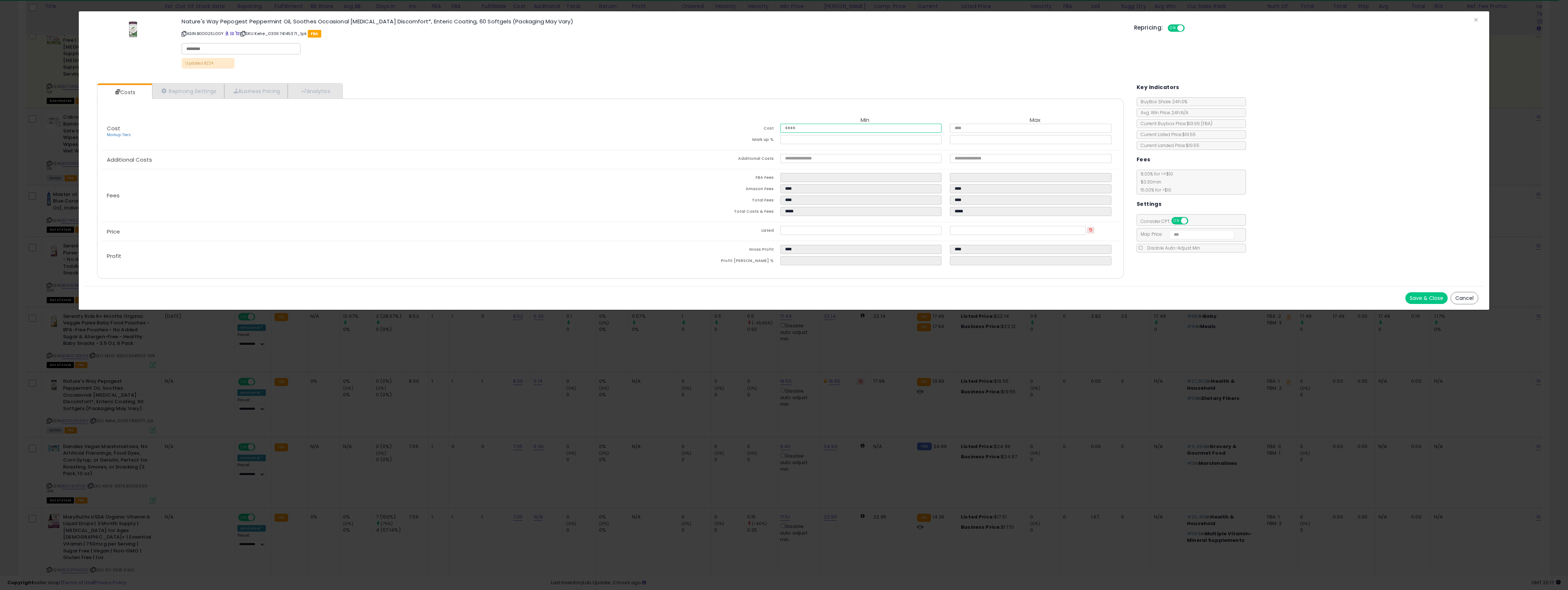
type input "****"
type input "*****"
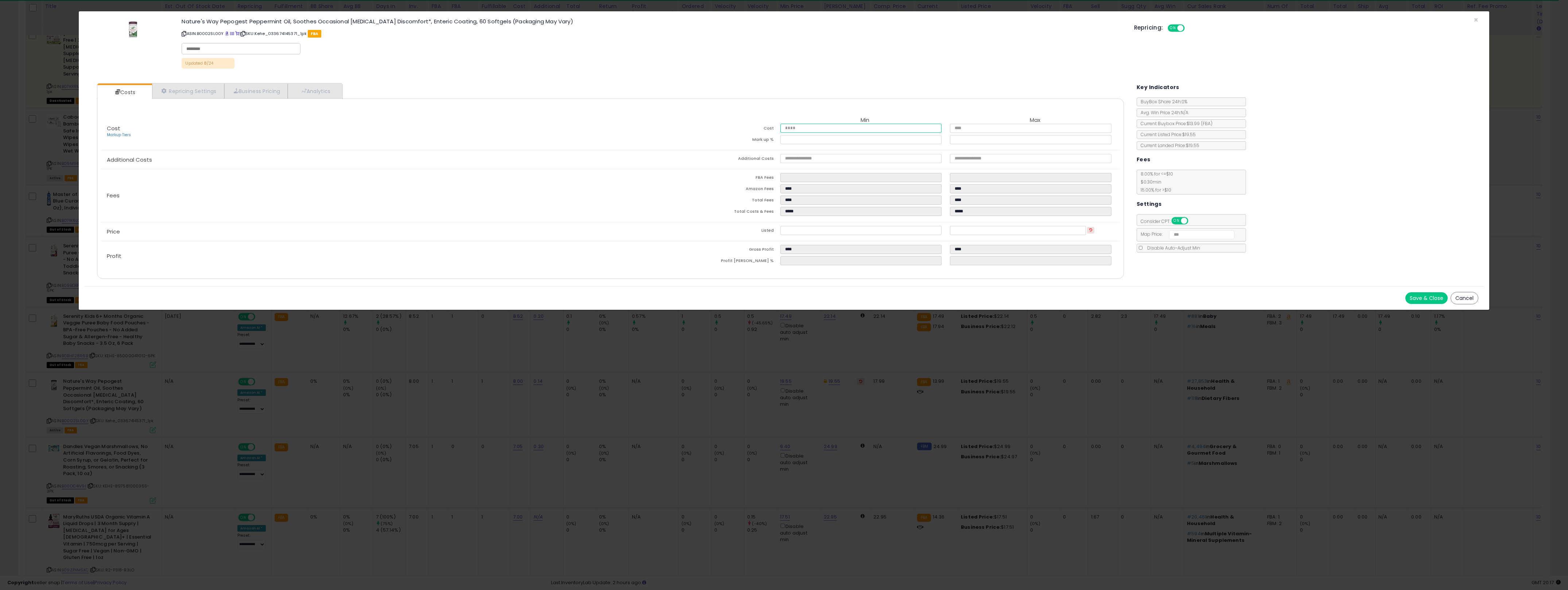
type input "*****"
type input "****"
type input "*****"
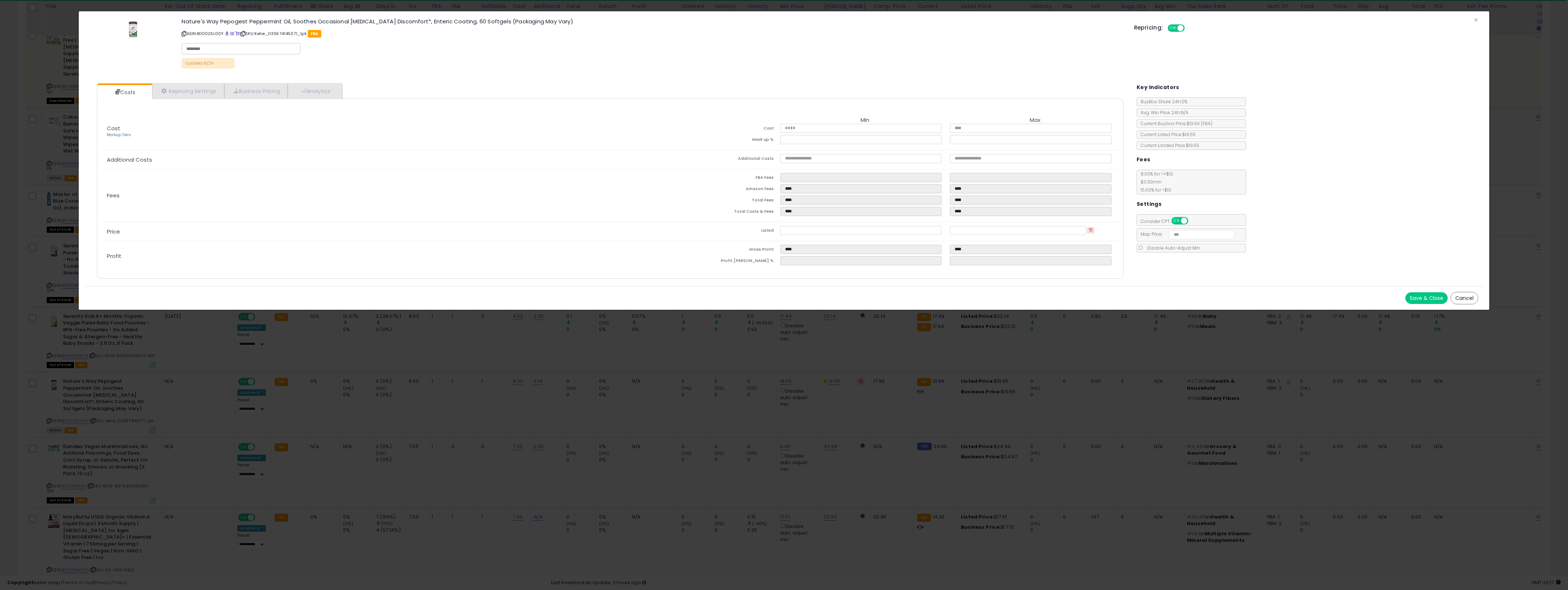
type input "****"
click at [769, 366] on div "× Close Nature's Way Pepogest Peppermint Oil, Soothes Occasional [MEDICAL_DATA]…" at bounding box center [784, 295] width 1568 height 590
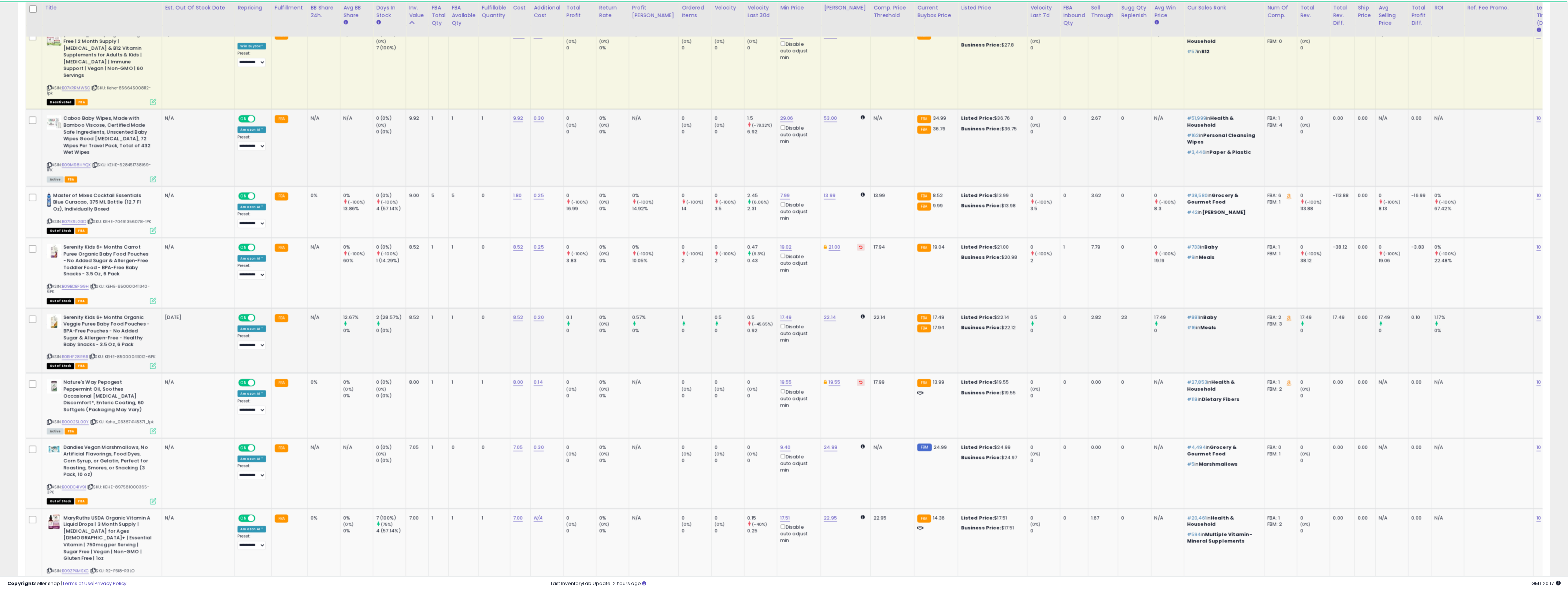
scroll to position [365845, 365324]
click at [780, 379] on link "19.55" at bounding box center [789, 382] width 12 height 7
click at [745, 299] on input "*****" at bounding box center [756, 301] width 65 height 12
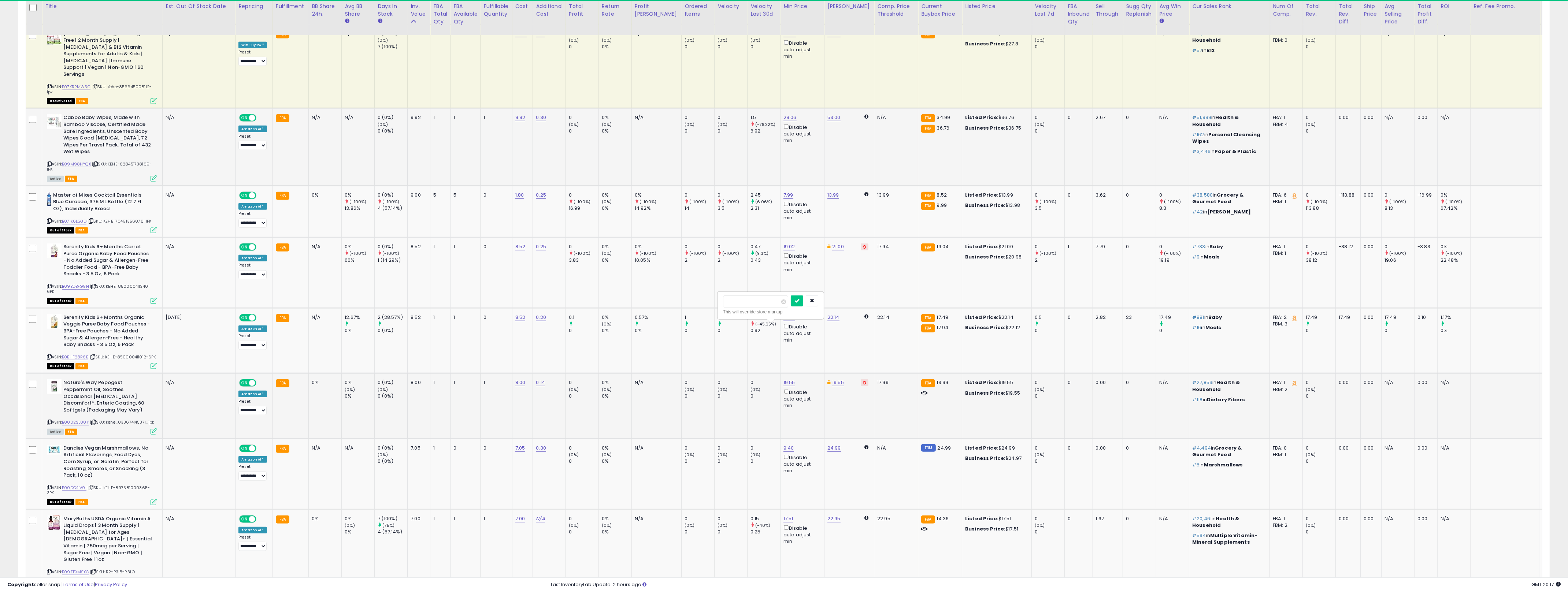
type input "****"
click button "submit" at bounding box center [797, 301] width 12 height 11
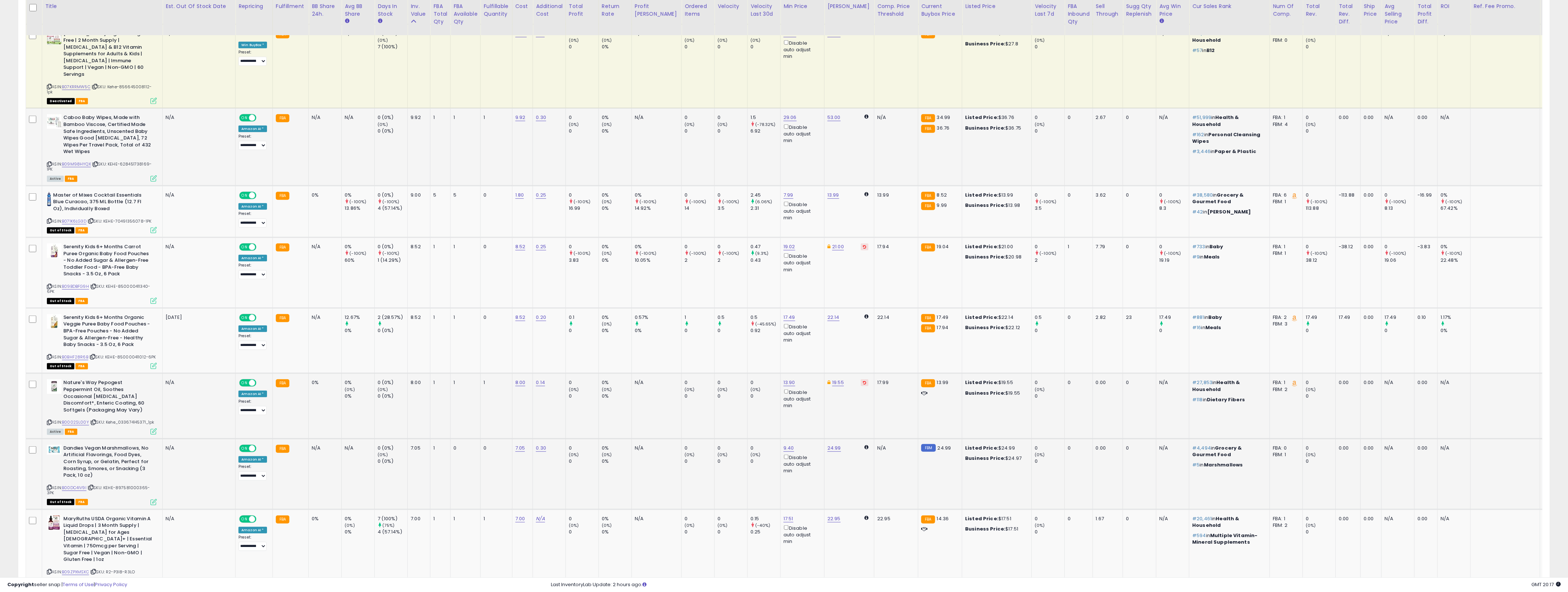
click at [614, 445] on div "0%" at bounding box center [616, 448] width 30 height 7
click at [542, 515] on link "N/A" at bounding box center [540, 519] width 9 height 7
type input "***"
click button "submit" at bounding box center [564, 439] width 12 height 11
click at [780, 515] on link "17.67" at bounding box center [789, 519] width 11 height 7
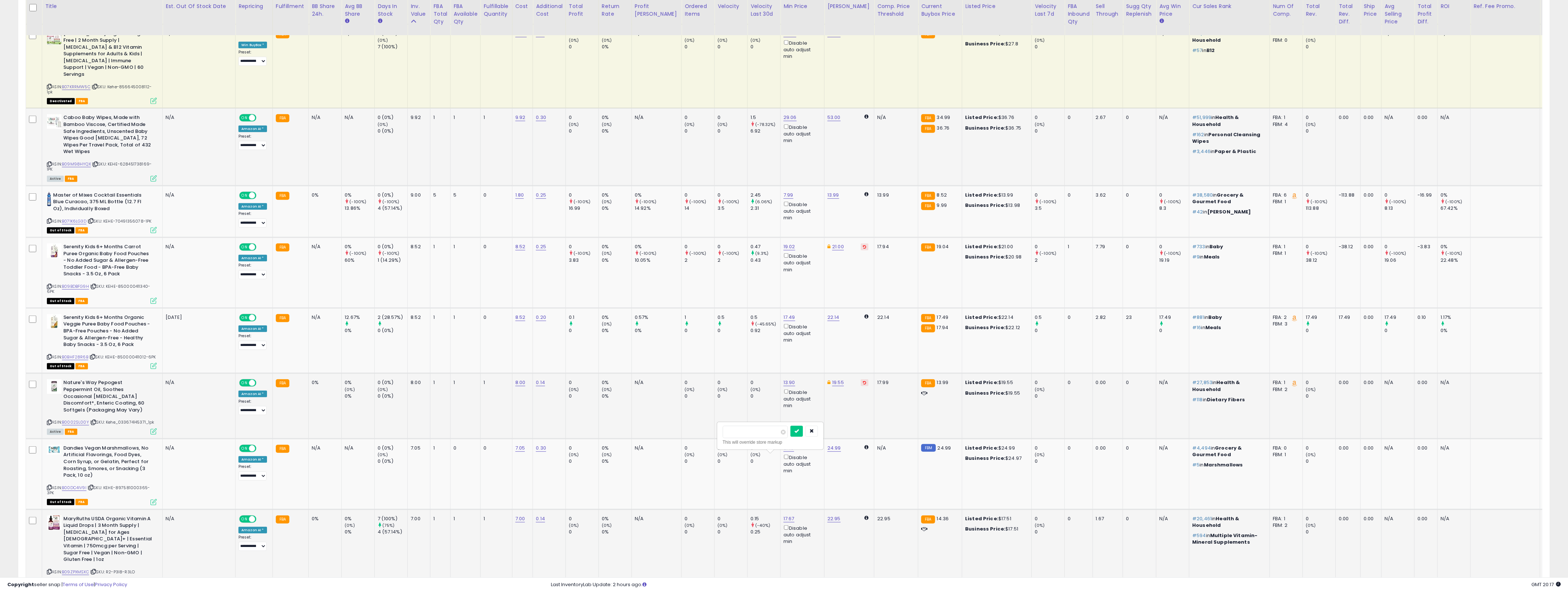
click at [765, 429] on input "*****" at bounding box center [755, 432] width 65 height 12
type input "**"
click button "submit" at bounding box center [797, 431] width 12 height 11
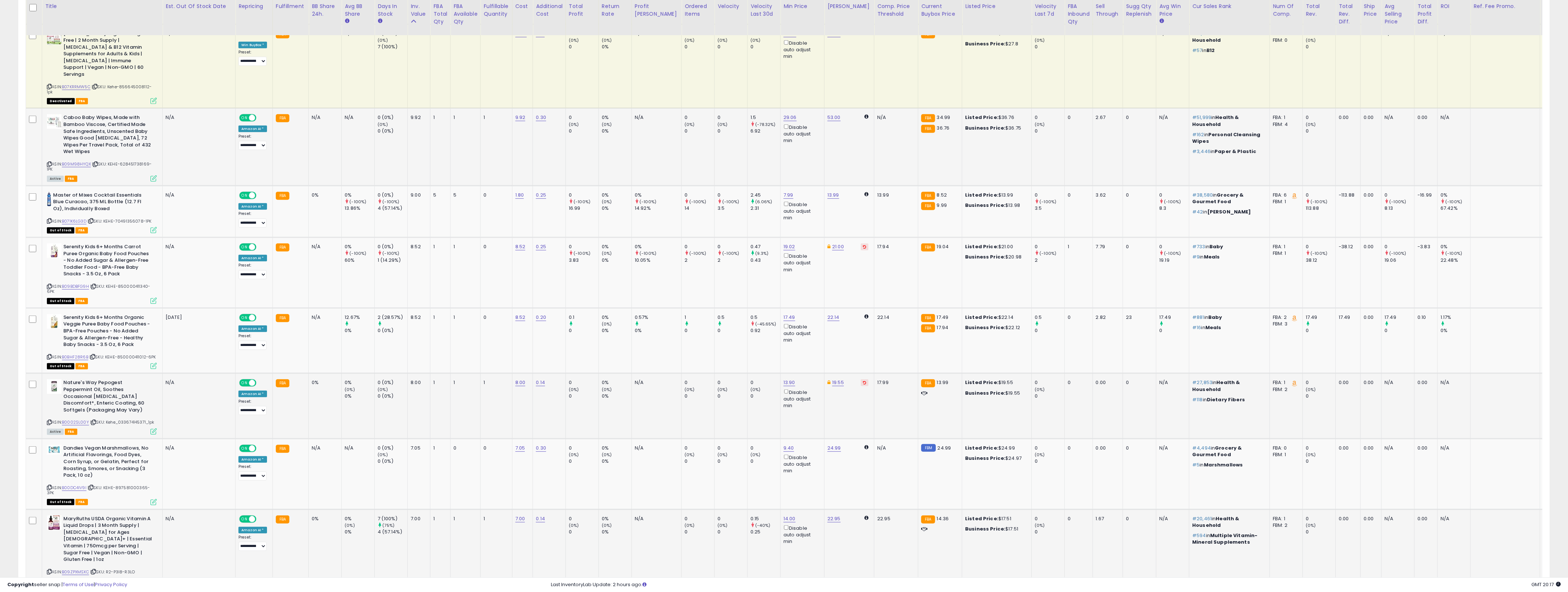
click at [780, 591] on link "7" at bounding box center [1498, 602] width 13 height 12
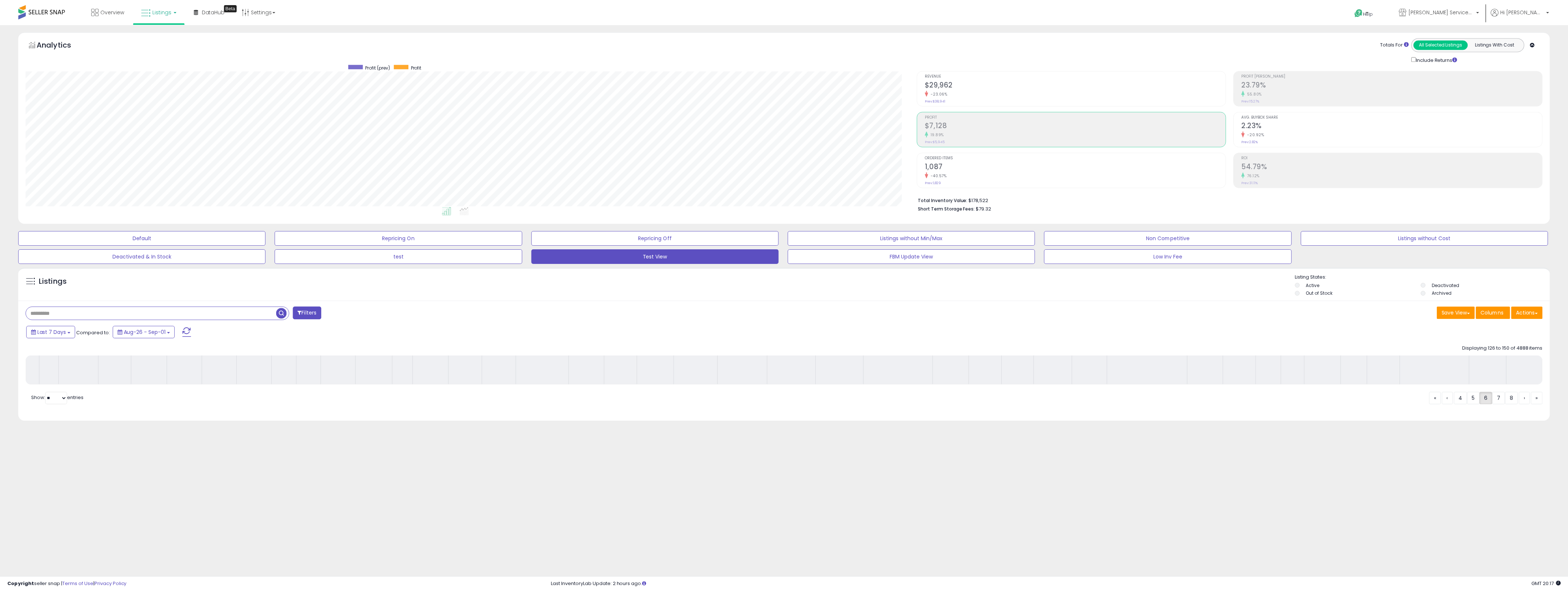
scroll to position [150, 896]
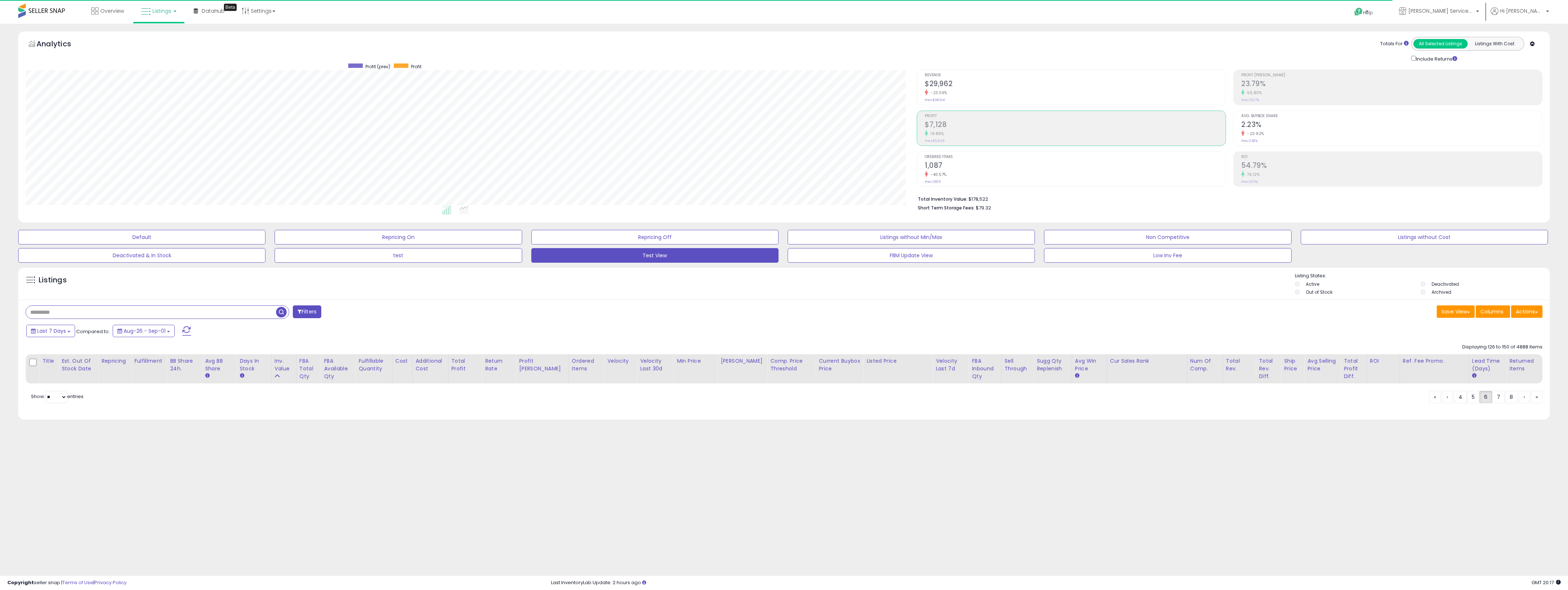
click at [477, 298] on div "Listings Active" at bounding box center [784, 283] width 1531 height 33
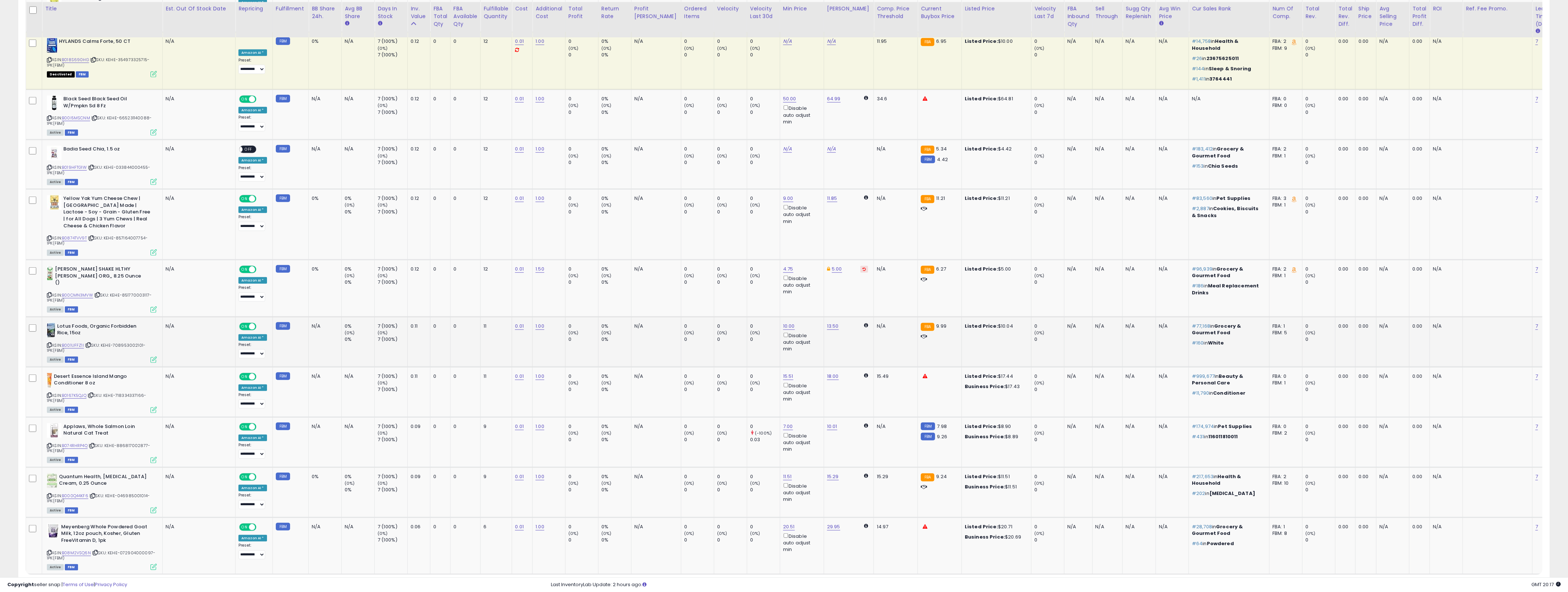
scroll to position [1316, 0]
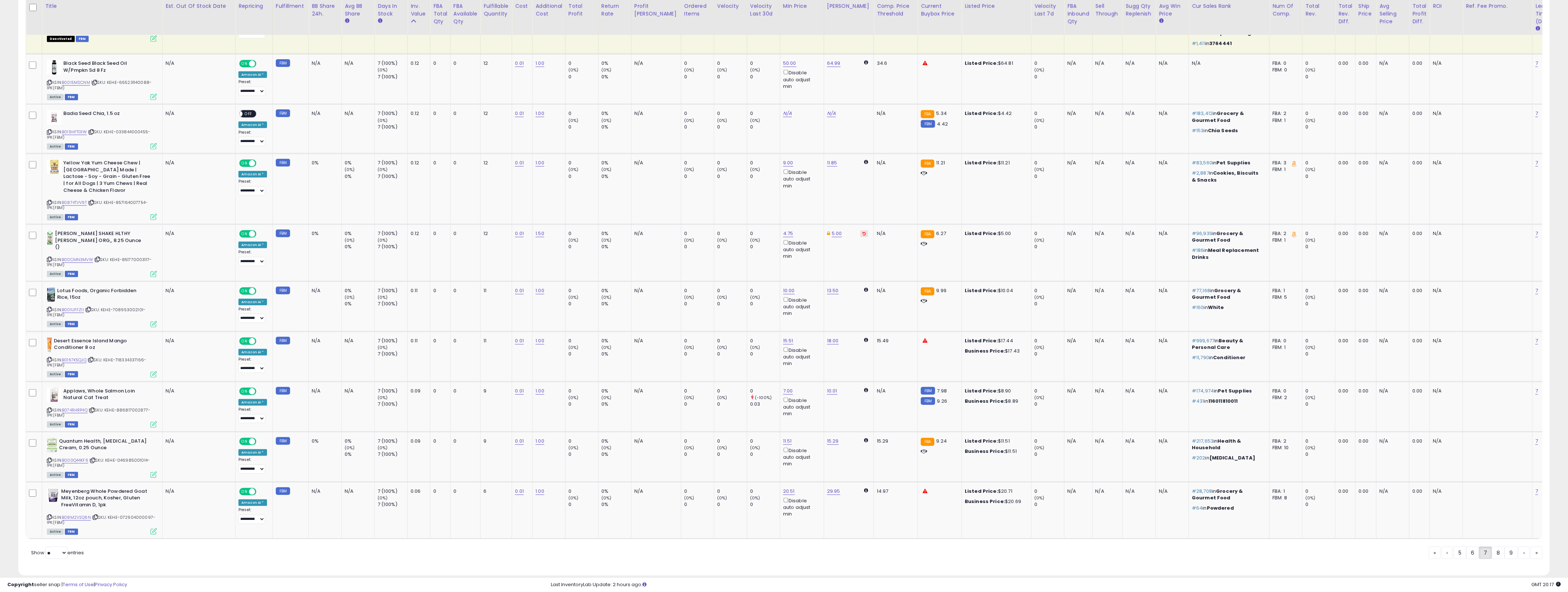
drag, startPoint x: 1493, startPoint y: 545, endPoint x: 1127, endPoint y: 533, distance: 366.2
click at [780, 549] on span "«" at bounding box center [1435, 553] width 2 height 7
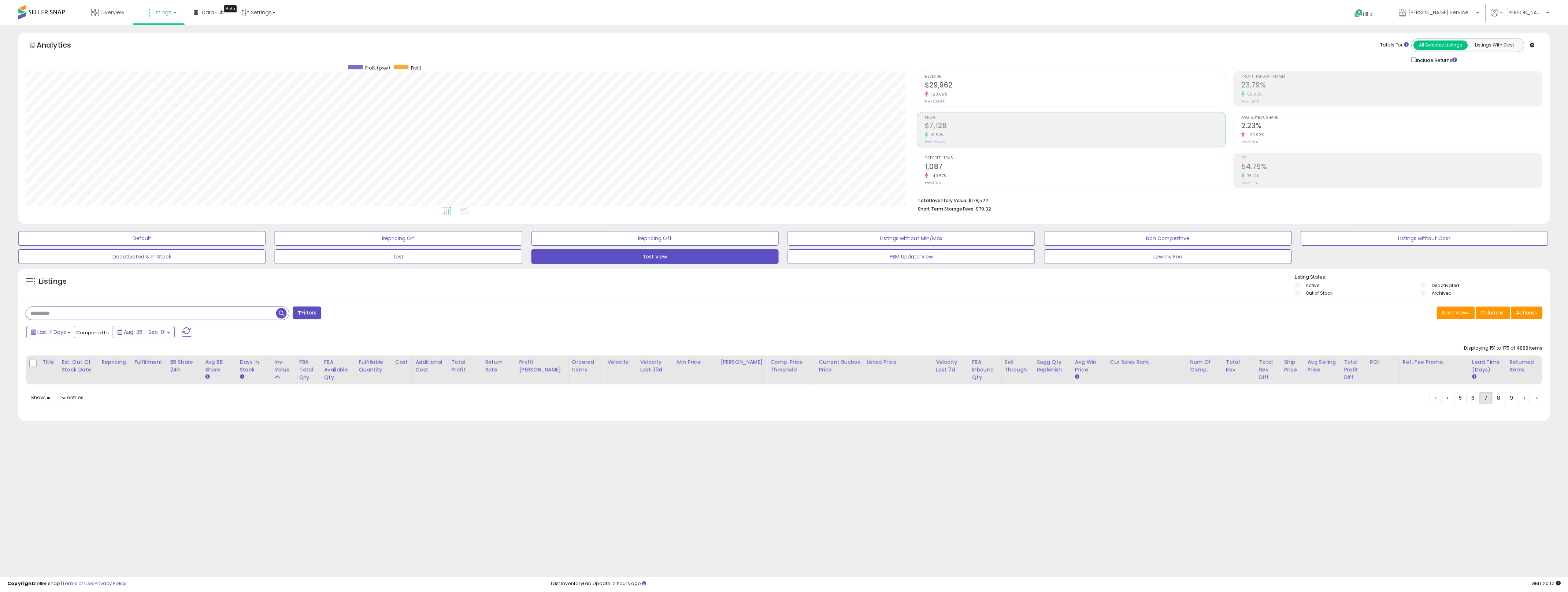
scroll to position [150, 896]
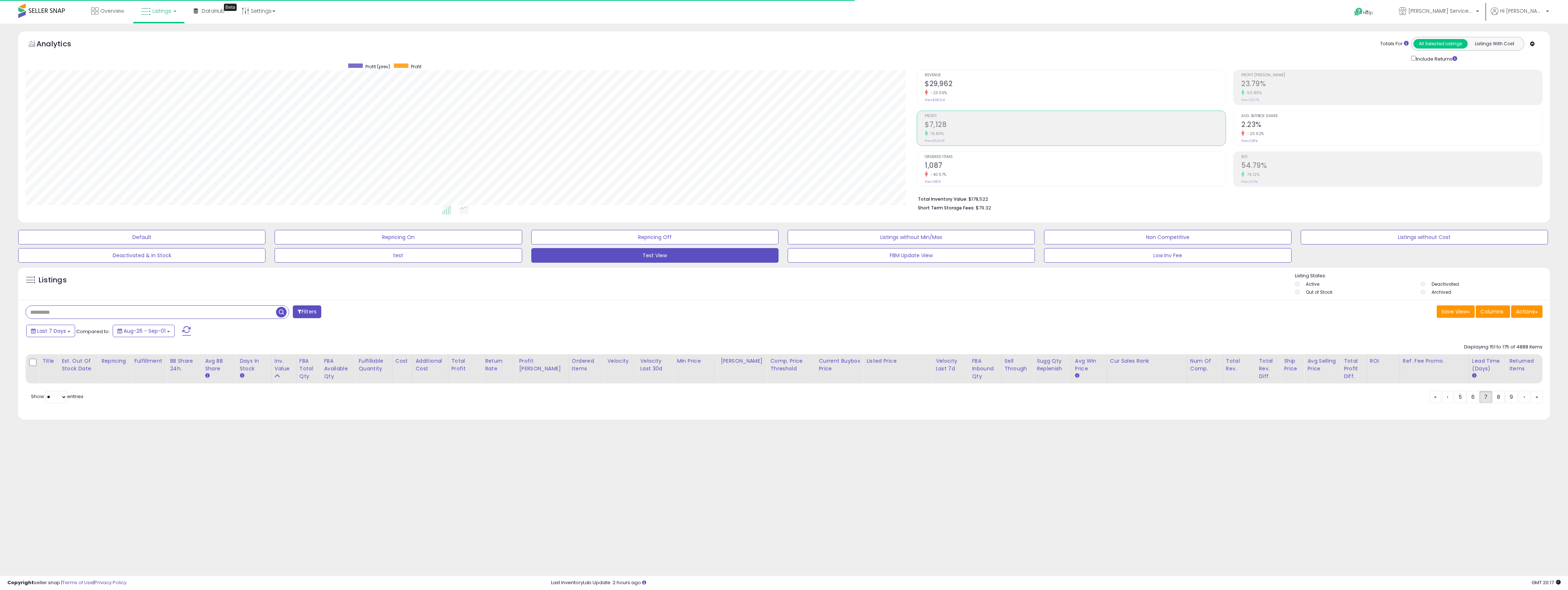
click at [777, 284] on div "Listings" at bounding box center [784, 285] width 1531 height 25
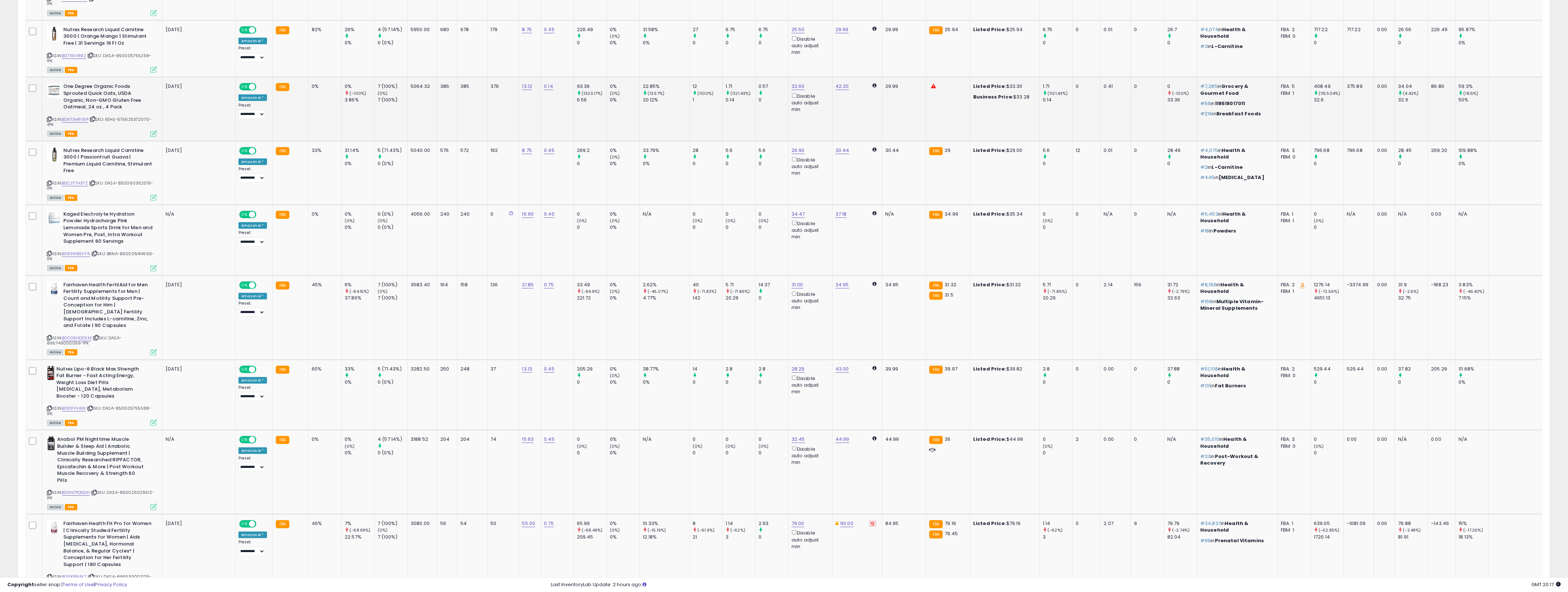
scroll to position [993, 0]
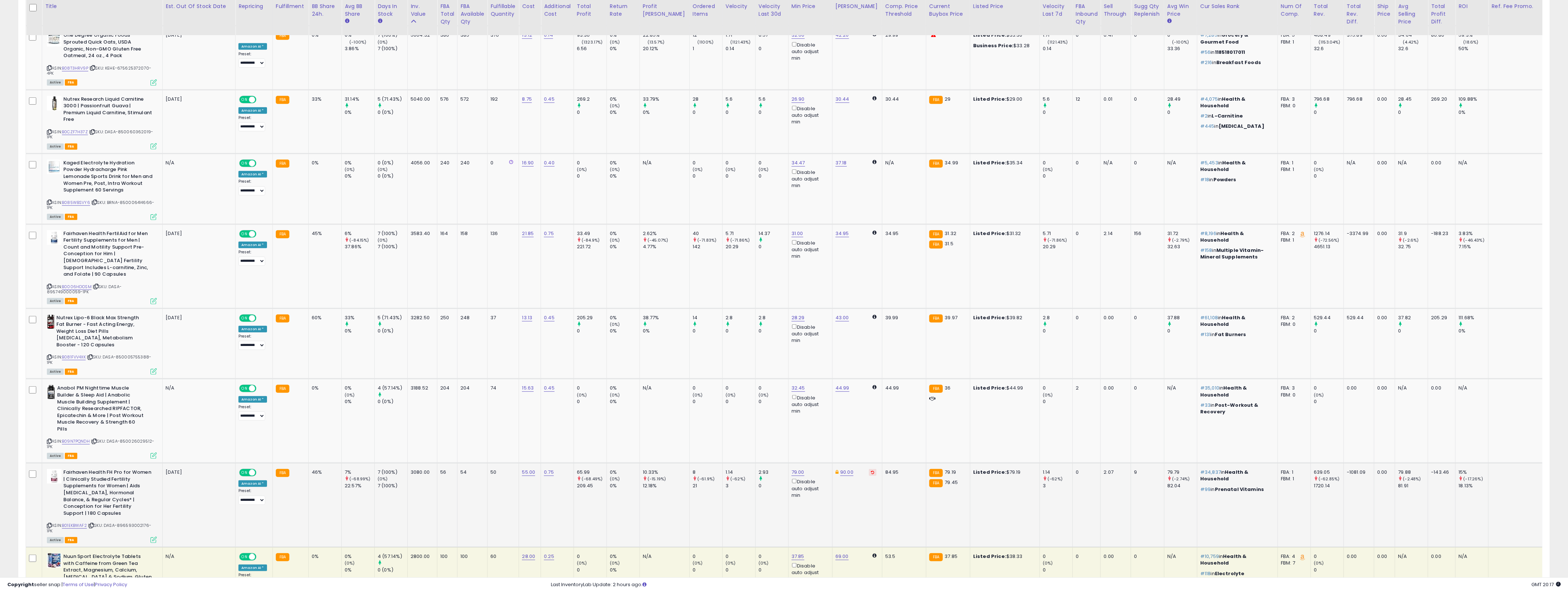
click at [689, 478] on td "8 (-61.9%) 21" at bounding box center [705, 505] width 33 height 84
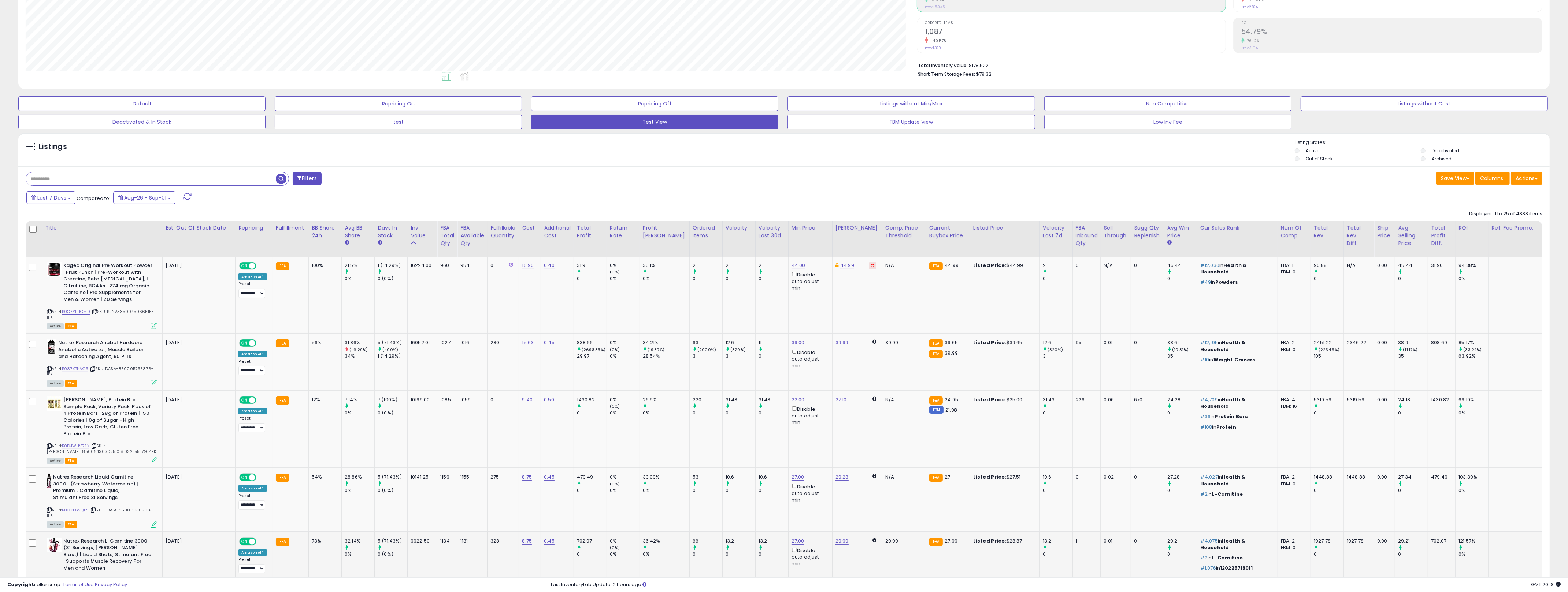
scroll to position [0, 0]
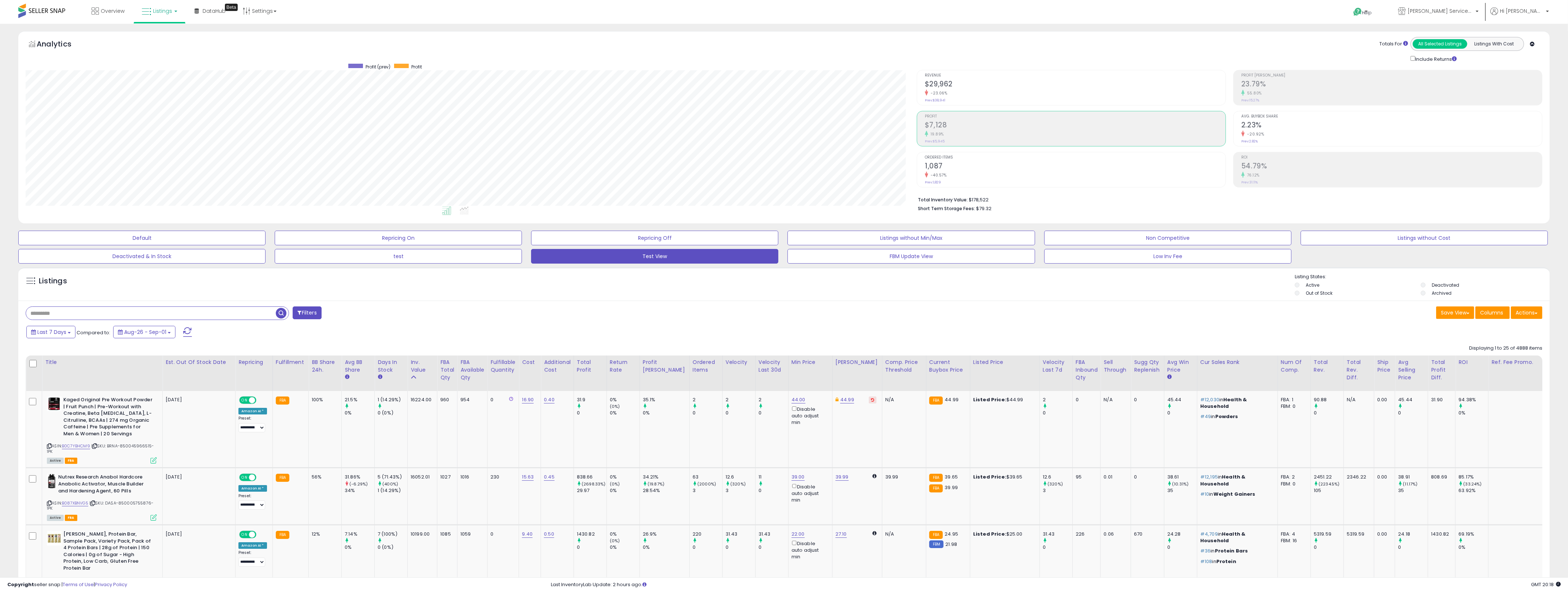
click at [780, 326] on div "Last 7 Days Compared to: Aug-26 - Sep-01" at bounding box center [593, 332] width 1138 height 16
click at [620, 310] on div "Filters" at bounding box center [402, 313] width 764 height 15
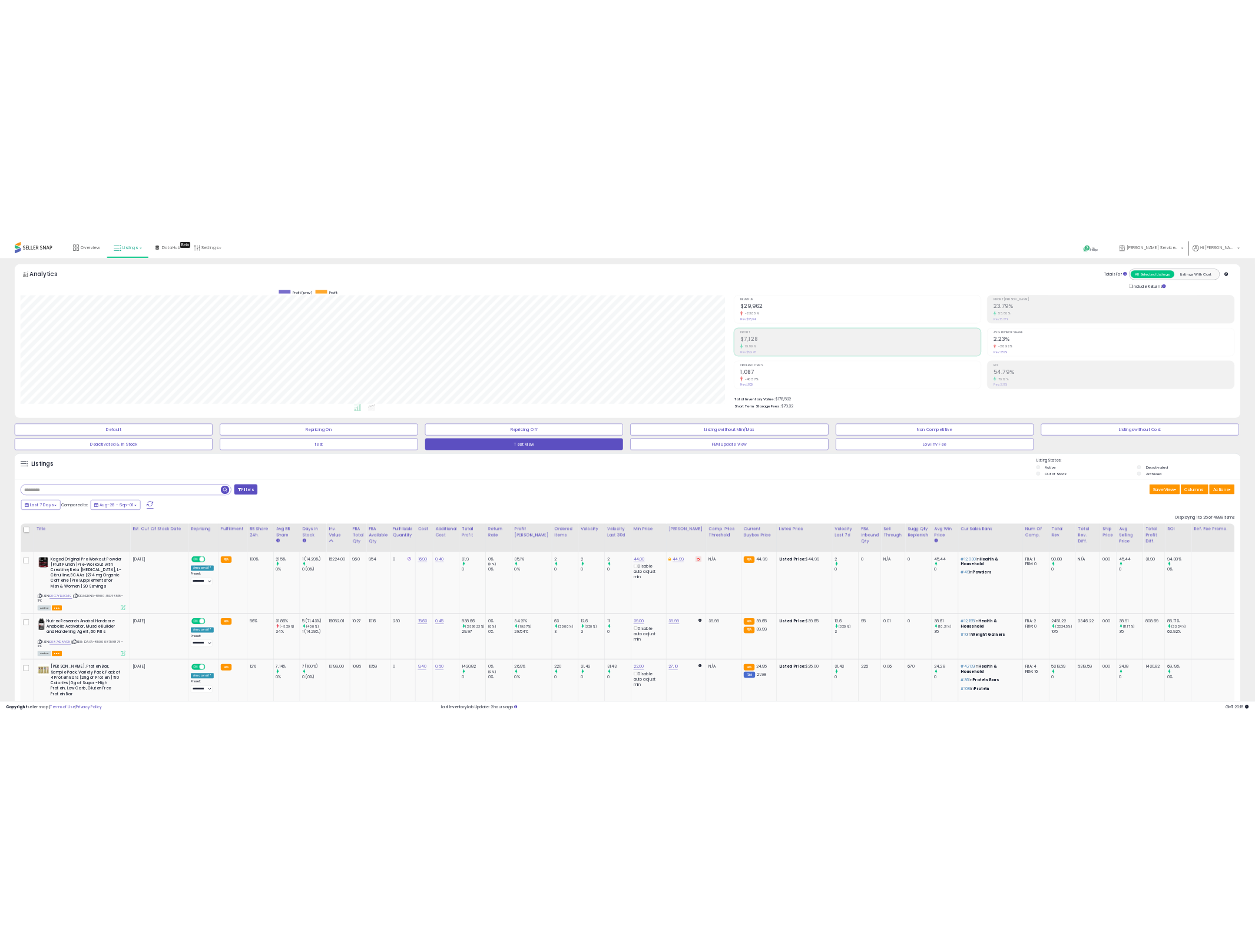
scroll to position [588318, 588054]
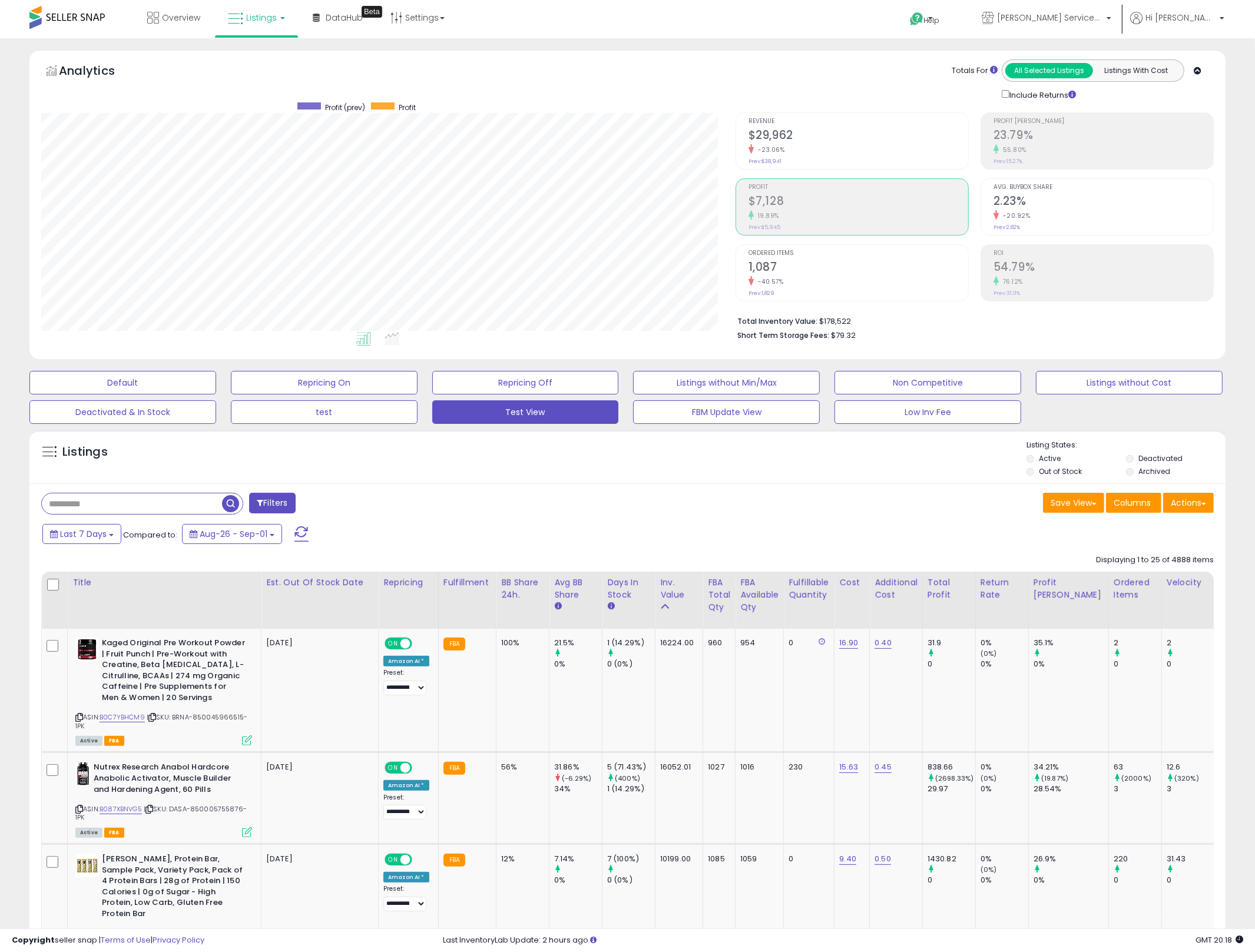
click at [521, 497] on div "Filters" at bounding box center [330, 504] width 596 height 24
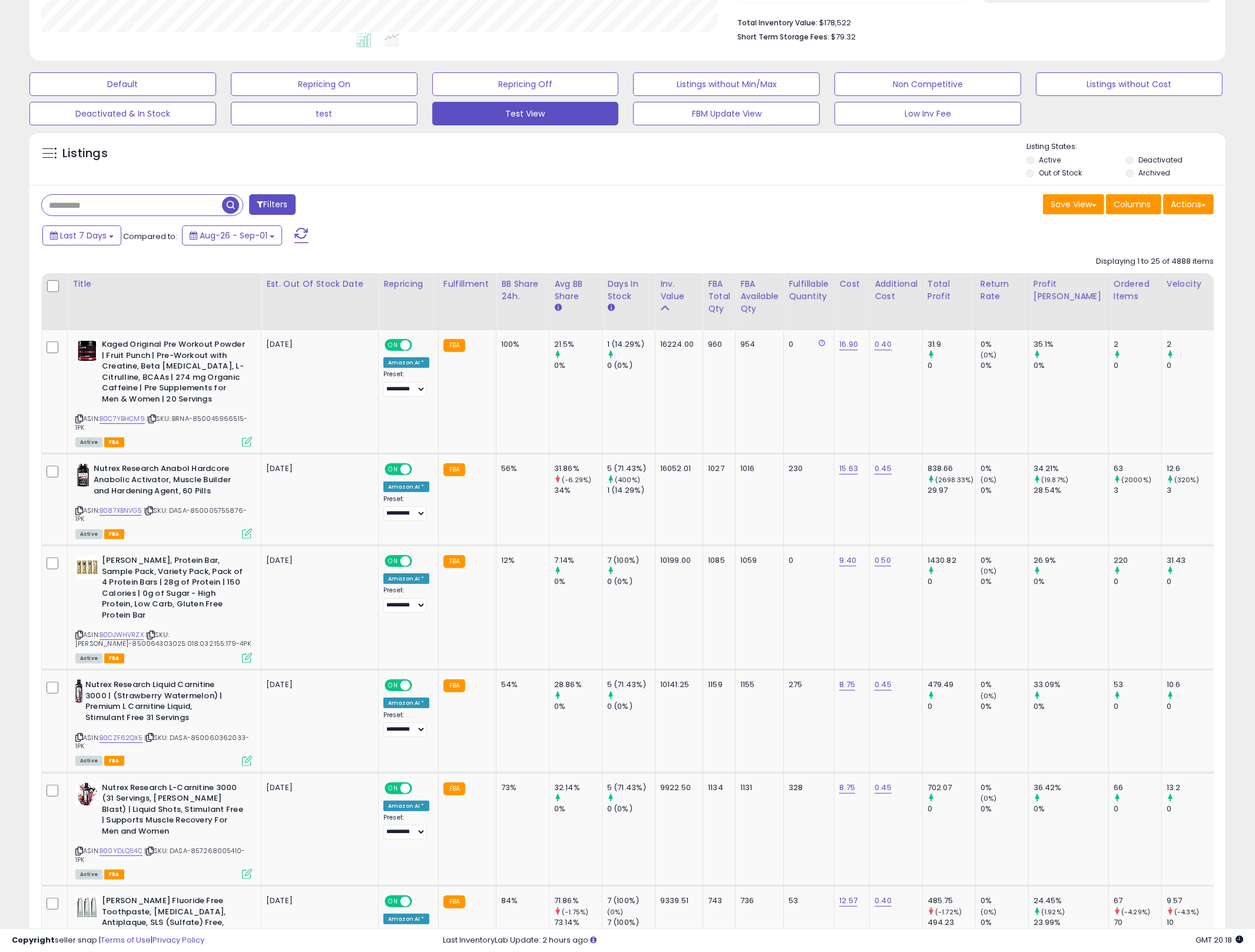
click at [153, 209] on input "text" at bounding box center [132, 204] width 180 height 21
click at [687, 245] on div "Last 7 Days Compared to: Aug-26 - Sep-01" at bounding box center [479, 237] width 879 height 27
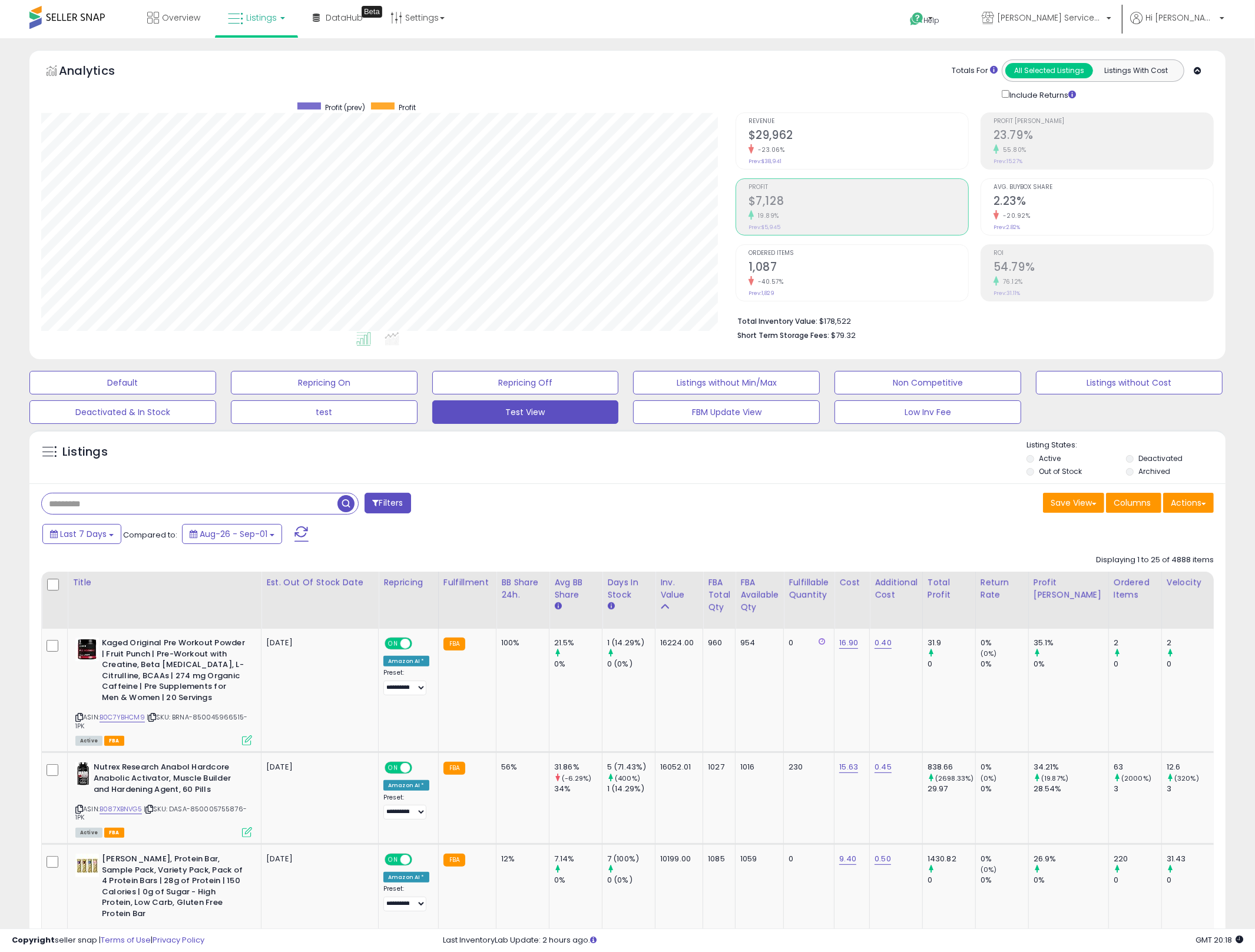
click at [800, 510] on div "Save View Save As New View Update Current View Columns Actions Import Import Wa…" at bounding box center [926, 503] width 596 height 23
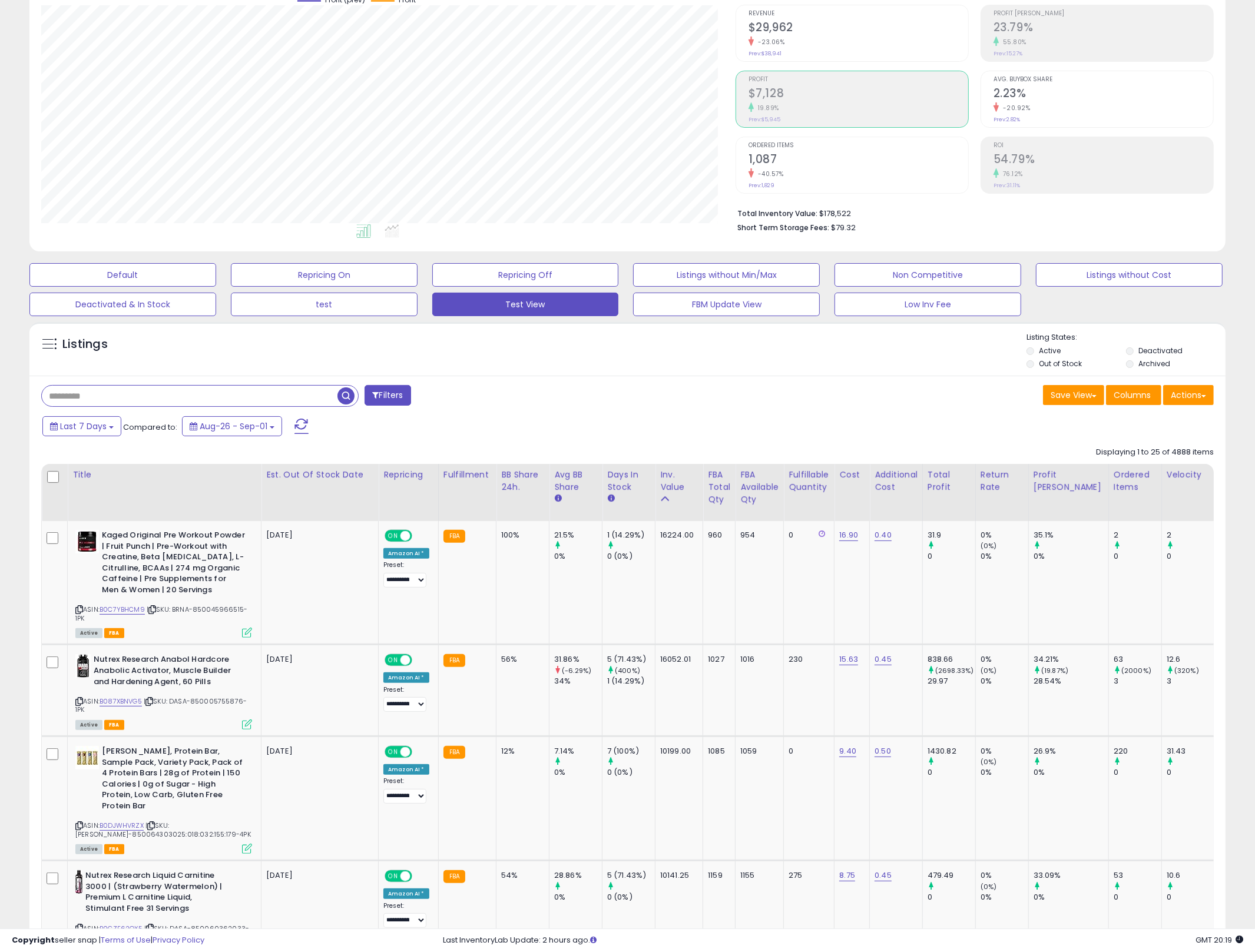
scroll to position [124, 0]
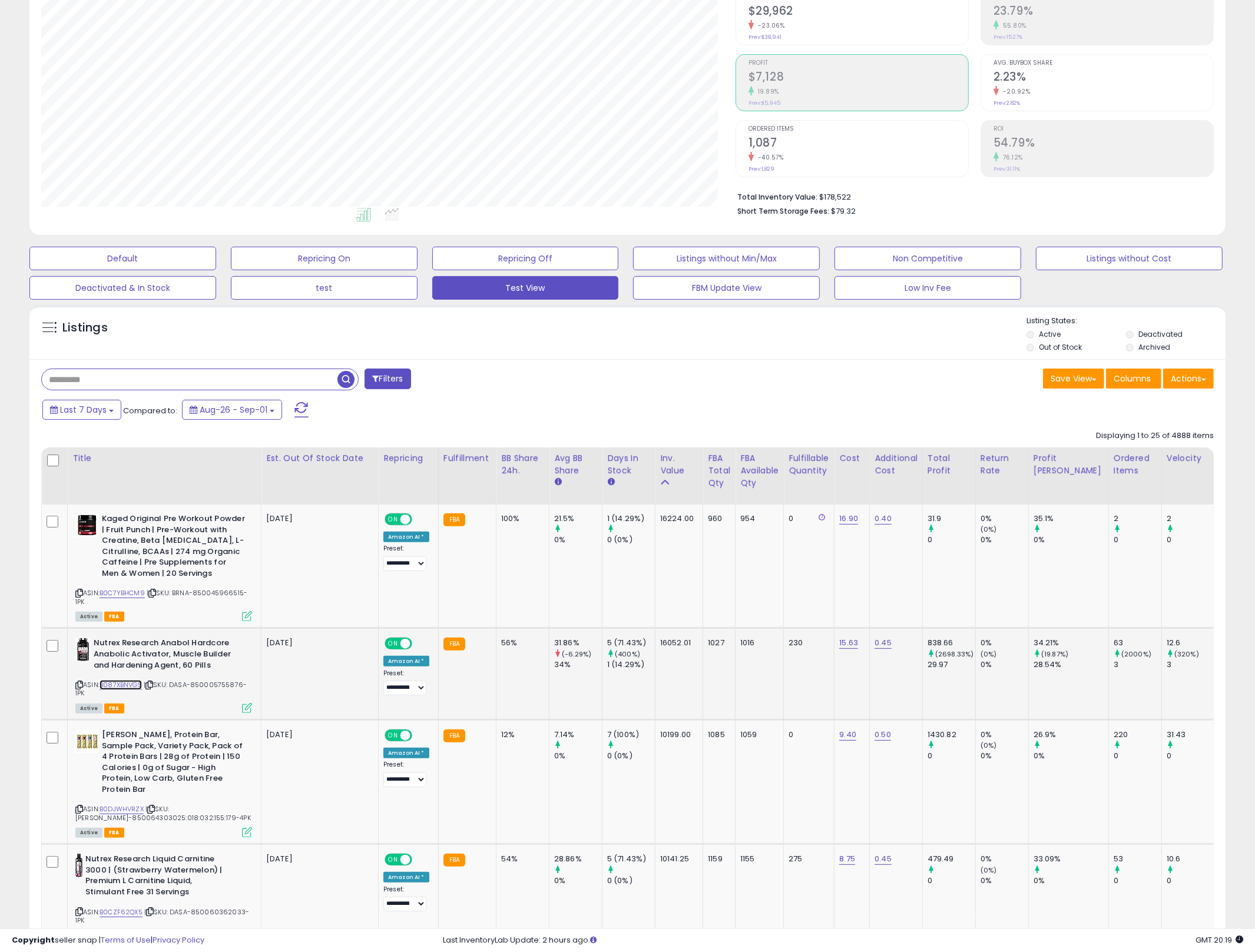
click at [129, 689] on link "B087XBNVG5" at bounding box center [120, 685] width 42 height 10
